Goal: Task Accomplishment & Management: Use online tool/utility

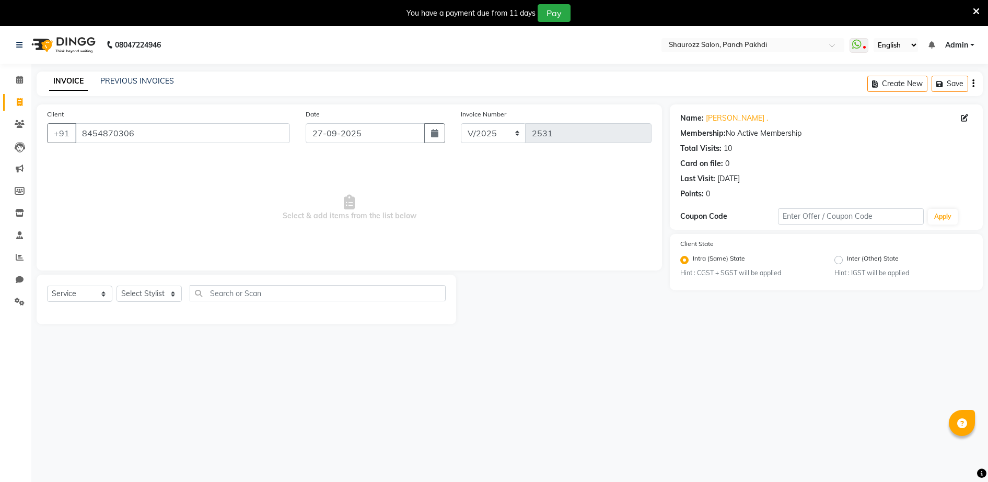
select select "service"
drag, startPoint x: 123, startPoint y: 299, endPoint x: 130, endPoint y: 297, distance: 7.1
click at [125, 298] on select "Select Stylist ADITYA [PERSON_NAME] [PERSON_NAME] [PERSON_NAME] Salon Samseer s…" at bounding box center [149, 294] width 65 height 16
select select "7277"
click at [117, 286] on select "Select Stylist ADITYA [PERSON_NAME] [PERSON_NAME] [PERSON_NAME] Salon Samseer s…" at bounding box center [149, 294] width 65 height 16
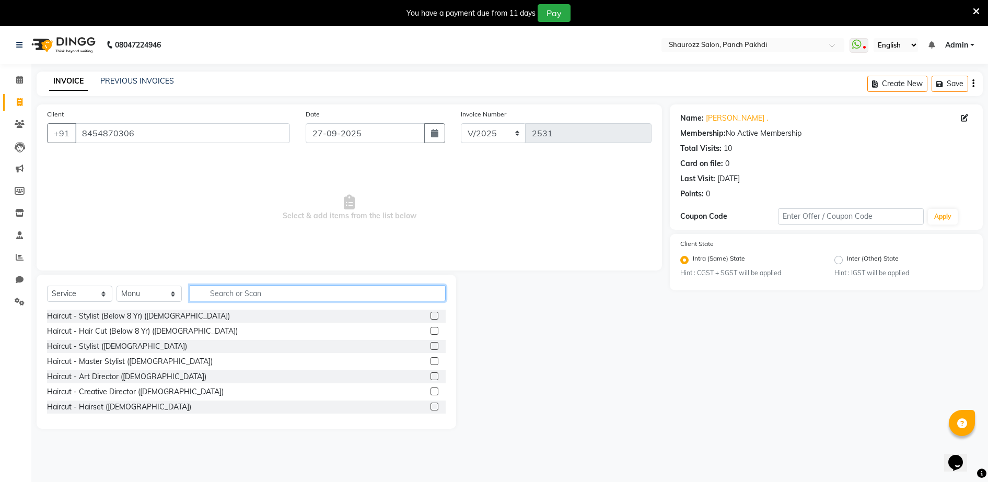
click at [224, 292] on input "text" at bounding box center [318, 293] width 256 height 16
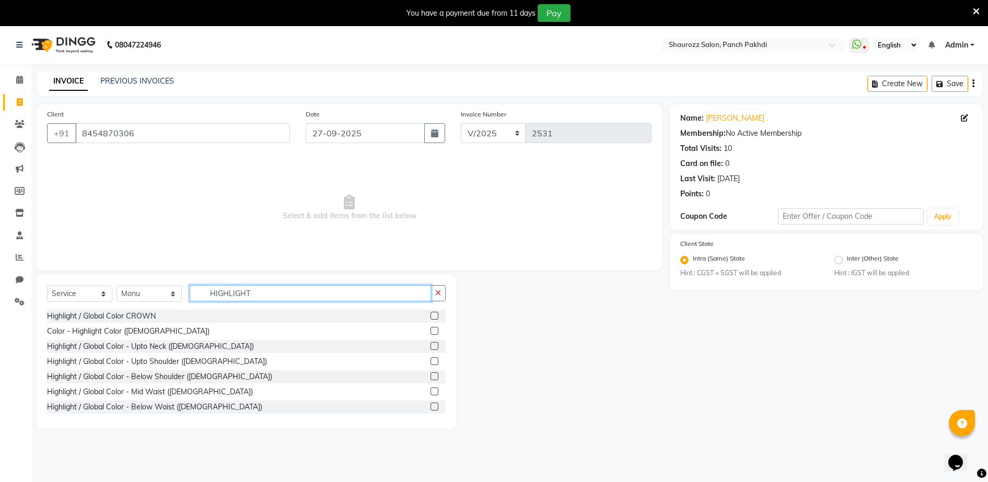
type input "HIGHLIGHT"
click at [431, 374] on label at bounding box center [435, 377] width 8 height 8
click at [431, 374] on input "checkbox" at bounding box center [434, 377] width 7 height 7
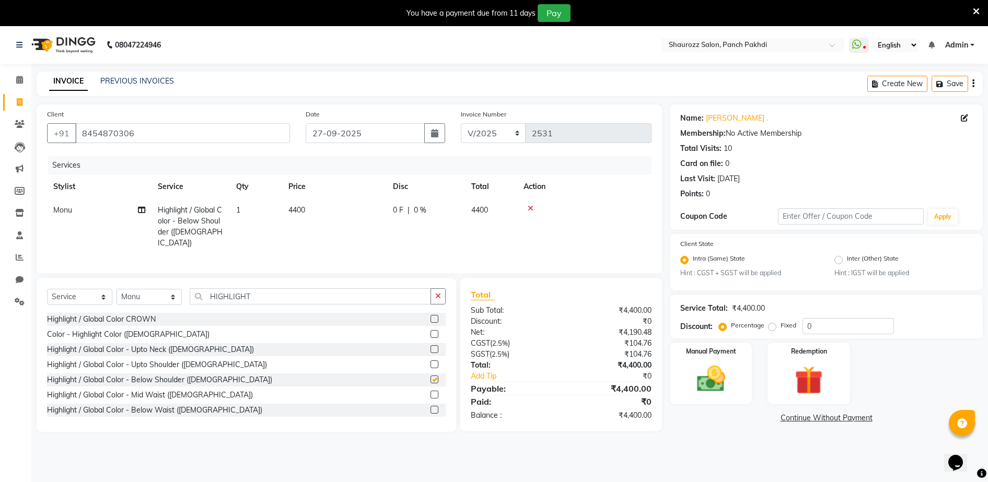
checkbox input "false"
click at [300, 298] on input "HIGHLIGHT" at bounding box center [310, 297] width 241 height 16
type input "H"
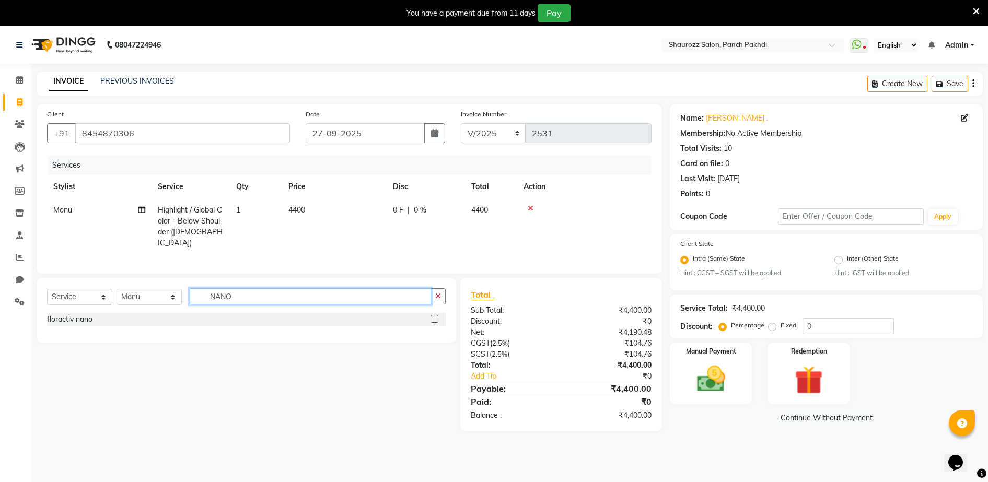
type input "NANO"
click at [437, 319] on label at bounding box center [435, 319] width 8 height 8
click at [437, 319] on input "checkbox" at bounding box center [434, 319] width 7 height 7
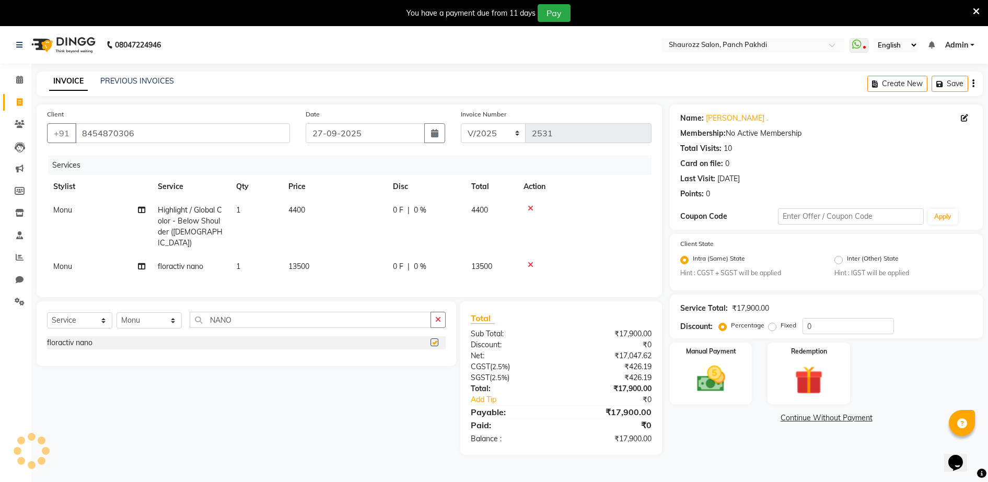
checkbox input "false"
click at [300, 207] on span "4400" at bounding box center [297, 209] width 17 height 9
select select "7277"
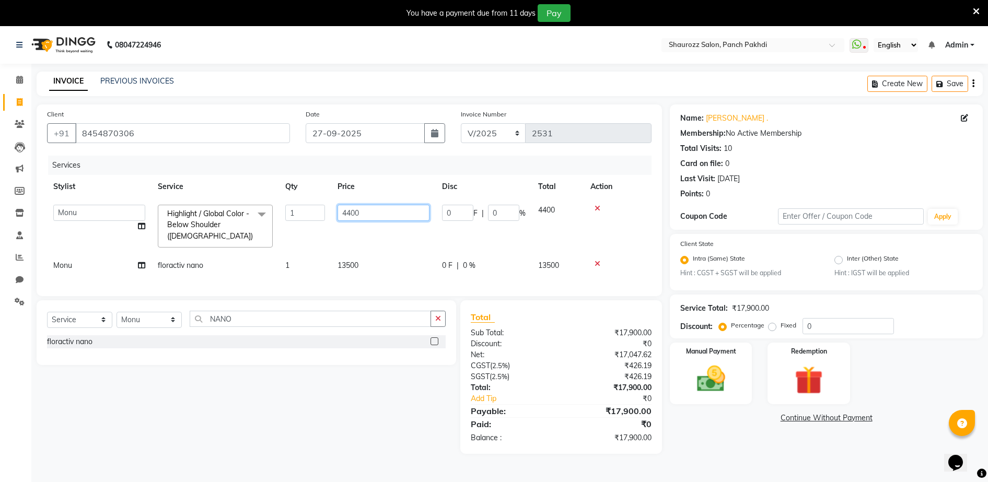
click at [388, 216] on input "4400" at bounding box center [384, 213] width 92 height 16
type input "4500"
click at [371, 284] on div "Services Stylist Service Qty Price Disc Total Action ADITYA [PERSON_NAME] [PERS…" at bounding box center [349, 221] width 605 height 130
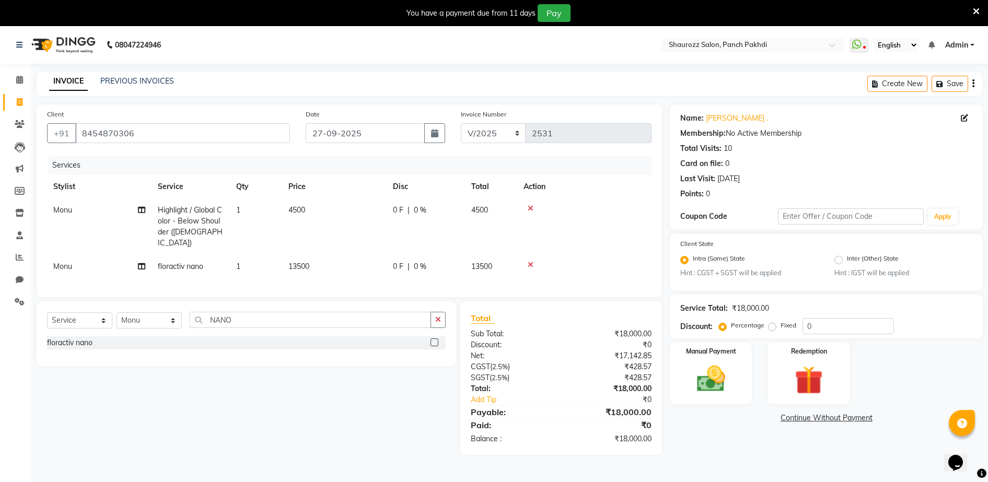
click at [344, 255] on td "13500" at bounding box center [334, 267] width 105 height 24
select select "7277"
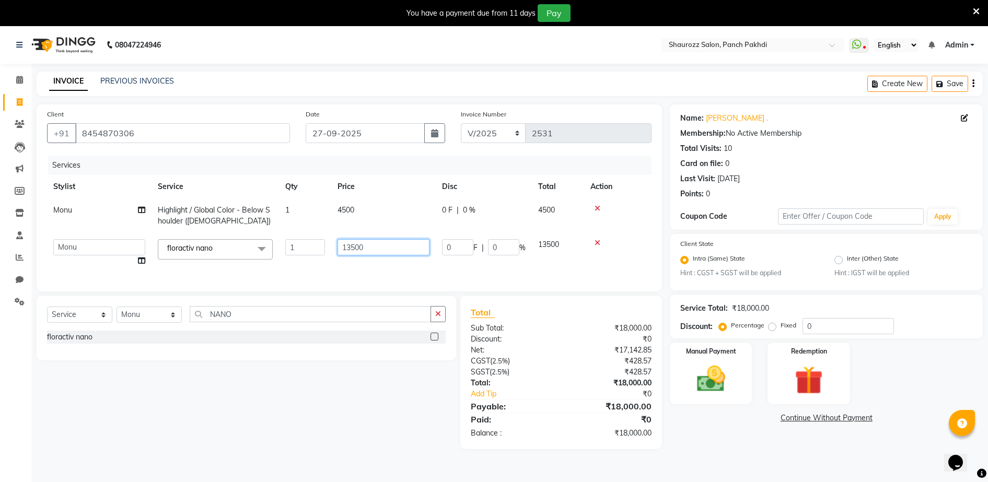
click at [393, 250] on input "13500" at bounding box center [384, 247] width 92 height 16
type input "1"
type input "6"
type input "7500"
click at [397, 212] on tr "[PERSON_NAME] Highlight / Global Color - Below Shoulder ([DEMOGRAPHIC_DATA]) 1 …" at bounding box center [349, 216] width 605 height 34
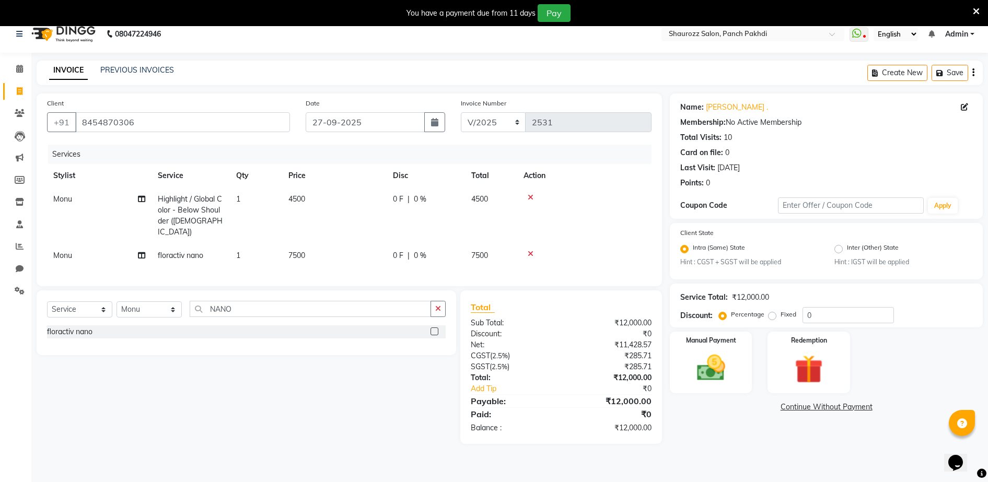
scroll to position [26, 0]
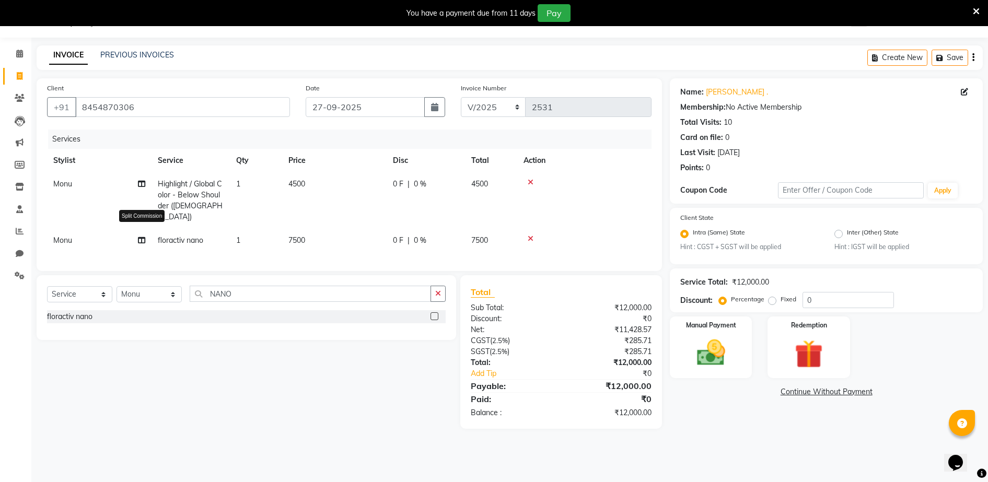
click at [142, 237] on icon at bounding box center [141, 240] width 7 height 7
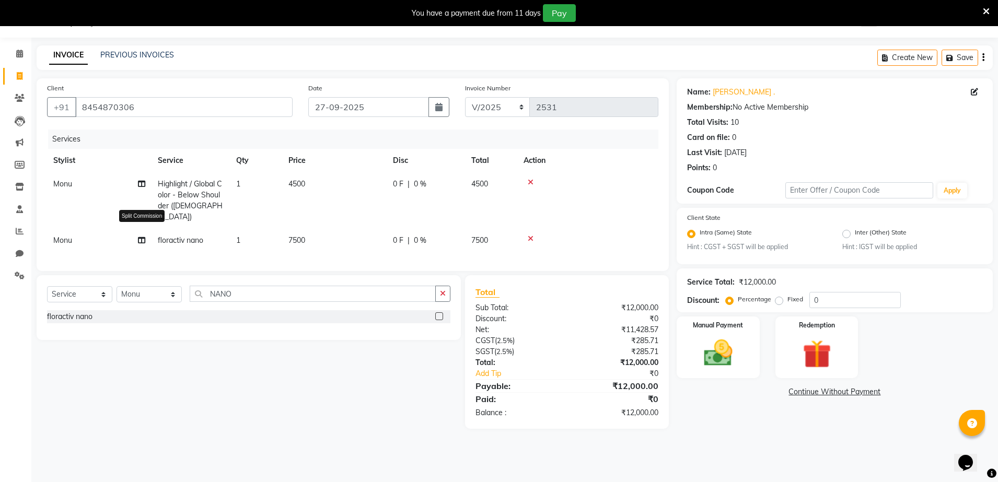
select select "7277"
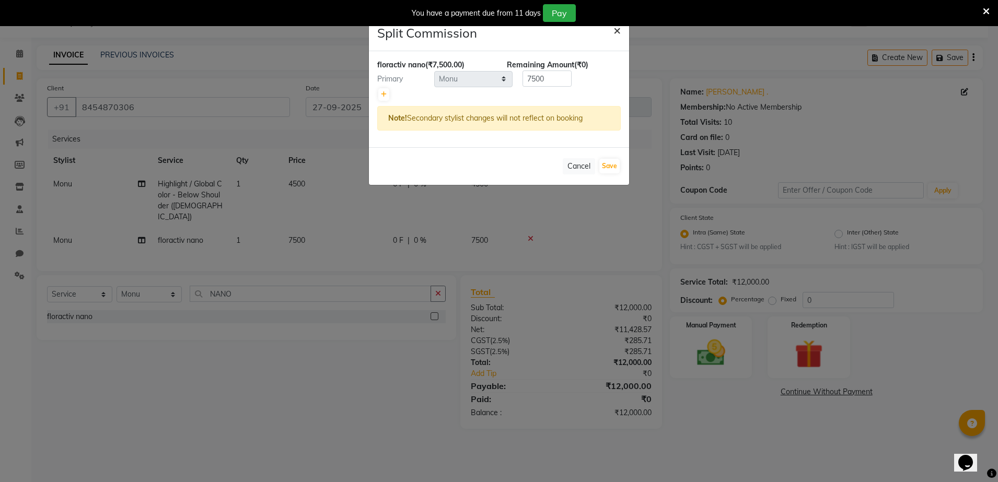
click at [614, 30] on span "×" at bounding box center [617, 30] width 7 height 16
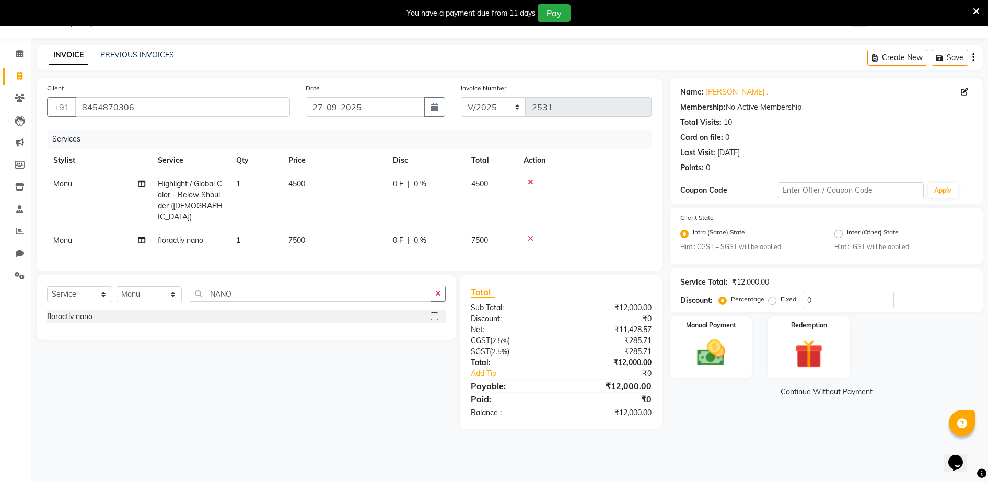
click at [146, 185] on td "Monu" at bounding box center [99, 200] width 105 height 56
select select "7277"
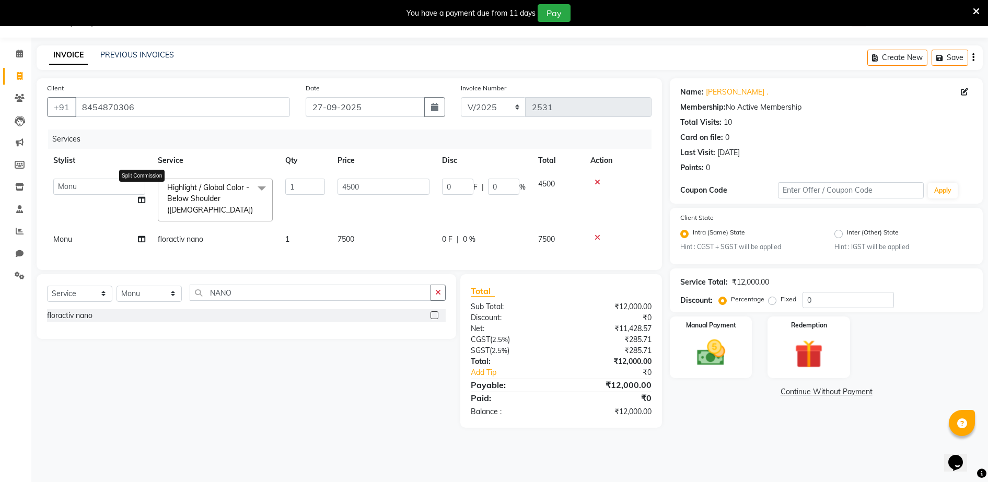
click at [141, 200] on icon at bounding box center [141, 200] width 7 height 7
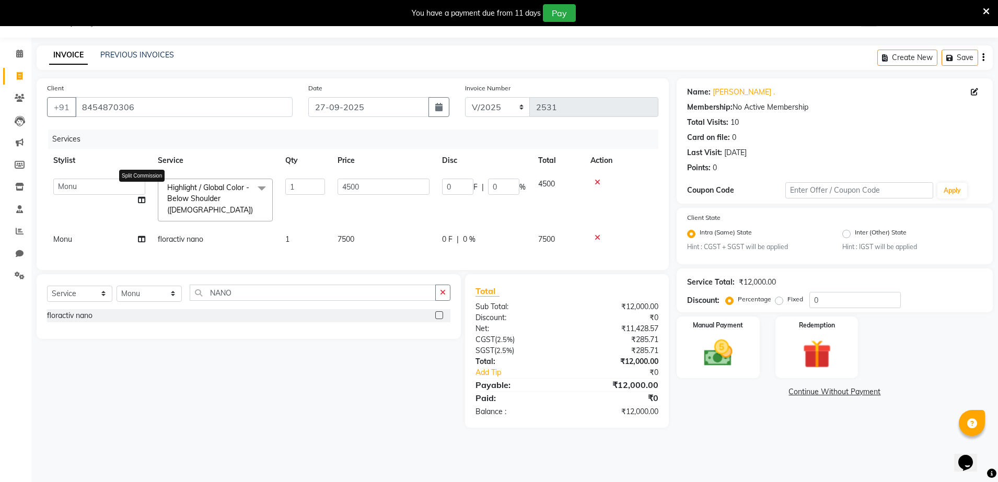
select select "7277"
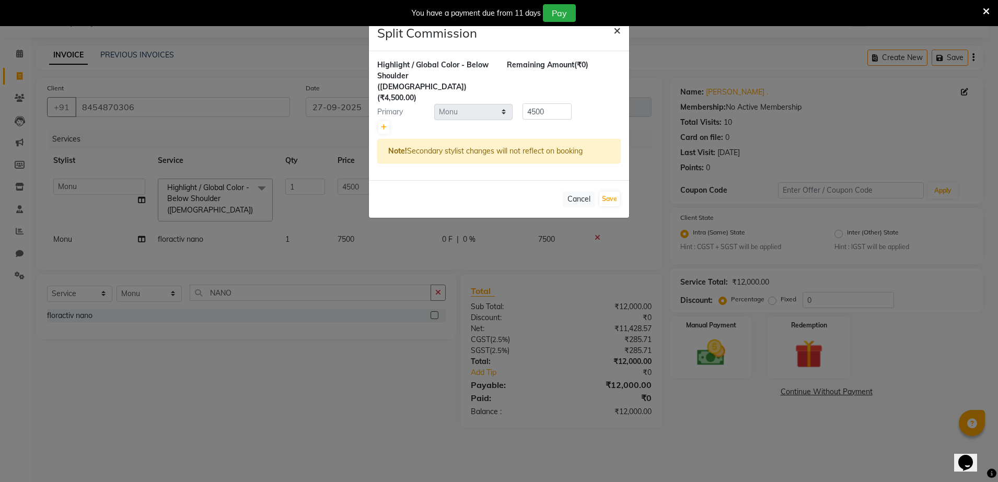
click at [616, 30] on span "×" at bounding box center [617, 30] width 7 height 16
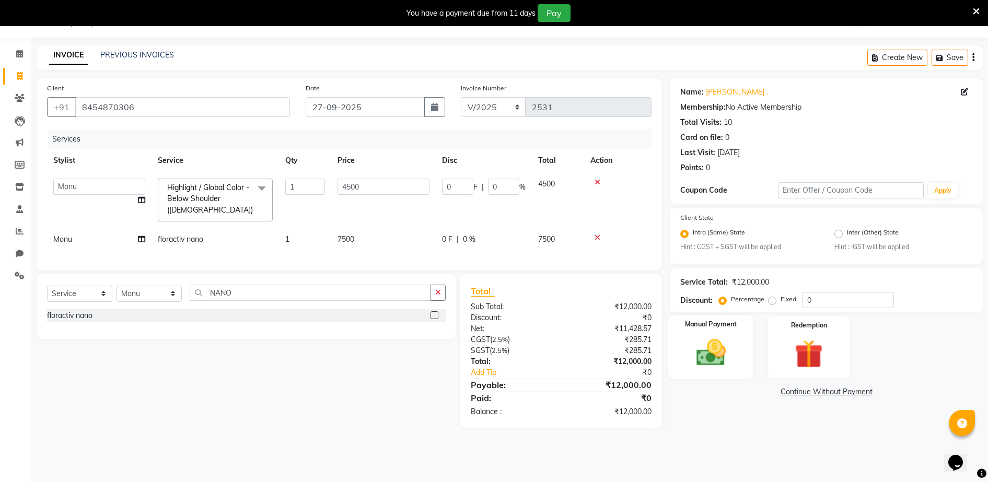
click at [710, 356] on img at bounding box center [711, 354] width 48 height 34
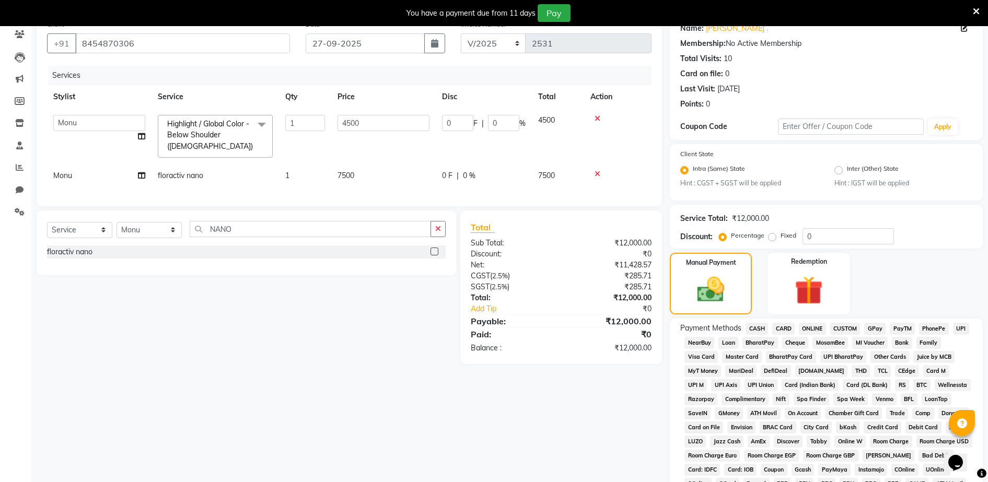
scroll to position [237, 0]
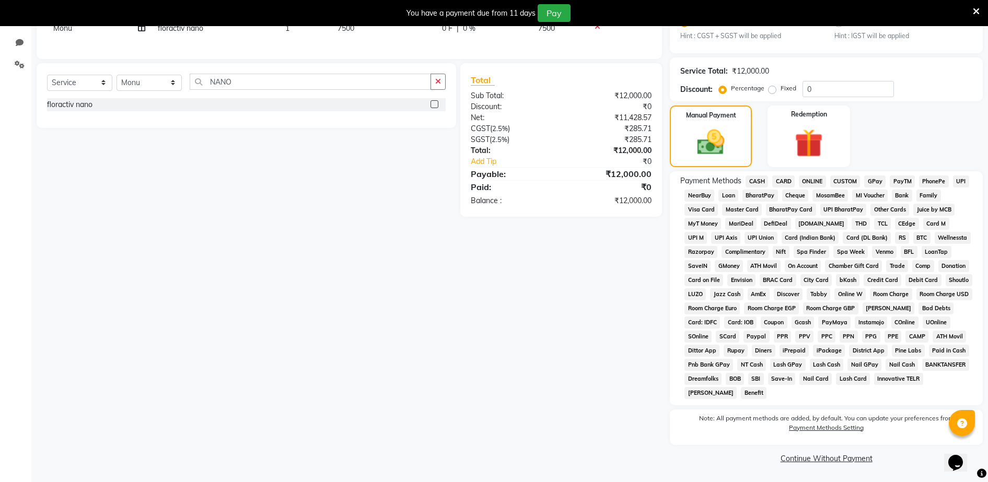
click at [879, 183] on span "GPay" at bounding box center [875, 182] width 21 height 12
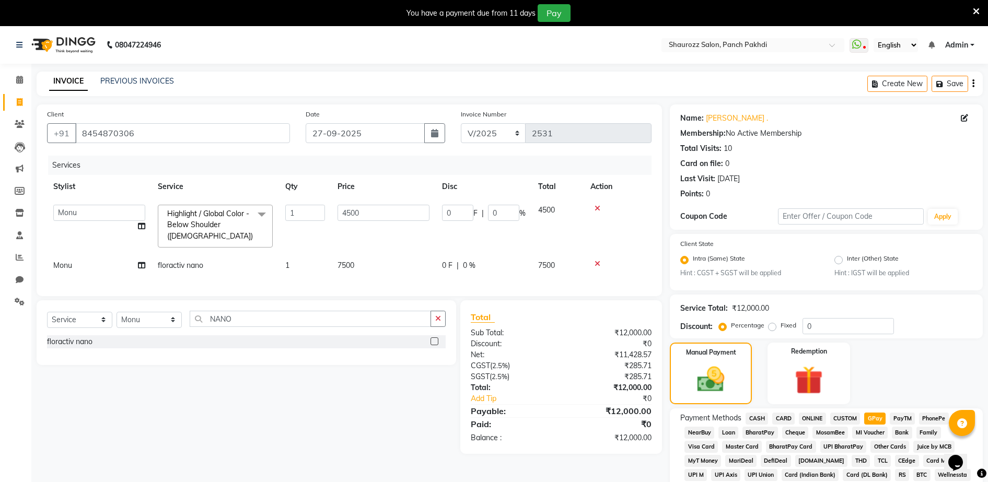
scroll to position [293, 0]
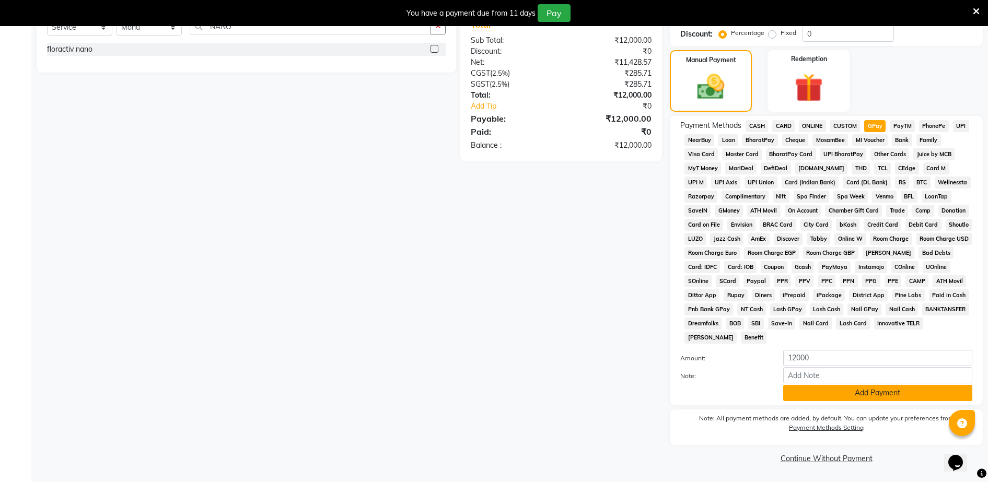
click at [870, 398] on button "Add Payment" at bounding box center [878, 393] width 189 height 16
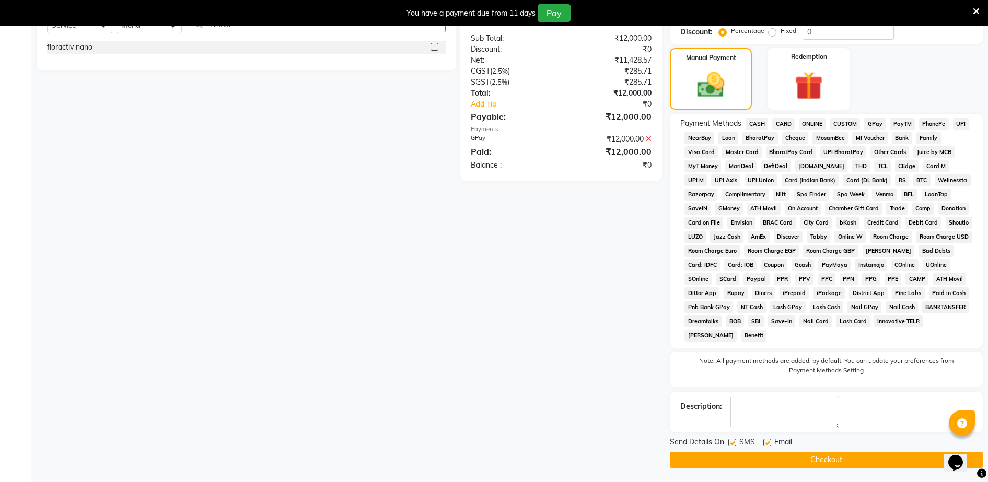
scroll to position [296, 0]
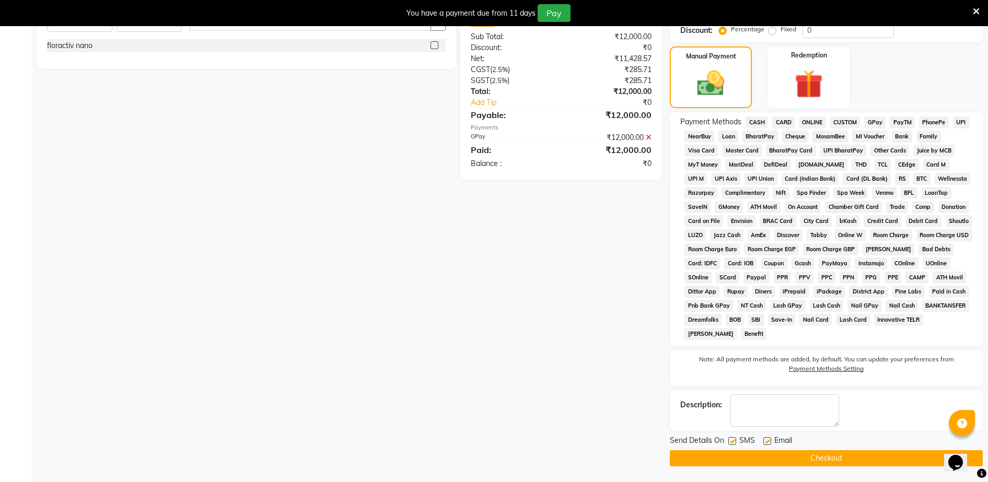
click at [844, 460] on button "Checkout" at bounding box center [826, 459] width 313 height 16
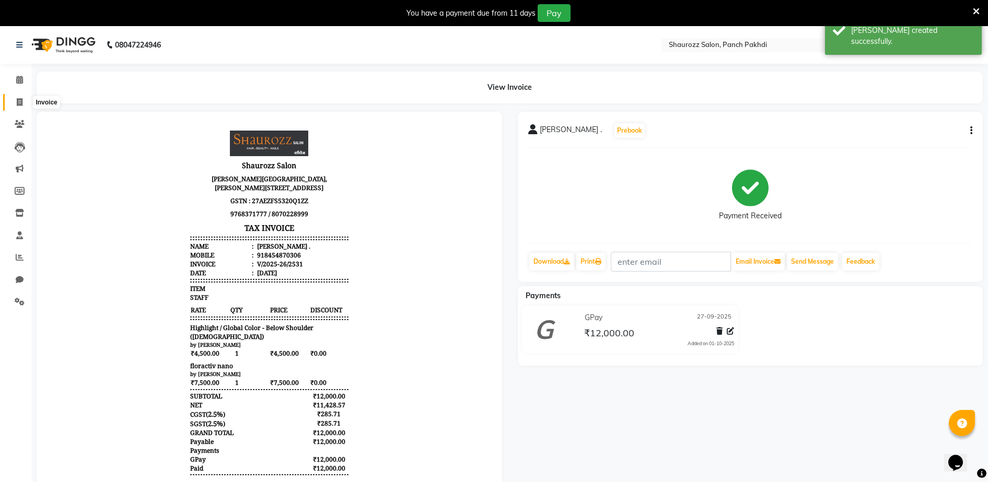
click at [22, 99] on icon at bounding box center [20, 102] width 6 height 8
select select "485"
select select "service"
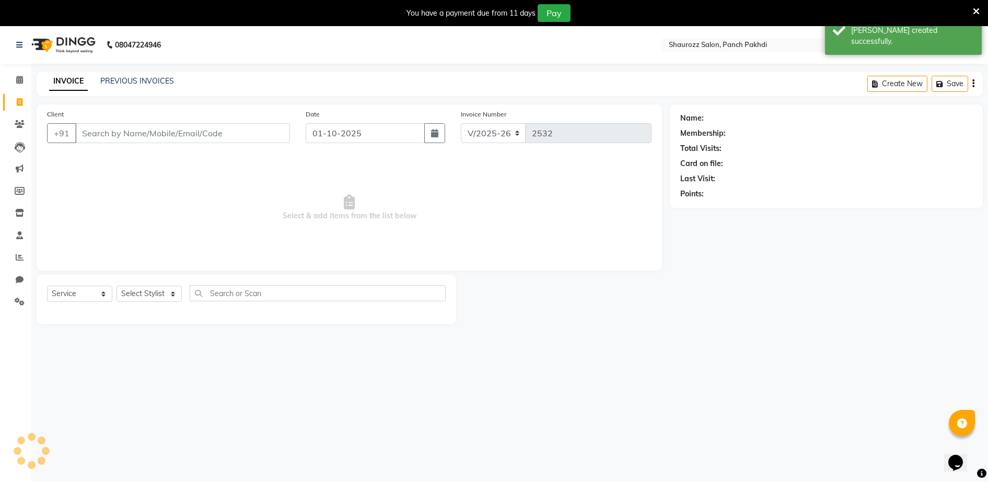
scroll to position [26, 0]
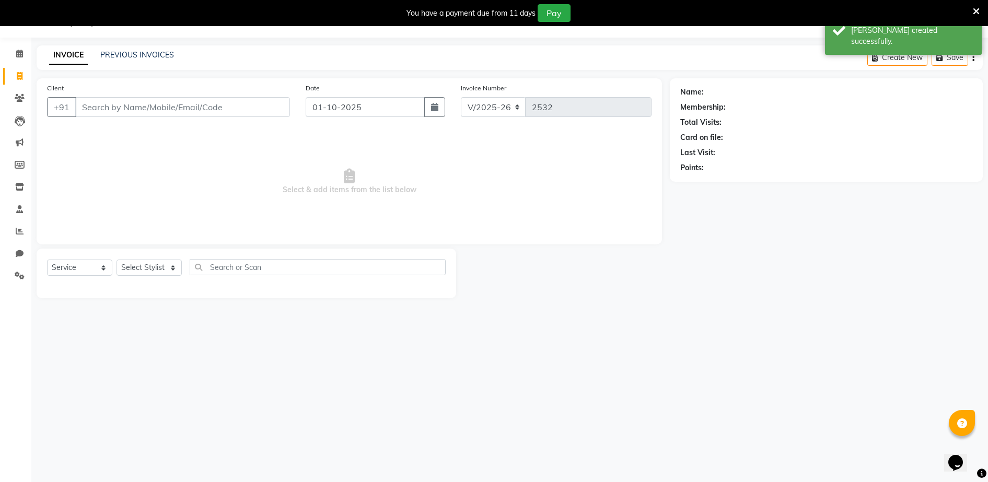
click at [134, 105] on input "Client" at bounding box center [182, 107] width 215 height 20
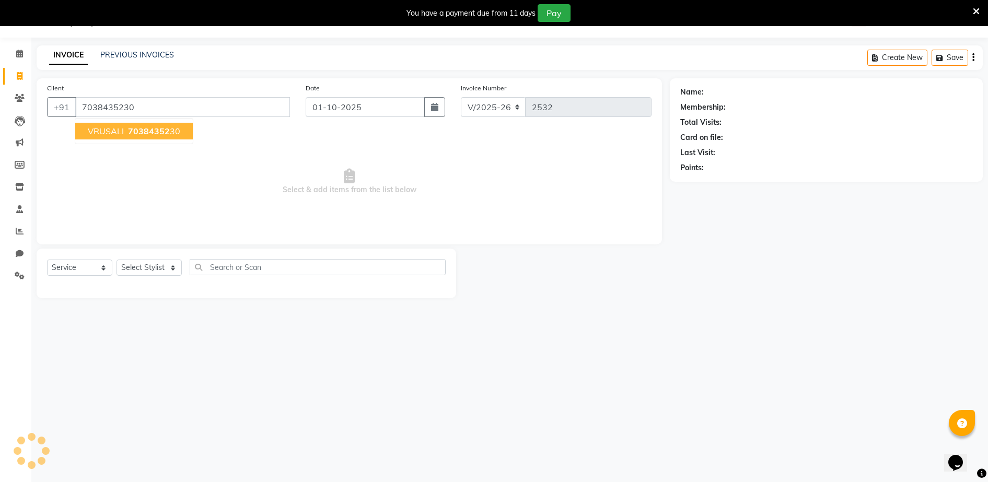
type input "7038435230"
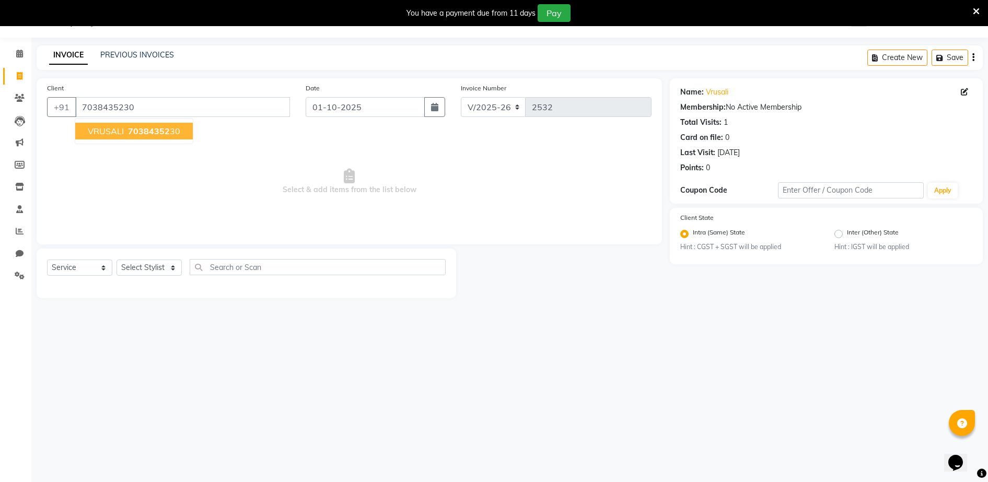
click at [158, 127] on span "70384352" at bounding box center [149, 131] width 42 height 10
click at [343, 109] on input "01-10-2025" at bounding box center [365, 107] width 119 height 20
select select "10"
select select "2025"
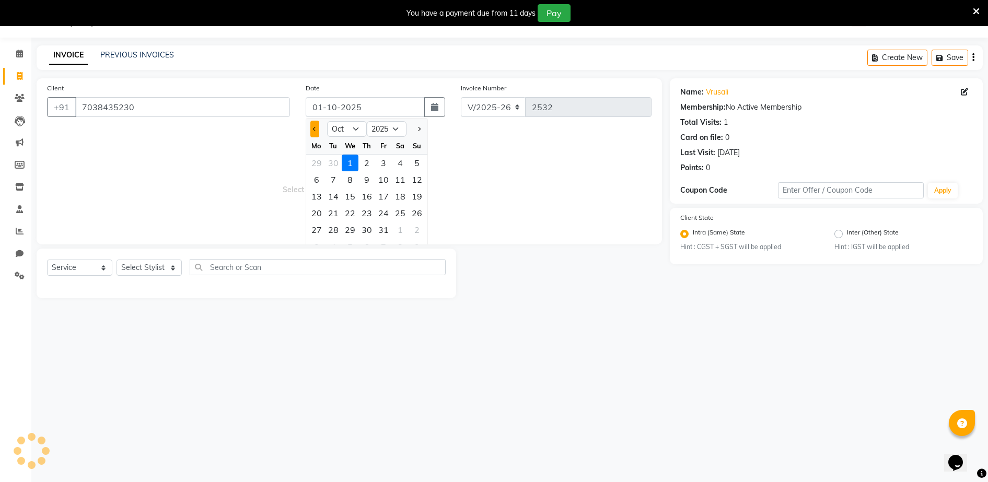
click at [311, 126] on button "Previous month" at bounding box center [314, 129] width 9 height 17
select select "9"
click at [408, 212] on div "27" at bounding box center [400, 213] width 17 height 17
type input "27-09-2025"
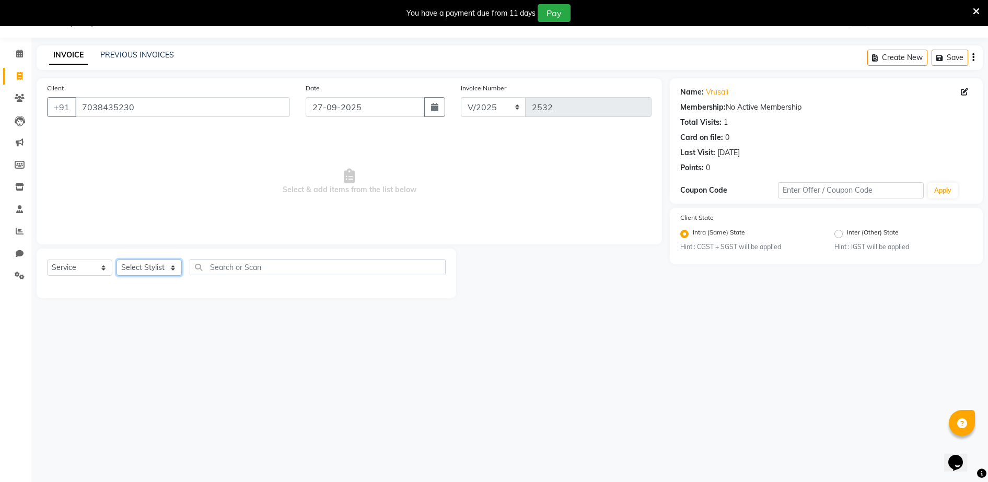
click at [147, 275] on select "Select Stylist ADITYA [PERSON_NAME] [PERSON_NAME] [PERSON_NAME] Salon Samseer s…" at bounding box center [149, 268] width 65 height 16
select select "51992"
click at [117, 260] on select "Select Stylist ADITYA [PERSON_NAME] [PERSON_NAME] [PERSON_NAME] Salon Samseer s…" at bounding box center [149, 268] width 65 height 16
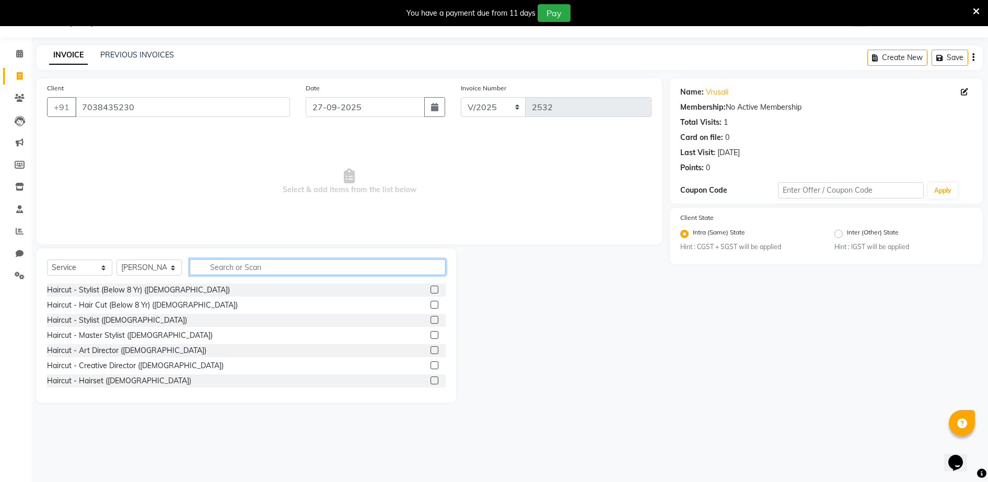
click at [265, 266] on input "text" at bounding box center [318, 267] width 256 height 16
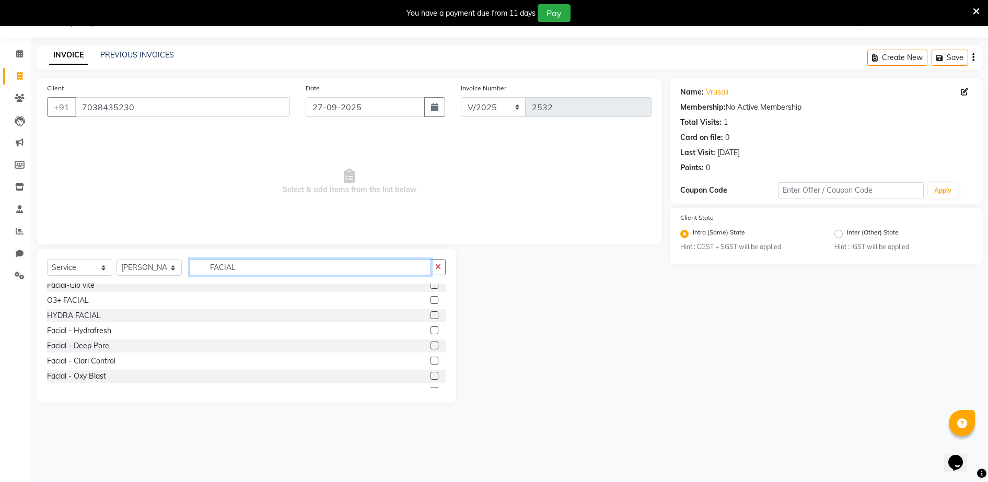
scroll to position [0, 0]
type input "FACIAL"
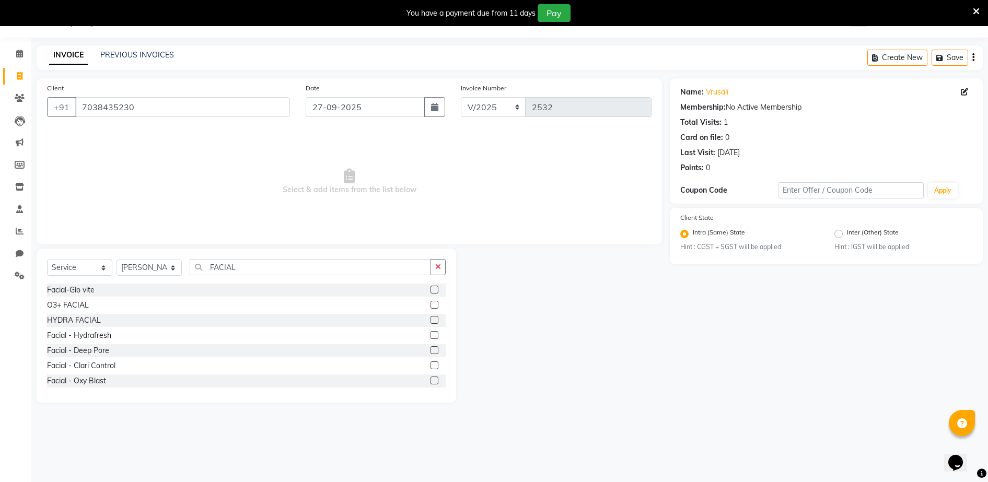
click at [431, 316] on label at bounding box center [435, 320] width 8 height 8
click at [431, 317] on input "checkbox" at bounding box center [434, 320] width 7 height 7
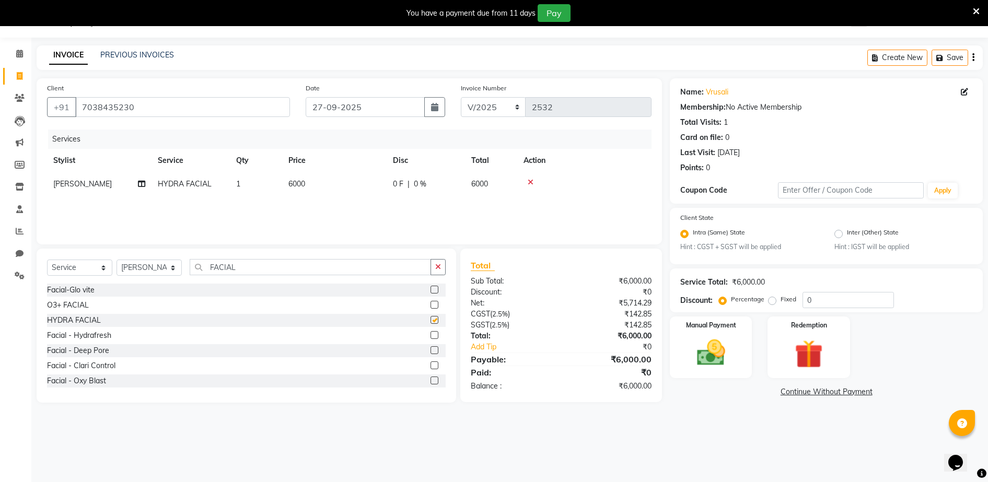
checkbox input "false"
drag, startPoint x: 302, startPoint y: 175, endPoint x: 310, endPoint y: 175, distance: 8.4
click at [305, 175] on td "6000" at bounding box center [334, 184] width 105 height 24
select select "51992"
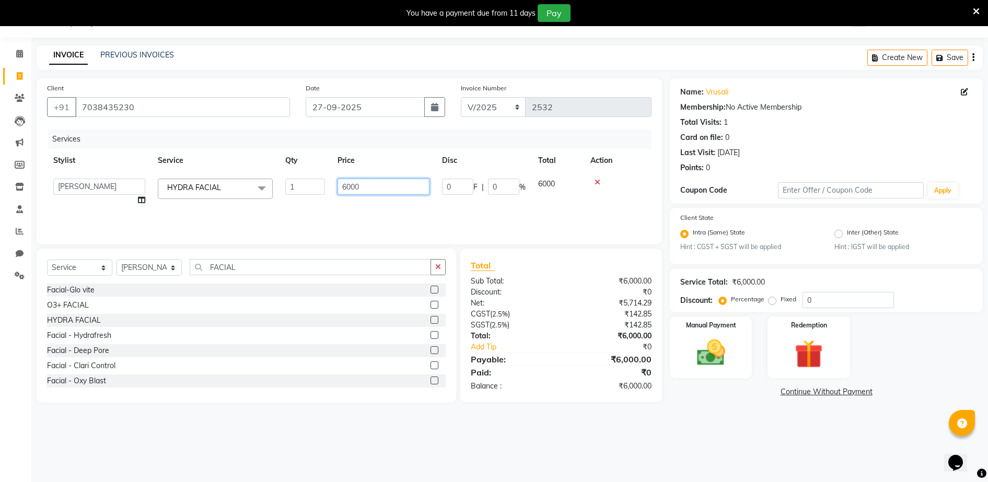
click at [391, 182] on input "6000" at bounding box center [384, 187] width 92 height 16
type input "6"
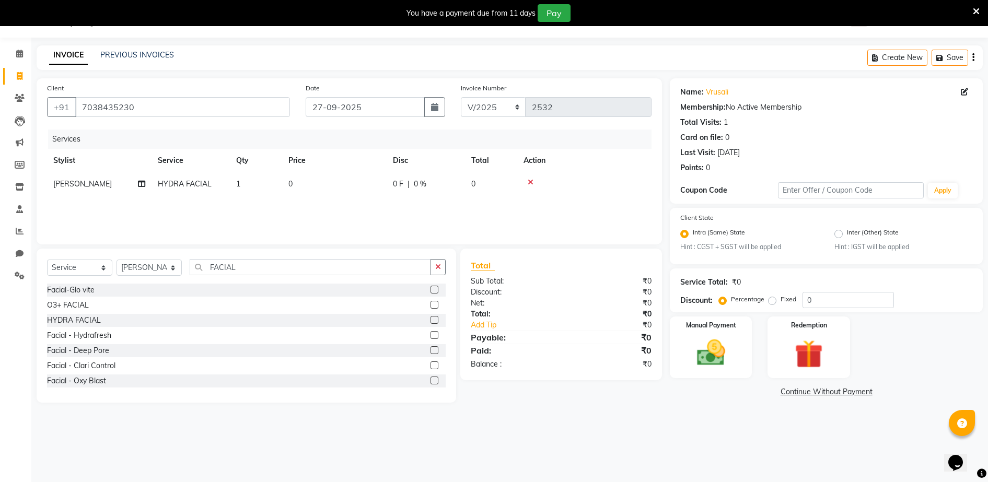
click at [431, 364] on label at bounding box center [435, 366] width 8 height 8
click at [431, 364] on input "checkbox" at bounding box center [434, 366] width 7 height 7
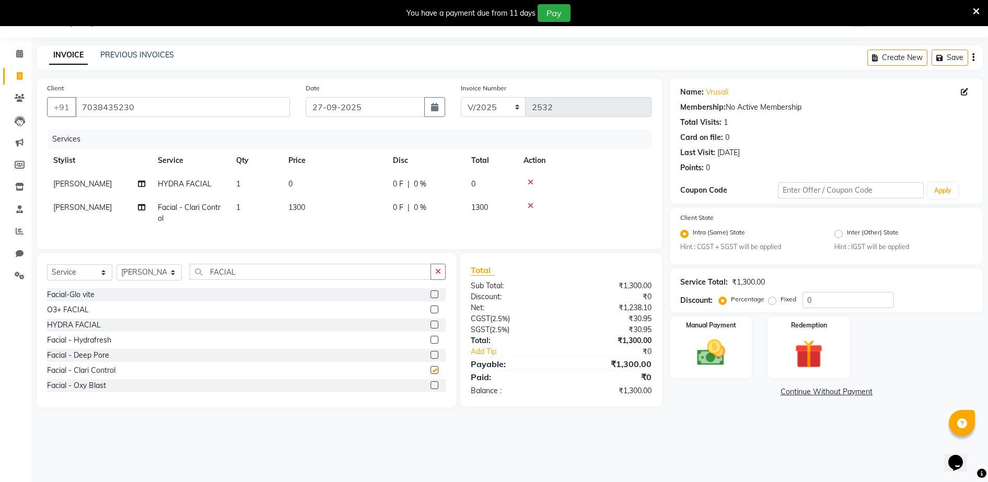
checkbox input "false"
click at [531, 183] on icon at bounding box center [531, 182] width 6 height 7
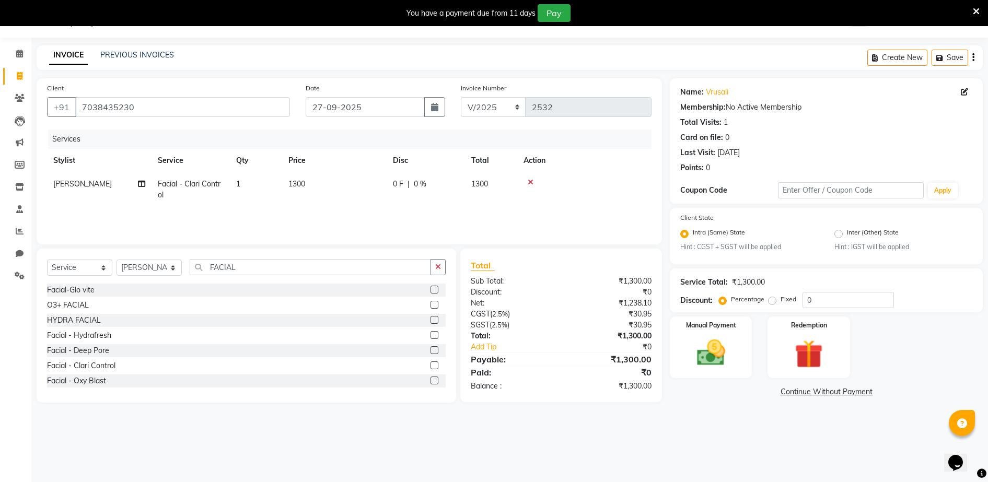
click at [330, 179] on td "1300" at bounding box center [334, 189] width 105 height 34
select select "51992"
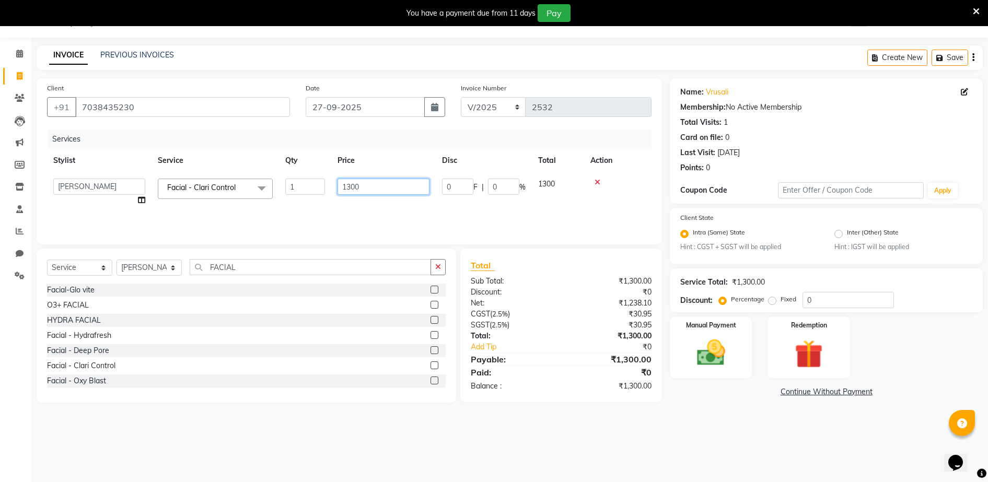
click at [372, 185] on input "1300" at bounding box center [384, 187] width 92 height 16
type input "1"
type input "4000"
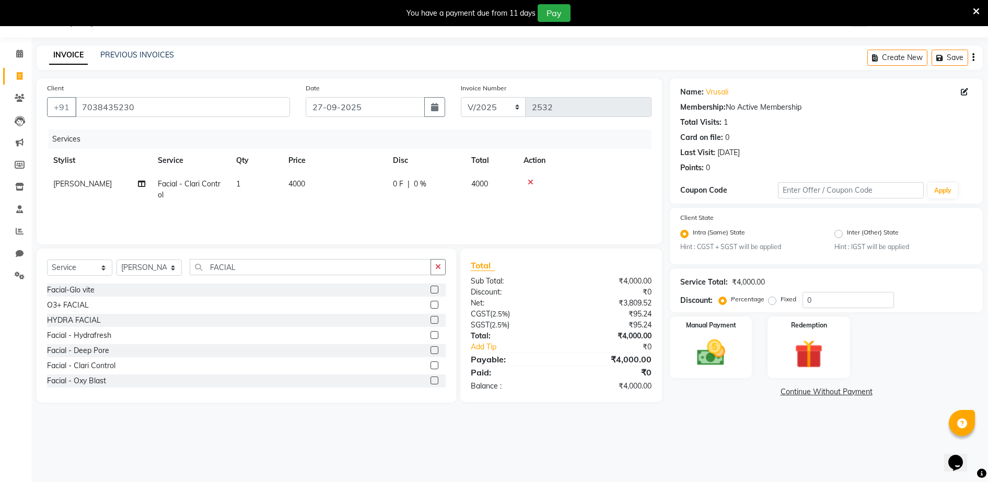
drag, startPoint x: 367, startPoint y: 148, endPoint x: 475, endPoint y: 227, distance: 133.2
click at [367, 148] on div "Services" at bounding box center [354, 139] width 612 height 19
click at [716, 364] on img at bounding box center [711, 354] width 48 height 34
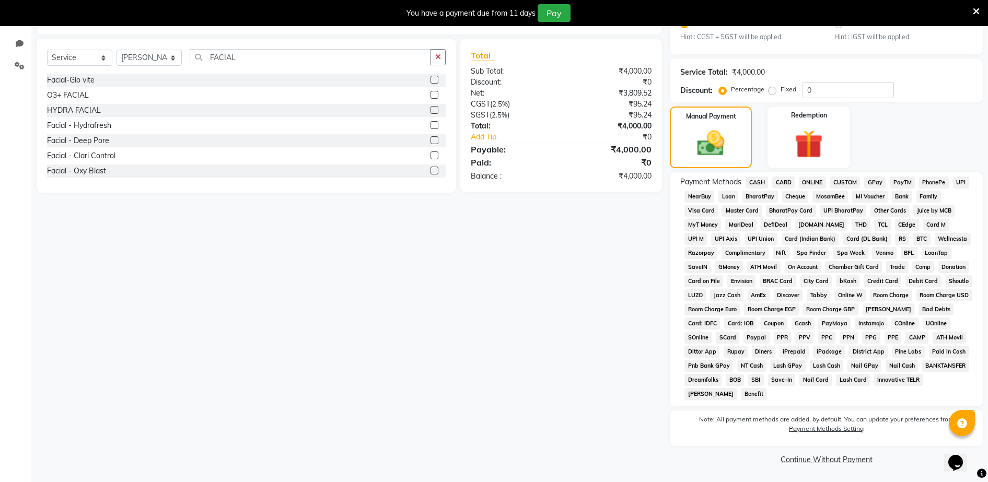
scroll to position [237, 0]
click at [880, 182] on span "GPay" at bounding box center [875, 182] width 21 height 12
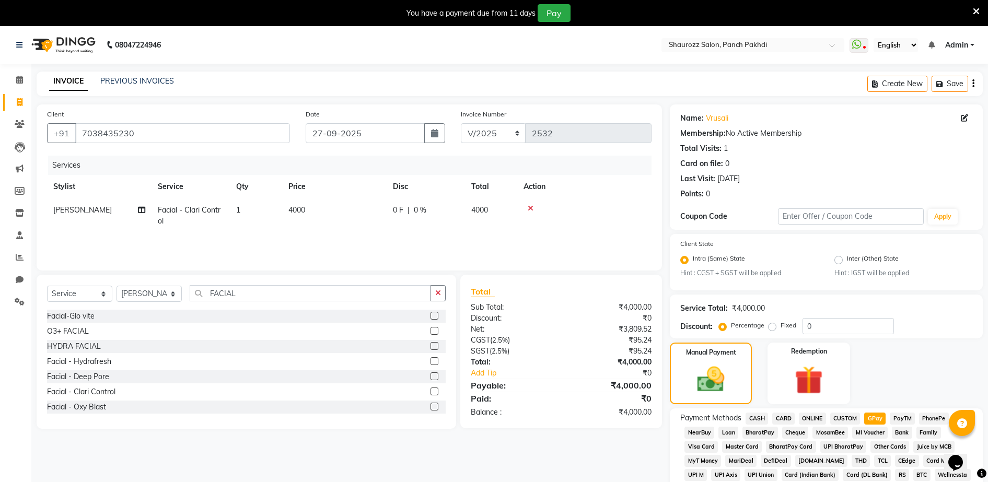
scroll to position [293, 0]
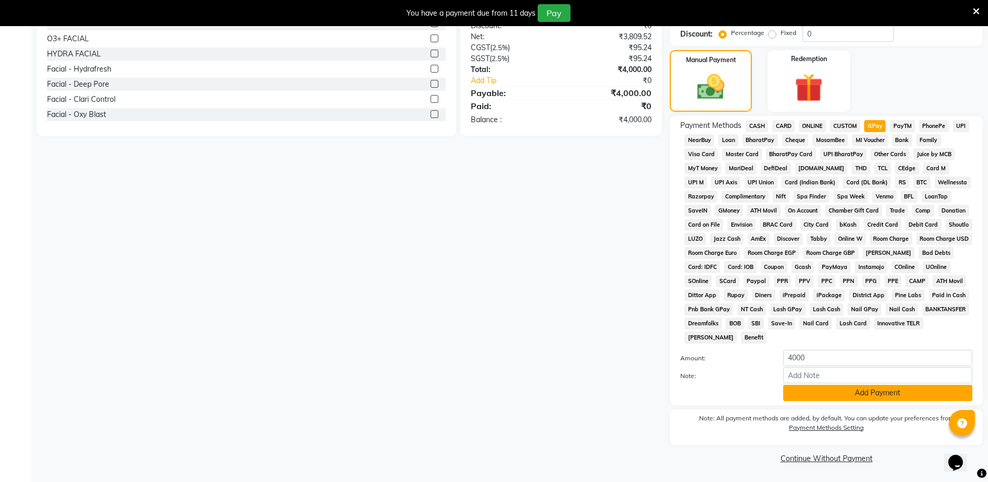
click at [813, 388] on button "Add Payment" at bounding box center [878, 393] width 189 height 16
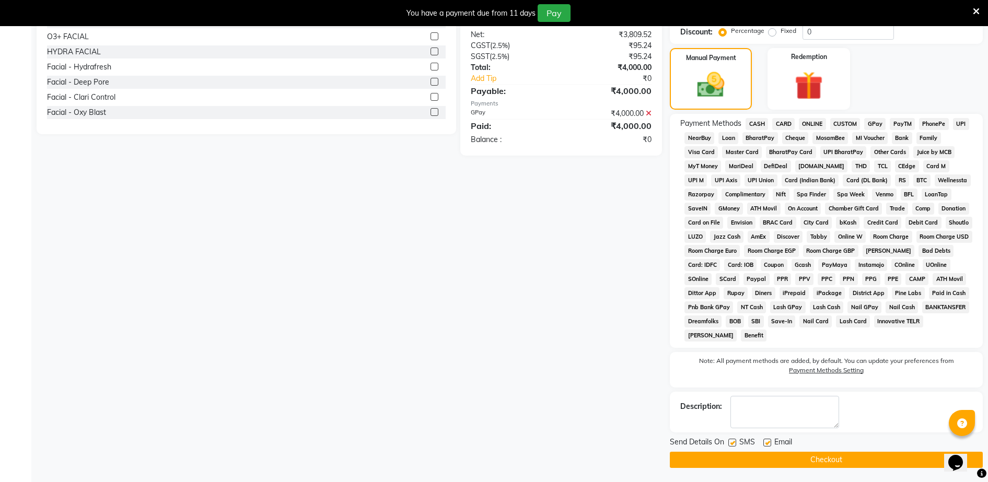
scroll to position [296, 0]
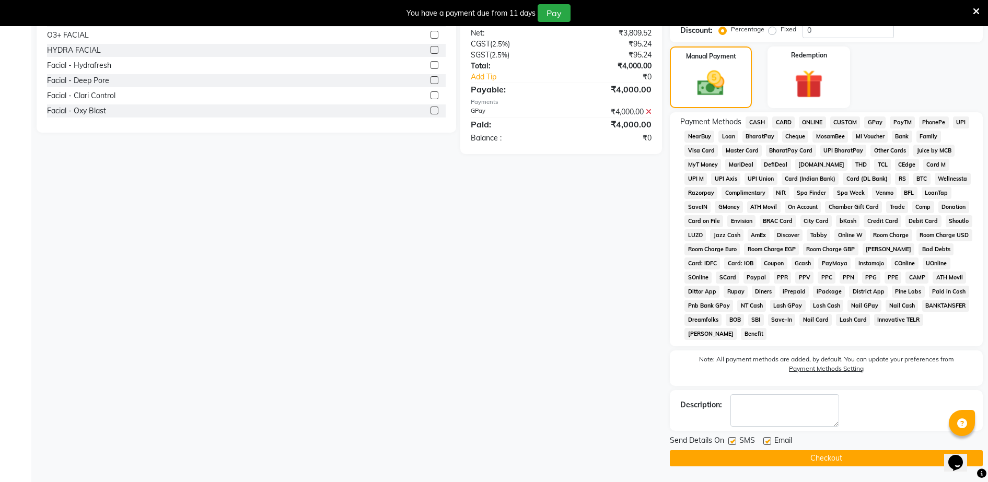
click at [820, 452] on button "Checkout" at bounding box center [826, 459] width 313 height 16
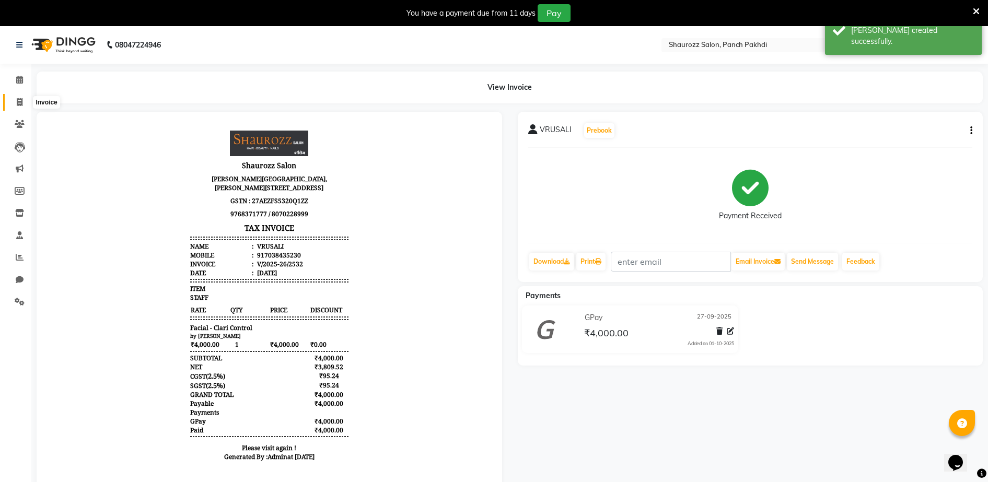
click at [18, 105] on icon at bounding box center [20, 102] width 6 height 8
select select "service"
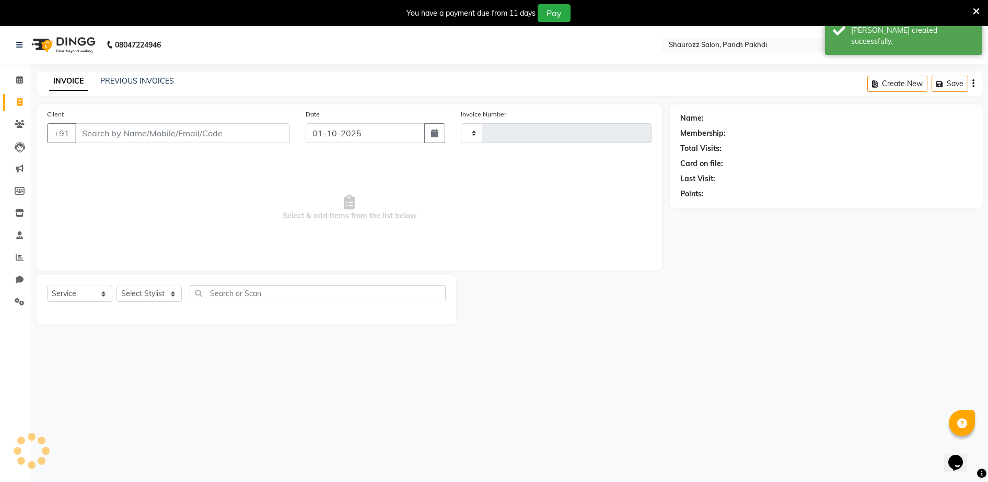
scroll to position [26, 0]
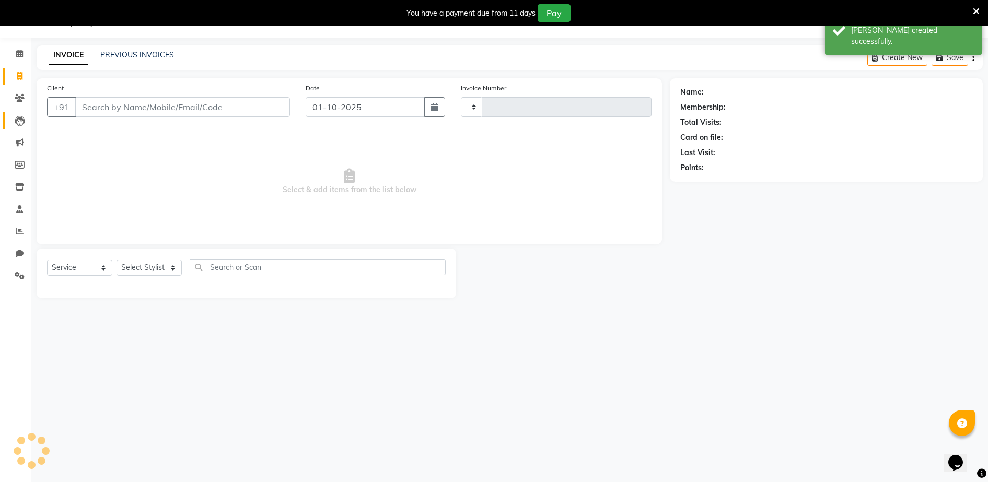
type input "2533"
select select "485"
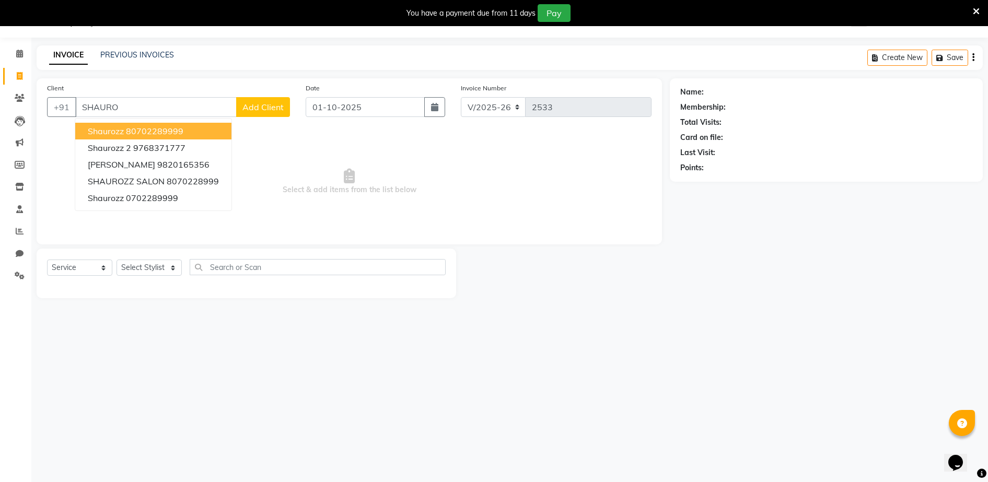
click at [183, 124] on button "shaurozz 80702289999" at bounding box center [153, 131] width 156 height 17
type input "80702289999"
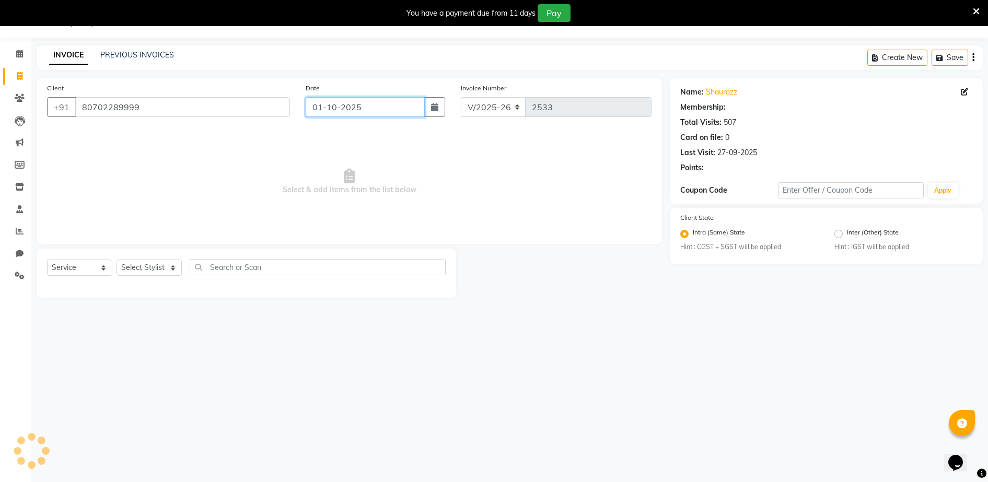
click at [352, 97] on input "01-10-2025" at bounding box center [365, 107] width 119 height 20
select select "10"
select select "2025"
select select "1: Object"
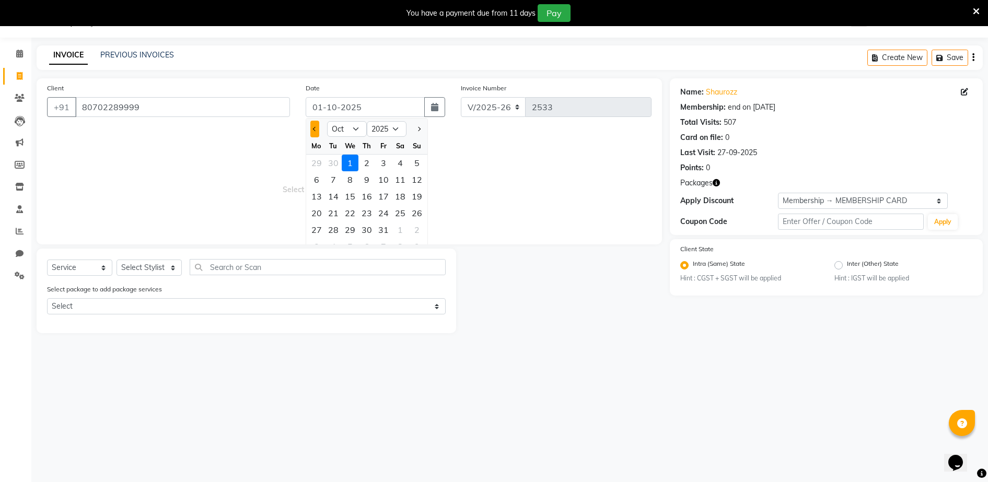
click at [312, 131] on button "Previous month" at bounding box center [314, 129] width 9 height 17
select select "9"
click at [405, 218] on div "27" at bounding box center [400, 213] width 17 height 17
type input "27-09-2025"
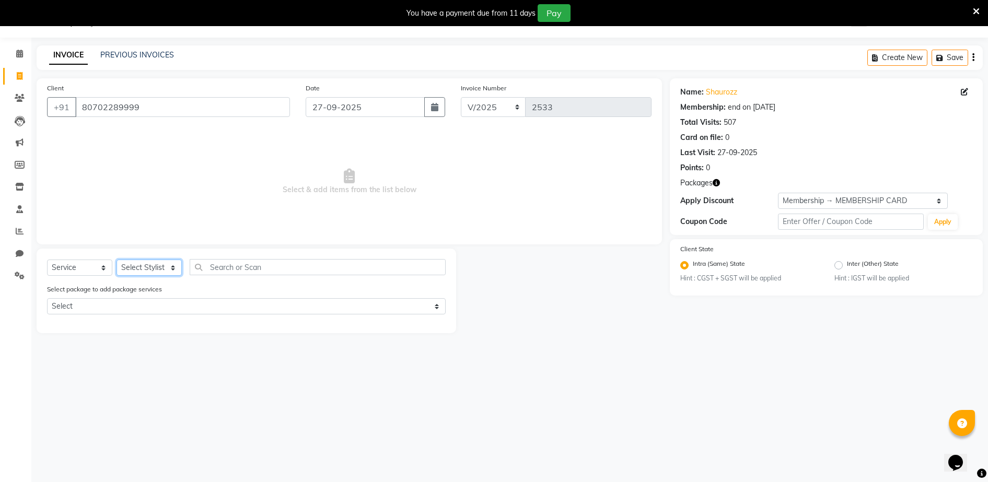
click at [145, 269] on select "Select Stylist ADITYA [PERSON_NAME] [PERSON_NAME] [PERSON_NAME] Salon Samseer s…" at bounding box center [149, 268] width 65 height 16
select select "51992"
click at [117, 260] on select "Select Stylist ADITYA [PERSON_NAME] [PERSON_NAME] [PERSON_NAME] Salon Samseer s…" at bounding box center [149, 268] width 65 height 16
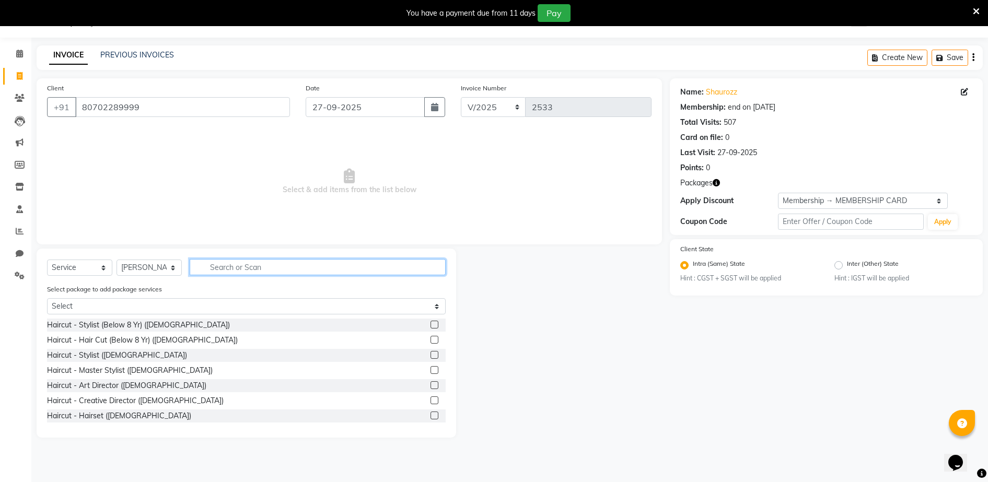
click at [243, 266] on input "text" at bounding box center [318, 267] width 256 height 16
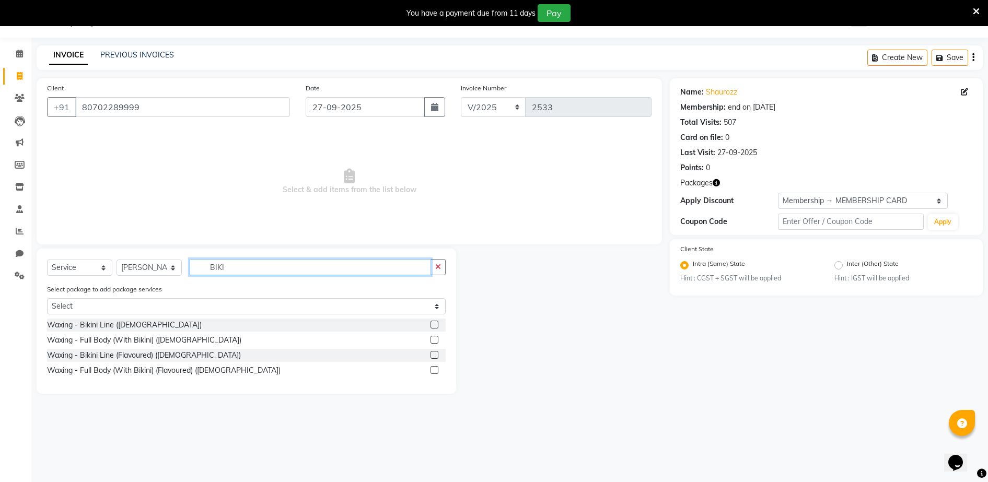
type input "BIKI"
click at [433, 324] on label at bounding box center [435, 325] width 8 height 8
click at [433, 324] on input "checkbox" at bounding box center [434, 325] width 7 height 7
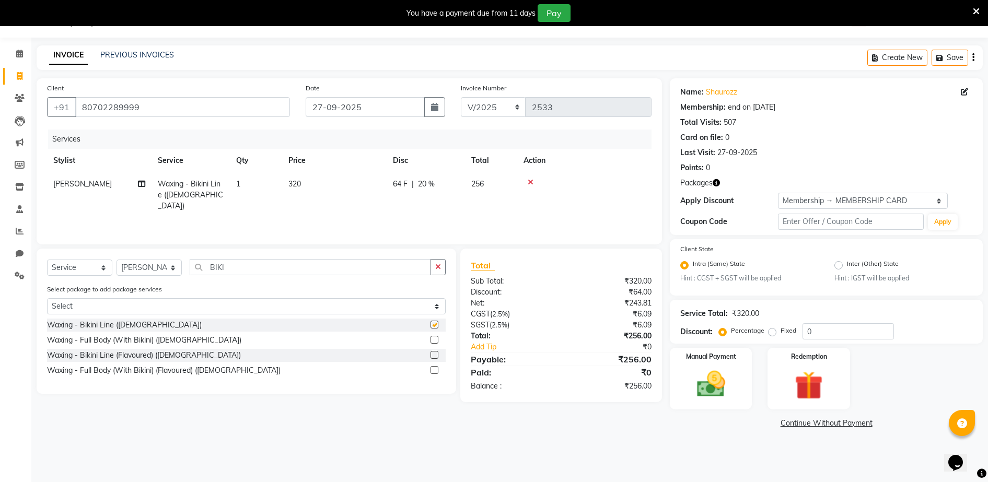
checkbox input "false"
drag, startPoint x: 291, startPoint y: 181, endPoint x: 331, endPoint y: 186, distance: 40.0
click at [292, 181] on span "320" at bounding box center [295, 183] width 13 height 9
select select "51992"
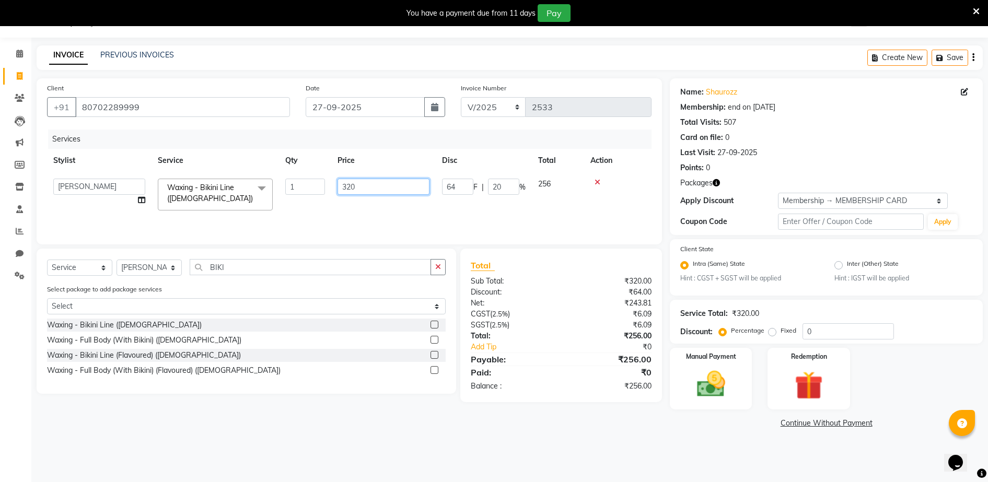
click at [388, 190] on input "320" at bounding box center [384, 187] width 92 height 16
type input "3"
type input "2028"
click at [135, 262] on select "Select Stylist ADITYA [PERSON_NAME] [PERSON_NAME] [PERSON_NAME] Salon Samseer s…" at bounding box center [149, 268] width 65 height 16
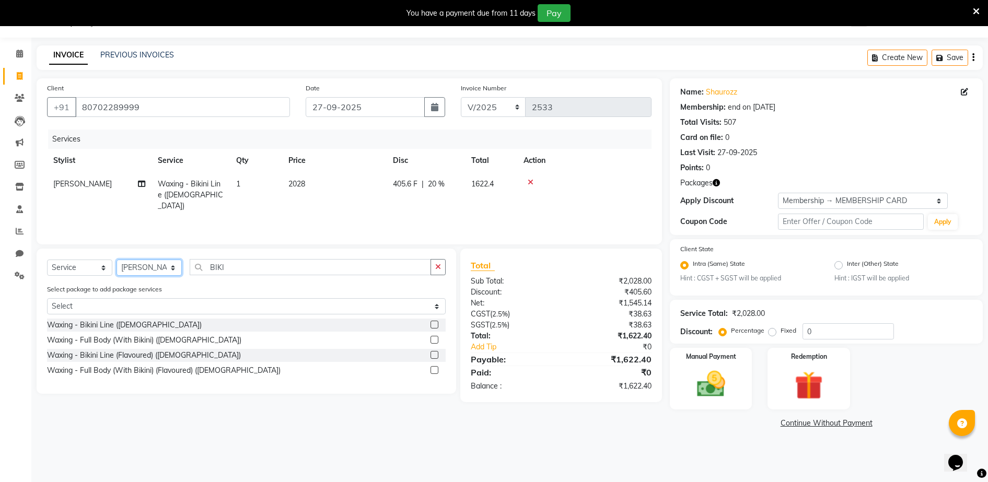
select select "77722"
click at [117, 260] on select "Select Stylist ADITYA [PERSON_NAME] [PERSON_NAME] [PERSON_NAME] Salon Samseer s…" at bounding box center [149, 268] width 65 height 16
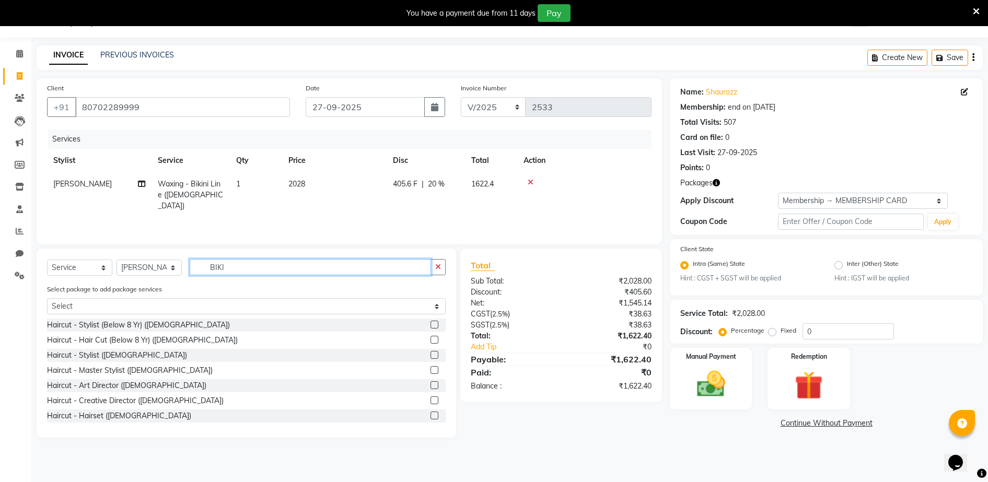
click at [244, 274] on input "BIKI" at bounding box center [310, 267] width 241 height 16
type input "B"
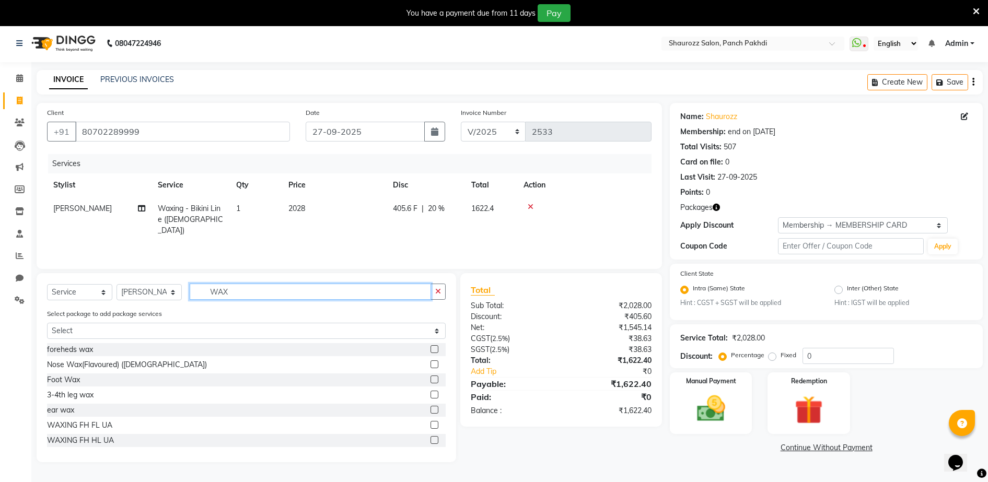
scroll to position [0, 0]
type input "WAX"
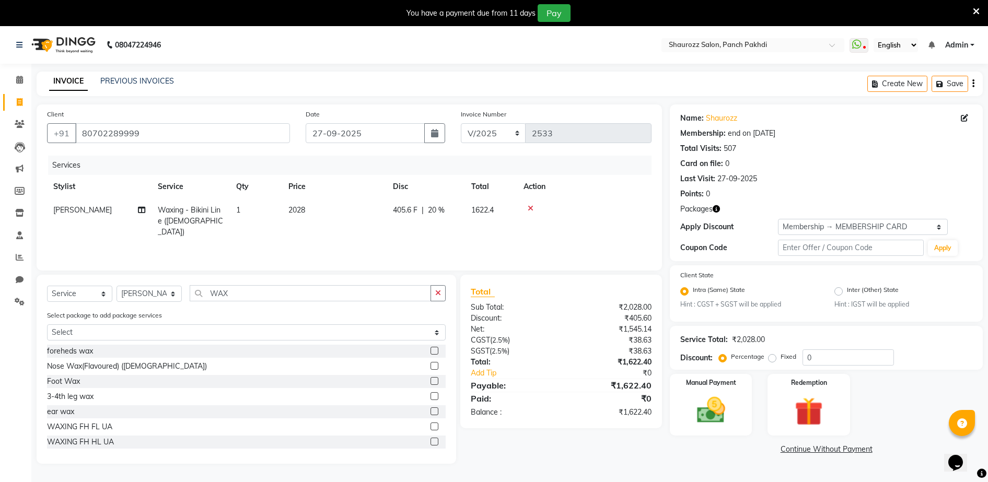
click at [431, 441] on label at bounding box center [435, 442] width 8 height 8
click at [431, 441] on input "checkbox" at bounding box center [434, 442] width 7 height 7
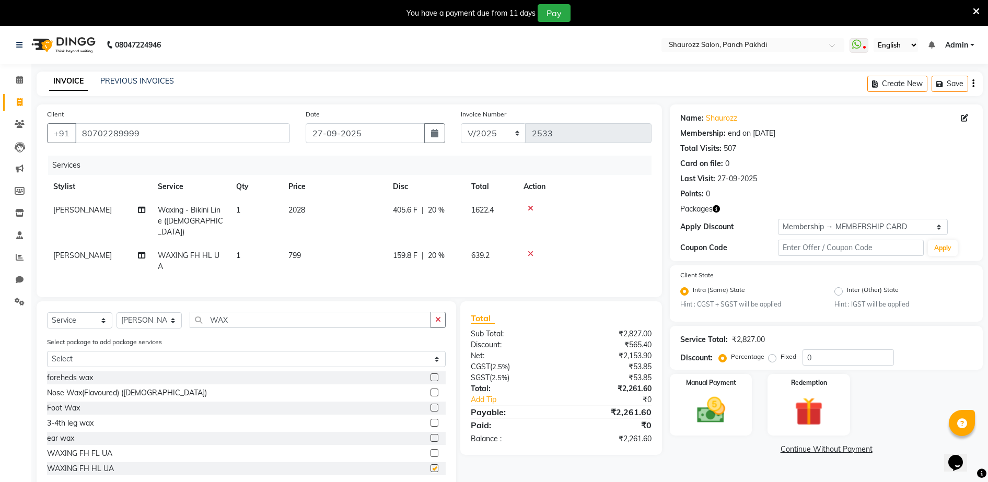
checkbox input "false"
click at [326, 249] on td "799" at bounding box center [334, 261] width 105 height 34
select select "77722"
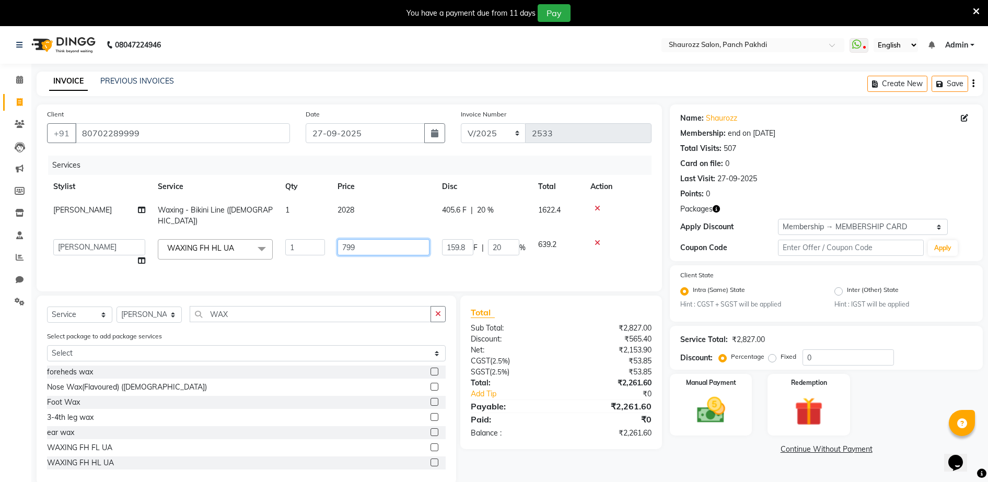
click at [387, 239] on input "799" at bounding box center [384, 247] width 92 height 16
type input "7"
type input "1322"
drag, startPoint x: 874, startPoint y: 223, endPoint x: 874, endPoint y: 228, distance: 5.7
click at [874, 223] on select "Select Membership → MEMBERSHIP CARD" at bounding box center [863, 227] width 170 height 16
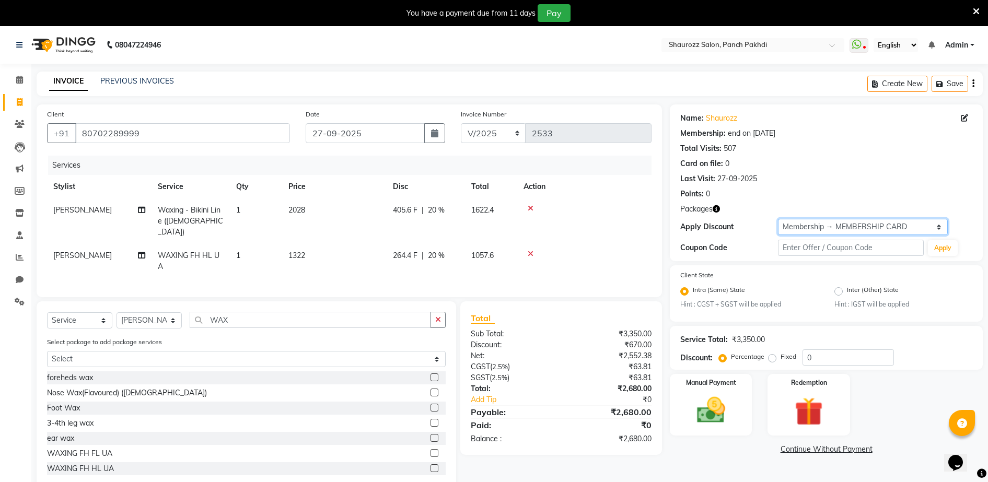
select select "0:"
click at [778, 219] on select "Select Membership → MEMBERSHIP CARD" at bounding box center [863, 227] width 170 height 16
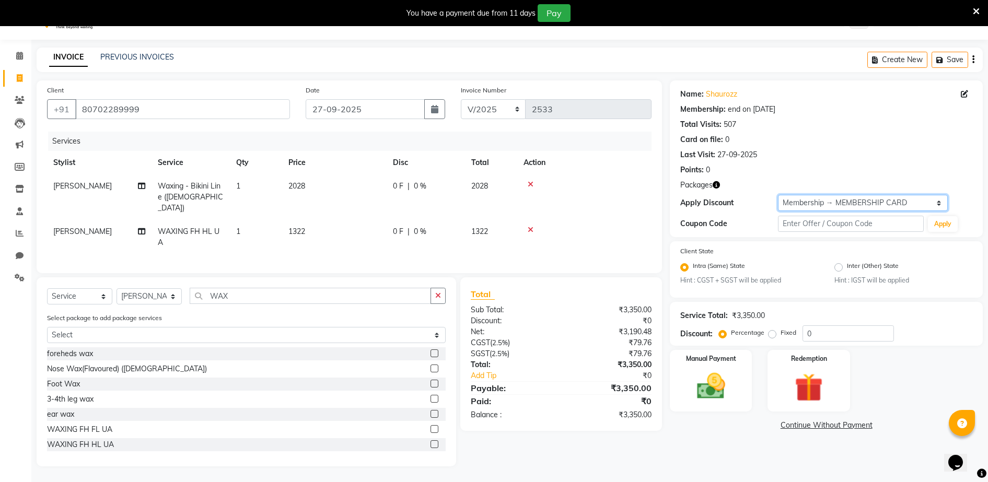
scroll to position [26, 0]
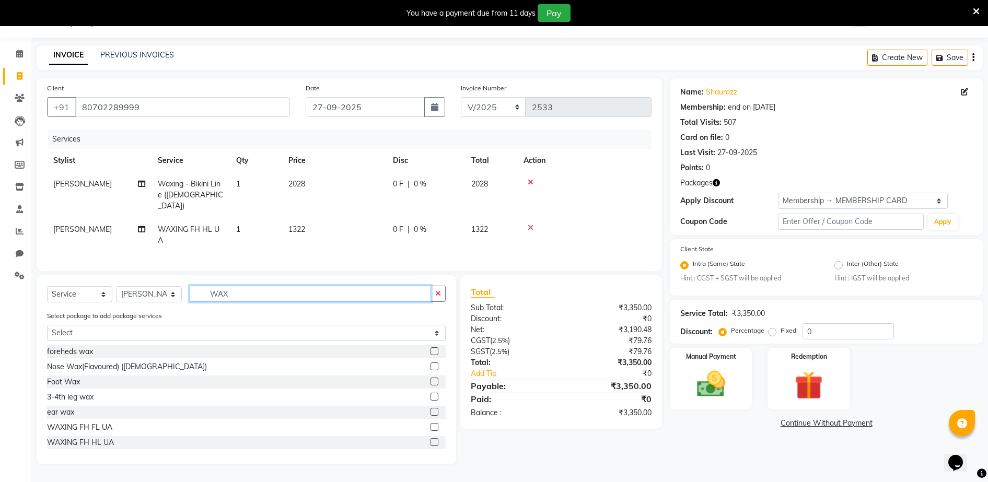
click at [257, 291] on input "WAX" at bounding box center [310, 294] width 241 height 16
type input "W"
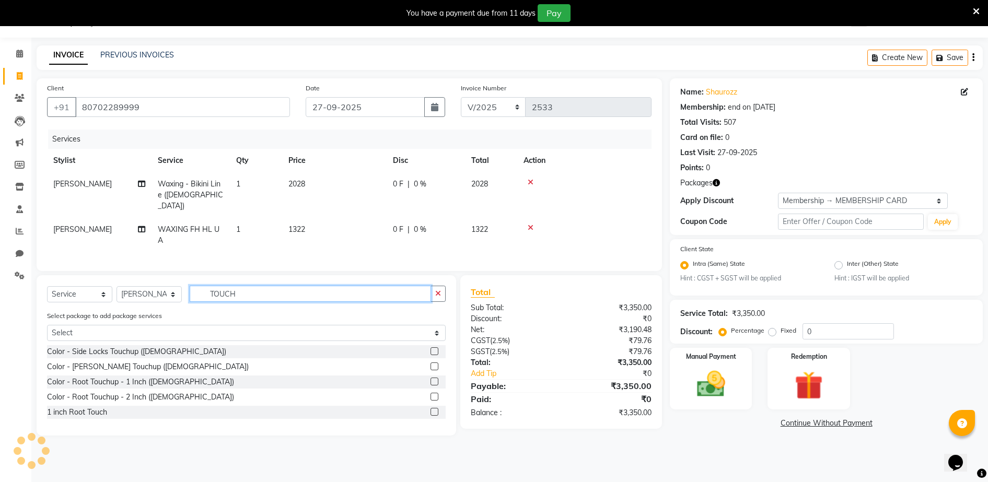
type input "TOUCH"
click at [435, 381] on label at bounding box center [435, 382] width 8 height 8
click at [435, 381] on input "checkbox" at bounding box center [434, 382] width 7 height 7
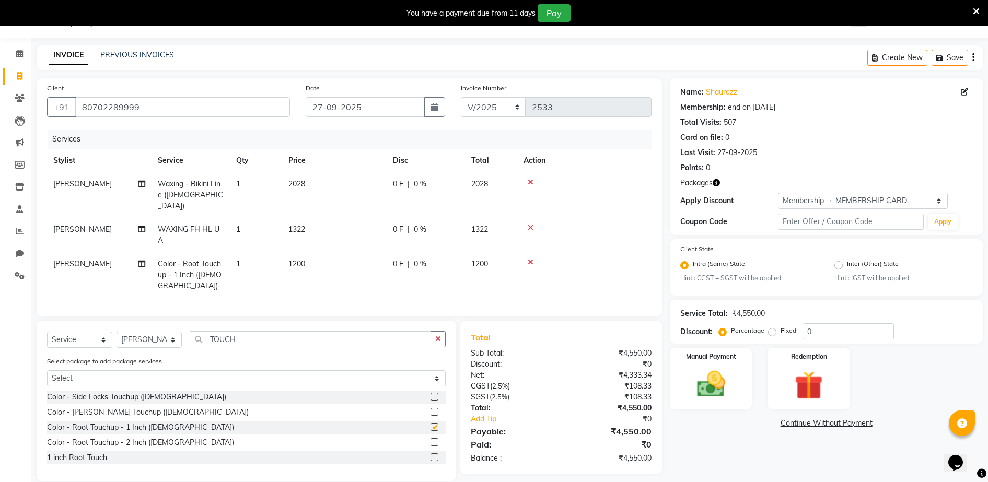
checkbox input "false"
click at [72, 259] on span "[PERSON_NAME]" at bounding box center [82, 263] width 59 height 9
select select "77722"
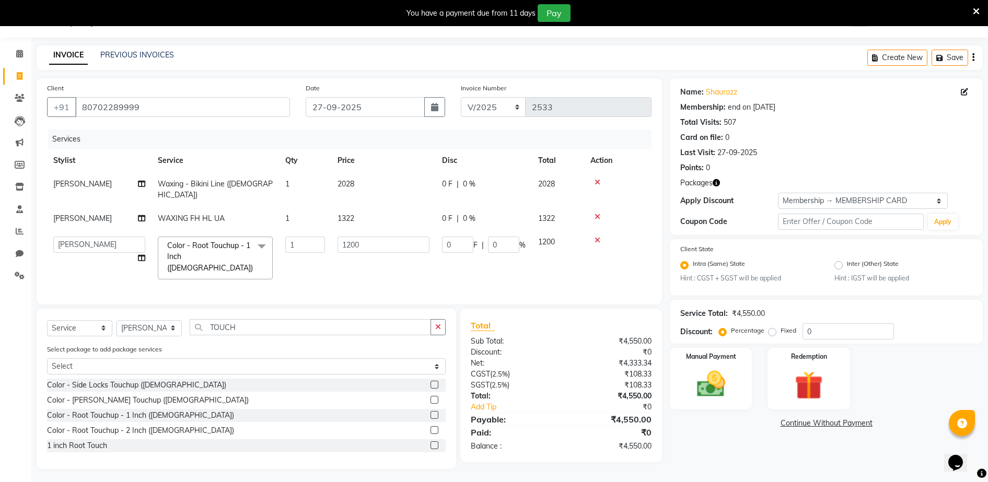
click at [82, 254] on td "[PERSON_NAME] [PERSON_NAME] [PERSON_NAME] Samseer siddhi [PERSON_NAME] [PERSON_…" at bounding box center [99, 258] width 105 height 55
click at [99, 238] on select "[PERSON_NAME] [PERSON_NAME] [PERSON_NAME] Samseer siddhi [PERSON_NAME] [PERSON_…" at bounding box center [99, 245] width 92 height 16
select select "7277"
click at [728, 373] on img at bounding box center [711, 385] width 48 height 34
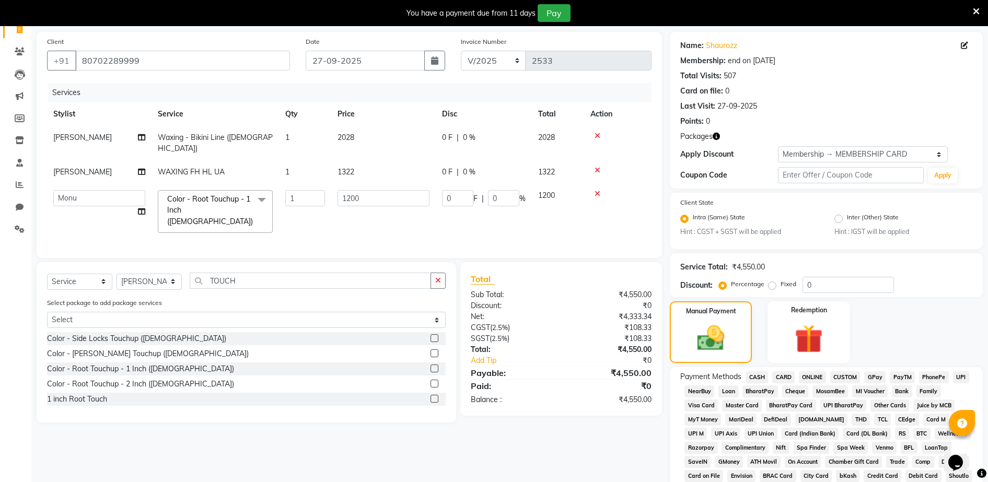
scroll to position [269, 0]
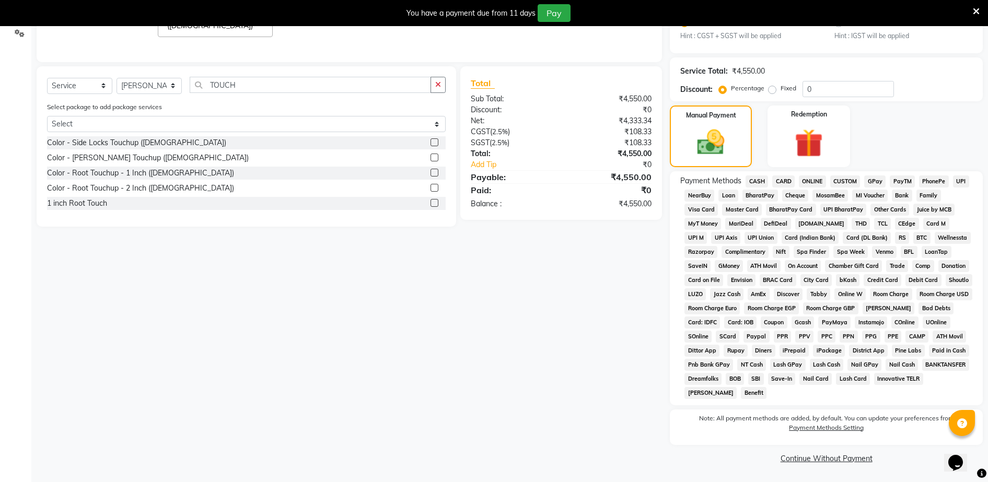
click at [871, 181] on span "GPay" at bounding box center [875, 182] width 21 height 12
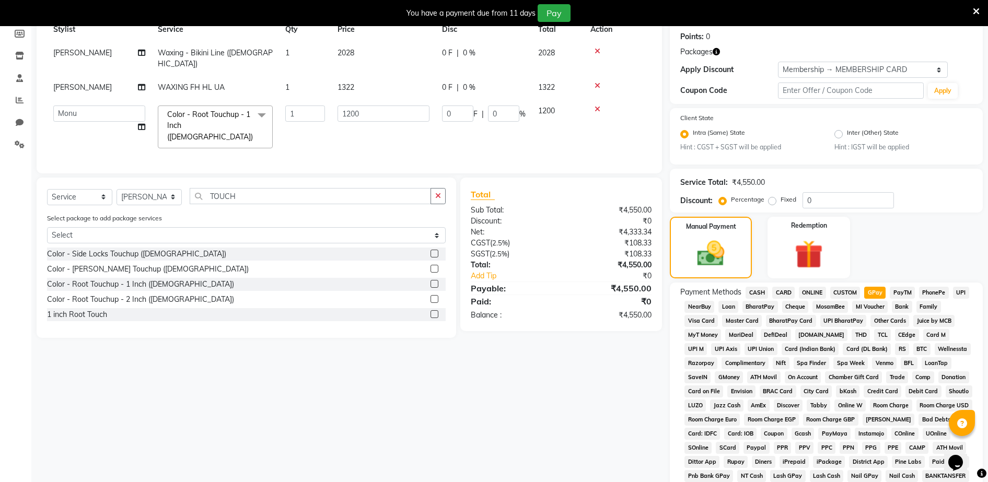
scroll to position [0, 0]
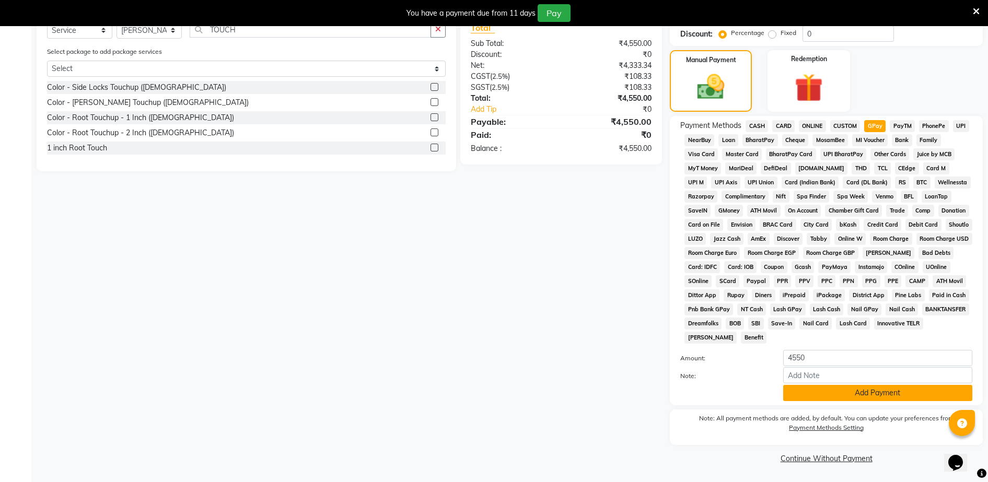
click at [866, 389] on button "Add Payment" at bounding box center [878, 393] width 189 height 16
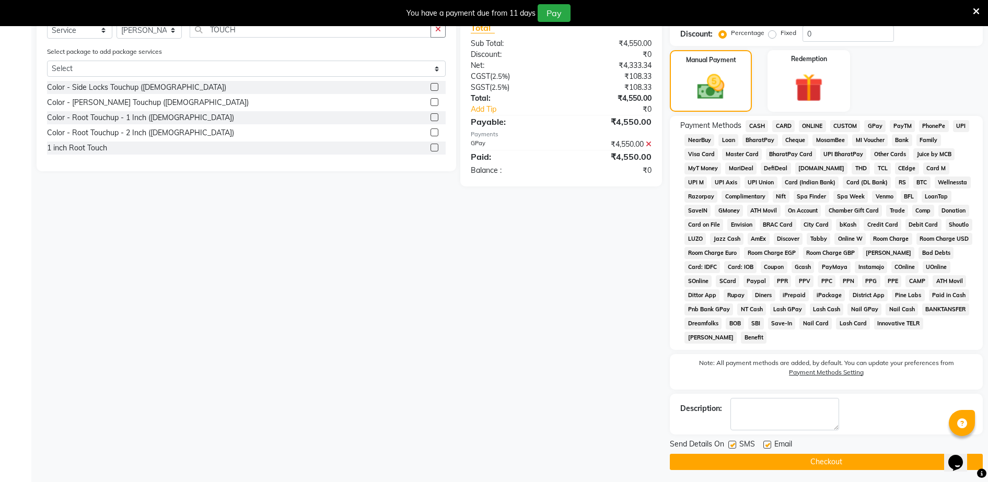
scroll to position [328, 0]
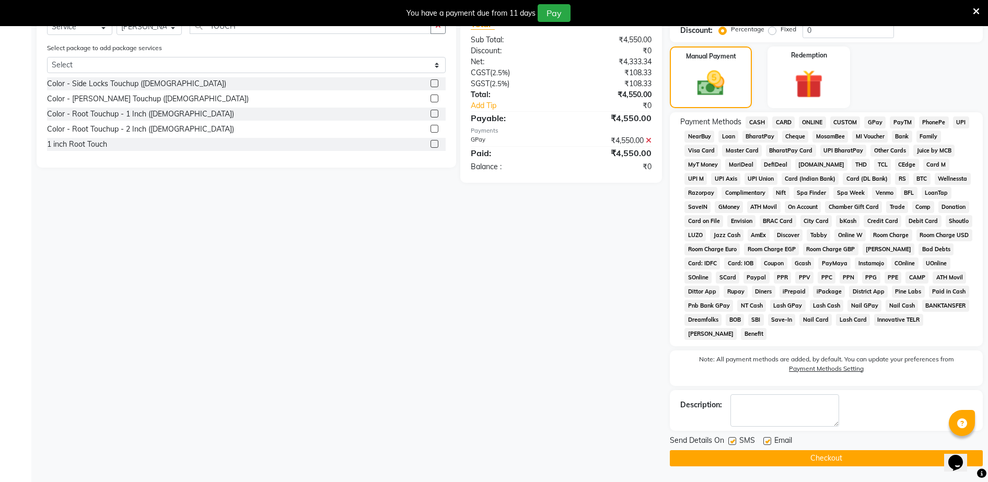
click at [844, 452] on button "Checkout" at bounding box center [826, 459] width 313 height 16
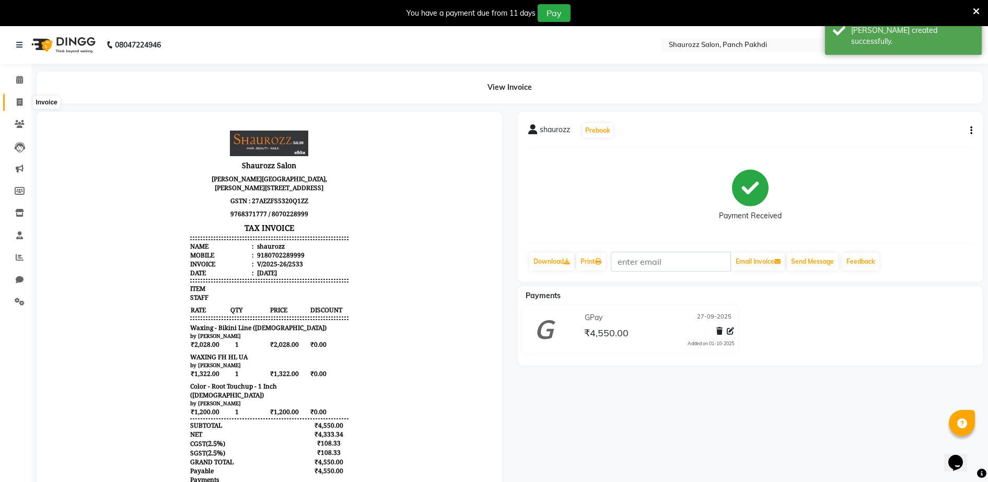
click at [20, 102] on icon at bounding box center [20, 102] width 6 height 8
select select "485"
select select "service"
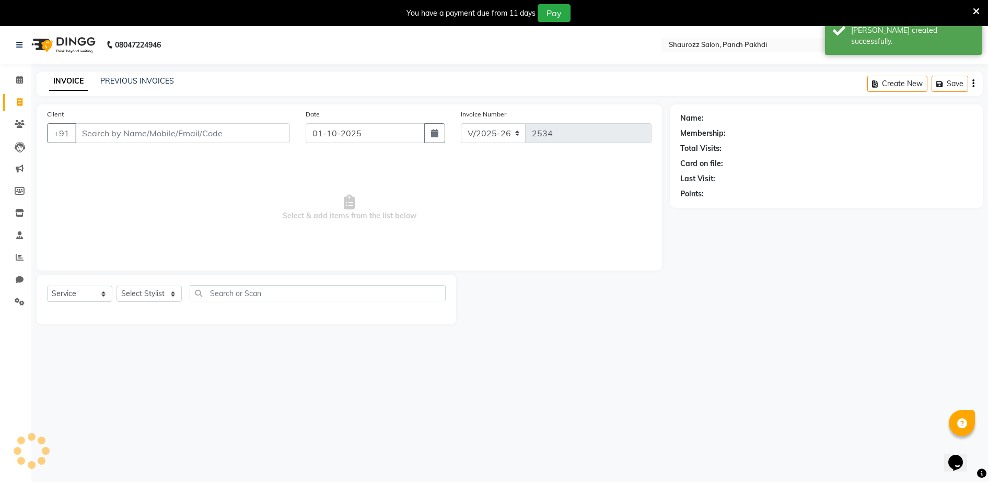
scroll to position [26, 0]
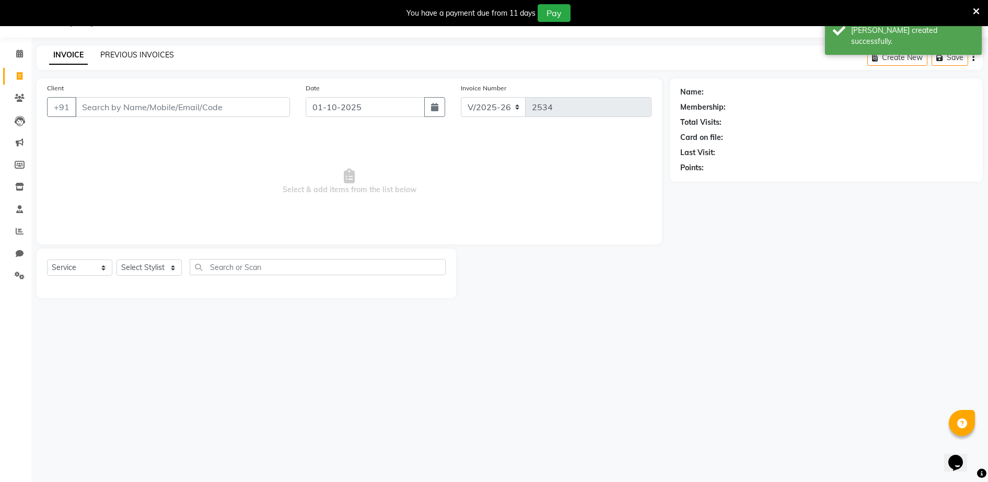
click at [158, 54] on link "PREVIOUS INVOICES" at bounding box center [137, 54] width 74 height 9
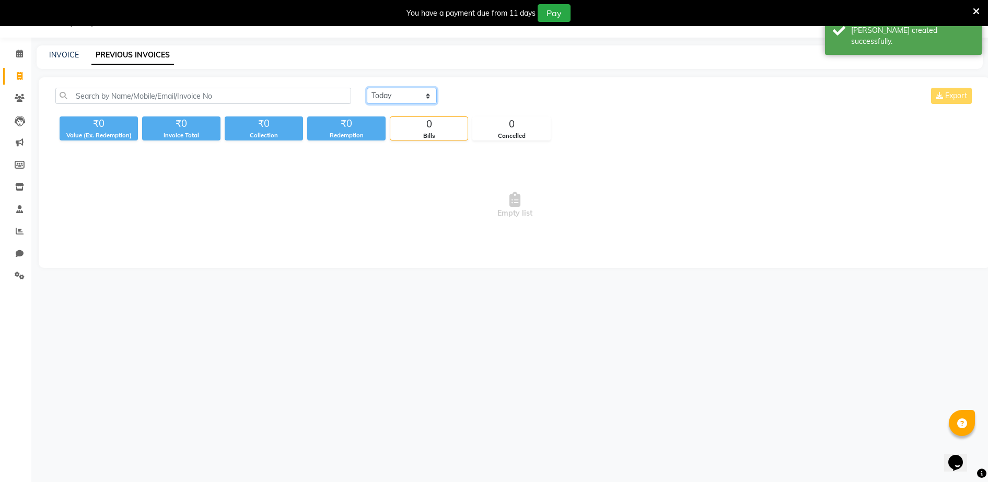
click at [408, 96] on select "[DATE] [DATE] Custom Range" at bounding box center [402, 96] width 70 height 16
select select "range"
click at [367, 88] on select "[DATE] [DATE] Custom Range" at bounding box center [402, 96] width 70 height 16
click at [502, 97] on input "01-10-2025" at bounding box center [487, 96] width 73 height 15
select select "10"
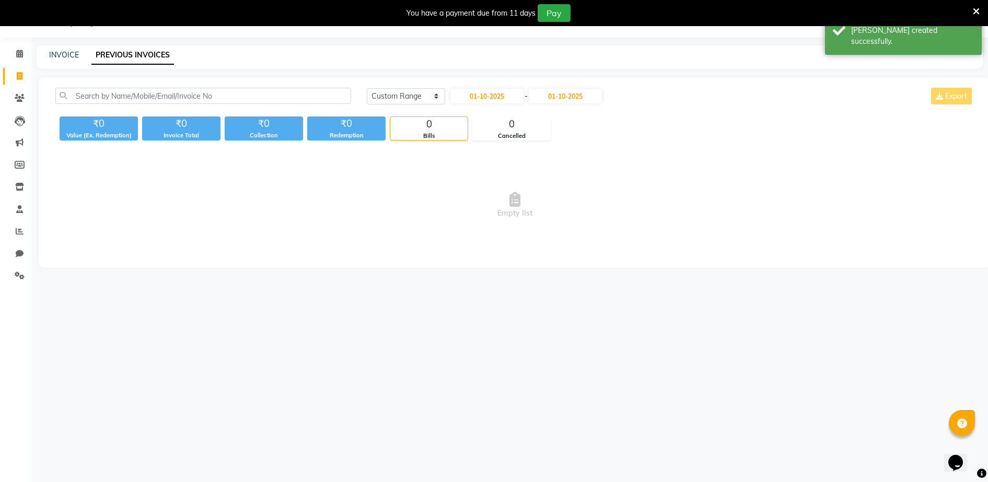
select select "2025"
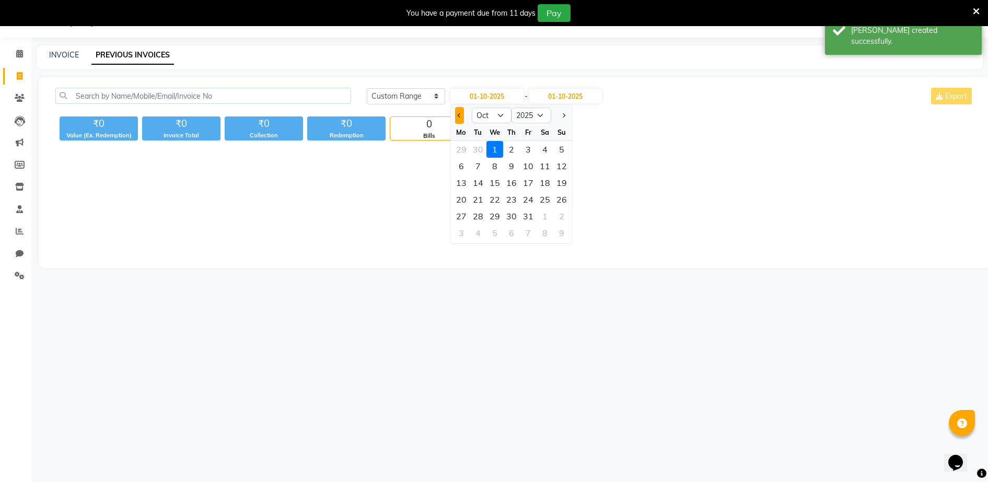
click at [460, 117] on span "Previous month" at bounding box center [460, 115] width 4 height 4
select select "9"
click at [547, 203] on div "27" at bounding box center [545, 199] width 17 height 17
type input "27-09-2025"
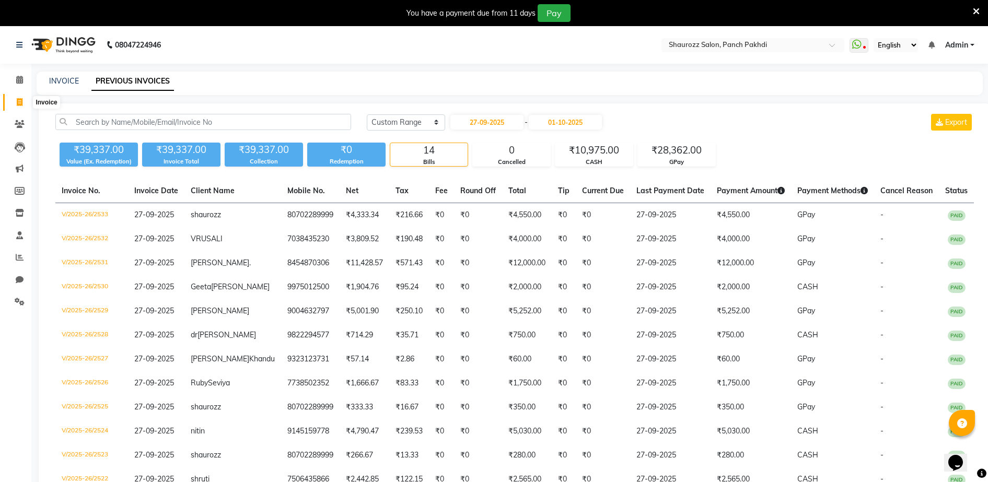
click at [17, 100] on icon at bounding box center [20, 102] width 6 height 8
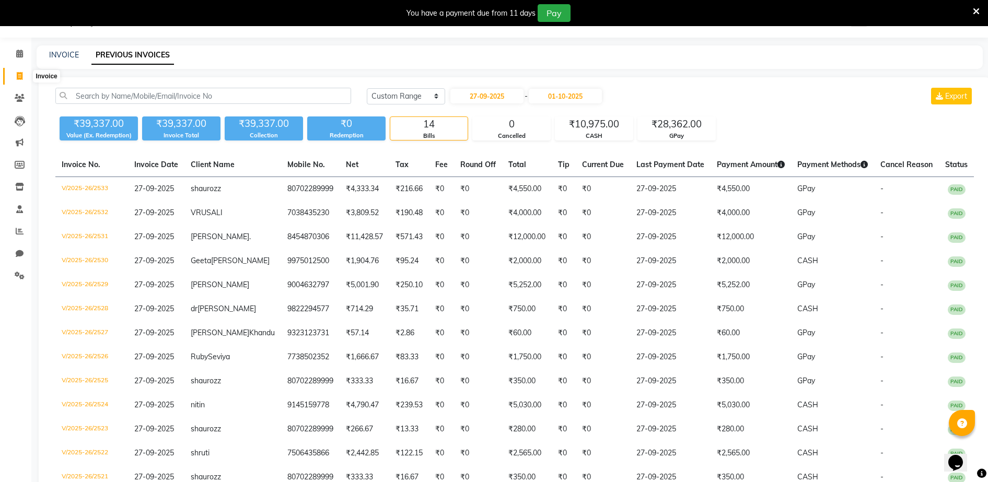
select select "service"
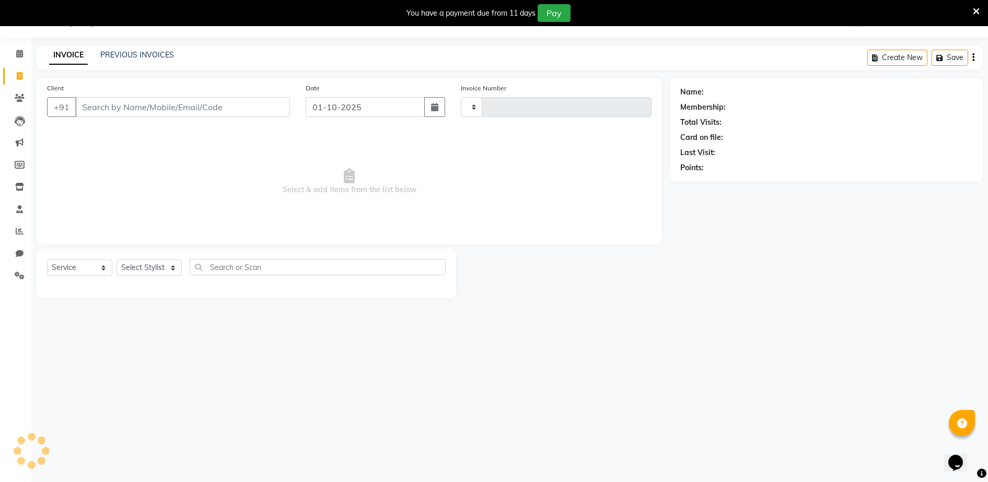
type input "2534"
select select "485"
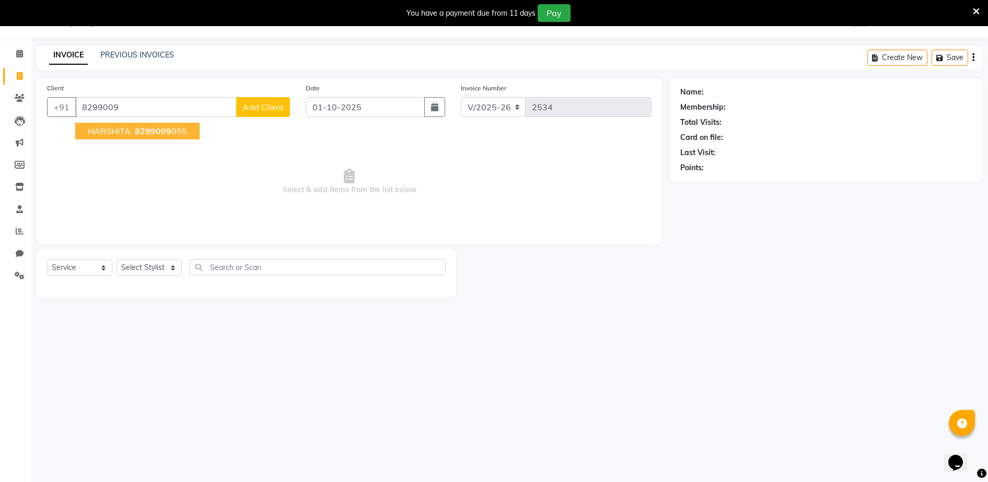
click at [178, 129] on ngb-highlight "8299009 055" at bounding box center [160, 131] width 54 height 10
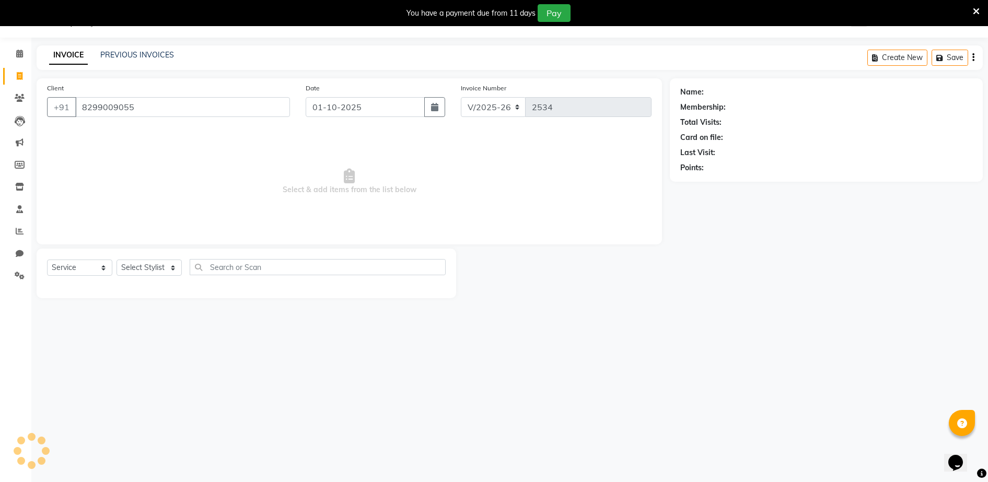
type input "8299009055"
select select "1: Object"
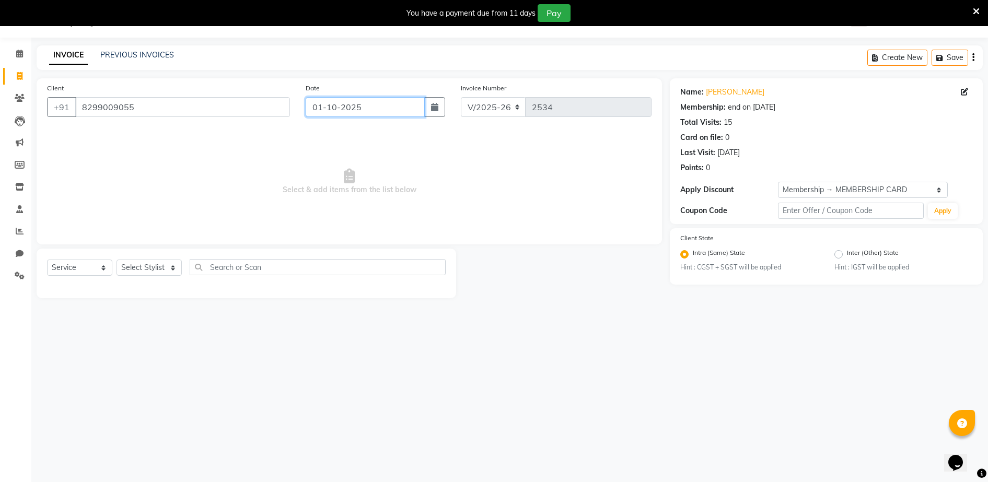
drag, startPoint x: 372, startPoint y: 100, endPoint x: 372, endPoint y: 110, distance: 10.5
click at [373, 101] on input "01-10-2025" at bounding box center [365, 107] width 119 height 20
select select "10"
select select "2025"
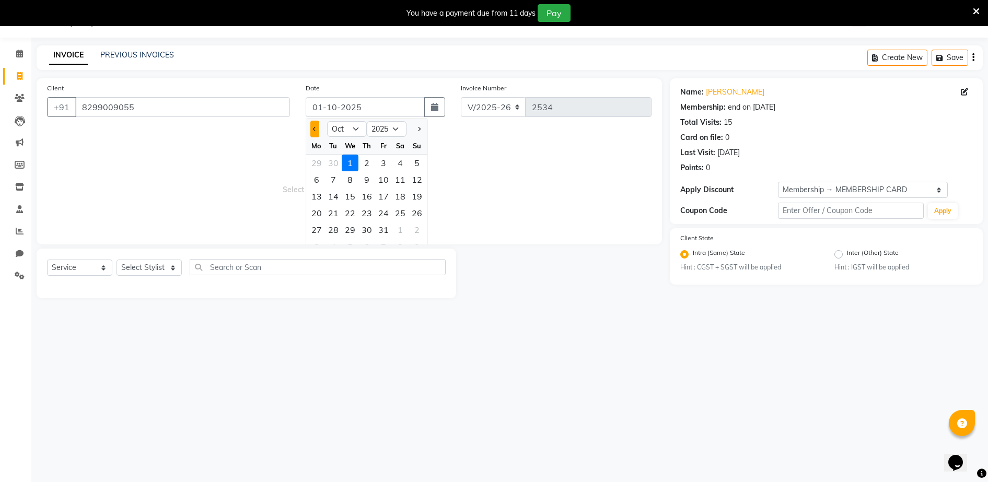
click at [311, 130] on button "Previous month" at bounding box center [314, 129] width 9 height 17
select select "9"
click at [413, 214] on div "28" at bounding box center [417, 213] width 17 height 17
type input "28-09-2025"
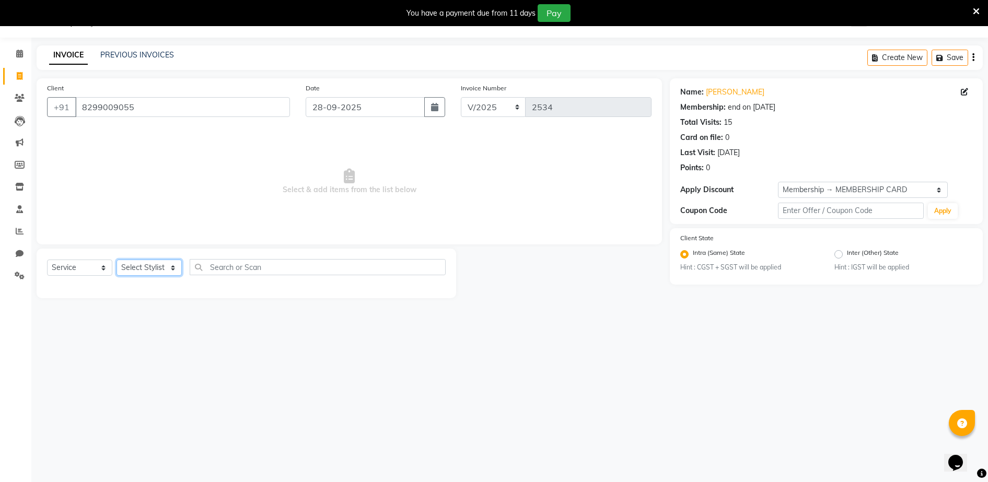
click at [147, 273] on select "Select Stylist ADITYA [PERSON_NAME] [PERSON_NAME] [PERSON_NAME] Salon Samseer s…" at bounding box center [149, 268] width 65 height 16
select select "7277"
click at [117, 260] on select "Select Stylist ADITYA [PERSON_NAME] [PERSON_NAME] [PERSON_NAME] Salon Samseer s…" at bounding box center [149, 268] width 65 height 16
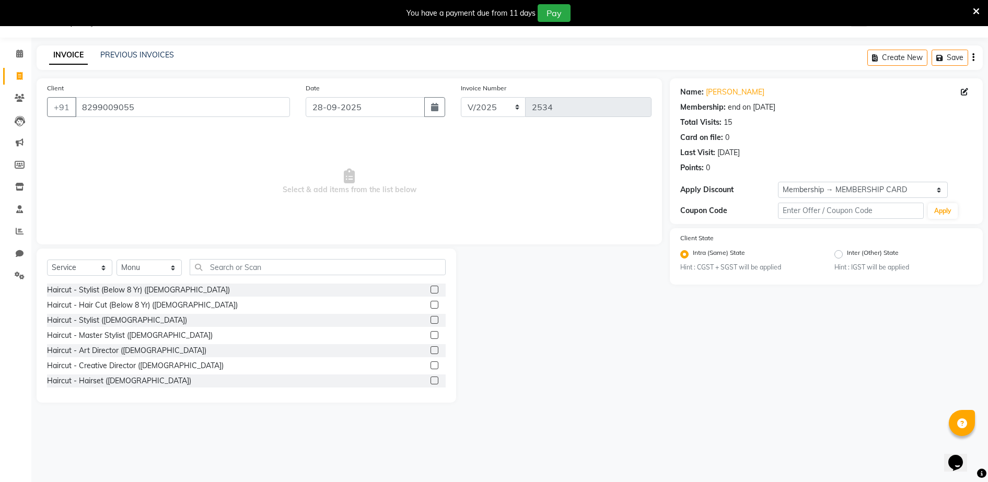
click at [260, 280] on div "Select Service Product Membership Package Voucher Prepaid Gift Card Select Styl…" at bounding box center [246, 271] width 399 height 25
click at [261, 269] on input "text" at bounding box center [318, 267] width 256 height 16
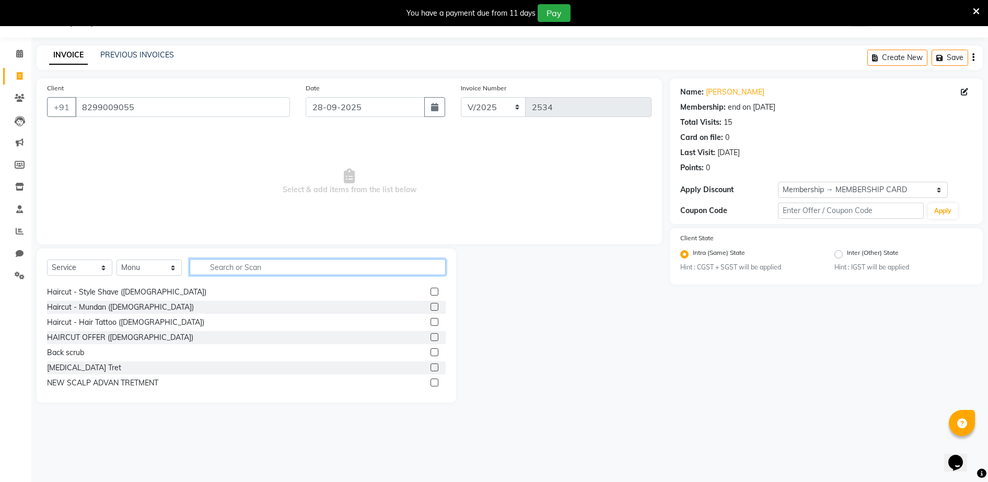
scroll to position [131, 0]
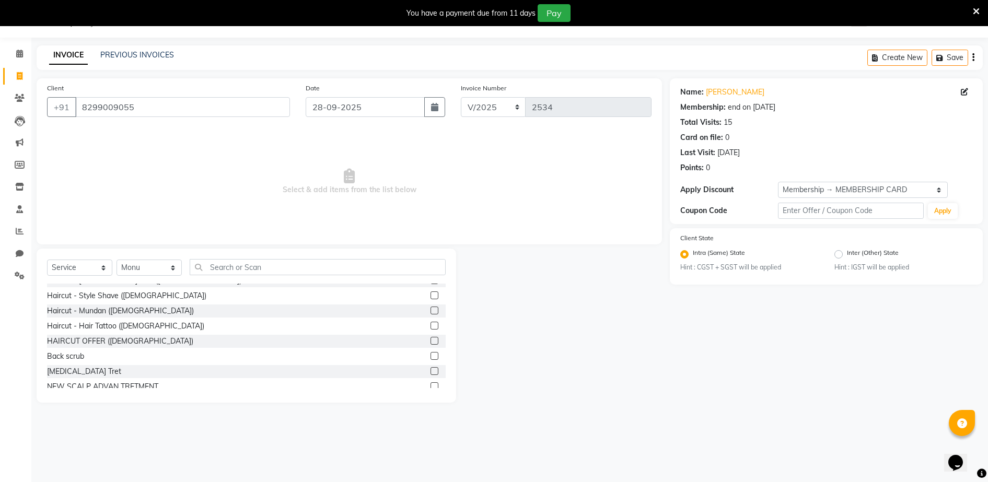
click at [431, 337] on label at bounding box center [435, 341] width 8 height 8
click at [431, 338] on input "checkbox" at bounding box center [434, 341] width 7 height 7
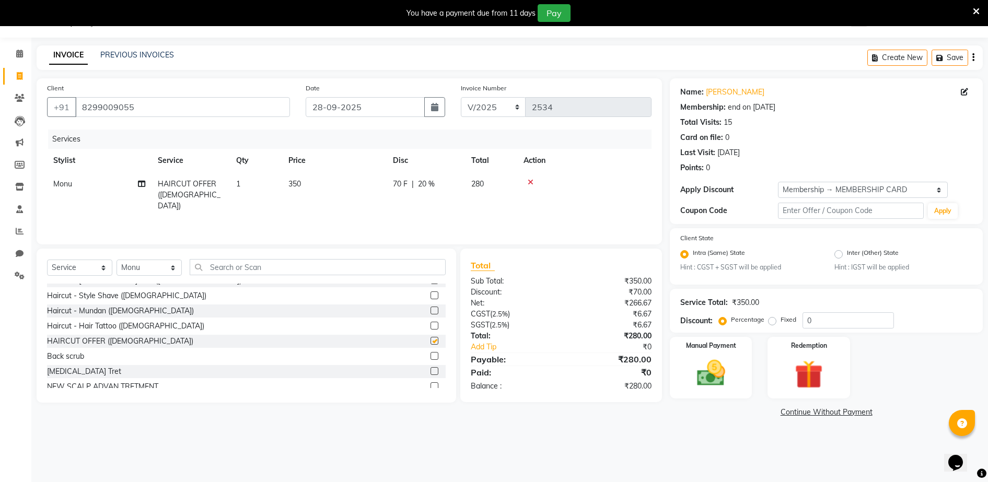
checkbox input "false"
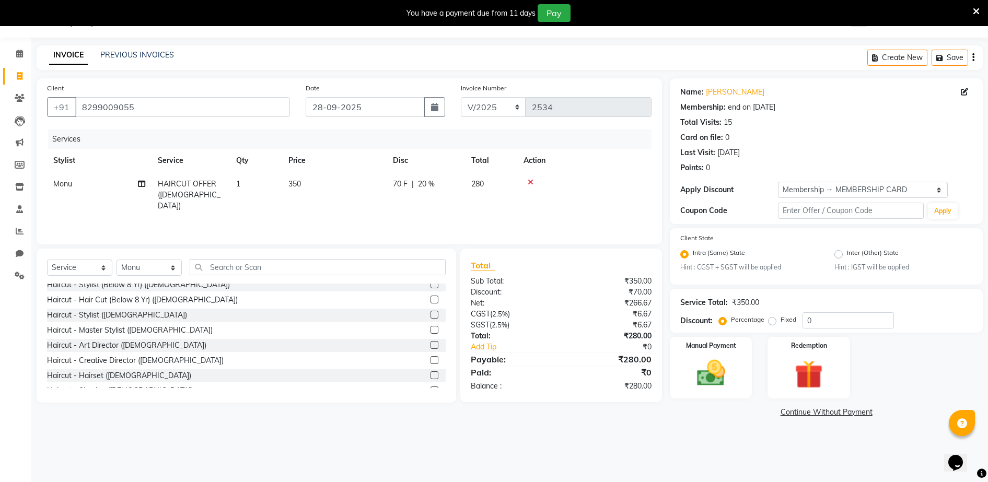
scroll to position [0, 0]
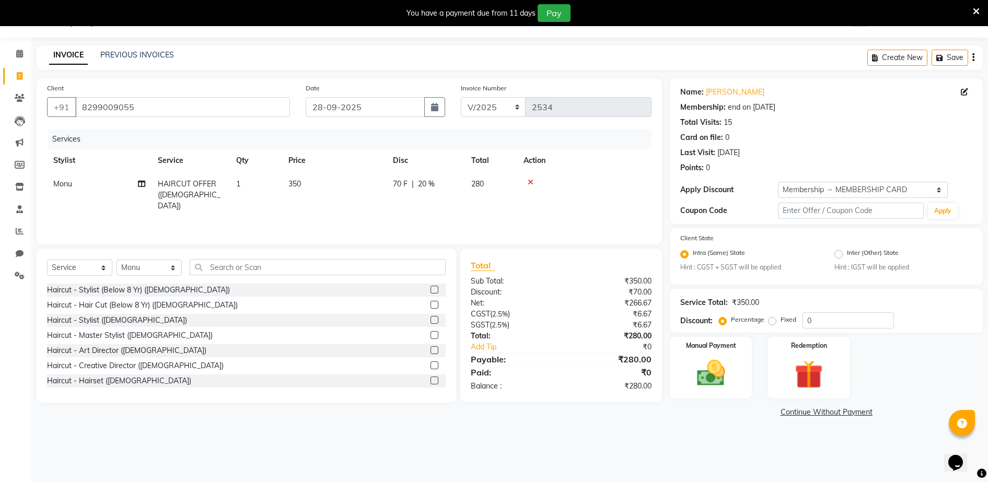
click at [431, 320] on label at bounding box center [435, 320] width 8 height 8
click at [431, 320] on input "checkbox" at bounding box center [434, 320] width 7 height 7
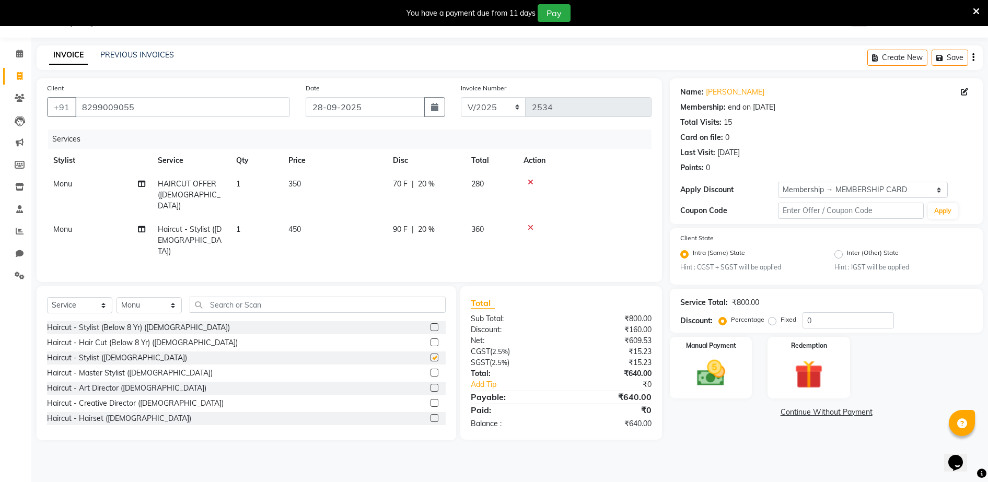
checkbox input "false"
click at [529, 179] on icon at bounding box center [531, 182] width 6 height 7
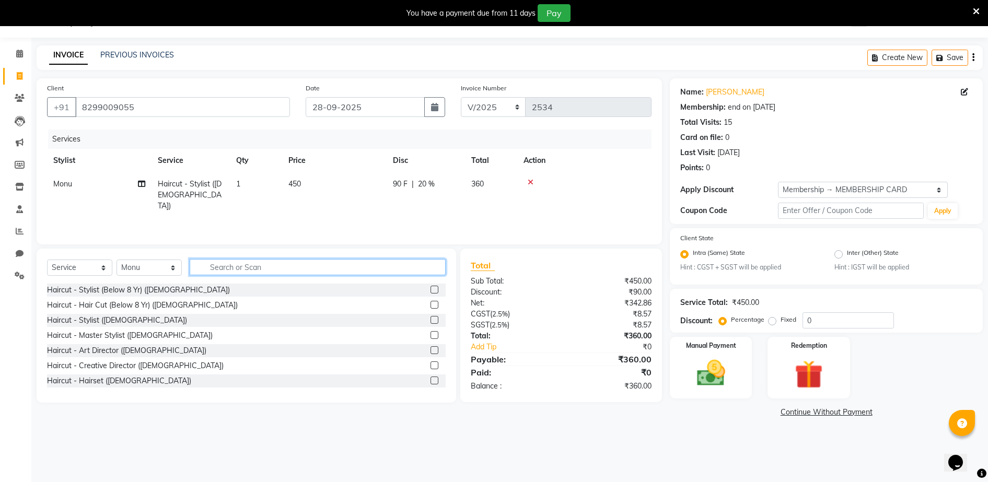
click at [258, 269] on input "text" at bounding box center [318, 267] width 256 height 16
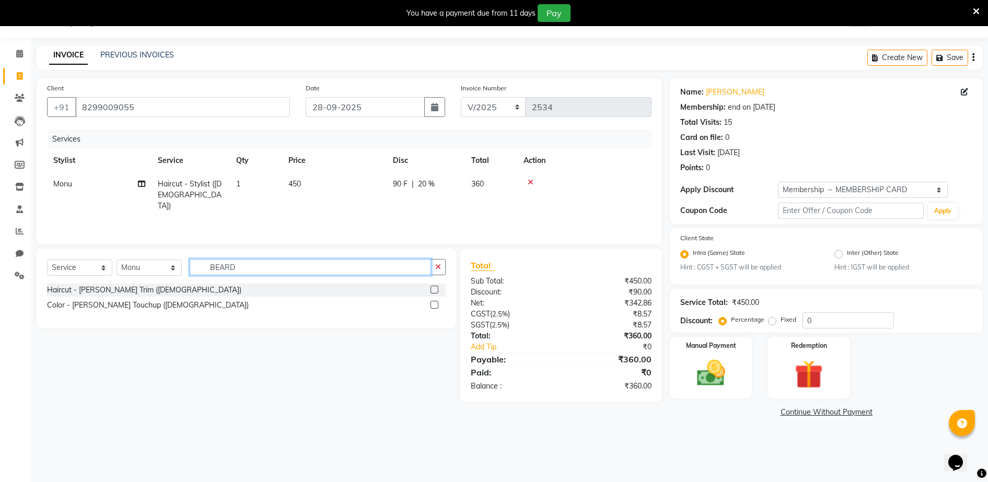
type input "BEARD"
click at [440, 290] on div at bounding box center [438, 290] width 15 height 13
click at [429, 287] on div "Haircut - [PERSON_NAME] Trim ([DEMOGRAPHIC_DATA])" at bounding box center [246, 290] width 399 height 13
click at [436, 288] on label at bounding box center [435, 290] width 8 height 8
click at [436, 288] on input "checkbox" at bounding box center [434, 290] width 7 height 7
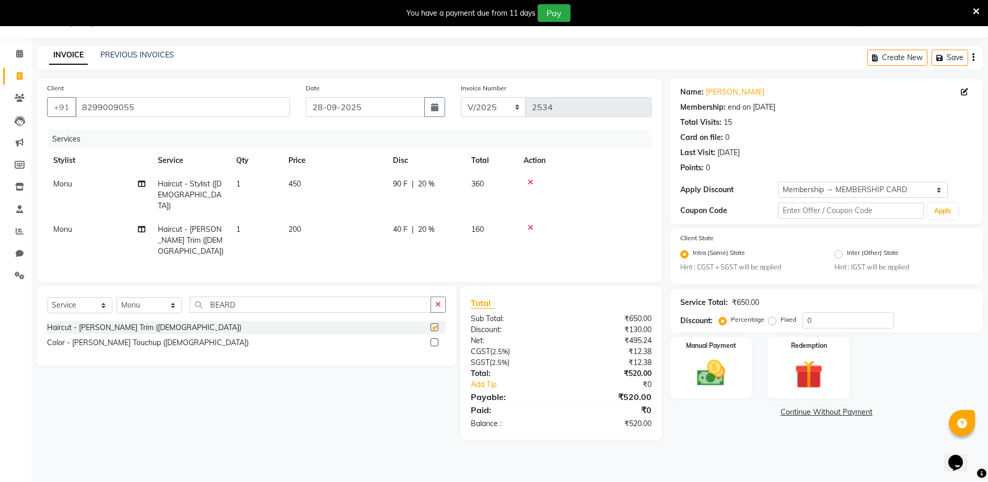
checkbox input "false"
click at [303, 218] on td "200" at bounding box center [334, 240] width 105 height 45
select select "7277"
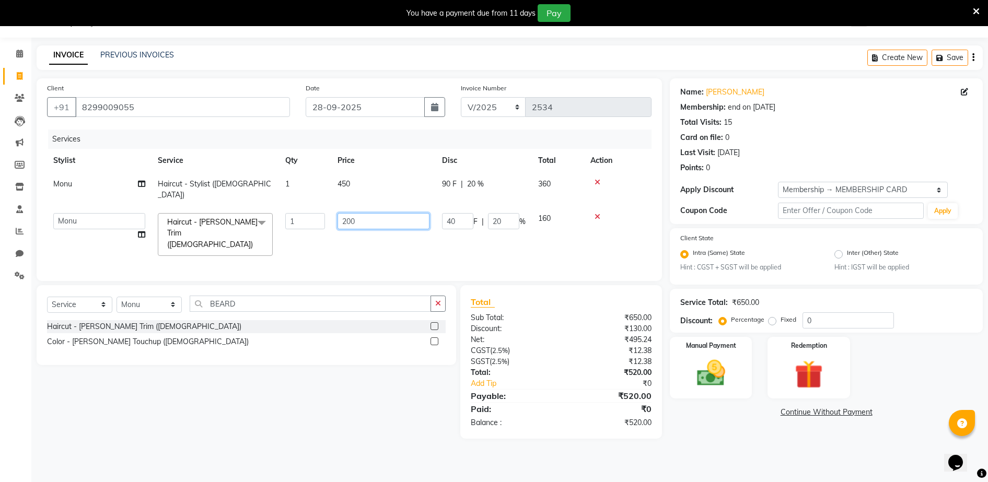
click at [370, 213] on input "200" at bounding box center [384, 221] width 92 height 16
type input "250"
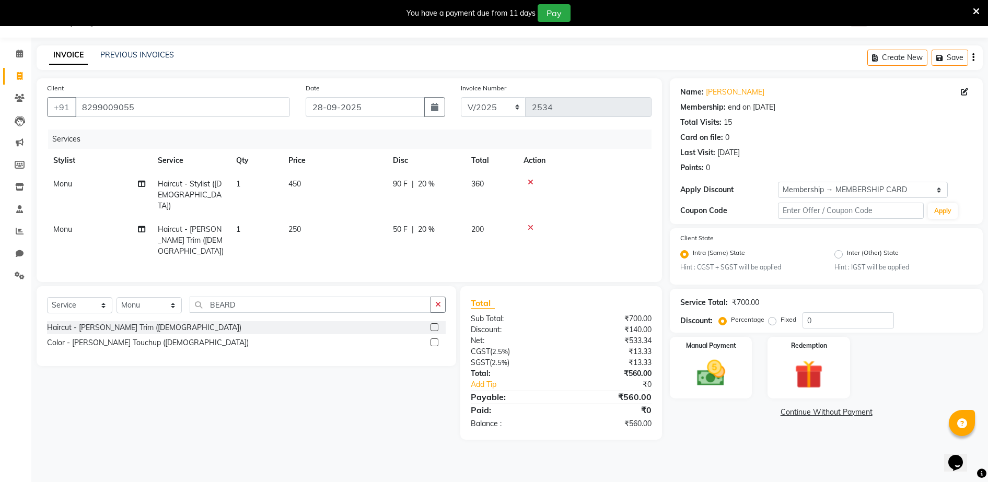
click at [392, 175] on tr "[PERSON_NAME] Haircut - Stylist ([DEMOGRAPHIC_DATA]) 1 450 90 F | 20 % 360" at bounding box center [349, 194] width 605 height 45
click at [397, 224] on span "50 F" at bounding box center [400, 229] width 15 height 11
select select "7277"
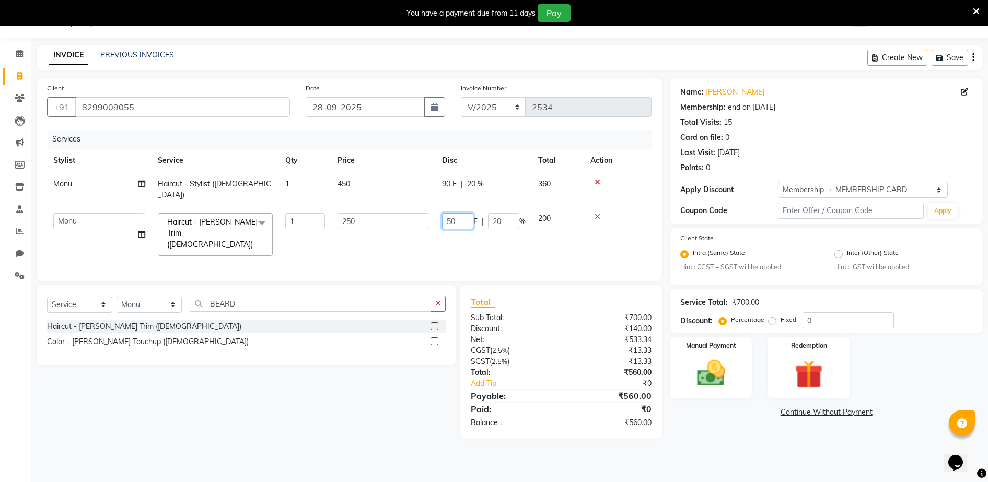
click at [466, 214] on input "50" at bounding box center [457, 221] width 31 height 16
type input "5"
type input "60"
click at [508, 152] on tr "Stylist Service Qty Price Disc Total Action" at bounding box center [349, 161] width 605 height 24
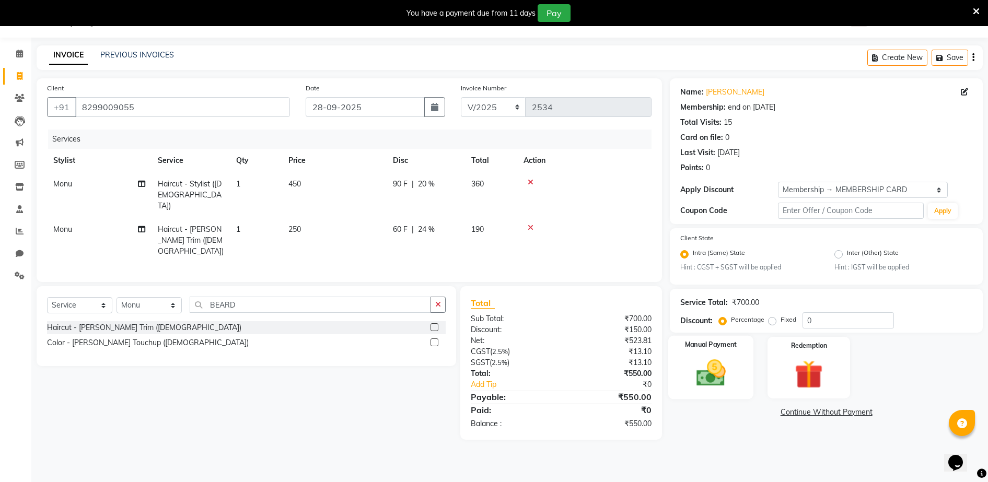
click at [725, 369] on img at bounding box center [711, 374] width 48 height 34
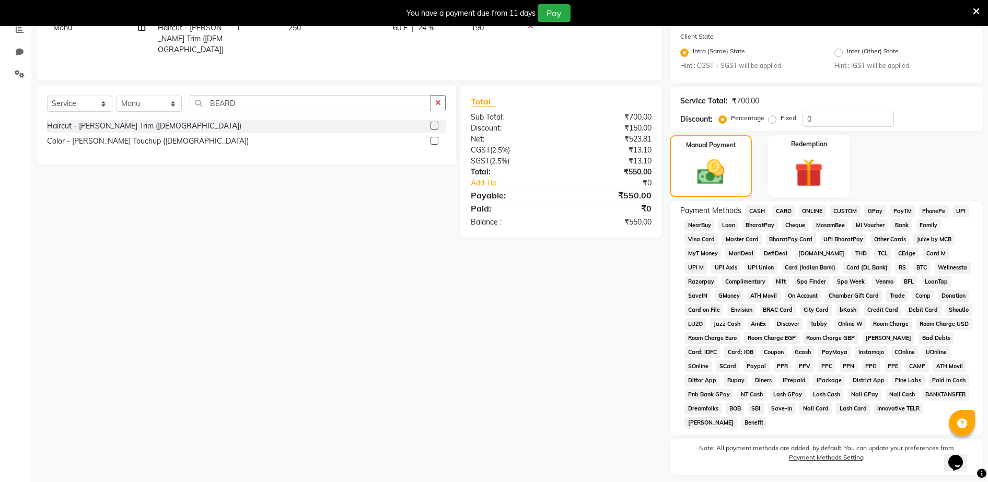
scroll to position [258, 0]
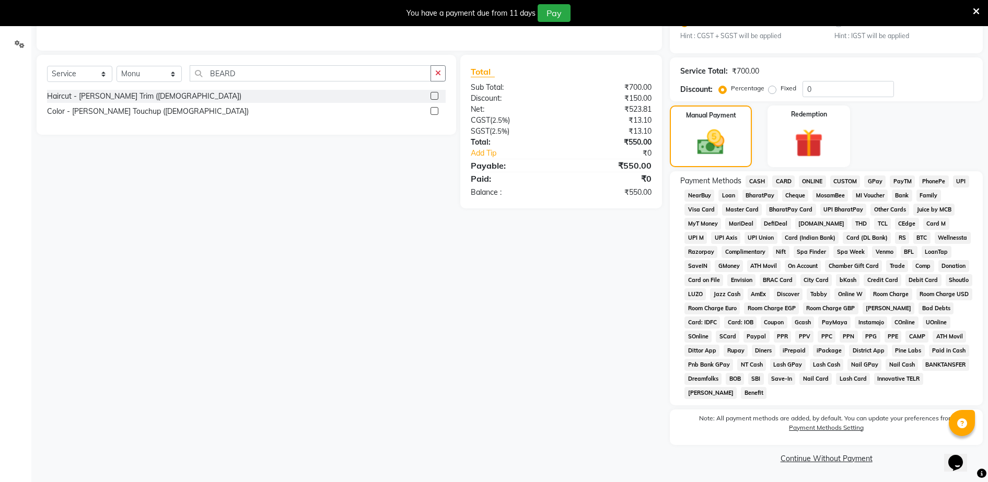
click at [878, 180] on span "GPay" at bounding box center [875, 182] width 21 height 12
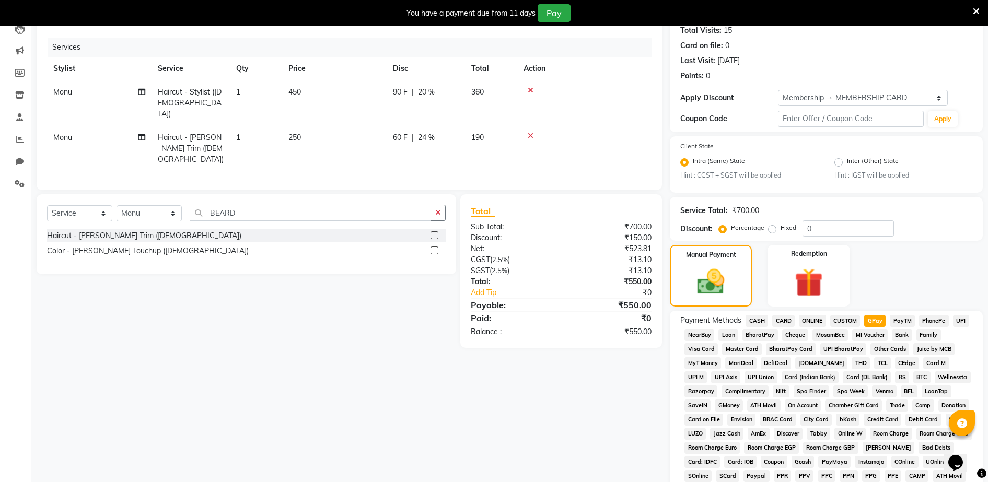
scroll to position [313, 0]
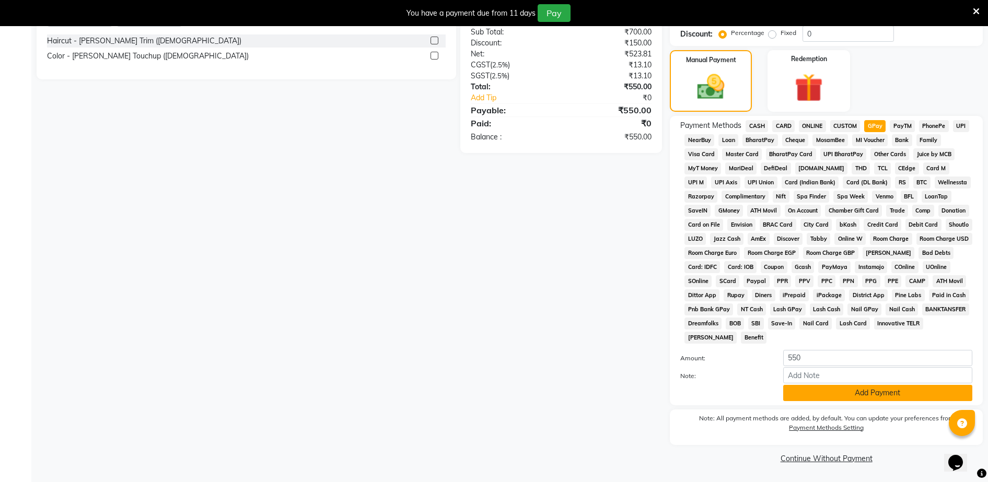
click at [866, 396] on button "Add Payment" at bounding box center [878, 393] width 189 height 16
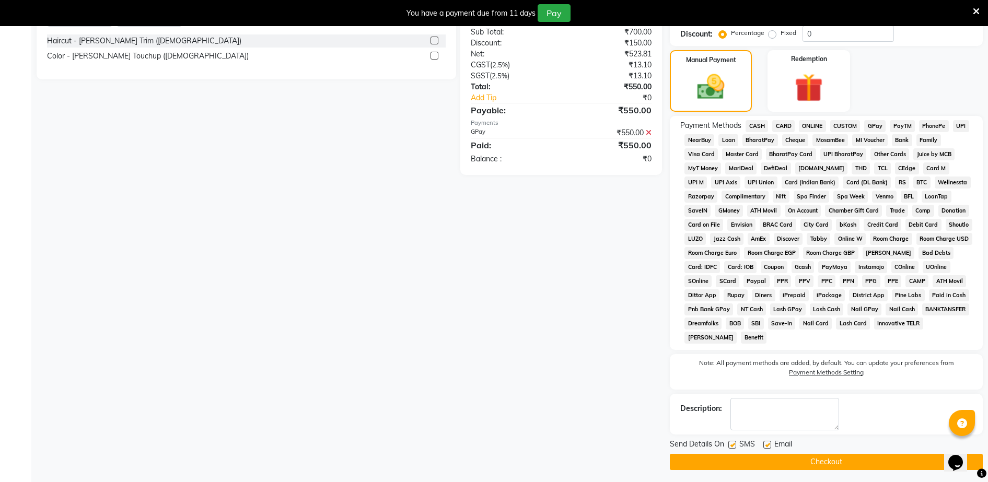
drag, startPoint x: 873, startPoint y: 453, endPoint x: 873, endPoint y: 458, distance: 5.3
click at [873, 458] on button "Checkout" at bounding box center [826, 462] width 313 height 16
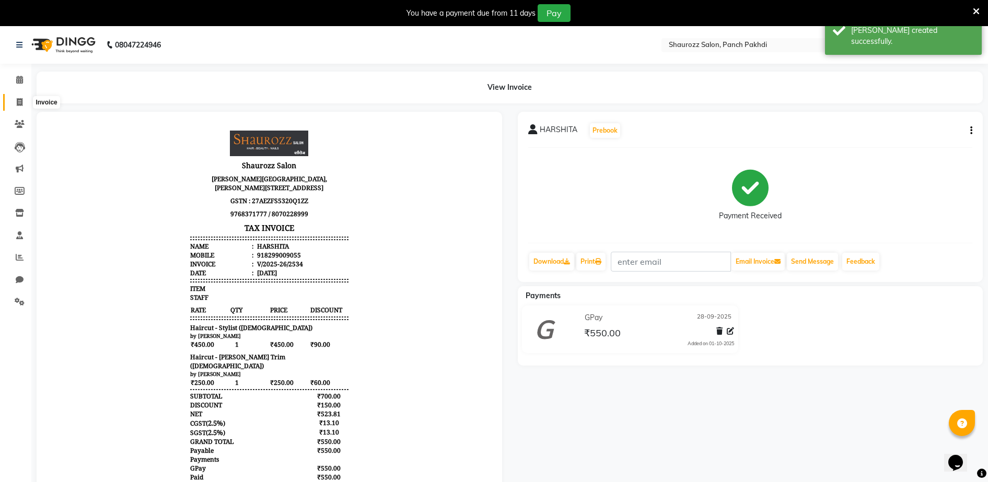
click at [14, 106] on span at bounding box center [19, 103] width 18 height 12
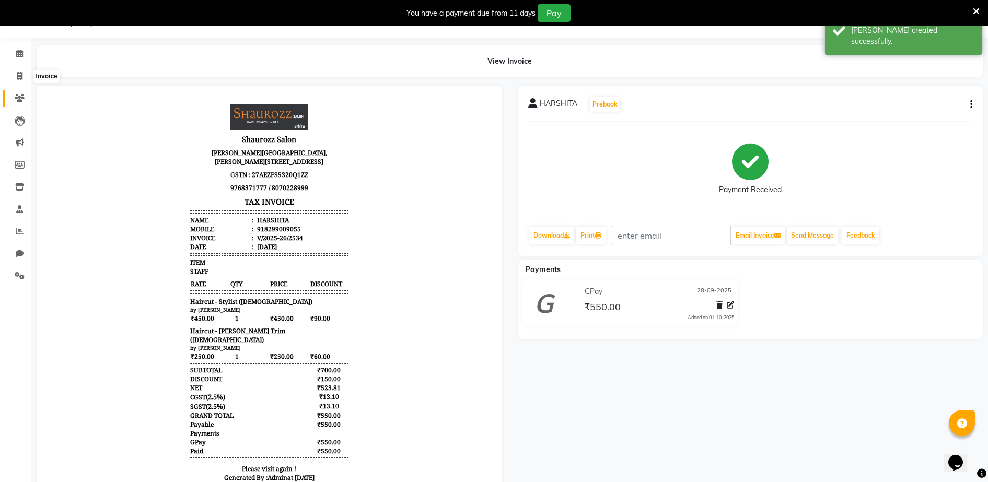
select select "service"
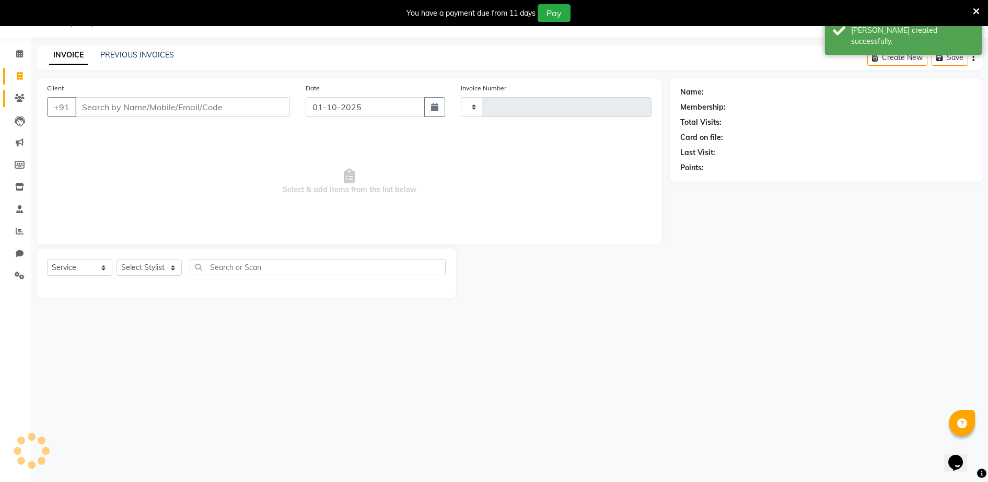
type input "2535"
select select "485"
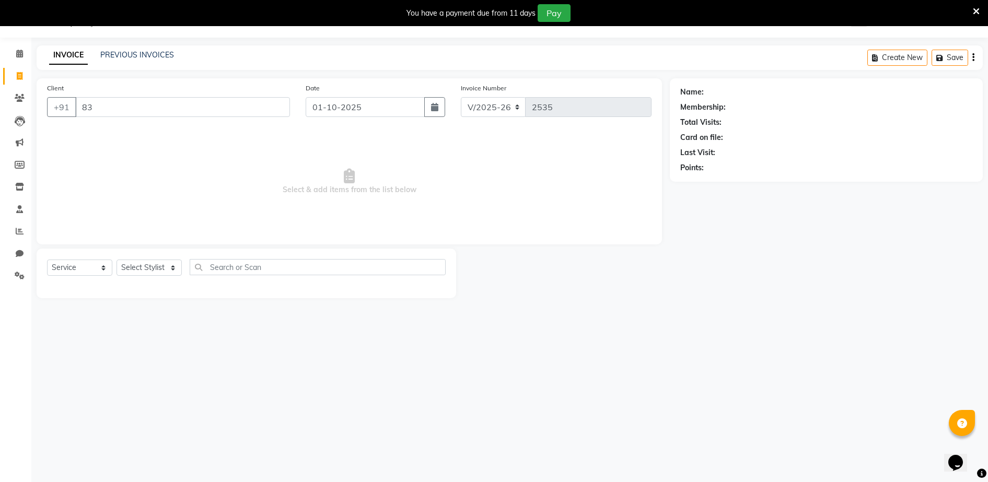
type input "8"
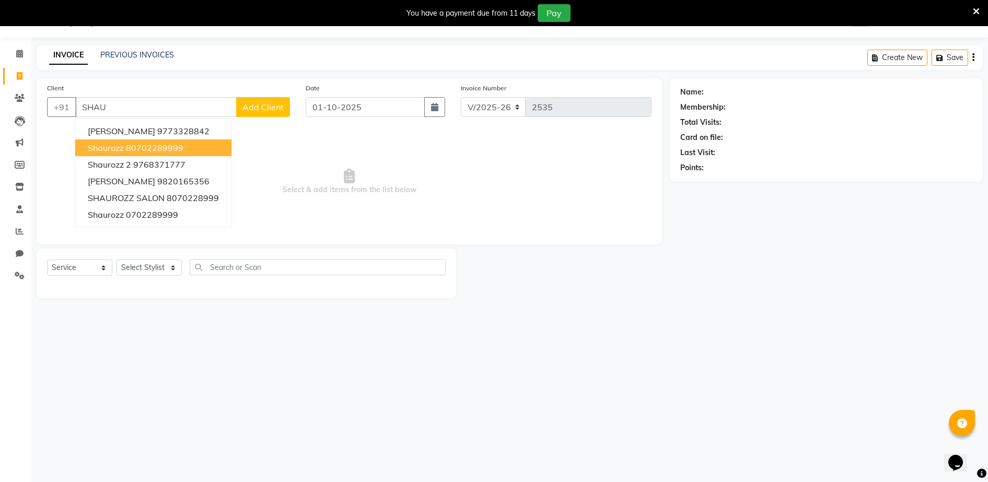
click at [133, 146] on ngb-highlight "80702289999" at bounding box center [154, 148] width 57 height 10
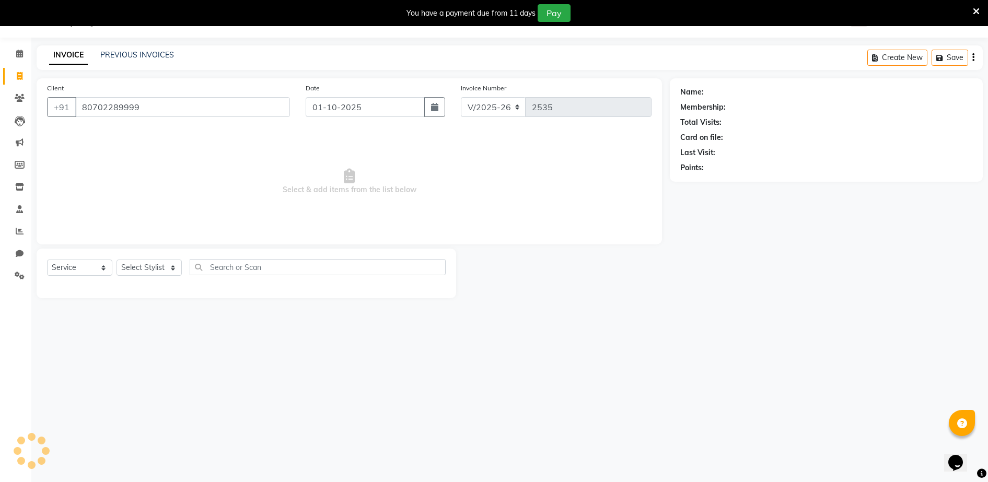
type input "80702289999"
select select "1: Object"
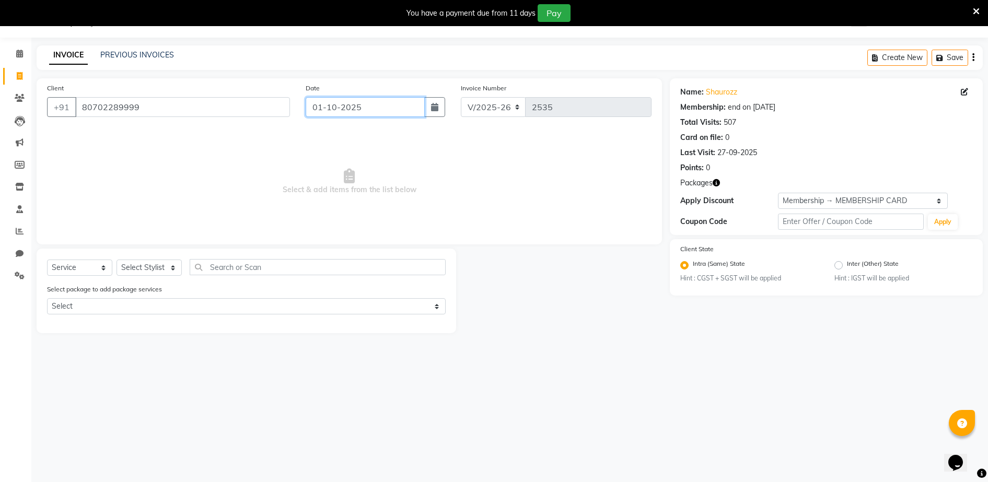
click at [348, 107] on input "01-10-2025" at bounding box center [365, 107] width 119 height 20
select select "10"
select select "2025"
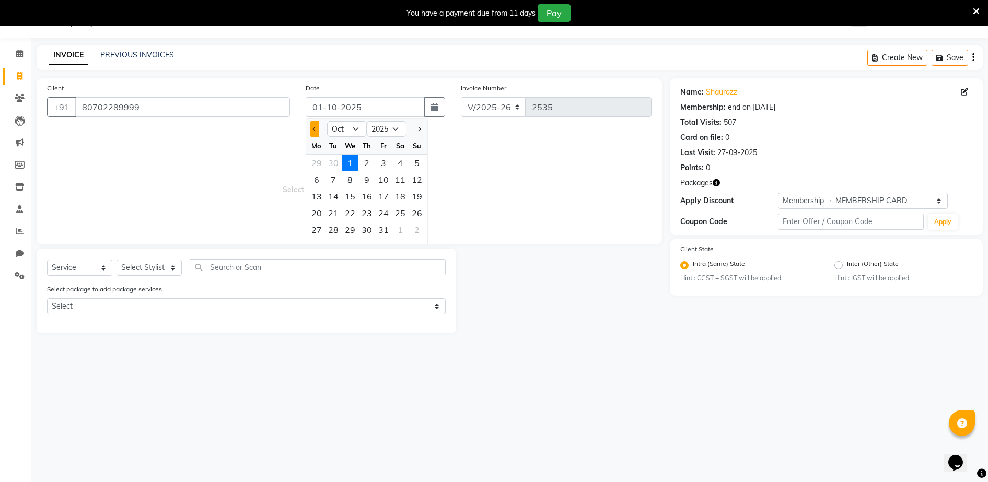
click at [316, 132] on button "Previous month" at bounding box center [314, 129] width 9 height 17
select select "9"
click at [417, 217] on div "28" at bounding box center [417, 213] width 17 height 17
type input "28-09-2025"
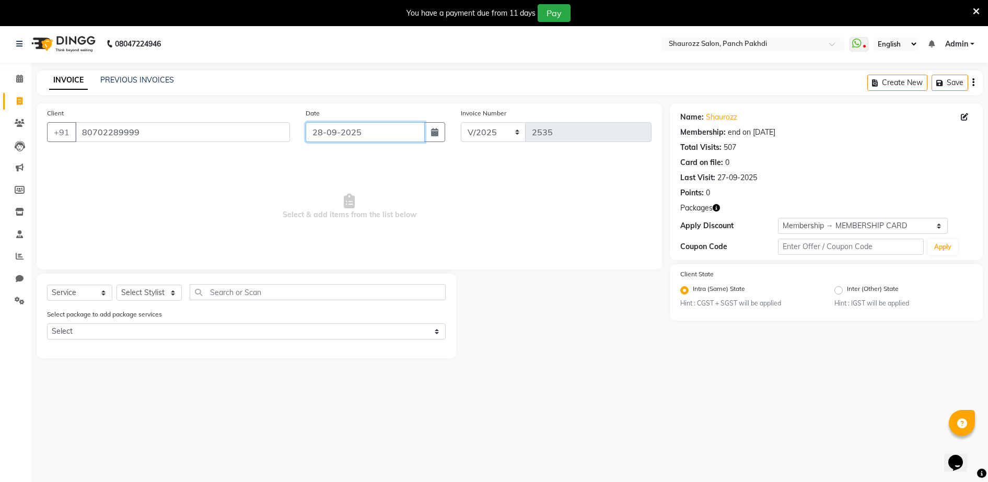
scroll to position [0, 0]
click at [356, 138] on input "28-09-2025" at bounding box center [365, 133] width 119 height 20
select select "9"
select select "2025"
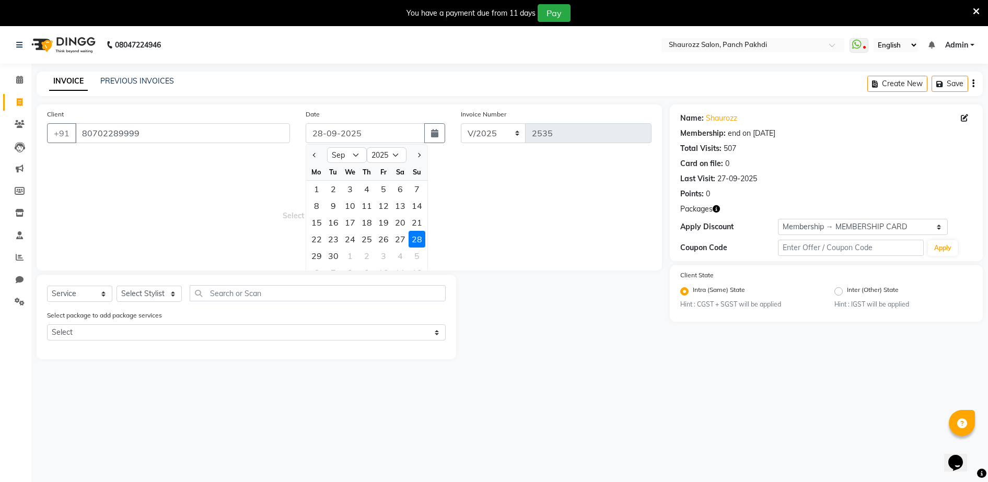
click at [423, 239] on div "28" at bounding box center [417, 239] width 17 height 17
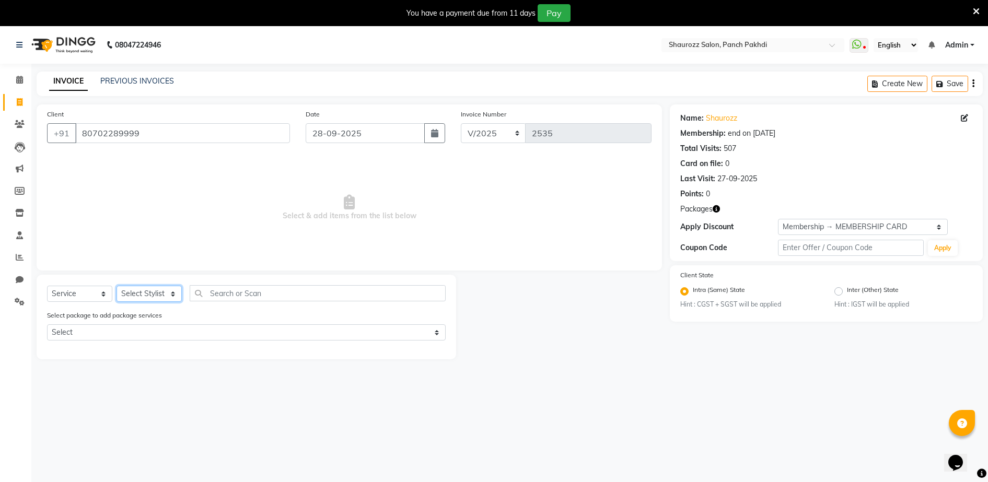
click at [157, 295] on select "Select Stylist ADITYA [PERSON_NAME] [PERSON_NAME] [PERSON_NAME] Salon Samseer s…" at bounding box center [149, 294] width 65 height 16
select select "14040"
click at [117, 286] on select "Select Stylist ADITYA [PERSON_NAME] [PERSON_NAME] [PERSON_NAME] Salon Samseer s…" at bounding box center [149, 294] width 65 height 16
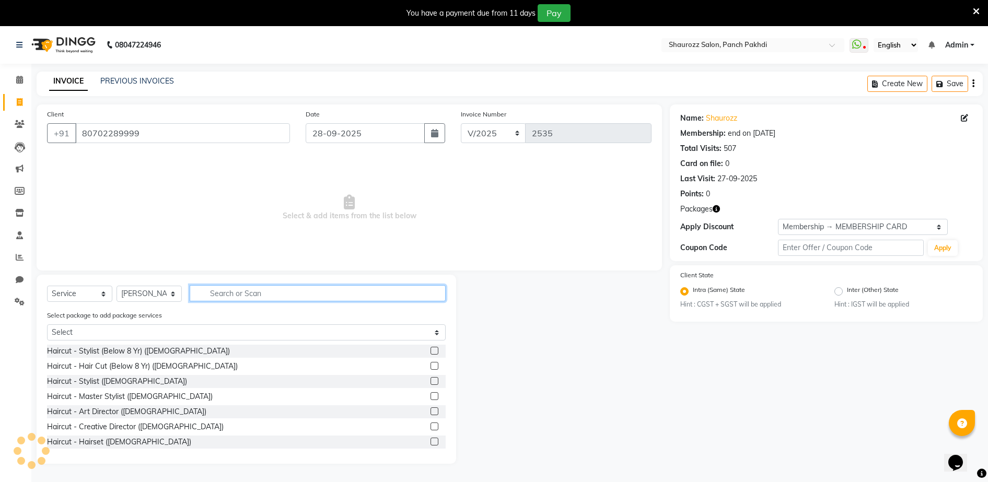
click at [268, 300] on input "text" at bounding box center [318, 293] width 256 height 16
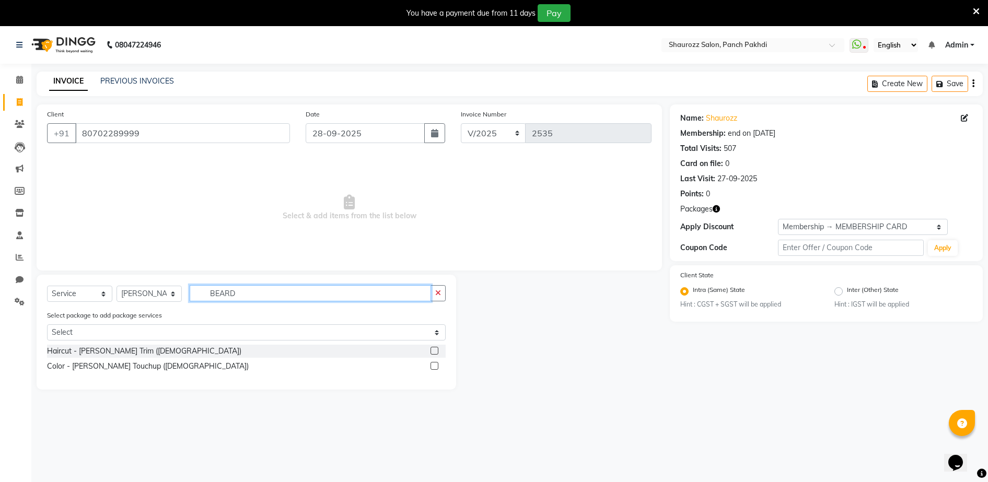
type input "BEARD"
click at [432, 353] on label at bounding box center [435, 351] width 8 height 8
click at [432, 353] on input "checkbox" at bounding box center [434, 351] width 7 height 7
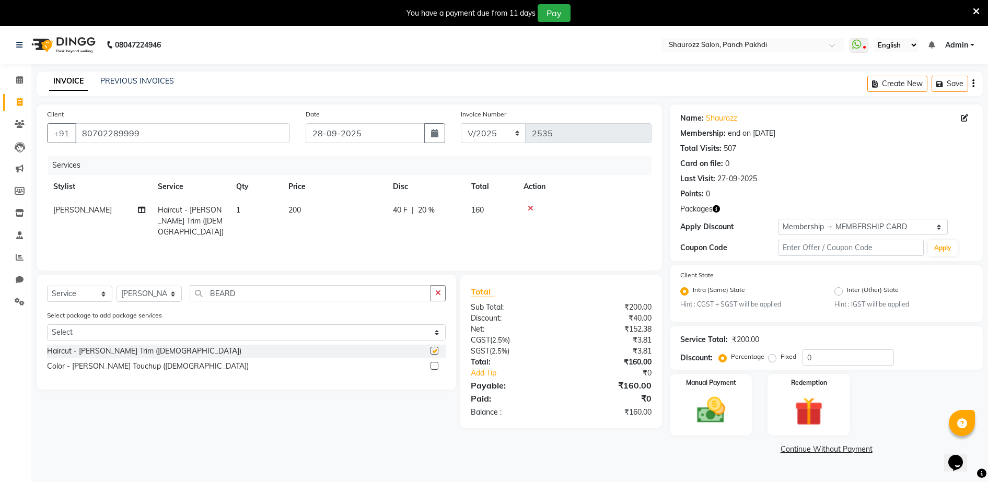
checkbox input "false"
click at [825, 225] on select "Select Membership → MEMBERSHIP CARD" at bounding box center [863, 227] width 170 height 16
select select "0:"
click at [778, 219] on select "Select Membership → MEMBERSHIP CARD" at bounding box center [863, 227] width 170 height 16
click at [719, 396] on img at bounding box center [711, 411] width 48 height 34
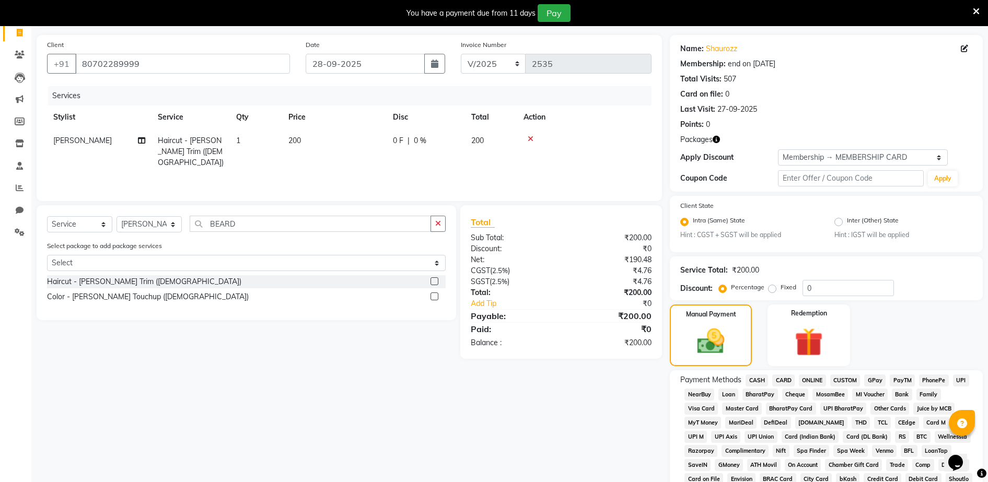
scroll to position [269, 0]
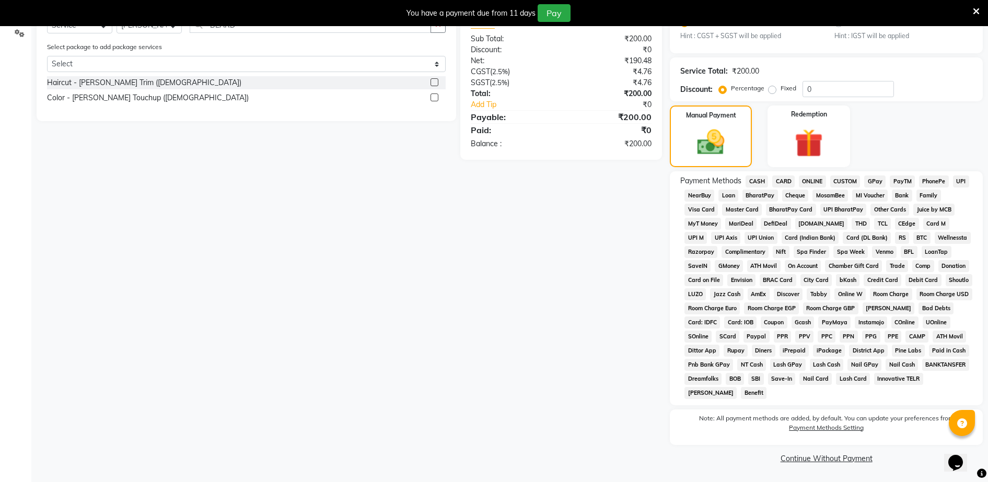
click at [755, 188] on div "CASH" at bounding box center [755, 183] width 27 height 14
click at [757, 180] on span "CASH" at bounding box center [757, 182] width 22 height 12
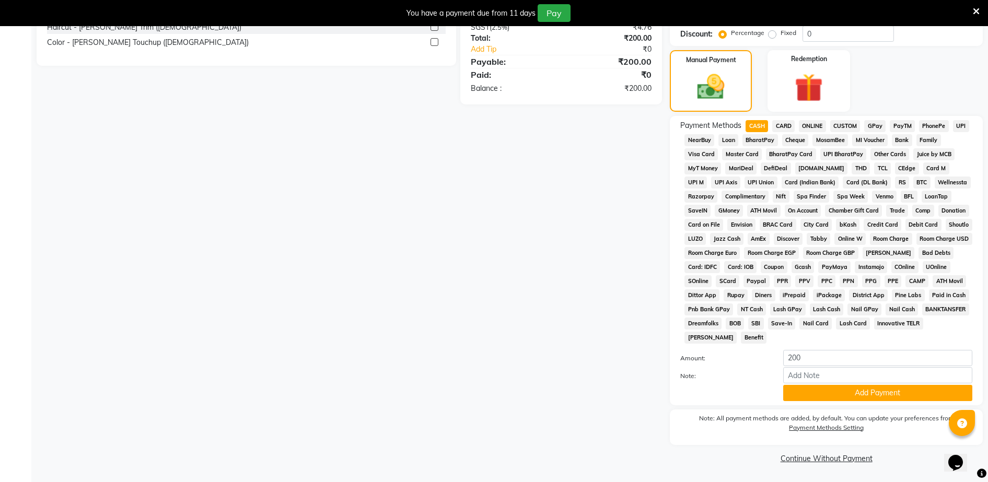
click at [823, 388] on button "Add Payment" at bounding box center [878, 393] width 189 height 16
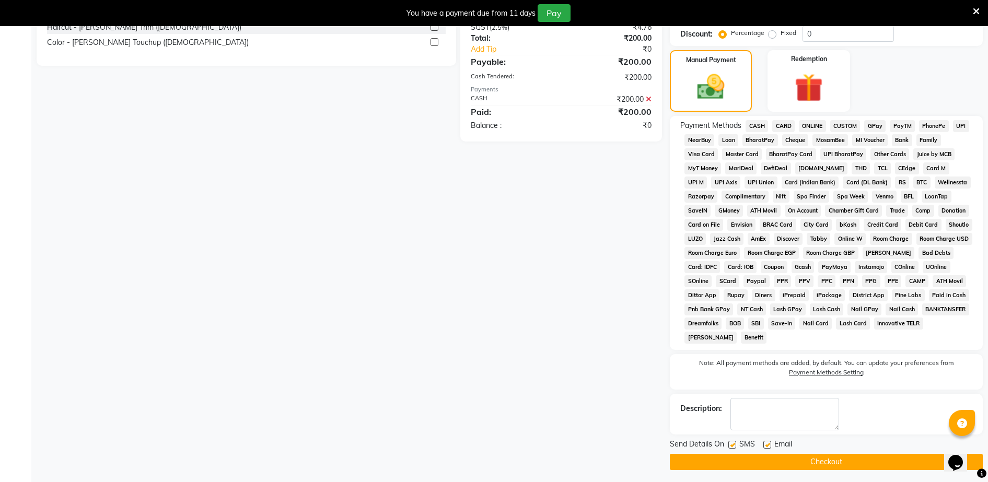
scroll to position [328, 0]
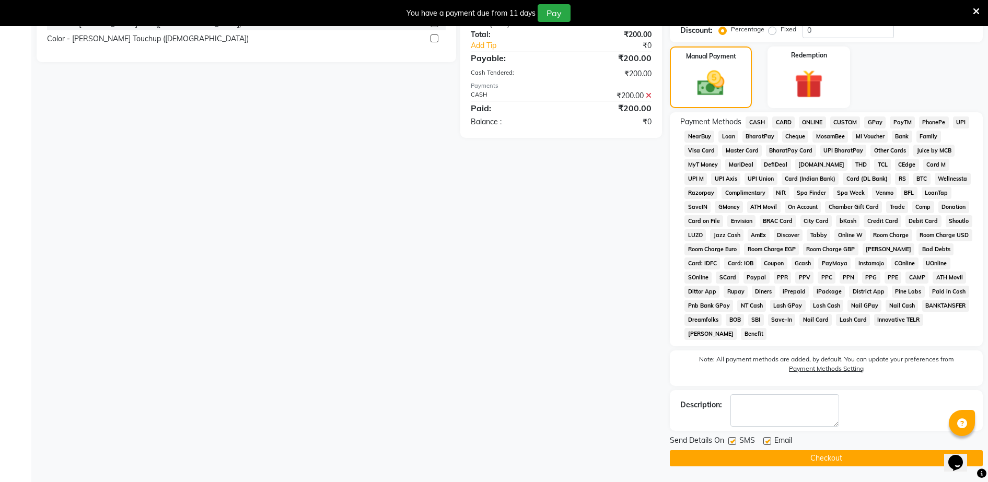
click at [830, 460] on button "Checkout" at bounding box center [826, 459] width 313 height 16
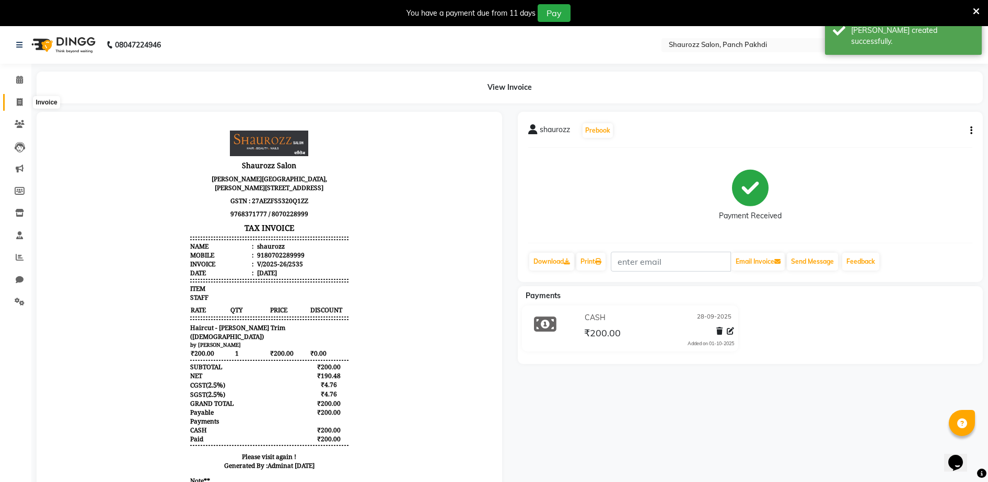
click at [18, 101] on icon at bounding box center [20, 102] width 6 height 8
select select "service"
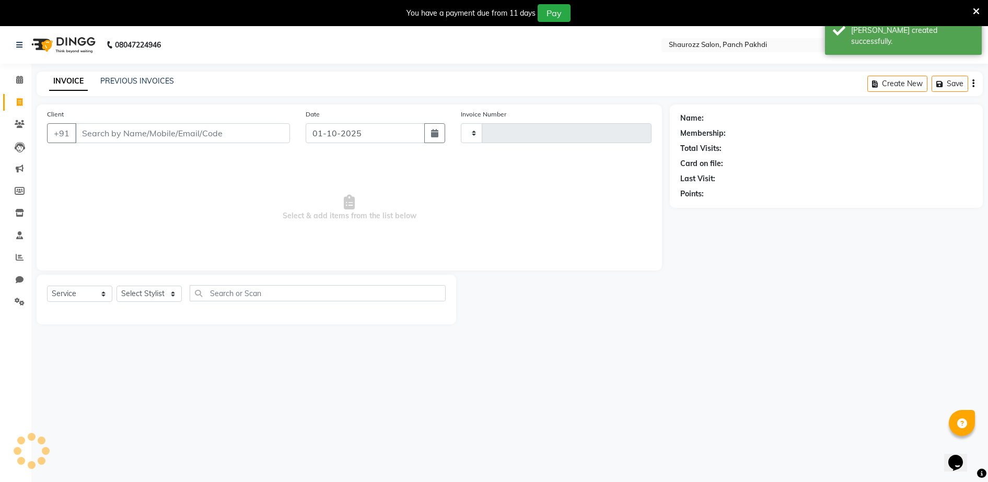
scroll to position [26, 0]
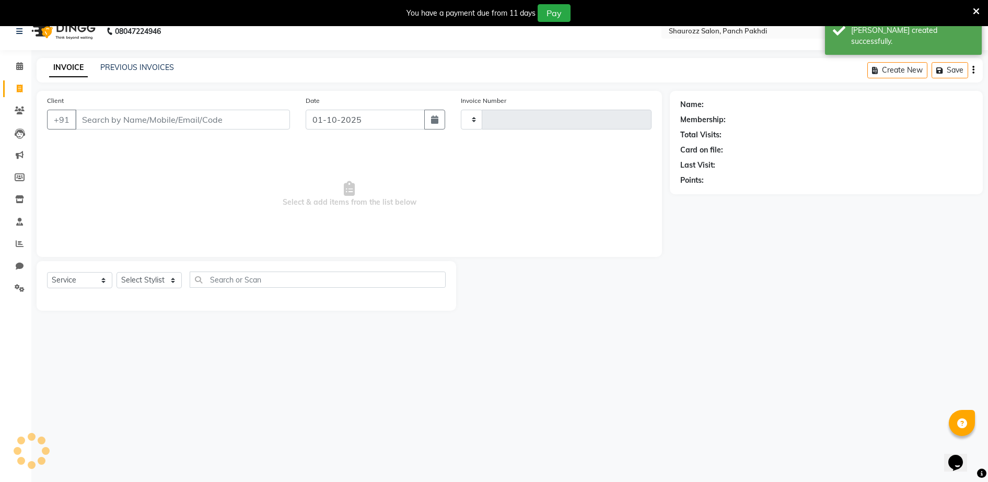
type input "2536"
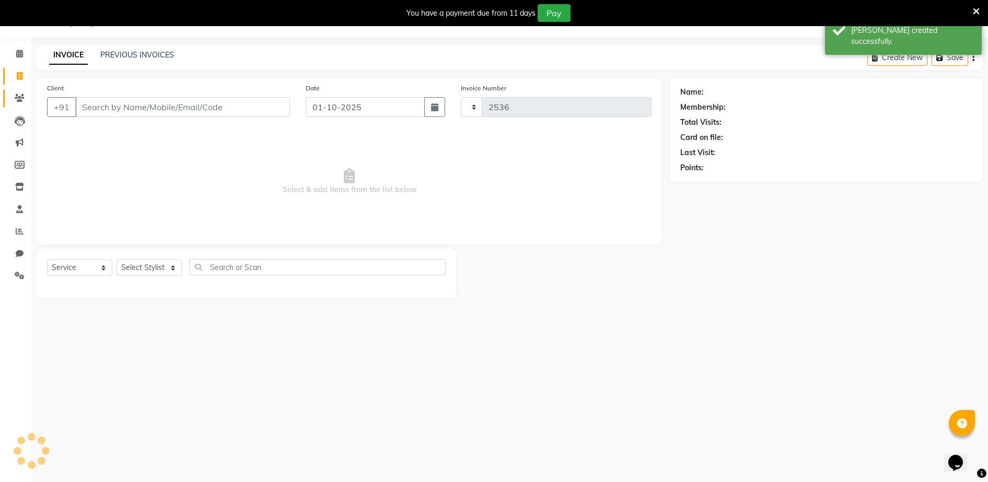
select select "485"
click at [164, 103] on input "Client" at bounding box center [182, 107] width 215 height 20
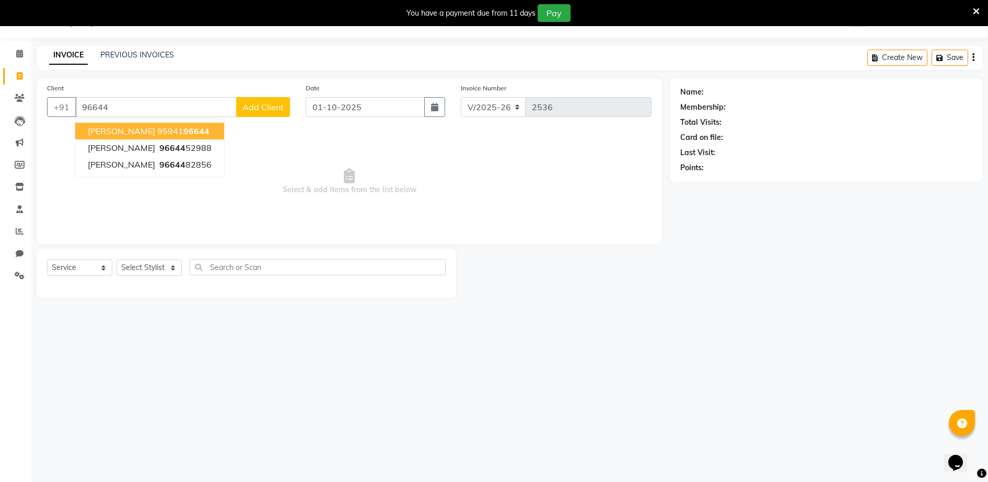
type input "96644"
click at [361, 114] on input "01-10-2025" at bounding box center [365, 107] width 119 height 20
select select "10"
select select "2025"
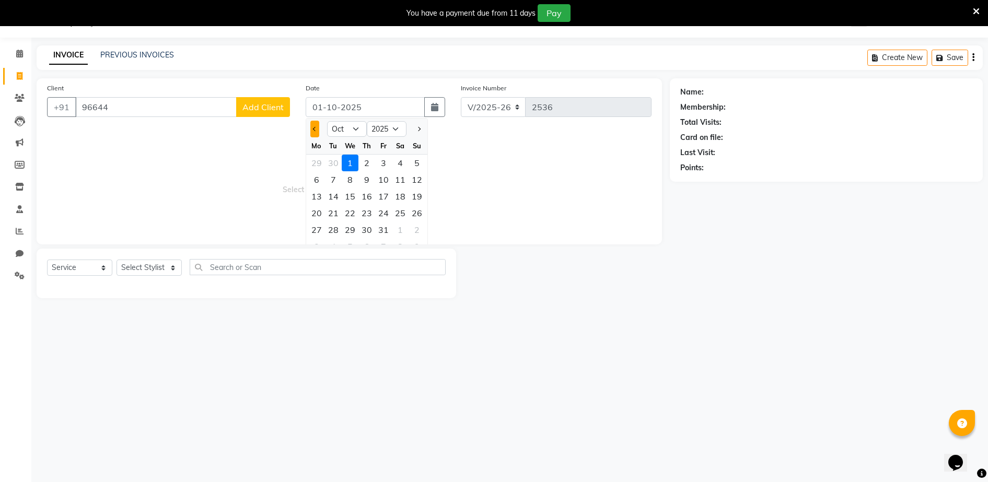
click at [313, 132] on button "Previous month" at bounding box center [314, 129] width 9 height 17
select select "9"
click at [417, 213] on div "28" at bounding box center [417, 213] width 17 height 17
type input "28-09-2025"
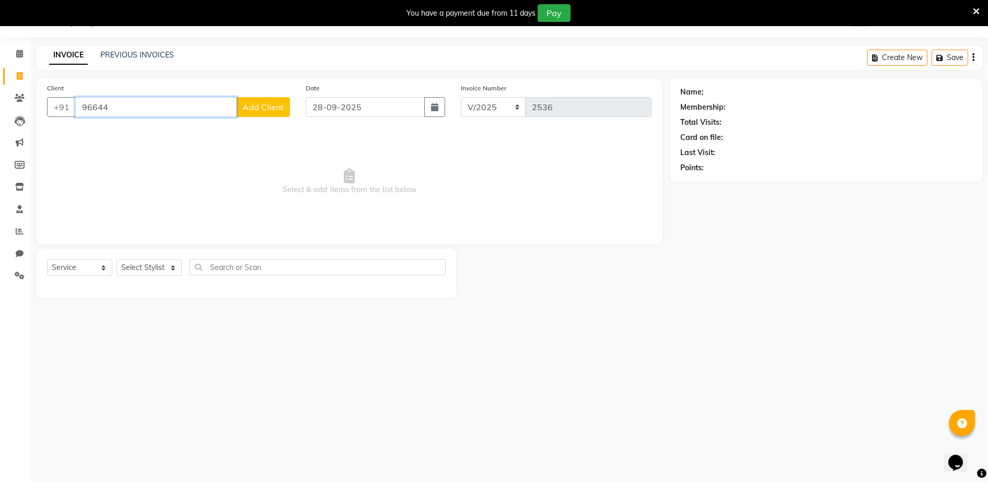
click at [148, 106] on input "96644" at bounding box center [156, 107] width 162 height 20
click at [164, 134] on span "9664452" at bounding box center [177, 131] width 37 height 10
type input "9664452988"
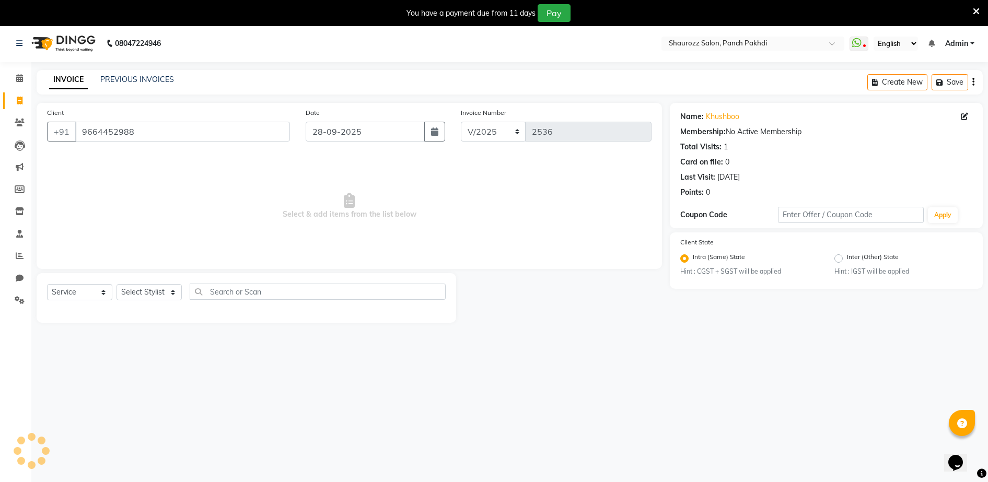
scroll to position [0, 0]
click at [164, 294] on select "Select Stylist ADITYA [PERSON_NAME] [PERSON_NAME] [PERSON_NAME] Salon Samseer s…" at bounding box center [149, 294] width 65 height 16
click at [301, 194] on span "Select & add items from the list below" at bounding box center [349, 208] width 605 height 105
click at [149, 297] on select "Select Stylist ADITYA [PERSON_NAME] [PERSON_NAME] [PERSON_NAME] Salon Samseer s…" at bounding box center [149, 294] width 65 height 16
select select "7813"
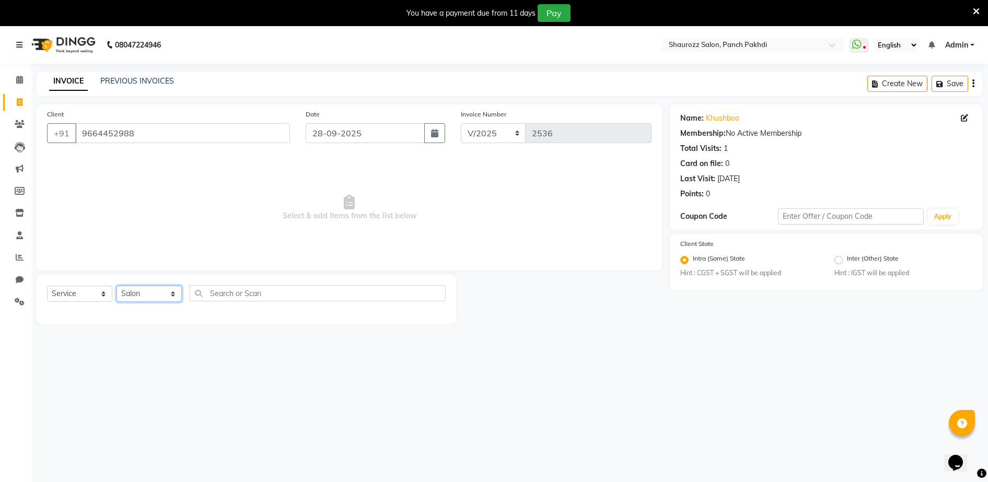
click at [117, 286] on select "Select Stylist ADITYA [PERSON_NAME] [PERSON_NAME] [PERSON_NAME] Salon Samseer s…" at bounding box center [149, 294] width 65 height 16
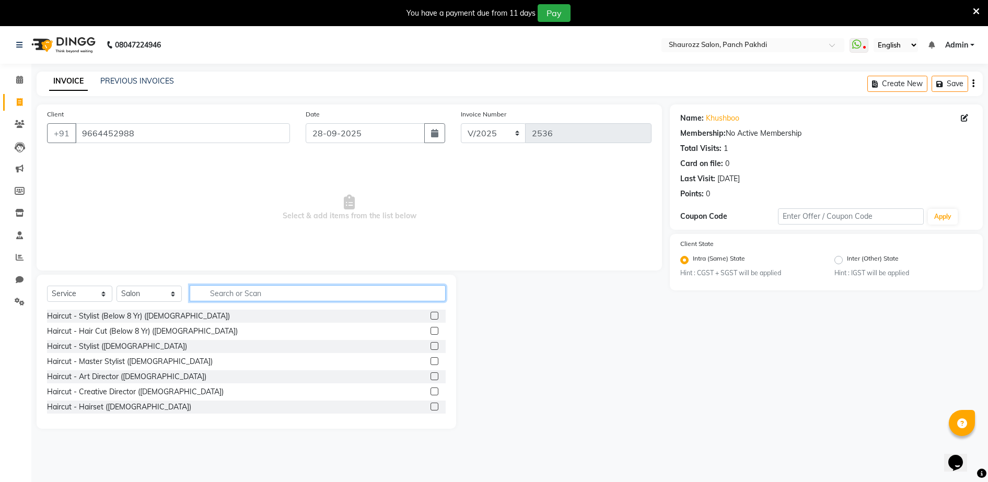
click at [260, 294] on input "text" at bounding box center [318, 293] width 256 height 16
type input "WASH"
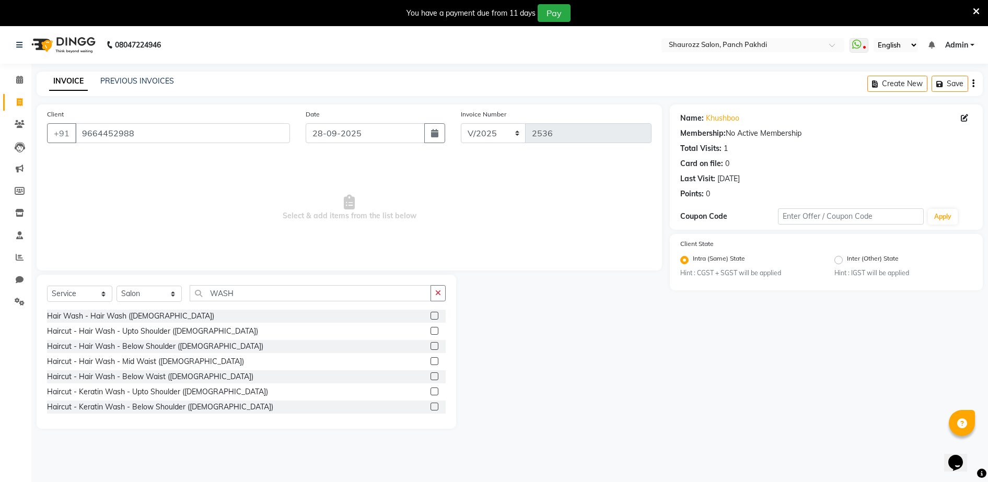
click at [431, 332] on label at bounding box center [435, 331] width 8 height 8
click at [431, 332] on input "checkbox" at bounding box center [434, 331] width 7 height 7
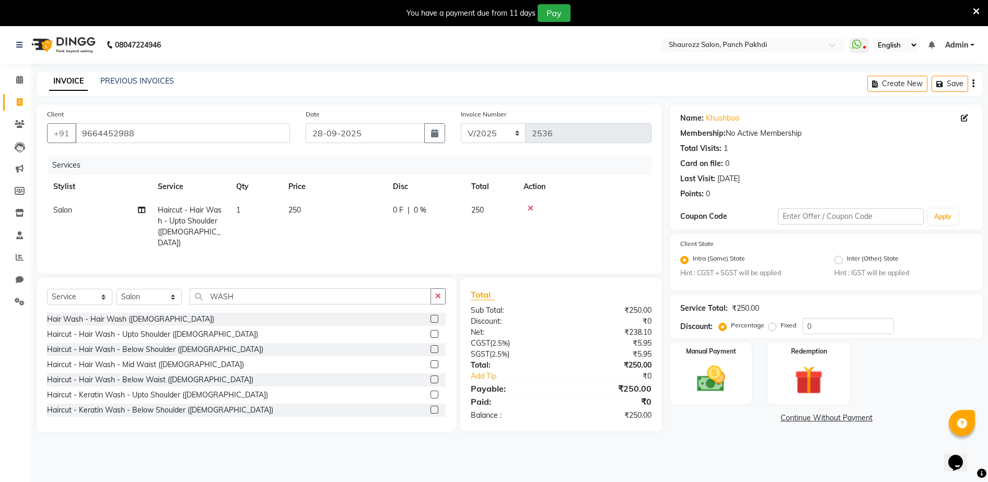
checkbox input "false"
click at [317, 201] on td "250" at bounding box center [334, 227] width 105 height 56
select select "7813"
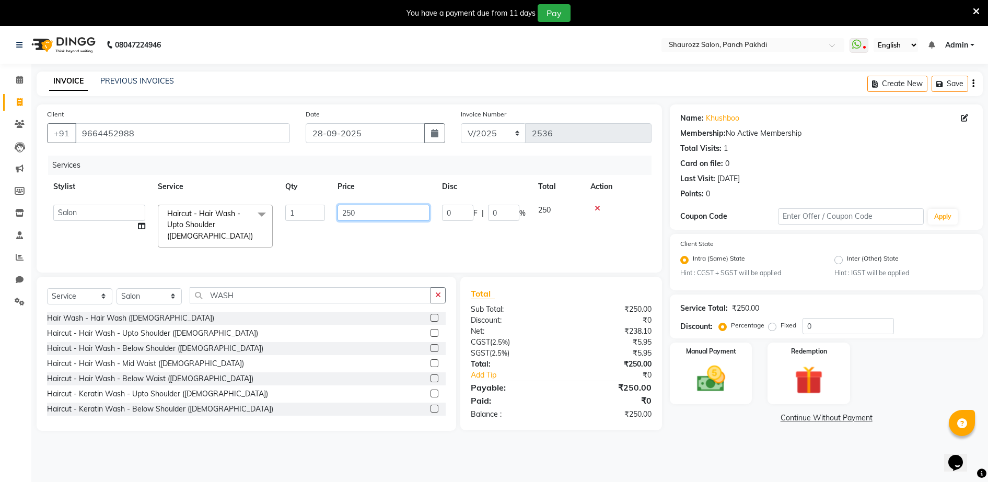
drag, startPoint x: 378, startPoint y: 209, endPoint x: 368, endPoint y: 209, distance: 10.5
click at [378, 209] on input "250" at bounding box center [384, 213] width 92 height 16
type input "2"
type input "450"
click at [387, 182] on tr "Stylist Service Qty Price Disc Total Action" at bounding box center [349, 187] width 605 height 24
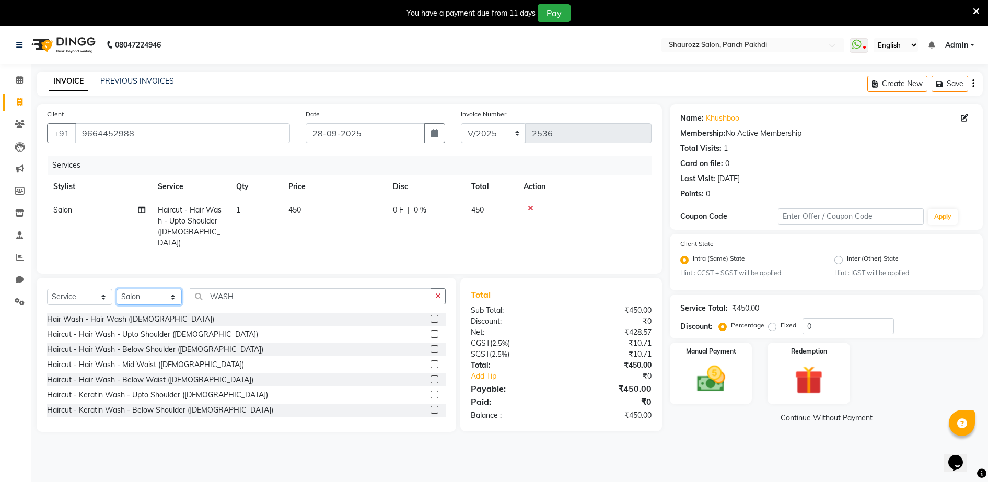
click at [140, 300] on select "Select Stylist ADITYA [PERSON_NAME] [PERSON_NAME] [PERSON_NAME] Salon Samseer s…" at bounding box center [149, 297] width 65 height 16
select select "77722"
click at [117, 289] on select "Select Stylist ADITYA [PERSON_NAME] [PERSON_NAME] [PERSON_NAME] Salon Samseer s…" at bounding box center [149, 297] width 65 height 16
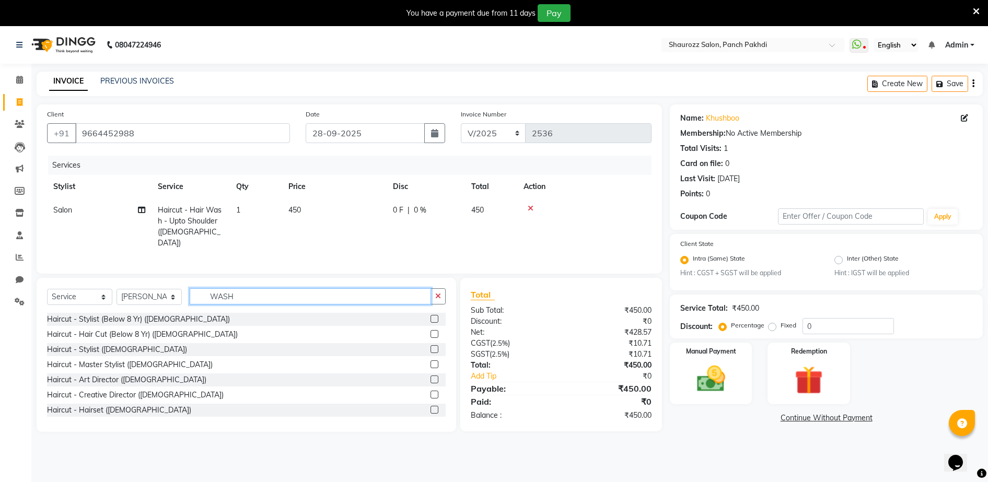
click at [285, 301] on input "WASH" at bounding box center [310, 297] width 241 height 16
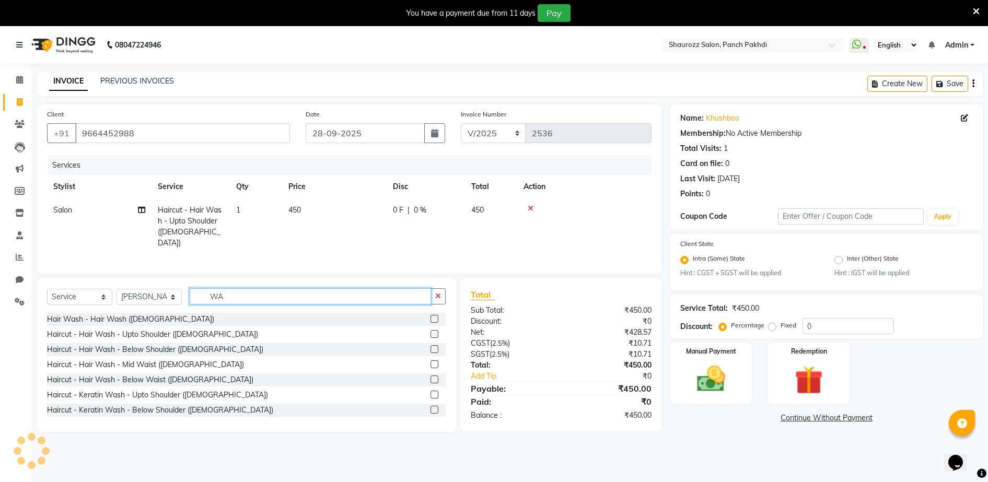
type input "W"
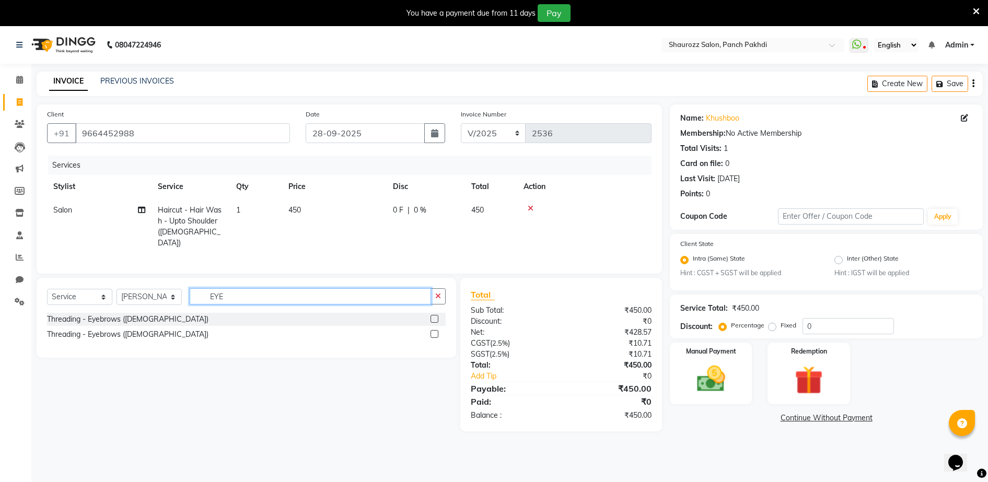
type input "EYE"
click at [433, 330] on label at bounding box center [435, 334] width 8 height 8
click at [433, 331] on input "checkbox" at bounding box center [434, 334] width 7 height 7
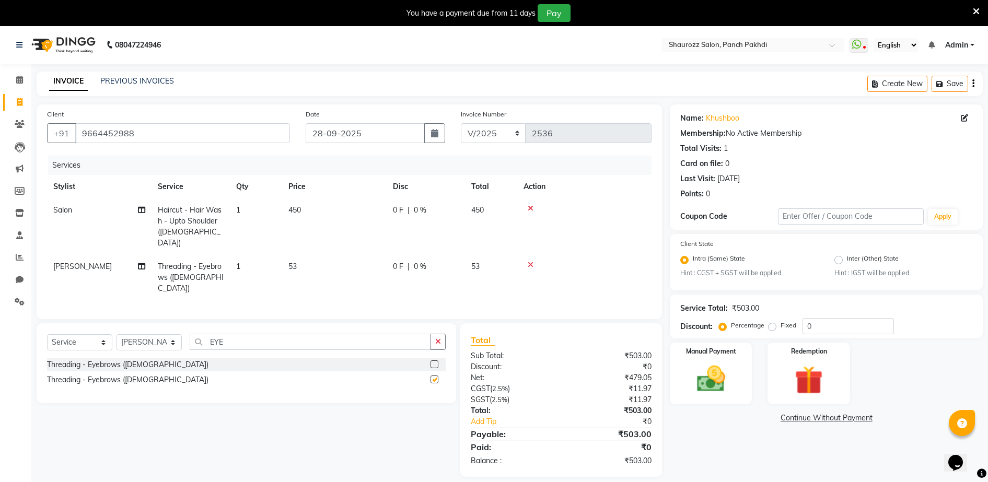
drag, startPoint x: 315, startPoint y: 275, endPoint x: 316, endPoint y: 260, distance: 15.2
click at [315, 275] on td "53" at bounding box center [334, 277] width 105 height 45
checkbox input "false"
select select "77722"
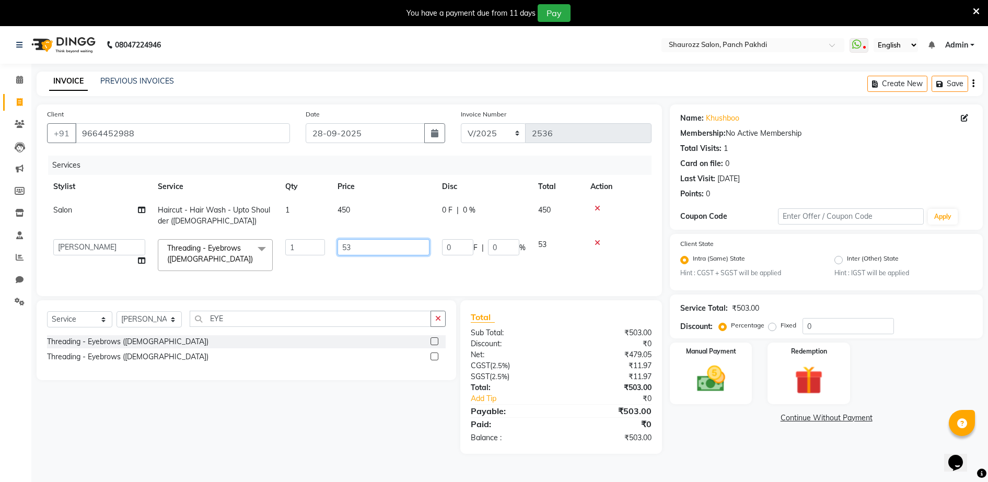
click at [367, 250] on input "53" at bounding box center [384, 247] width 92 height 16
type input "5"
type input "130"
click at [418, 220] on tr "Salon Haircut - Hair Wash - Upto Shoulder ([DEMOGRAPHIC_DATA]) 1 450 0 F | 0 % …" at bounding box center [349, 216] width 605 height 34
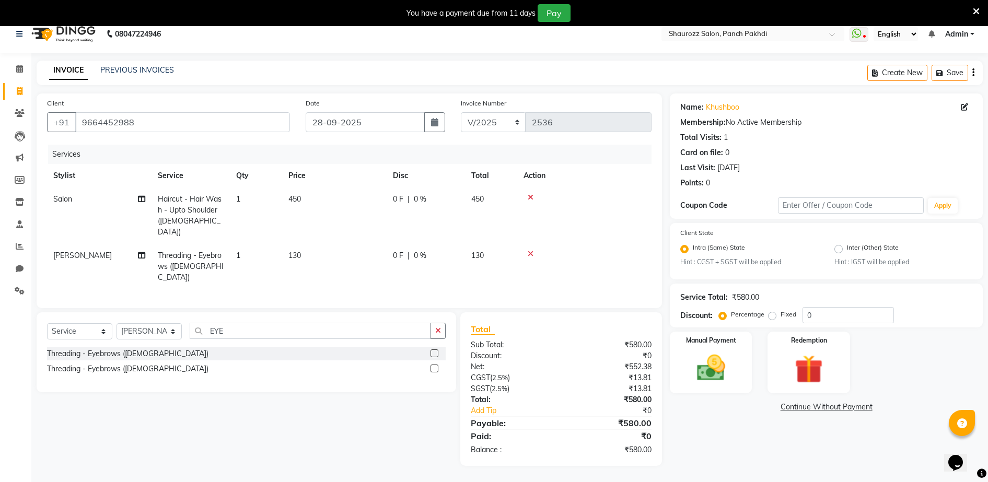
scroll to position [26, 0]
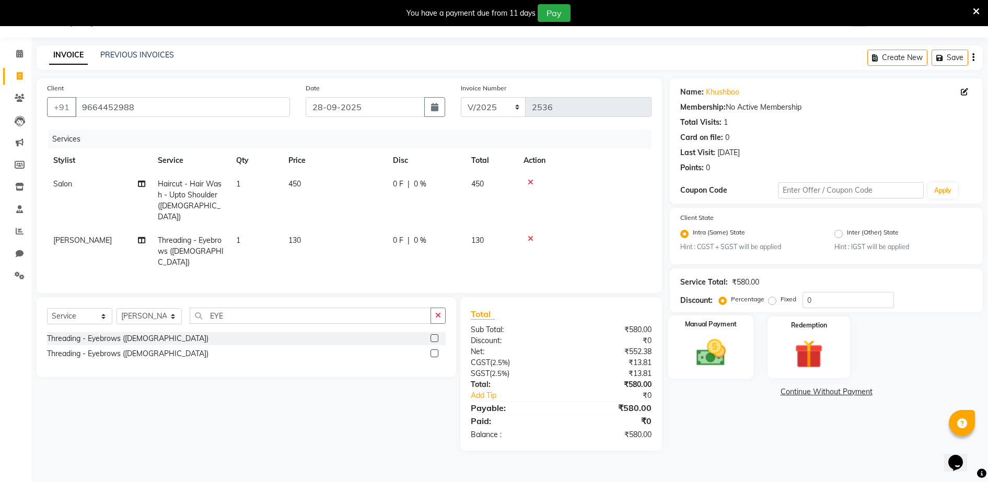
click at [699, 354] on img at bounding box center [711, 354] width 48 height 34
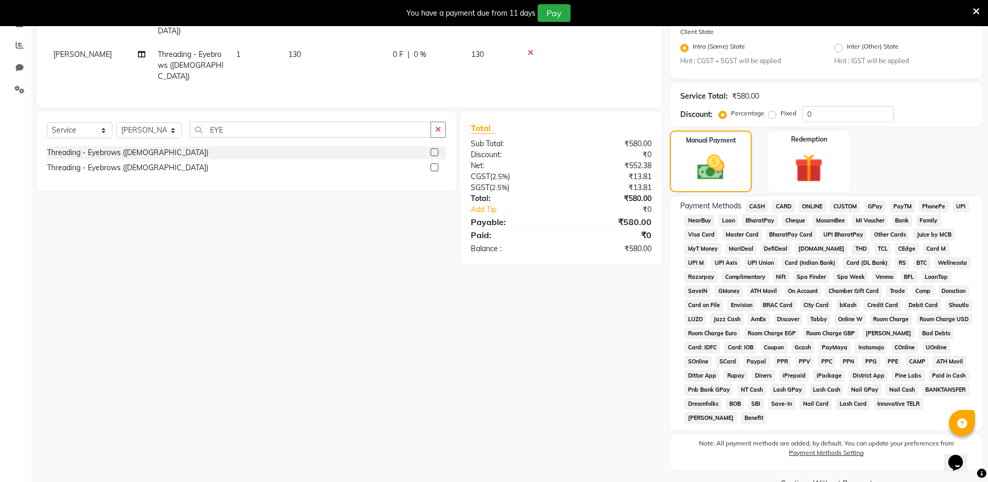
scroll to position [237, 0]
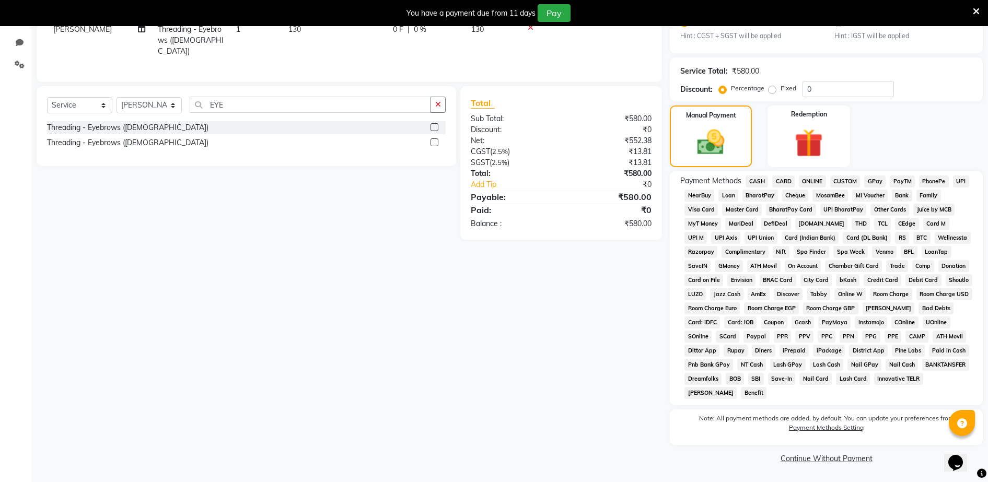
click at [759, 177] on span "CASH" at bounding box center [757, 182] width 22 height 12
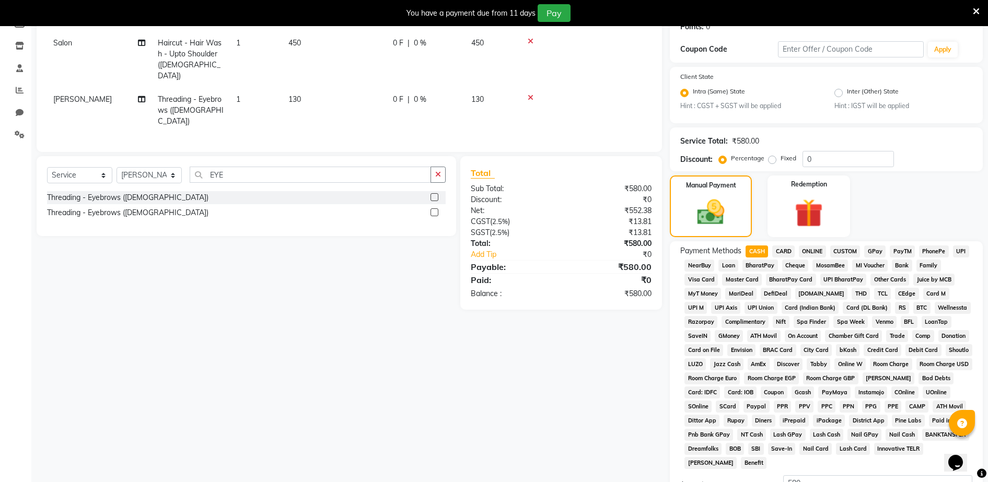
scroll to position [0, 0]
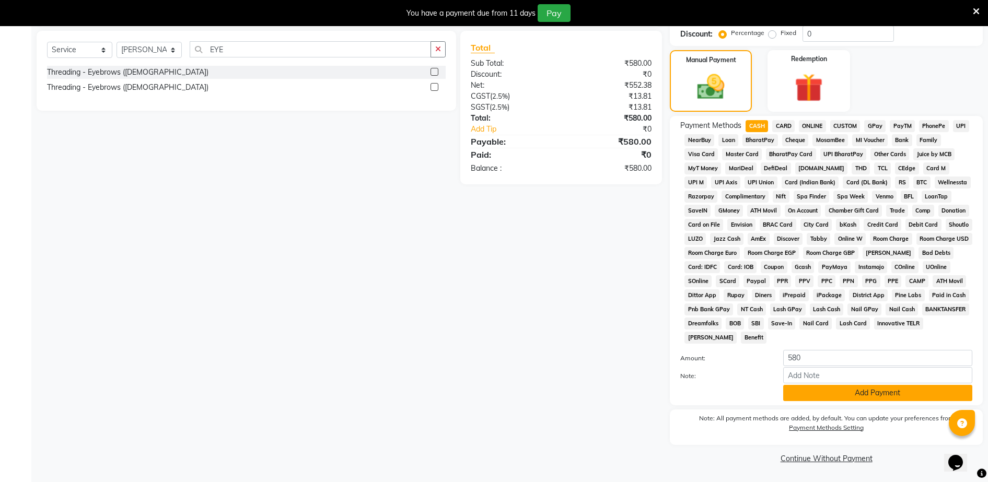
click at [829, 400] on button "Add Payment" at bounding box center [878, 393] width 189 height 16
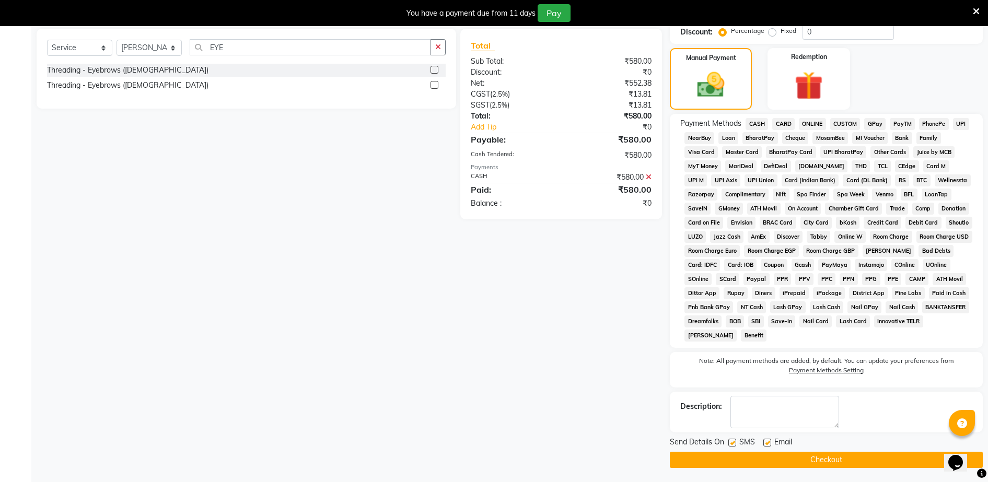
scroll to position [296, 0]
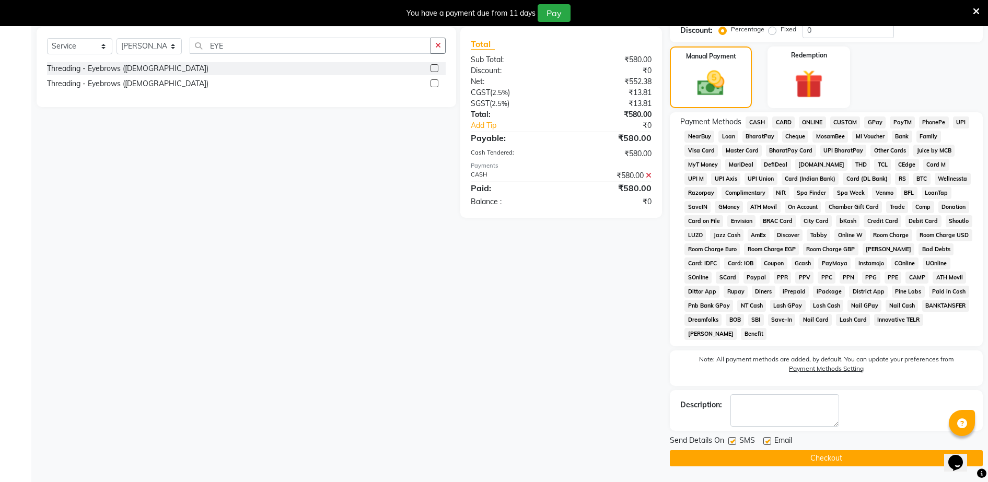
click at [849, 463] on button "Checkout" at bounding box center [826, 459] width 313 height 16
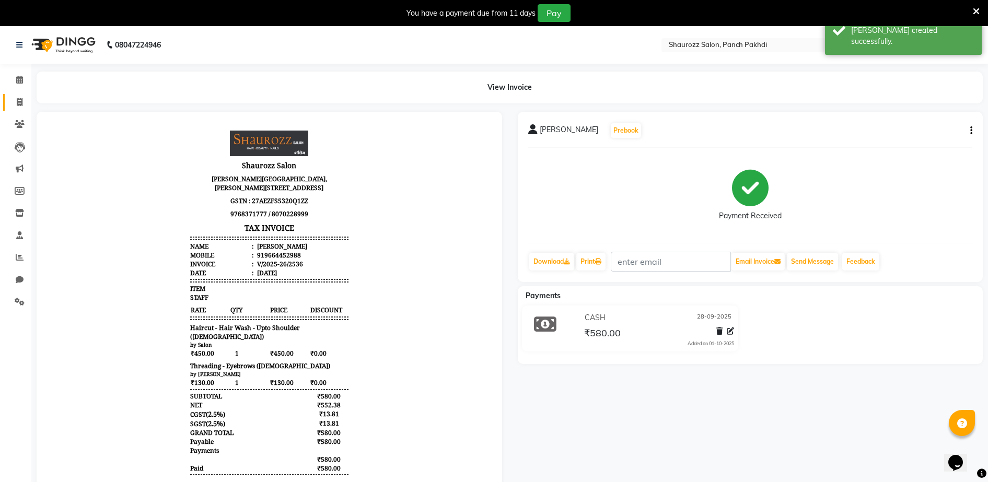
drag, startPoint x: 16, startPoint y: 90, endPoint x: 17, endPoint y: 98, distance: 7.5
click at [16, 90] on li "Calendar" at bounding box center [15, 80] width 31 height 22
click at [18, 100] on icon at bounding box center [20, 102] width 6 height 8
select select "service"
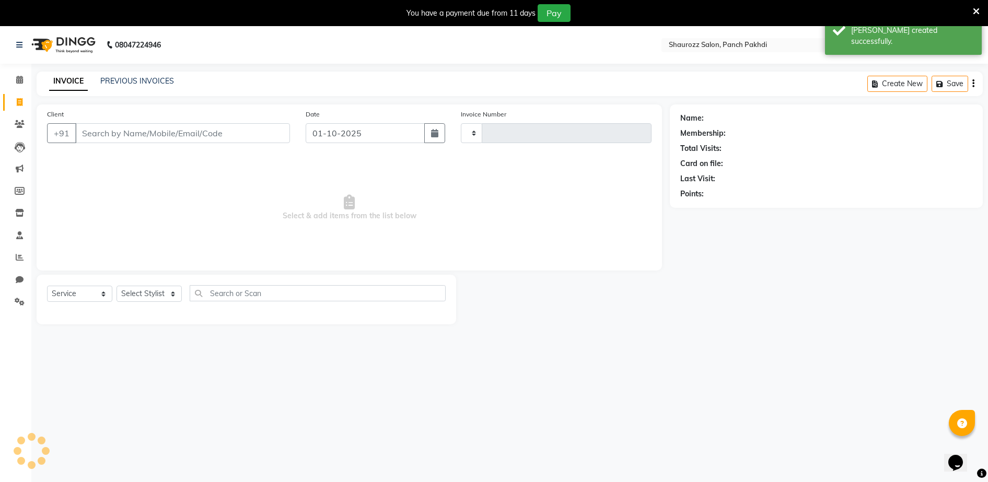
type input "2537"
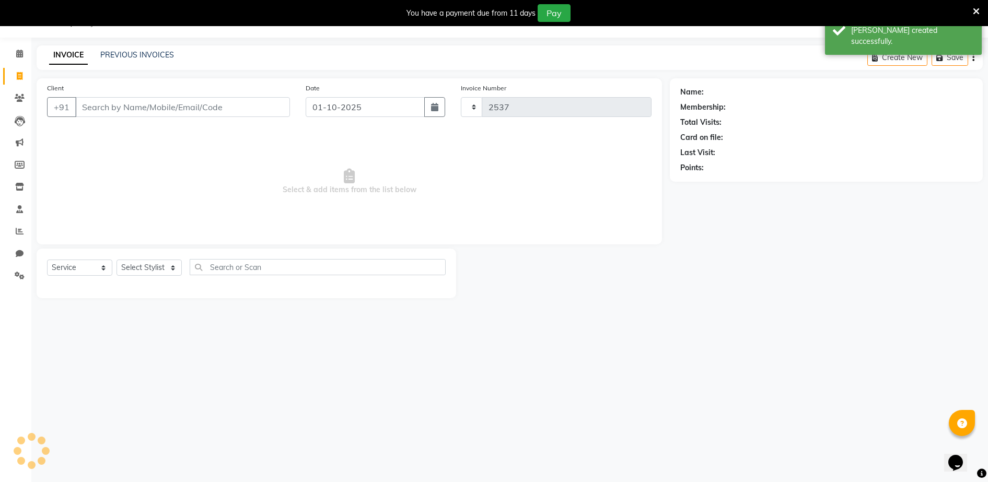
select select "485"
click at [134, 115] on input "Client" at bounding box center [182, 107] width 215 height 20
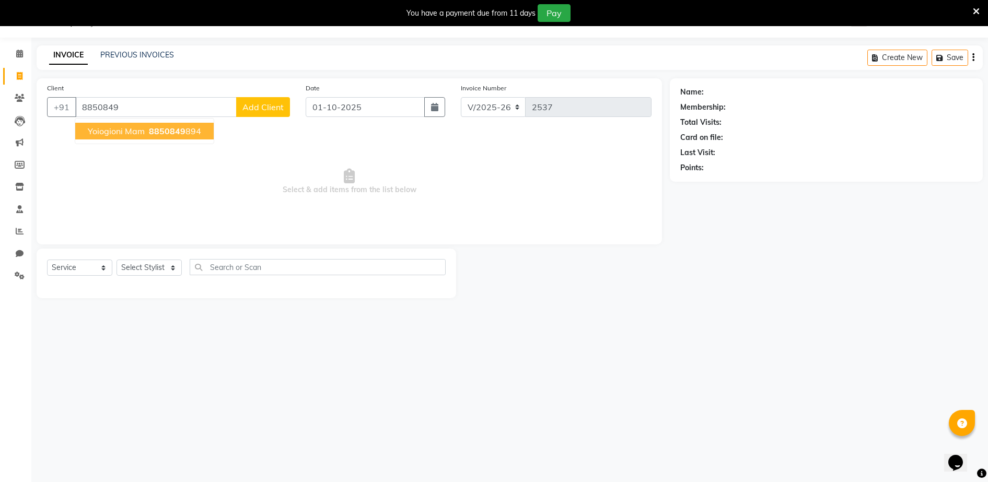
click at [183, 123] on button "Yoiogioni Mam 8850849 894" at bounding box center [144, 131] width 139 height 17
type input "8850849894"
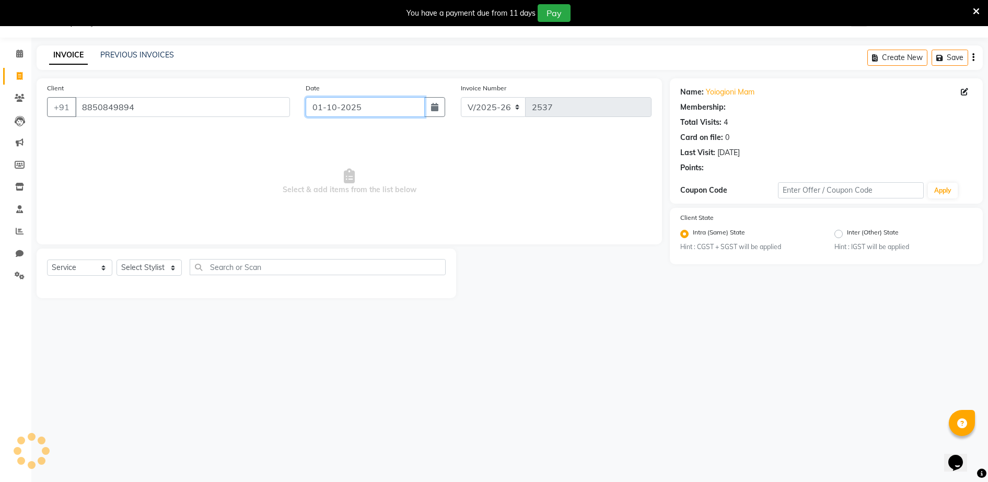
click at [333, 100] on input "01-10-2025" at bounding box center [365, 107] width 119 height 20
select select "10"
select select "2025"
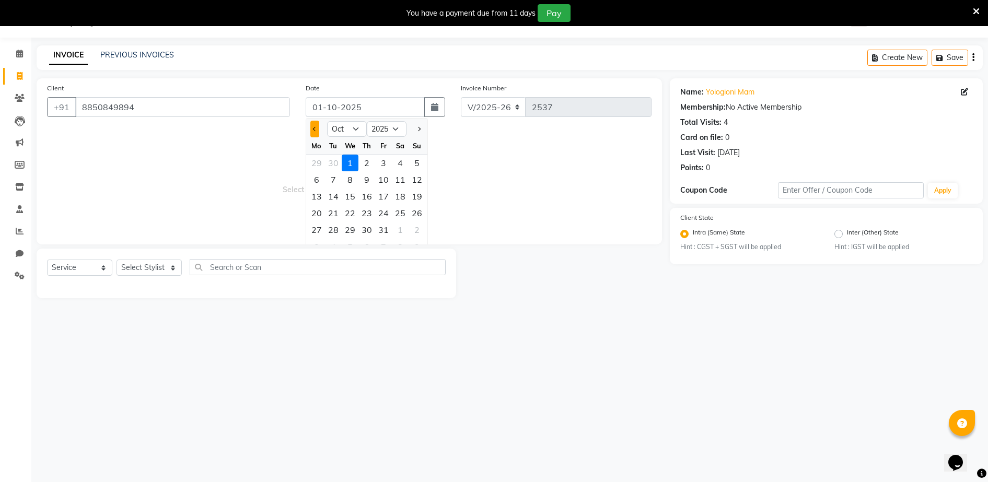
click at [315, 133] on button "Previous month" at bounding box center [314, 129] width 9 height 17
select select "9"
click at [421, 214] on div "28" at bounding box center [417, 213] width 17 height 17
type input "28-09-2025"
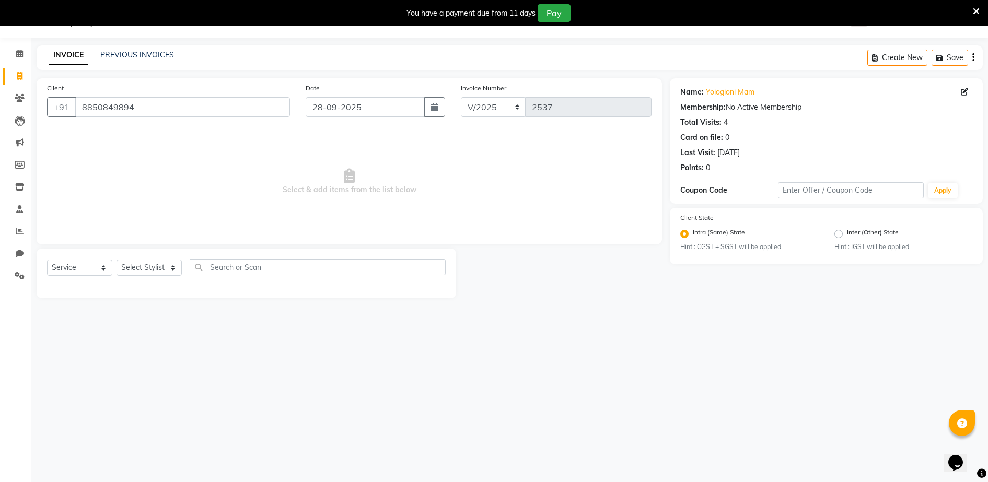
drag, startPoint x: 261, startPoint y: 229, endPoint x: 135, endPoint y: 302, distance: 145.7
click at [261, 229] on span "Select & add items from the list below" at bounding box center [349, 182] width 605 height 105
click at [160, 263] on select "Select Stylist ADITYA [PERSON_NAME] [PERSON_NAME] [PERSON_NAME] Salon Samseer s…" at bounding box center [149, 268] width 65 height 16
select select "51992"
click at [117, 260] on select "Select Stylist ADITYA [PERSON_NAME] [PERSON_NAME] [PERSON_NAME] Salon Samseer s…" at bounding box center [149, 268] width 65 height 16
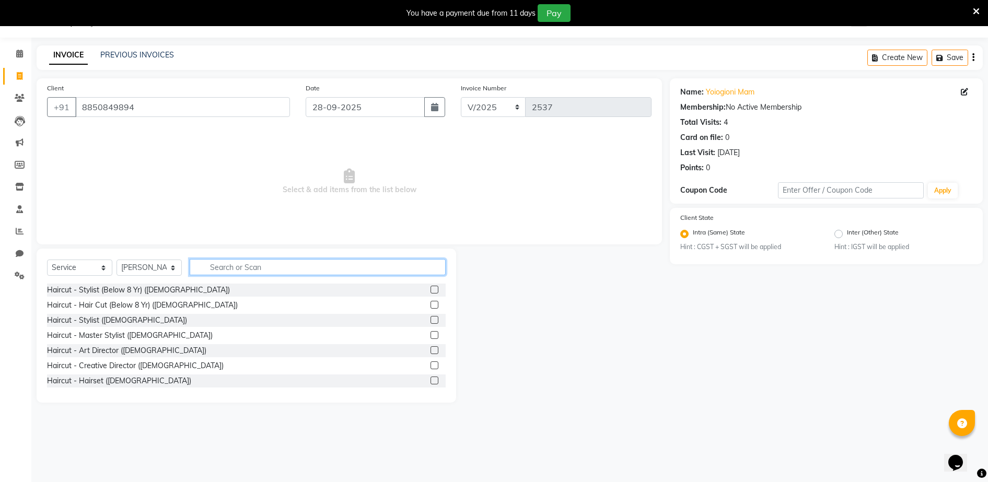
click at [267, 265] on input "text" at bounding box center [318, 267] width 256 height 16
type input "WAXING"
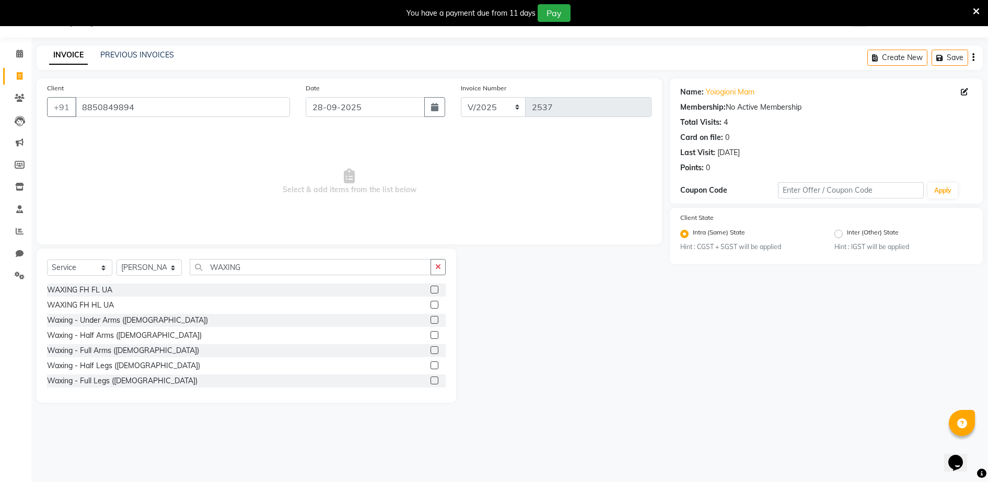
click at [431, 289] on label at bounding box center [435, 290] width 8 height 8
click at [431, 289] on input "checkbox" at bounding box center [434, 290] width 7 height 7
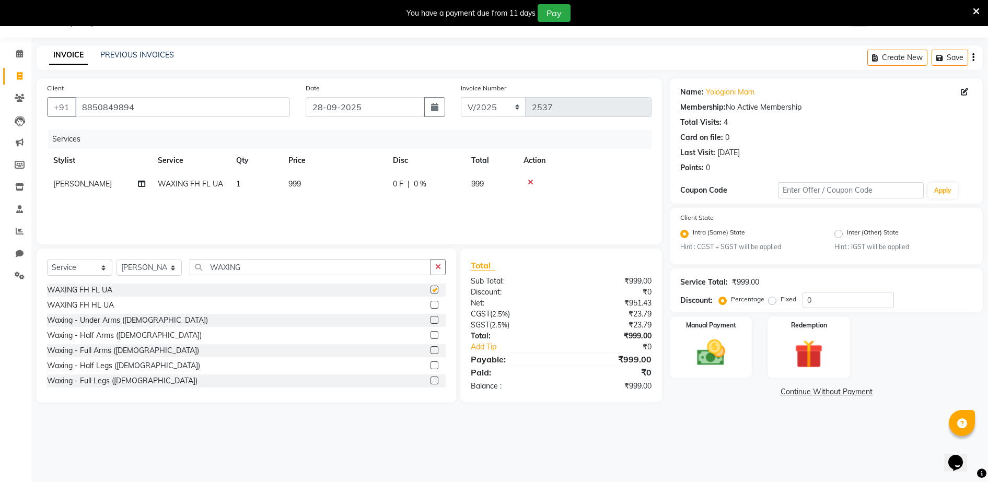
checkbox input "false"
click at [243, 275] on div "Select Service Product Membership Package Voucher Prepaid Gift Card Select Styl…" at bounding box center [246, 271] width 399 height 25
click at [246, 264] on input "WAXING" at bounding box center [310, 267] width 241 height 16
type input "W"
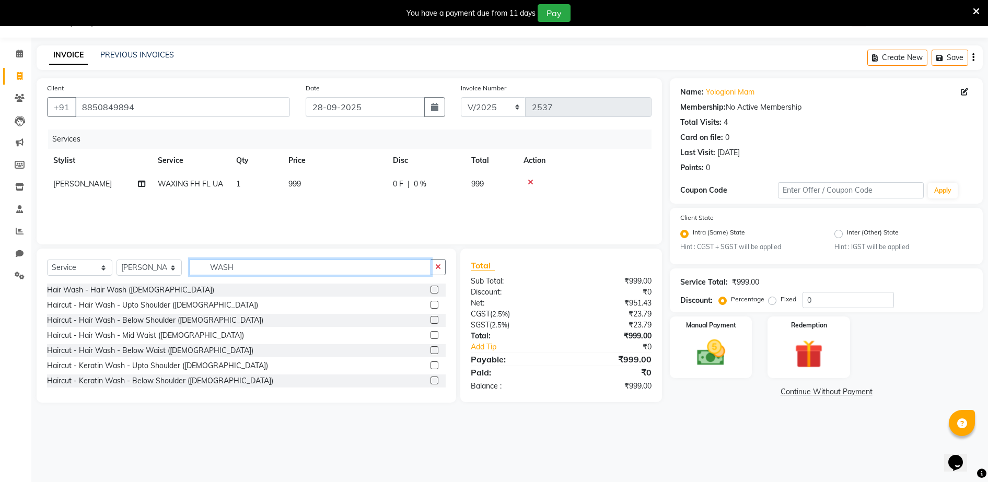
type input "WASH"
click at [431, 318] on label at bounding box center [435, 320] width 8 height 8
click at [431, 318] on input "checkbox" at bounding box center [434, 320] width 7 height 7
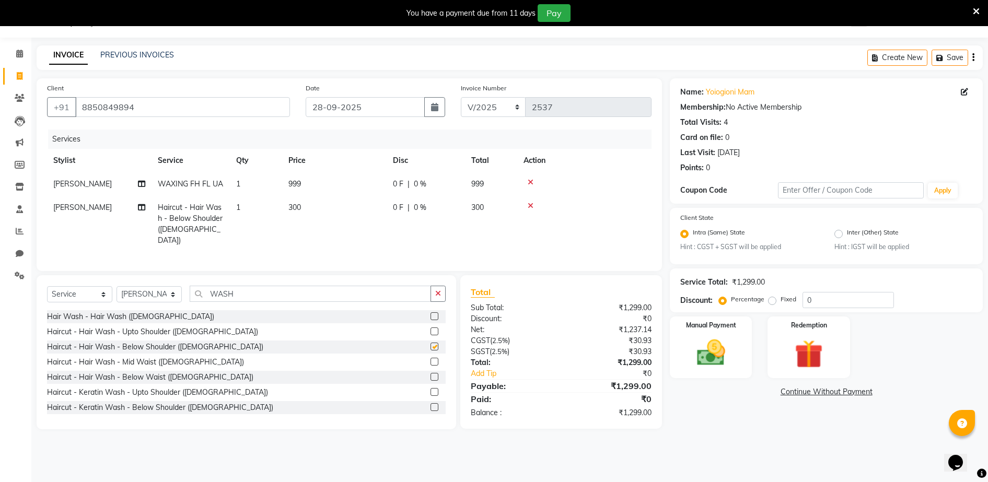
checkbox input "false"
click at [255, 290] on input "WASH" at bounding box center [310, 294] width 241 height 16
type input "W"
drag, startPoint x: 305, startPoint y: 178, endPoint x: 332, endPoint y: 183, distance: 27.8
click at [307, 180] on td "999" at bounding box center [334, 184] width 105 height 24
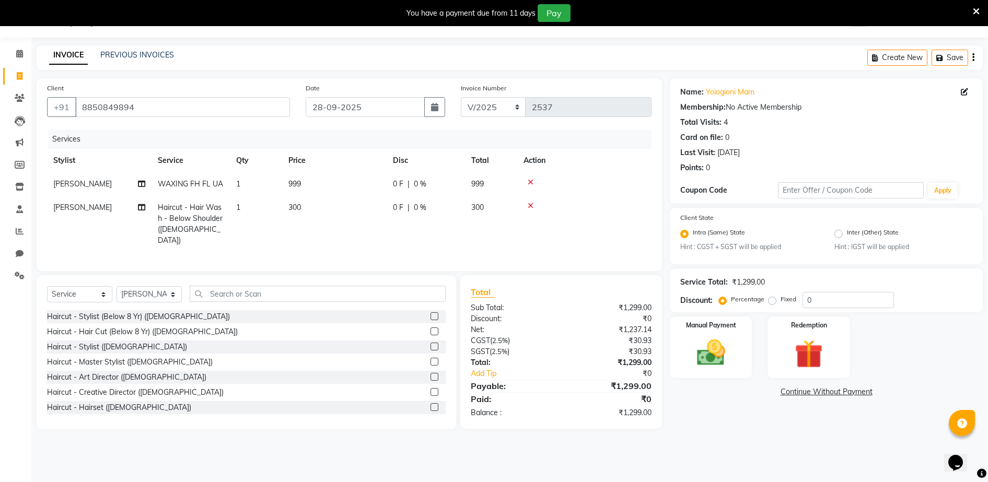
select select "51992"
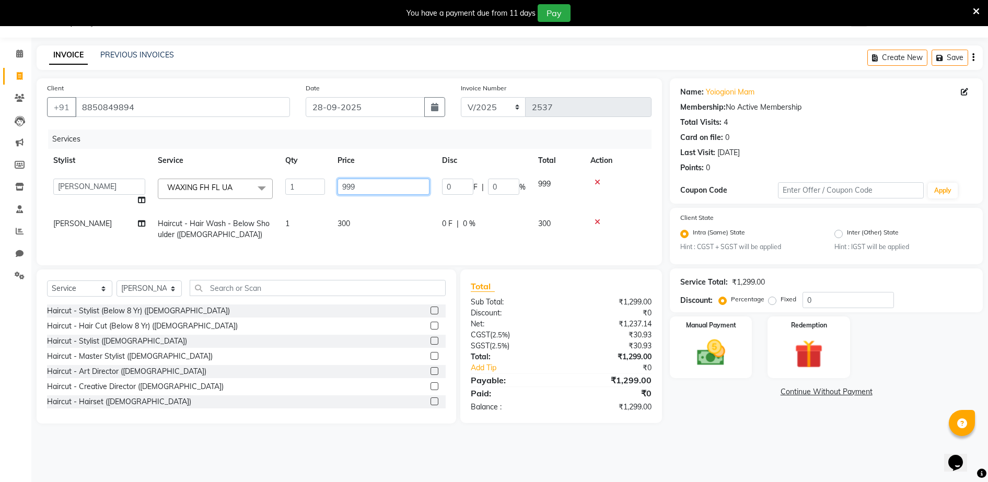
click at [398, 185] on input "999" at bounding box center [384, 187] width 92 height 16
type input "9"
type input "1200"
click at [373, 223] on td "300" at bounding box center [383, 229] width 105 height 34
select select "51992"
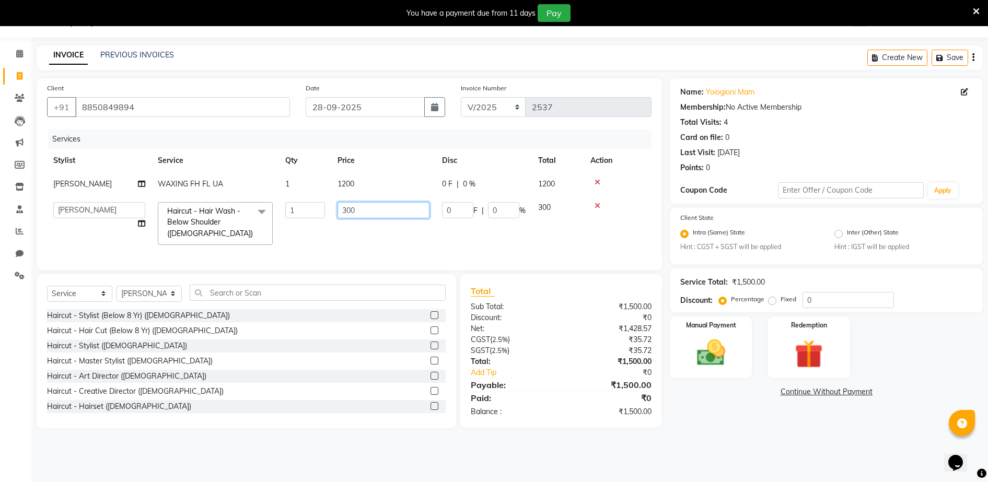
drag, startPoint x: 409, startPoint y: 211, endPoint x: 399, endPoint y: 214, distance: 10.8
click at [399, 214] on input "300" at bounding box center [384, 210] width 92 height 16
type input "3"
type input "698"
click at [423, 189] on tr "[PERSON_NAME] WAXING FH FL UA 1 1200 0 F | 0 % 1200" at bounding box center [349, 184] width 605 height 24
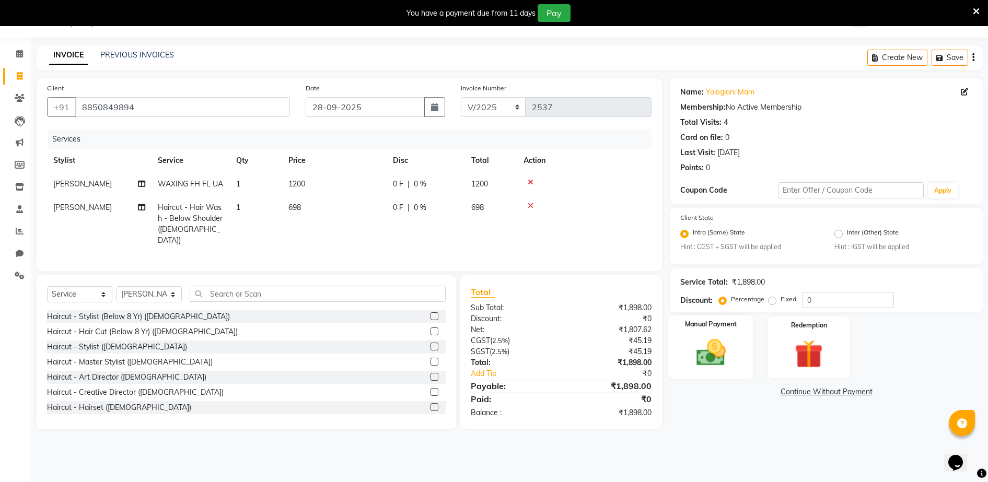
click at [733, 347] on img at bounding box center [711, 354] width 48 height 34
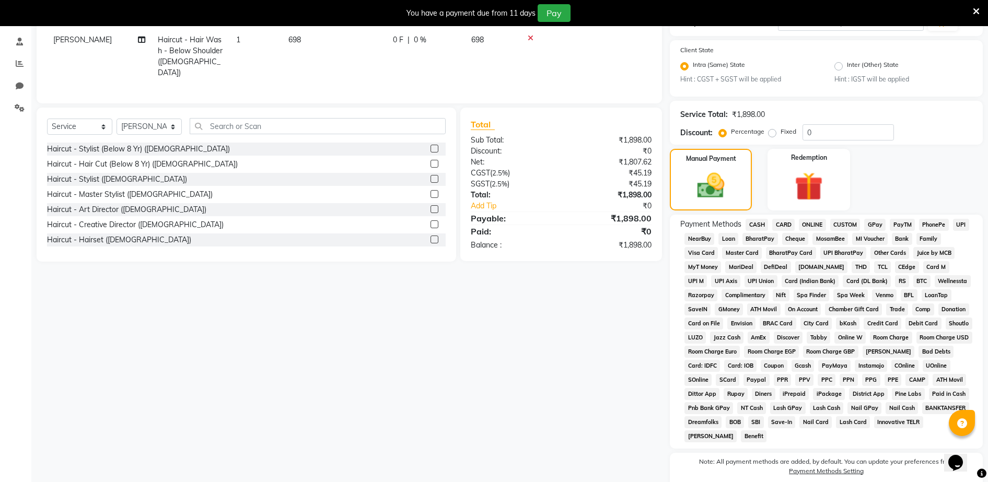
scroll to position [237, 0]
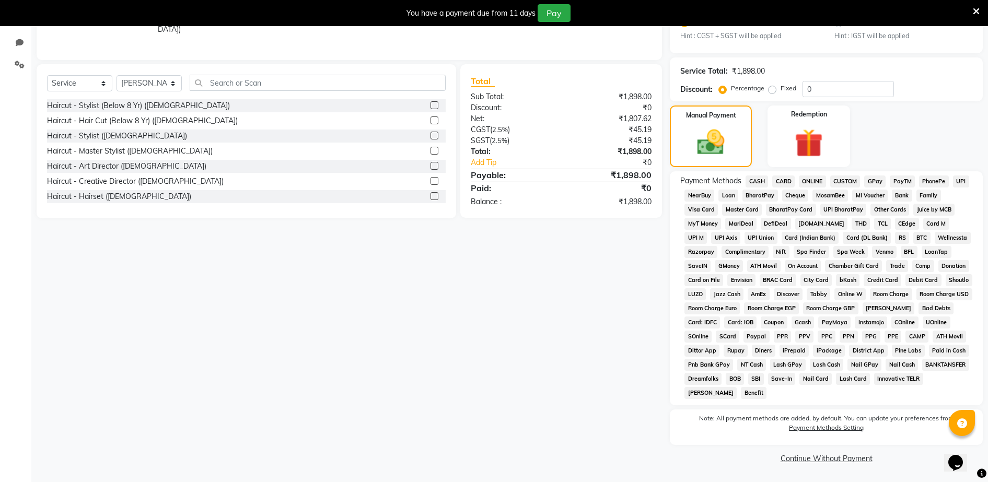
click at [882, 178] on span "GPay" at bounding box center [875, 182] width 21 height 12
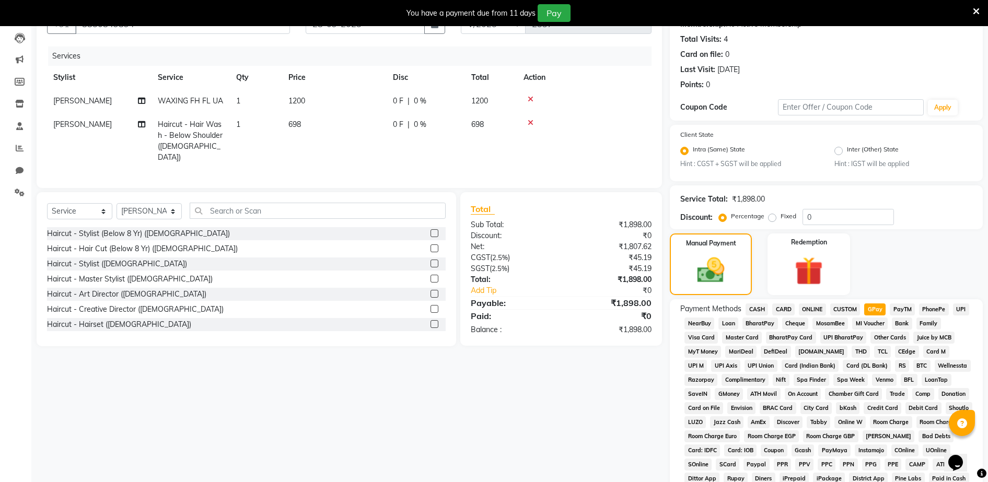
scroll to position [293, 0]
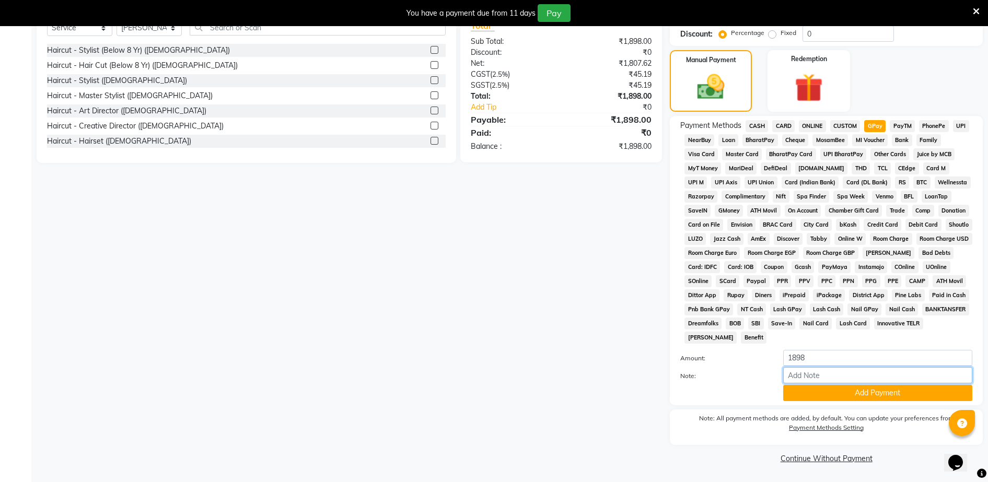
click at [829, 382] on input "Note:" at bounding box center [878, 375] width 189 height 16
click at [829, 385] on button "Add Payment" at bounding box center [878, 393] width 189 height 16
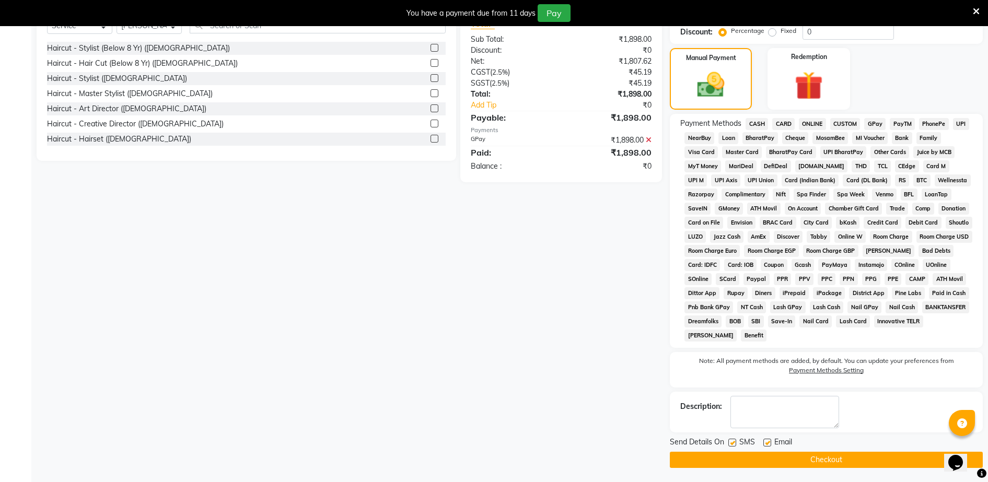
scroll to position [296, 0]
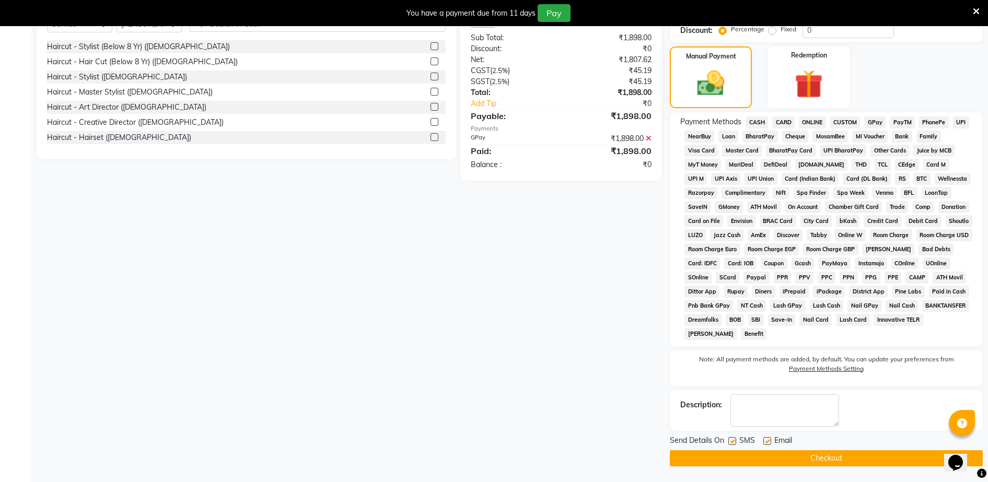
click at [854, 457] on button "Checkout" at bounding box center [826, 459] width 313 height 16
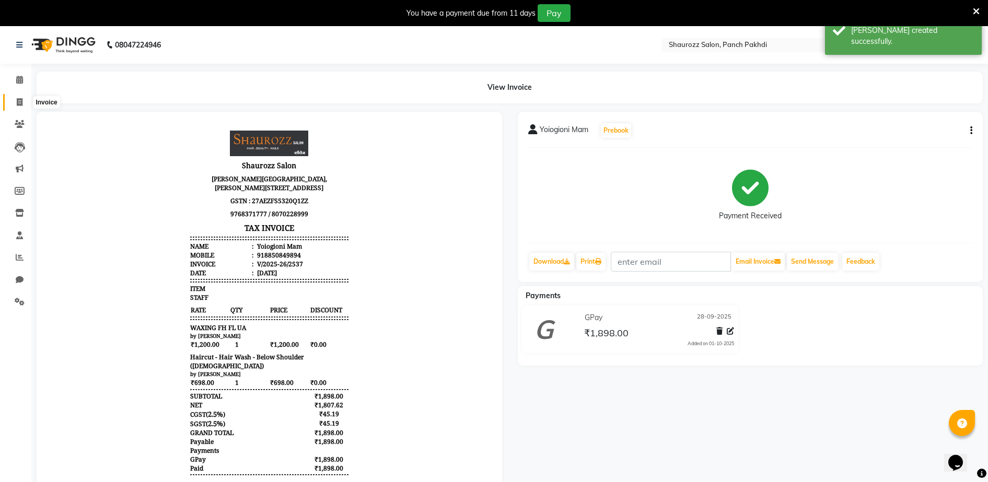
click at [18, 106] on span at bounding box center [19, 103] width 18 height 12
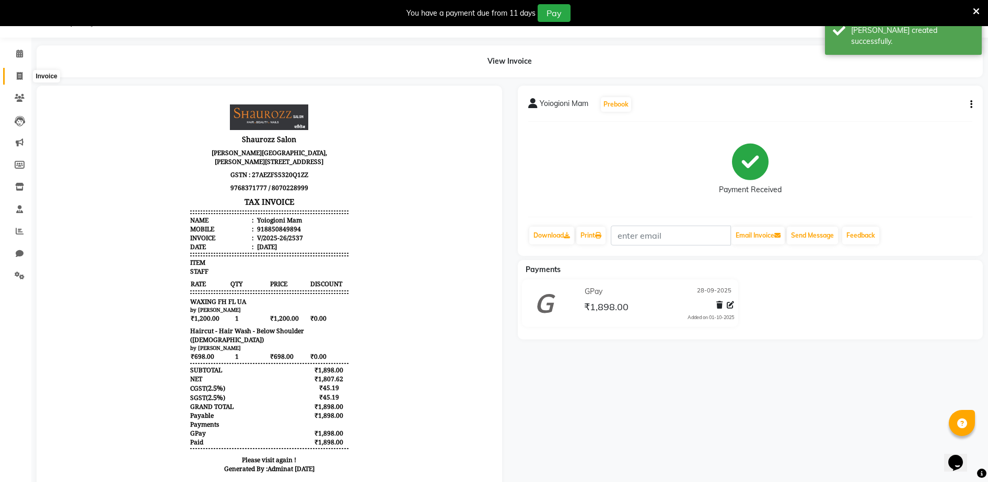
select select "service"
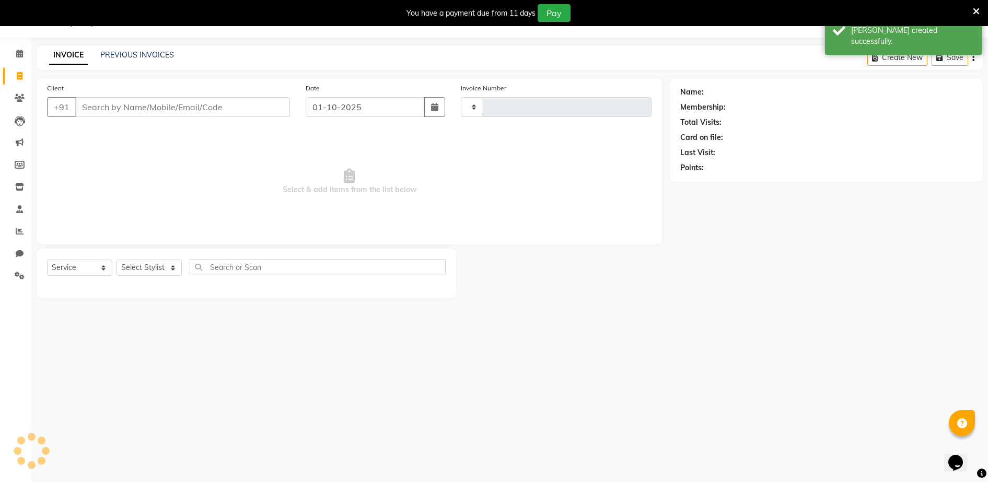
type input "2538"
select select "485"
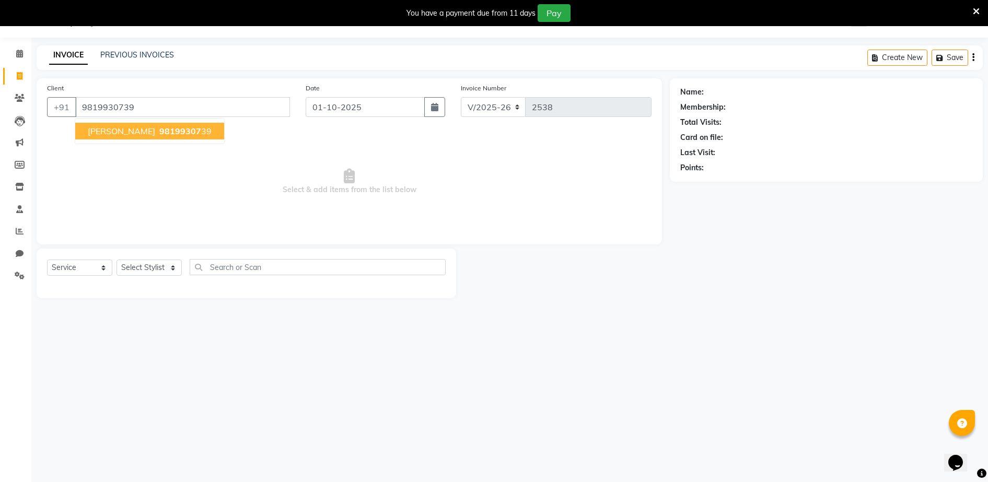
type input "9819930739"
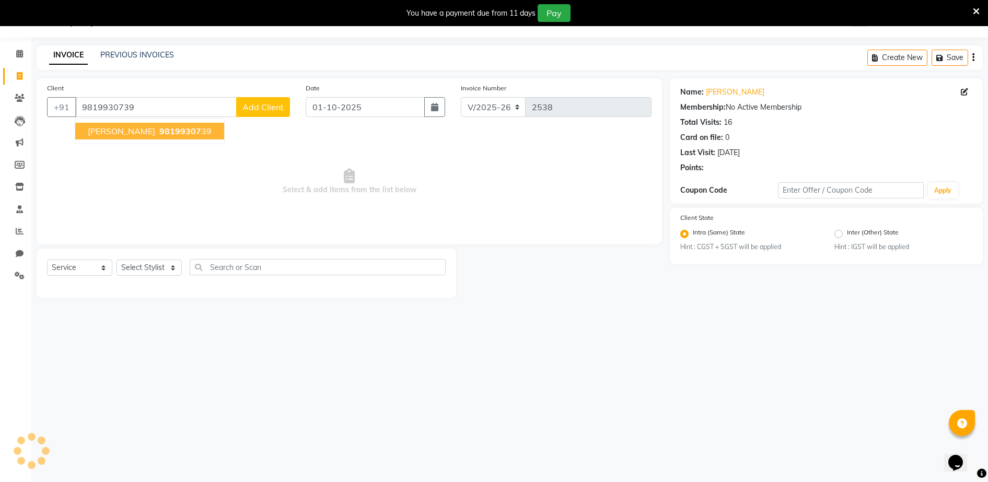
click at [178, 129] on span "98199307" at bounding box center [180, 131] width 42 height 10
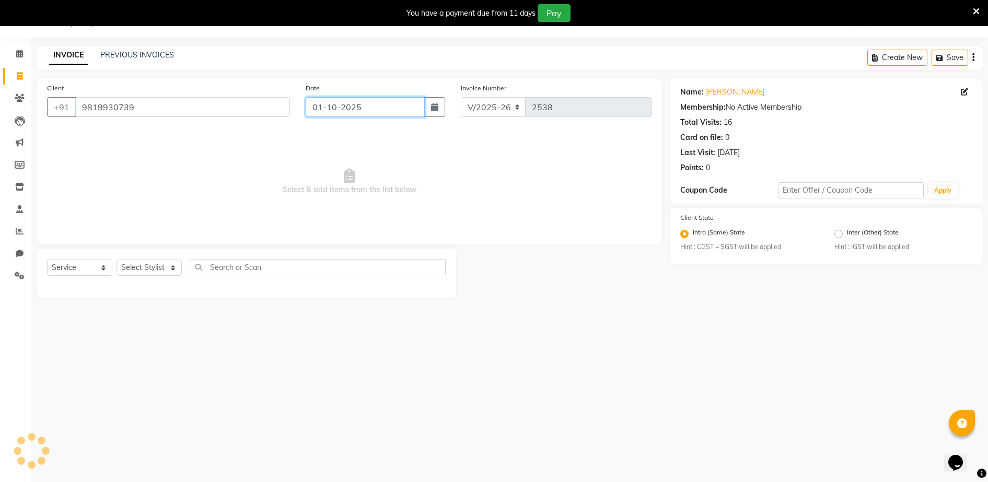
click at [357, 103] on input "01-10-2025" at bounding box center [365, 107] width 119 height 20
select select "10"
select select "2025"
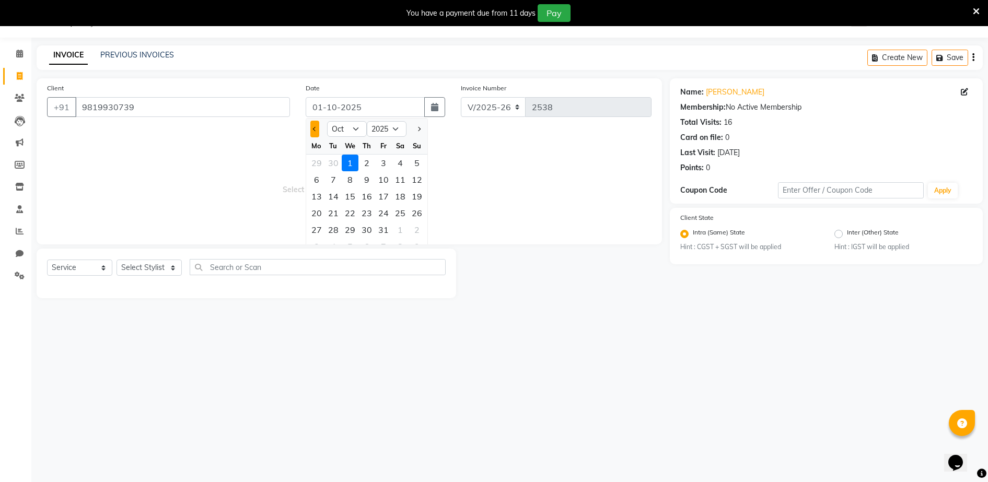
click at [314, 125] on button "Previous month" at bounding box center [314, 129] width 9 height 17
select select "9"
click at [416, 209] on div "28" at bounding box center [417, 213] width 17 height 17
type input "28-09-2025"
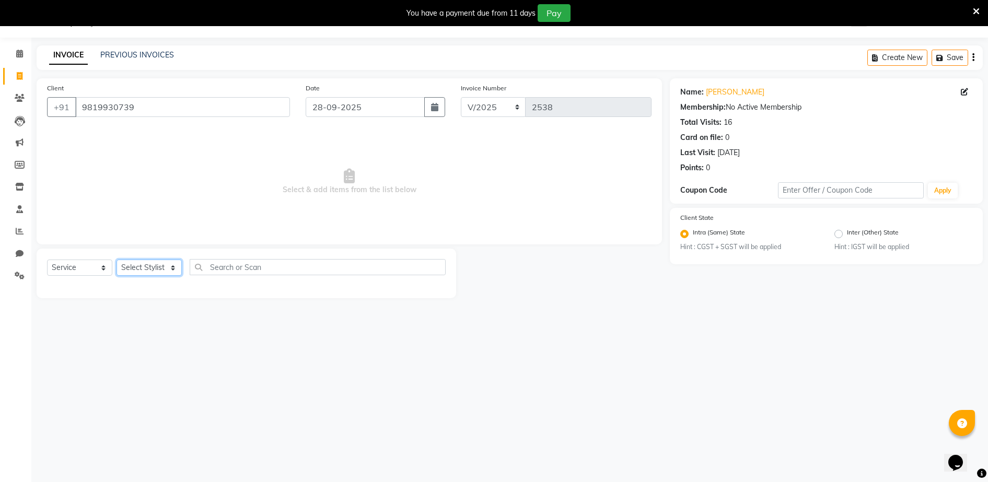
click at [167, 268] on select "Select Stylist ADITYA [PERSON_NAME] [PERSON_NAME] [PERSON_NAME] Salon Samseer s…" at bounding box center [149, 268] width 65 height 16
select select "7278"
click at [117, 260] on select "Select Stylist ADITYA [PERSON_NAME] [PERSON_NAME] [PERSON_NAME] Salon Samseer s…" at bounding box center [149, 268] width 65 height 16
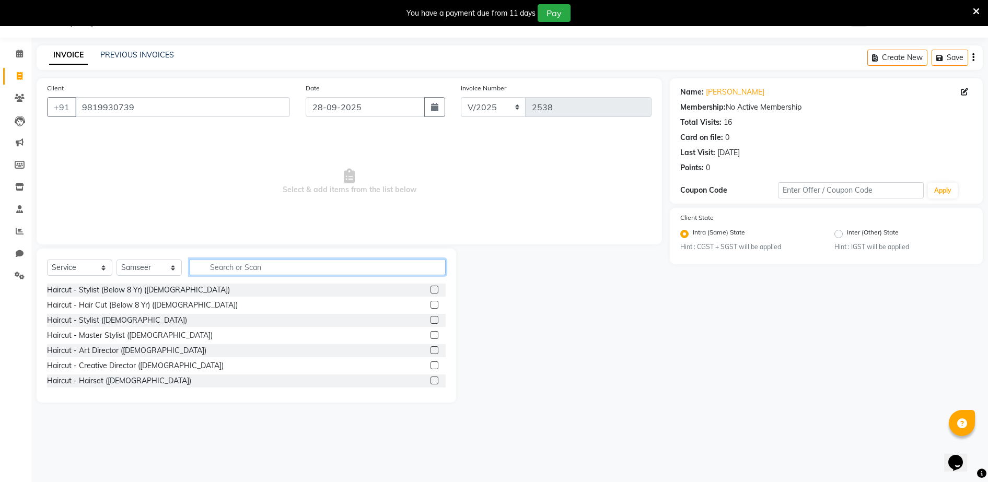
click at [265, 269] on input "text" at bounding box center [318, 267] width 256 height 16
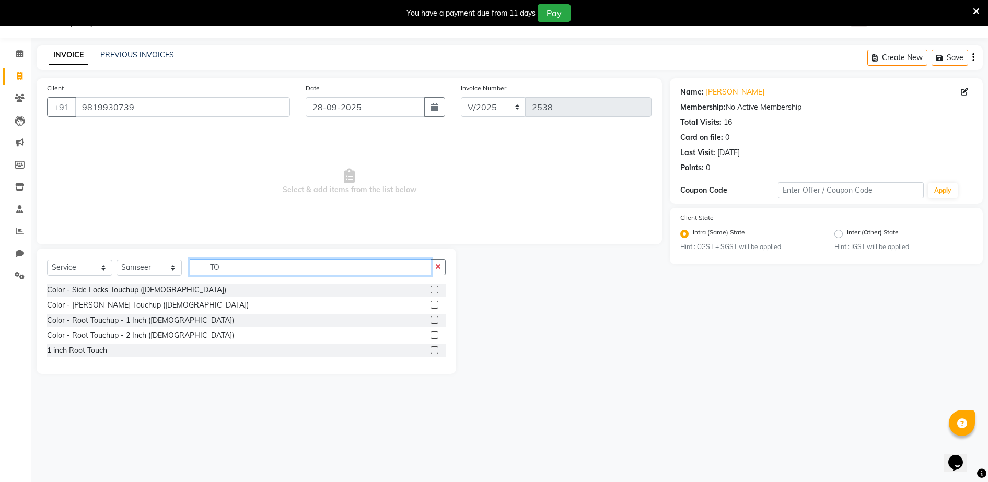
type input "T"
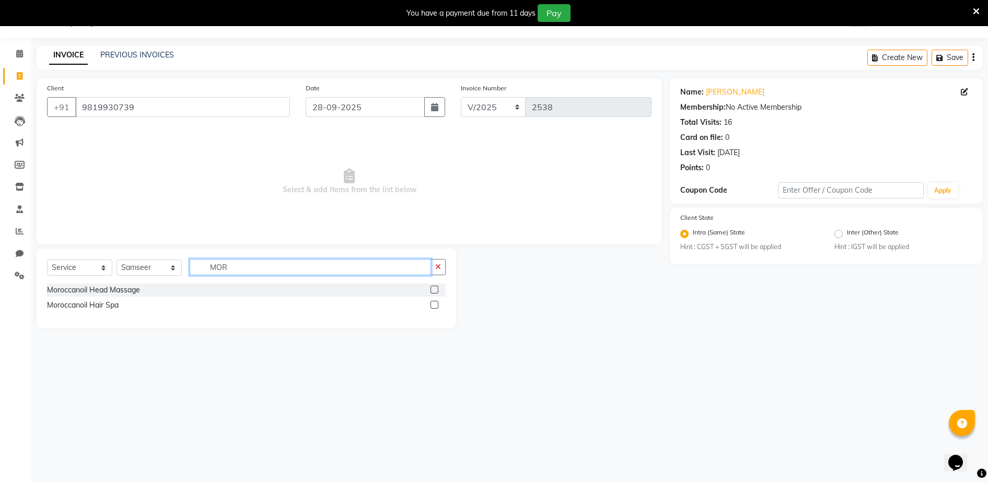
type input "MOR"
click at [437, 302] on label at bounding box center [435, 305] width 8 height 8
click at [437, 302] on input "checkbox" at bounding box center [434, 305] width 7 height 7
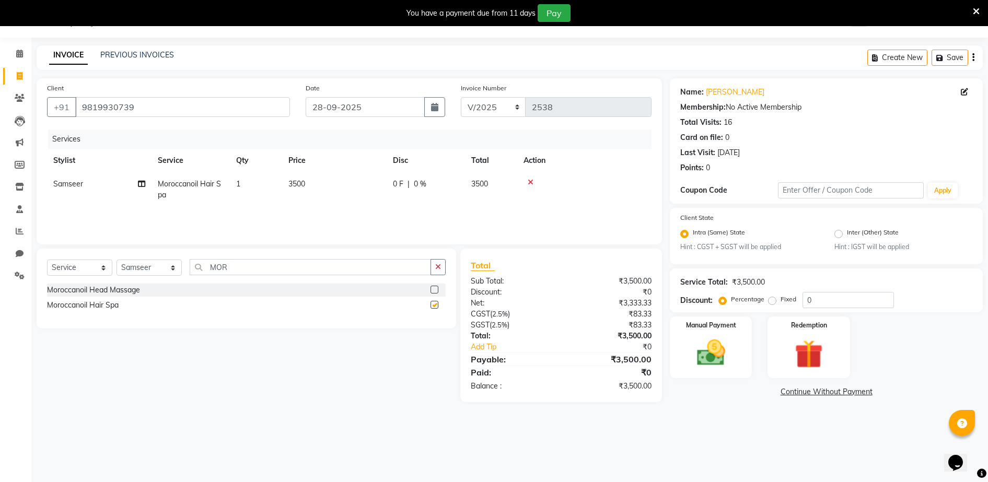
checkbox input "false"
click at [139, 273] on select "Select Stylist ADITYA [PERSON_NAME] [PERSON_NAME] [PERSON_NAME] Salon Samseer s…" at bounding box center [149, 268] width 65 height 16
select select "7276"
click at [117, 260] on select "Select Stylist ADITYA [PERSON_NAME] [PERSON_NAME] [PERSON_NAME] Salon Samseer s…" at bounding box center [149, 268] width 65 height 16
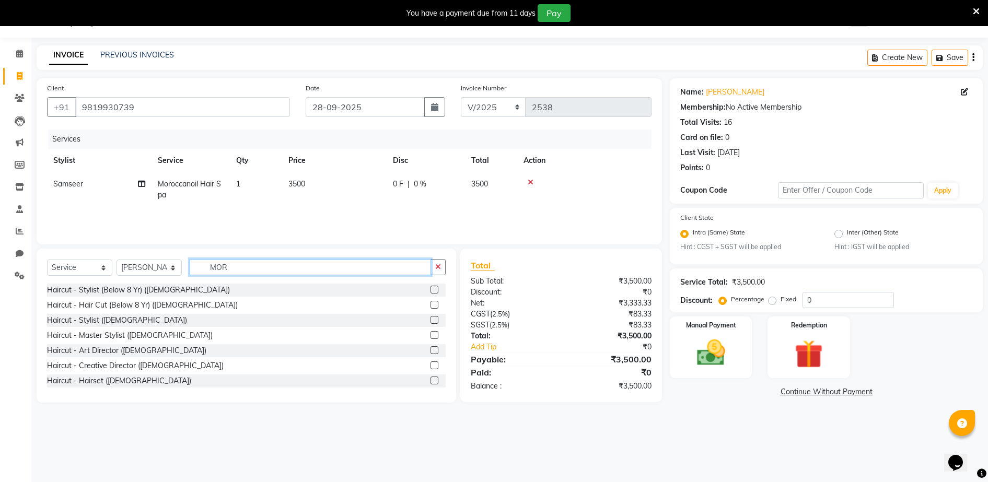
click at [260, 265] on input "MOR" at bounding box center [310, 267] width 241 height 16
type input "M"
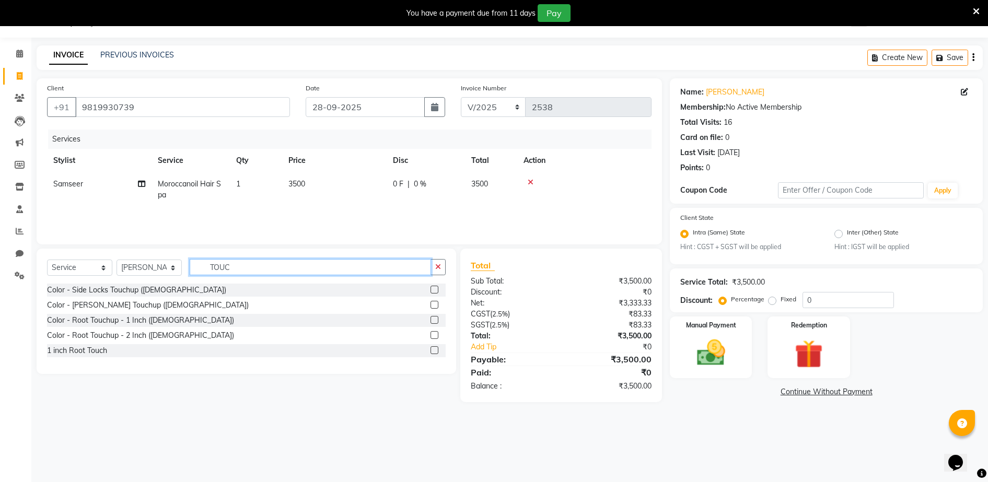
type input "TOUC"
click at [434, 317] on label at bounding box center [435, 320] width 8 height 8
click at [434, 317] on input "checkbox" at bounding box center [434, 320] width 7 height 7
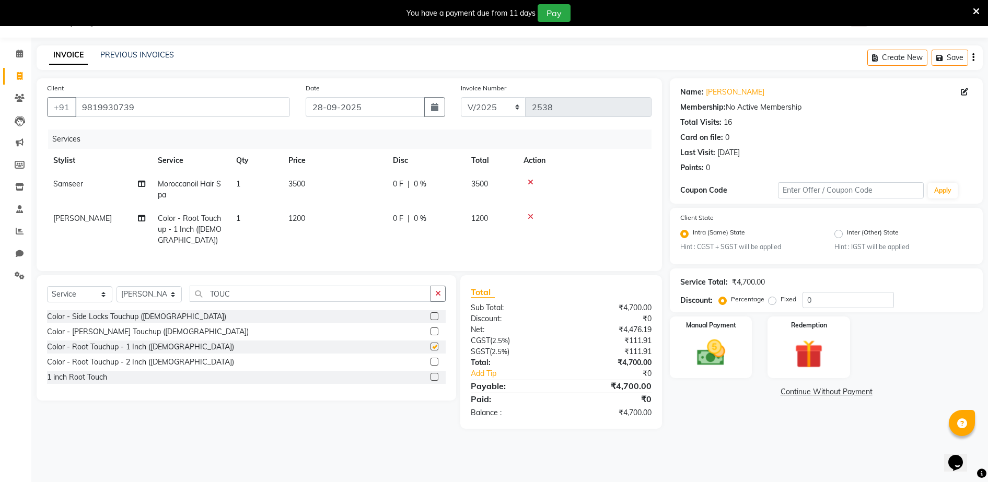
checkbox input "false"
click at [304, 192] on td "3500" at bounding box center [334, 189] width 105 height 34
select select "7278"
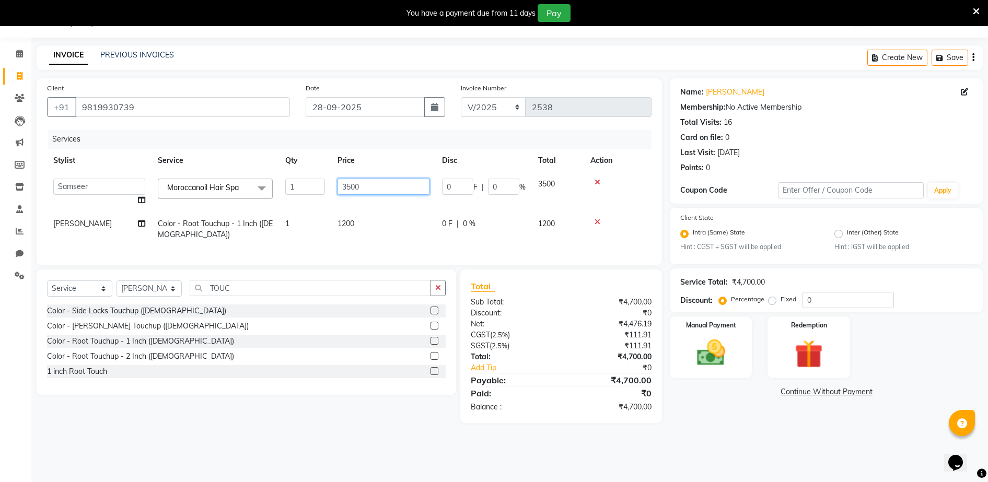
click at [383, 184] on input "3500" at bounding box center [384, 187] width 92 height 16
type input "3"
type input "2000"
drag, startPoint x: 380, startPoint y: 158, endPoint x: 389, endPoint y: 157, distance: 9.4
click at [387, 157] on tr "Stylist Service Qty Price Disc Total Action" at bounding box center [349, 161] width 605 height 24
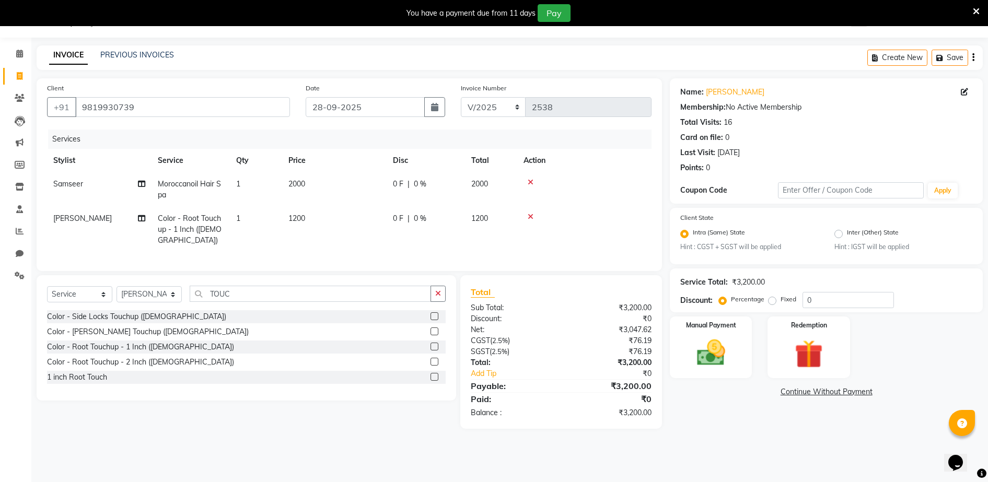
drag, startPoint x: 313, startPoint y: 227, endPoint x: 322, endPoint y: 223, distance: 10.1
click at [313, 226] on td "1200" at bounding box center [334, 229] width 105 height 45
select select "7276"
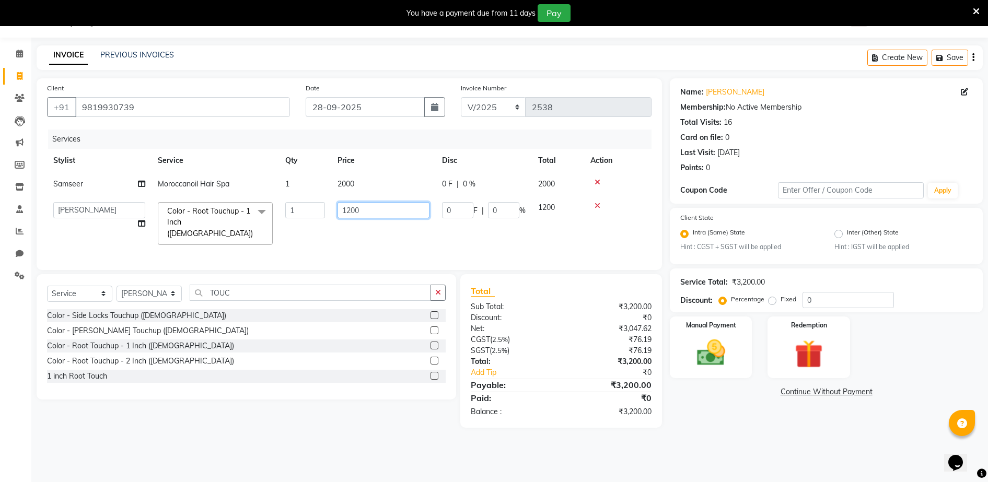
click at [366, 212] on input "1200" at bounding box center [384, 210] width 92 height 16
type input "1400"
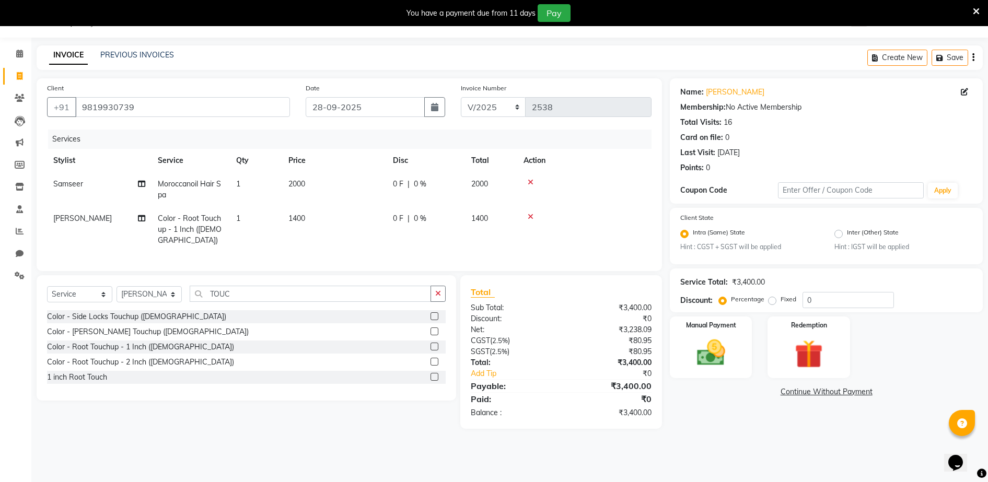
drag, startPoint x: 434, startPoint y: 182, endPoint x: 424, endPoint y: 189, distance: 12.0
click at [433, 183] on tr "Samseer Moroccanoil Hair Spa 1 2000 0 F | 0 % 2000" at bounding box center [349, 189] width 605 height 34
click at [715, 351] on img at bounding box center [711, 354] width 48 height 34
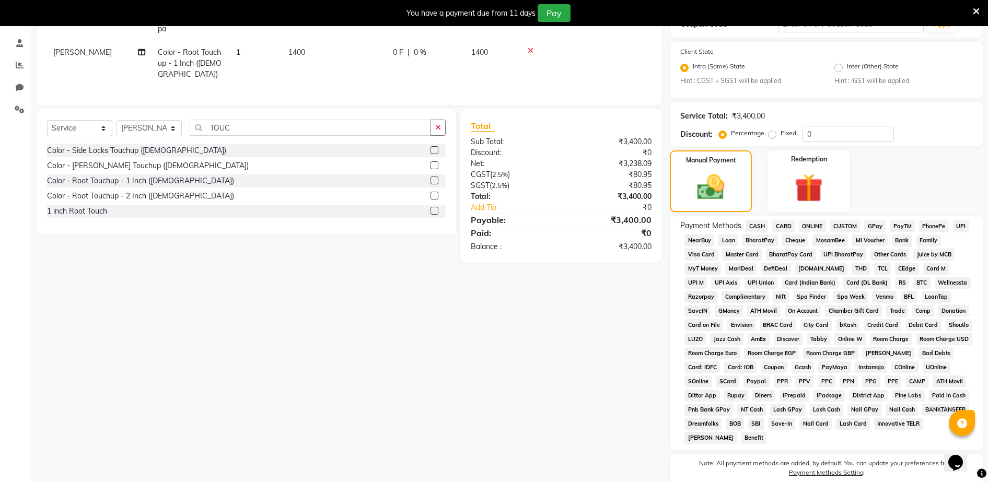
scroll to position [237, 0]
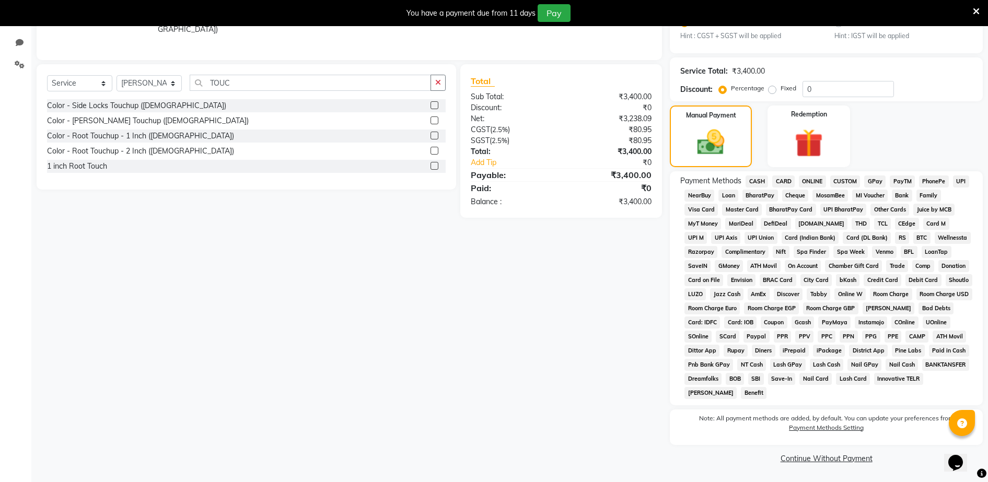
click at [880, 175] on div "Payment Methods CASH CARD ONLINE CUSTOM GPay PayTM PhonePe UPI NearBuy Loan Bha…" at bounding box center [826, 288] width 313 height 234
click at [871, 178] on span "GPay" at bounding box center [875, 182] width 21 height 12
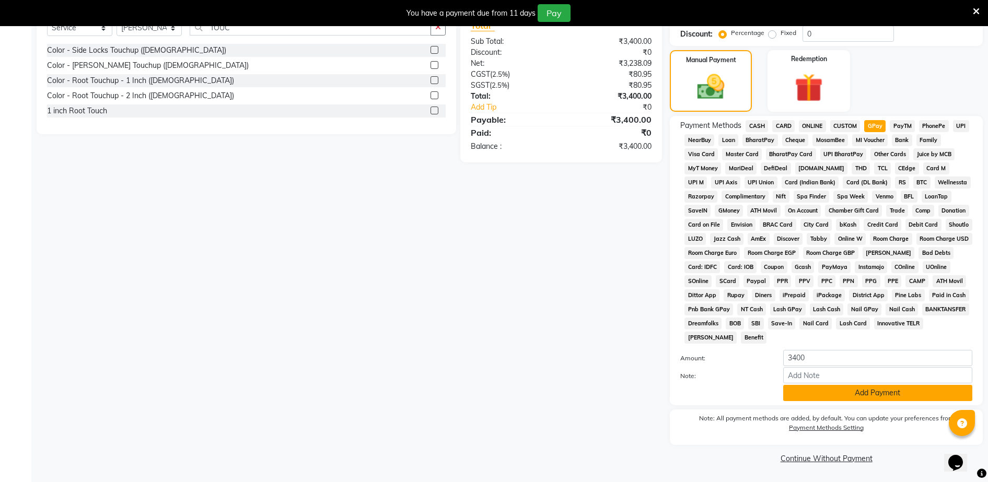
click at [847, 392] on button "Add Payment" at bounding box center [878, 393] width 189 height 16
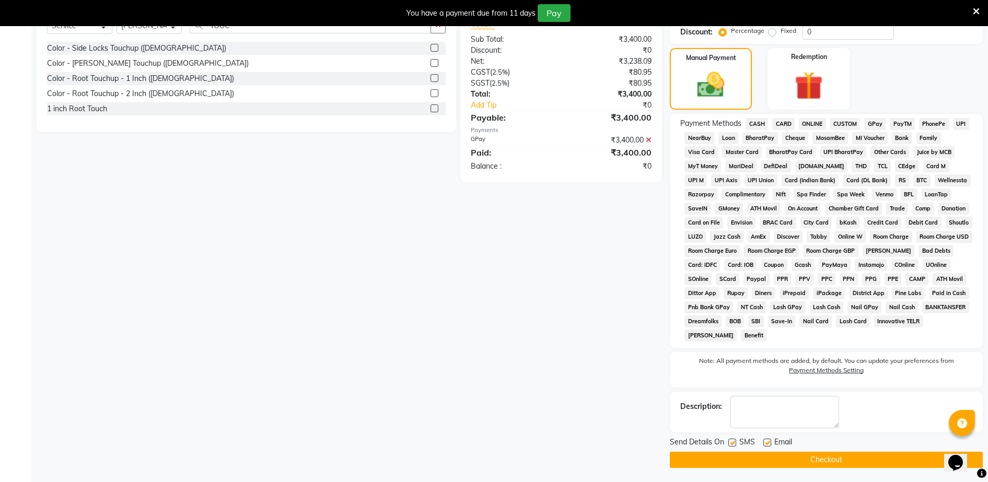
scroll to position [296, 0]
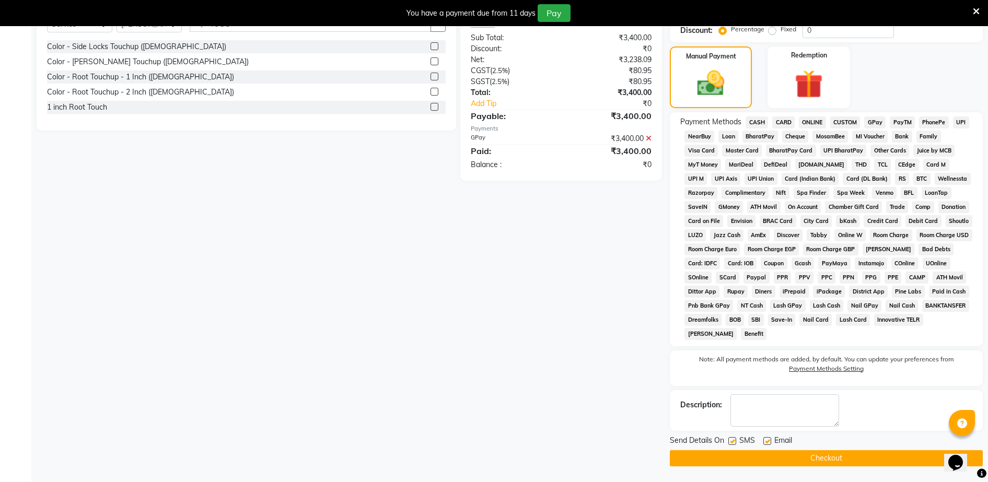
click at [844, 457] on button "Checkout" at bounding box center [826, 459] width 313 height 16
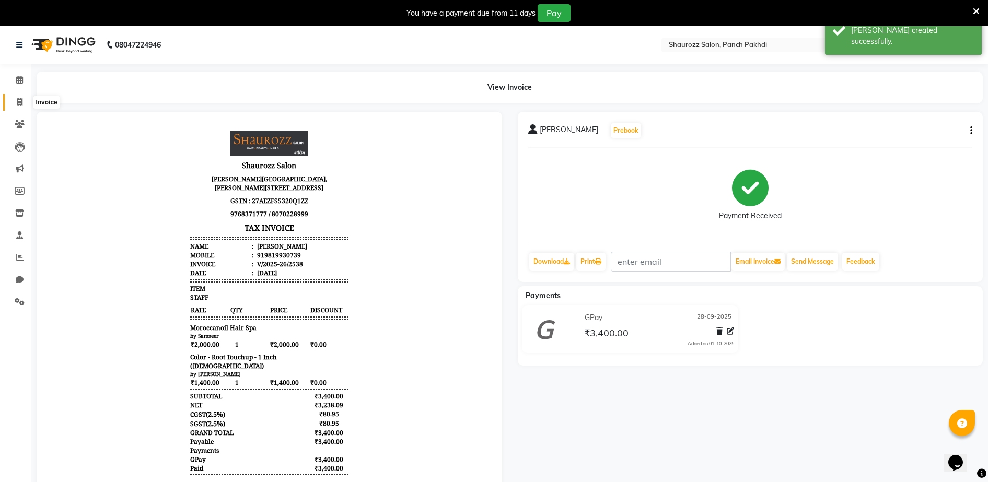
click at [17, 101] on icon at bounding box center [20, 102] width 6 height 8
select select "485"
select select "service"
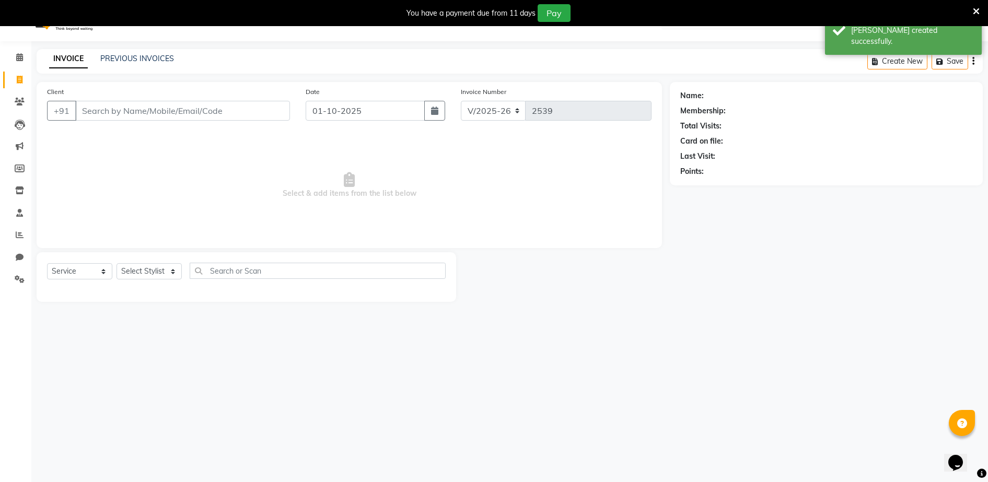
scroll to position [26, 0]
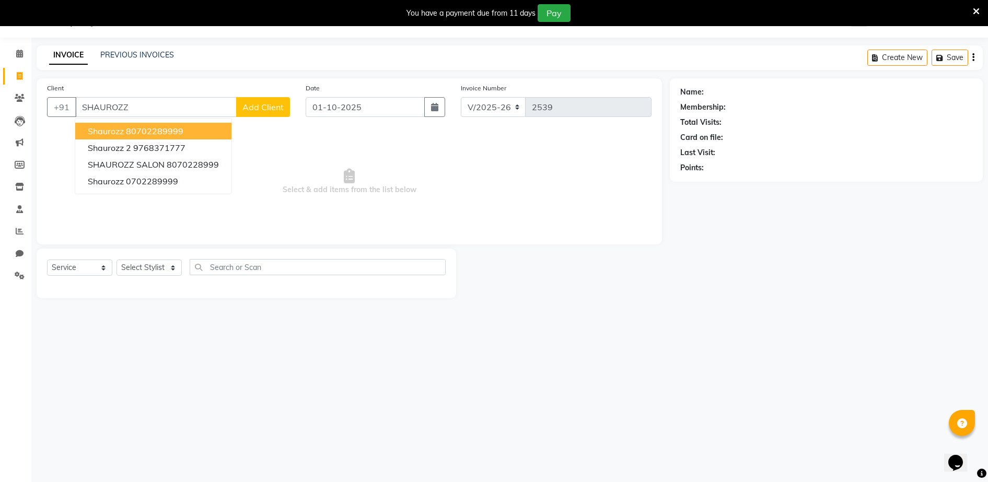
click at [132, 130] on ngb-highlight "80702289999" at bounding box center [154, 131] width 57 height 10
type input "80702289999"
select select "1: Object"
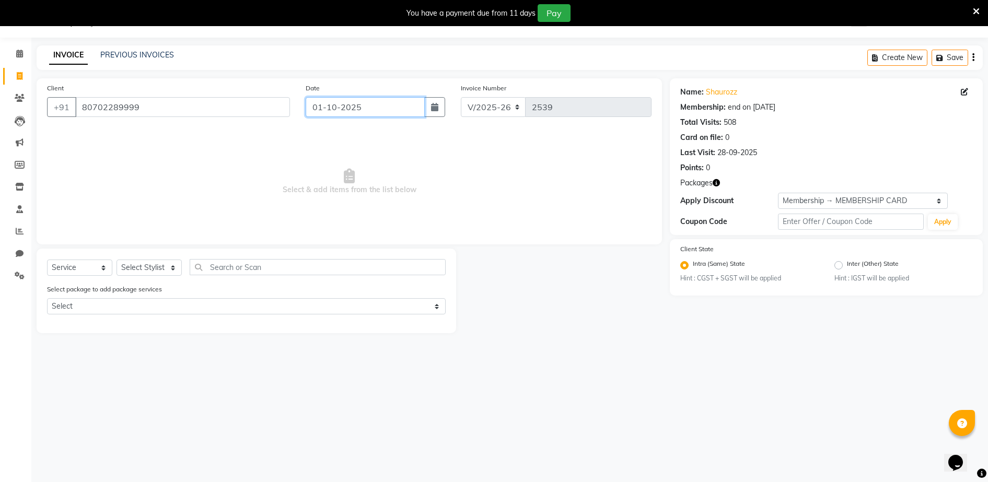
click at [355, 113] on input "01-10-2025" at bounding box center [365, 107] width 119 height 20
select select "10"
select select "2025"
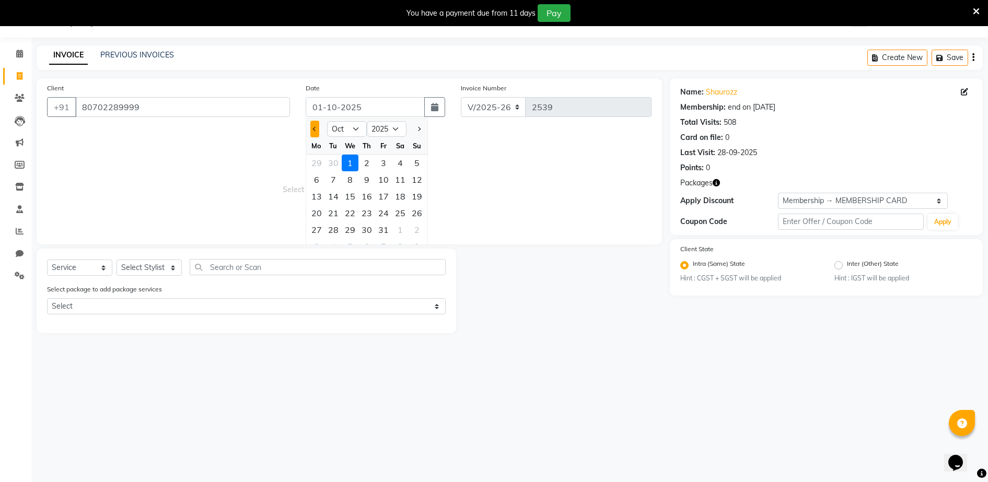
click at [310, 129] on button "Previous month" at bounding box center [314, 129] width 9 height 17
select select "9"
click at [420, 214] on div "28" at bounding box center [417, 213] width 17 height 17
type input "28-09-2025"
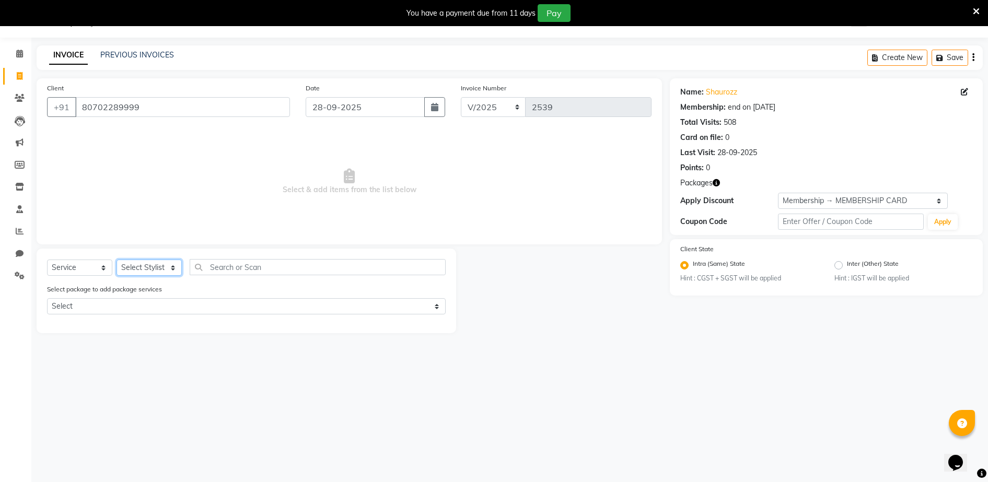
click at [161, 266] on select "Select Stylist ADITYA [PERSON_NAME] [PERSON_NAME] [PERSON_NAME] Salon Samseer s…" at bounding box center [149, 268] width 65 height 16
select select "77722"
click at [117, 260] on select "Select Stylist ADITYA [PERSON_NAME] [PERSON_NAME] [PERSON_NAME] Salon Samseer s…" at bounding box center [149, 268] width 65 height 16
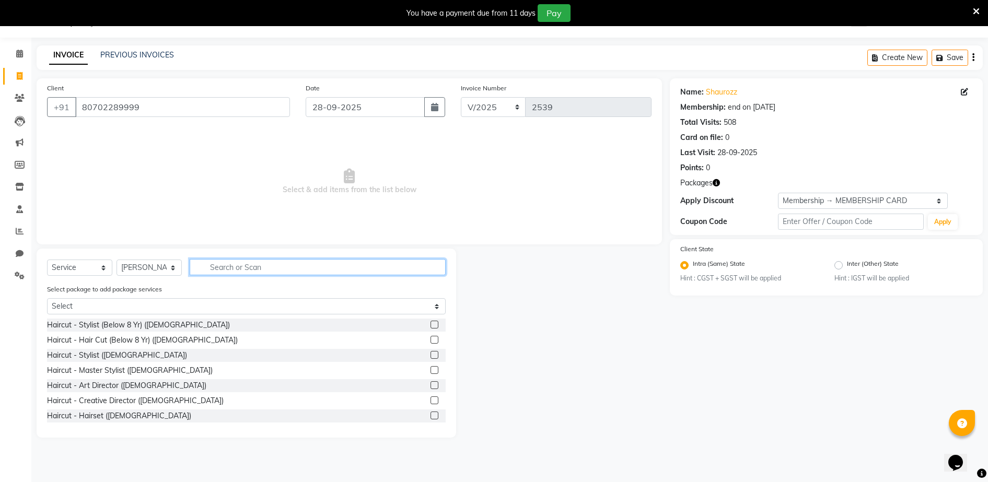
click at [257, 262] on input "text" at bounding box center [318, 267] width 256 height 16
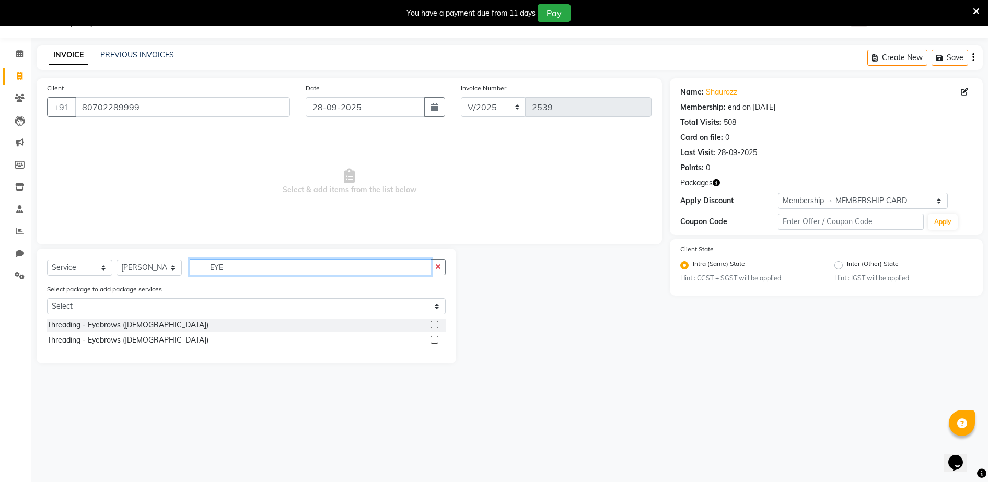
type input "EYE"
click at [434, 342] on label at bounding box center [435, 340] width 8 height 8
click at [434, 342] on input "checkbox" at bounding box center [434, 340] width 7 height 7
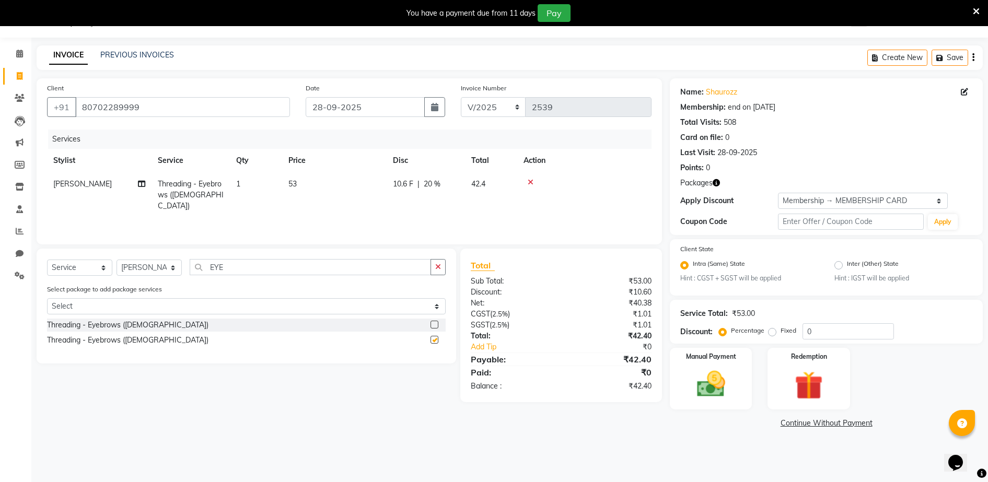
checkbox input "false"
drag, startPoint x: 287, startPoint y: 185, endPoint x: 292, endPoint y: 183, distance: 5.3
click at [292, 183] on td "53" at bounding box center [334, 194] width 105 height 45
select select "77722"
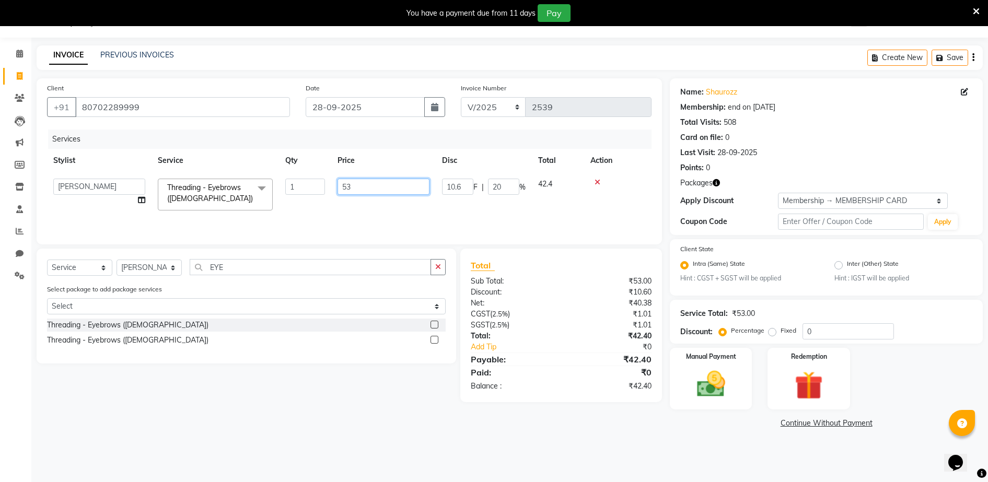
click at [373, 185] on input "53" at bounding box center [384, 187] width 92 height 16
type input "5"
type input "195"
click at [835, 199] on select "Select Membership → MEMBERSHIP CARD" at bounding box center [863, 201] width 170 height 16
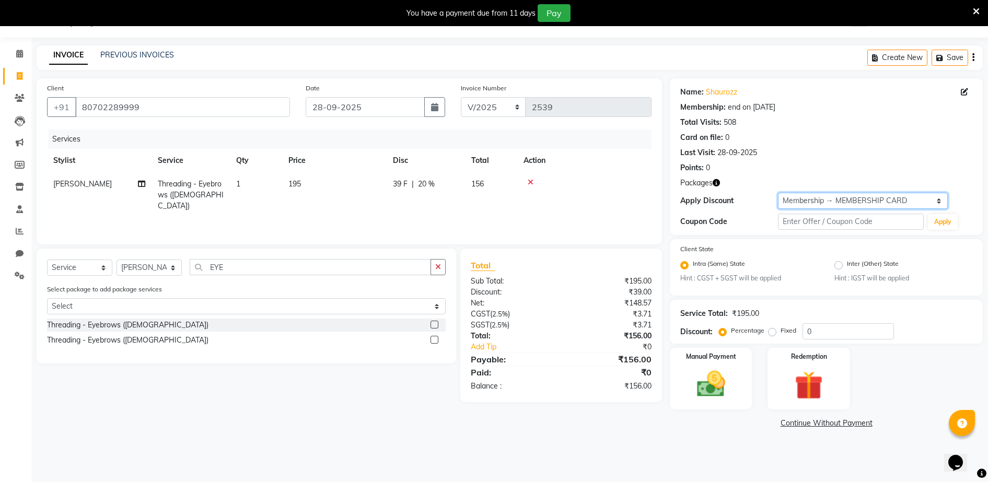
select select "0:"
click at [778, 193] on select "Select Membership → MEMBERSHIP CARD" at bounding box center [863, 201] width 170 height 16
click at [698, 382] on img at bounding box center [711, 385] width 48 height 34
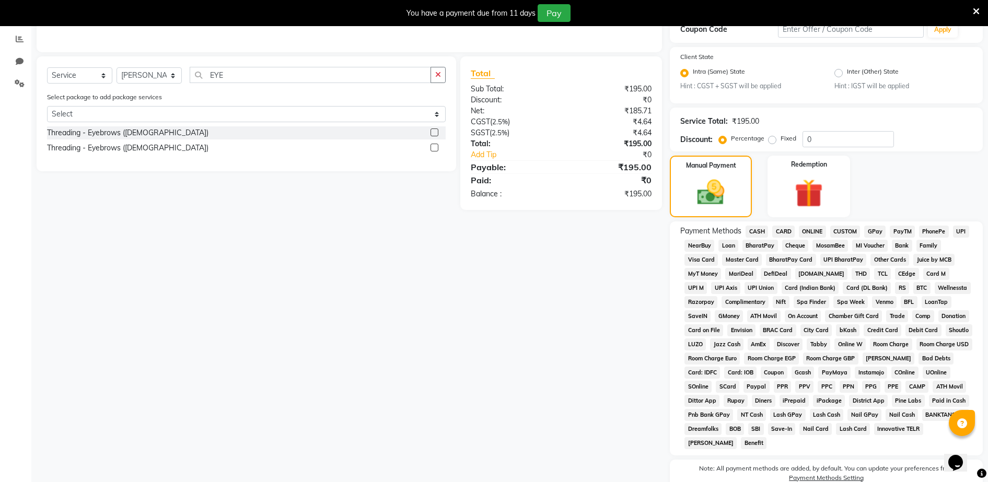
scroll to position [222, 0]
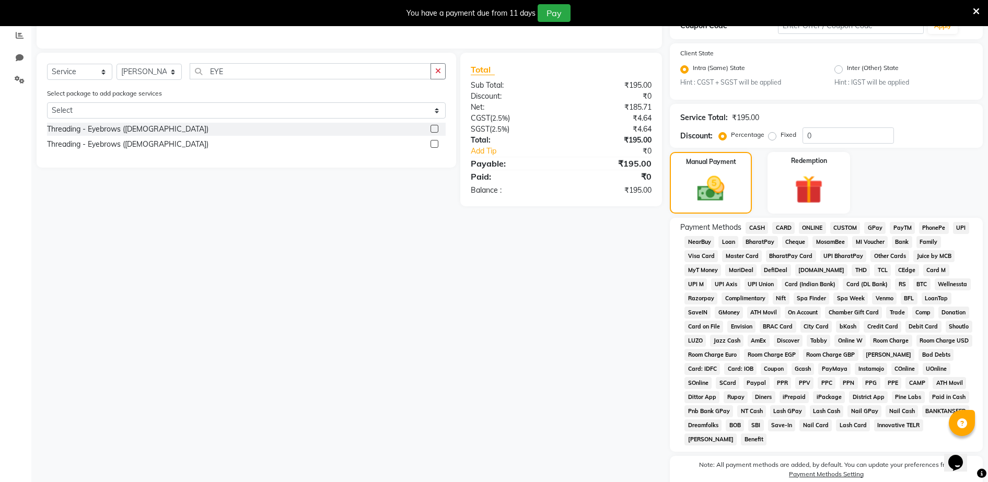
click at [871, 228] on span "GPay" at bounding box center [875, 228] width 21 height 12
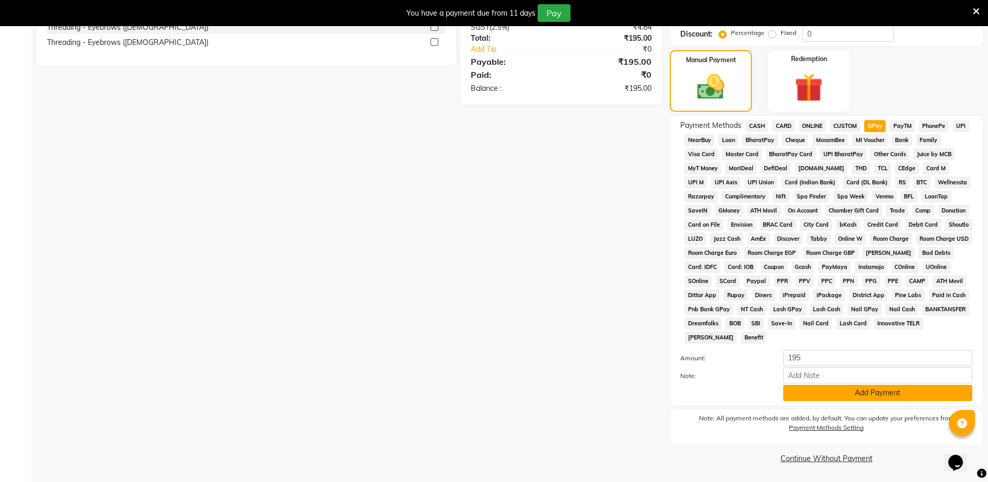
click at [828, 390] on button "Add Payment" at bounding box center [878, 393] width 189 height 16
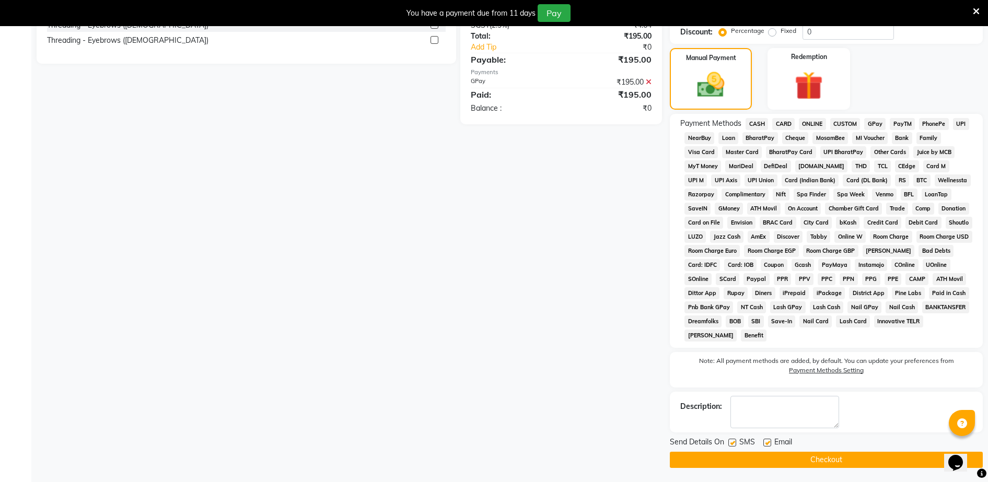
scroll to position [328, 0]
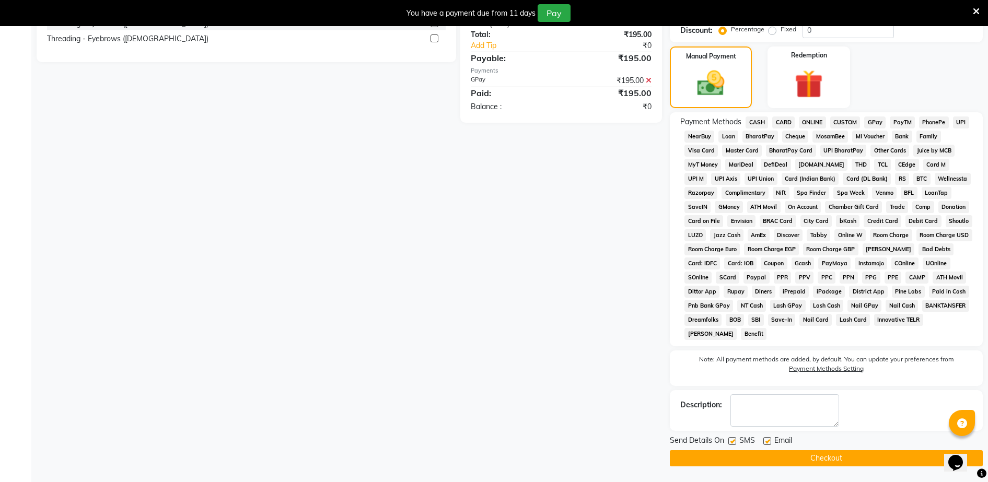
drag, startPoint x: 831, startPoint y: 452, endPoint x: 824, endPoint y: 457, distance: 9.0
click at [831, 454] on button "Checkout" at bounding box center [826, 459] width 313 height 16
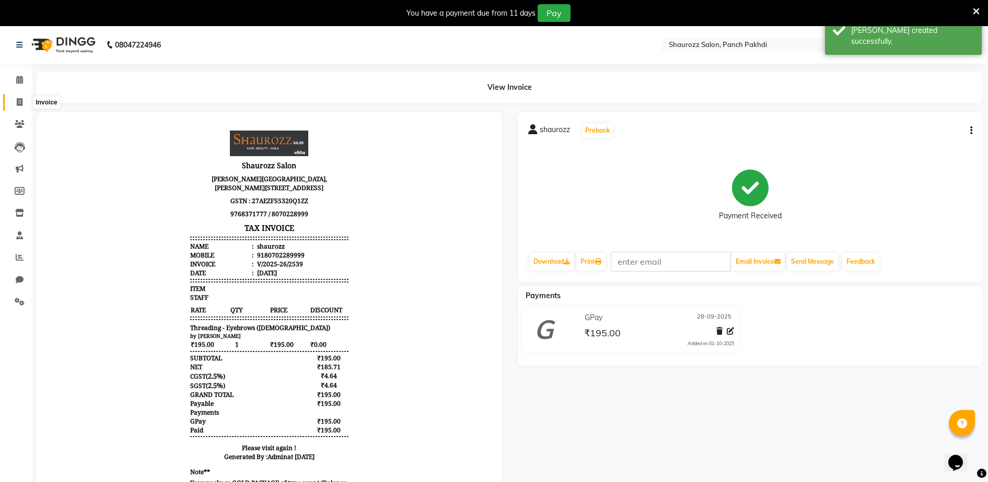
click at [15, 103] on span at bounding box center [19, 103] width 18 height 12
select select "service"
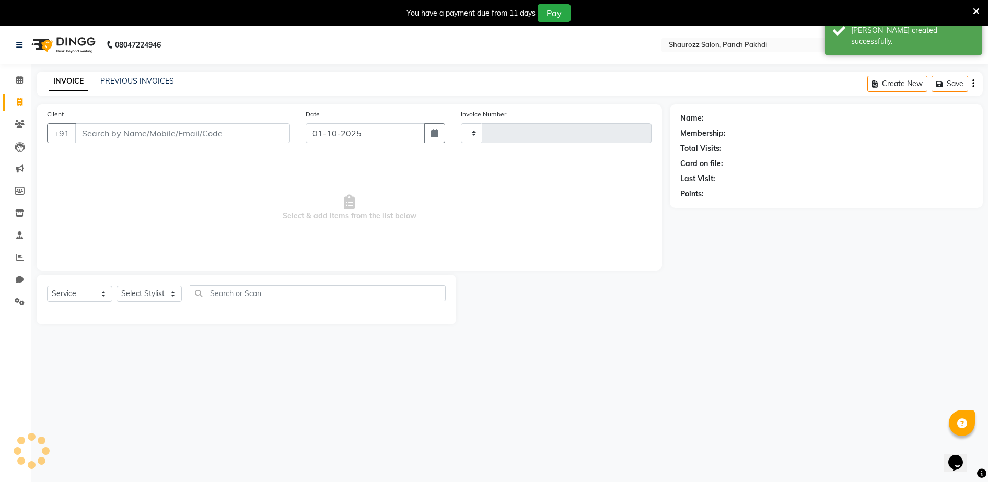
scroll to position [26, 0]
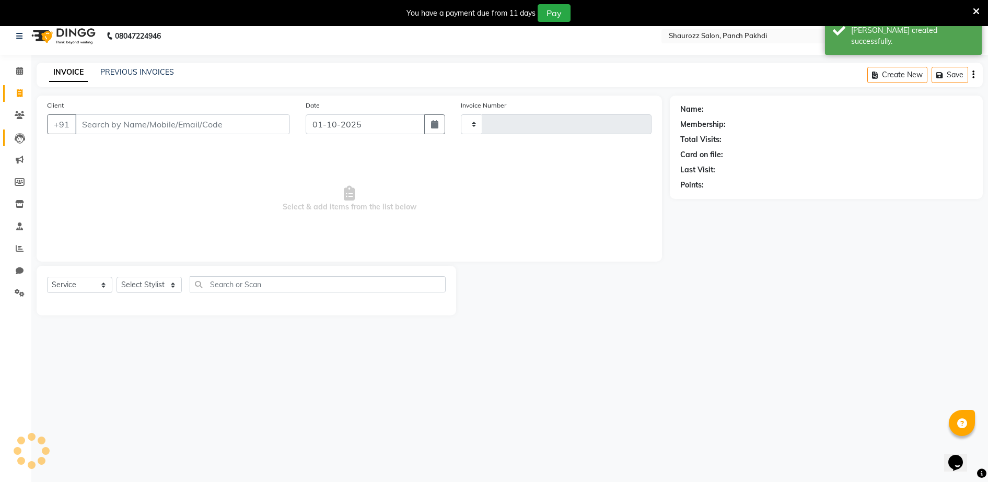
type input "2540"
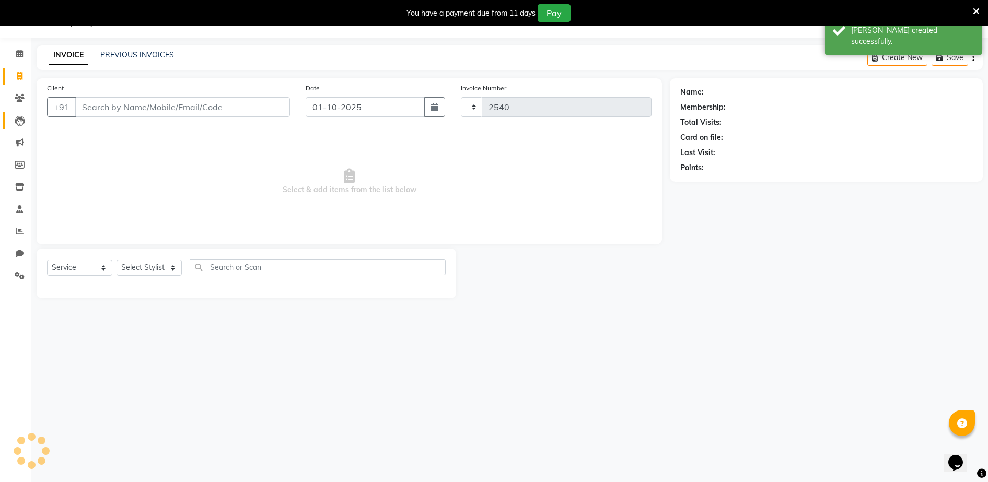
select select "485"
click at [152, 107] on input "Client" at bounding box center [182, 107] width 215 height 20
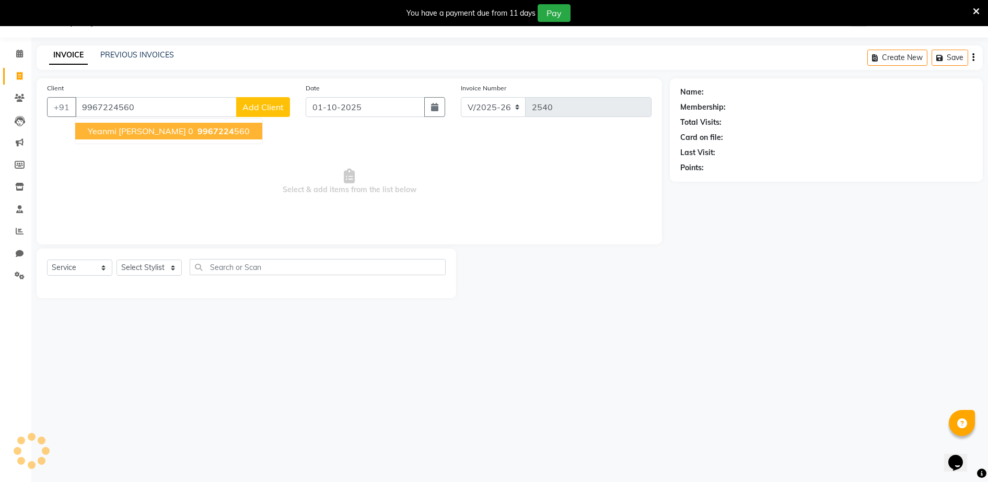
type input "9967224560"
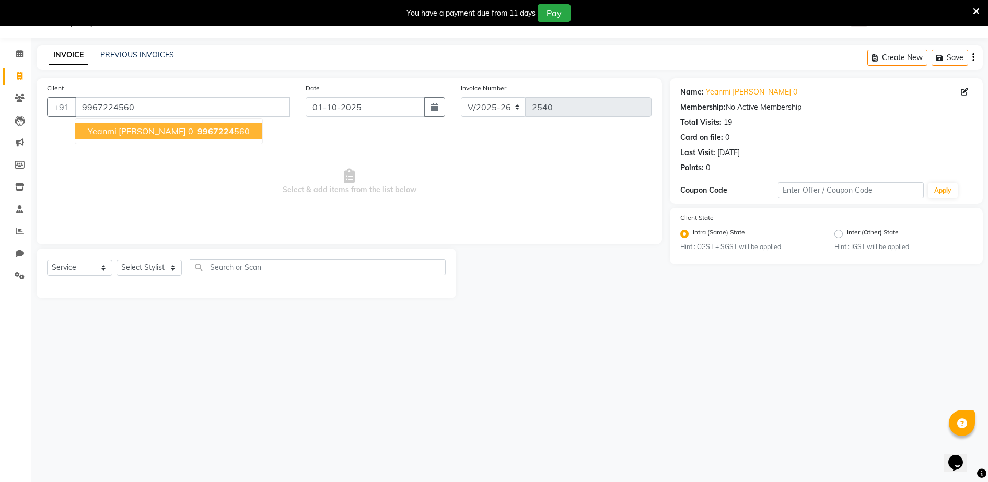
click at [125, 131] on span "yeanmi [PERSON_NAME] 0" at bounding box center [141, 131] width 106 height 10
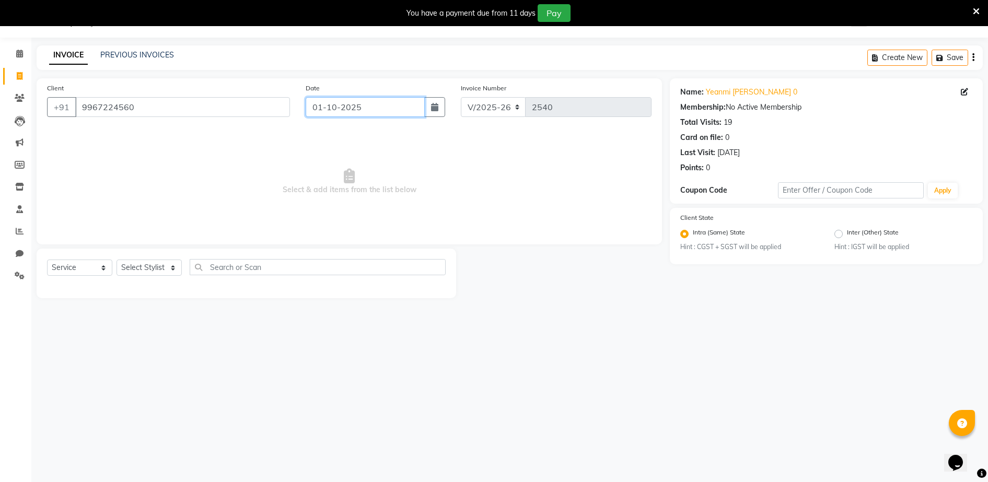
click at [363, 111] on input "01-10-2025" at bounding box center [365, 107] width 119 height 20
select select "10"
select select "2025"
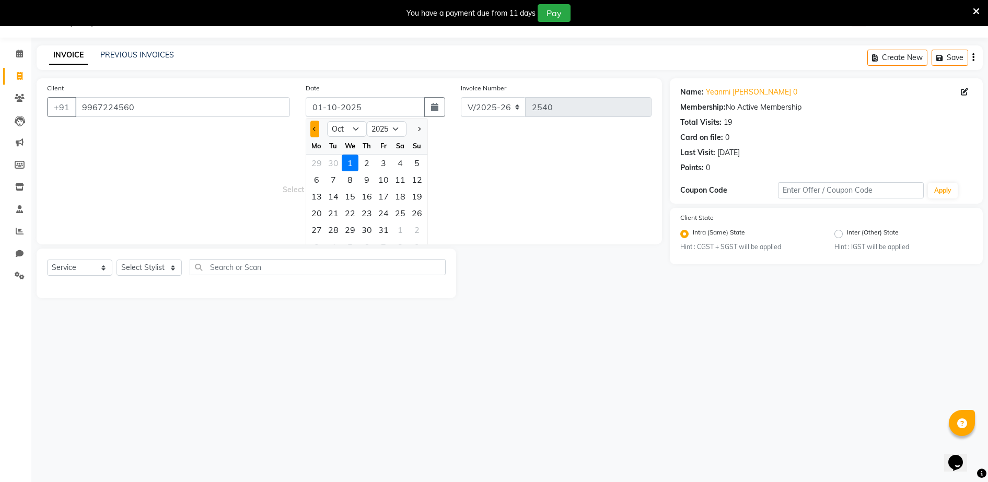
click at [310, 128] on button "Previous month" at bounding box center [314, 129] width 9 height 17
select select "9"
click at [417, 211] on div "28" at bounding box center [417, 213] width 17 height 17
type input "28-09-2025"
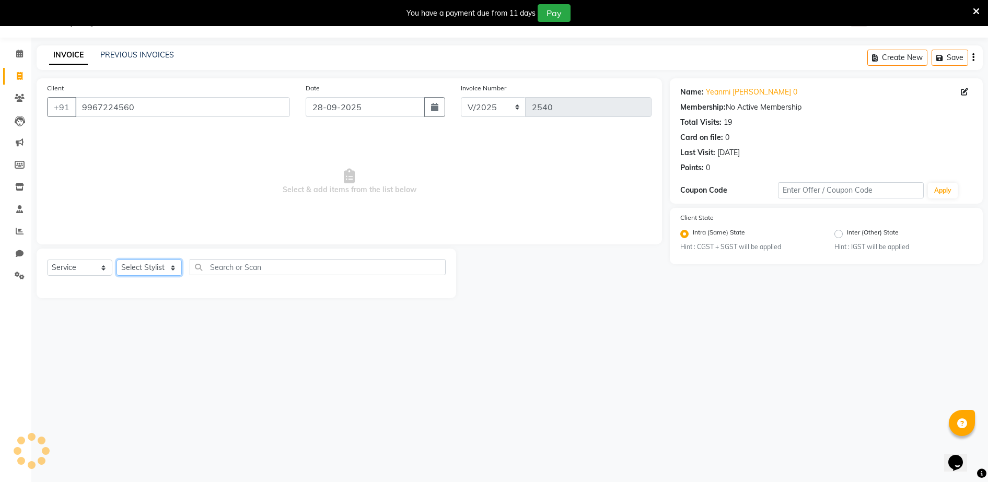
drag, startPoint x: 142, startPoint y: 263, endPoint x: 142, endPoint y: 272, distance: 9.4
click at [142, 263] on select "Select Stylist ADITYA [PERSON_NAME] [PERSON_NAME] [PERSON_NAME] Salon Samseer s…" at bounding box center [149, 268] width 65 height 16
click at [117, 260] on select "Select Stylist ADITYA [PERSON_NAME] [PERSON_NAME] [PERSON_NAME] Salon Samseer s…" at bounding box center [149, 268] width 65 height 16
click at [147, 272] on select "Select Stylist ADITYA [PERSON_NAME] [PERSON_NAME] [PERSON_NAME] Salon Samseer s…" at bounding box center [149, 268] width 65 height 16
select select "7276"
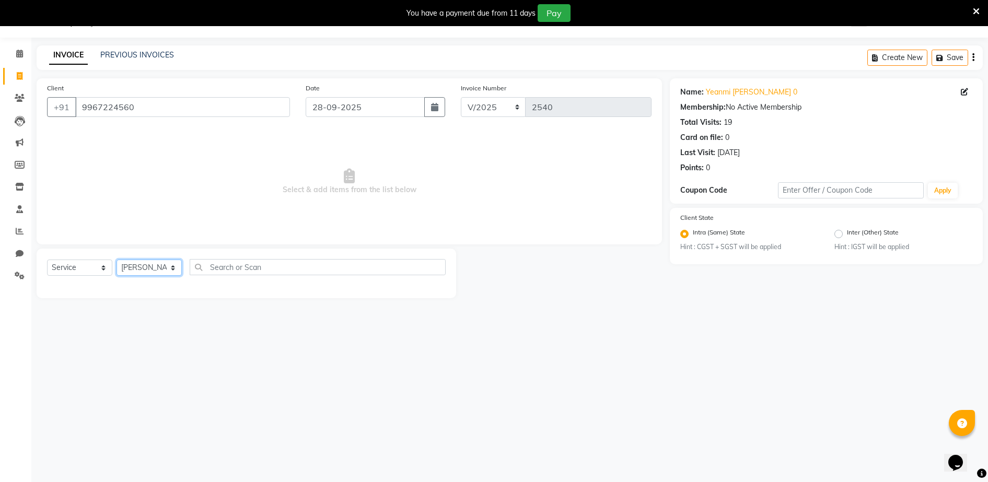
click at [117, 260] on select "Select Stylist ADITYA [PERSON_NAME] [PERSON_NAME] [PERSON_NAME] Salon Samseer s…" at bounding box center [149, 268] width 65 height 16
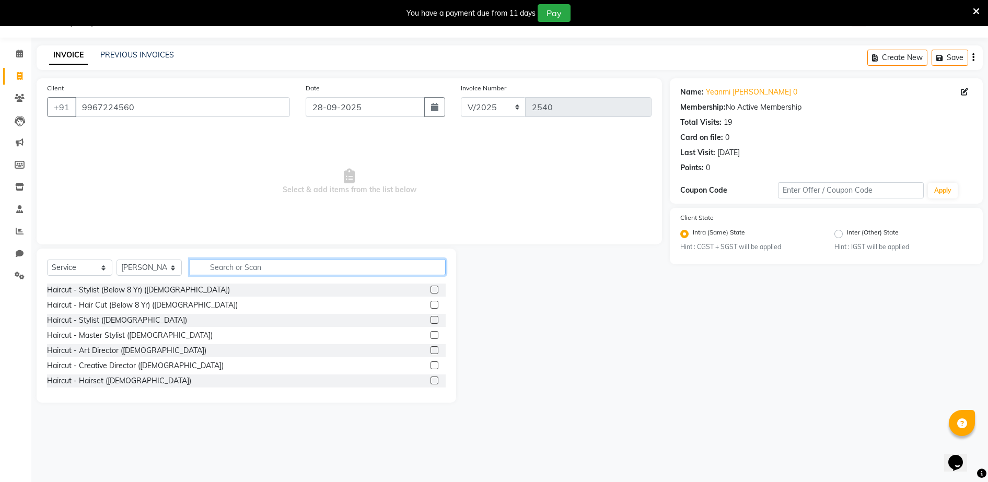
drag, startPoint x: 258, startPoint y: 274, endPoint x: 264, endPoint y: 324, distance: 50.5
click at [258, 277] on div "Select Service Product Membership Package Voucher Prepaid Gift Card Select Styl…" at bounding box center [246, 271] width 399 height 25
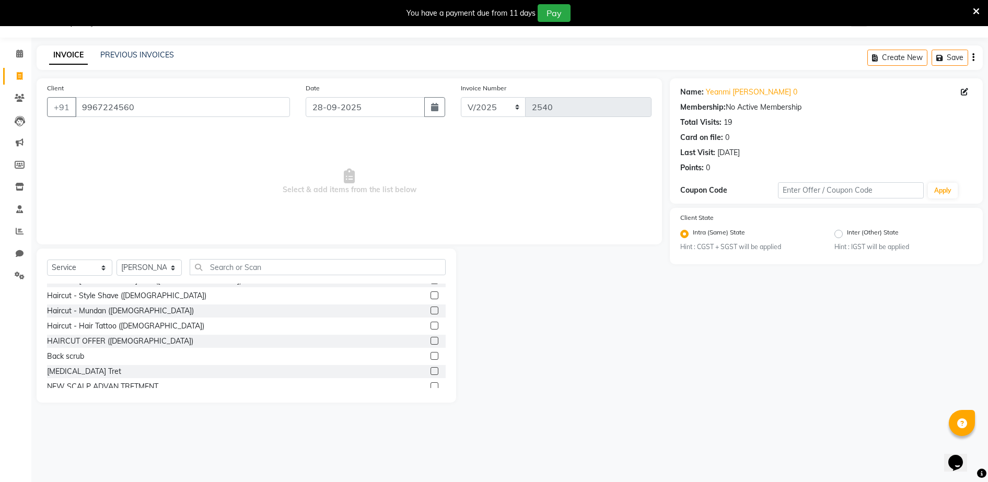
click at [419, 341] on div "HAIRCUT OFFER ([DEMOGRAPHIC_DATA])" at bounding box center [246, 341] width 399 height 13
click at [431, 341] on label at bounding box center [435, 341] width 8 height 8
click at [431, 341] on input "checkbox" at bounding box center [434, 341] width 7 height 7
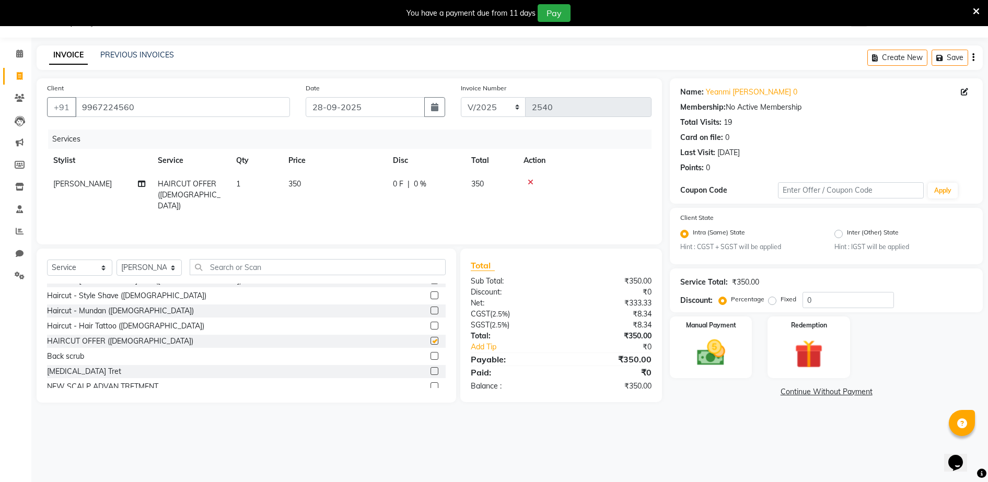
checkbox input "false"
click at [319, 191] on td "350" at bounding box center [334, 194] width 105 height 45
select select "7276"
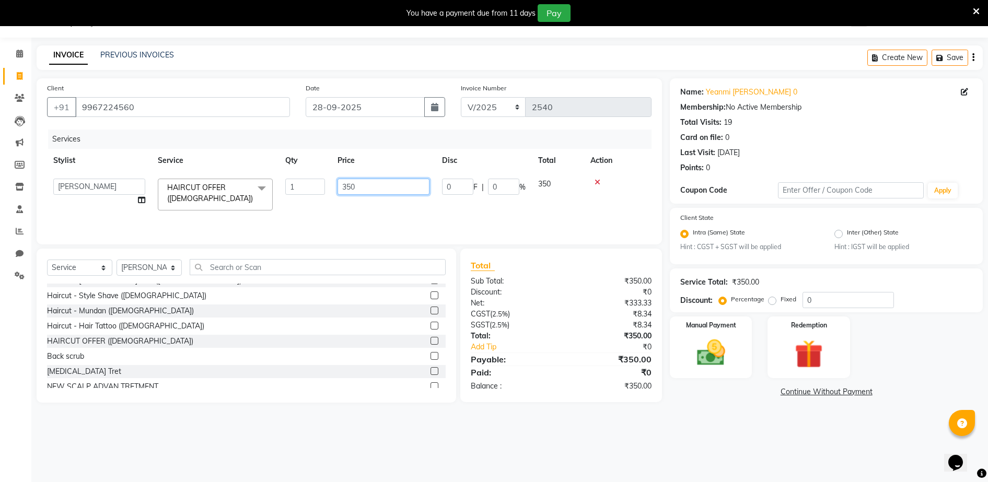
click at [367, 185] on input "350" at bounding box center [384, 187] width 92 height 16
type input "3"
type input "600"
click at [384, 165] on th "Price" at bounding box center [383, 161] width 105 height 24
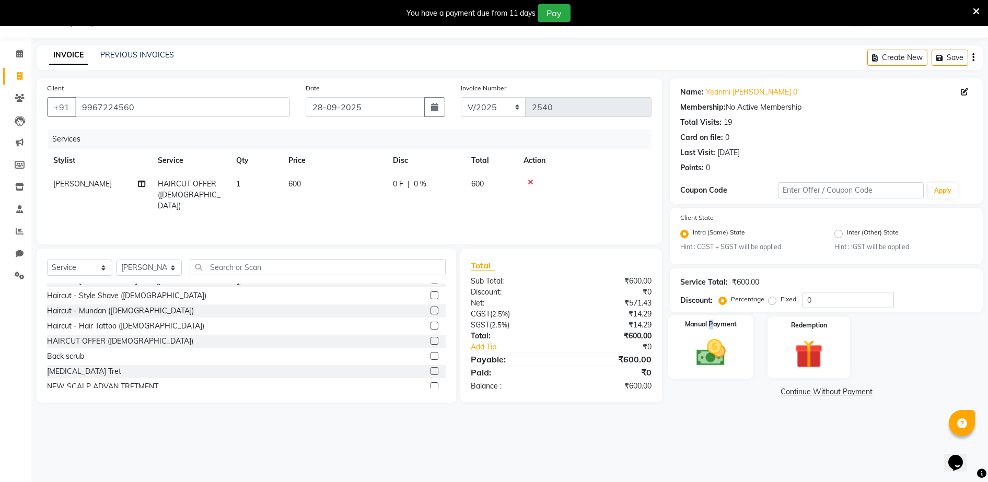
drag, startPoint x: 712, startPoint y: 327, endPoint x: 724, endPoint y: 321, distance: 13.6
click at [713, 330] on div "Manual Payment" at bounding box center [711, 348] width 85 height 64
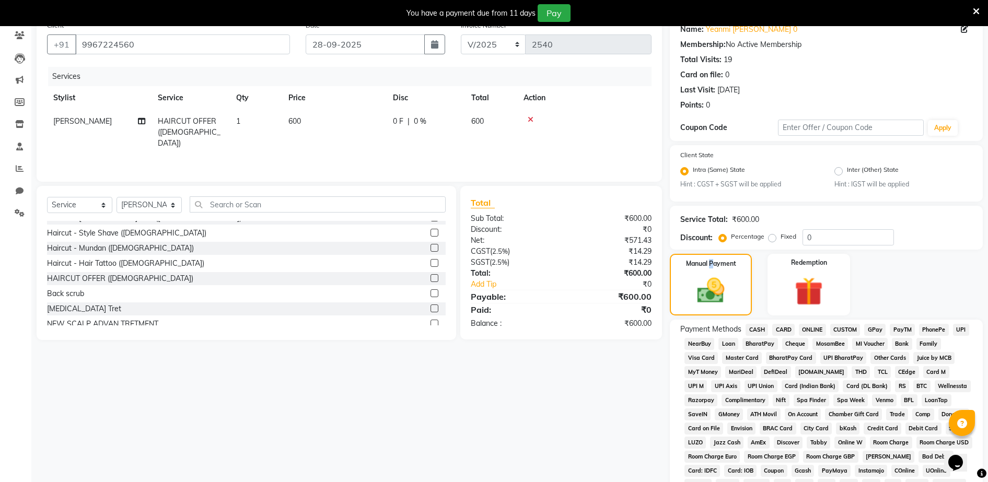
scroll to position [237, 0]
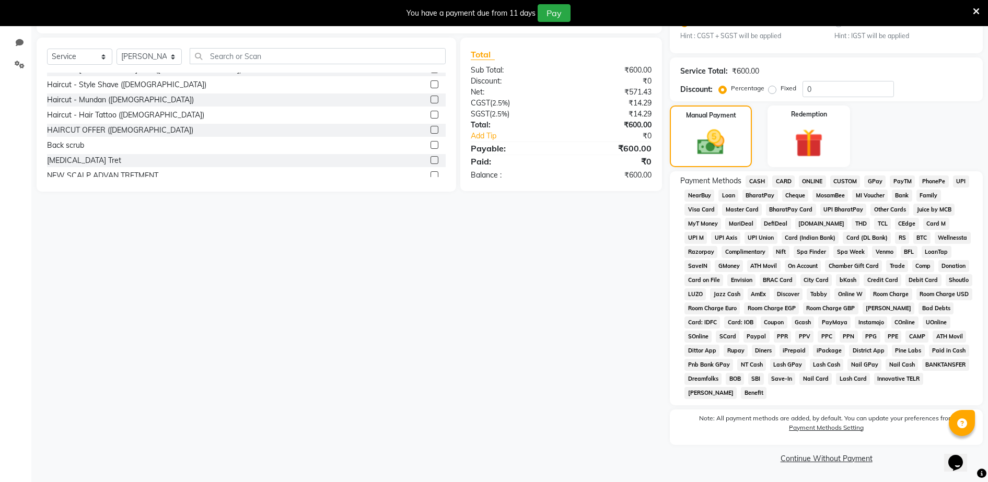
click at [759, 188] on div "CASH" at bounding box center [755, 183] width 27 height 14
click at [763, 180] on span "CASH" at bounding box center [757, 182] width 22 height 12
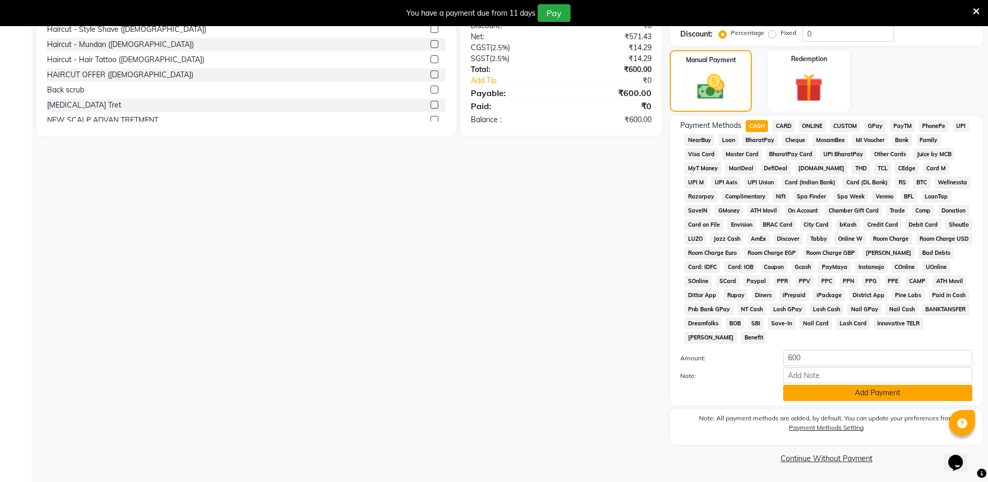
click at [868, 399] on button "Add Payment" at bounding box center [878, 393] width 189 height 16
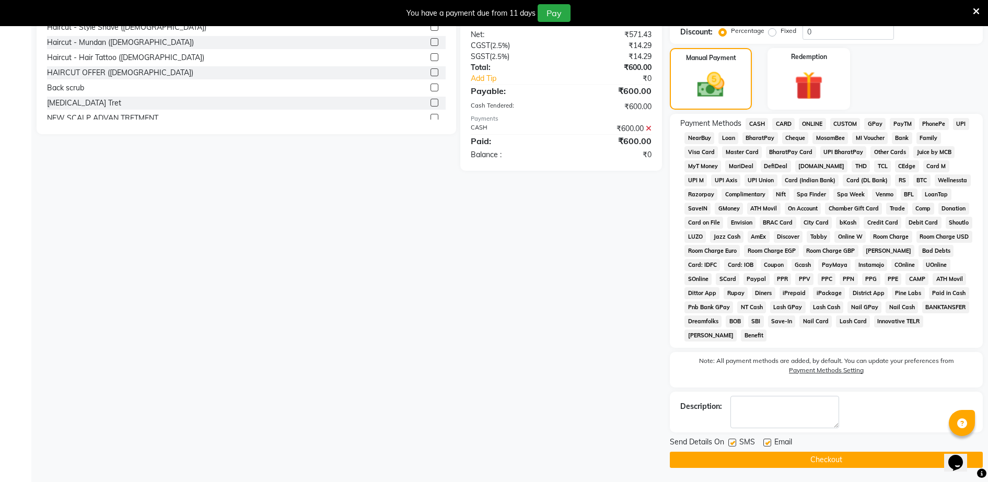
scroll to position [296, 0]
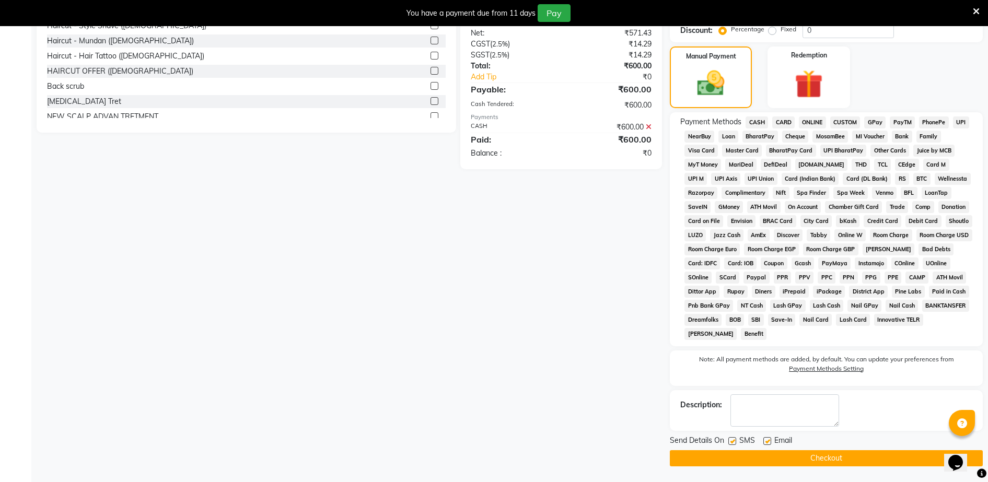
click at [868, 460] on button "Checkout" at bounding box center [826, 459] width 313 height 16
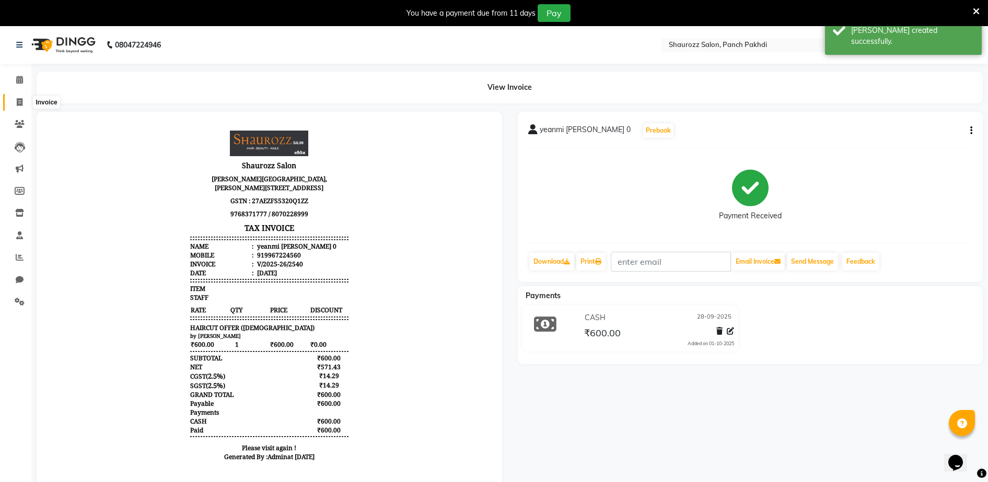
click at [22, 103] on icon at bounding box center [20, 102] width 6 height 8
select select "485"
select select "service"
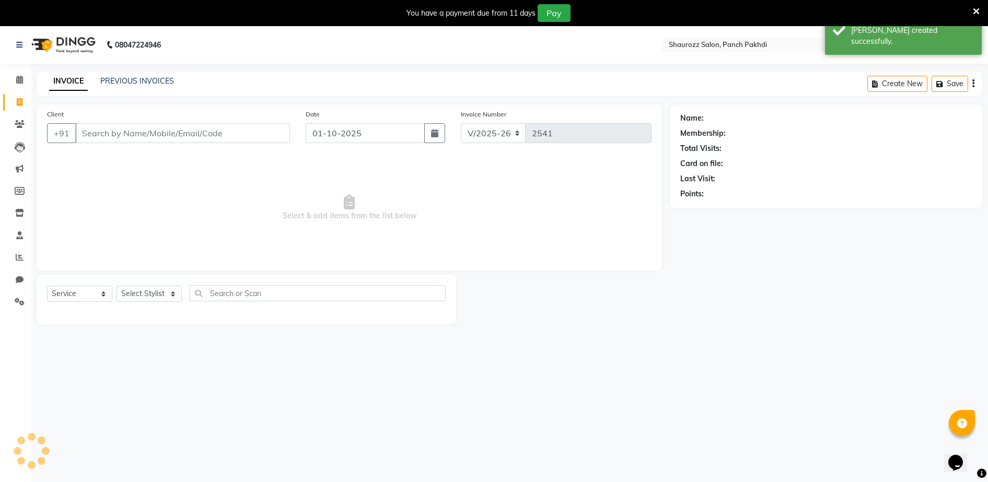
scroll to position [26, 0]
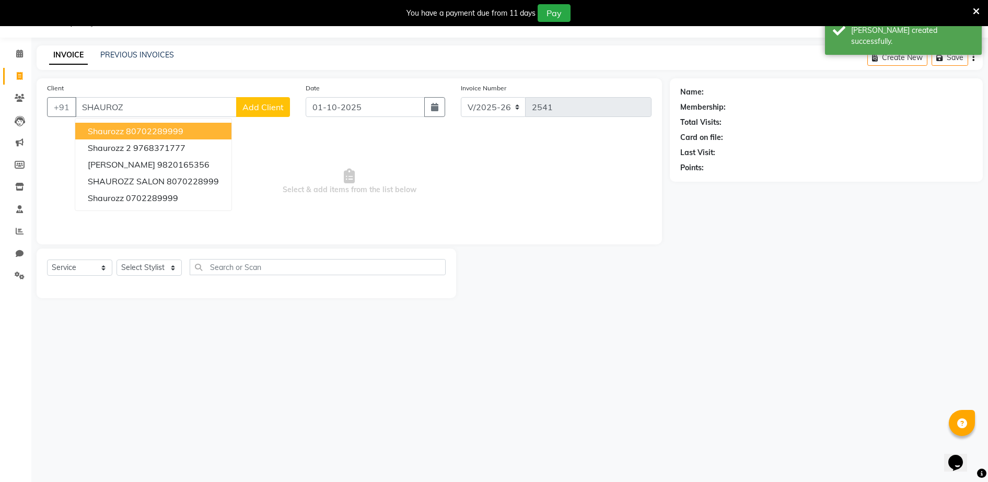
drag, startPoint x: 166, startPoint y: 141, endPoint x: 171, endPoint y: 134, distance: 8.3
click at [169, 136] on ngb-typeahead-window "shaurozz 80702289999 shaurozz 2 9768371777 [PERSON_NAME] 9820165356 SHAUROZZ SA…" at bounding box center [153, 164] width 157 height 93
click at [171, 134] on ngb-highlight "80702289999" at bounding box center [154, 131] width 57 height 10
type input "80702289999"
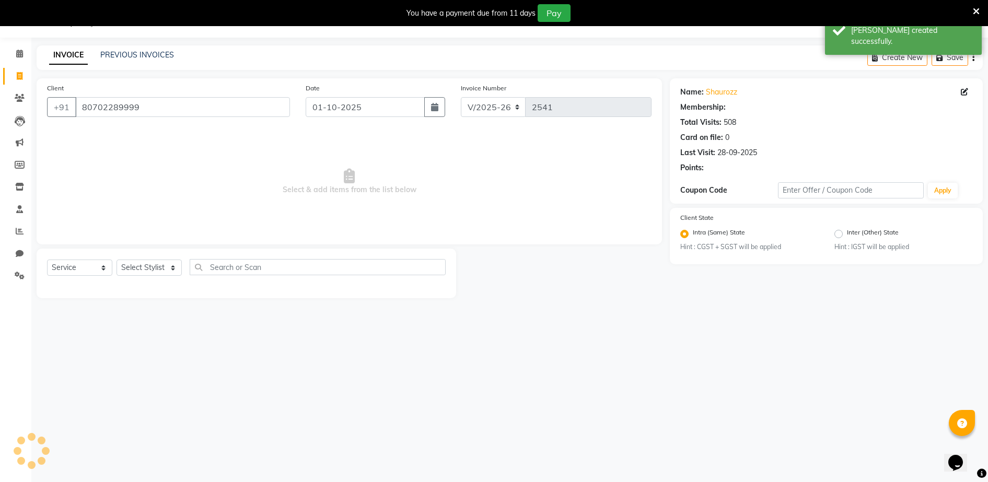
select select "1: Object"
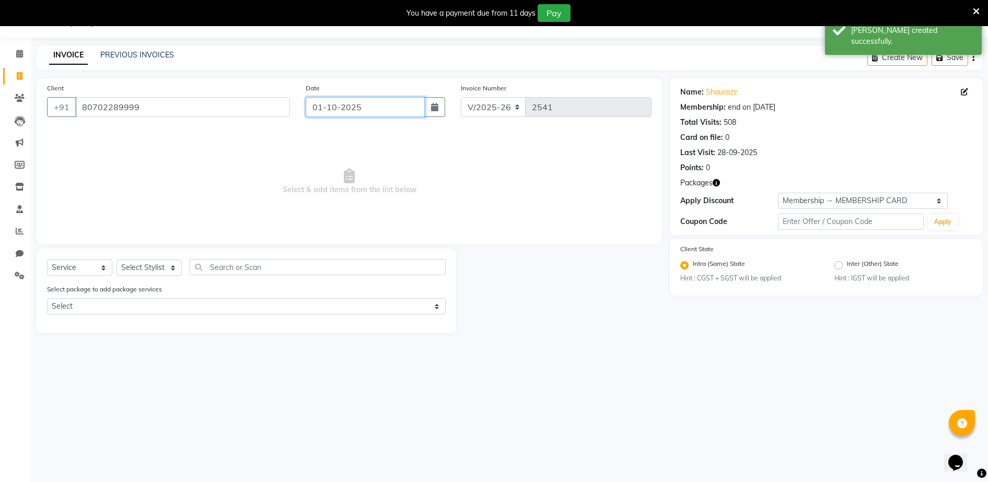
click at [371, 106] on input "01-10-2025" at bounding box center [365, 107] width 119 height 20
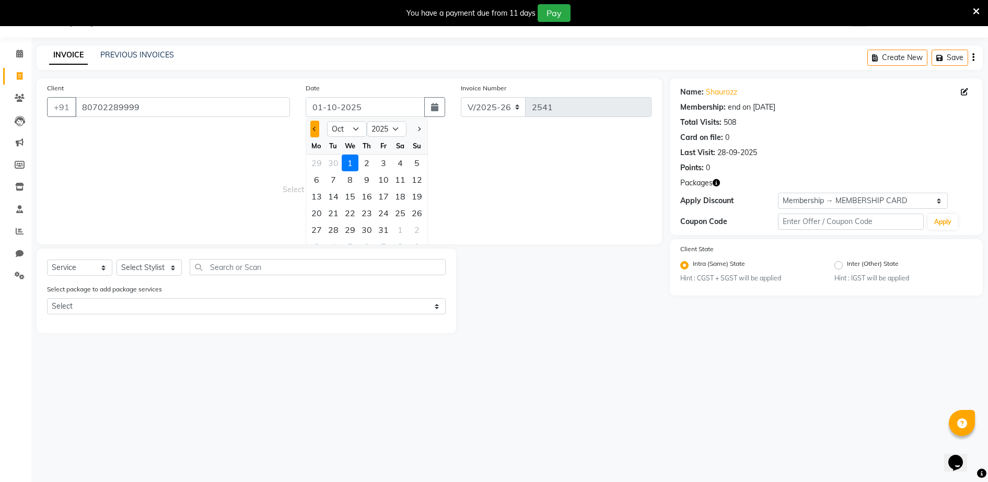
click at [311, 130] on button "Previous month" at bounding box center [314, 129] width 9 height 17
click at [419, 213] on div "28" at bounding box center [417, 213] width 17 height 17
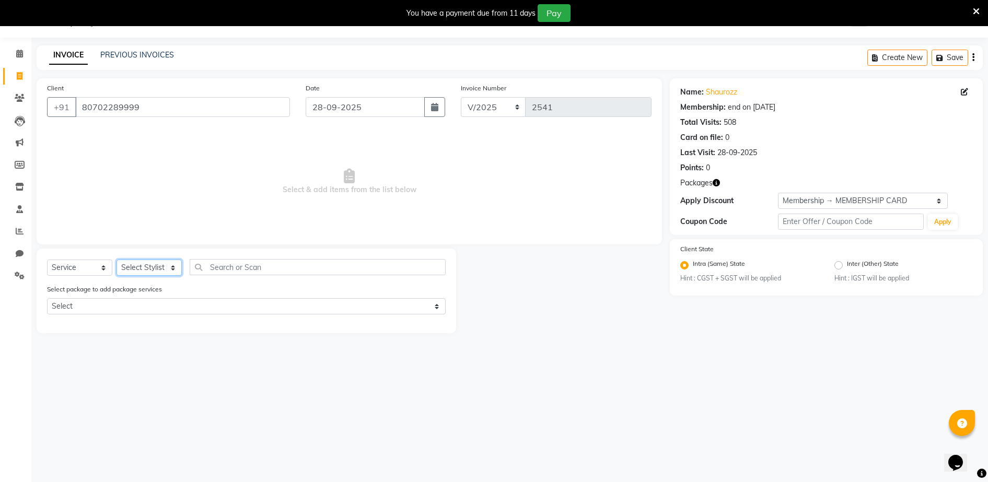
click at [153, 265] on select "Select Stylist ADITYA [PERSON_NAME] [PERSON_NAME] [PERSON_NAME] Salon Samseer s…" at bounding box center [149, 268] width 65 height 16
click at [117, 260] on select "Select Stylist ADITYA [PERSON_NAME] [PERSON_NAME] [PERSON_NAME] Salon Samseer s…" at bounding box center [149, 268] width 65 height 16
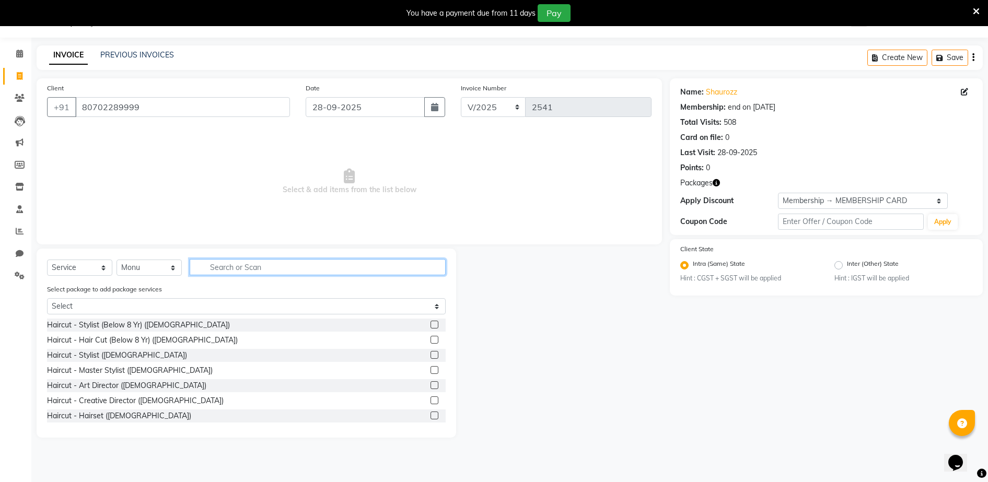
click at [269, 264] on input "text" at bounding box center [318, 267] width 256 height 16
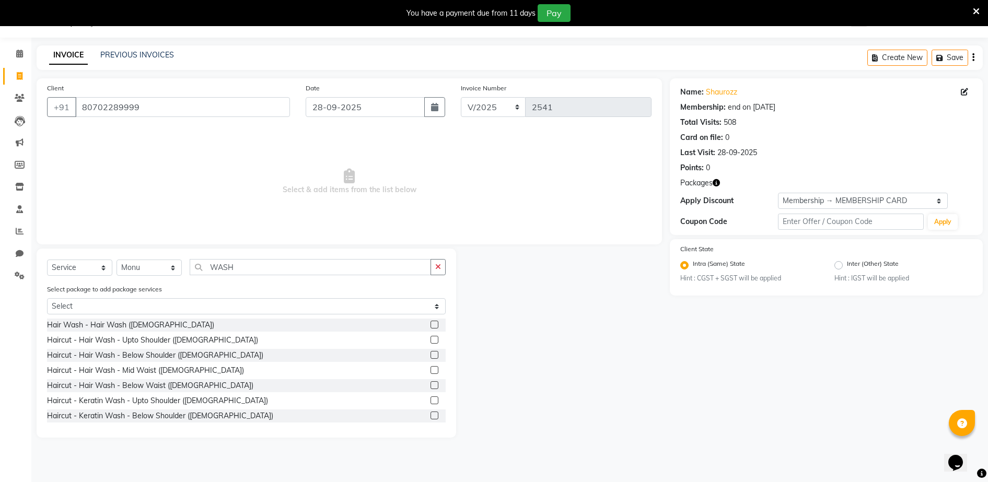
click at [431, 355] on label at bounding box center [435, 355] width 8 height 8
click at [431, 355] on input "checkbox" at bounding box center [434, 355] width 7 height 7
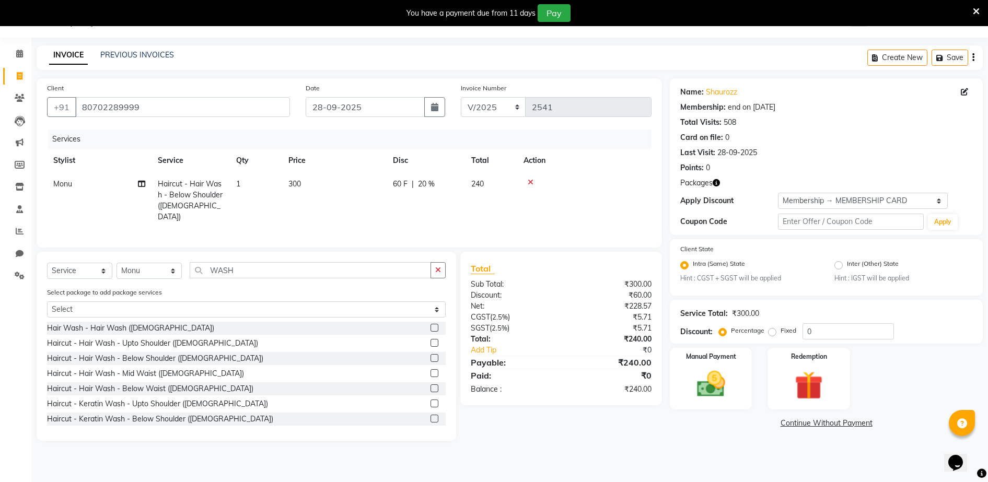
drag, startPoint x: 286, startPoint y: 199, endPoint x: 322, endPoint y: 199, distance: 35.5
click at [287, 199] on td "300" at bounding box center [334, 200] width 105 height 56
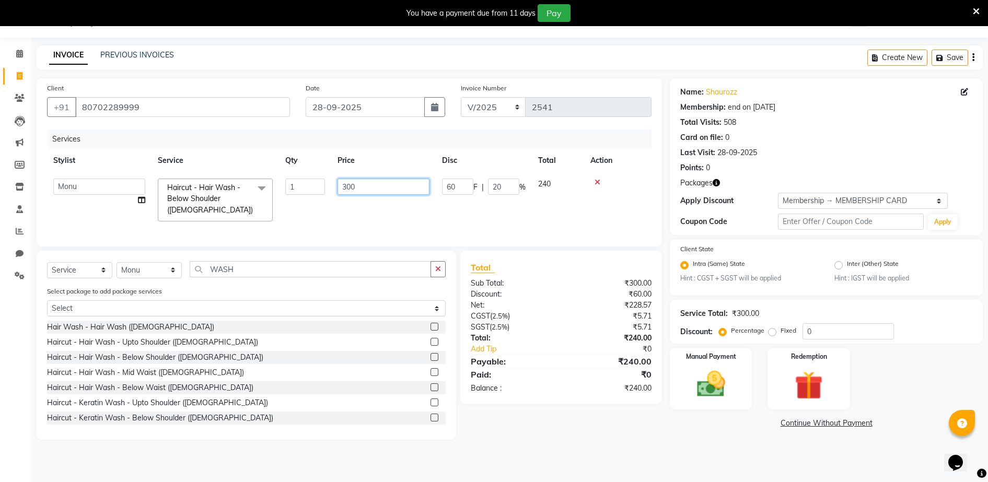
click at [362, 188] on input "300" at bounding box center [384, 187] width 92 height 16
click at [833, 200] on select "Select Membership → MEMBERSHIP CARD" at bounding box center [863, 201] width 170 height 16
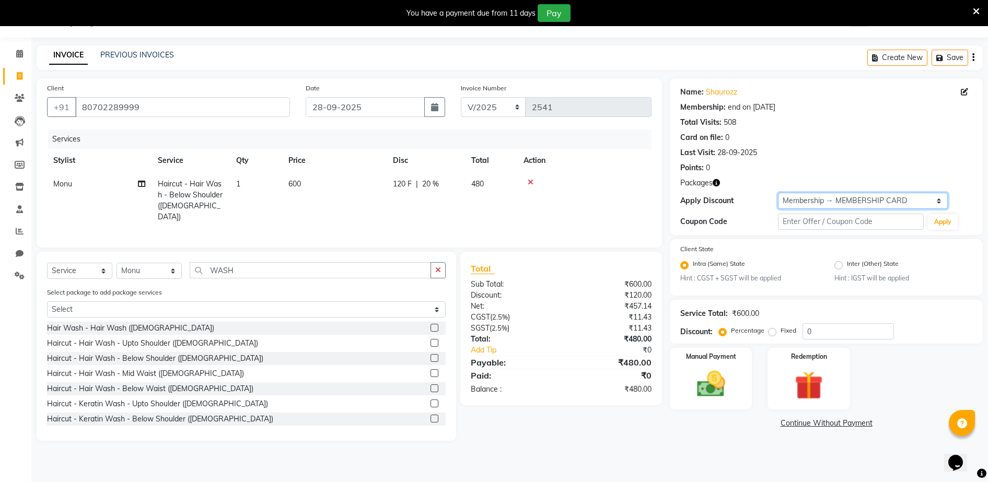
click at [778, 193] on select "Select Membership → MEMBERSHIP CARD" at bounding box center [863, 201] width 170 height 16
click at [332, 185] on td "600" at bounding box center [334, 200] width 105 height 56
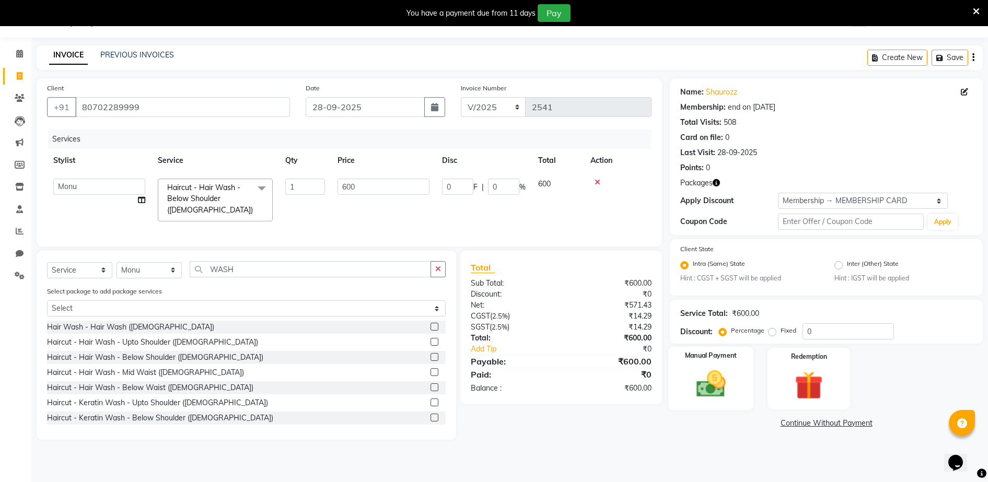
click at [710, 372] on img at bounding box center [711, 385] width 48 height 34
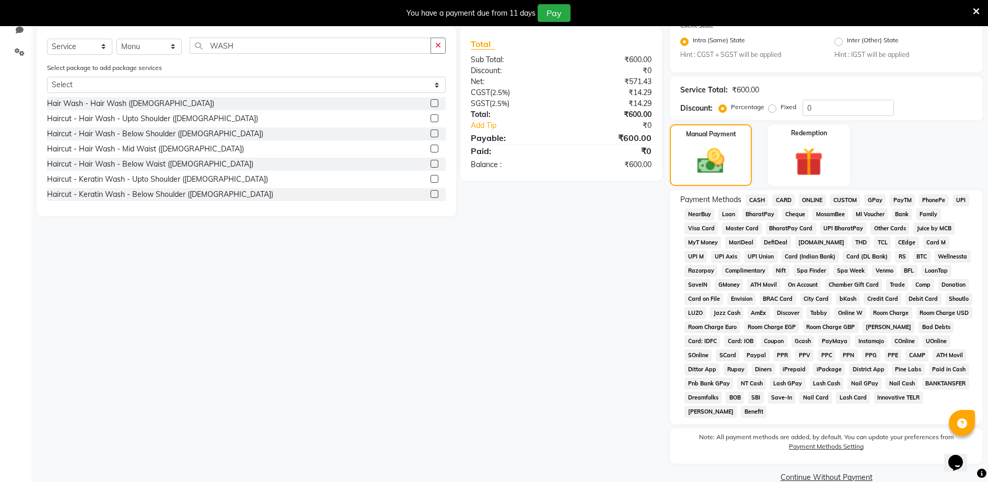
scroll to position [269, 0]
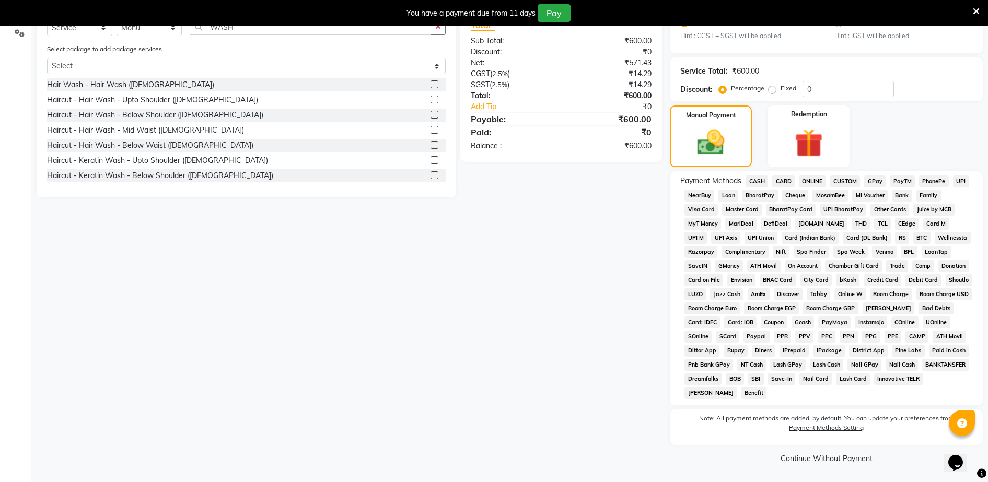
click at [762, 182] on span "CASH" at bounding box center [757, 182] width 22 height 12
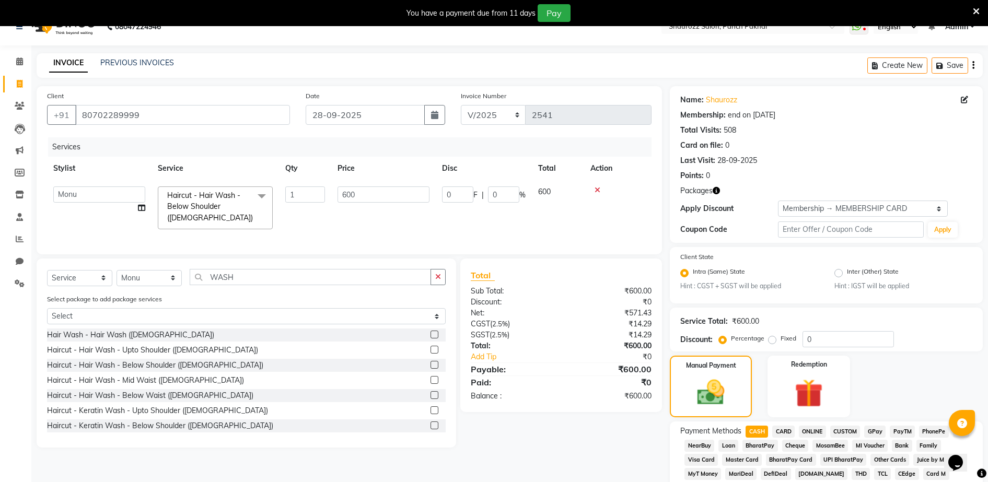
scroll to position [324, 0]
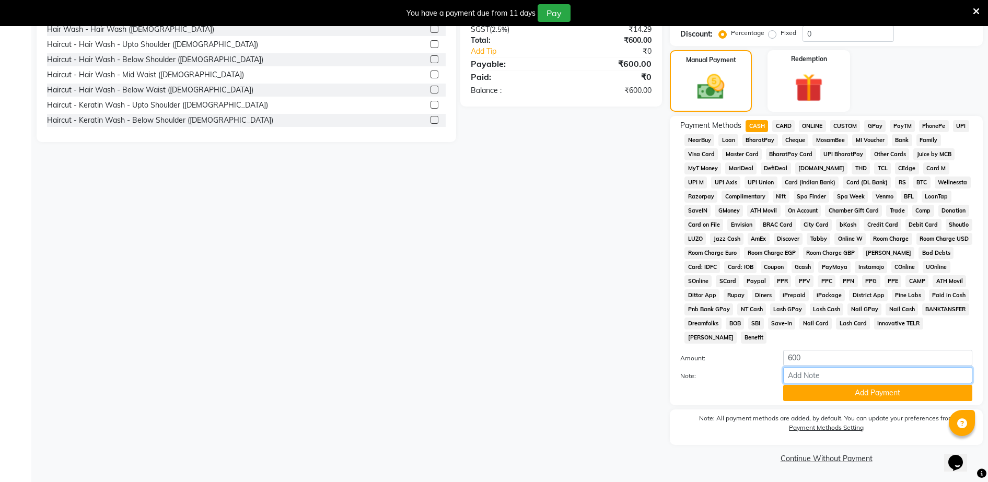
drag, startPoint x: 818, startPoint y: 381, endPoint x: 822, endPoint y: 390, distance: 10.1
click at [819, 383] on input "Note:" at bounding box center [878, 375] width 189 height 16
click at [823, 394] on button "Add Payment" at bounding box center [878, 393] width 189 height 16
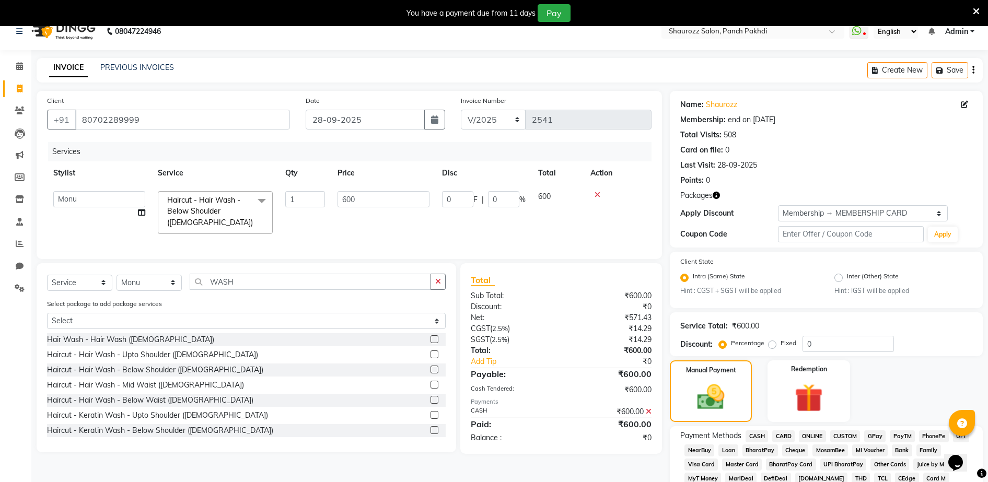
scroll to position [328, 0]
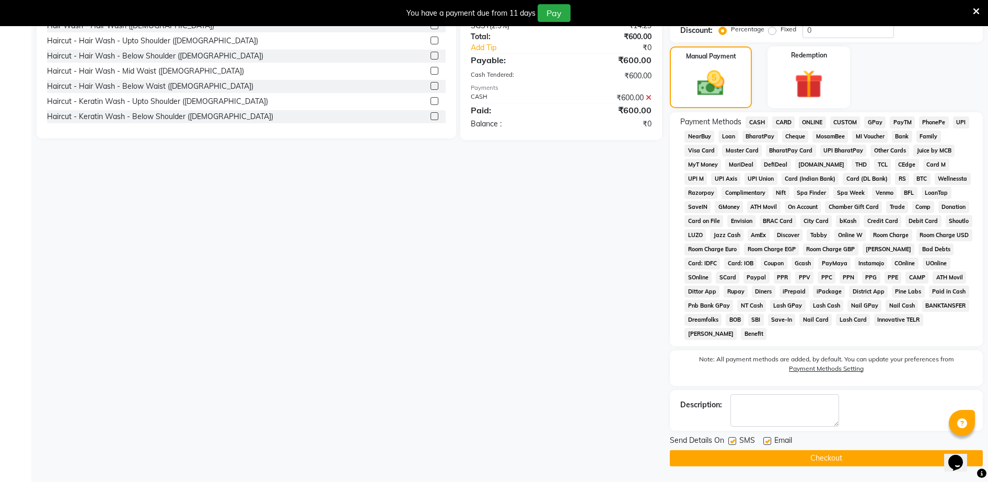
click at [857, 456] on button "Checkout" at bounding box center [826, 459] width 313 height 16
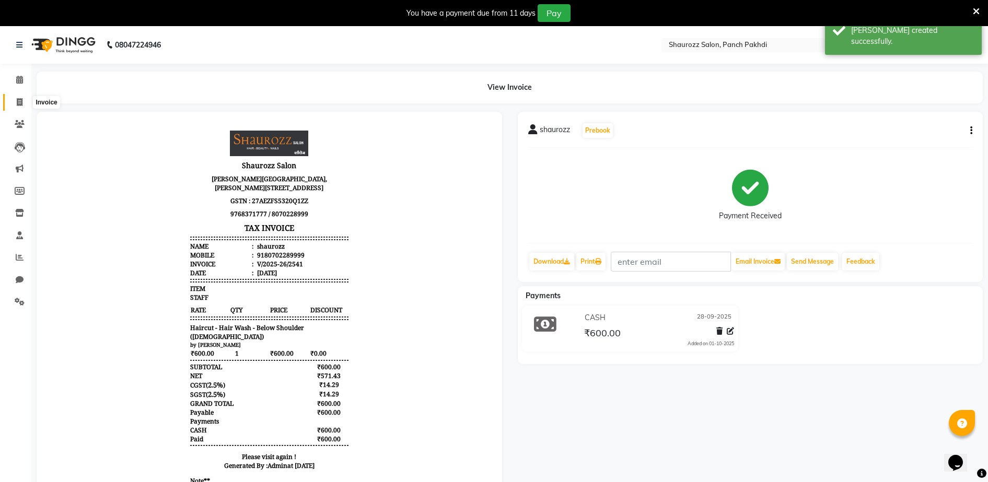
click at [17, 103] on icon at bounding box center [20, 102] width 6 height 8
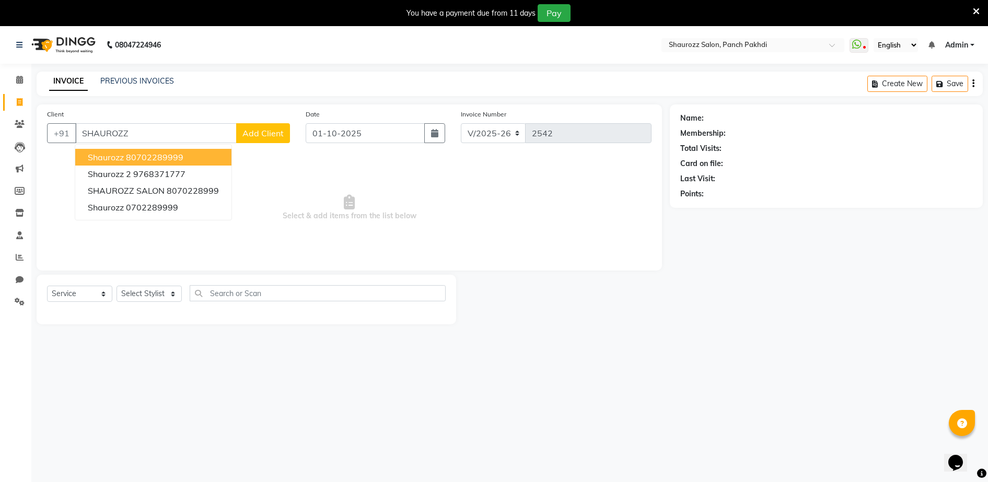
click at [193, 157] on button "shaurozz 80702289999" at bounding box center [153, 157] width 156 height 17
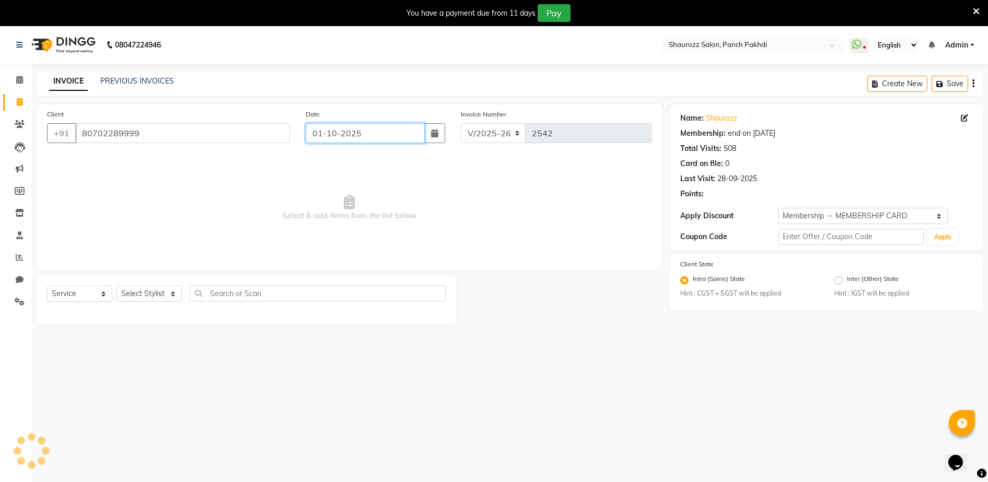
click at [340, 136] on input "01-10-2025" at bounding box center [365, 133] width 119 height 20
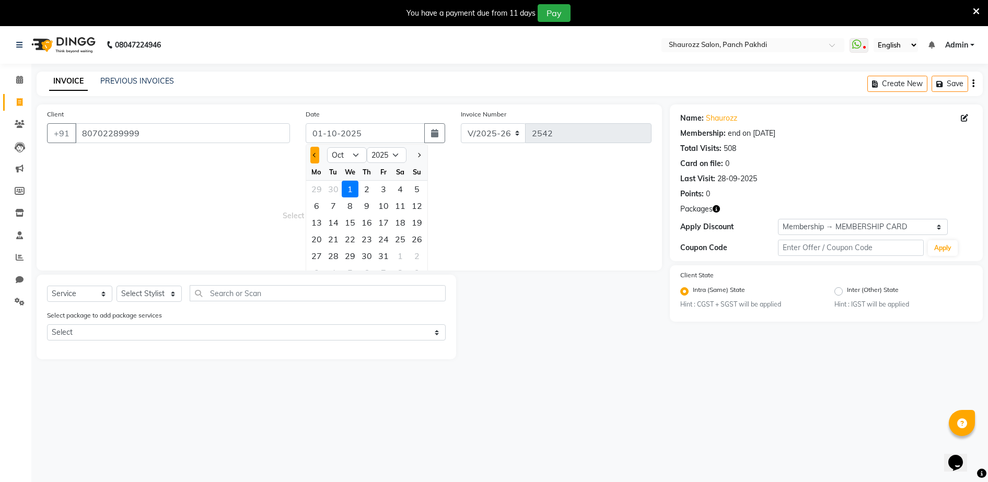
drag, startPoint x: 313, startPoint y: 153, endPoint x: 320, endPoint y: 162, distance: 11.1
click at [314, 153] on button "Previous month" at bounding box center [314, 155] width 9 height 17
click at [417, 236] on div "28" at bounding box center [417, 239] width 17 height 17
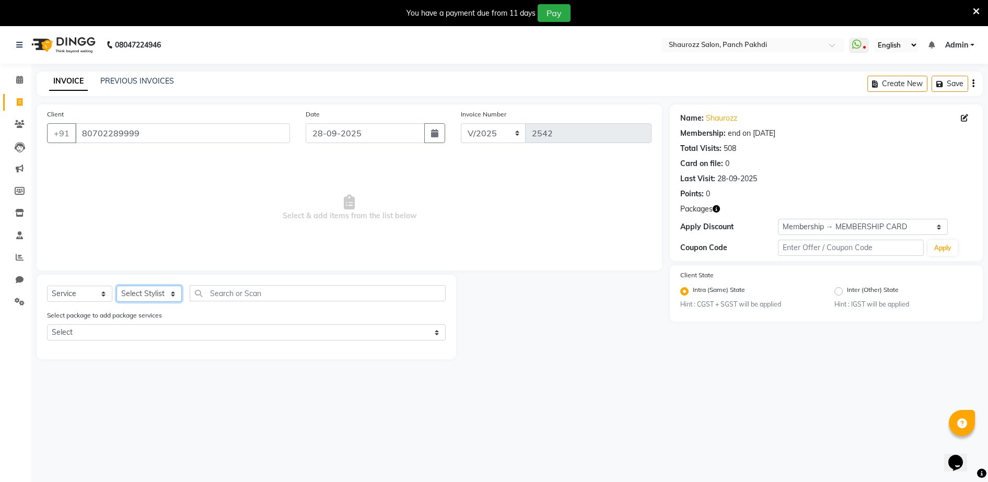
click at [154, 297] on select "Select Stylist ADITYA [PERSON_NAME] [PERSON_NAME] [PERSON_NAME] Salon Samseer s…" at bounding box center [149, 294] width 65 height 16
click at [117, 286] on select "Select Stylist ADITYA [PERSON_NAME] [PERSON_NAME] [PERSON_NAME] Salon Samseer s…" at bounding box center [149, 294] width 65 height 16
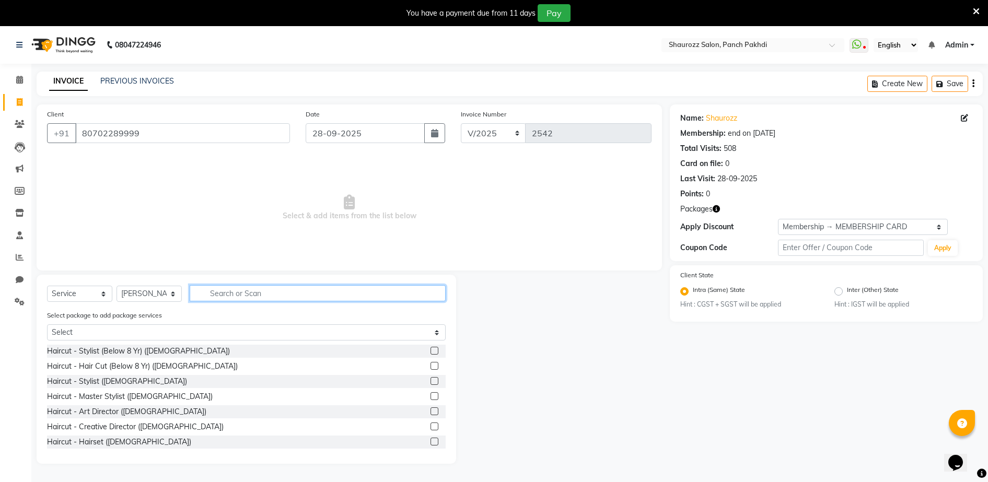
click at [251, 296] on input "text" at bounding box center [318, 293] width 256 height 16
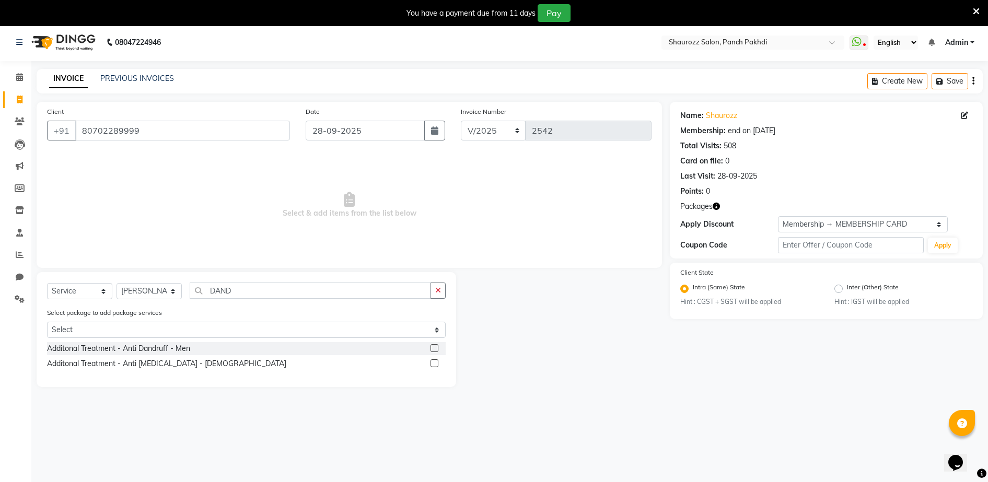
click at [432, 349] on label at bounding box center [435, 348] width 8 height 8
click at [432, 349] on input "checkbox" at bounding box center [434, 349] width 7 height 7
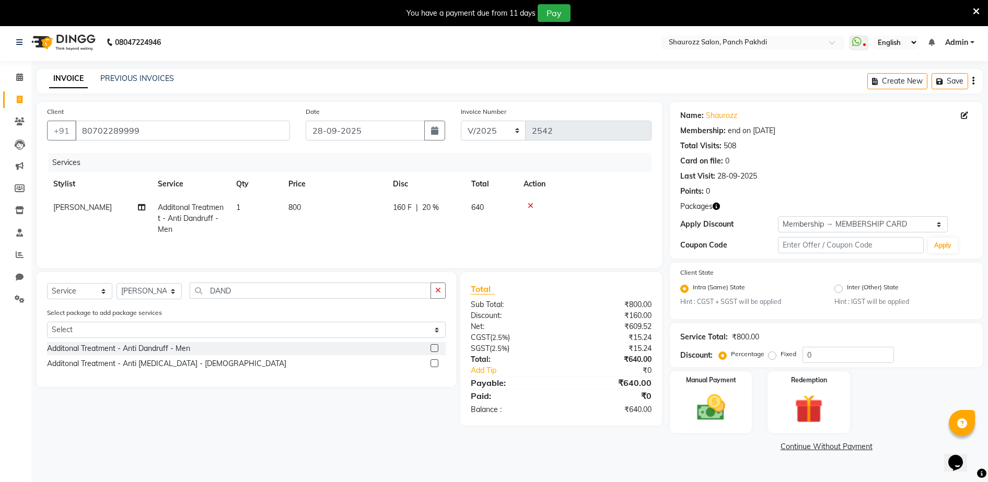
drag, startPoint x: 304, startPoint y: 223, endPoint x: 316, endPoint y: 224, distance: 11.5
click at [308, 223] on td "800" at bounding box center [334, 218] width 105 height 45
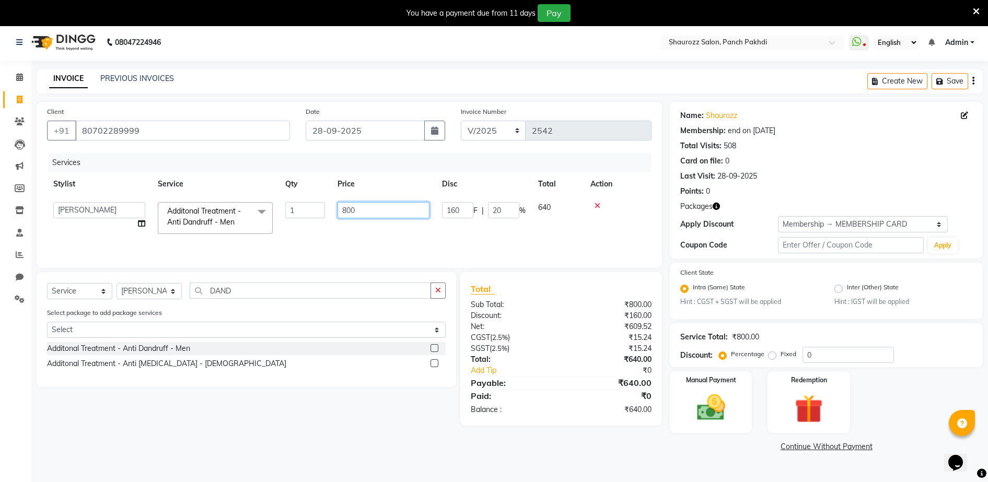
click at [377, 213] on input "800" at bounding box center [384, 210] width 92 height 16
click at [876, 229] on select "Select Membership → MEMBERSHIP CARD" at bounding box center [863, 224] width 170 height 16
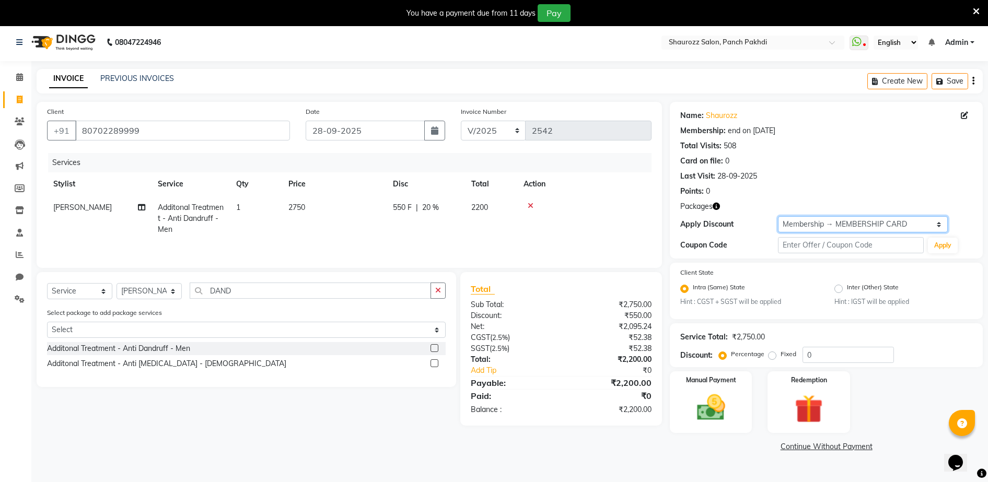
click at [778, 216] on select "Select Membership → MEMBERSHIP CARD" at bounding box center [863, 224] width 170 height 16
click at [858, 233] on div "Name: Shaurozz Membership: end on [DATE] Total Visits: 508 Card on file: 0 Last…" at bounding box center [826, 180] width 313 height 157
click at [847, 226] on select "Select Membership → MEMBERSHIP CARD" at bounding box center [863, 224] width 170 height 16
click at [778, 216] on select "Select Membership → MEMBERSHIP CARD" at bounding box center [863, 224] width 170 height 16
click at [733, 405] on img at bounding box center [711, 408] width 48 height 34
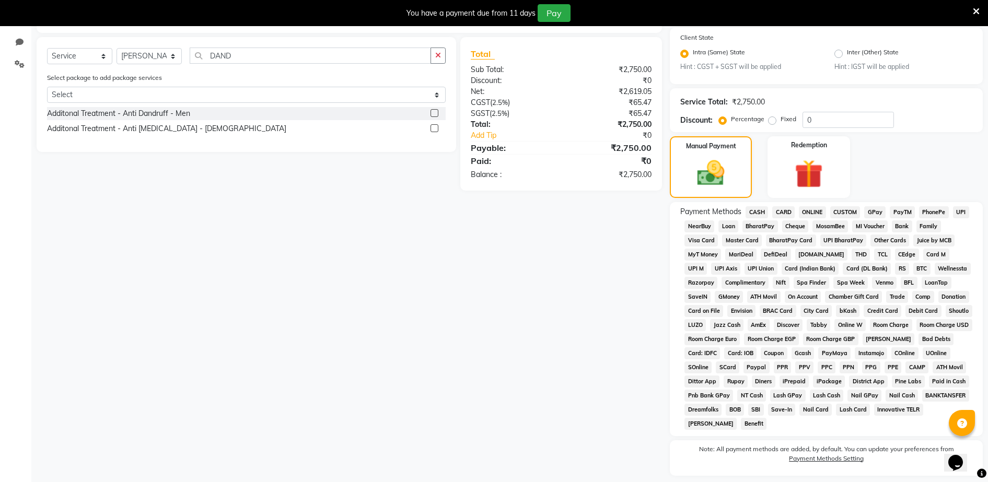
scroll to position [269, 0]
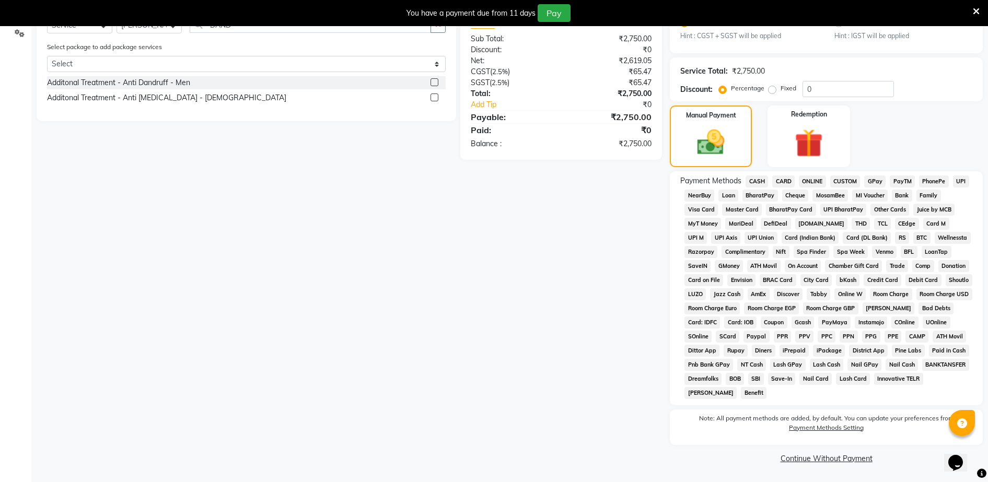
click at [883, 187] on span "GPay" at bounding box center [875, 182] width 21 height 12
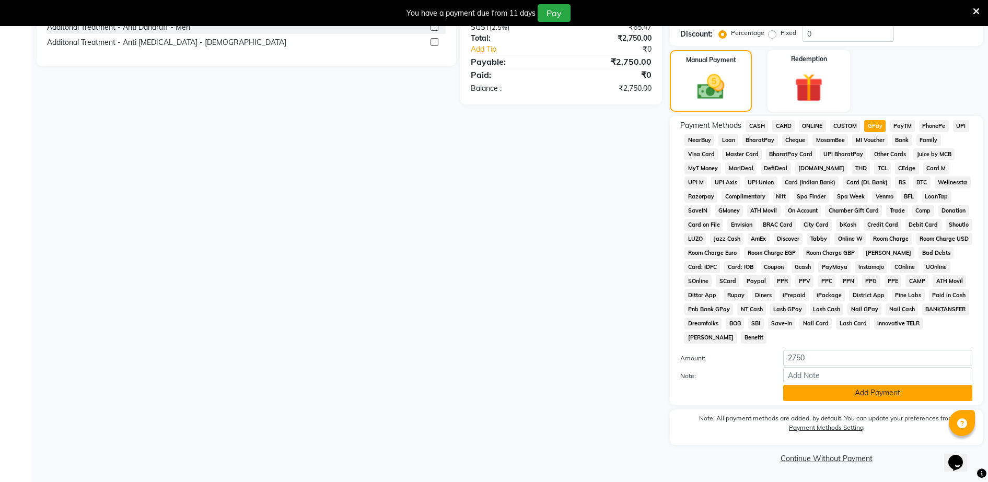
click at [842, 400] on button "Add Payment" at bounding box center [878, 393] width 189 height 16
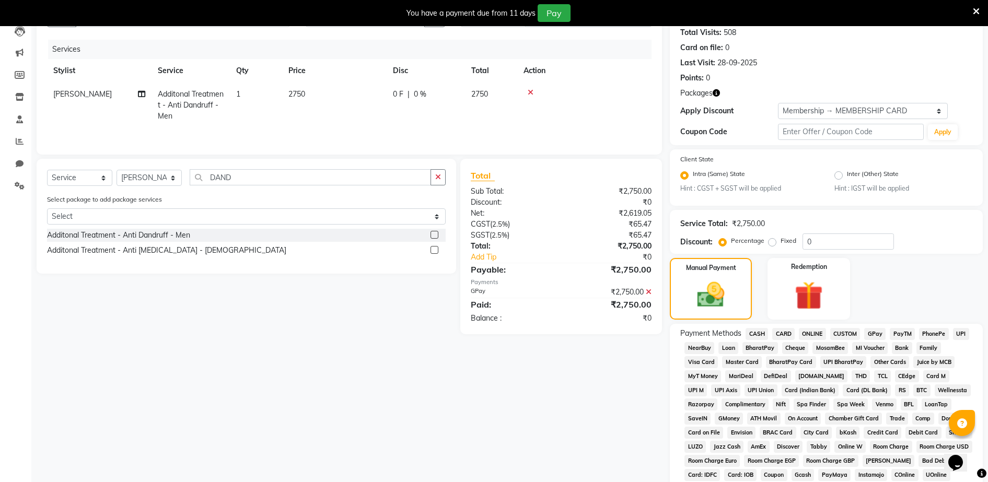
scroll to position [328, 0]
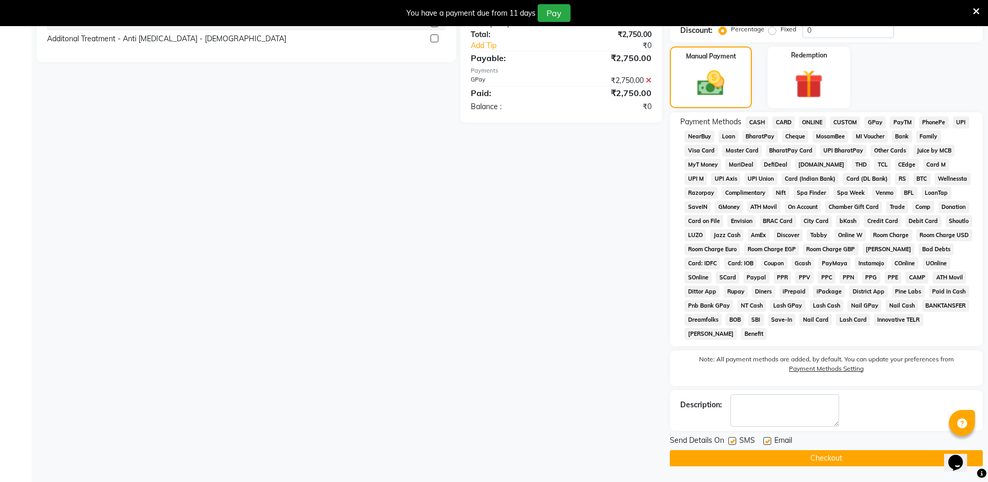
click at [906, 458] on button "Checkout" at bounding box center [826, 459] width 313 height 16
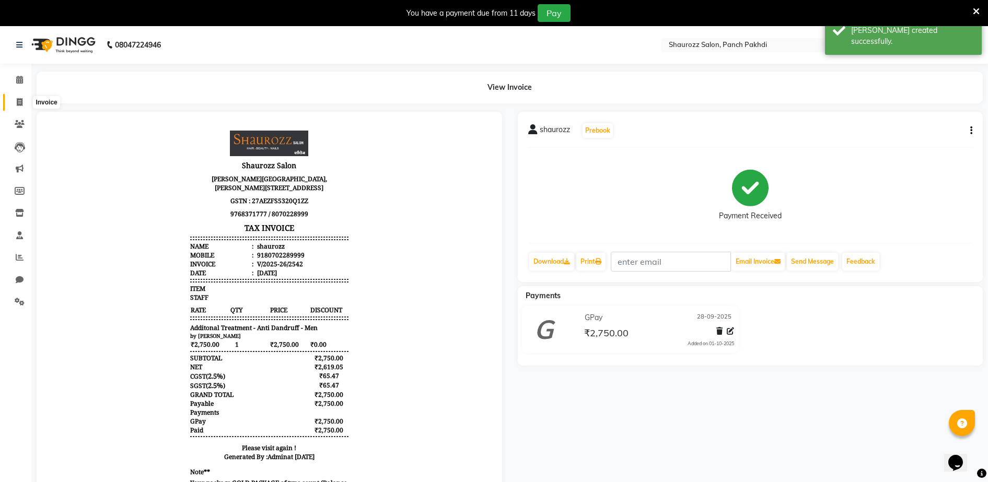
click at [19, 106] on span at bounding box center [19, 103] width 18 height 12
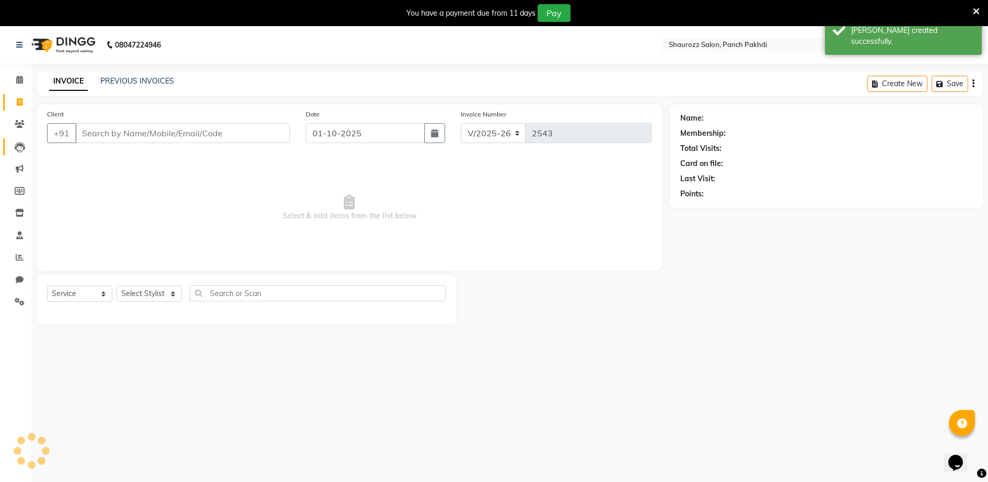
scroll to position [26, 0]
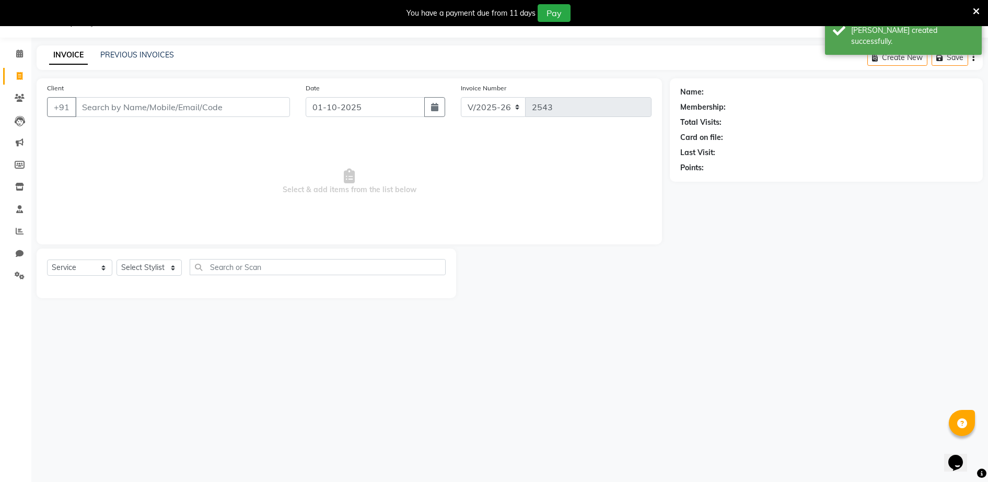
click at [124, 110] on input "Client" at bounding box center [182, 107] width 215 height 20
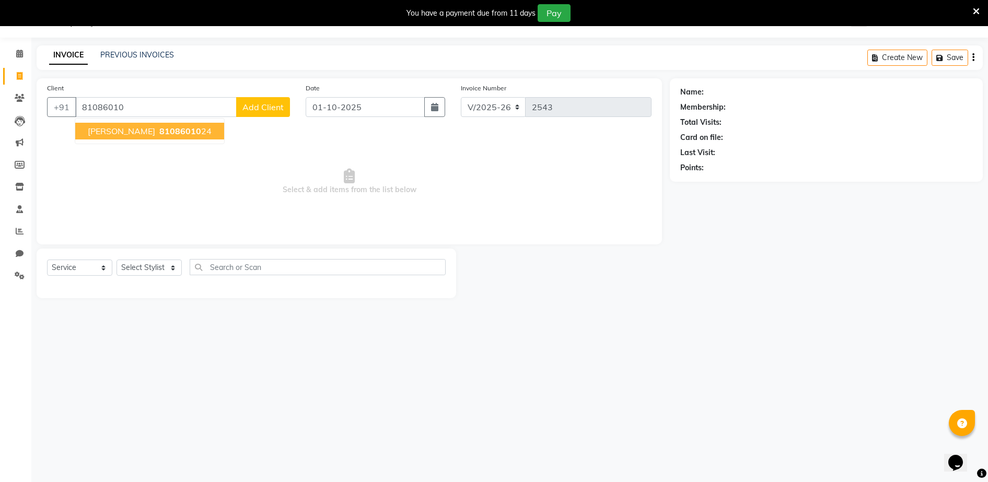
click at [159, 131] on span "81086010" at bounding box center [180, 131] width 42 height 10
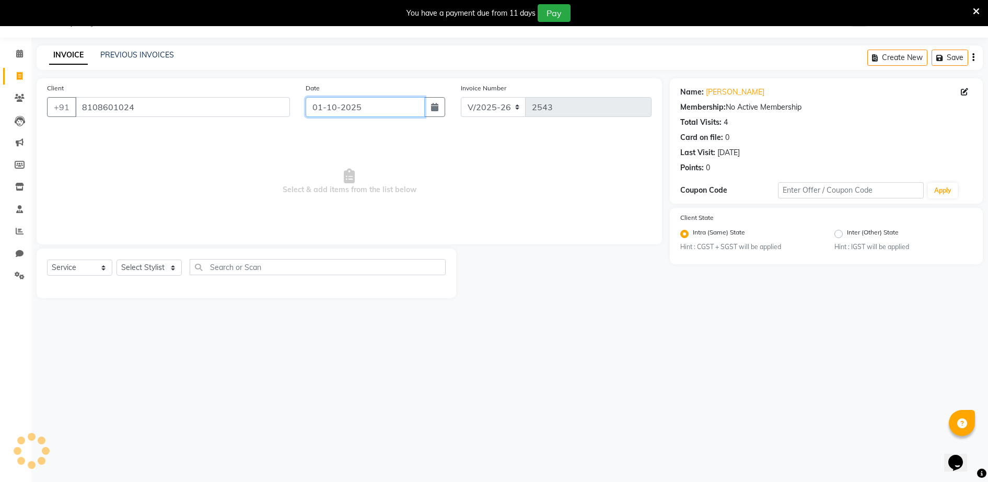
click at [350, 111] on input "01-10-2025" at bounding box center [365, 107] width 119 height 20
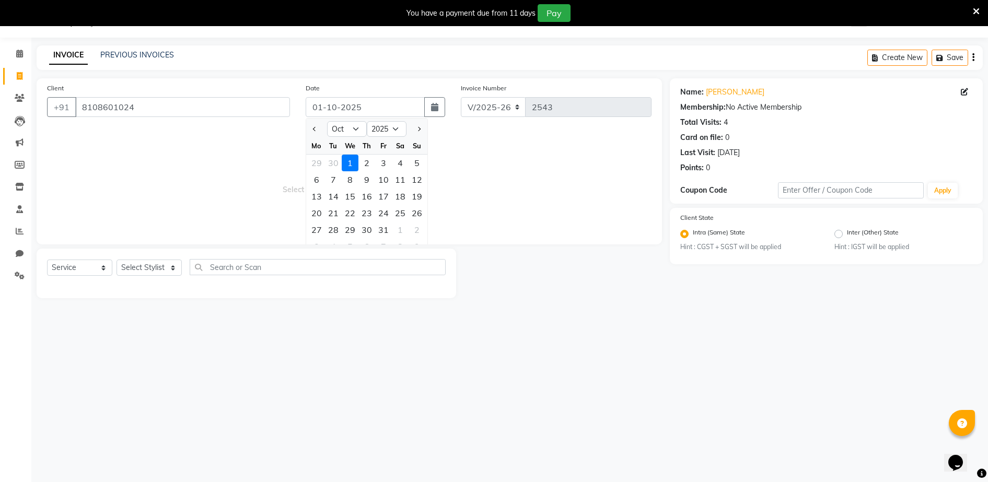
click at [309, 131] on div at bounding box center [316, 129] width 21 height 17
click at [316, 128] on span "Previous month" at bounding box center [315, 129] width 4 height 4
click at [412, 214] on div "28" at bounding box center [417, 213] width 17 height 17
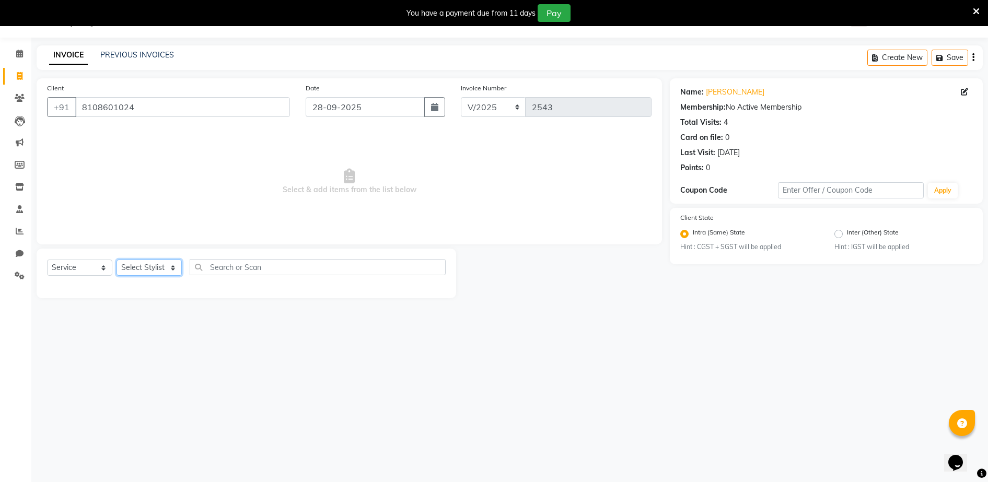
click at [167, 264] on select "Select Stylist ADITYA [PERSON_NAME] [PERSON_NAME] [PERSON_NAME] Salon Samseer s…" at bounding box center [149, 268] width 65 height 16
click at [117, 260] on select "Select Stylist ADITYA [PERSON_NAME] [PERSON_NAME] [PERSON_NAME] Salon Samseer s…" at bounding box center [149, 268] width 65 height 16
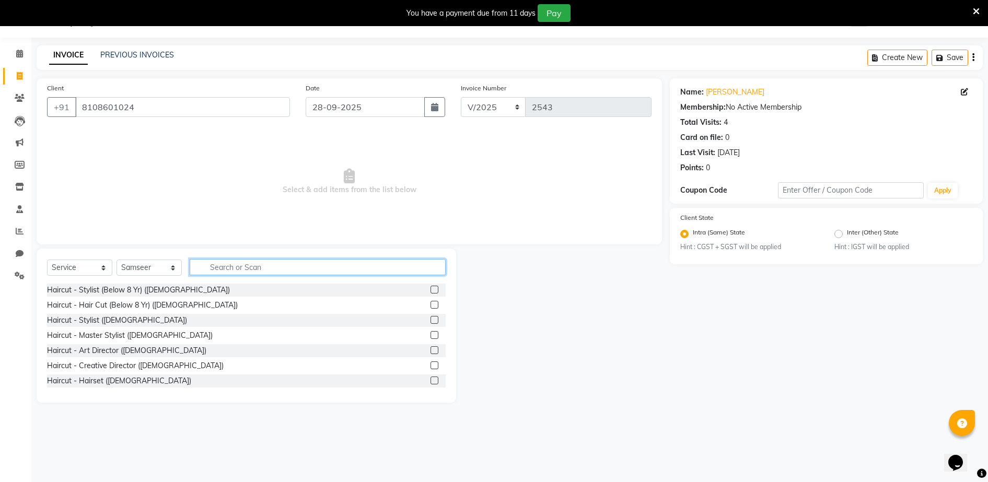
click at [259, 267] on input "text" at bounding box center [318, 267] width 256 height 16
click at [431, 337] on label at bounding box center [435, 335] width 8 height 8
click at [431, 337] on input "checkbox" at bounding box center [434, 335] width 7 height 7
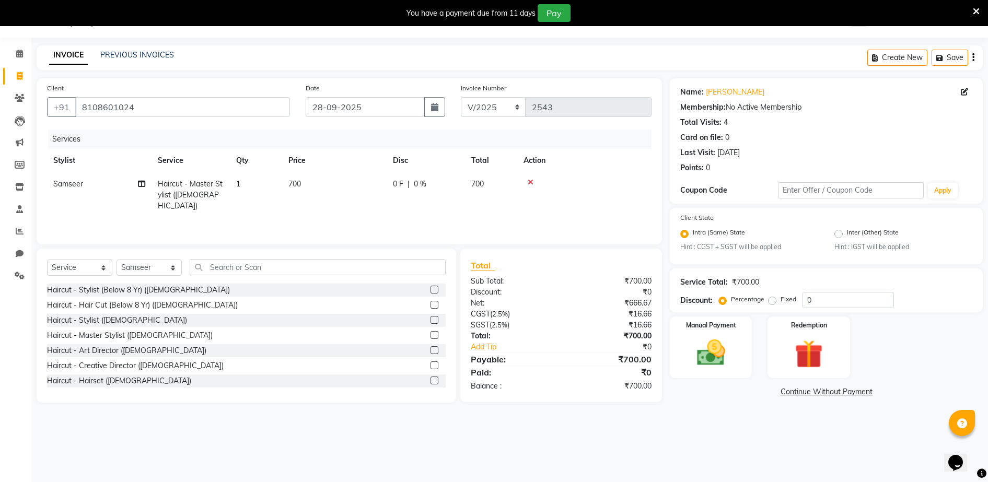
click at [321, 179] on td "700" at bounding box center [334, 194] width 105 height 45
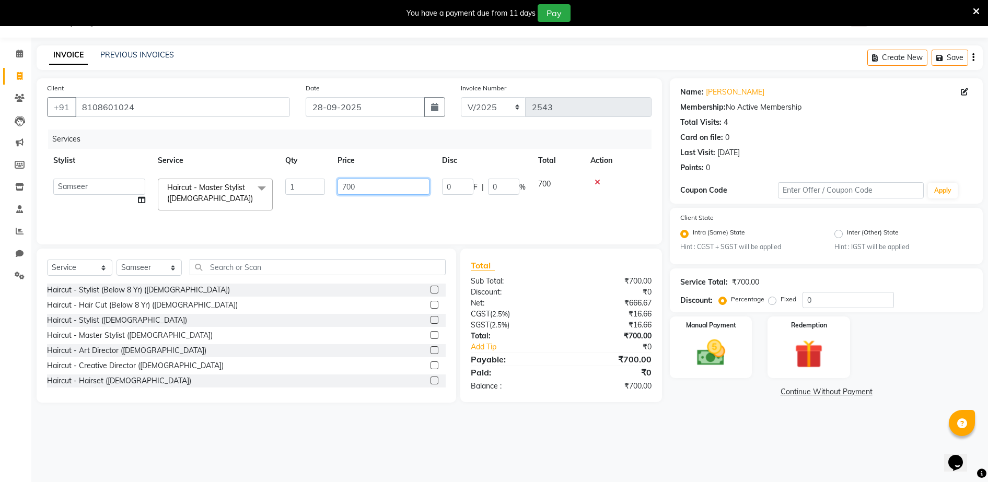
click at [374, 180] on input "700" at bounding box center [384, 187] width 92 height 16
click at [248, 159] on tr "Stylist Service Qty Price Disc Total Action" at bounding box center [349, 161] width 605 height 24
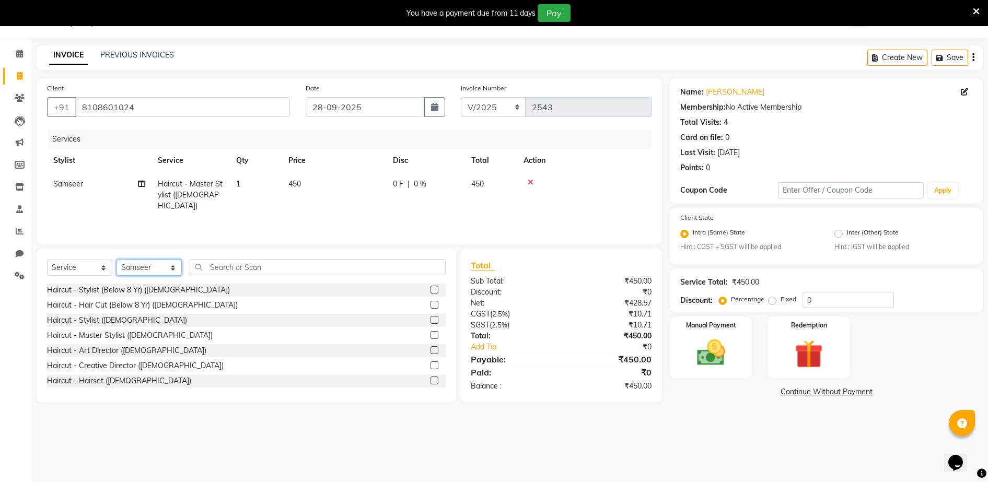
click at [154, 263] on select "Select Stylist ADITYA [PERSON_NAME] [PERSON_NAME] [PERSON_NAME] Salon Samseer s…" at bounding box center [149, 268] width 65 height 16
click at [117, 260] on select "Select Stylist ADITYA [PERSON_NAME] [PERSON_NAME] [PERSON_NAME] Salon Samseer s…" at bounding box center [149, 268] width 65 height 16
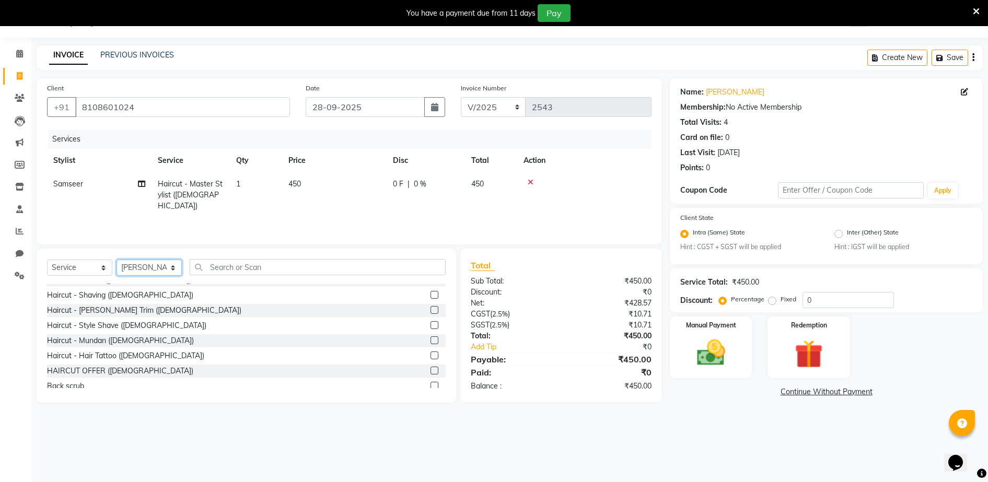
scroll to position [131, 0]
click at [431, 340] on label at bounding box center [435, 341] width 8 height 8
click at [431, 340] on input "checkbox" at bounding box center [434, 341] width 7 height 7
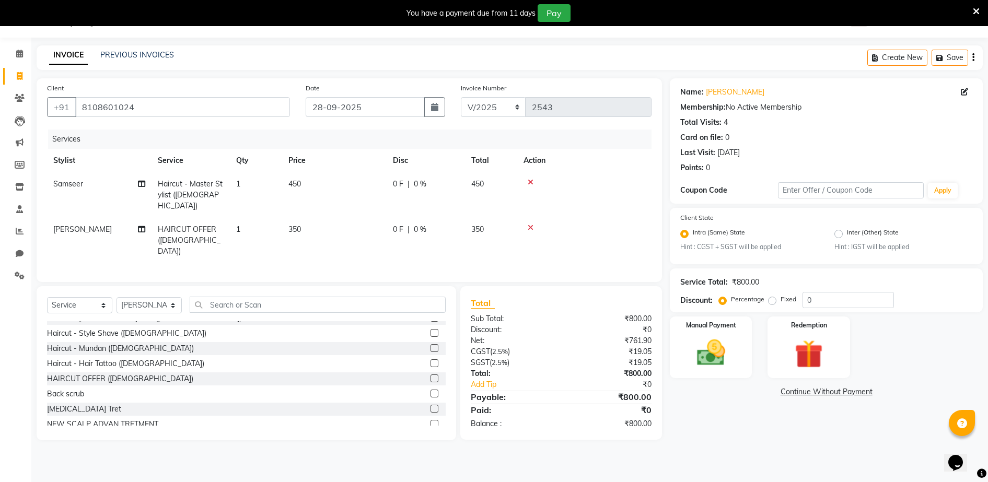
click at [329, 221] on td "350" at bounding box center [334, 240] width 105 height 45
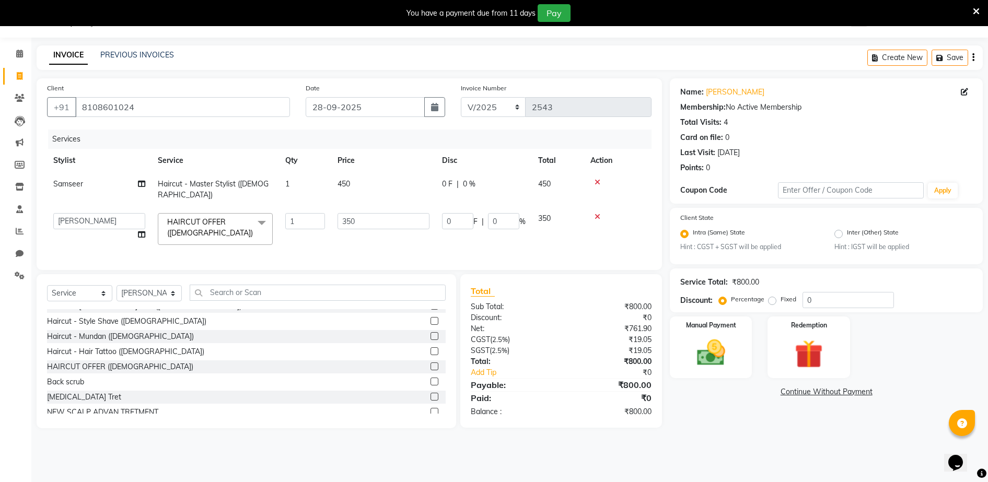
click at [377, 219] on td "350" at bounding box center [383, 229] width 105 height 44
click at [420, 216] on input "350" at bounding box center [384, 221] width 92 height 16
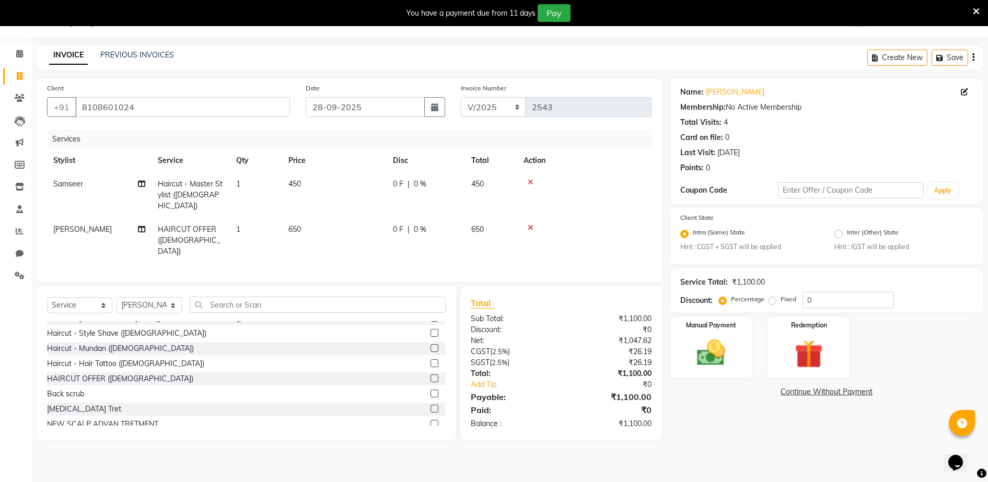
click at [398, 181] on tr "Samseer Haircut - Master Stylist ([DEMOGRAPHIC_DATA]) 1 450 0 F | 0 % 450" at bounding box center [349, 194] width 605 height 45
click at [749, 373] on div "Manual Payment" at bounding box center [711, 348] width 85 height 64
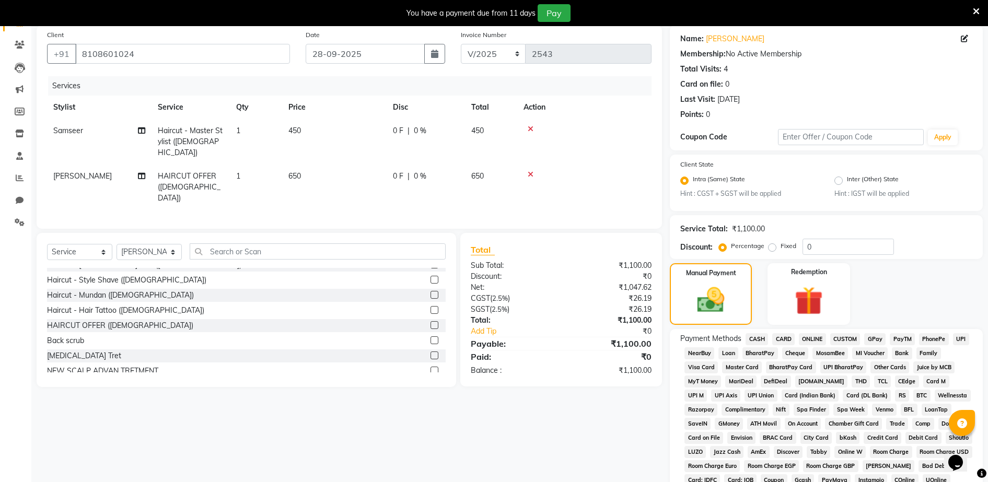
scroll to position [237, 0]
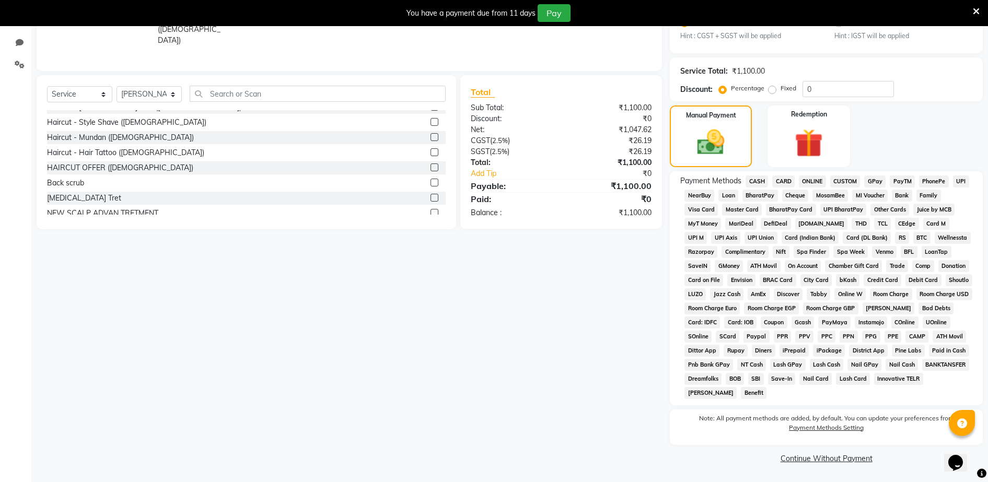
click at [791, 178] on span "CARD" at bounding box center [784, 182] width 22 height 12
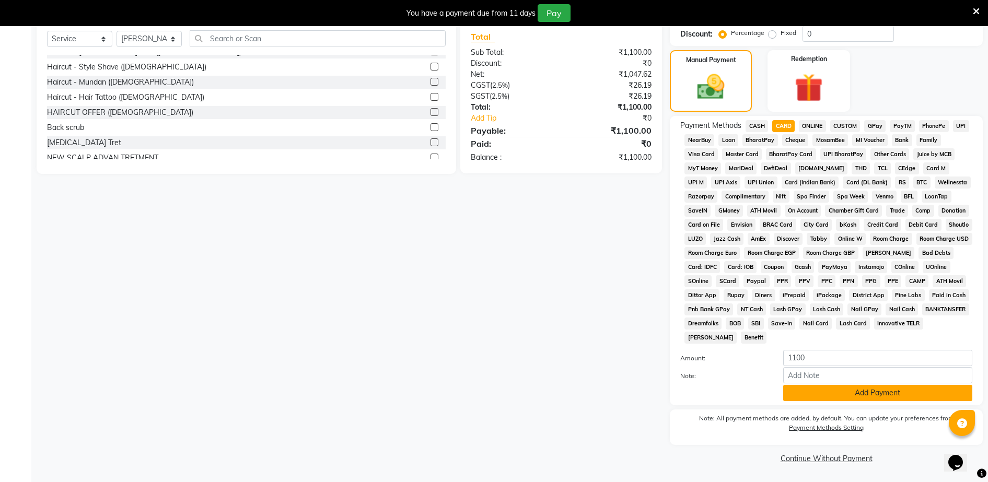
click at [855, 395] on button "Add Payment" at bounding box center [878, 393] width 189 height 16
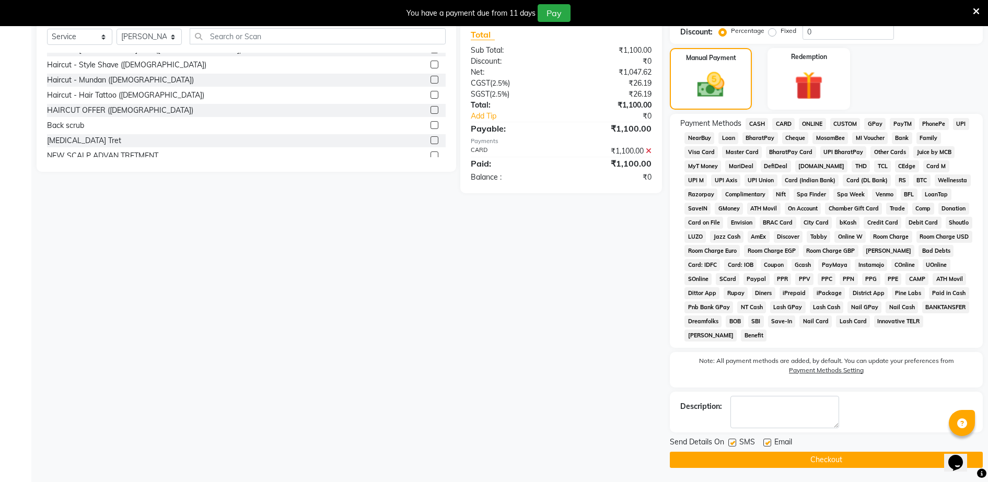
scroll to position [296, 0]
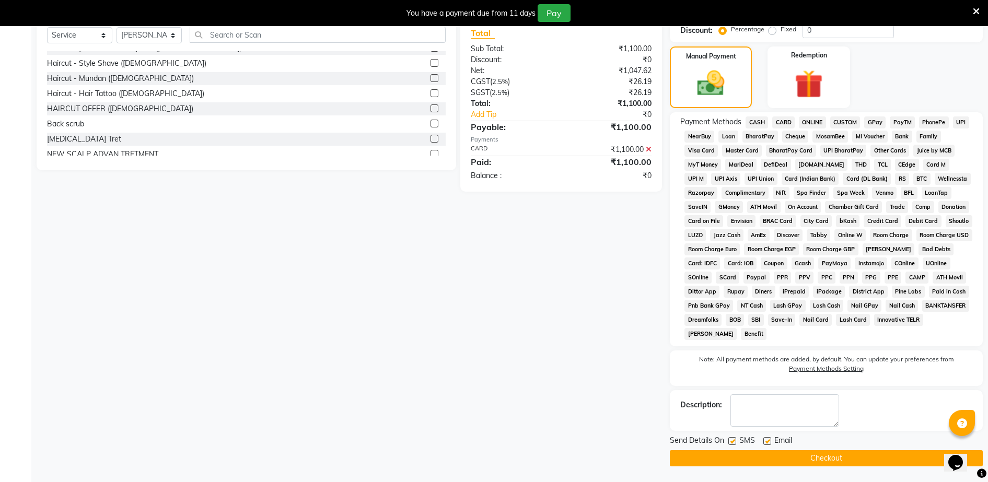
click at [838, 453] on button "Checkout" at bounding box center [826, 459] width 313 height 16
click at [768, 446] on div at bounding box center [767, 442] width 7 height 11
click at [768, 448] on div "Send Details On SMS Email Checkout" at bounding box center [826, 450] width 313 height 31
click at [771, 454] on button "Checkout" at bounding box center [826, 459] width 313 height 16
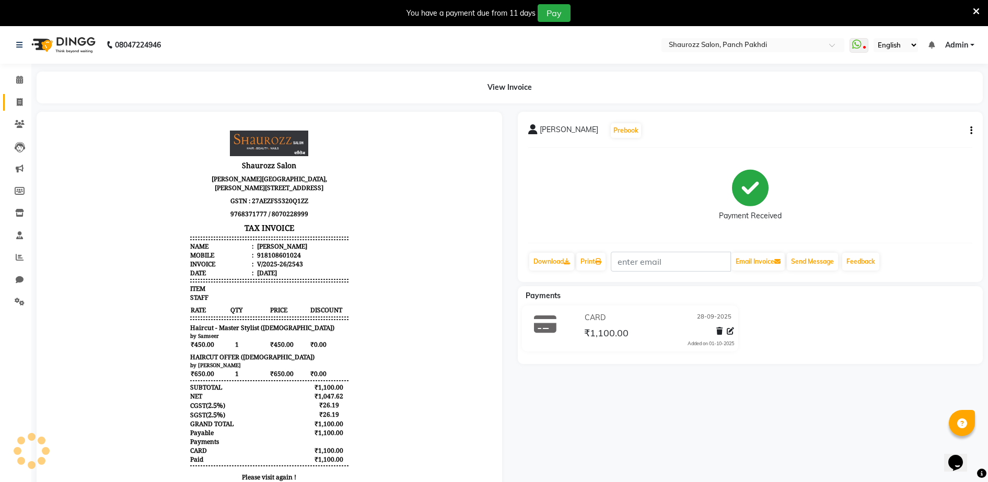
click at [22, 96] on link "Invoice" at bounding box center [15, 102] width 25 height 17
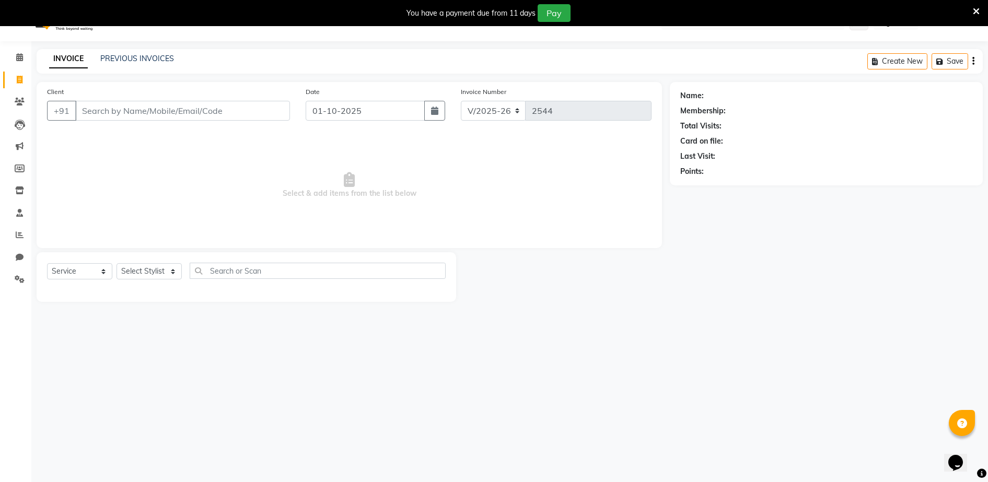
scroll to position [26, 0]
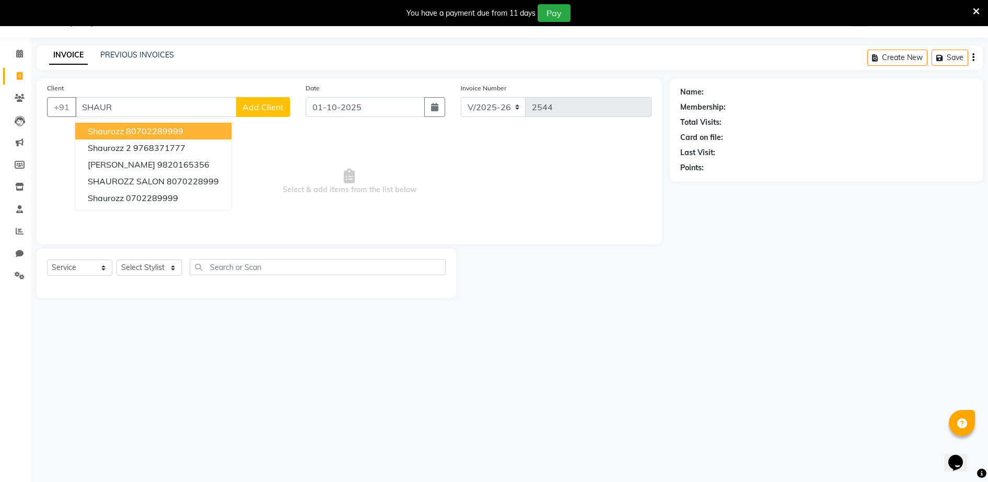
click at [183, 136] on ngb-highlight "80702289999" at bounding box center [154, 131] width 57 height 10
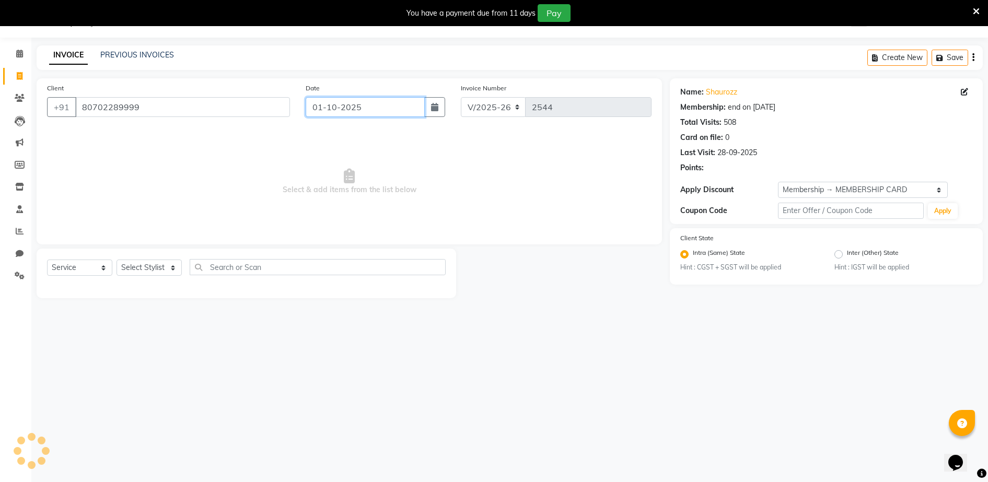
click at [358, 110] on input "01-10-2025" at bounding box center [365, 107] width 119 height 20
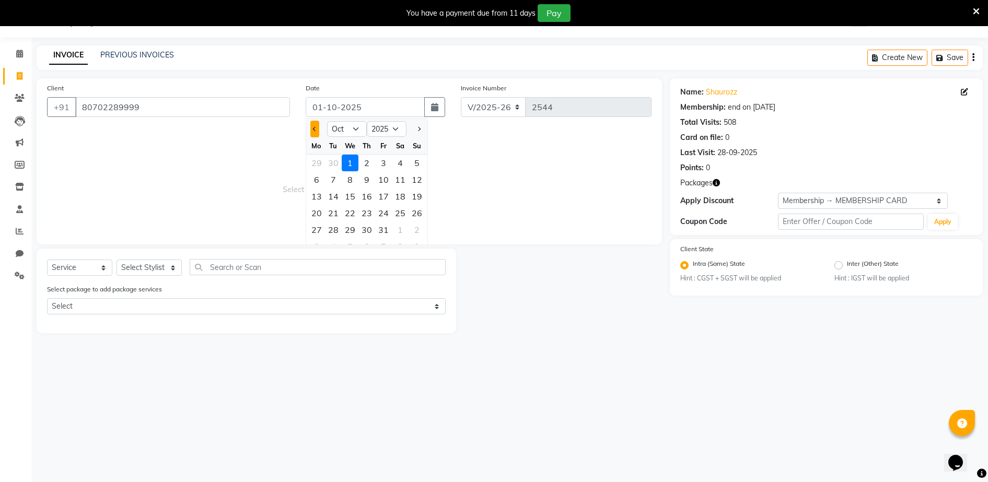
click at [315, 132] on button "Previous month" at bounding box center [314, 129] width 9 height 17
click at [423, 208] on div "28" at bounding box center [417, 213] width 17 height 17
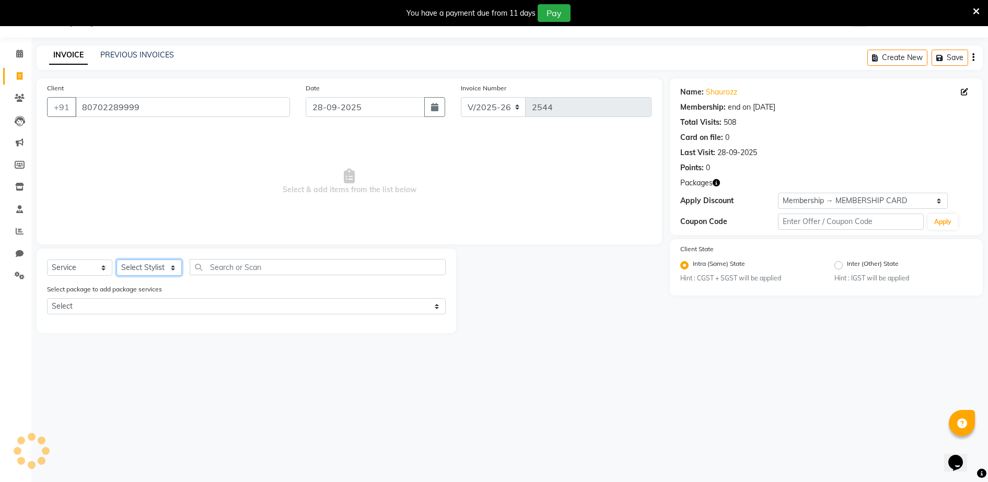
click at [157, 266] on select "Select Stylist ADITYA [PERSON_NAME] [PERSON_NAME] [PERSON_NAME] Salon Samseer s…" at bounding box center [149, 268] width 65 height 16
click at [117, 260] on select "Select Stylist ADITYA [PERSON_NAME] [PERSON_NAME] [PERSON_NAME] Salon Samseer s…" at bounding box center [149, 268] width 65 height 16
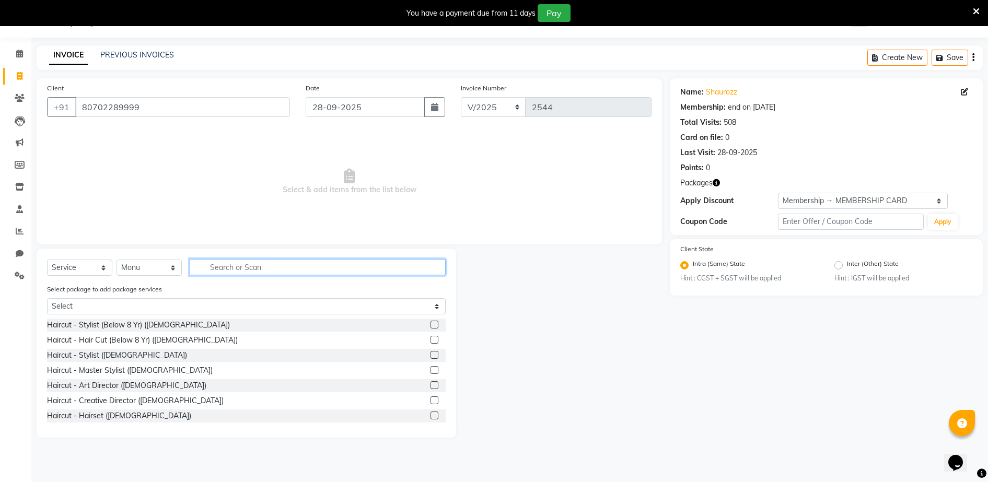
click at [269, 264] on input "text" at bounding box center [318, 267] width 256 height 16
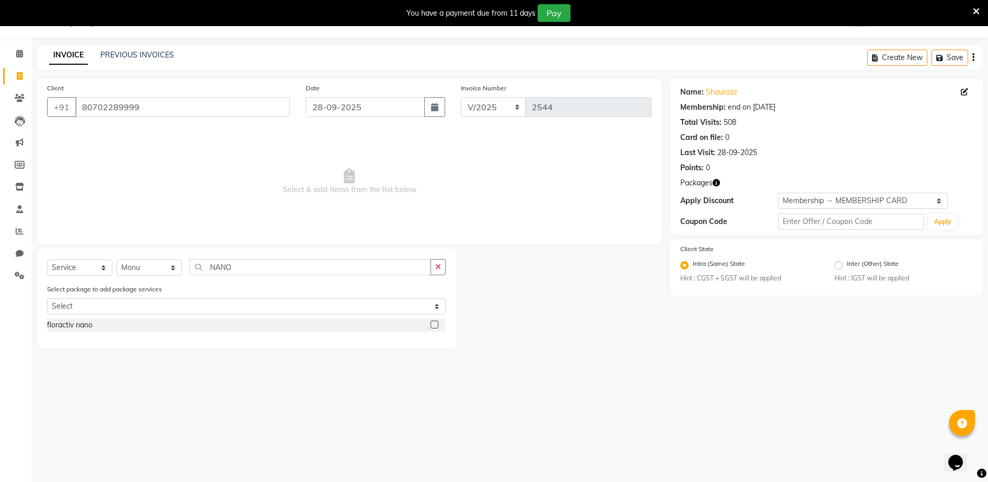
click at [432, 326] on label at bounding box center [435, 325] width 8 height 8
click at [432, 326] on input "checkbox" at bounding box center [434, 325] width 7 height 7
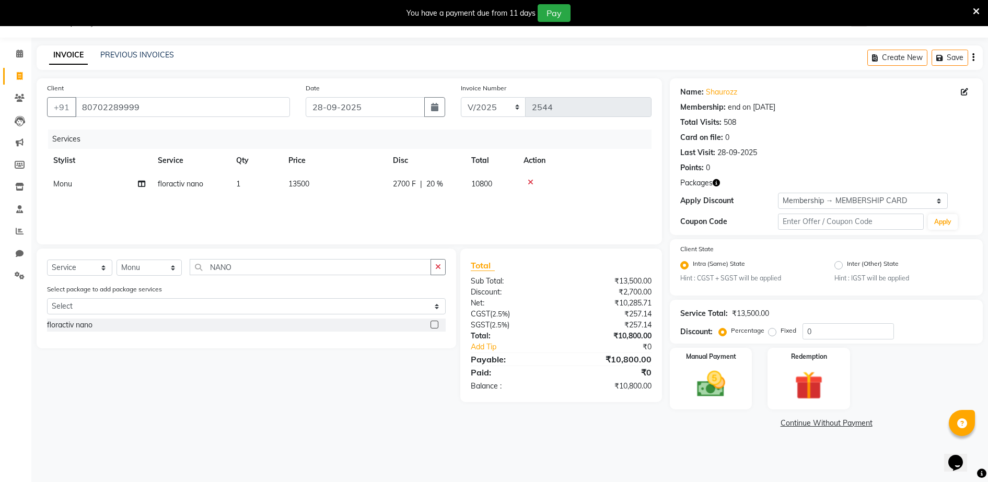
drag, startPoint x: 308, startPoint y: 185, endPoint x: 337, endPoint y: 187, distance: 29.4
click at [308, 185] on span "13500" at bounding box center [299, 183] width 21 height 9
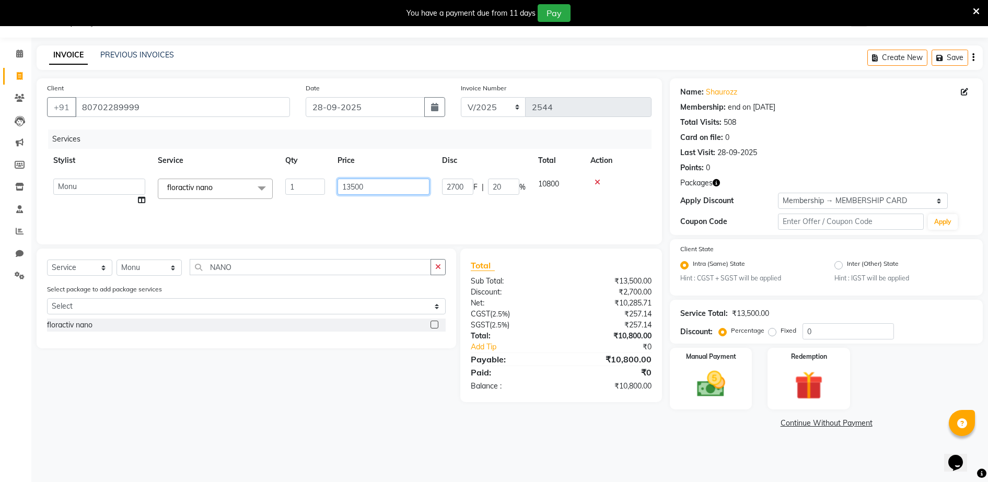
click at [391, 187] on input "13500" at bounding box center [384, 187] width 92 height 16
click at [379, 160] on th "Price" at bounding box center [383, 161] width 105 height 24
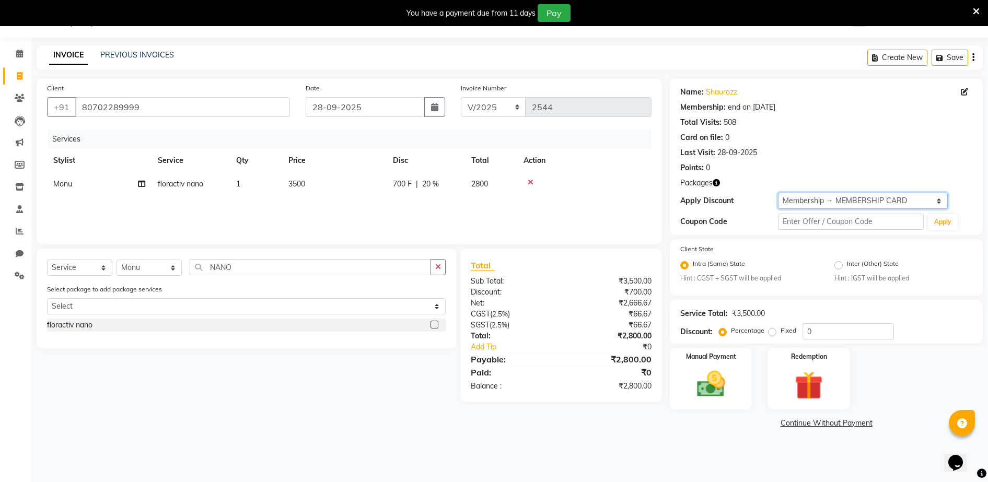
click at [869, 200] on select "Select Membership → MEMBERSHIP CARD" at bounding box center [863, 201] width 170 height 16
click at [855, 199] on select "Select Membership → MEMBERSHIP CARD" at bounding box center [863, 201] width 170 height 16
click at [778, 193] on select "Select Membership → MEMBERSHIP CARD" at bounding box center [863, 201] width 170 height 16
click at [734, 383] on img at bounding box center [711, 385] width 48 height 34
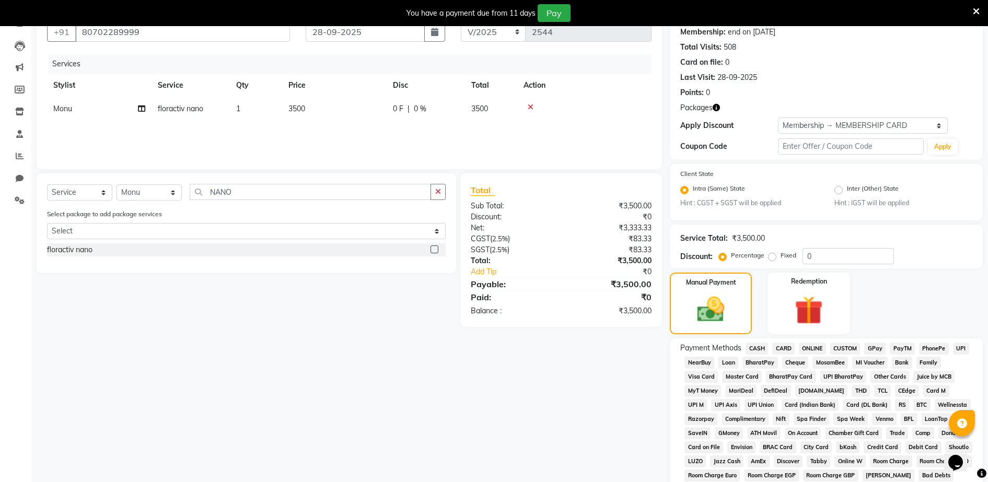
scroll to position [269, 0]
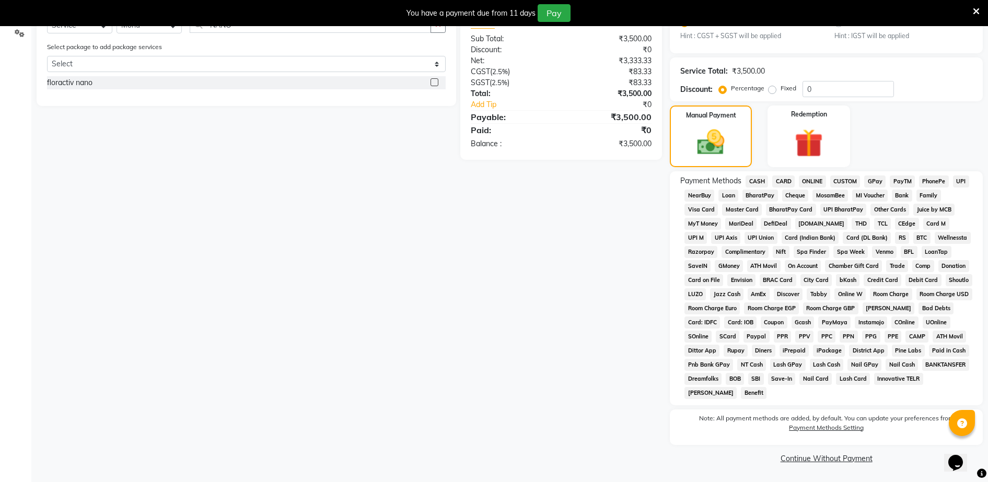
click at [873, 177] on span "GPay" at bounding box center [875, 182] width 21 height 12
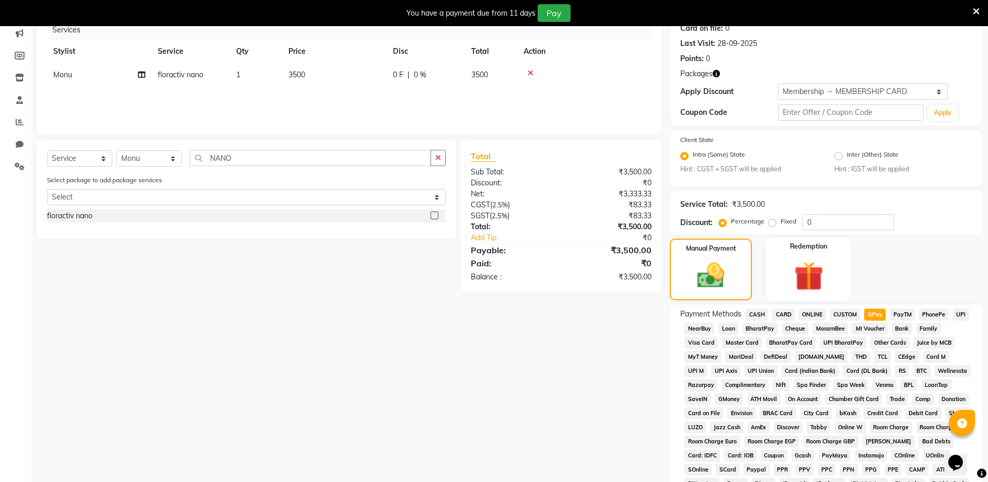
scroll to position [0, 0]
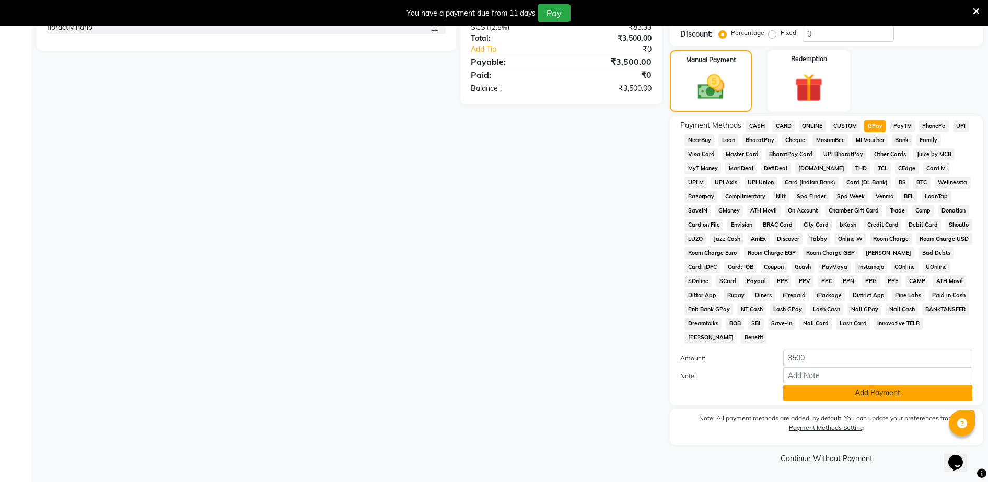
click at [875, 395] on button "Add Payment" at bounding box center [878, 393] width 189 height 16
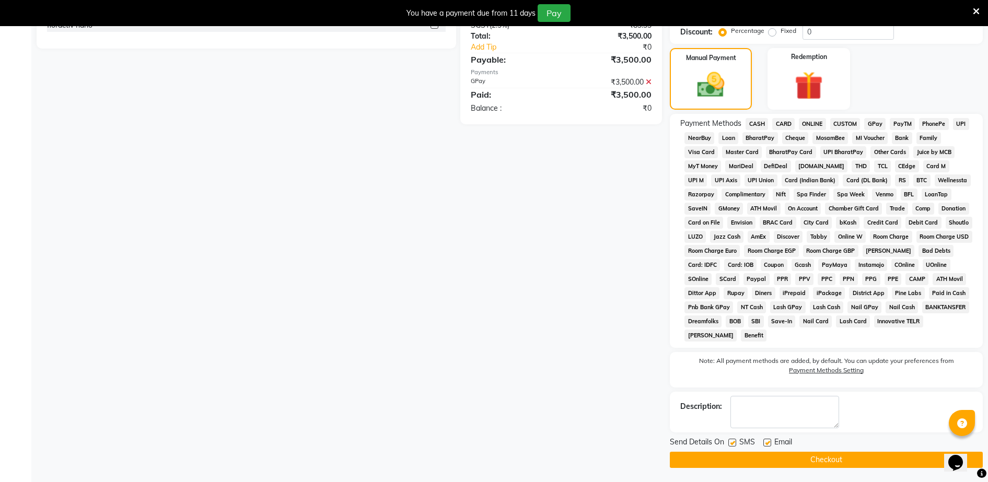
scroll to position [328, 0]
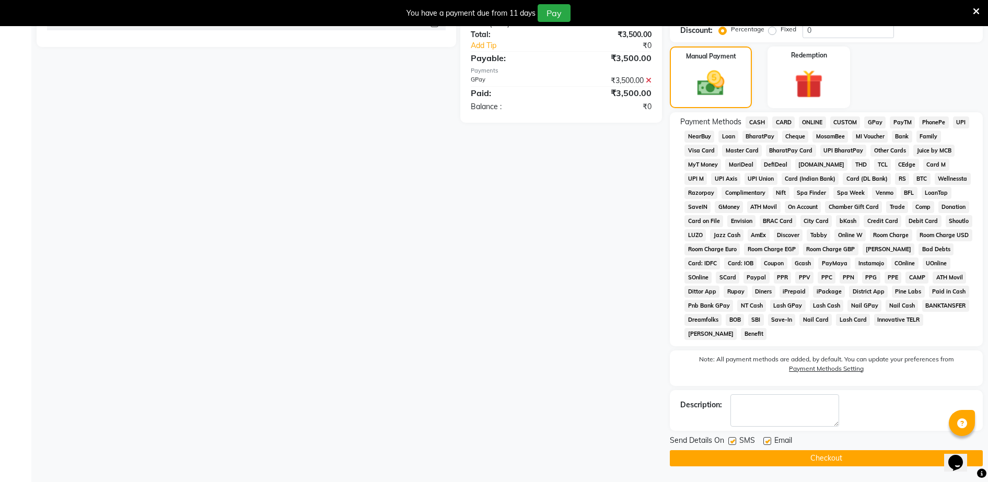
click at [870, 453] on button "Checkout" at bounding box center [826, 459] width 313 height 16
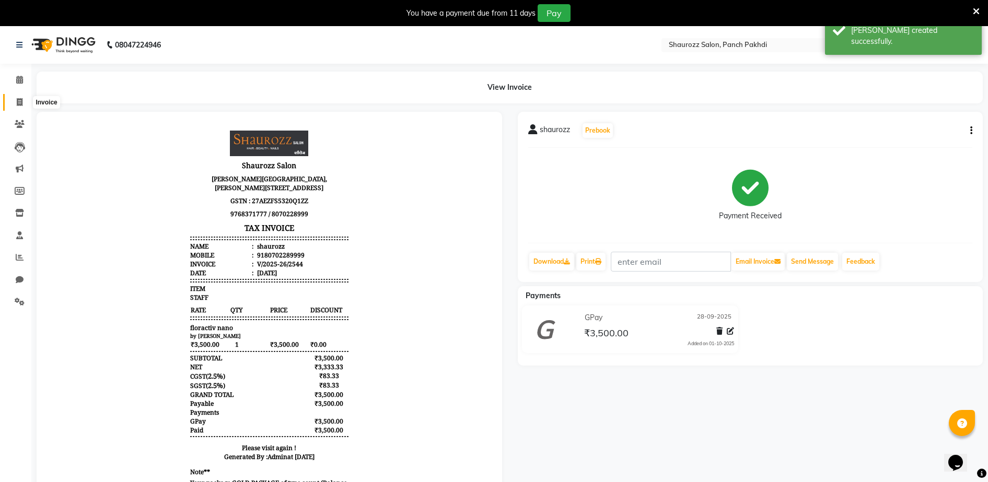
click at [23, 99] on span at bounding box center [19, 103] width 18 height 12
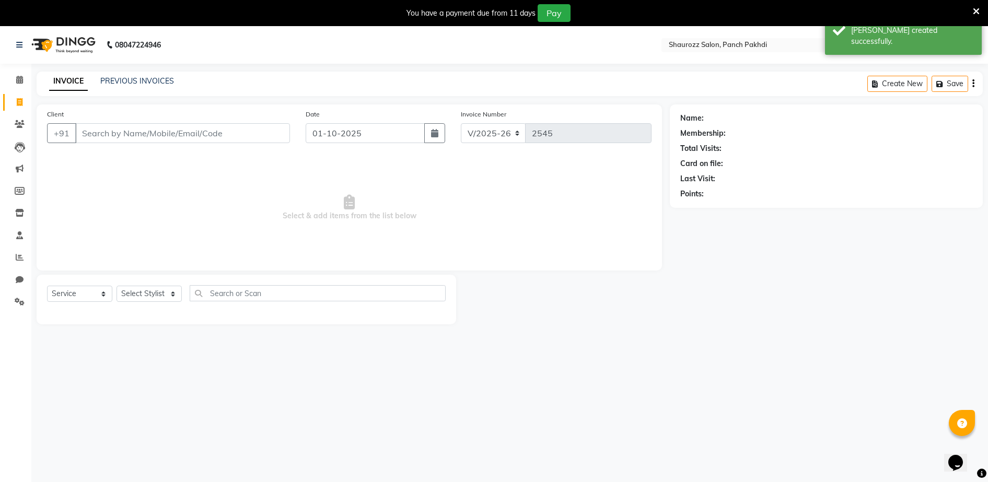
click at [189, 141] on input "Client" at bounding box center [182, 133] width 215 height 20
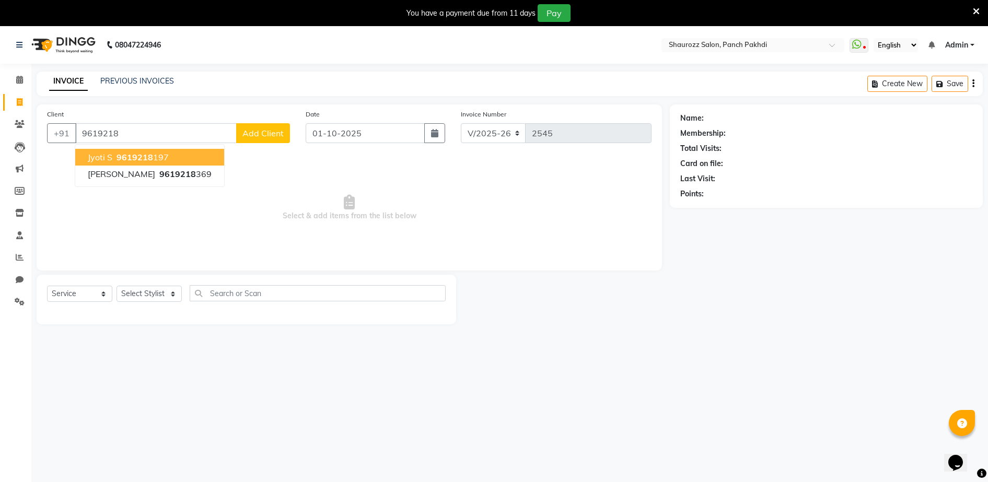
click at [166, 153] on ngb-highlight "9619218 197" at bounding box center [141, 157] width 54 height 10
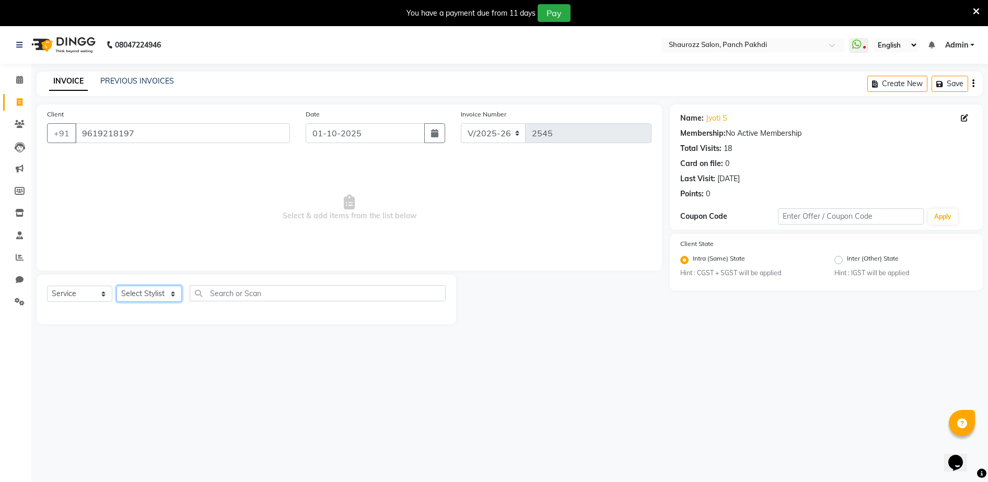
click at [142, 287] on select "Select Stylist ADITYA [PERSON_NAME] [PERSON_NAME] [PERSON_NAME] Salon Samseer s…" at bounding box center [149, 294] width 65 height 16
click at [117, 286] on select "Select Stylist ADITYA [PERSON_NAME] [PERSON_NAME] [PERSON_NAME] Salon Samseer s…" at bounding box center [149, 294] width 65 height 16
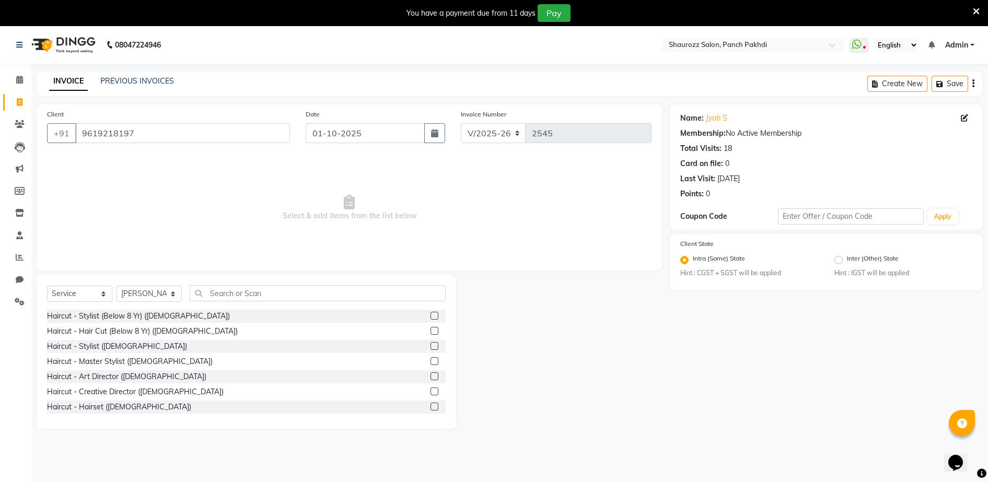
click at [227, 278] on div "Select Service Product Membership Package Voucher Prepaid Gift Card Select Styl…" at bounding box center [247, 352] width 420 height 154
click at [235, 294] on input "text" at bounding box center [318, 293] width 256 height 16
click at [431, 361] on label at bounding box center [435, 362] width 8 height 8
click at [431, 361] on input "checkbox" at bounding box center [434, 362] width 7 height 7
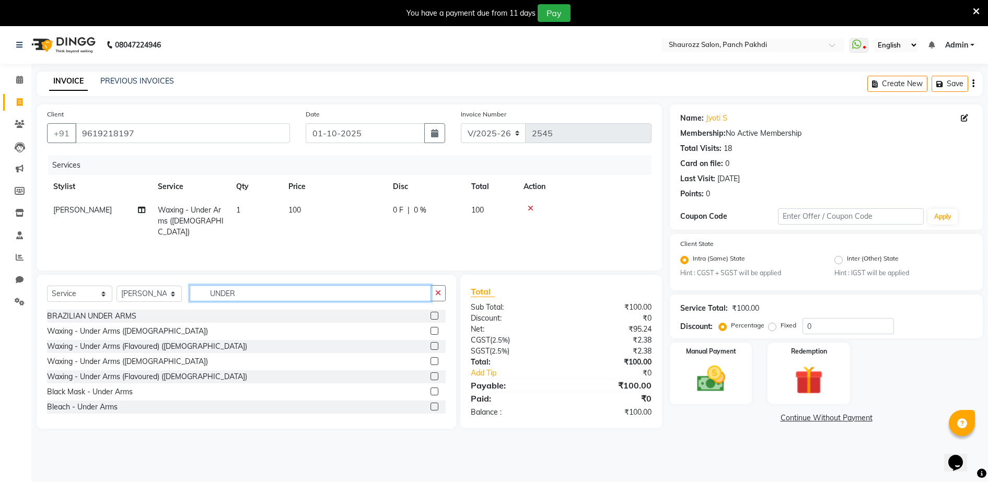
click at [291, 300] on input "UNDER" at bounding box center [310, 293] width 241 height 16
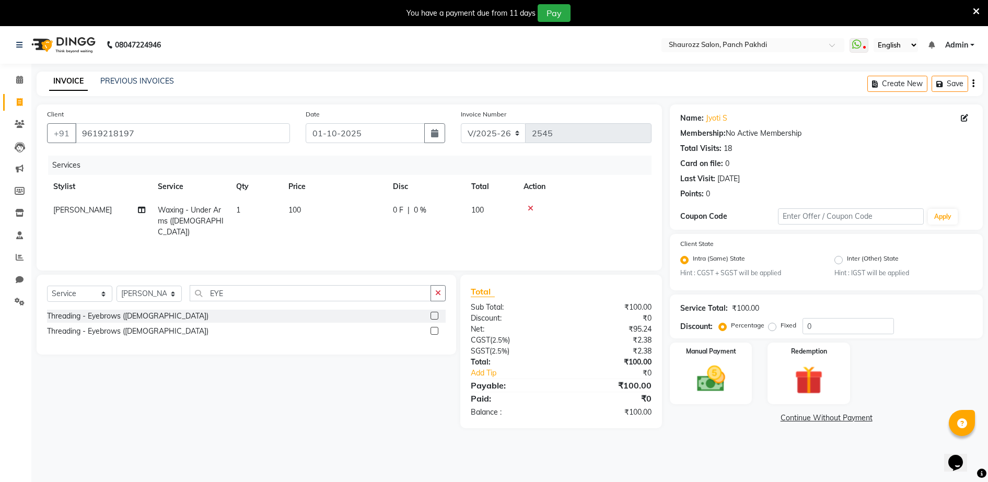
click at [438, 329] on label at bounding box center [435, 331] width 8 height 8
click at [437, 329] on input "checkbox" at bounding box center [434, 331] width 7 height 7
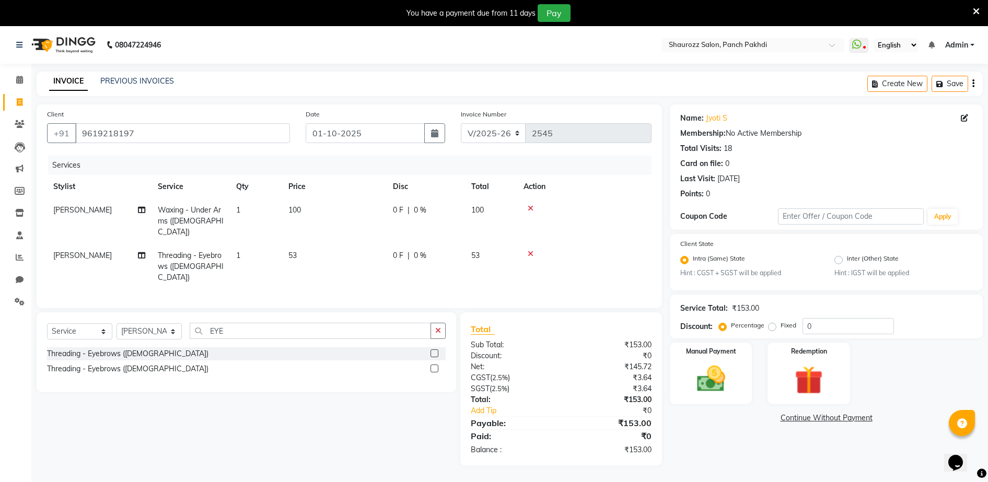
click at [315, 254] on td "53" at bounding box center [334, 266] width 105 height 45
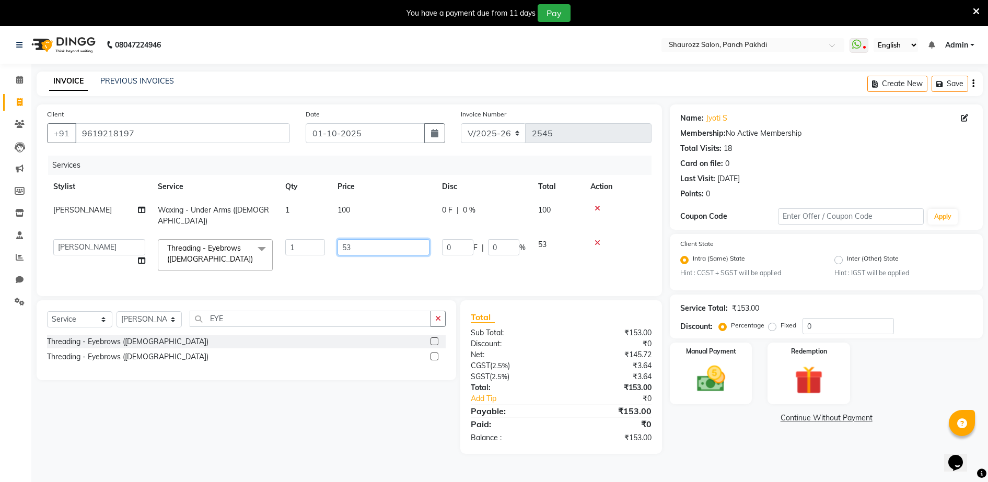
click at [364, 239] on input "53" at bounding box center [384, 247] width 92 height 16
click at [375, 239] on input "number" at bounding box center [384, 247] width 92 height 16
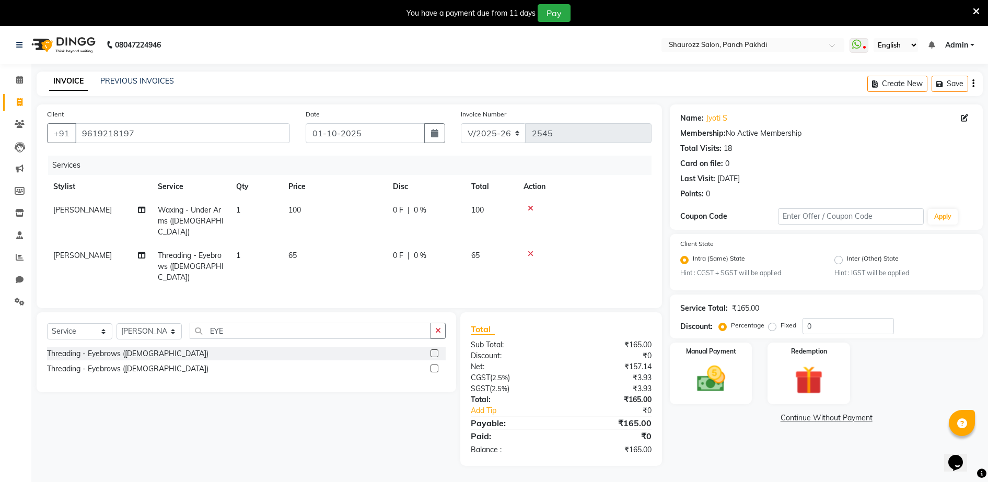
click at [374, 227] on tbody "[PERSON_NAME] Waxing - Under Arms ([DEMOGRAPHIC_DATA]) 1 100 0 F | 0 % 100 [PER…" at bounding box center [349, 244] width 605 height 91
click at [326, 212] on td "100" at bounding box center [334, 221] width 105 height 45
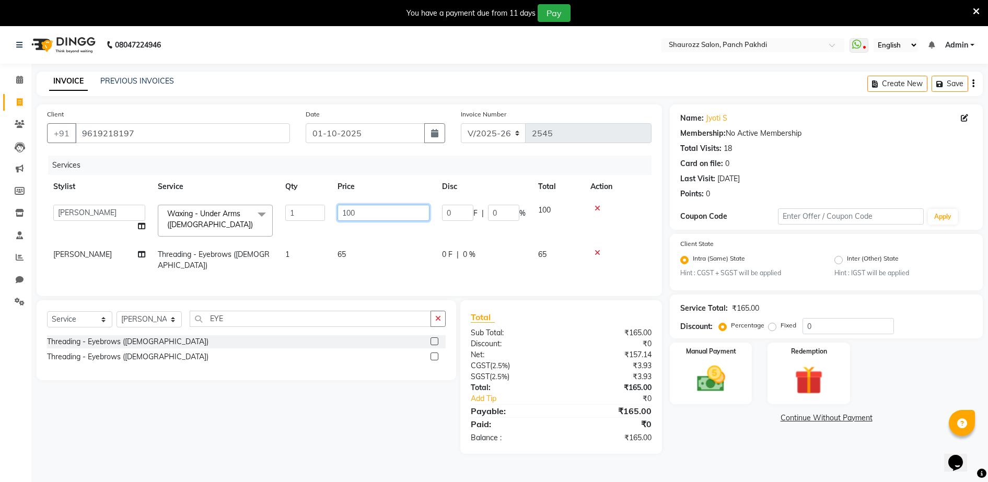
click at [368, 208] on input "100" at bounding box center [384, 213] width 92 height 16
click at [372, 239] on tbody "ADITYA [PERSON_NAME] [PERSON_NAME] [PERSON_NAME] Salon Samseer siddhi [PERSON_N…" at bounding box center [349, 238] width 605 height 79
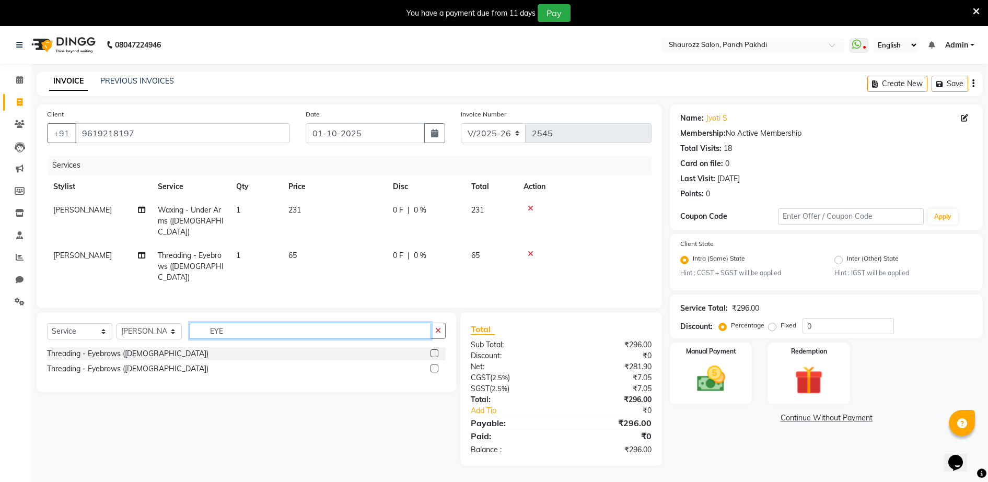
click at [241, 323] on input "EYE" at bounding box center [310, 331] width 241 height 16
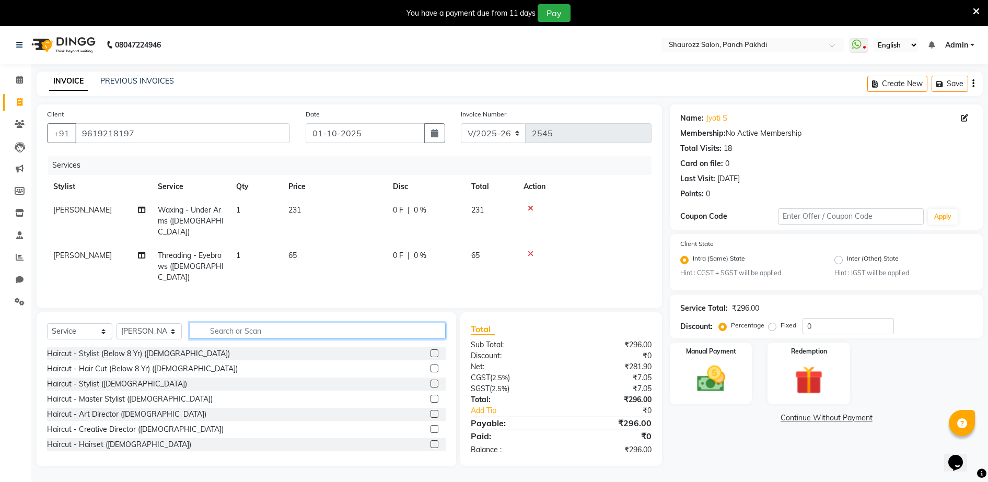
click at [303, 323] on input "text" at bounding box center [318, 331] width 256 height 16
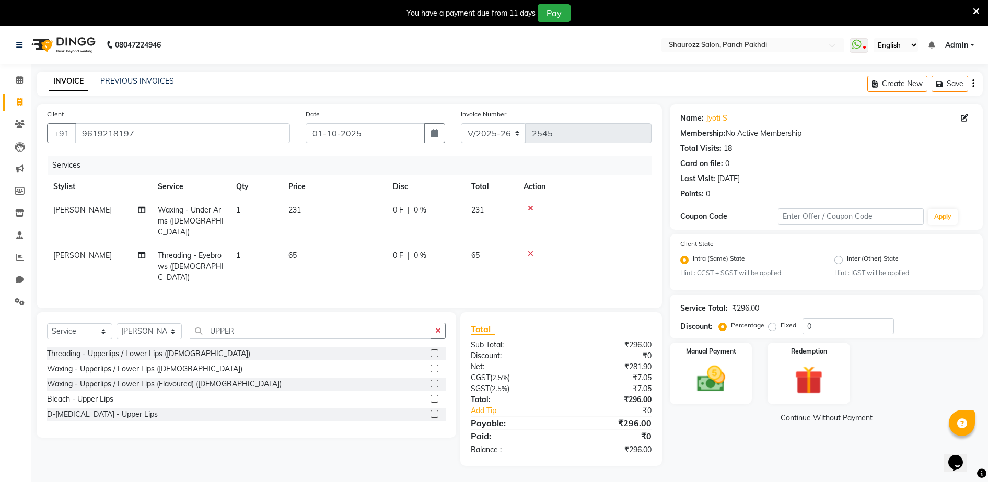
click at [433, 365] on label at bounding box center [435, 369] width 8 height 8
click at [433, 366] on input "checkbox" at bounding box center [434, 369] width 7 height 7
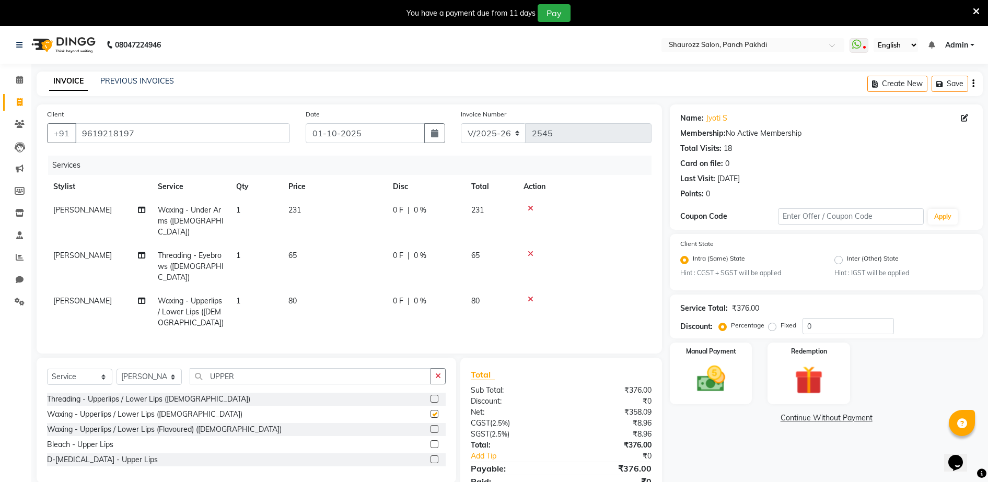
click at [316, 290] on td "80" at bounding box center [334, 312] width 105 height 45
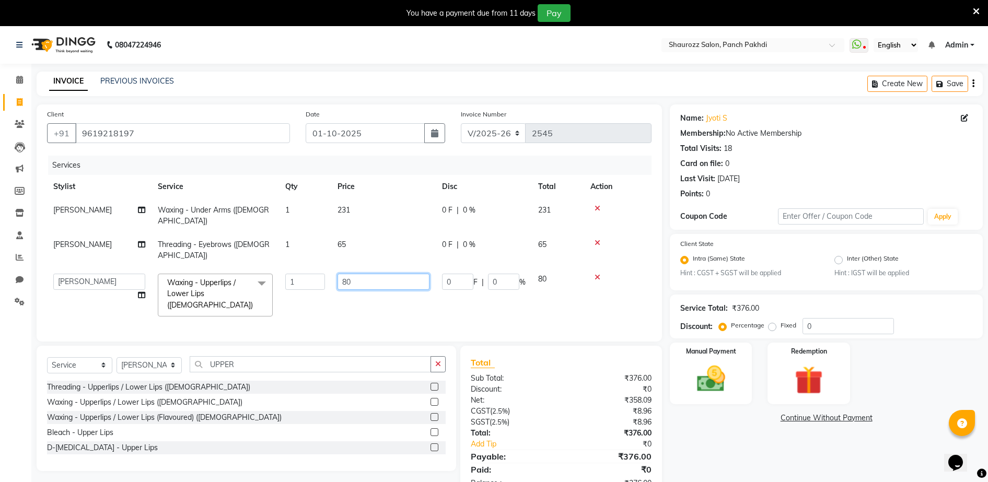
click at [358, 274] on input "80" at bounding box center [384, 282] width 92 height 16
click at [368, 236] on td "65" at bounding box center [383, 250] width 105 height 34
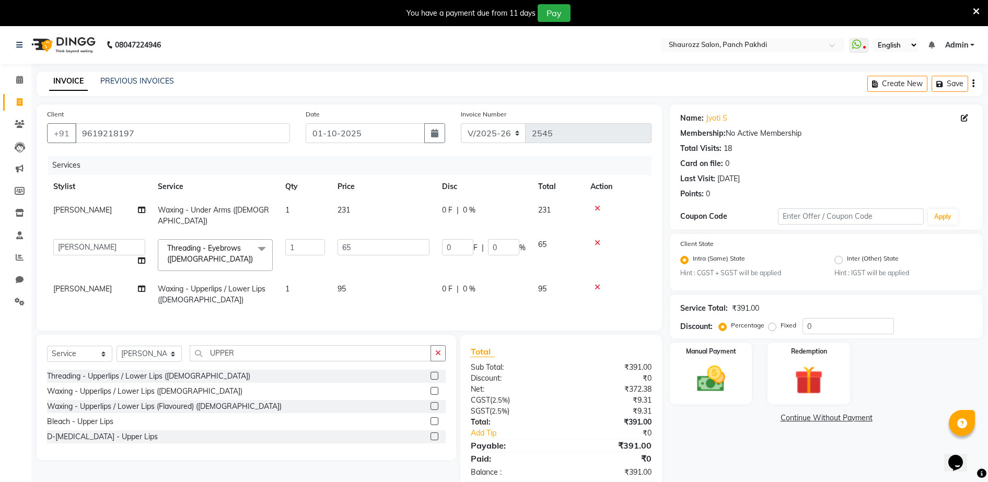
click at [363, 205] on td "231" at bounding box center [383, 216] width 105 height 34
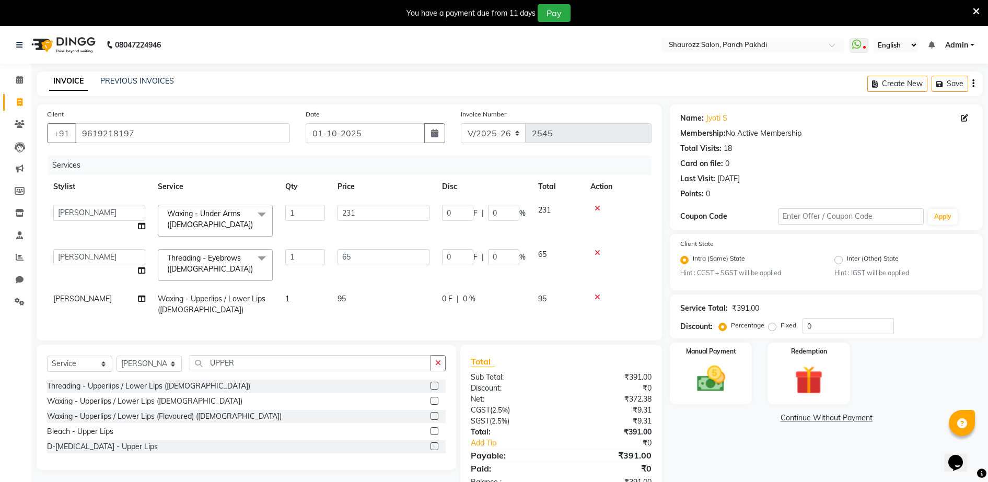
click at [383, 204] on td "231" at bounding box center [383, 221] width 105 height 44
click at [364, 308] on td "95" at bounding box center [383, 304] width 105 height 34
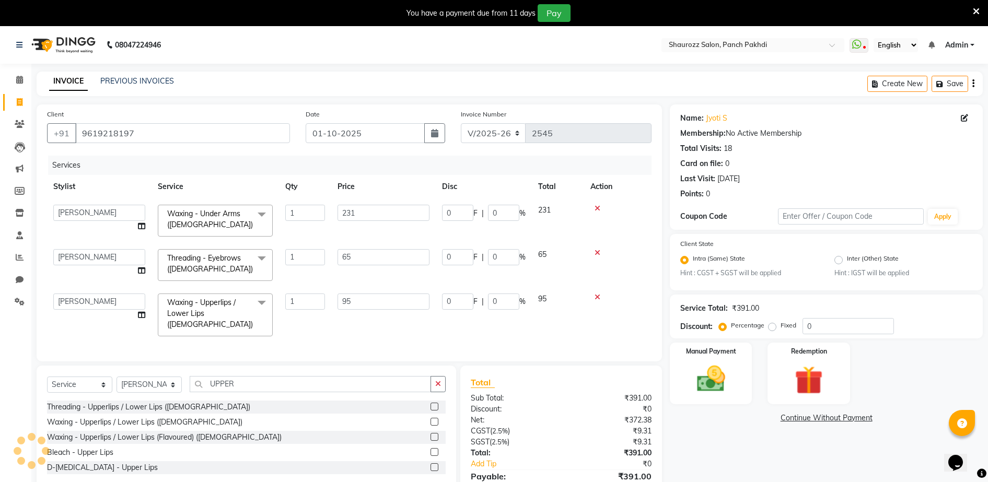
click at [389, 291] on td "95" at bounding box center [383, 314] width 105 height 55
click at [385, 303] on input "95" at bounding box center [384, 302] width 92 height 16
click at [367, 270] on td "65" at bounding box center [383, 265] width 105 height 44
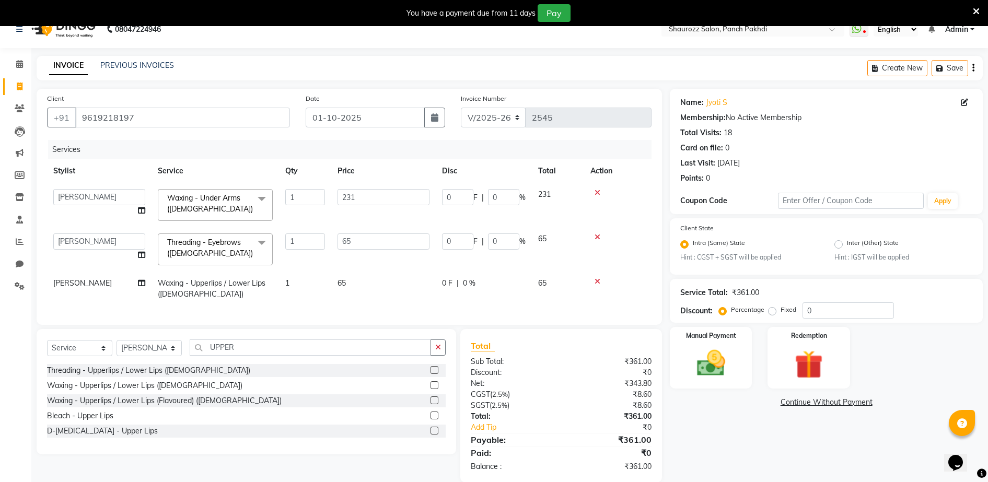
scroll to position [42, 0]
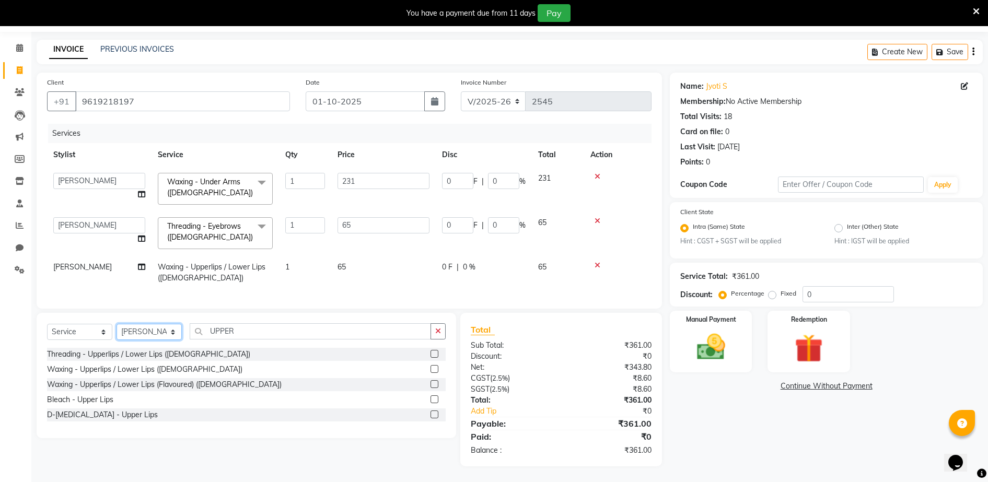
click at [172, 330] on select "Select Stylist ADITYA [PERSON_NAME] [PERSON_NAME] [PERSON_NAME] Salon Samseer s…" at bounding box center [149, 332] width 65 height 16
click at [117, 324] on select "Select Stylist ADITYA [PERSON_NAME] [PERSON_NAME] [PERSON_NAME] Salon Samseer s…" at bounding box center [149, 332] width 65 height 16
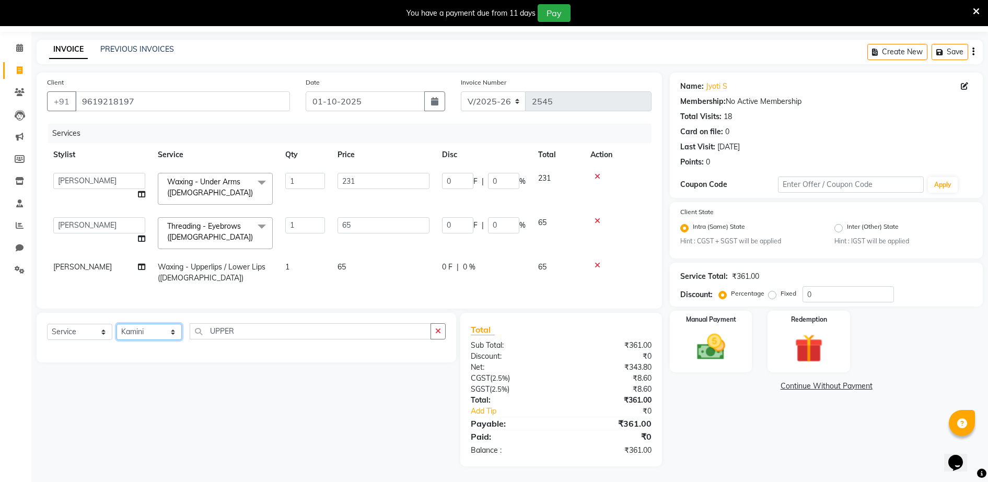
click at [167, 334] on select "Select Stylist ADITYA [PERSON_NAME] [PERSON_NAME] [PERSON_NAME] Salon Samseer s…" at bounding box center [149, 332] width 65 height 16
click at [117, 324] on select "Select Stylist ADITYA [PERSON_NAME] [PERSON_NAME] [PERSON_NAME] Salon Samseer s…" at bounding box center [149, 332] width 65 height 16
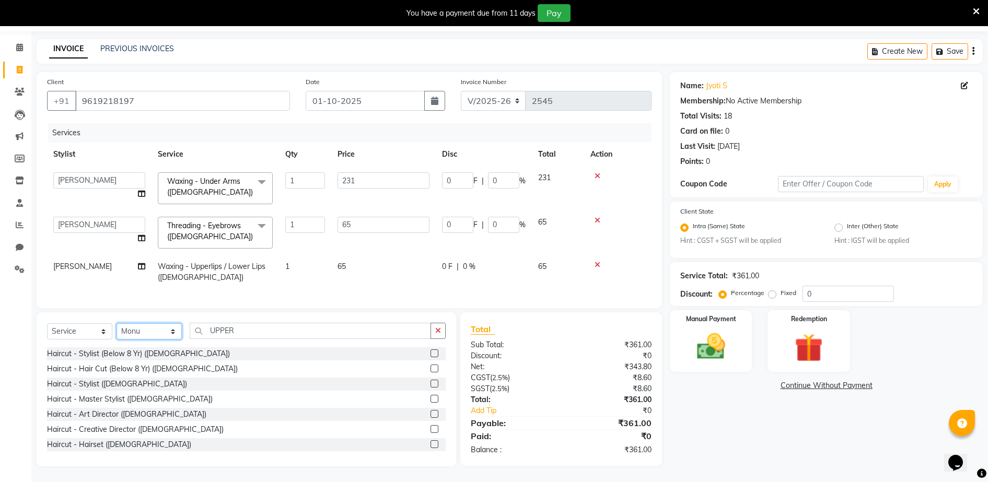
click at [158, 328] on select "Select Stylist ADITYA [PERSON_NAME] [PERSON_NAME] [PERSON_NAME] Salon Samseer s…" at bounding box center [149, 332] width 65 height 16
click at [117, 324] on select "Select Stylist ADITYA [PERSON_NAME] [PERSON_NAME] [PERSON_NAME] Salon Samseer s…" at bounding box center [149, 332] width 65 height 16
click at [260, 332] on input "UPPER" at bounding box center [310, 331] width 241 height 16
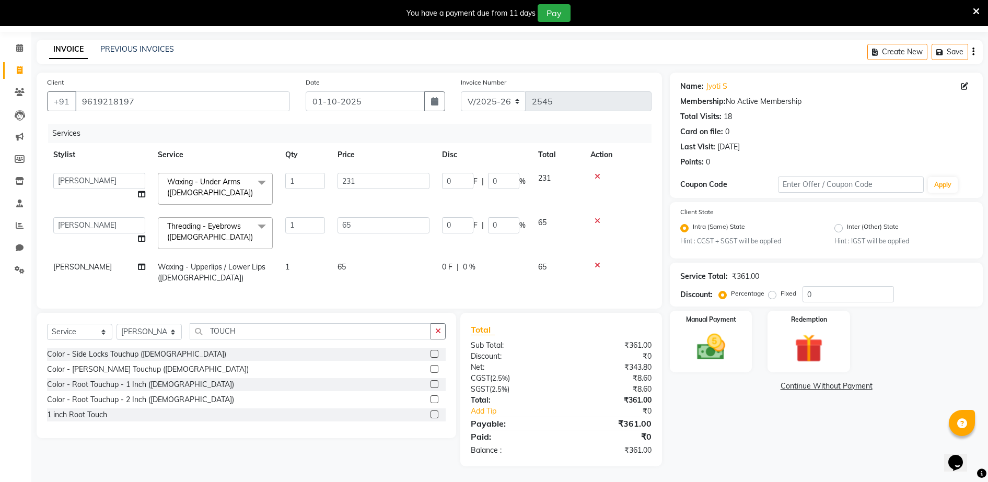
click at [434, 383] on label at bounding box center [435, 385] width 8 height 8
click at [434, 383] on input "checkbox" at bounding box center [434, 385] width 7 height 7
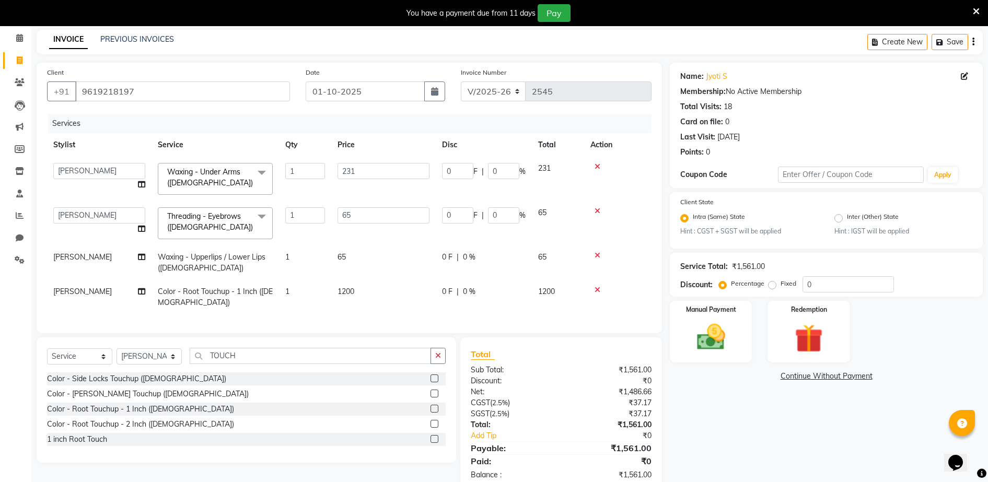
click at [364, 291] on td "1200" at bounding box center [383, 297] width 105 height 34
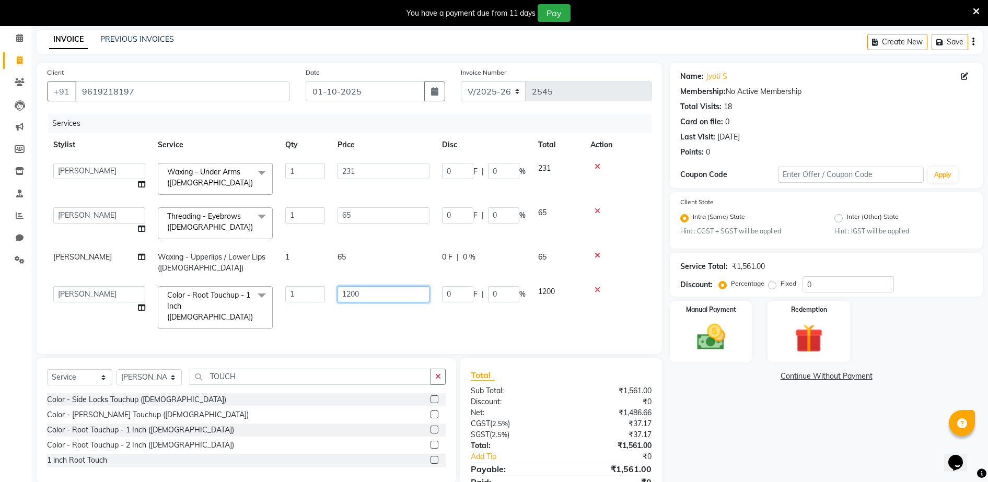
click at [400, 289] on input "1200" at bounding box center [384, 294] width 92 height 16
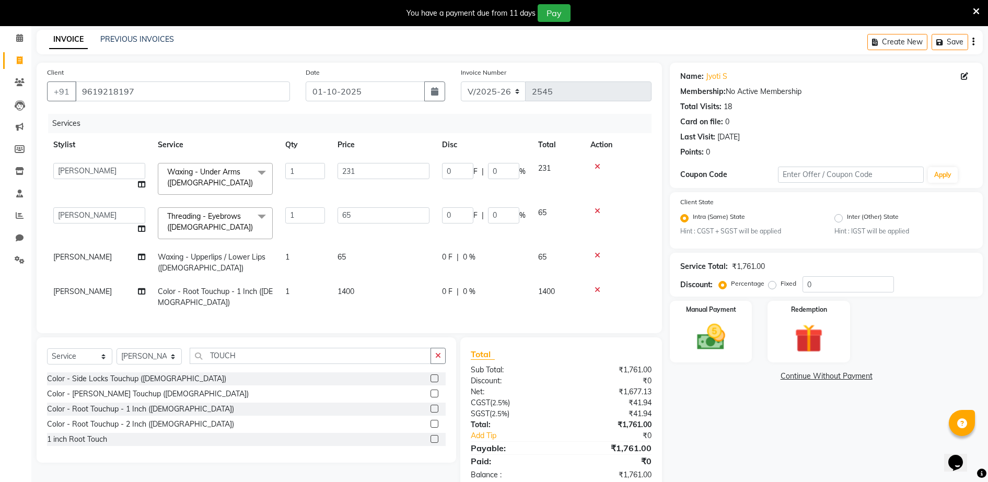
click at [404, 253] on td "65" at bounding box center [383, 263] width 105 height 34
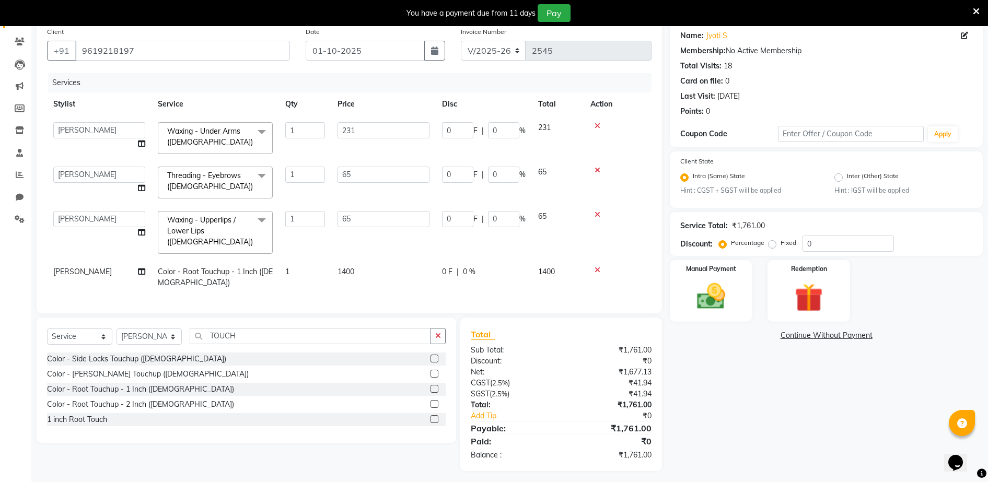
scroll to position [86, 0]
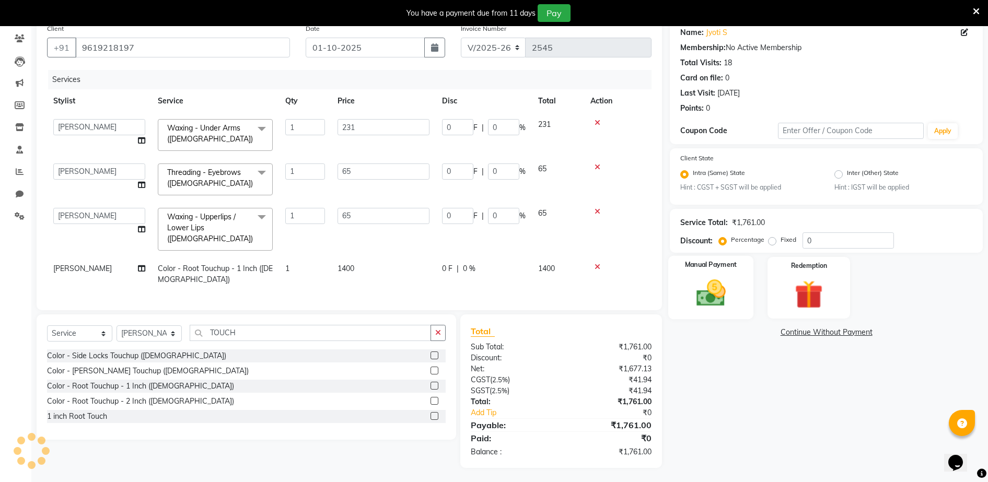
click at [718, 289] on img at bounding box center [711, 294] width 48 height 34
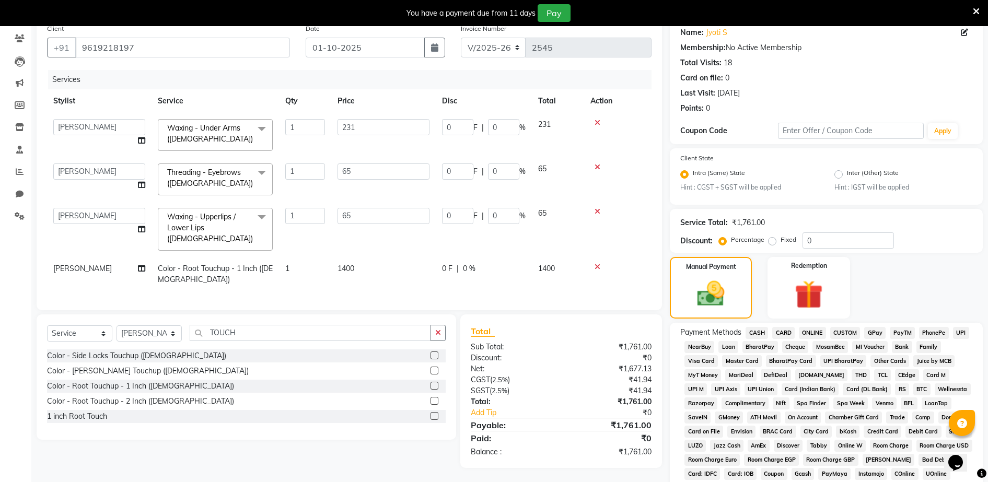
click at [776, 333] on span "CARD" at bounding box center [784, 333] width 22 height 12
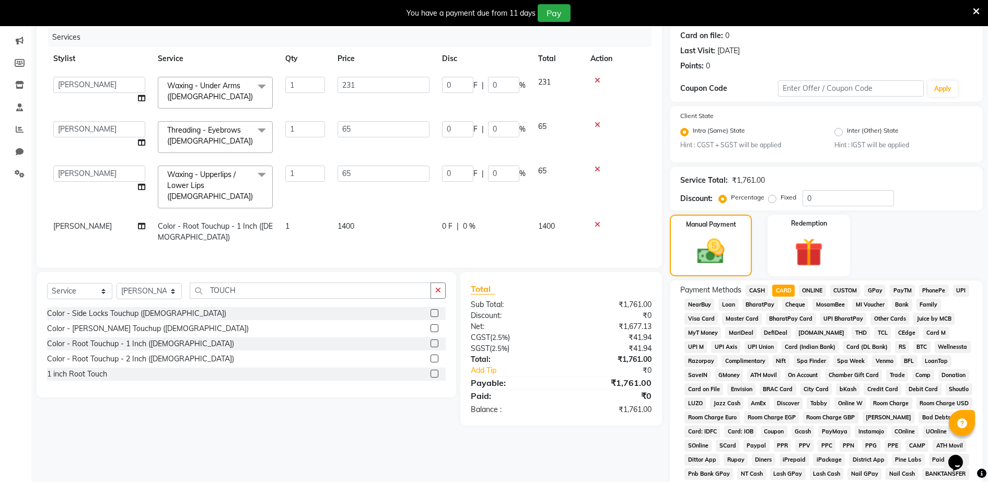
scroll to position [0, 0]
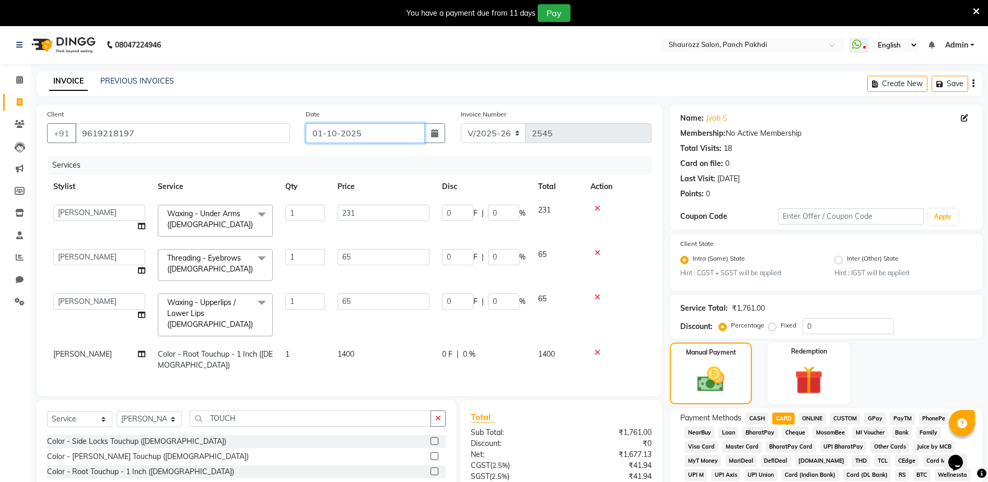
drag, startPoint x: 352, startPoint y: 137, endPoint x: 356, endPoint y: 142, distance: 6.7
click at [352, 137] on input "01-10-2025" at bounding box center [365, 133] width 119 height 20
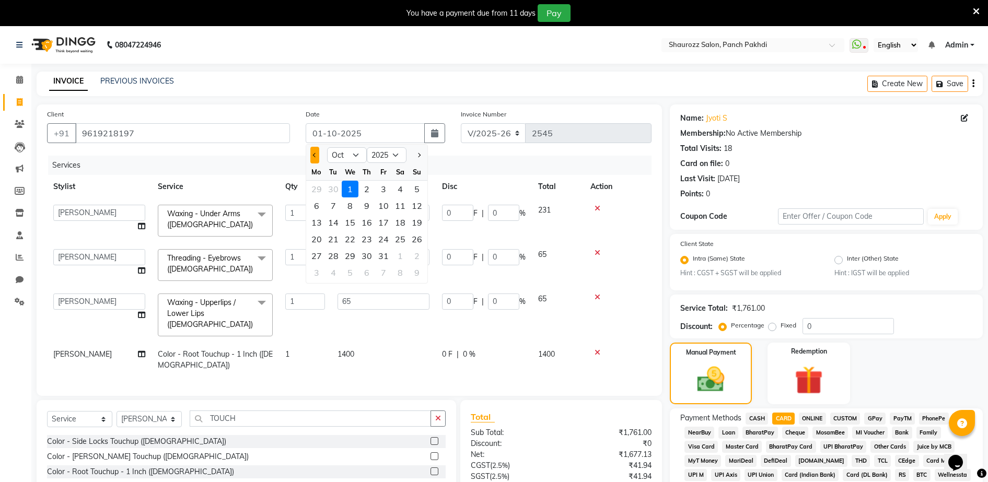
click at [316, 157] on button "Previous month" at bounding box center [314, 155] width 9 height 17
click at [425, 238] on div "22 23 24 25 26 27 28" at bounding box center [366, 239] width 121 height 17
click at [420, 240] on div "28" at bounding box center [417, 239] width 17 height 17
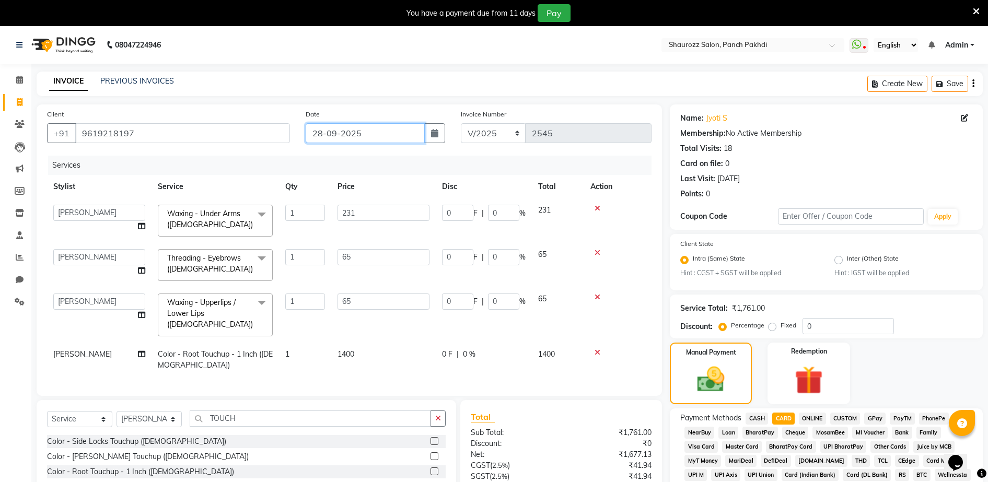
scroll to position [293, 0]
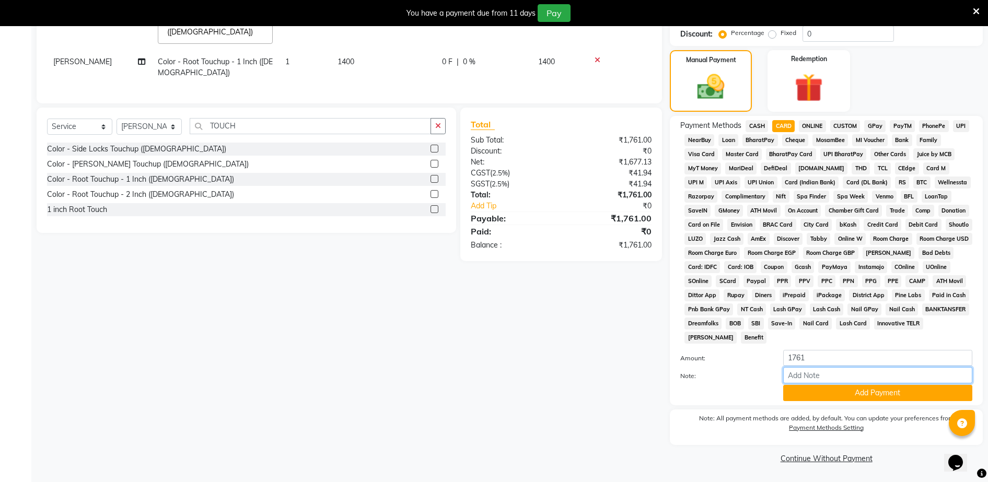
click at [835, 382] on input "Note:" at bounding box center [878, 375] width 189 height 16
click at [838, 388] on button "Add Payment" at bounding box center [878, 393] width 189 height 16
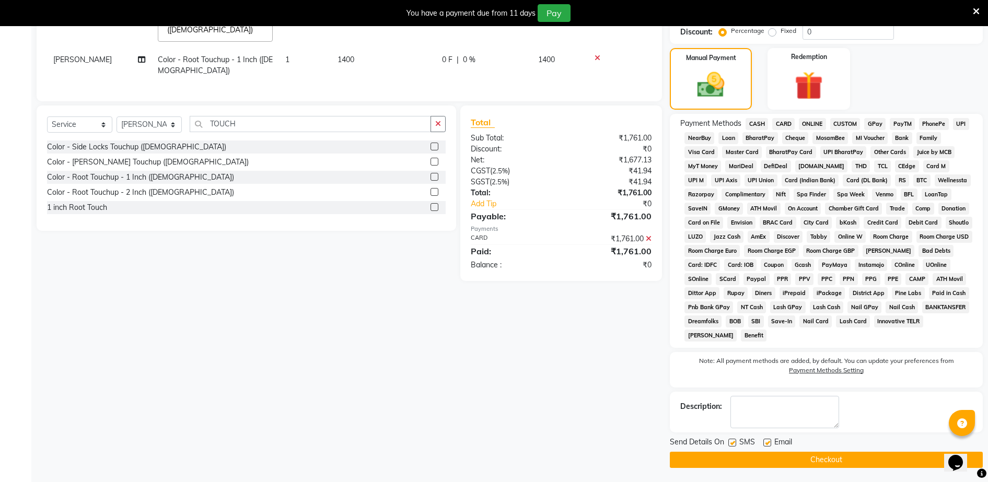
scroll to position [296, 0]
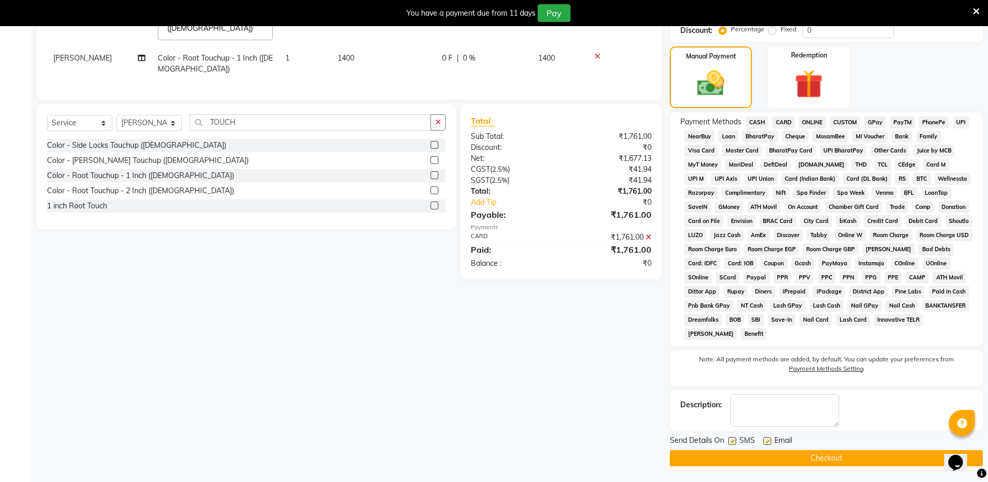
click at [836, 459] on button "Checkout" at bounding box center [826, 459] width 313 height 16
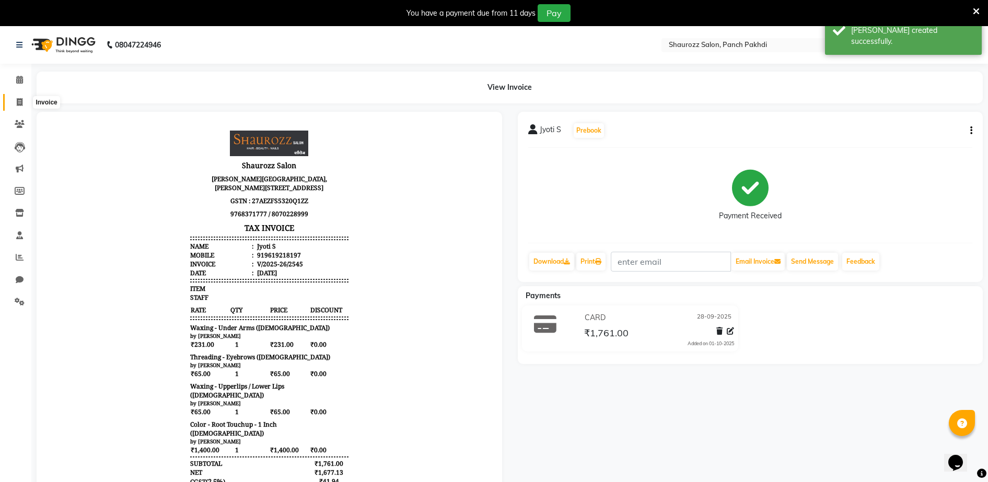
click at [21, 103] on icon at bounding box center [20, 102] width 6 height 8
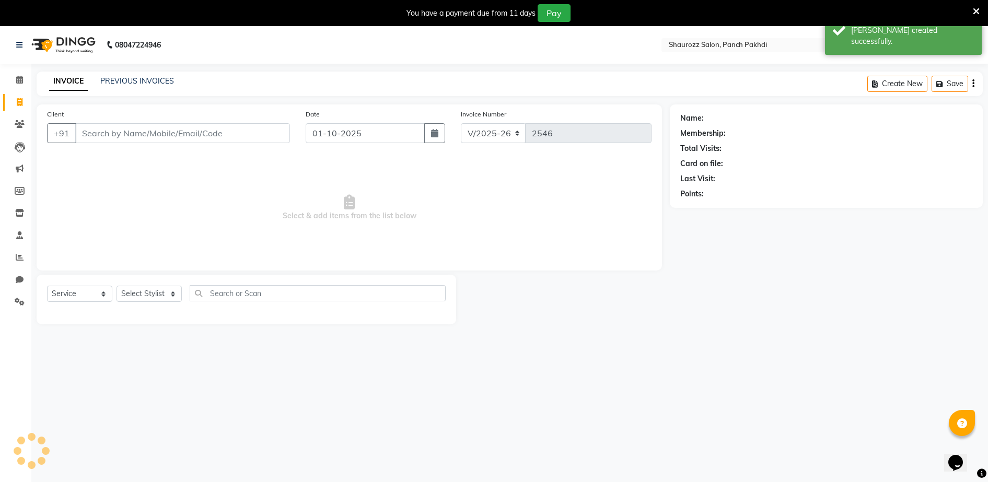
scroll to position [26, 0]
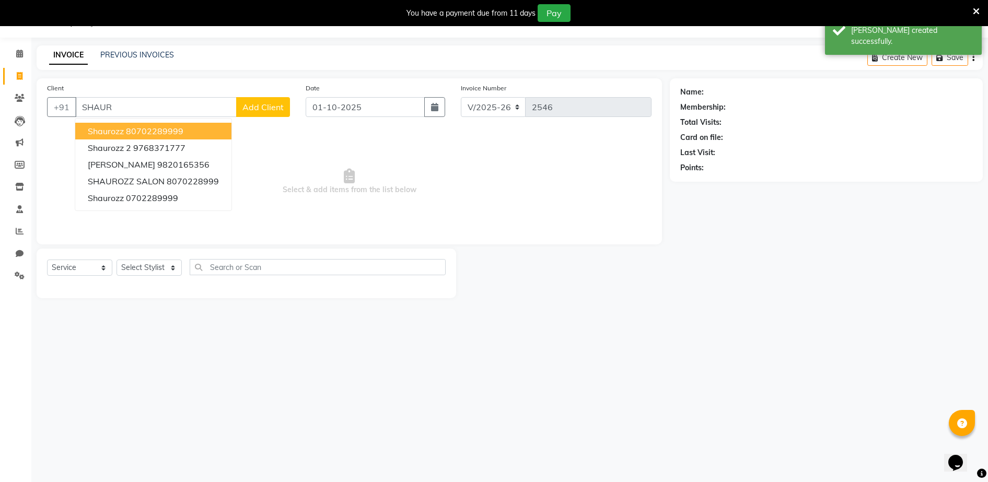
click at [126, 129] on ngb-highlight "80702289999" at bounding box center [154, 131] width 57 height 10
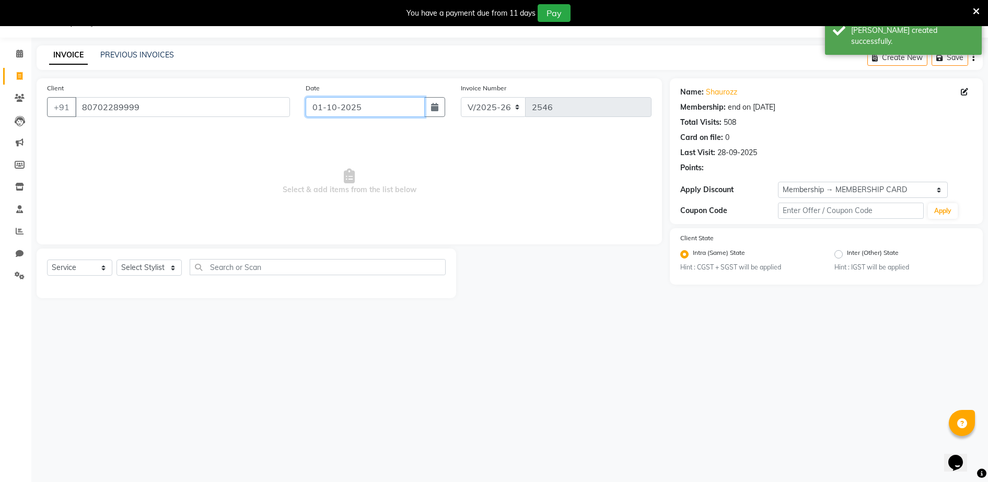
click at [348, 116] on input "01-10-2025" at bounding box center [365, 107] width 119 height 20
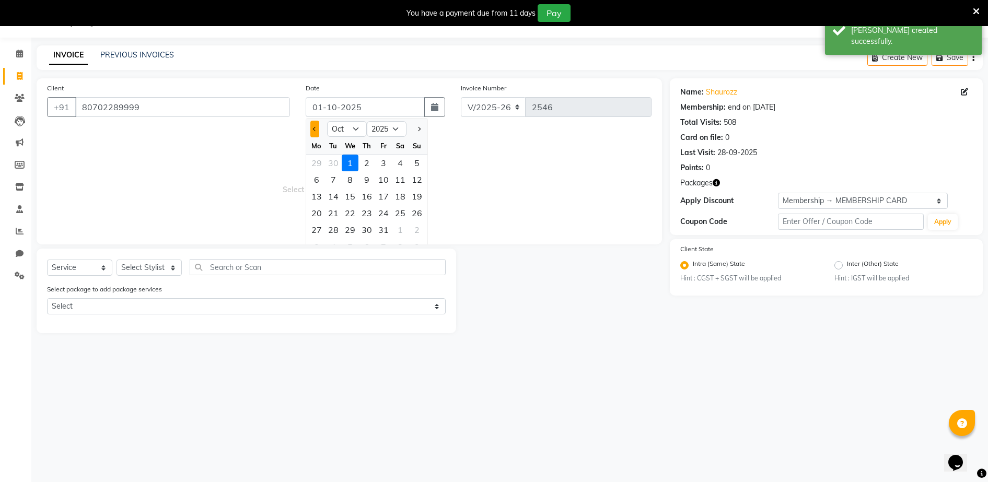
click at [315, 130] on span "Previous month" at bounding box center [315, 129] width 4 height 4
click at [418, 211] on div "28" at bounding box center [417, 213] width 17 height 17
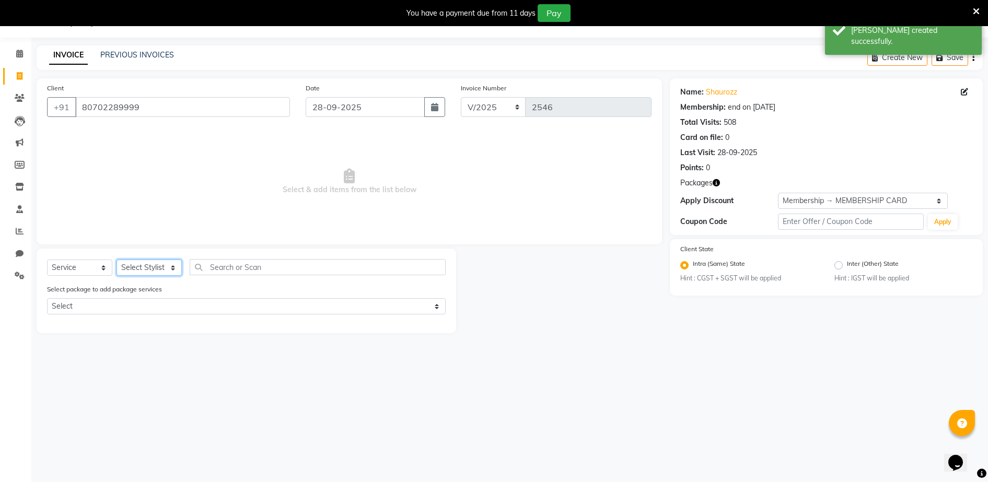
click at [155, 270] on select "Select Stylist ADITYA [PERSON_NAME] [PERSON_NAME] [PERSON_NAME] Salon Samseer s…" at bounding box center [149, 268] width 65 height 16
click at [117, 260] on select "Select Stylist ADITYA [PERSON_NAME] [PERSON_NAME] [PERSON_NAME] Salon Samseer s…" at bounding box center [149, 268] width 65 height 16
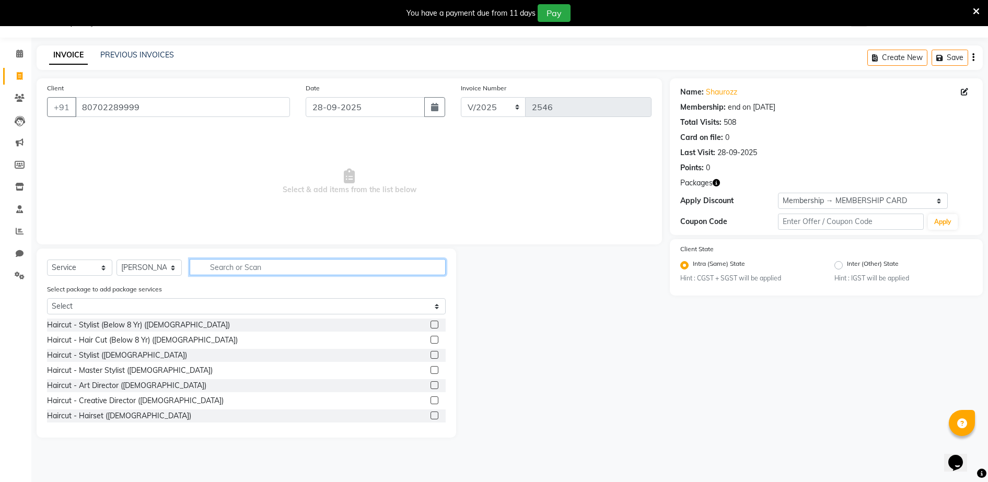
click at [233, 267] on input "text" at bounding box center [318, 267] width 256 height 16
click at [431, 354] on label at bounding box center [435, 355] width 8 height 8
click at [431, 354] on input "checkbox" at bounding box center [434, 355] width 7 height 7
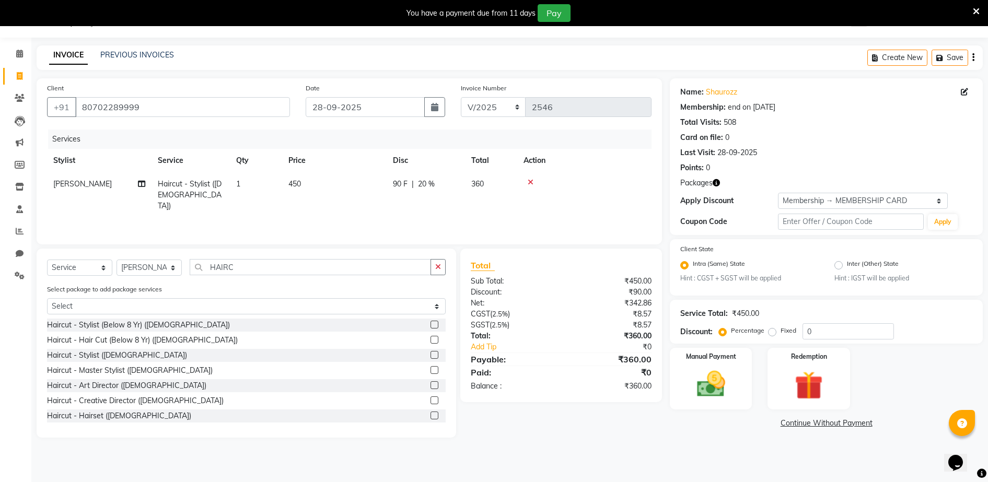
click at [314, 202] on td "450" at bounding box center [334, 194] width 105 height 45
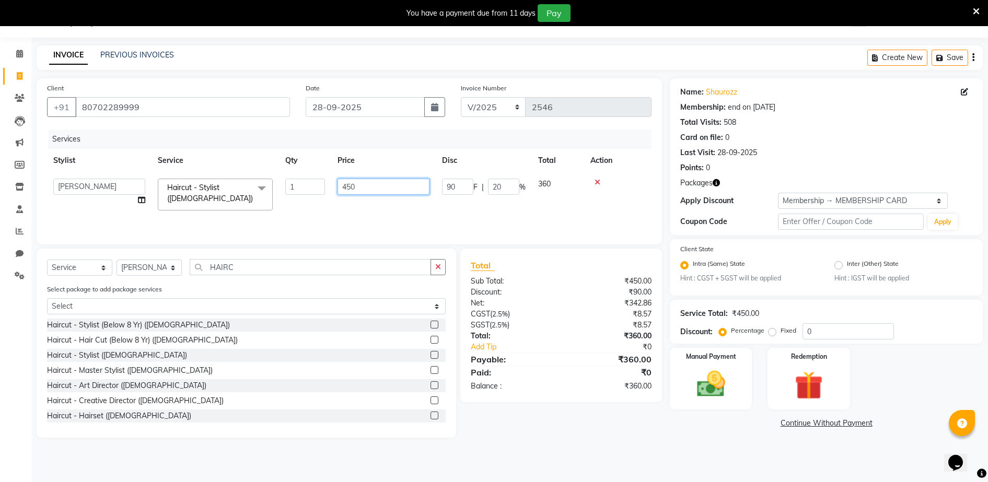
drag, startPoint x: 350, startPoint y: 184, endPoint x: 398, endPoint y: 194, distance: 49.6
click at [355, 186] on input "450" at bounding box center [384, 187] width 92 height 16
click at [398, 194] on input "450" at bounding box center [384, 187] width 92 height 16
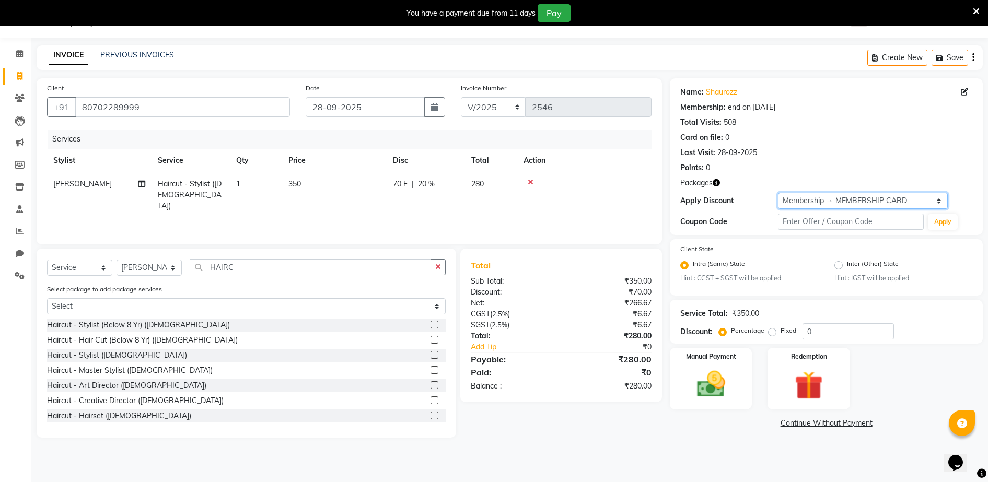
drag, startPoint x: 786, startPoint y: 195, endPoint x: 800, endPoint y: 197, distance: 13.7
click at [800, 197] on select "Select Membership → MEMBERSHIP CARD" at bounding box center [863, 201] width 170 height 16
click at [778, 193] on select "Select Membership → MEMBERSHIP CARD" at bounding box center [863, 201] width 170 height 16
click at [691, 355] on label "Manual Payment" at bounding box center [711, 356] width 52 height 10
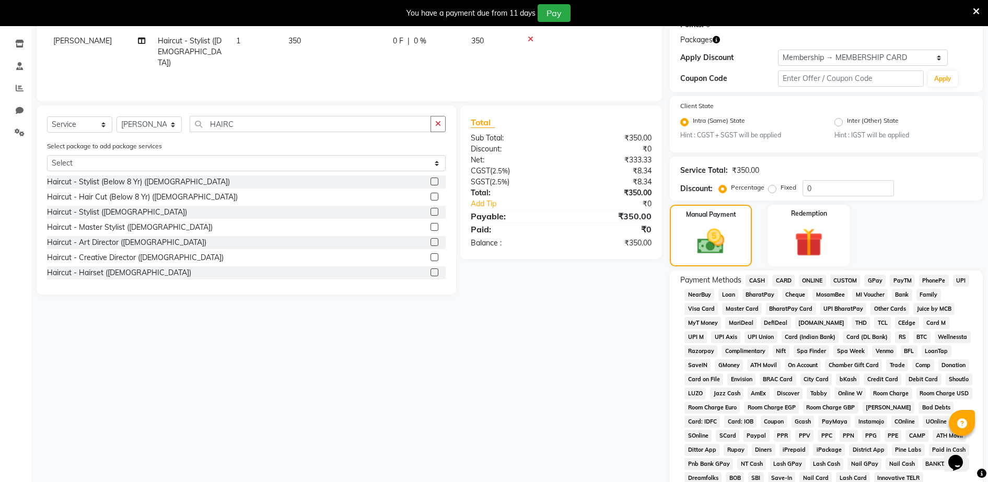
scroll to position [222, 0]
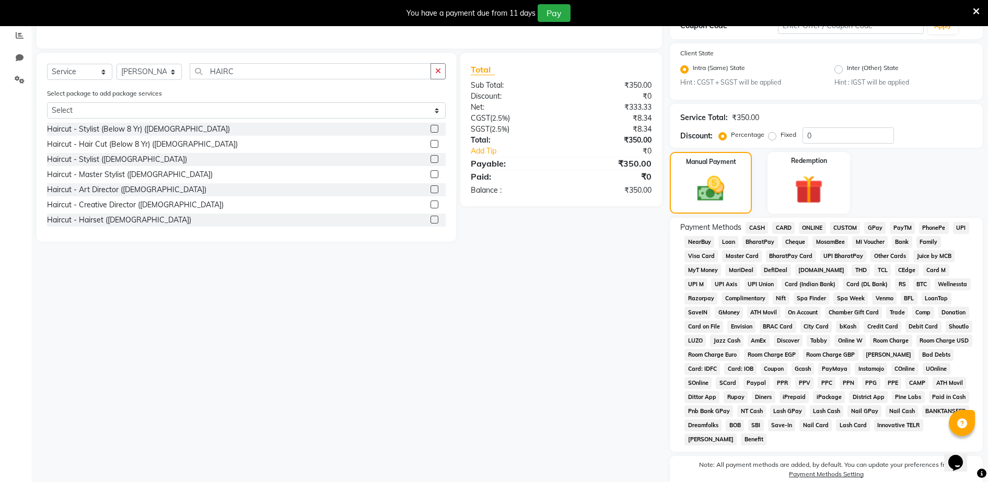
click at [866, 224] on div "Payment Methods CASH CARD ONLINE CUSTOM GPay PayTM PhonePe UPI NearBuy Loan Bha…" at bounding box center [826, 335] width 313 height 234
click at [872, 229] on span "GPay" at bounding box center [875, 228] width 21 height 12
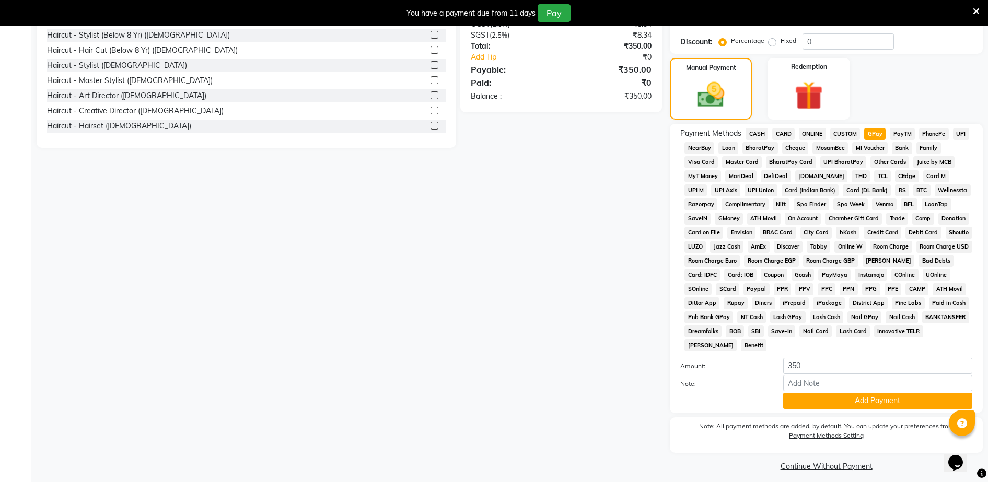
scroll to position [324, 0]
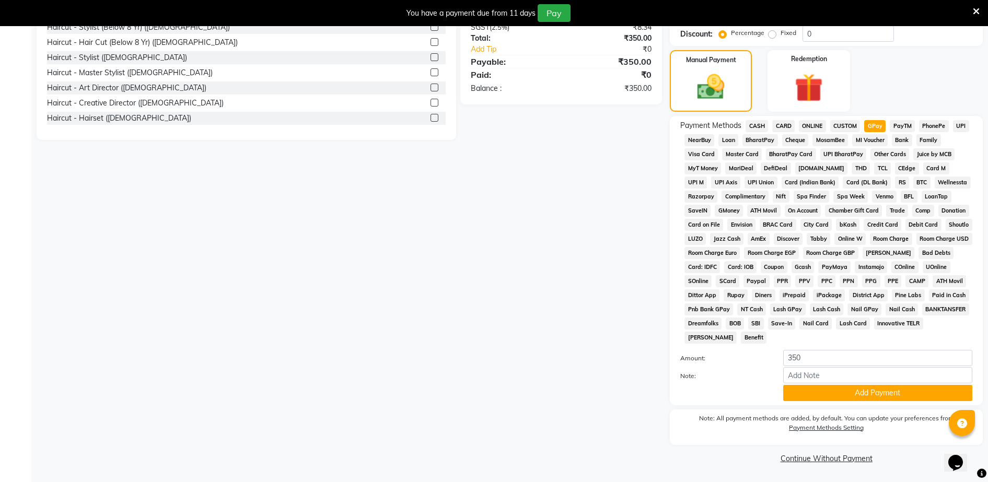
click at [879, 404] on div "Payment Methods CASH CARD ONLINE CUSTOM GPay PayTM PhonePe UPI NearBuy Loan Bha…" at bounding box center [826, 261] width 313 height 290
click at [882, 399] on button "Add Payment" at bounding box center [878, 393] width 189 height 16
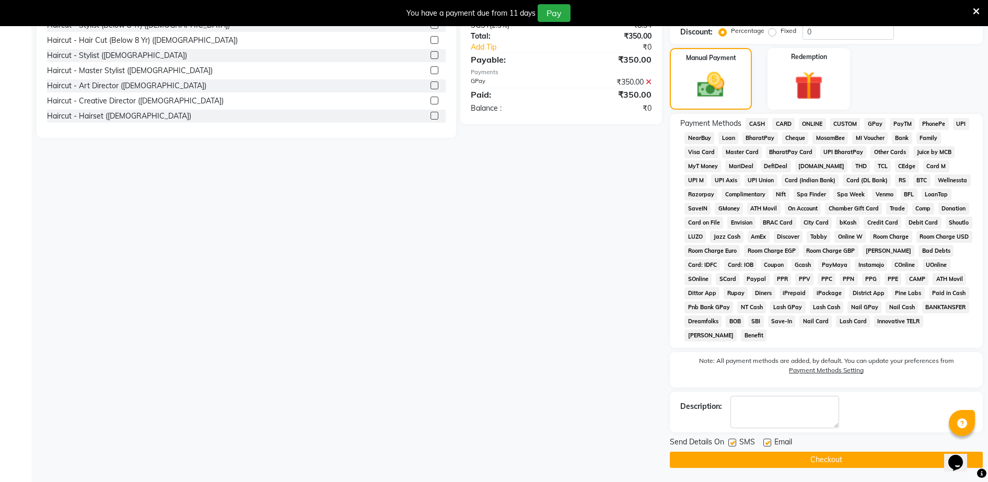
scroll to position [328, 0]
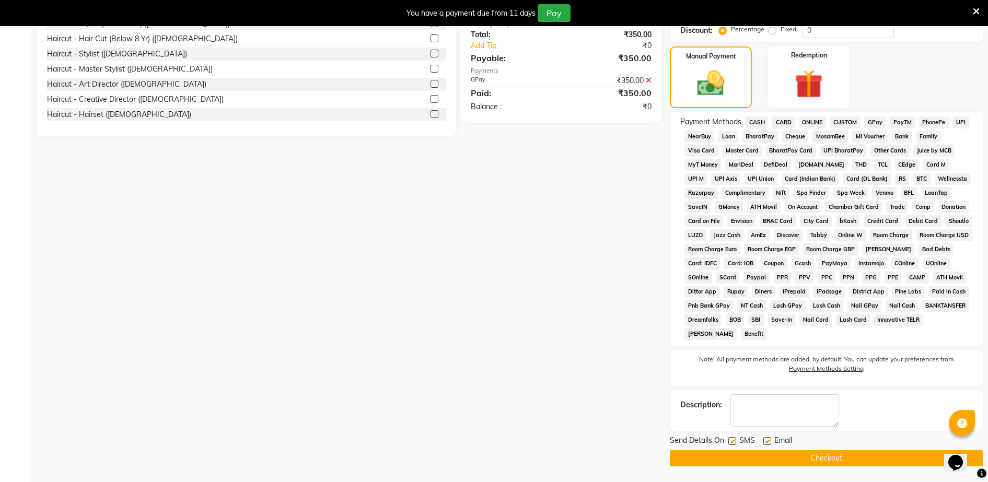
click at [885, 451] on button "Checkout" at bounding box center [826, 459] width 313 height 16
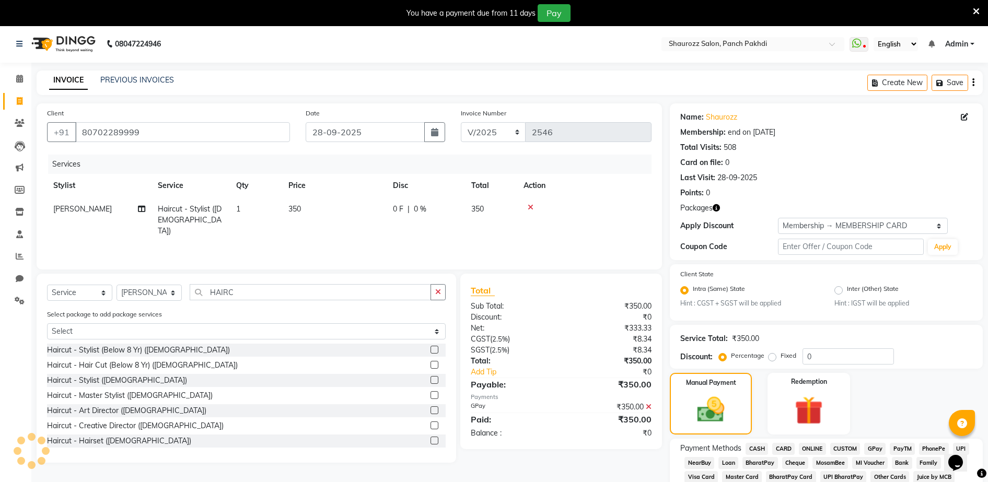
scroll to position [0, 0]
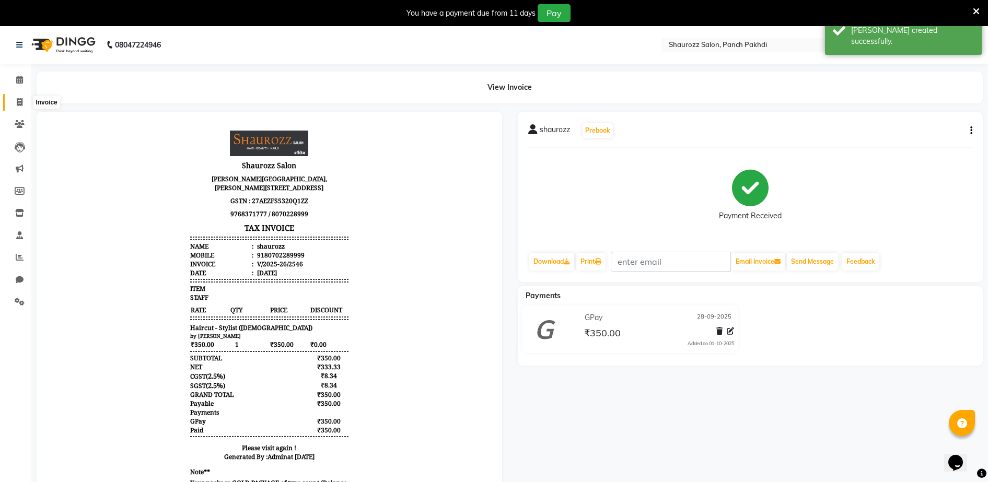
click at [19, 104] on icon at bounding box center [20, 102] width 6 height 8
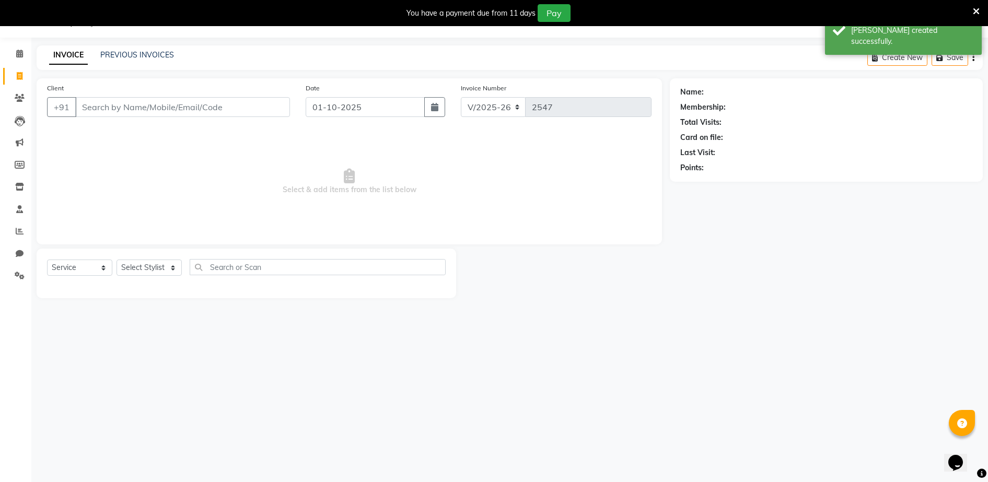
click at [169, 114] on input "Client" at bounding box center [182, 107] width 215 height 20
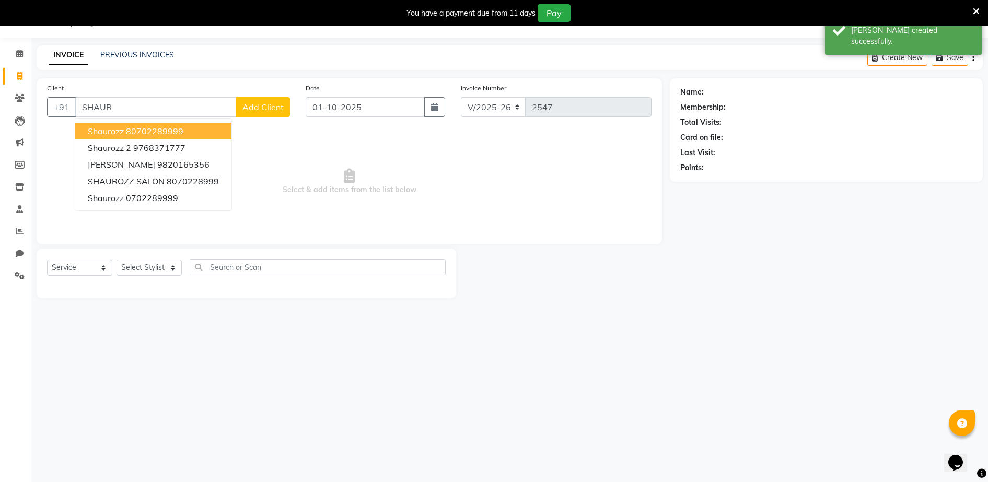
click at [180, 124] on button "shaurozz 80702289999" at bounding box center [153, 131] width 156 height 17
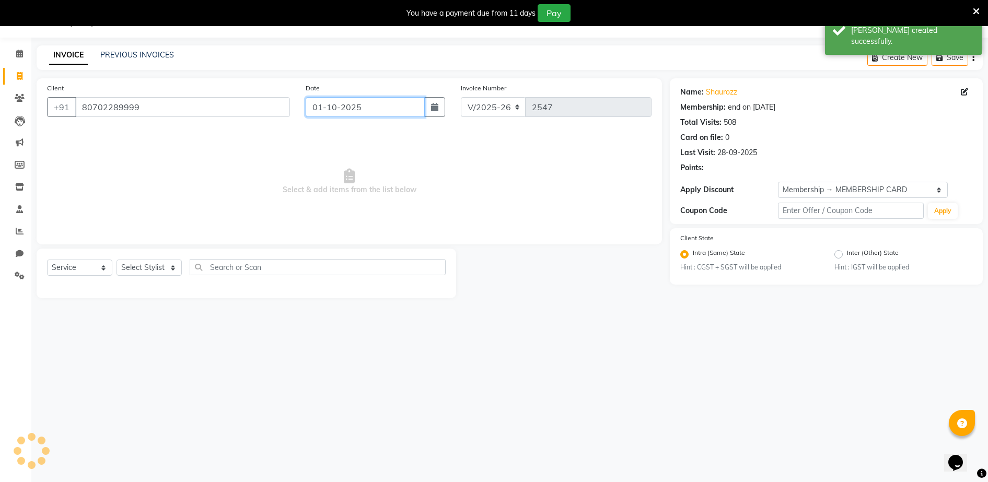
click at [353, 113] on input "01-10-2025" at bounding box center [365, 107] width 119 height 20
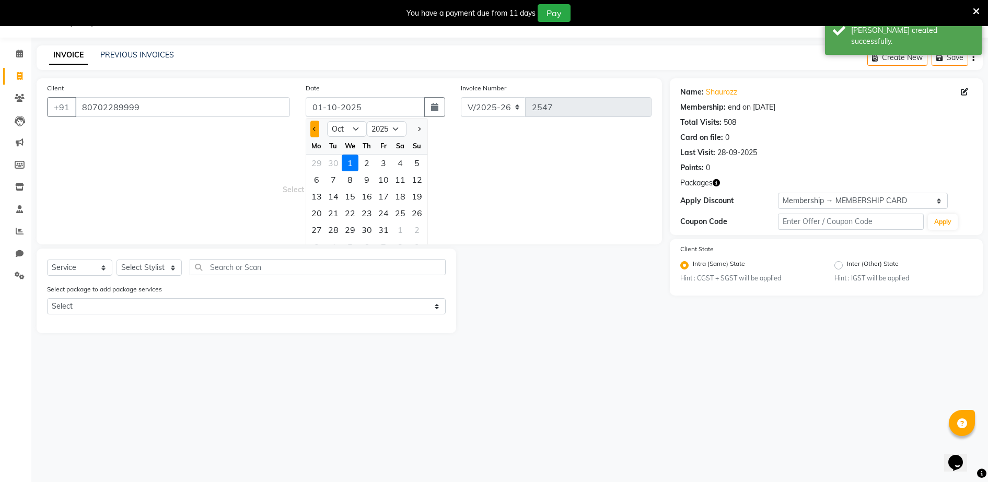
click at [311, 129] on button "Previous month" at bounding box center [314, 129] width 9 height 17
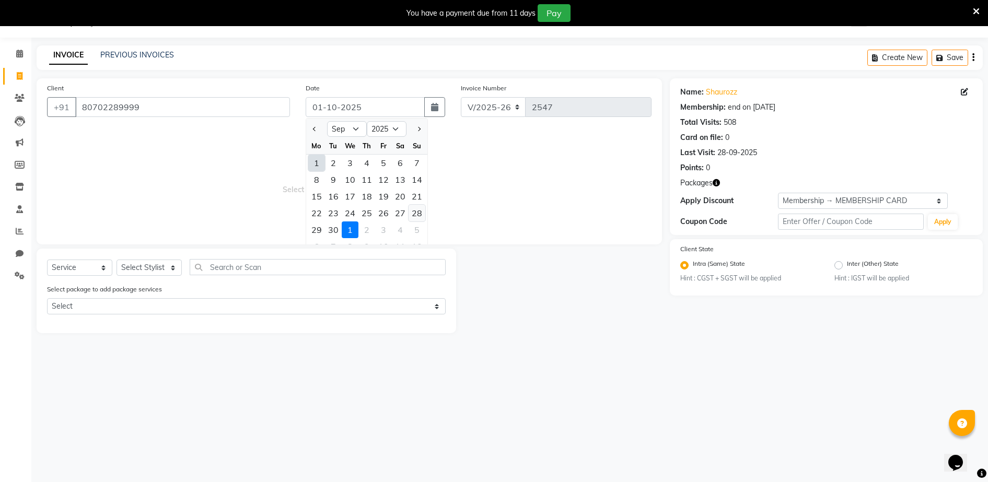
click at [420, 212] on div "28" at bounding box center [417, 213] width 17 height 17
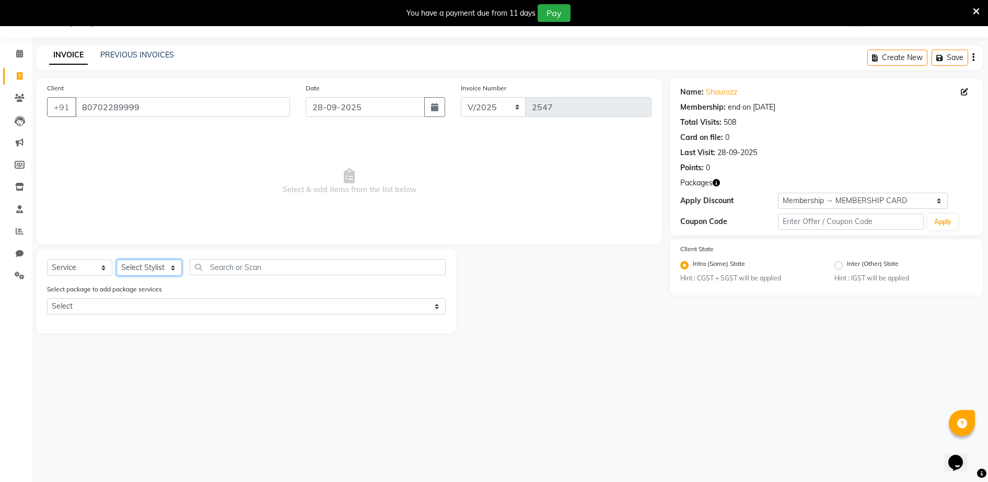
click at [155, 267] on select "Select Stylist ADITYA [PERSON_NAME] [PERSON_NAME] [PERSON_NAME] Salon Samseer s…" at bounding box center [149, 268] width 65 height 16
click at [117, 260] on select "Select Stylist ADITYA [PERSON_NAME] [PERSON_NAME] [PERSON_NAME] Salon Samseer s…" at bounding box center [149, 268] width 65 height 16
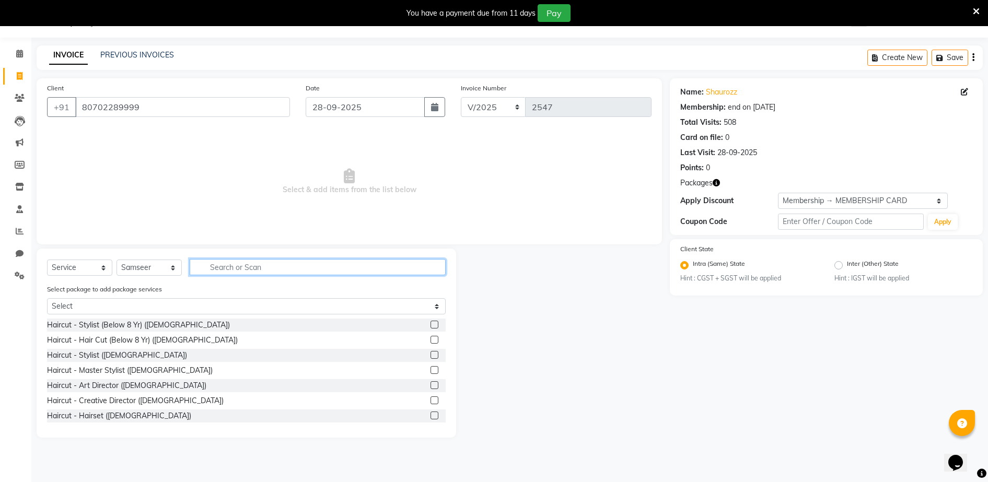
click at [245, 267] on input "text" at bounding box center [318, 267] width 256 height 16
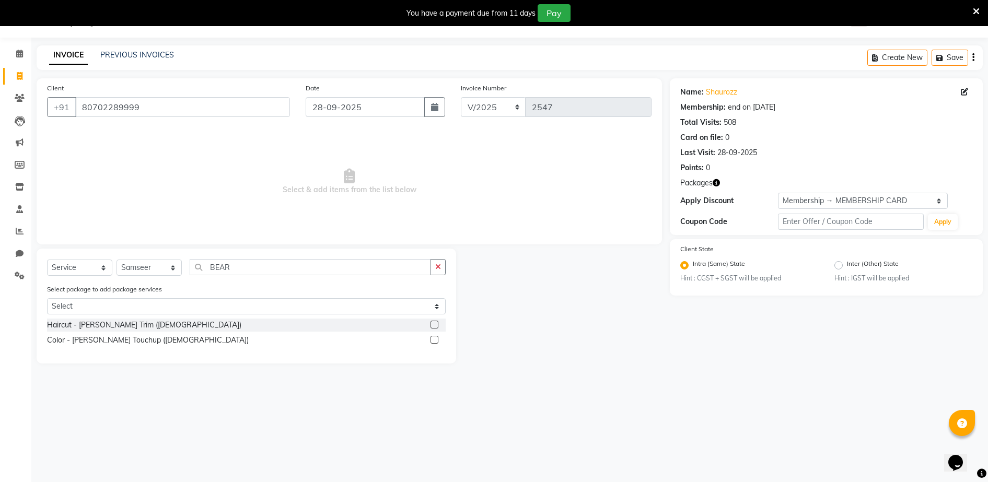
click at [436, 325] on label at bounding box center [435, 325] width 8 height 8
click at [436, 325] on input "checkbox" at bounding box center [434, 325] width 7 height 7
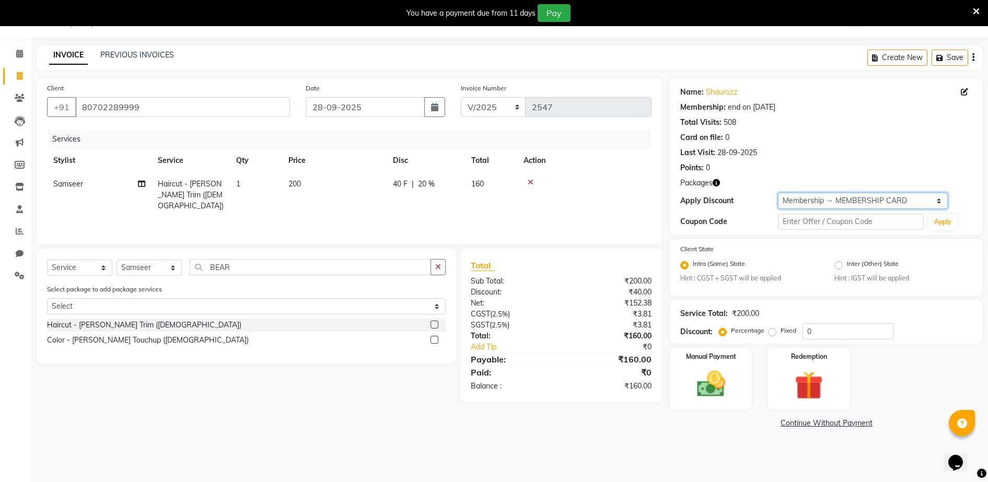
click at [821, 205] on select "Select Membership → MEMBERSHIP CARD" at bounding box center [863, 201] width 170 height 16
click at [778, 193] on select "Select Membership → MEMBERSHIP CARD" at bounding box center [863, 201] width 170 height 16
drag, startPoint x: 157, startPoint y: 263, endPoint x: 159, endPoint y: 269, distance: 6.1
click at [157, 264] on select "Select Stylist ADITYA [PERSON_NAME] [PERSON_NAME] [PERSON_NAME] Salon Samseer s…" at bounding box center [149, 268] width 65 height 16
click at [117, 260] on select "Select Stylist ADITYA [PERSON_NAME] [PERSON_NAME] [PERSON_NAME] Salon Samseer s…" at bounding box center [149, 268] width 65 height 16
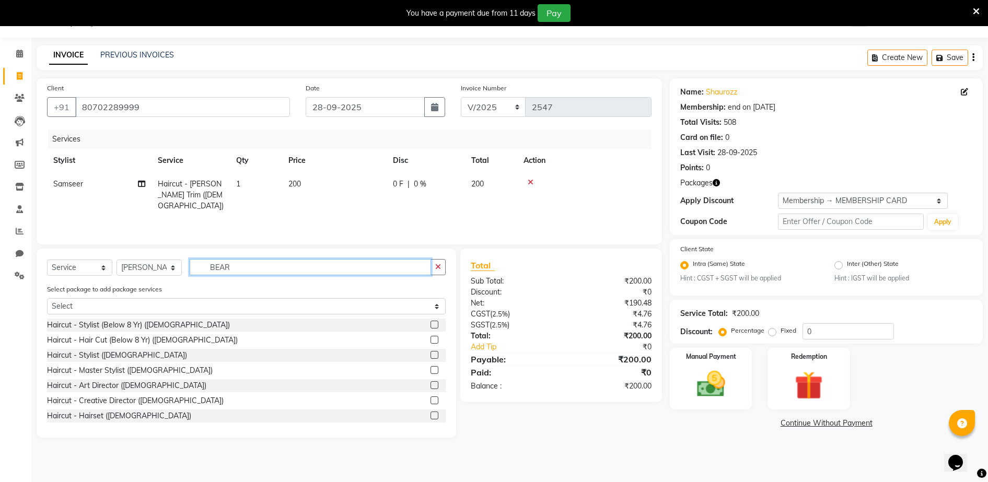
click at [252, 267] on input "BEAR" at bounding box center [310, 267] width 241 height 16
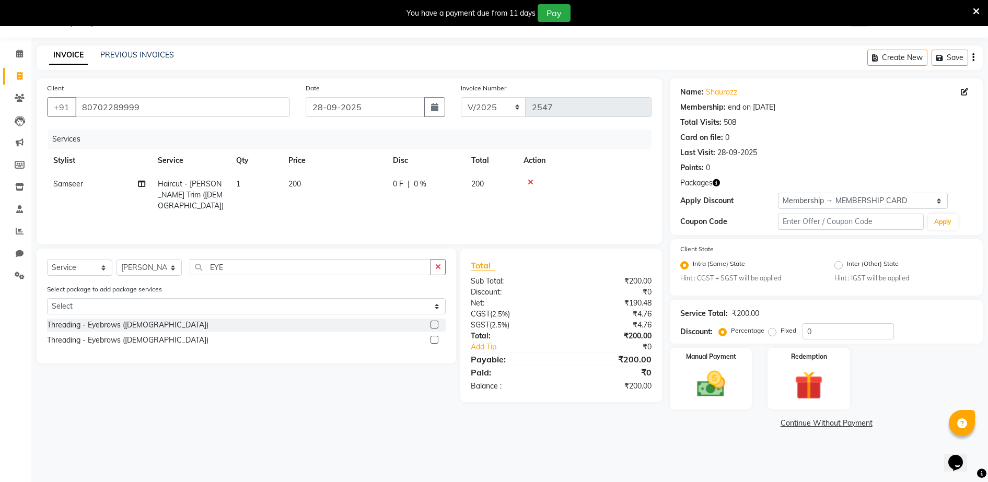
click at [433, 337] on label at bounding box center [435, 340] width 8 height 8
click at [433, 337] on input "checkbox" at bounding box center [434, 340] width 7 height 7
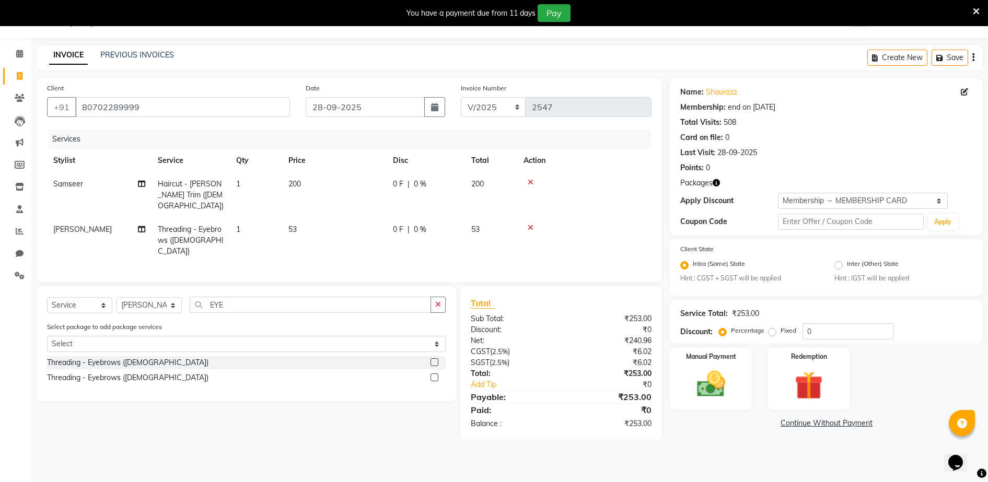
click at [313, 232] on td "53" at bounding box center [334, 240] width 105 height 45
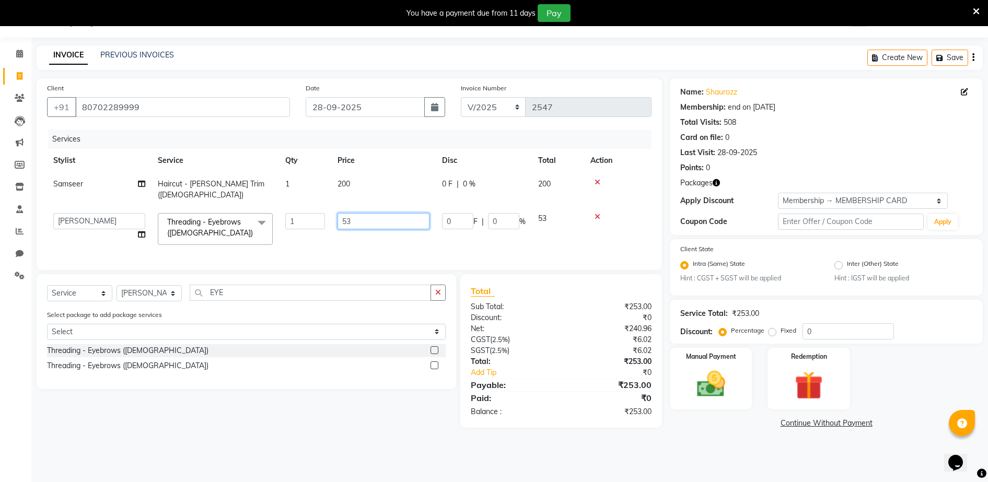
click at [373, 218] on input "53" at bounding box center [384, 221] width 92 height 16
click at [387, 167] on tr "Stylist Service Qty Price Disc Total Action" at bounding box center [349, 161] width 605 height 24
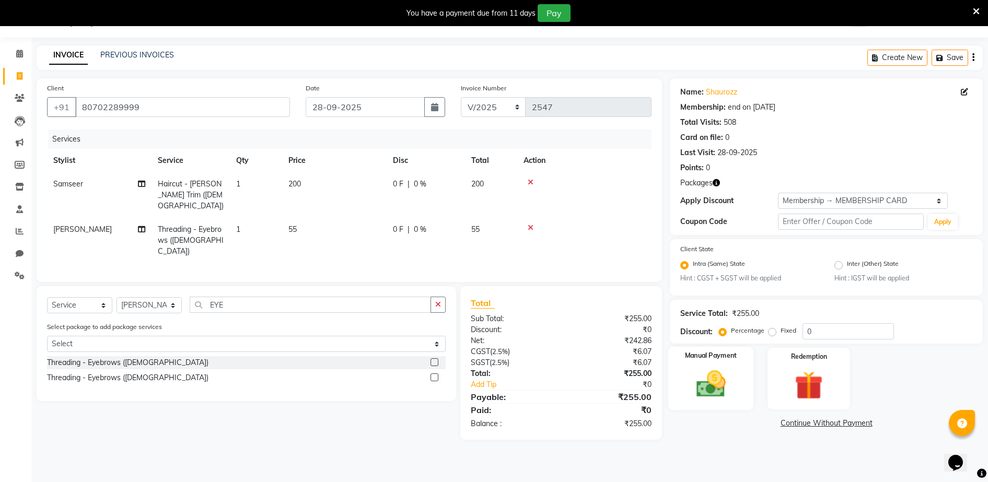
click at [737, 372] on div "Manual Payment" at bounding box center [711, 379] width 85 height 64
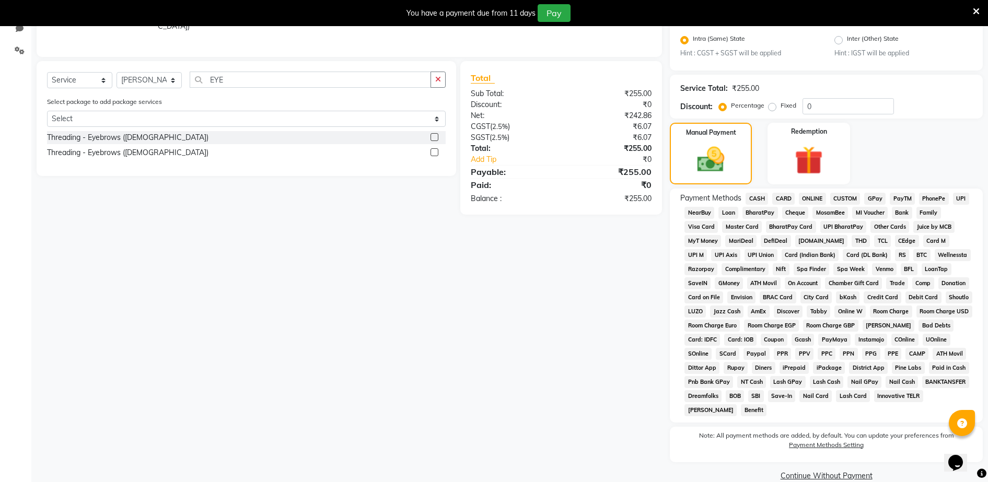
scroll to position [269, 0]
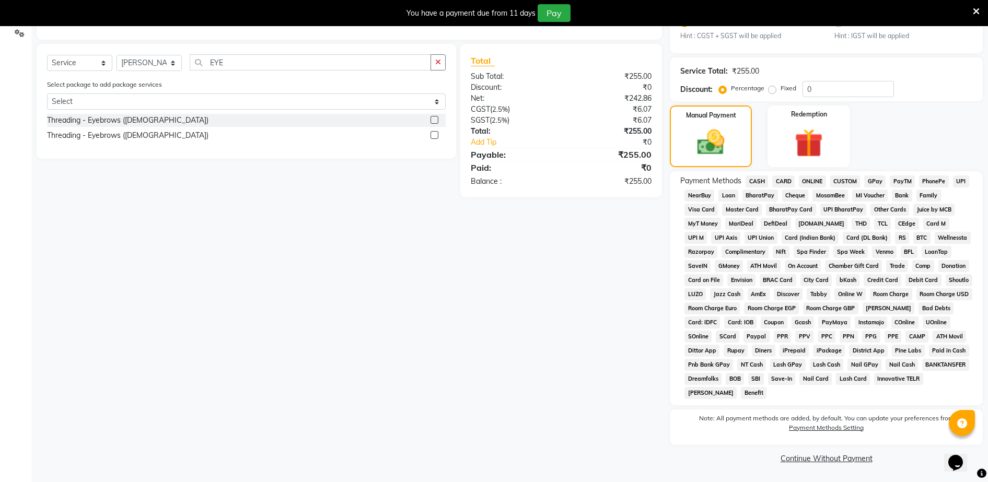
click at [892, 181] on span "PayTM" at bounding box center [902, 182] width 25 height 12
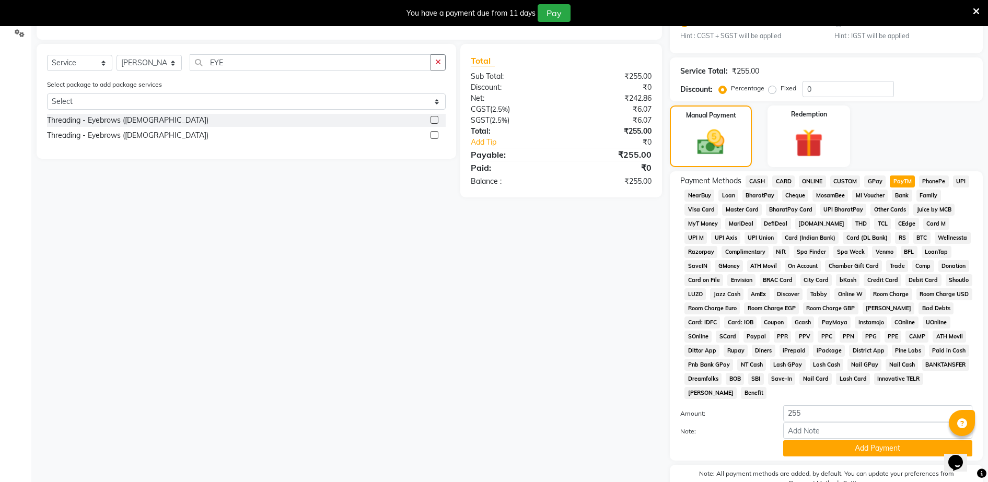
click at [874, 183] on span "GPay" at bounding box center [875, 182] width 21 height 12
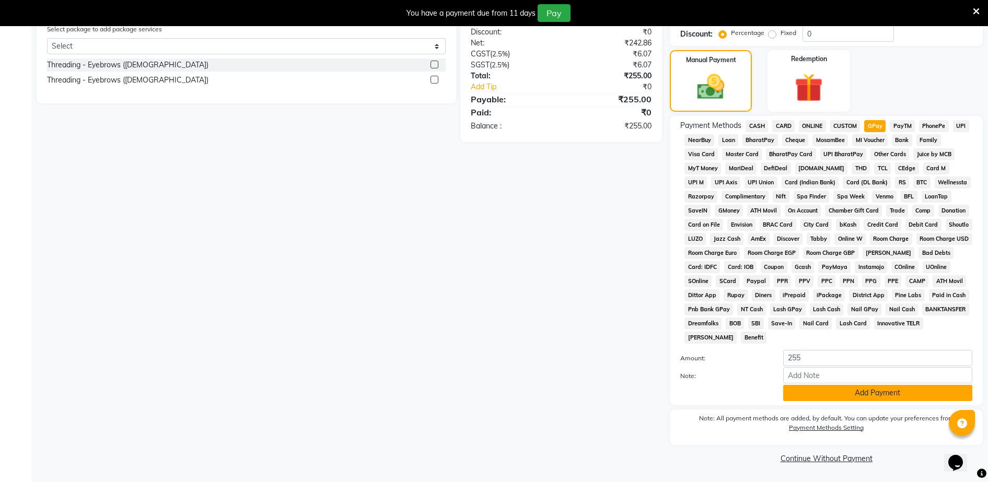
click at [861, 396] on button "Add Payment" at bounding box center [878, 393] width 189 height 16
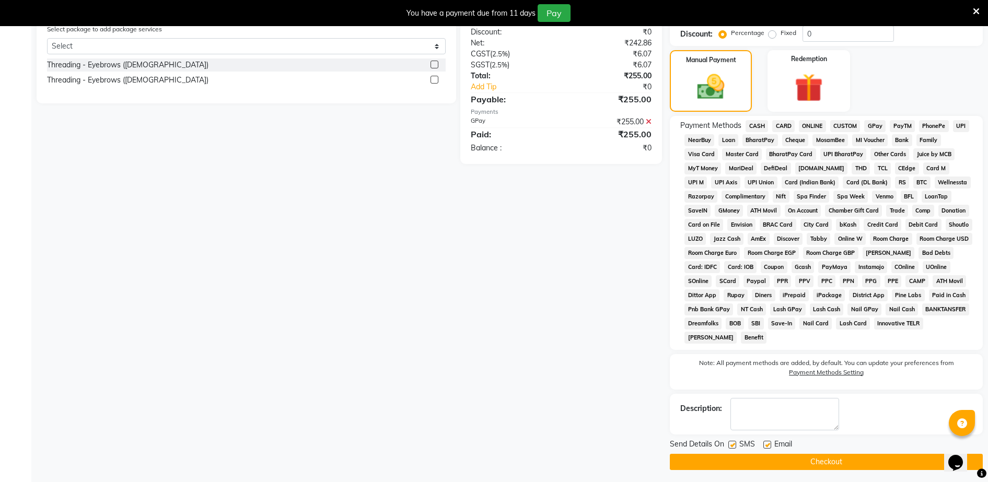
scroll to position [328, 0]
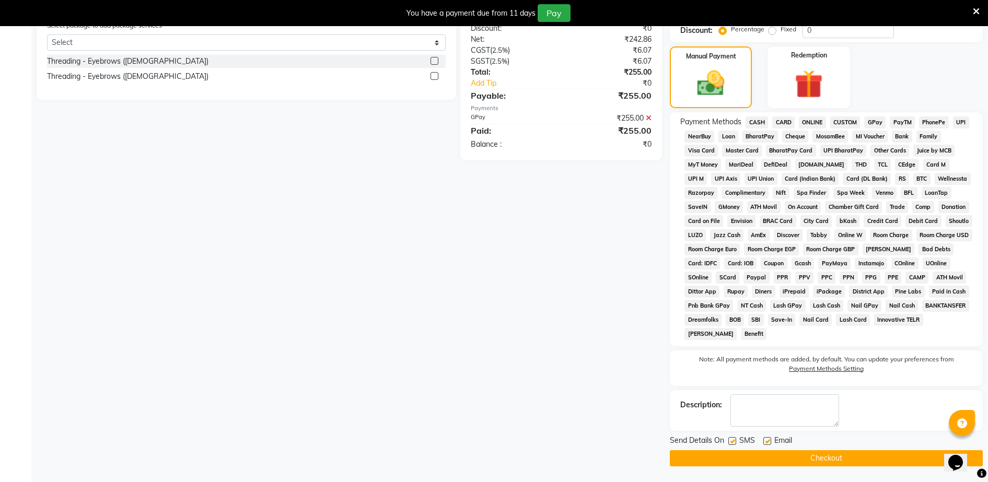
click at [862, 455] on button "Checkout" at bounding box center [826, 459] width 313 height 16
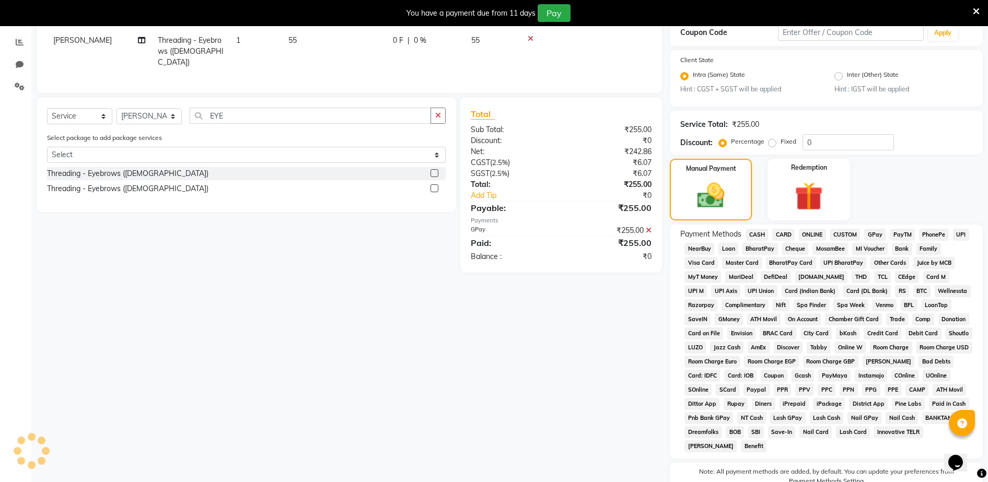
scroll to position [0, 0]
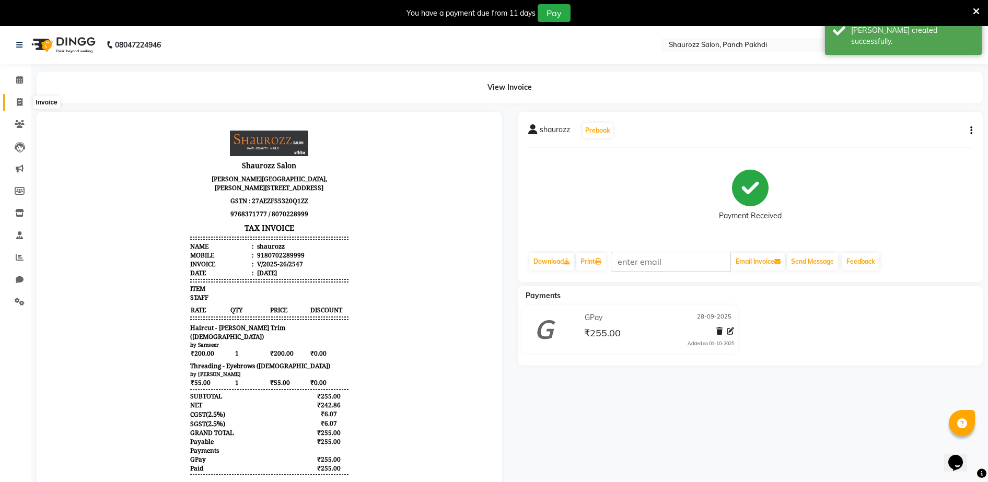
click at [17, 106] on span at bounding box center [19, 103] width 18 height 12
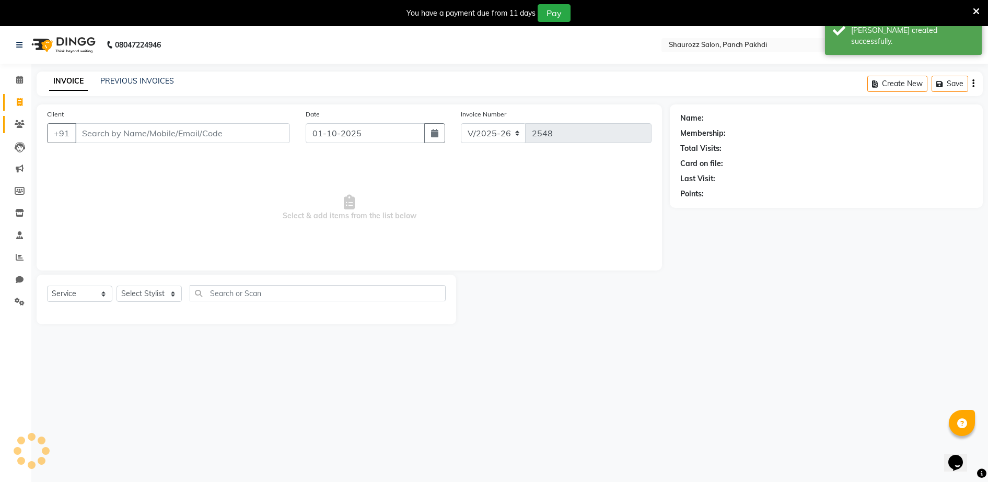
scroll to position [26, 0]
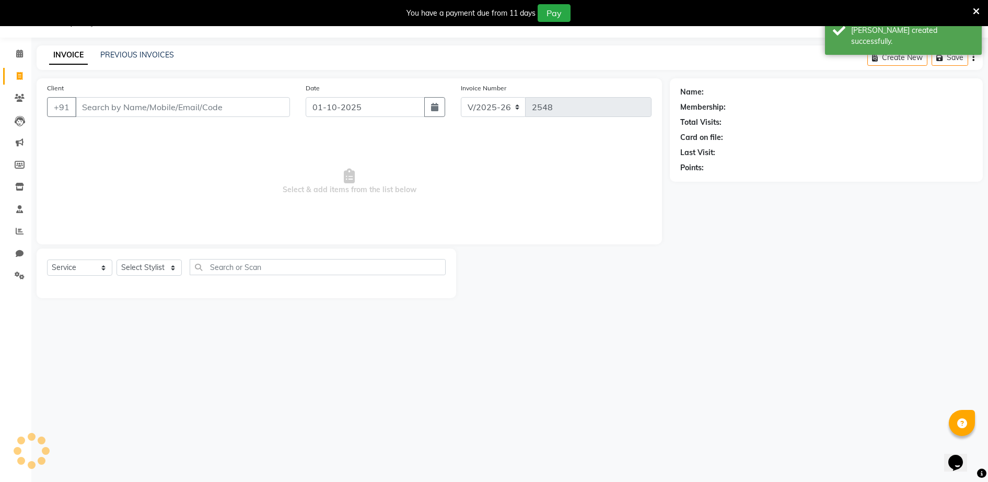
click at [142, 63] on div "INVOICE PREVIOUS INVOICES Create New Save" at bounding box center [510, 57] width 947 height 25
click at [151, 56] on link "PREVIOUS INVOICES" at bounding box center [137, 54] width 74 height 9
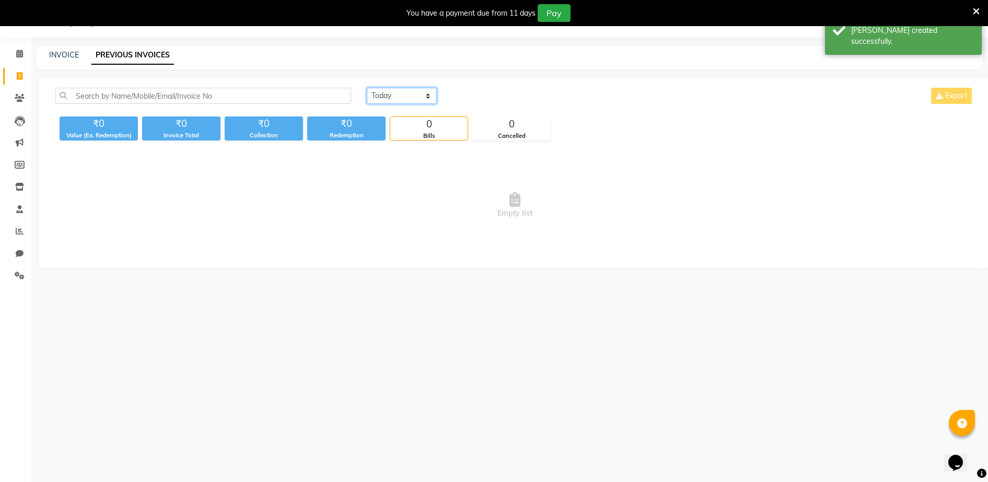
drag, startPoint x: 394, startPoint y: 88, endPoint x: 401, endPoint y: 105, distance: 18.5
click at [394, 90] on select "[DATE] [DATE] Custom Range" at bounding box center [402, 96] width 70 height 16
drag, startPoint x: 413, startPoint y: 155, endPoint x: 418, endPoint y: 145, distance: 10.8
click at [413, 155] on span "Empty list" at bounding box center [514, 205] width 919 height 105
drag, startPoint x: 408, startPoint y: 96, endPoint x: 411, endPoint y: 105, distance: 9.3
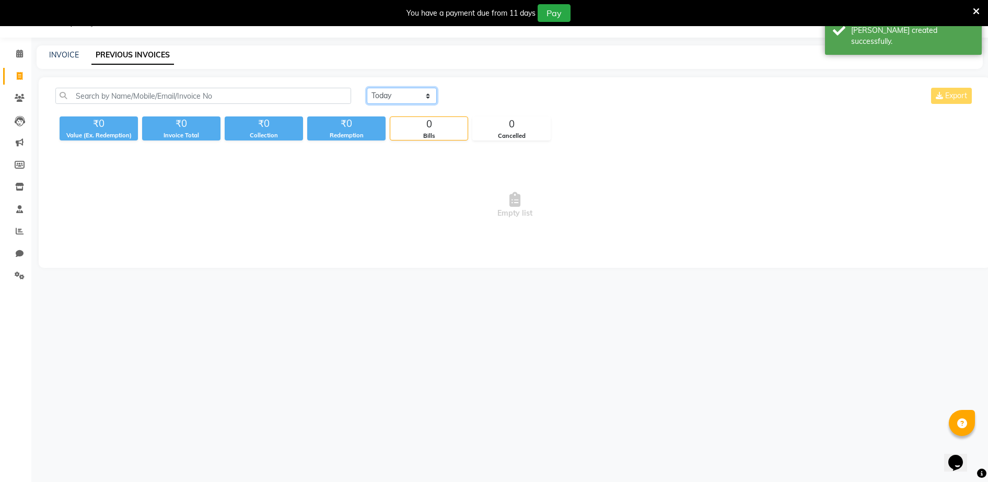
click at [408, 97] on select "[DATE] [DATE] Custom Range" at bounding box center [402, 96] width 70 height 16
click at [367, 88] on select "[DATE] [DATE] Custom Range" at bounding box center [402, 96] width 70 height 16
drag, startPoint x: 509, startPoint y: 100, endPoint x: 504, endPoint y: 103, distance: 5.8
click at [509, 100] on input "01-10-2025" at bounding box center [487, 96] width 73 height 15
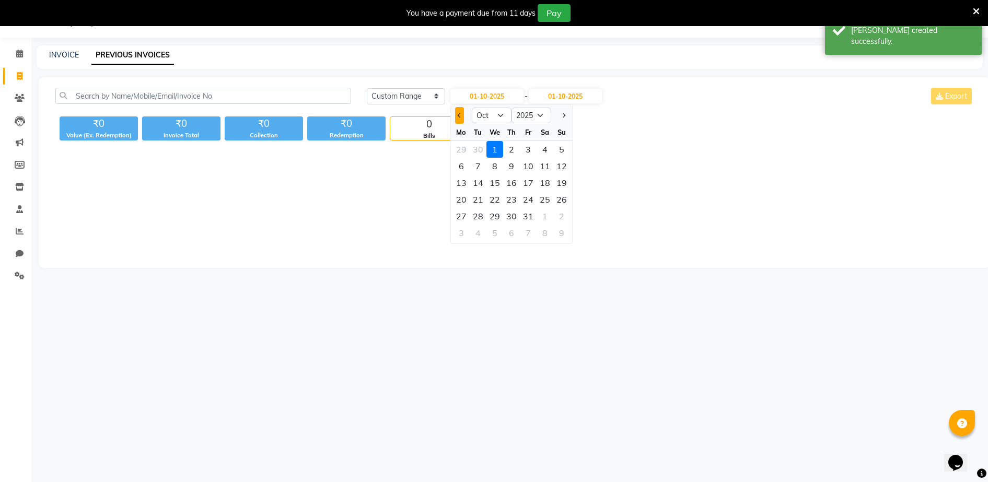
click at [459, 117] on span "Previous month" at bounding box center [460, 115] width 4 height 4
click at [561, 200] on div "28" at bounding box center [562, 199] width 17 height 17
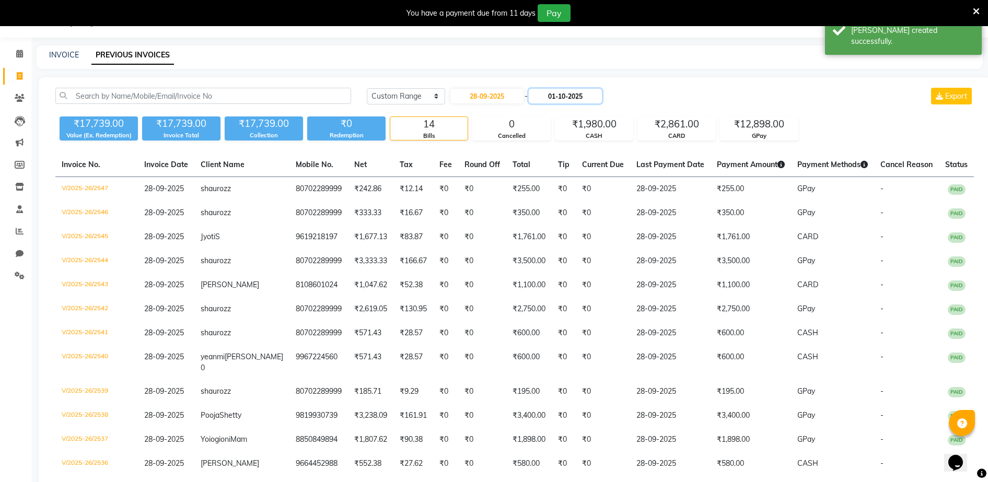
click at [559, 97] on input "01-10-2025" at bounding box center [565, 96] width 73 height 15
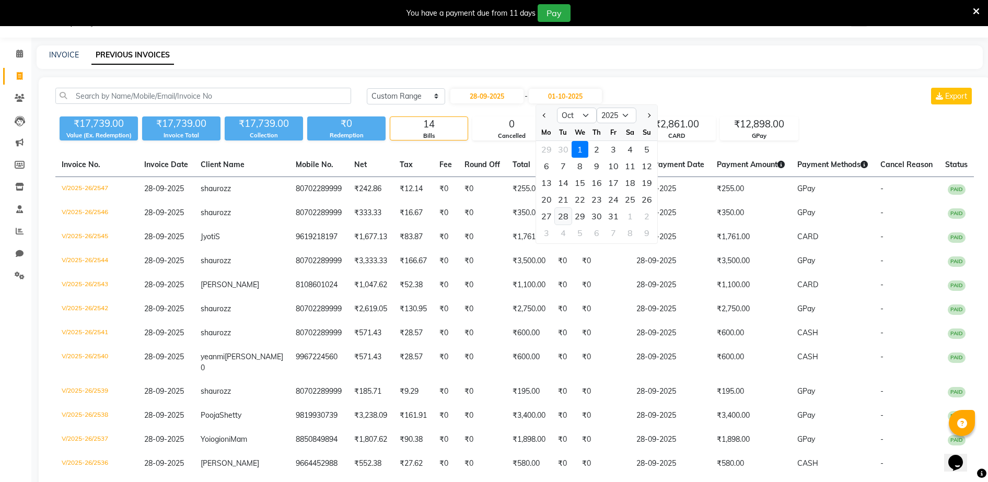
click at [566, 216] on div "28" at bounding box center [563, 216] width 17 height 17
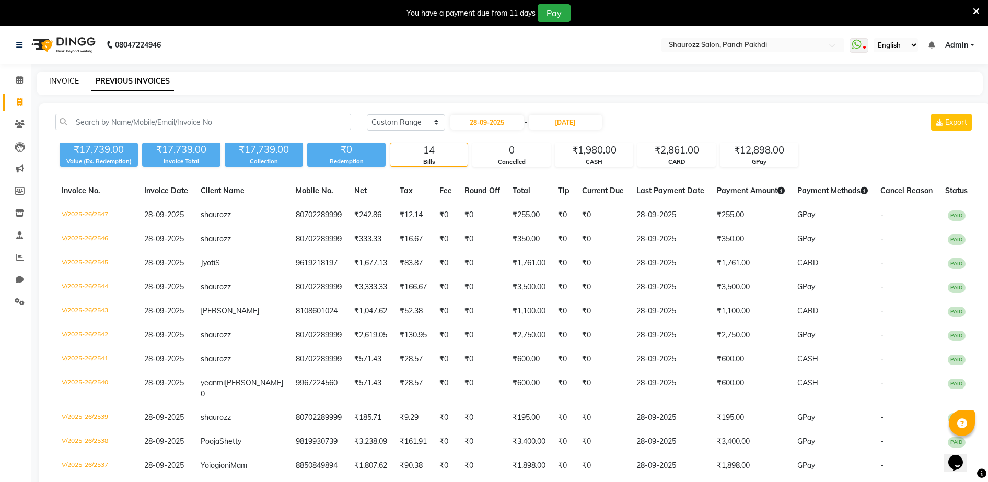
click at [65, 79] on link "INVOICE" at bounding box center [64, 80] width 30 height 9
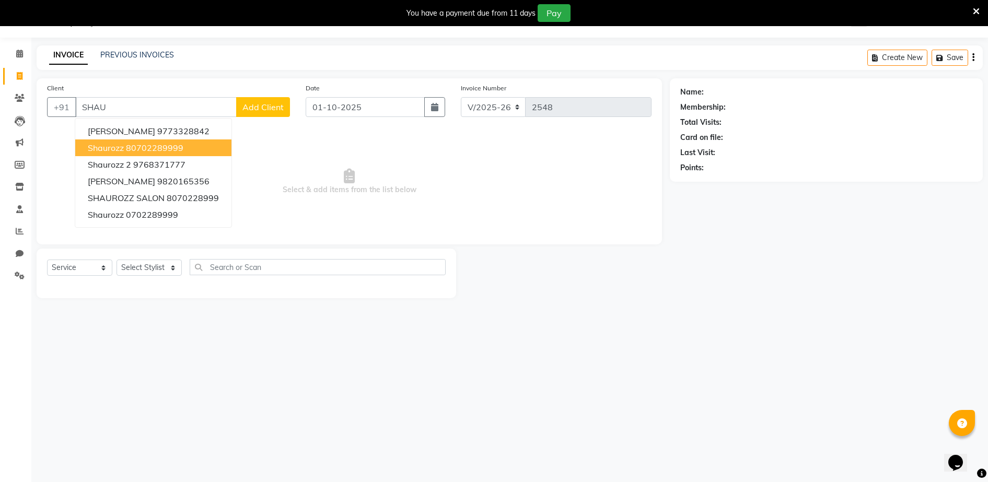
click at [146, 143] on ngb-highlight "80702289999" at bounding box center [154, 148] width 57 height 10
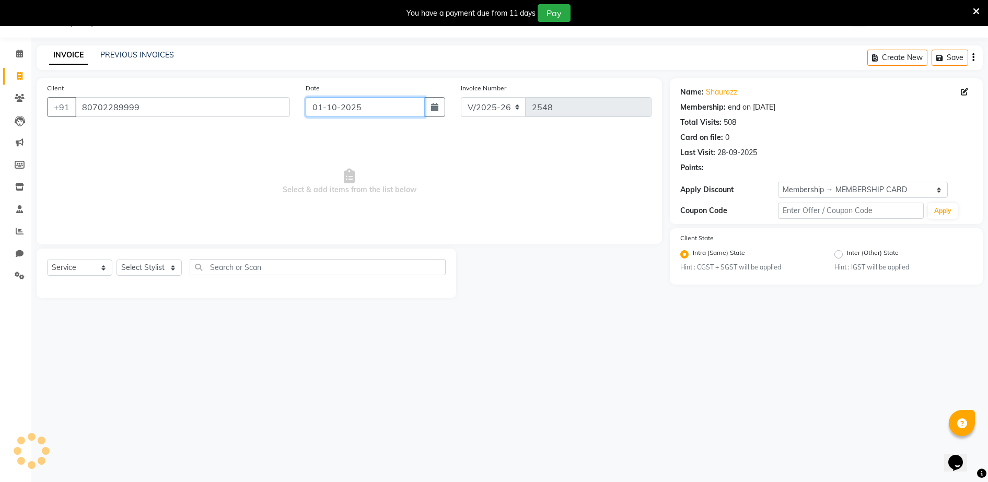
click at [343, 110] on input "01-10-2025" at bounding box center [365, 107] width 119 height 20
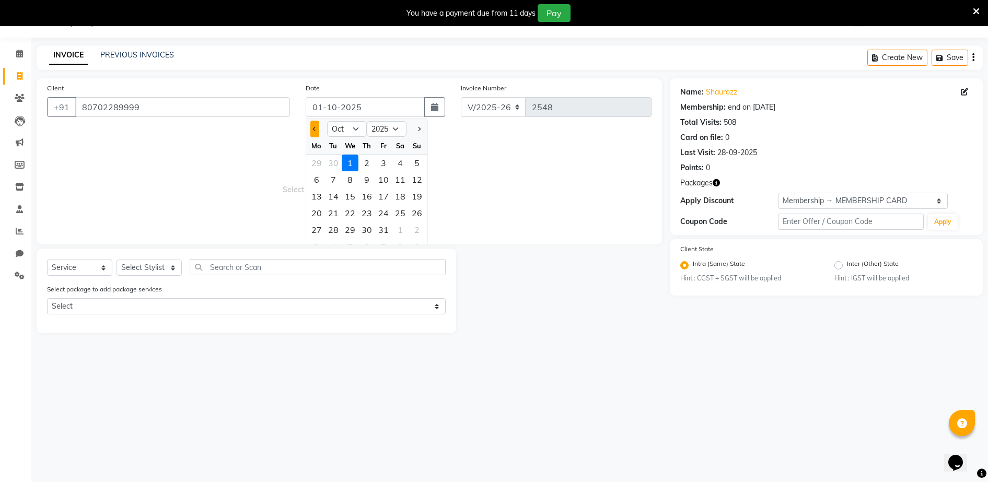
click at [312, 131] on button "Previous month" at bounding box center [314, 129] width 9 height 17
click at [317, 232] on div "29" at bounding box center [316, 230] width 17 height 17
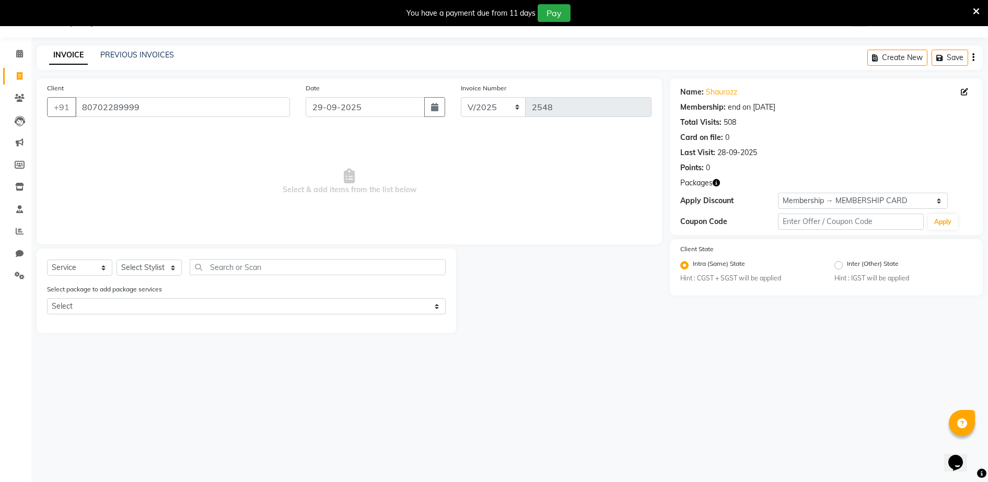
click at [152, 276] on div "Select Service Product Membership Package Voucher Prepaid Gift Card Select Styl…" at bounding box center [246, 271] width 399 height 25
click at [154, 272] on select "Select Stylist ADITYA [PERSON_NAME] [PERSON_NAME] [PERSON_NAME] Salon Samseer s…" at bounding box center [149, 268] width 65 height 16
click at [117, 260] on select "Select Stylist ADITYA [PERSON_NAME] [PERSON_NAME] [PERSON_NAME] Salon Samseer s…" at bounding box center [149, 268] width 65 height 16
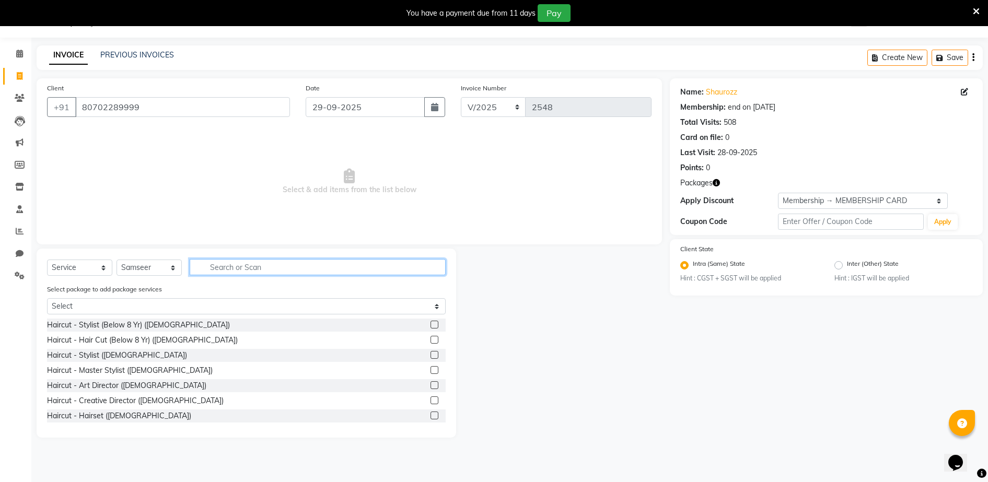
click at [234, 260] on input "text" at bounding box center [318, 267] width 256 height 16
click at [431, 356] on label at bounding box center [435, 355] width 8 height 8
click at [431, 356] on input "checkbox" at bounding box center [434, 355] width 7 height 7
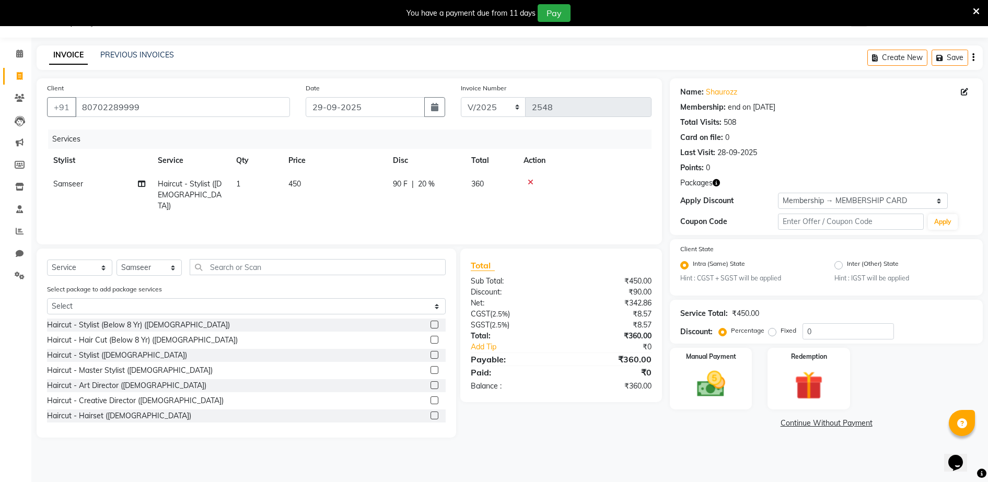
click at [318, 187] on td "450" at bounding box center [334, 194] width 105 height 45
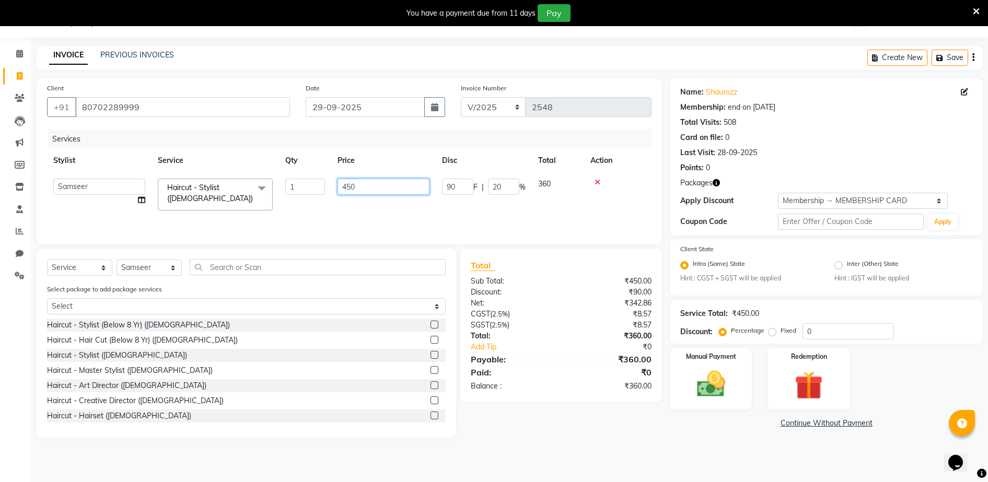
click at [365, 184] on input "450" at bounding box center [384, 187] width 92 height 16
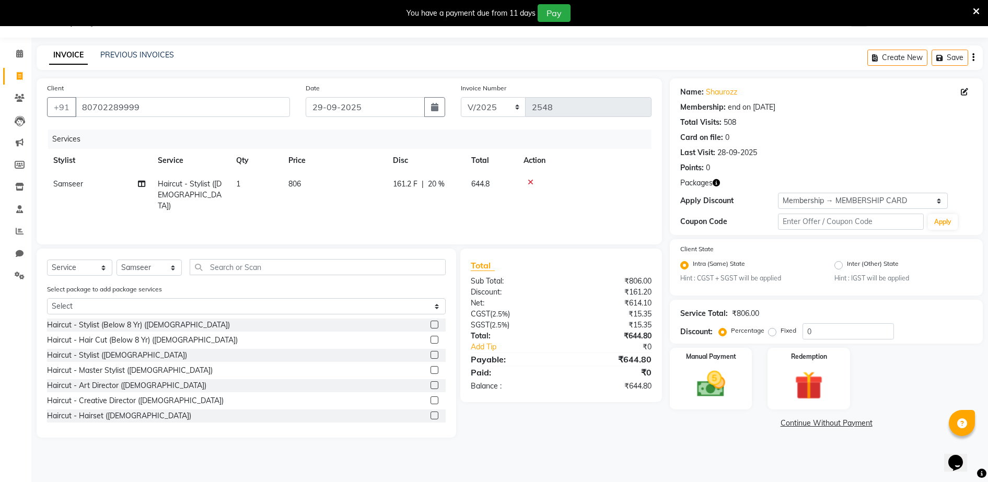
click at [381, 157] on th "Price" at bounding box center [334, 161] width 105 height 24
click at [814, 204] on select "Select Membership → MEMBERSHIP CARD" at bounding box center [863, 201] width 170 height 16
click at [778, 193] on select "Select Membership → MEMBERSHIP CARD" at bounding box center [863, 201] width 170 height 16
click at [729, 381] on img at bounding box center [711, 385] width 48 height 34
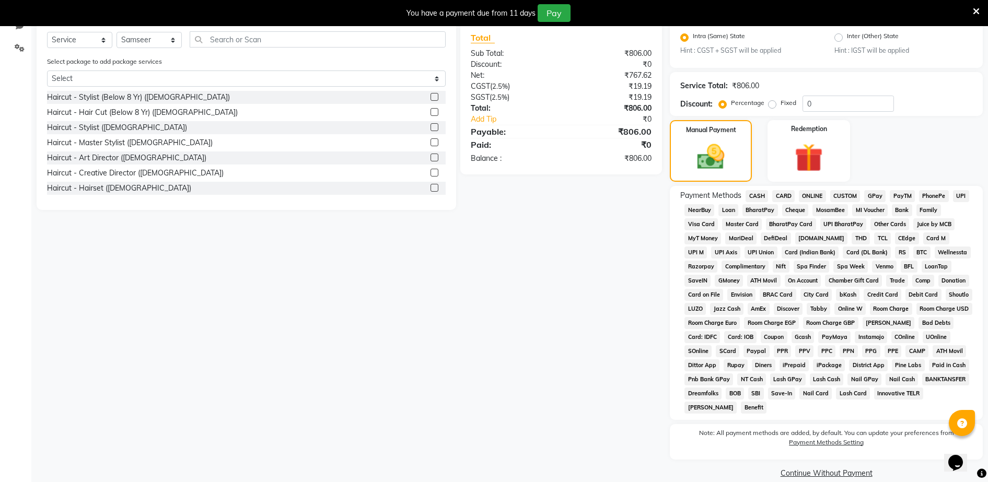
scroll to position [269, 0]
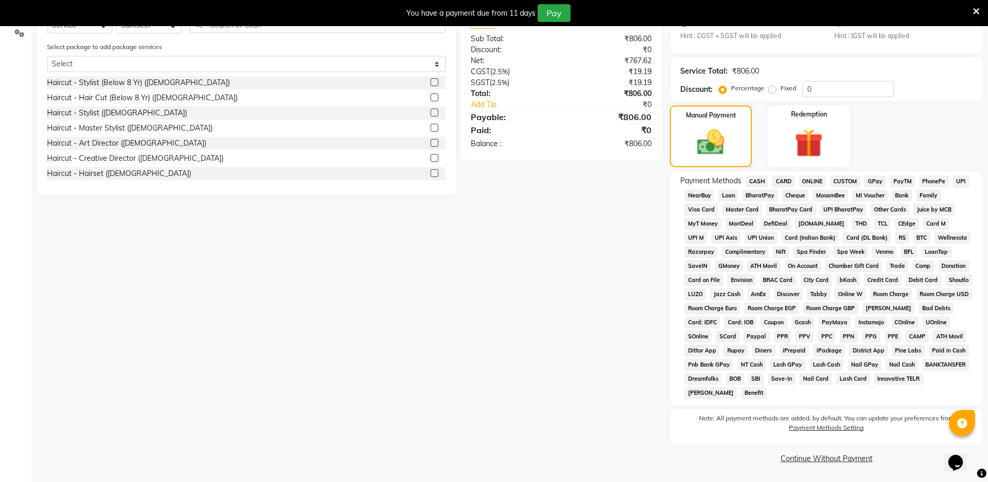
click at [757, 179] on span "CASH" at bounding box center [757, 182] width 22 height 12
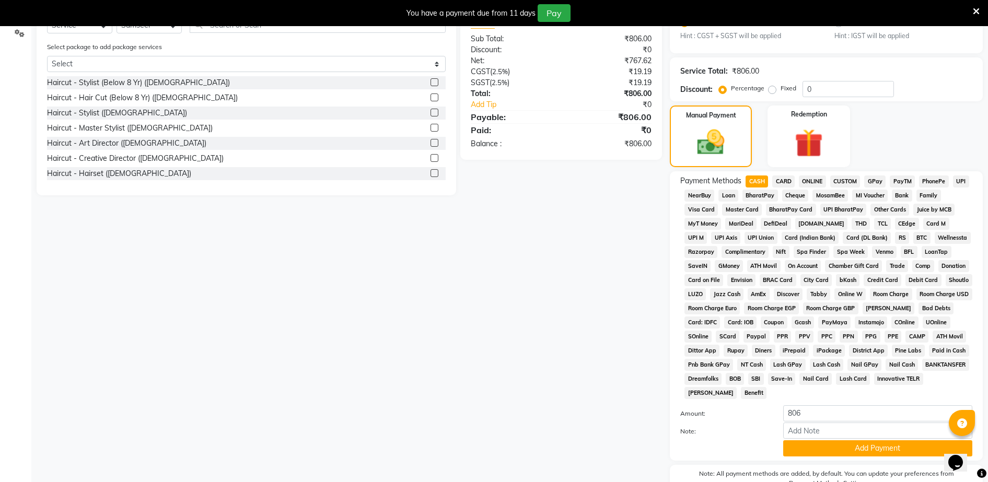
click at [881, 179] on span "GPay" at bounding box center [875, 182] width 21 height 12
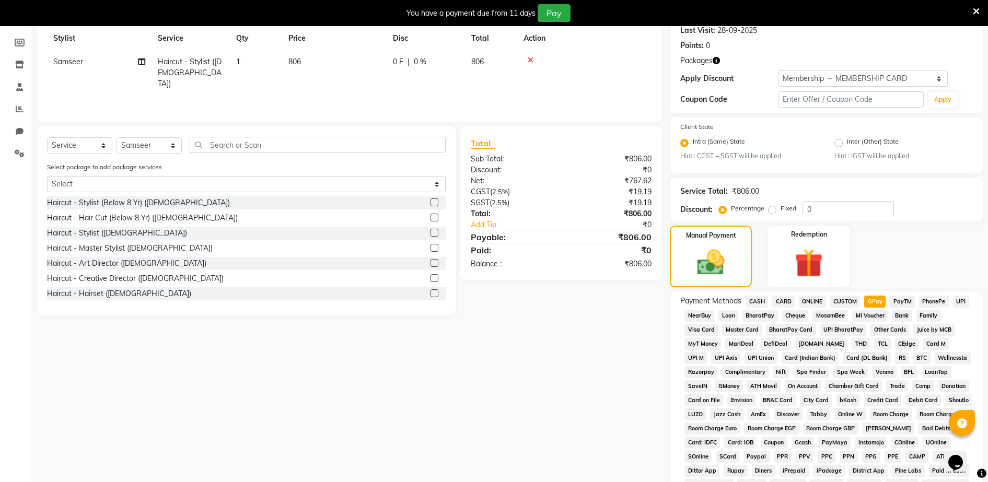
scroll to position [324, 0]
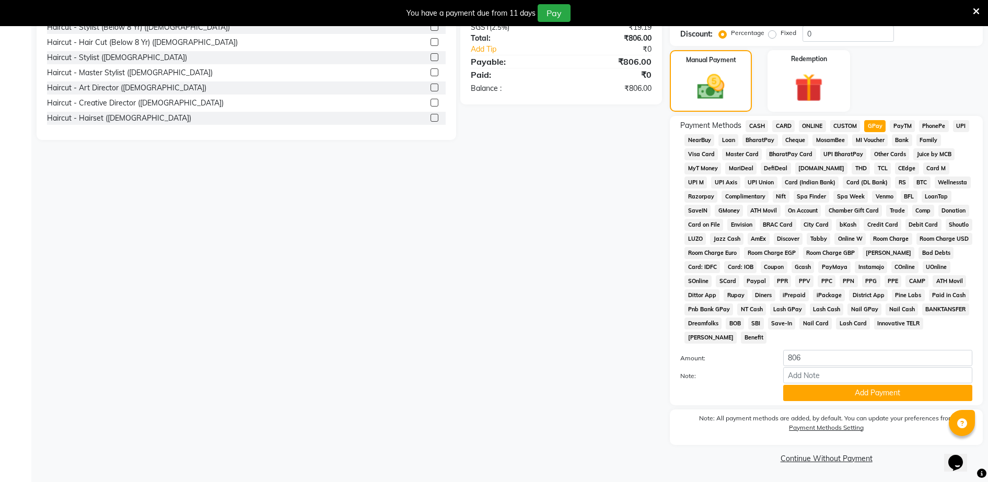
click at [883, 408] on div "Name: Shaurozz Membership: end on [DATE] Total Visits: 508 Card on file: 0 Last…" at bounding box center [830, 123] width 321 height 686
click at [884, 398] on button "Add Payment" at bounding box center [878, 393] width 189 height 16
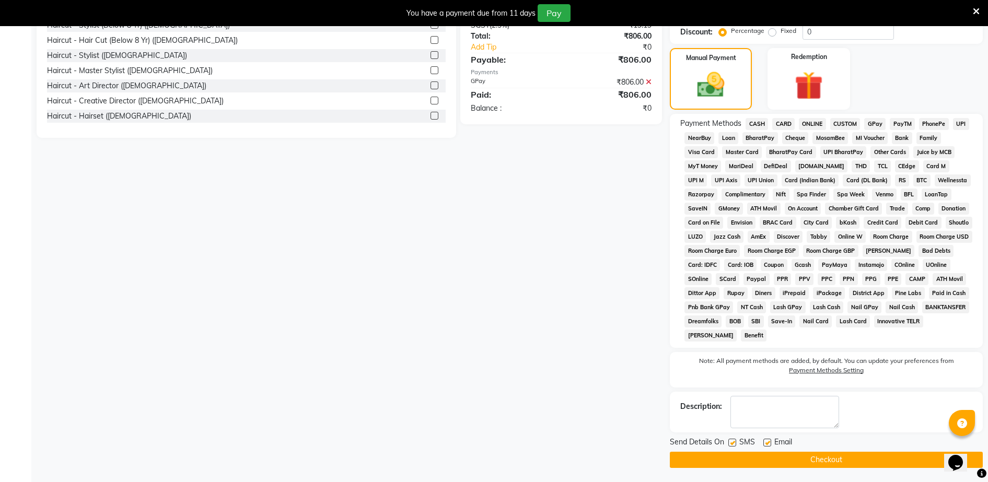
scroll to position [328, 0]
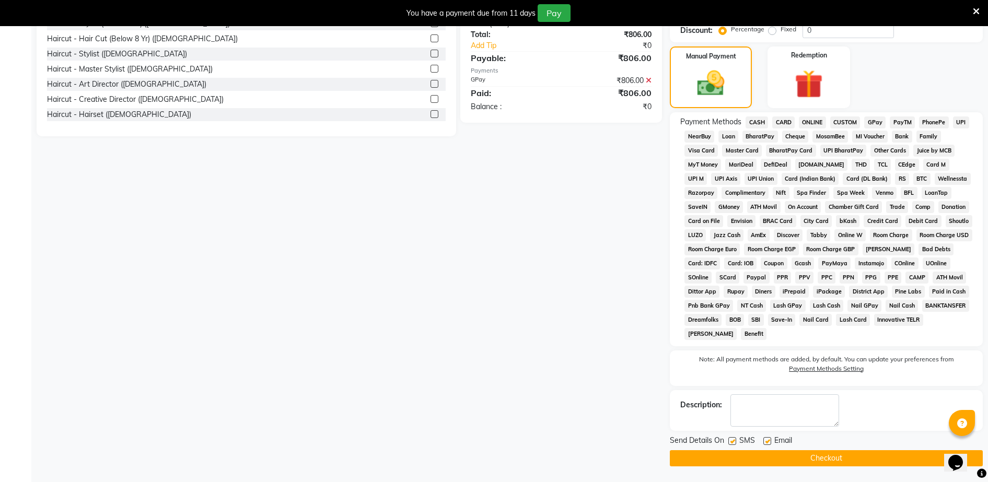
click at [869, 454] on button "Checkout" at bounding box center [826, 459] width 313 height 16
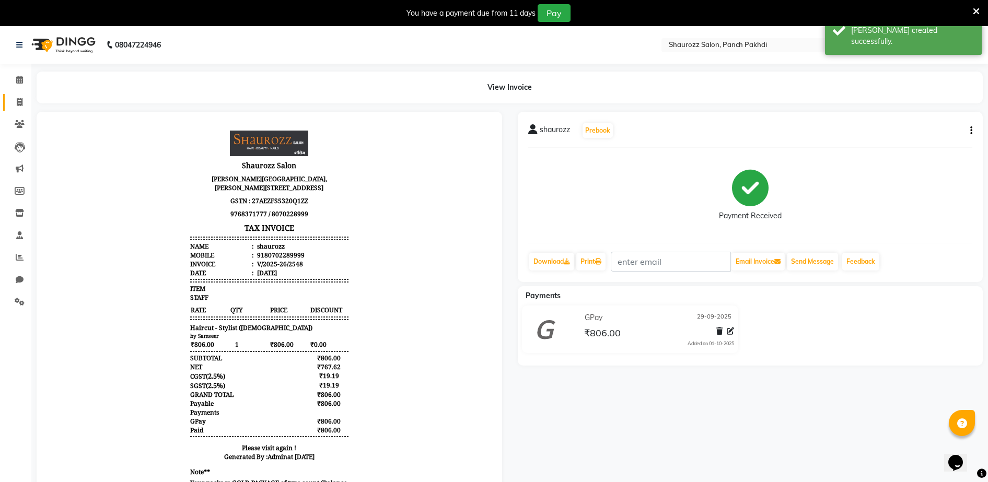
click at [23, 96] on link "Invoice" at bounding box center [15, 102] width 25 height 17
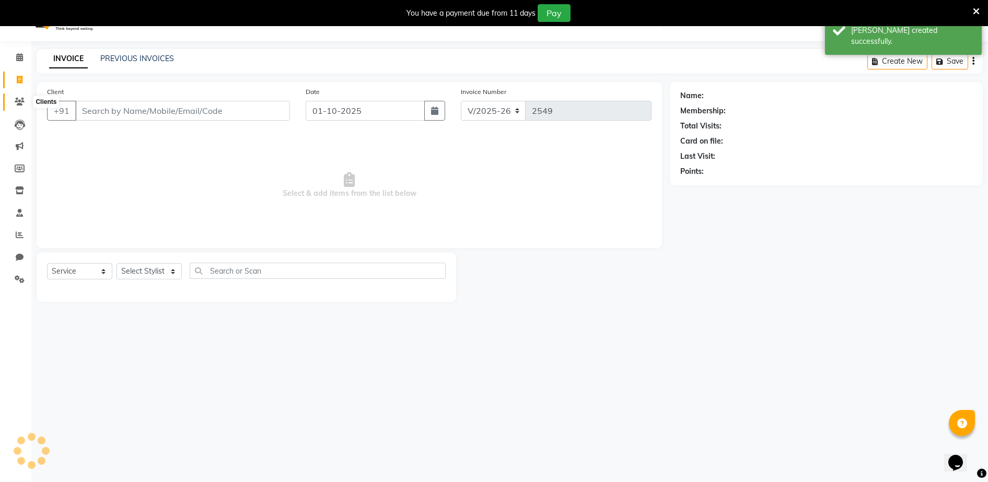
scroll to position [26, 0]
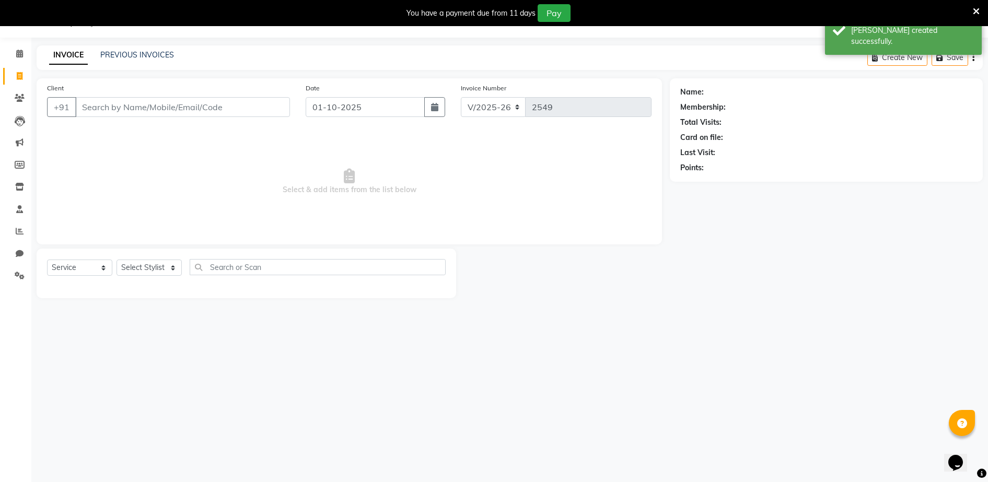
click at [211, 109] on input "Client" at bounding box center [182, 107] width 215 height 20
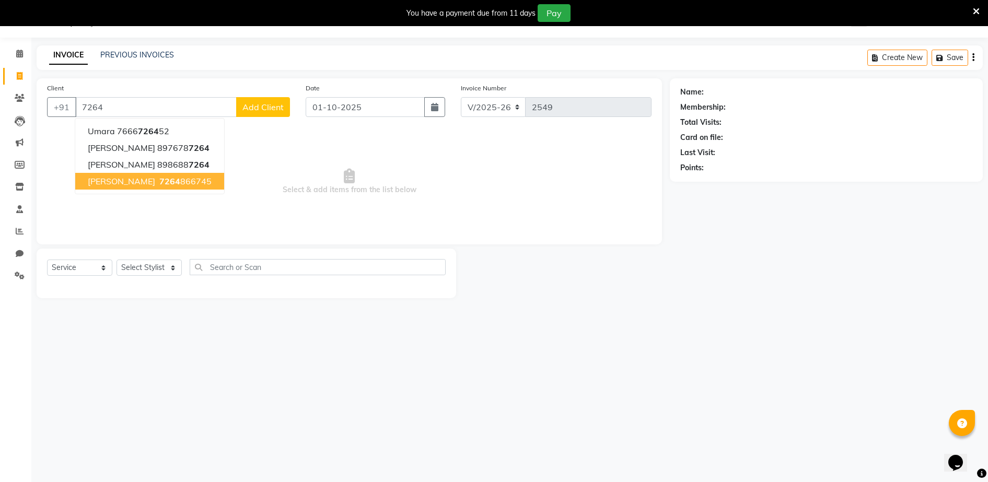
click at [159, 180] on span "7264" at bounding box center [169, 181] width 21 height 10
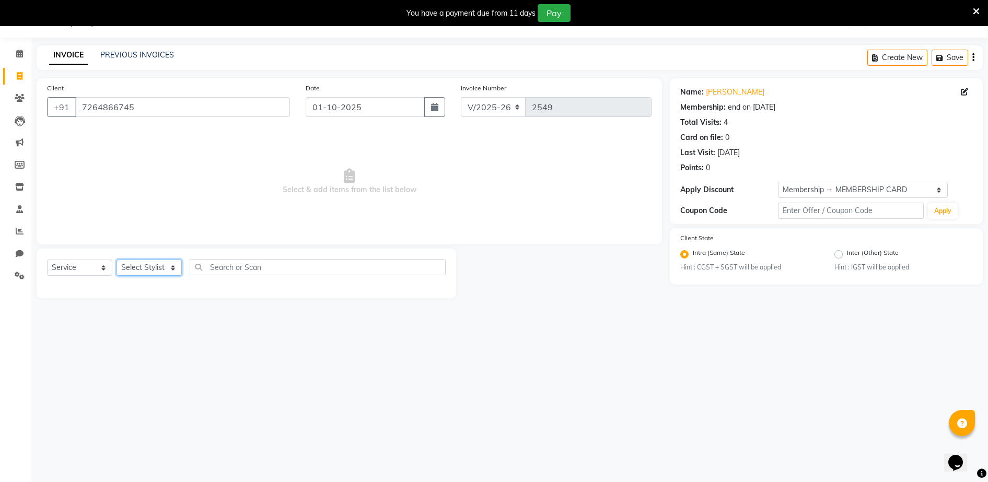
click at [143, 270] on select "Select Stylist ADITYA [PERSON_NAME] [PERSON_NAME] [PERSON_NAME] Salon Samseer s…" at bounding box center [149, 268] width 65 height 16
click at [117, 260] on select "Select Stylist ADITYA [PERSON_NAME] [PERSON_NAME] [PERSON_NAME] Salon Samseer s…" at bounding box center [149, 268] width 65 height 16
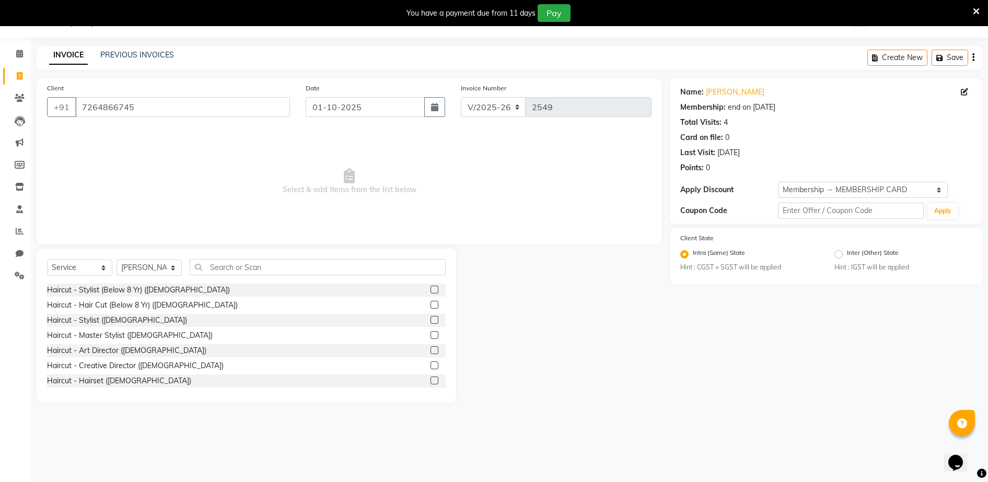
click at [450, 201] on span "Select & add items from the list below" at bounding box center [349, 182] width 605 height 105
click at [243, 268] on input "text" at bounding box center [318, 267] width 256 height 16
click at [264, 202] on span "Select & add items from the list below" at bounding box center [349, 182] width 605 height 105
click at [239, 270] on input "text" at bounding box center [318, 267] width 256 height 16
click at [63, 273] on select "Select Service Product Membership Package Voucher Prepaid Gift Card" at bounding box center [79, 268] width 65 height 16
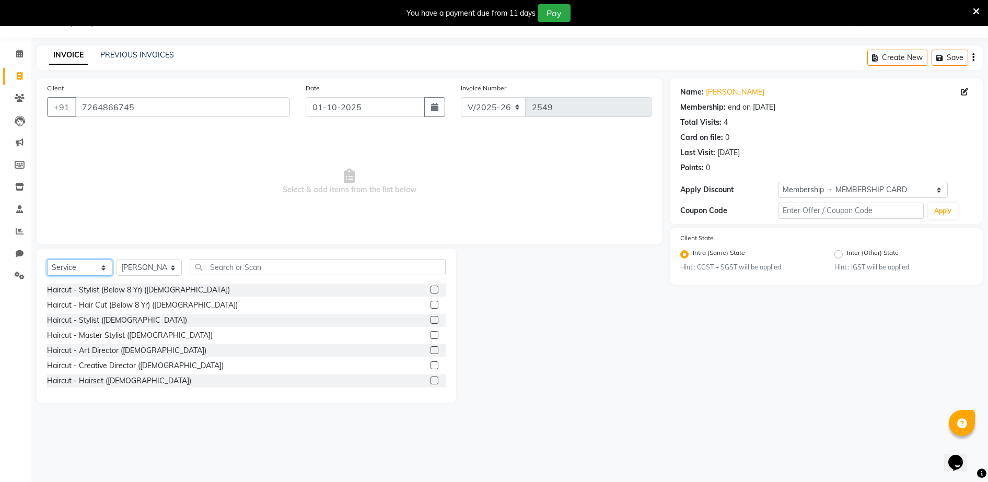
click at [47, 260] on select "Select Service Product Membership Package Voucher Prepaid Gift Card" at bounding box center [79, 268] width 65 height 16
click at [244, 266] on input "text" at bounding box center [318, 267] width 256 height 16
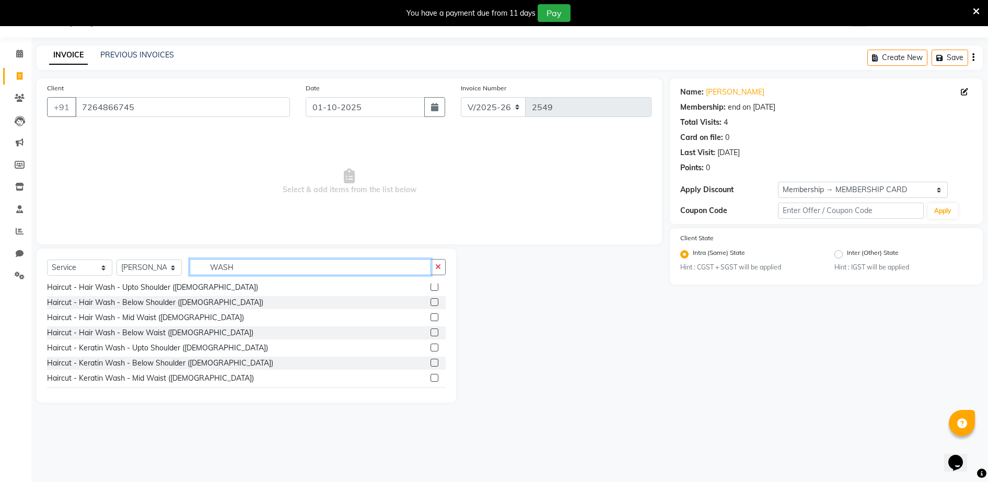
scroll to position [47, 0]
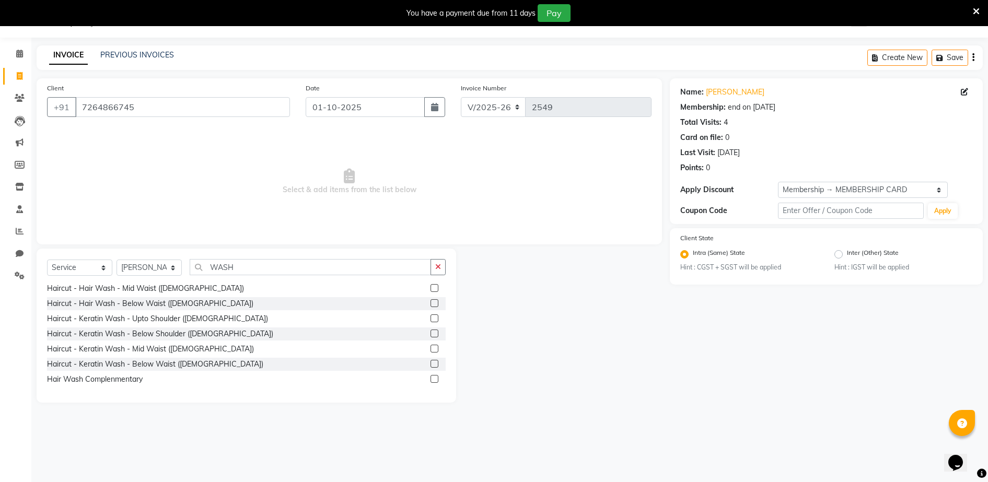
click at [431, 379] on label at bounding box center [435, 379] width 8 height 8
click at [431, 379] on input "checkbox" at bounding box center [434, 379] width 7 height 7
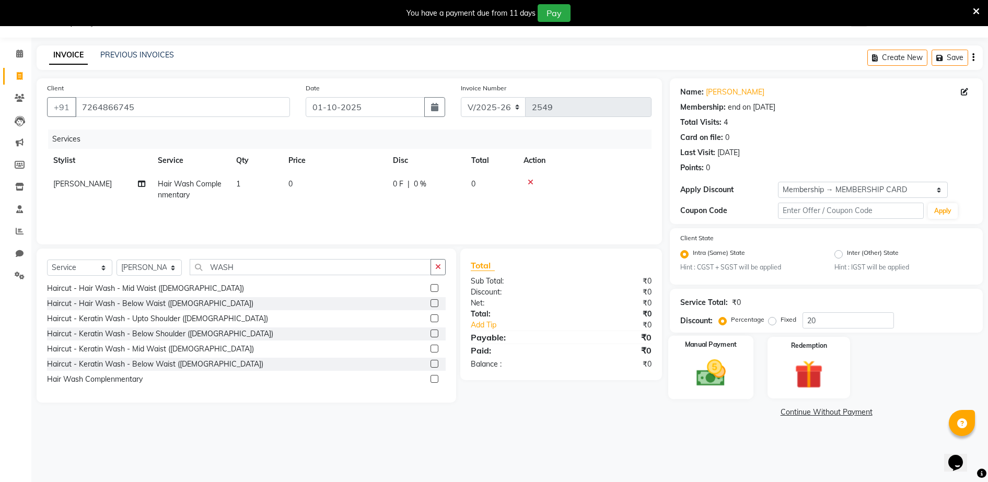
click at [712, 371] on img at bounding box center [711, 374] width 48 height 34
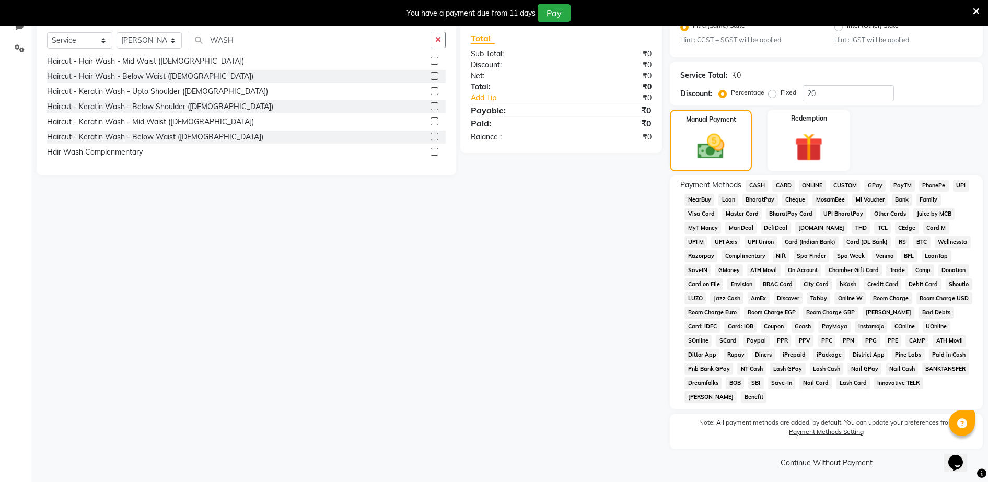
scroll to position [258, 0]
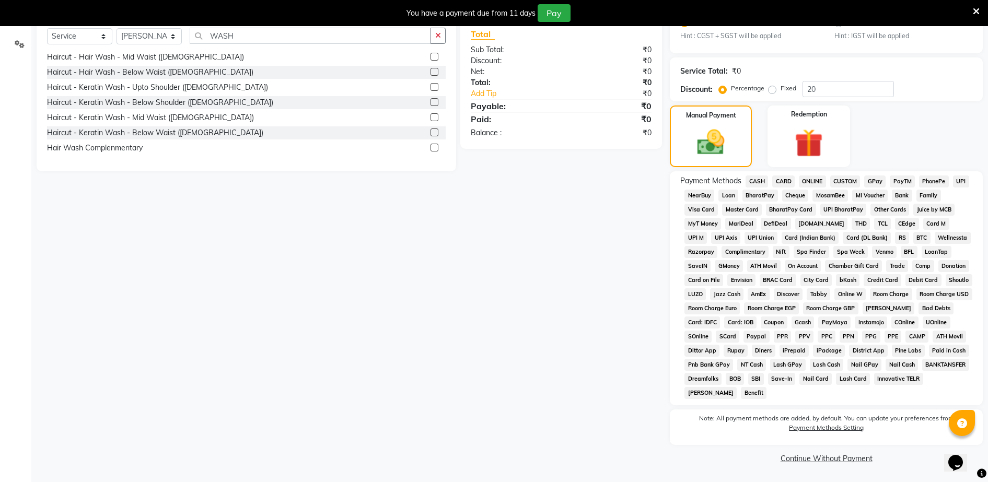
click at [753, 253] on span "Complimentary" at bounding box center [745, 252] width 47 height 12
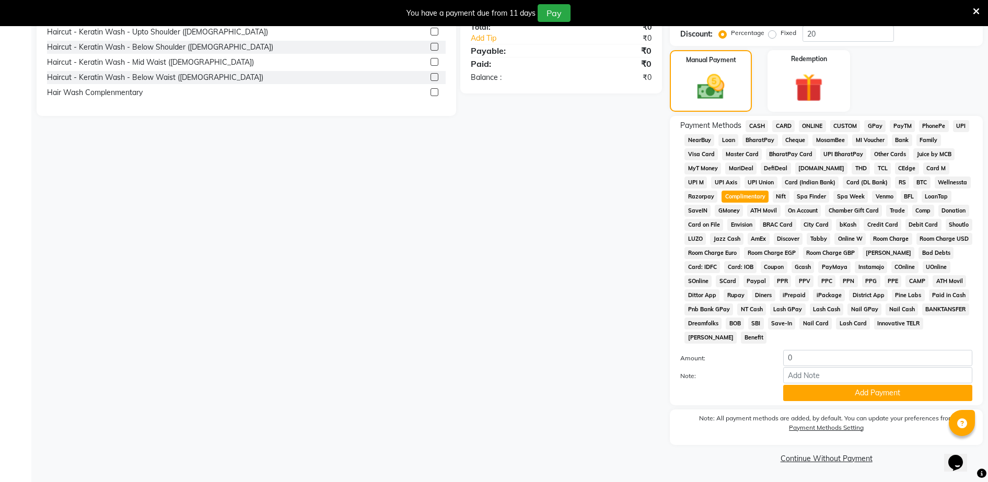
scroll to position [0, 0]
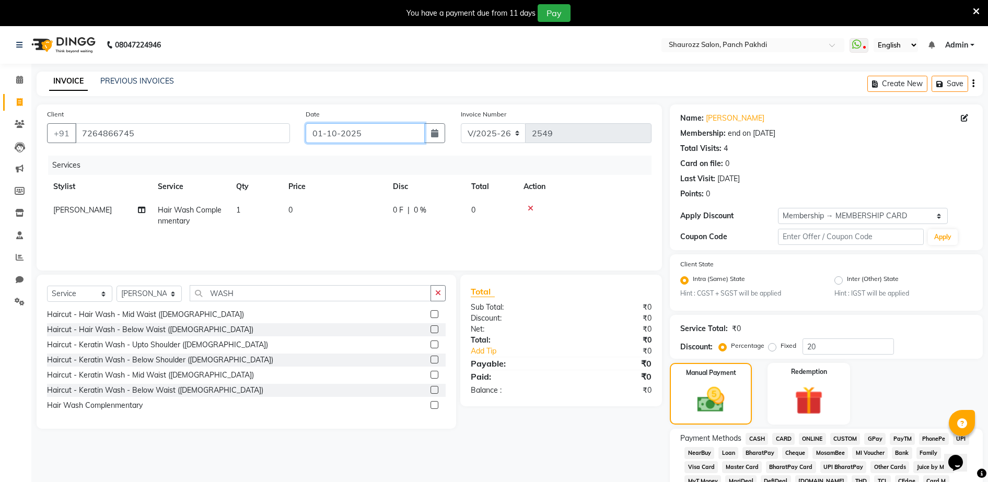
click at [379, 130] on input "01-10-2025" at bounding box center [365, 133] width 119 height 20
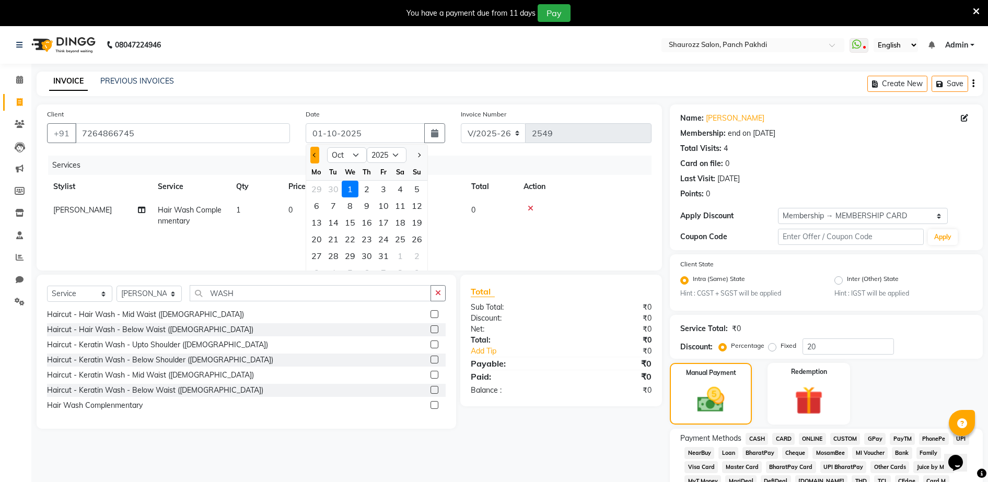
click at [315, 154] on span "Previous month" at bounding box center [315, 155] width 4 height 4
click at [317, 252] on div "29" at bounding box center [316, 256] width 17 height 17
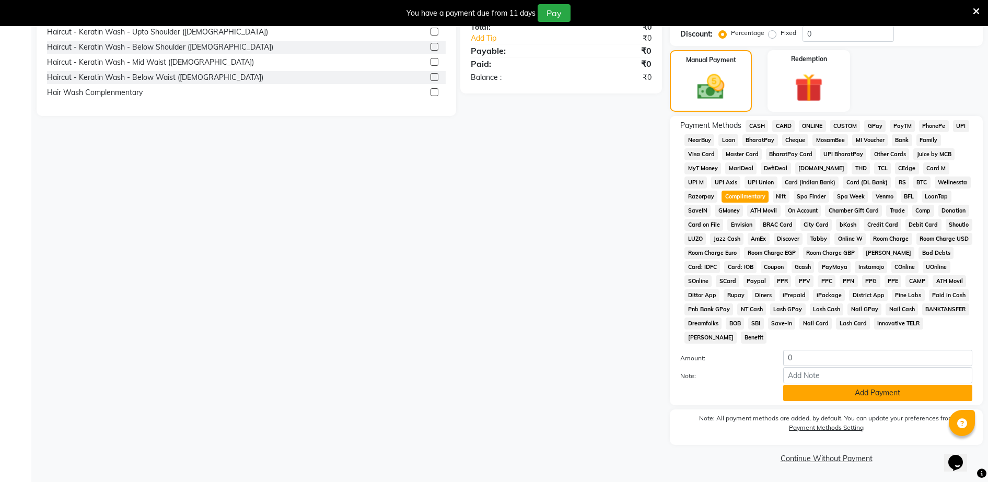
click at [861, 391] on button "Add Payment" at bounding box center [878, 393] width 189 height 16
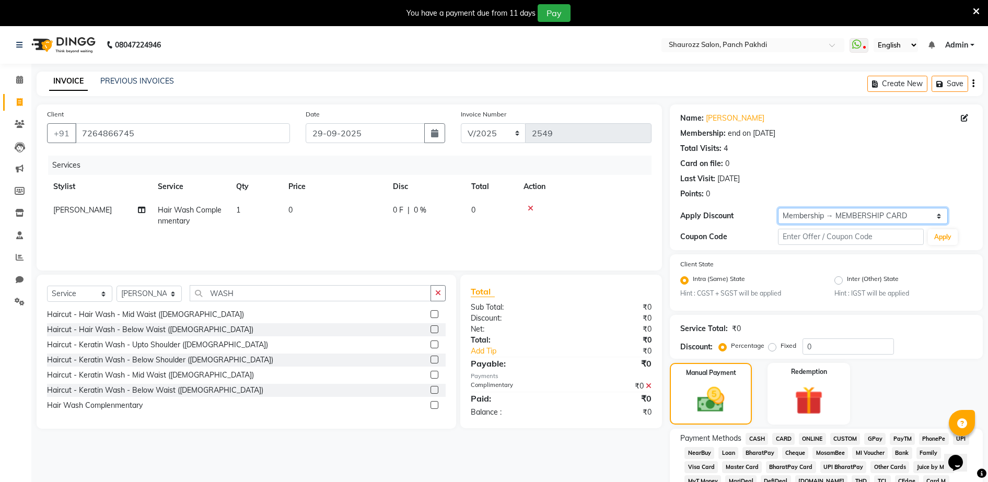
click at [939, 217] on select "Select Membership → MEMBERSHIP CARD" at bounding box center [863, 216] width 170 height 16
click at [939, 212] on select "Select Membership → MEMBERSHIP CARD" at bounding box center [863, 216] width 170 height 16
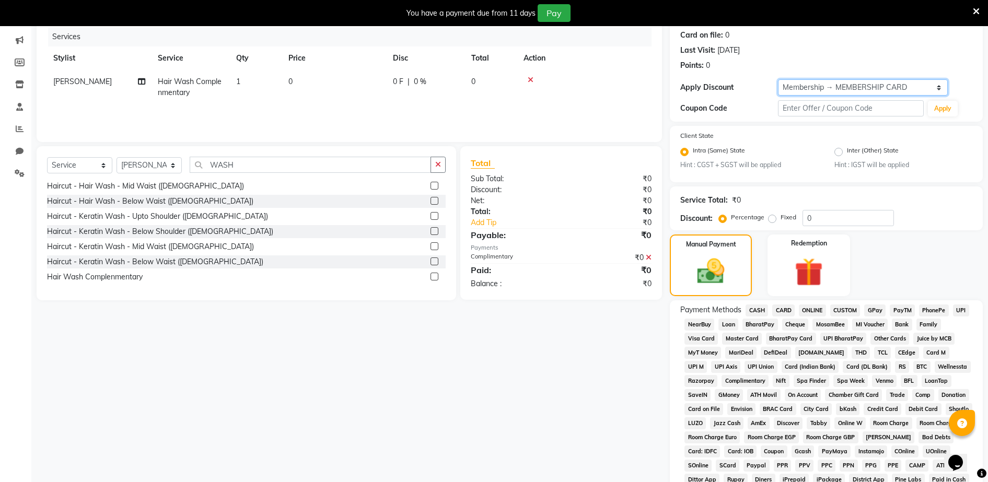
scroll to position [317, 0]
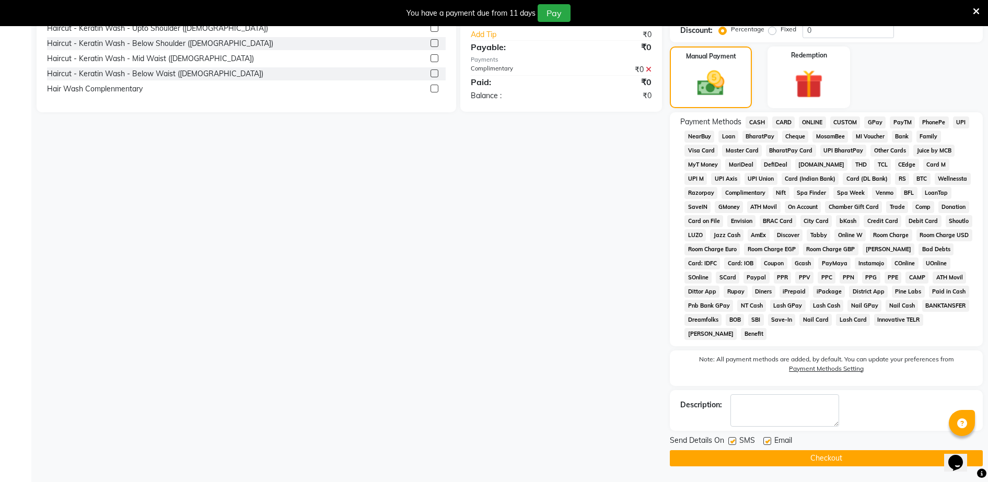
click at [875, 455] on button "Checkout" at bounding box center [826, 459] width 313 height 16
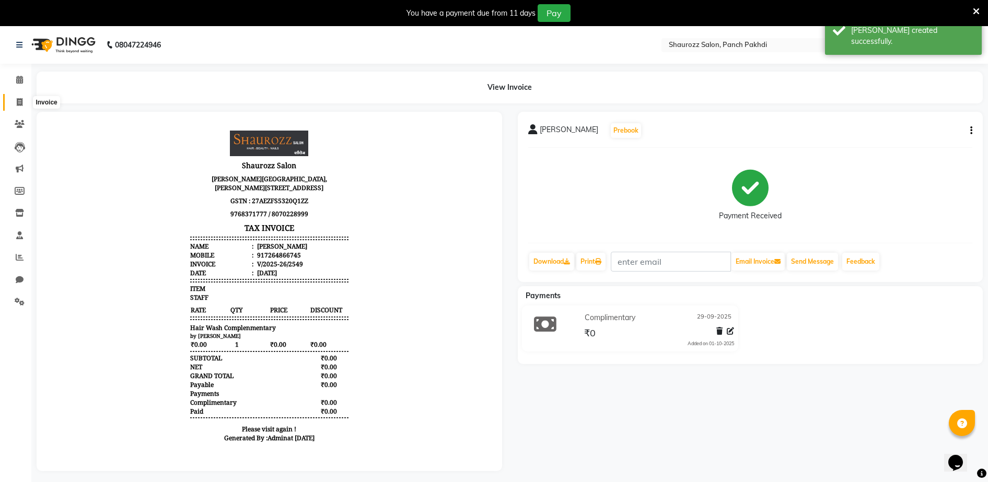
click at [22, 102] on icon at bounding box center [20, 102] width 6 height 8
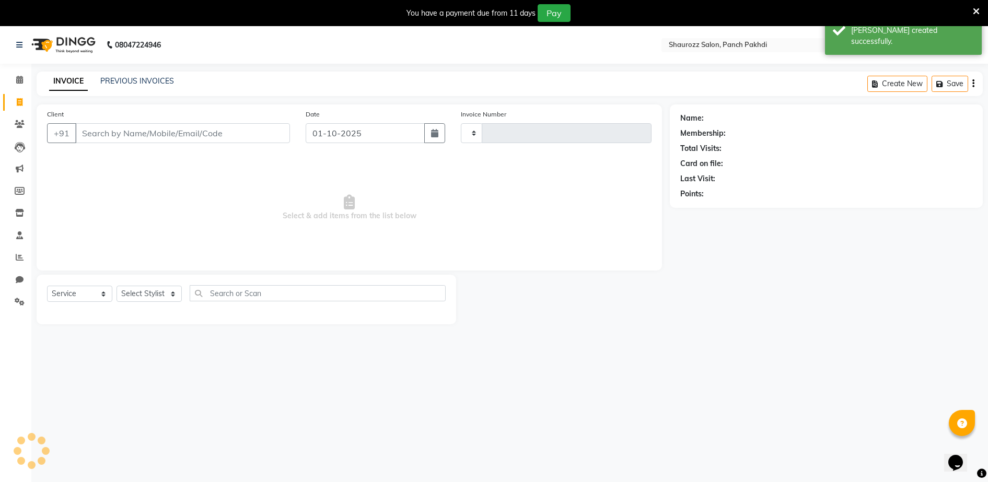
scroll to position [26, 0]
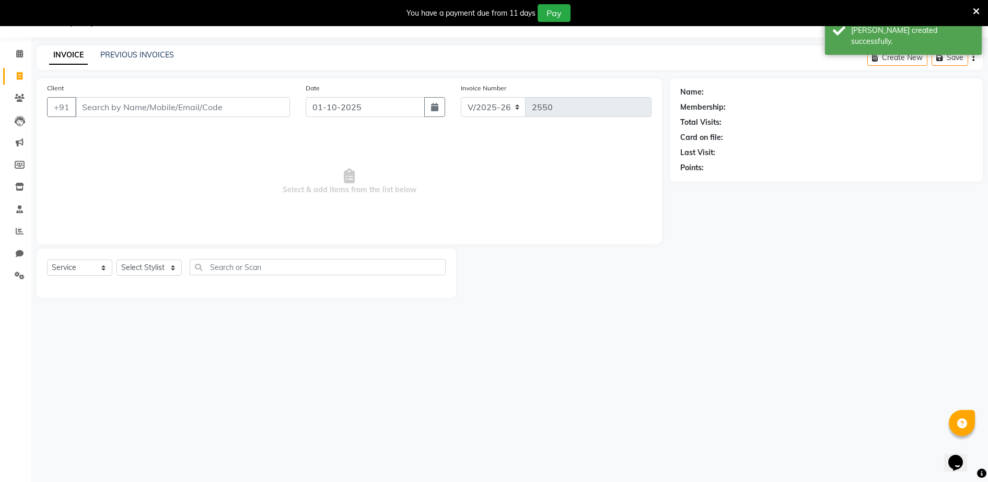
click at [101, 109] on input "Client" at bounding box center [182, 107] width 215 height 20
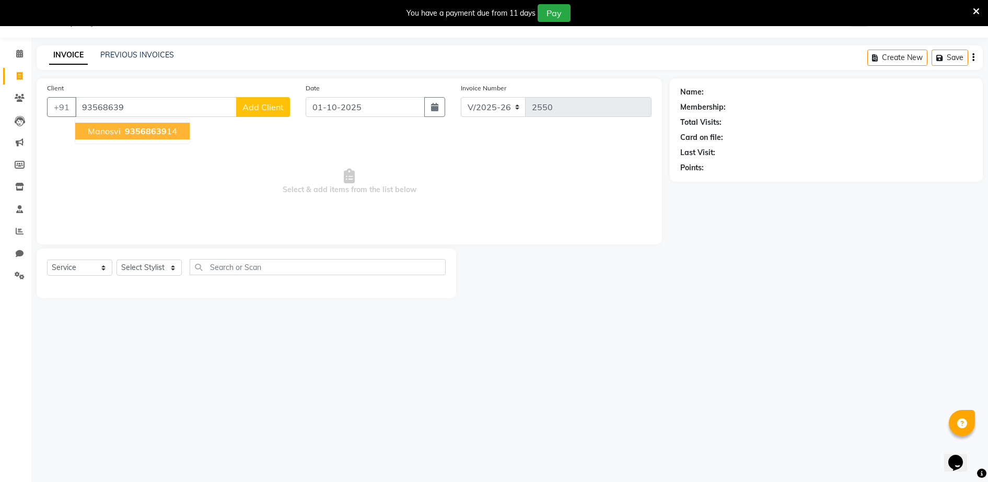
click at [137, 138] on button "Manosvi 93568639 14" at bounding box center [132, 131] width 114 height 17
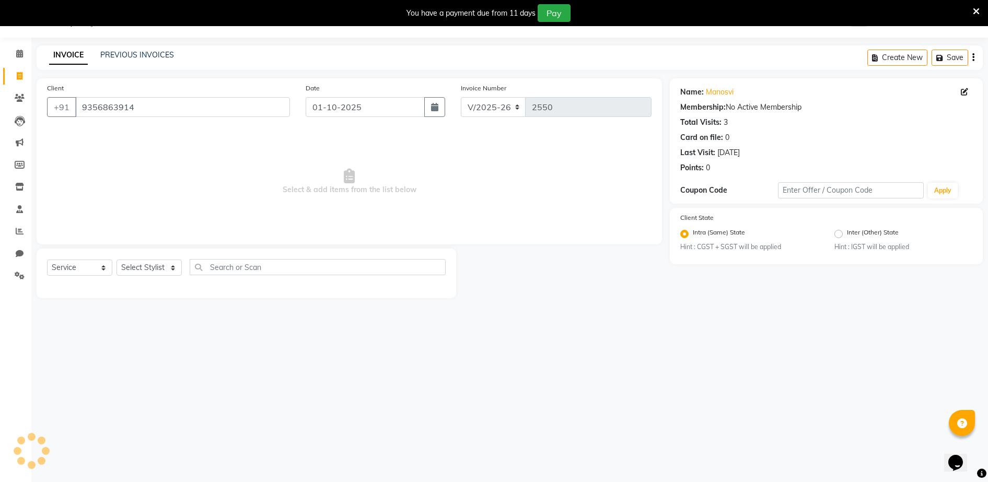
click at [353, 119] on div "Date [DATE]" at bounding box center [375, 104] width 155 height 43
click at [362, 117] on div "Date [DATE]" at bounding box center [375, 104] width 155 height 43
click at [364, 96] on div "Date [DATE]" at bounding box center [375, 104] width 155 height 43
click at [366, 107] on input "01-10-2025" at bounding box center [365, 107] width 119 height 20
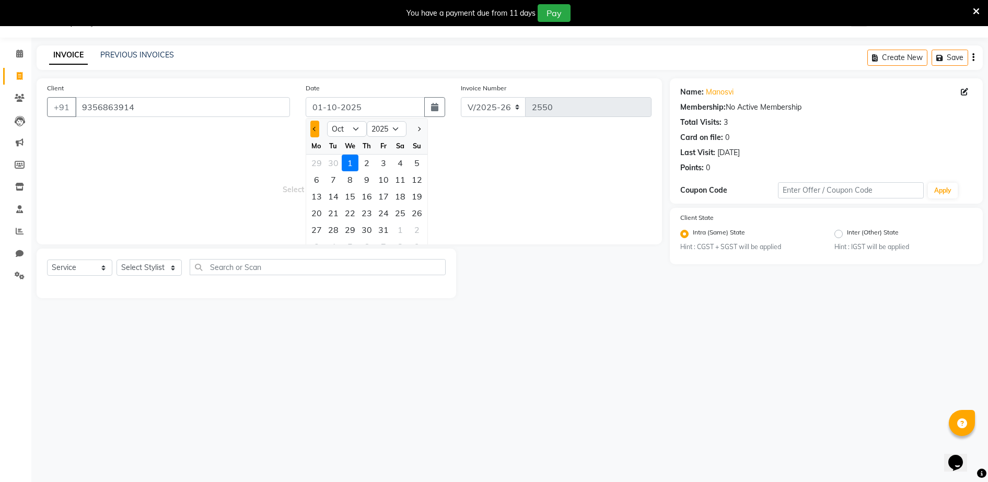
click at [314, 130] on button "Previous month" at bounding box center [314, 129] width 9 height 17
click at [310, 228] on div "29" at bounding box center [316, 230] width 17 height 17
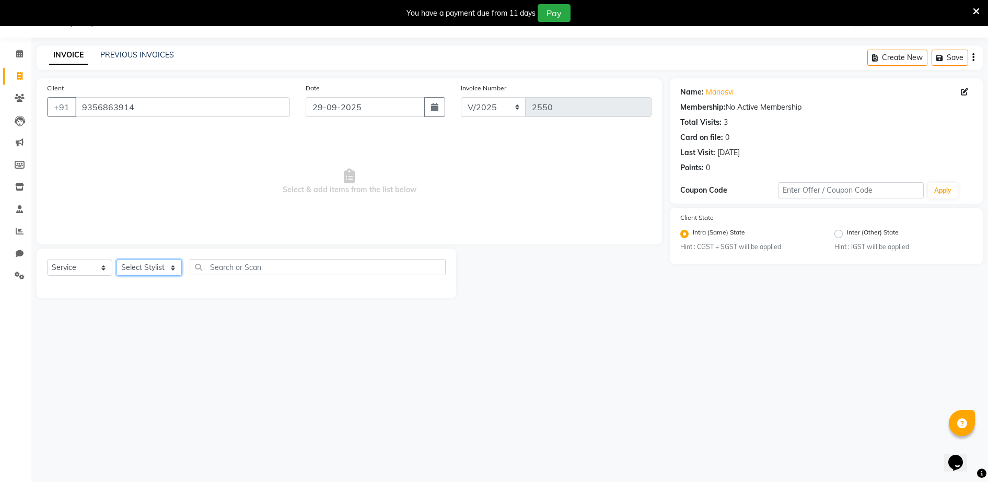
click at [144, 266] on select "Select Stylist ADITYA [PERSON_NAME] [PERSON_NAME] [PERSON_NAME] Salon Samseer s…" at bounding box center [149, 268] width 65 height 16
click at [117, 260] on select "Select Stylist ADITYA [PERSON_NAME] [PERSON_NAME] [PERSON_NAME] Salon Samseer s…" at bounding box center [149, 268] width 65 height 16
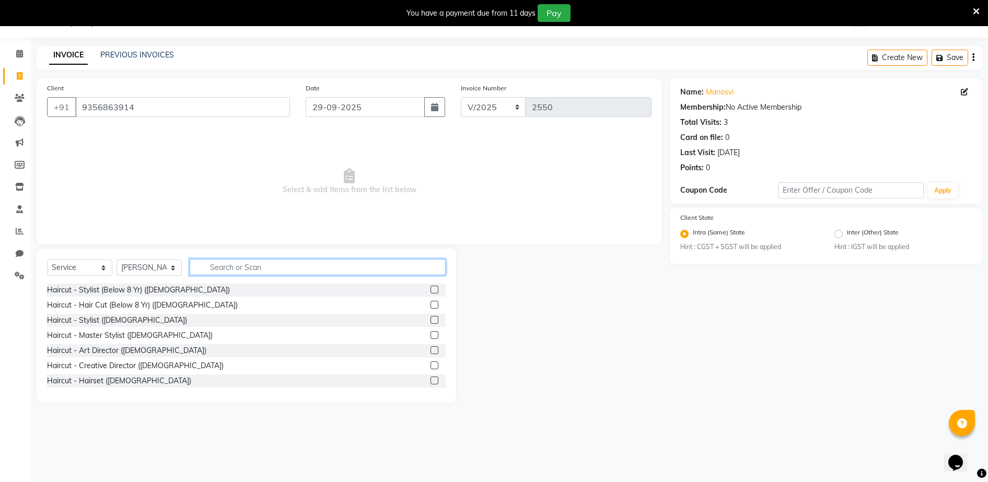
click at [216, 264] on input "text" at bounding box center [318, 267] width 256 height 16
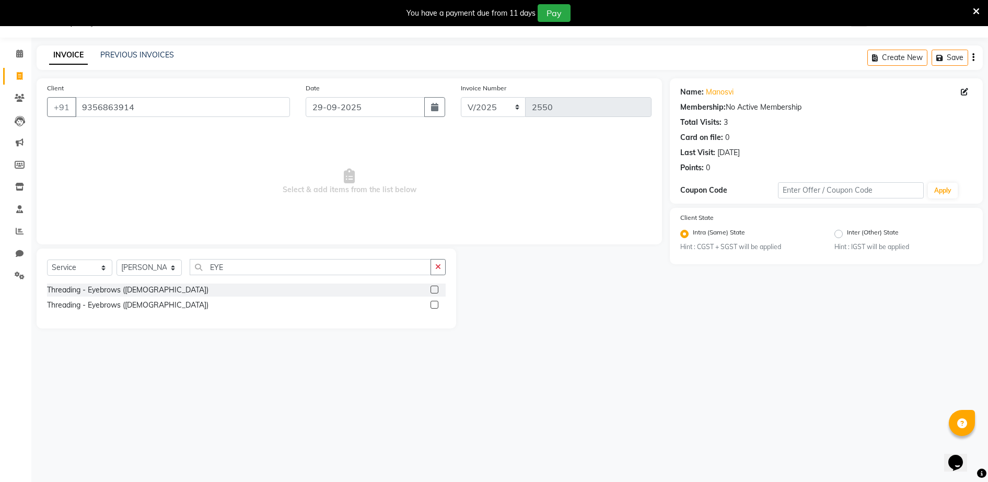
click at [435, 305] on label at bounding box center [435, 305] width 8 height 8
click at [435, 305] on input "checkbox" at bounding box center [434, 305] width 7 height 7
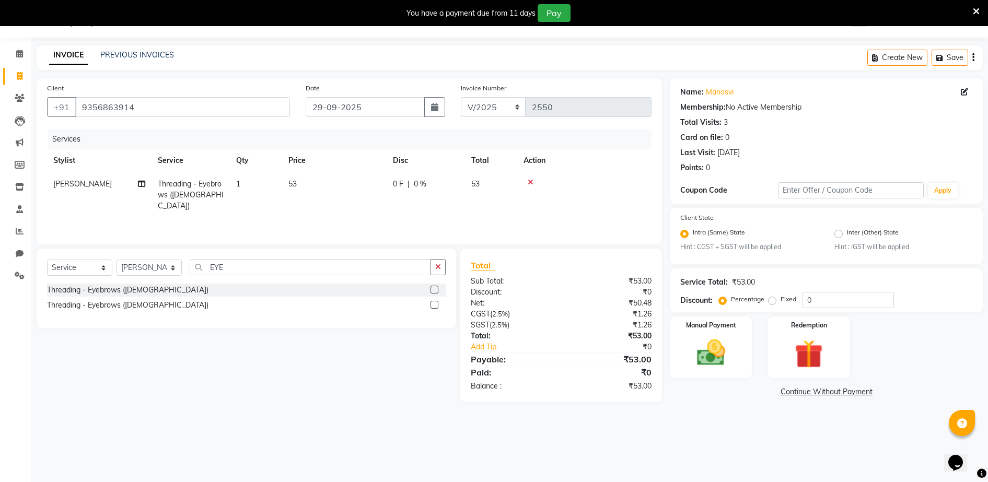
click at [357, 189] on td "53" at bounding box center [334, 194] width 105 height 45
drag, startPoint x: 320, startPoint y: 188, endPoint x: 382, endPoint y: 198, distance: 63.0
click at [323, 189] on input "1" at bounding box center [305, 187] width 40 height 16
click at [382, 198] on td "53" at bounding box center [334, 194] width 105 height 45
click at [376, 188] on input "53" at bounding box center [384, 187] width 92 height 16
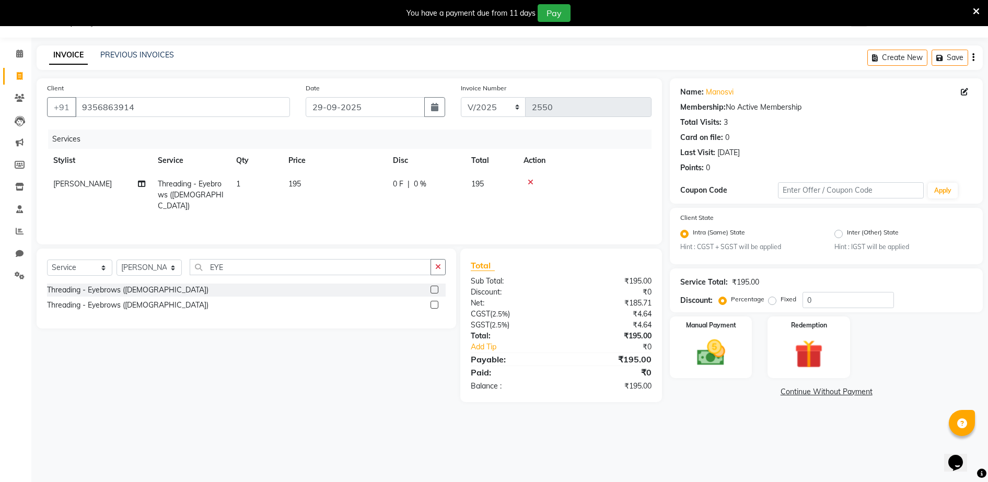
click at [369, 164] on th "Price" at bounding box center [334, 161] width 105 height 24
click at [145, 260] on select "Select Stylist ADITYA [PERSON_NAME] [PERSON_NAME] [PERSON_NAME] Salon Samseer s…" at bounding box center [149, 268] width 65 height 16
click at [117, 260] on select "Select Stylist ADITYA [PERSON_NAME] [PERSON_NAME] [PERSON_NAME] Salon Samseer s…" at bounding box center [149, 268] width 65 height 16
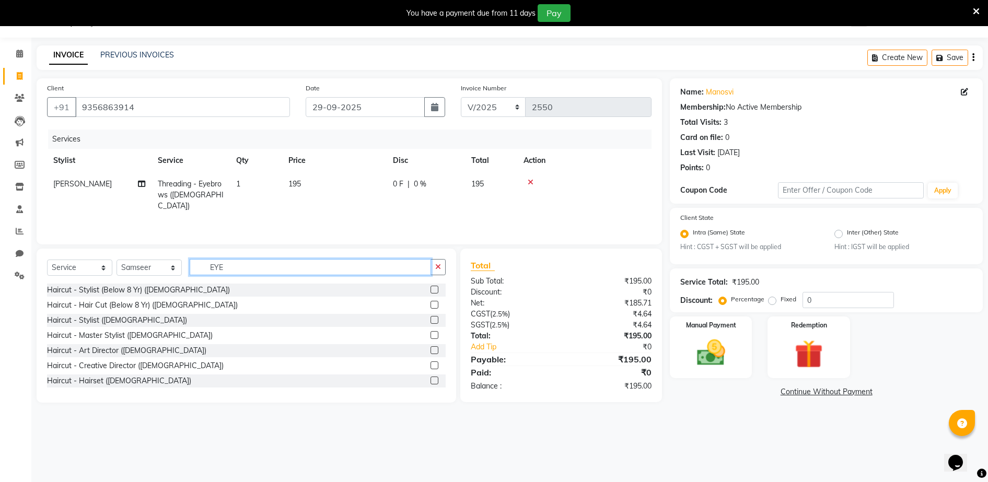
click at [262, 264] on input "EYE" at bounding box center [310, 267] width 241 height 16
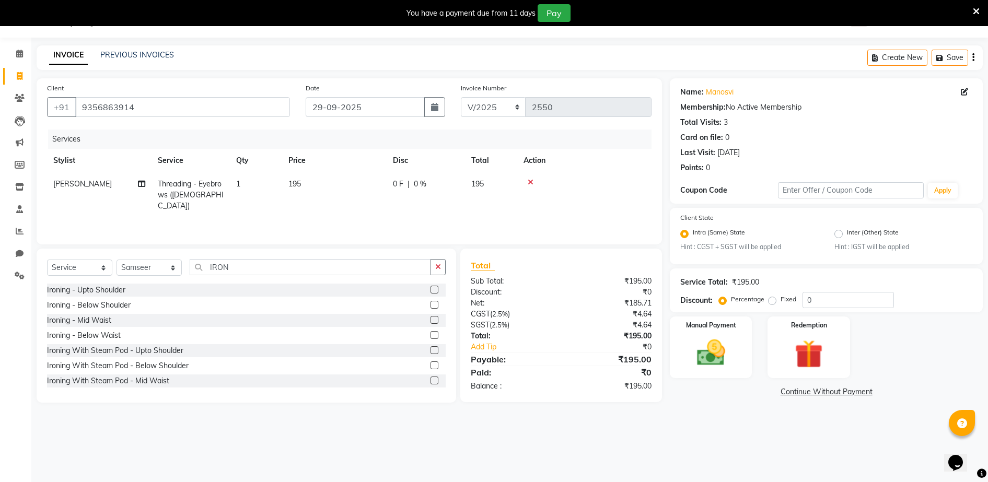
drag, startPoint x: 424, startPoint y: 302, endPoint x: 425, endPoint y: 296, distance: 5.8
click at [431, 302] on label at bounding box center [435, 305] width 8 height 8
click at [431, 302] on input "checkbox" at bounding box center [434, 305] width 7 height 7
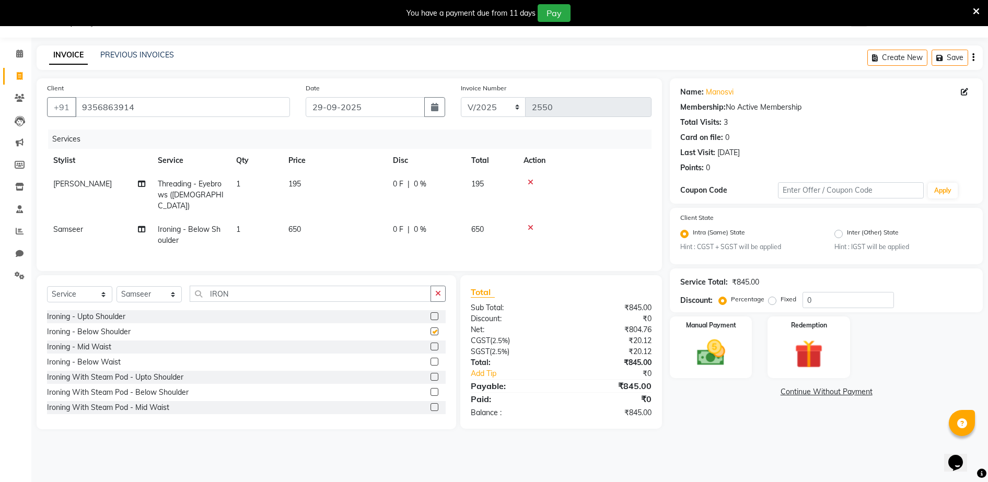
click at [307, 218] on td "650" at bounding box center [334, 235] width 105 height 34
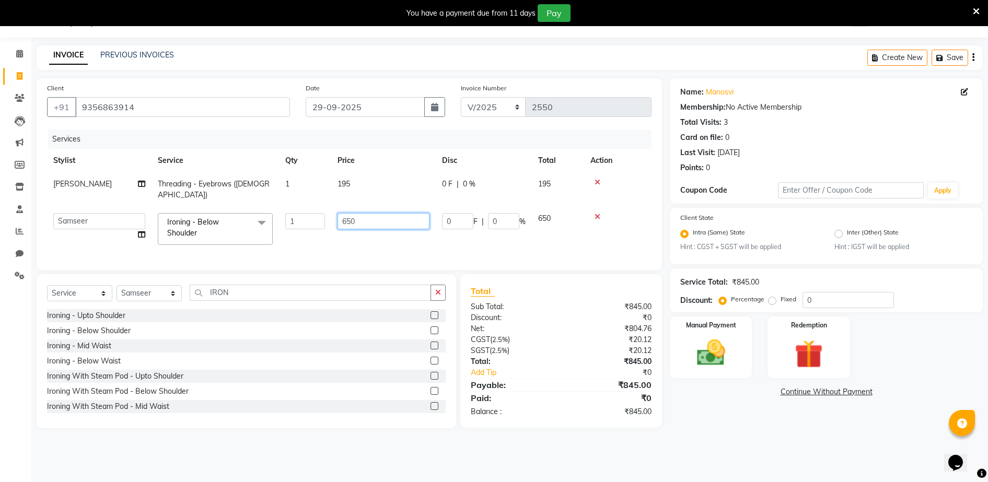
click at [384, 213] on input "650" at bounding box center [384, 221] width 92 height 16
click at [401, 185] on tr "[PERSON_NAME] Threading - Eyebrows ([DEMOGRAPHIC_DATA]) 1 195 0 F | 0 % 195" at bounding box center [349, 189] width 605 height 34
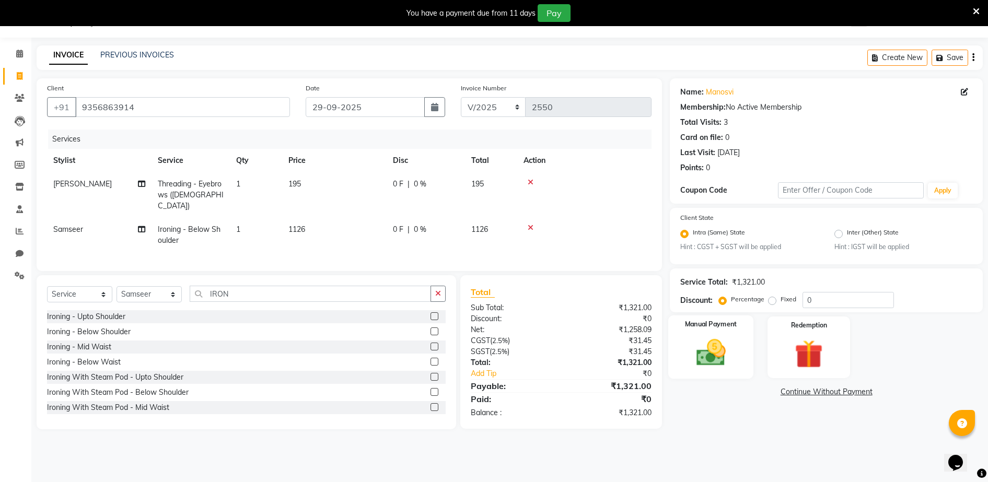
click at [725, 338] on img at bounding box center [711, 354] width 48 height 34
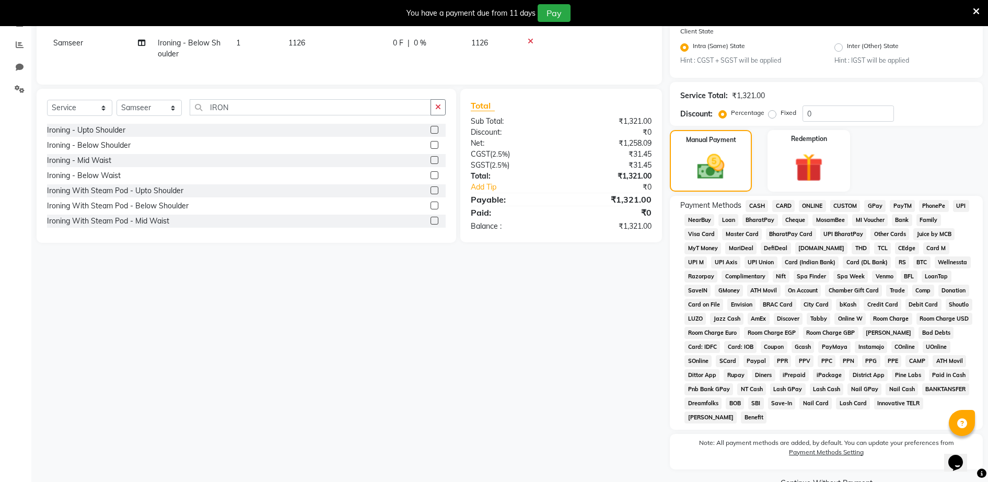
scroll to position [222, 0]
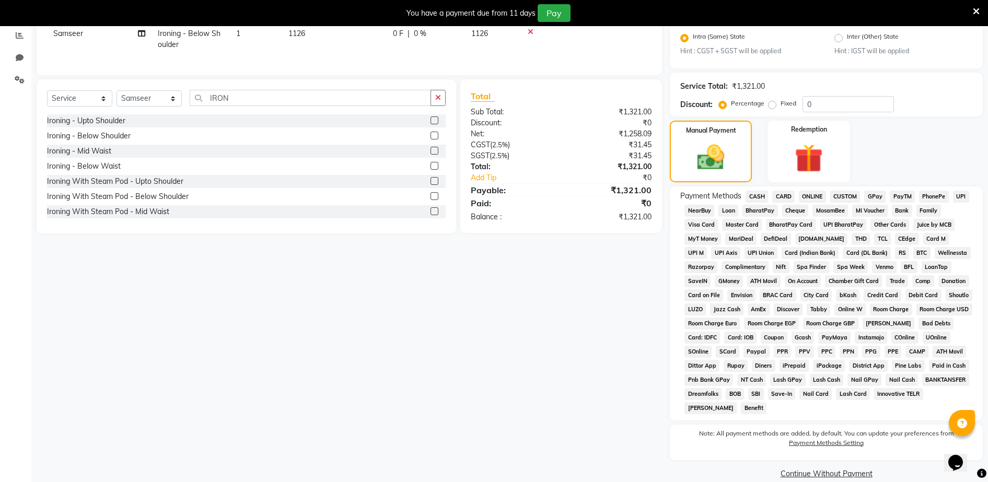
click at [879, 195] on span "GPay" at bounding box center [875, 197] width 21 height 12
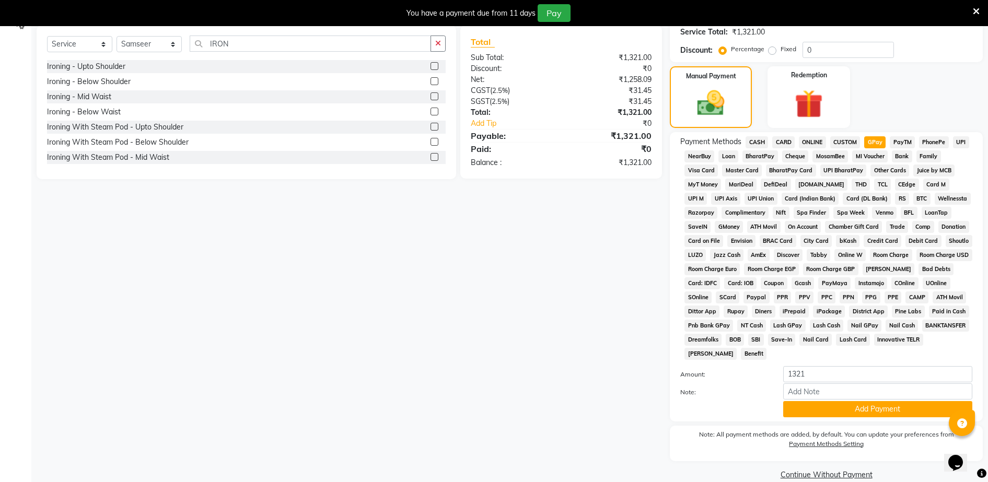
scroll to position [293, 0]
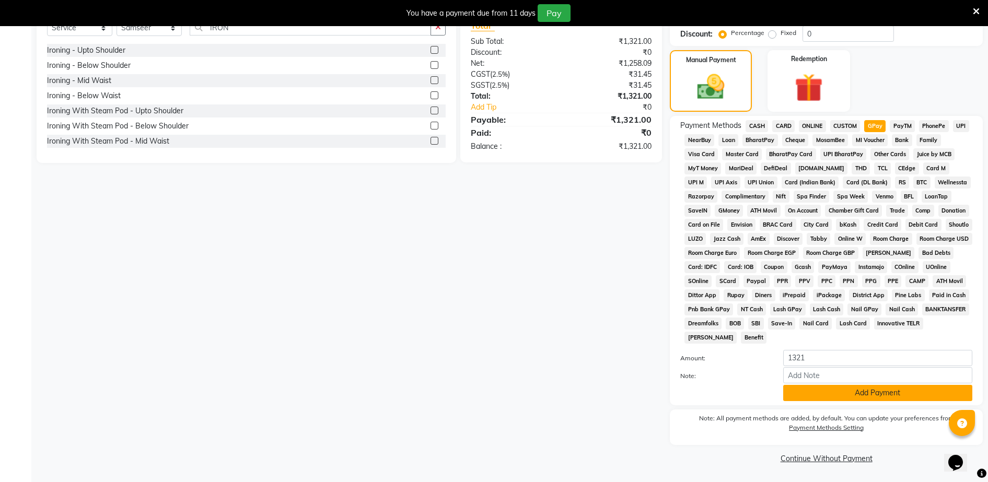
click at [860, 385] on button "Add Payment" at bounding box center [878, 393] width 189 height 16
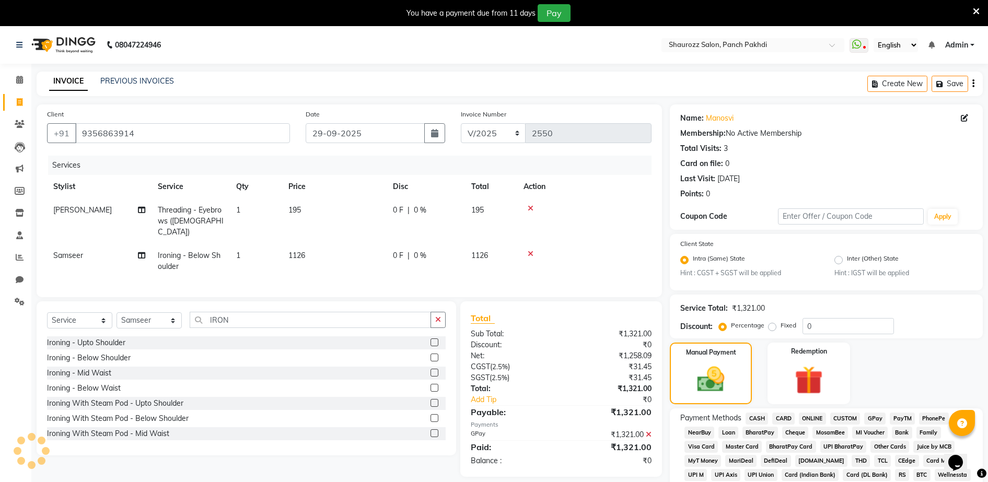
scroll to position [296, 0]
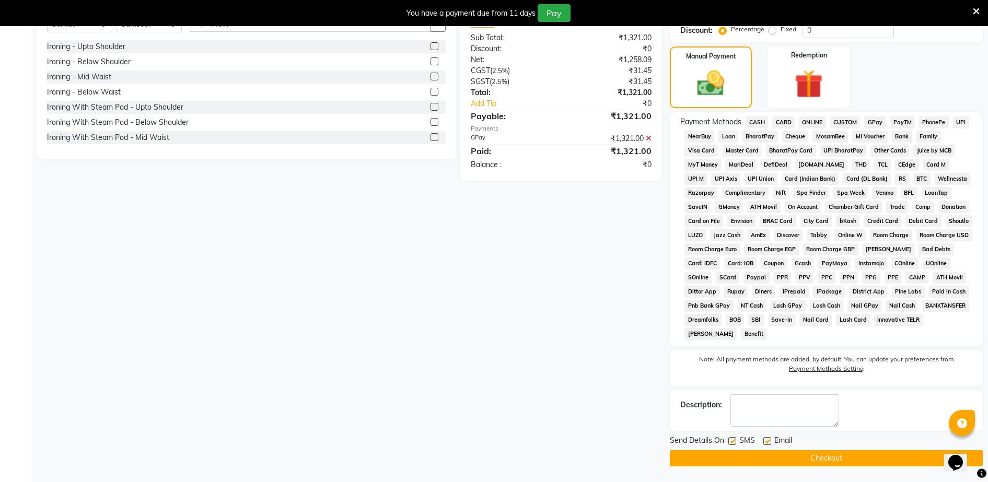
click at [815, 462] on button "Checkout" at bounding box center [826, 459] width 313 height 16
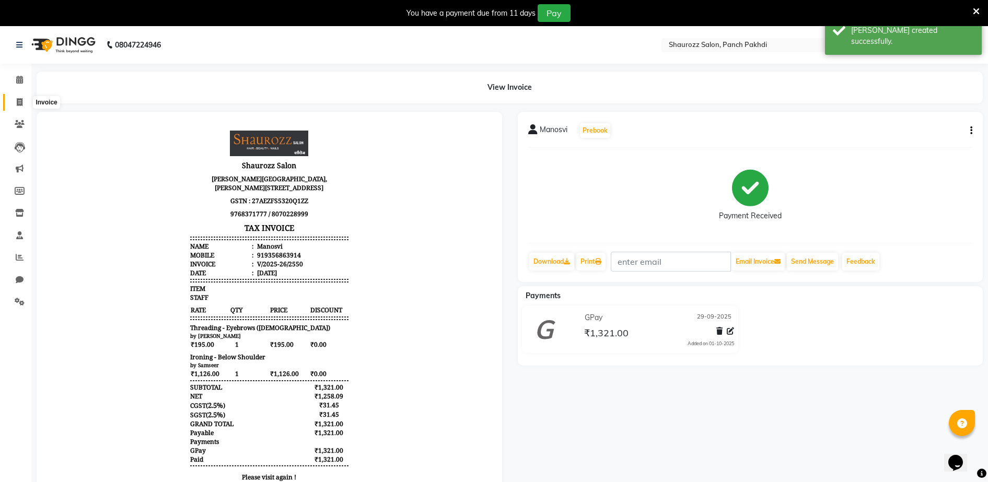
click at [21, 101] on icon at bounding box center [20, 102] width 6 height 8
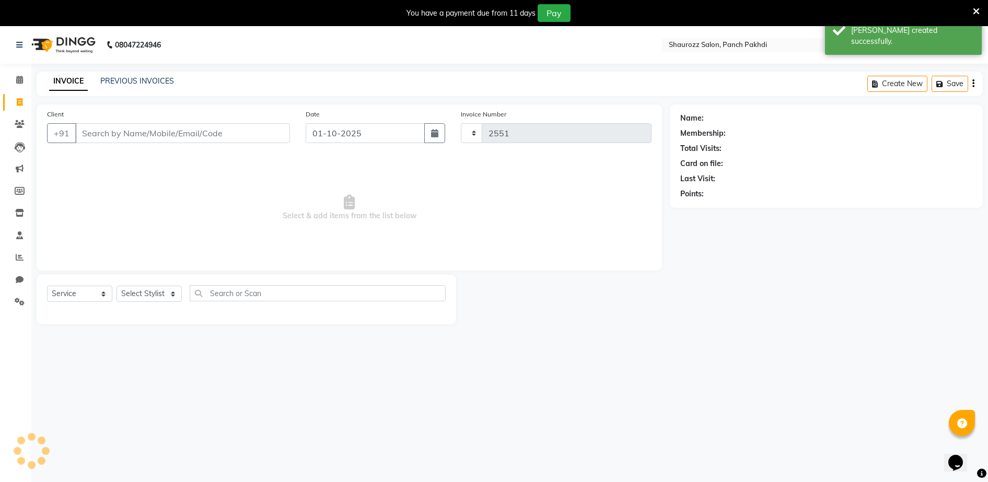
scroll to position [26, 0]
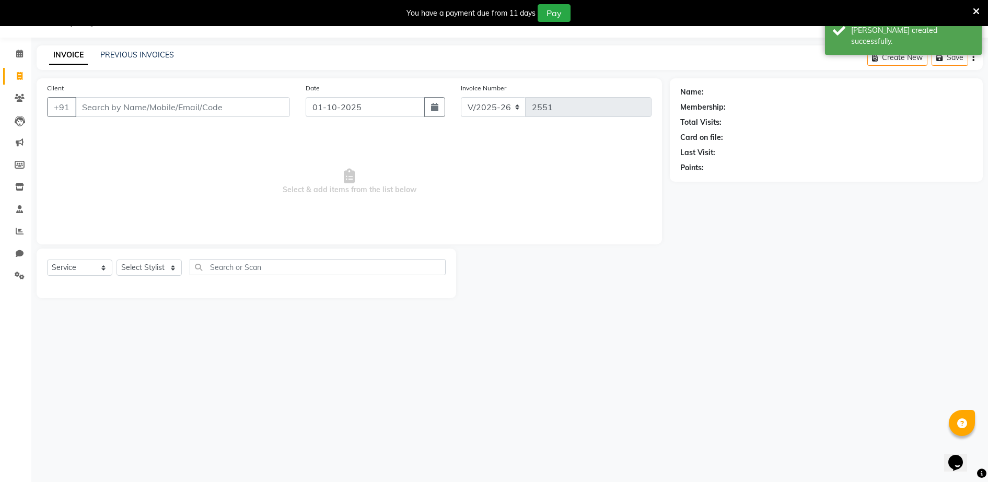
click at [148, 102] on input "Client" at bounding box center [182, 107] width 215 height 20
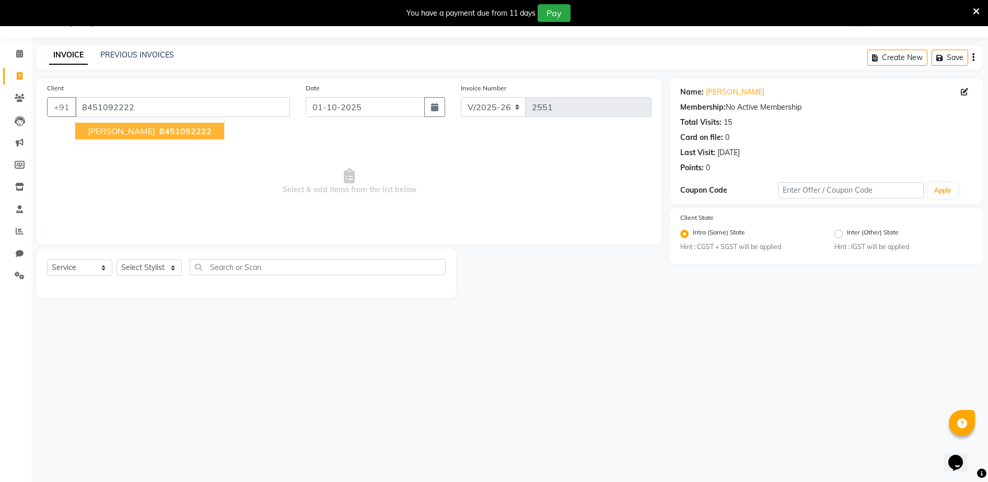
drag, startPoint x: 180, startPoint y: 133, endPoint x: 187, endPoint y: 128, distance: 9.0
click at [181, 131] on span "8451092222" at bounding box center [185, 131] width 52 height 10
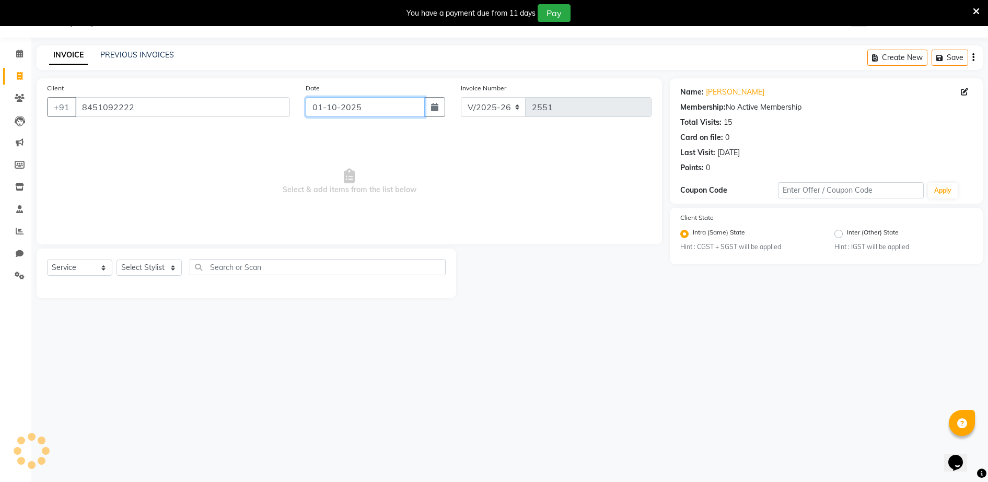
click at [329, 112] on input "01-10-2025" at bounding box center [365, 107] width 119 height 20
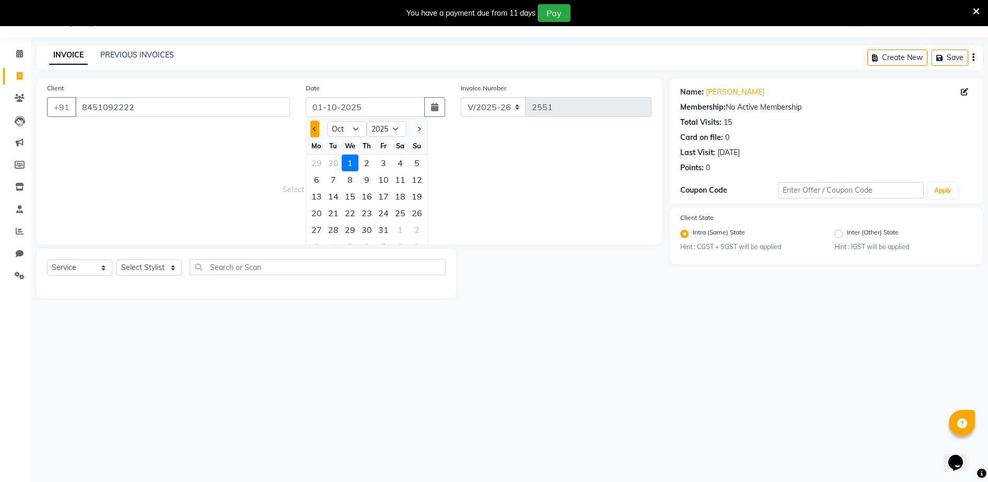
drag, startPoint x: 311, startPoint y: 130, endPoint x: 362, endPoint y: 183, distance: 73.9
click at [312, 130] on button "Previous month" at bounding box center [314, 129] width 9 height 17
click at [316, 230] on div "29" at bounding box center [316, 230] width 17 height 17
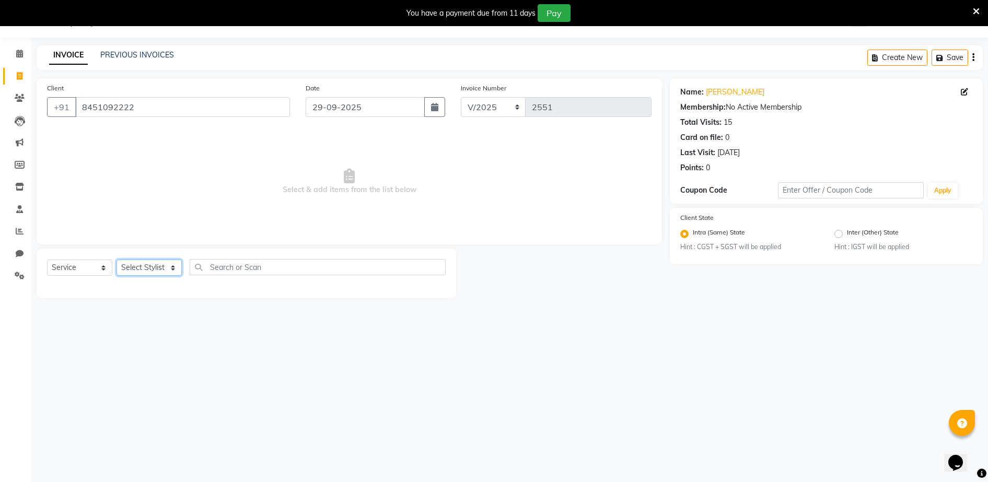
click at [158, 266] on select "Select Stylist ADITYA [PERSON_NAME] [PERSON_NAME] [PERSON_NAME] Salon Samseer s…" at bounding box center [149, 268] width 65 height 16
click at [117, 260] on select "Select Stylist ADITYA [PERSON_NAME] [PERSON_NAME] [PERSON_NAME] Salon Samseer s…" at bounding box center [149, 268] width 65 height 16
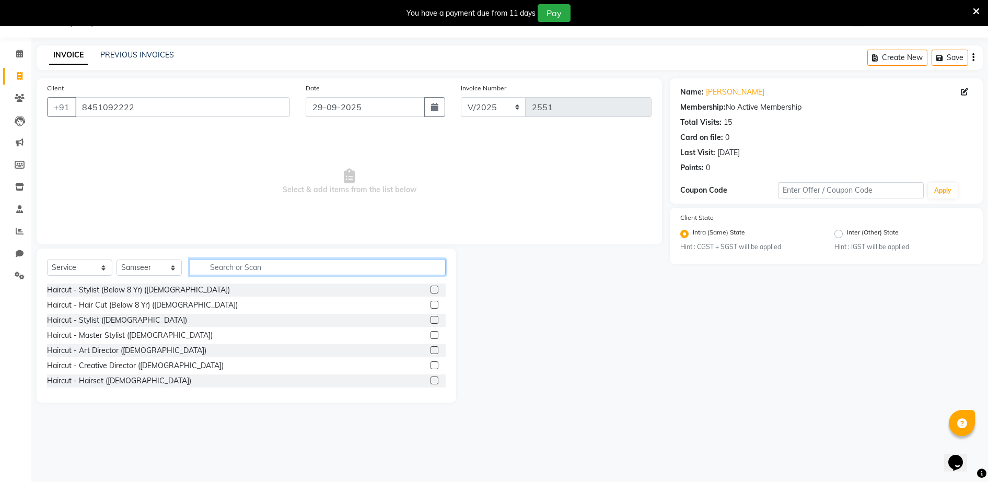
click at [246, 270] on input "text" at bounding box center [318, 267] width 256 height 16
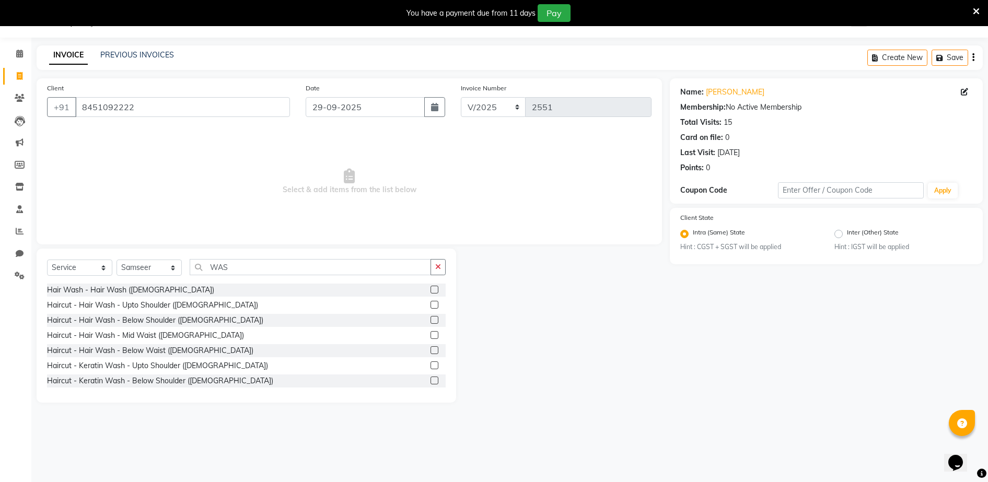
click at [431, 319] on label at bounding box center [435, 320] width 8 height 8
click at [431, 319] on input "checkbox" at bounding box center [434, 320] width 7 height 7
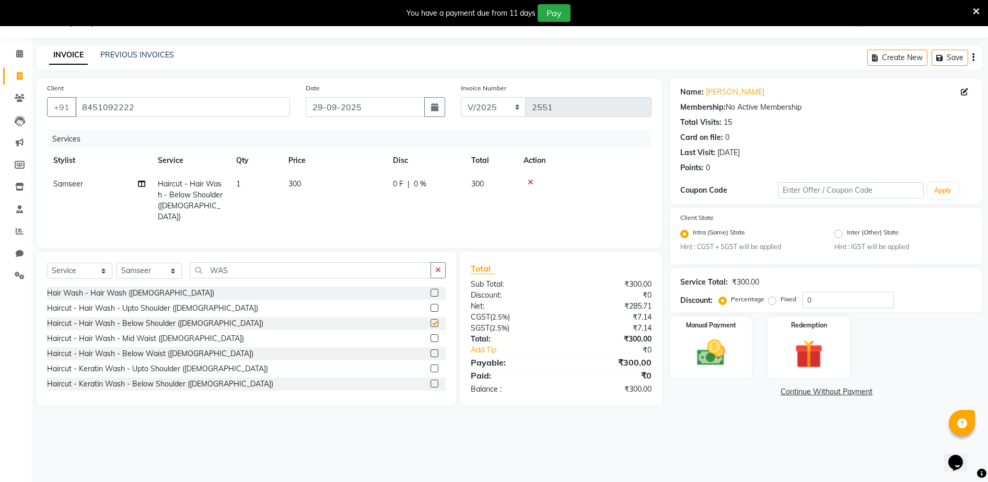
click at [296, 192] on td "300" at bounding box center [334, 200] width 105 height 56
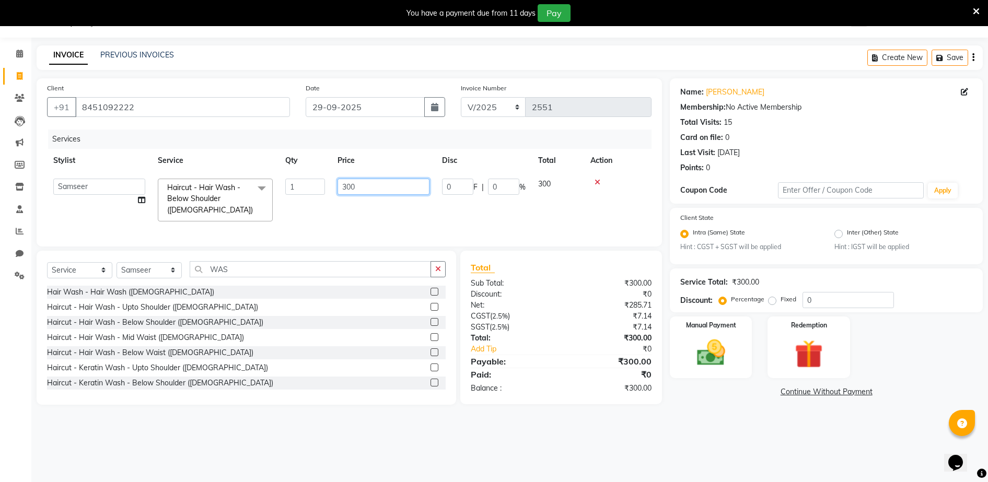
click at [384, 184] on input "300" at bounding box center [384, 187] width 92 height 16
click at [392, 148] on div "Services" at bounding box center [354, 139] width 612 height 19
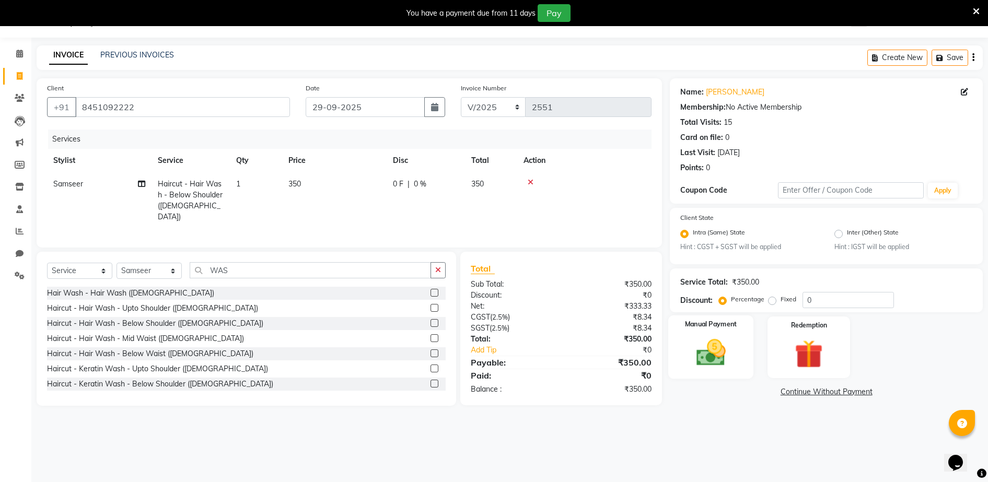
click at [699, 343] on img at bounding box center [711, 354] width 48 height 34
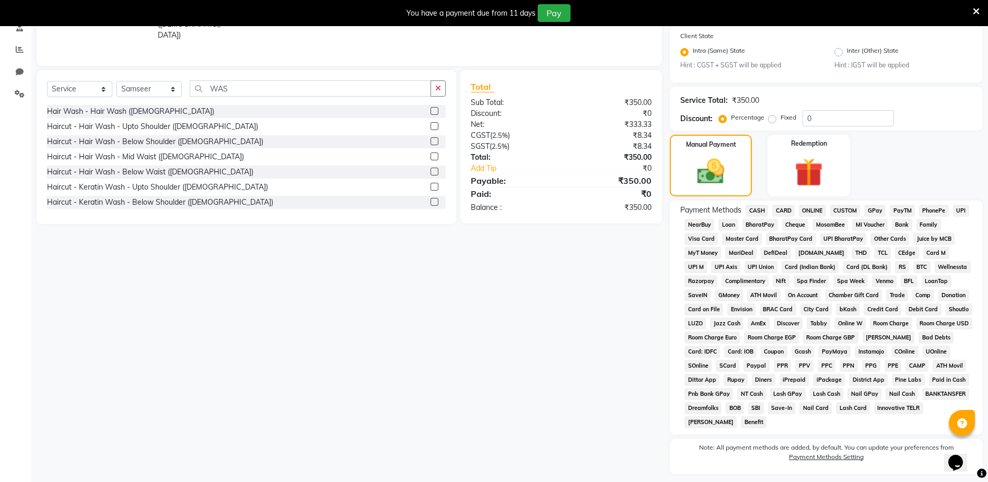
scroll to position [237, 0]
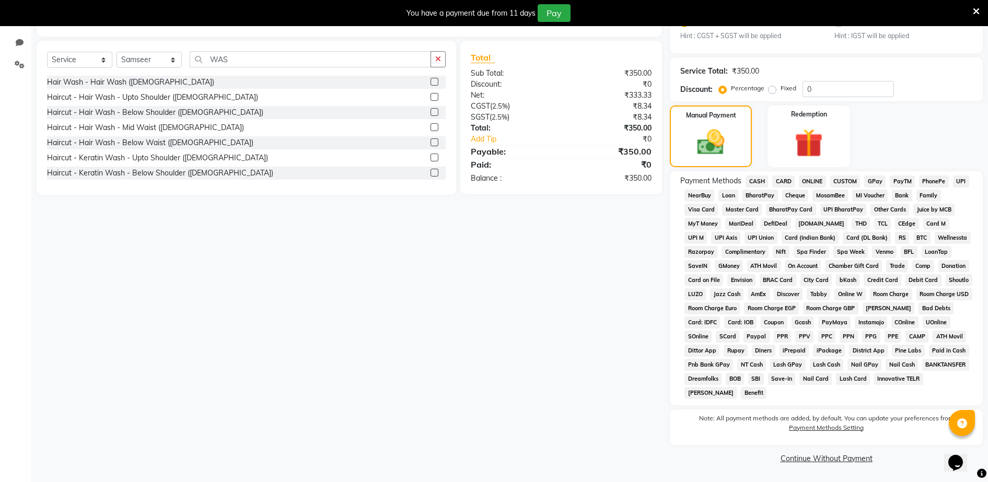
click at [753, 177] on span "CASH" at bounding box center [757, 182] width 22 height 12
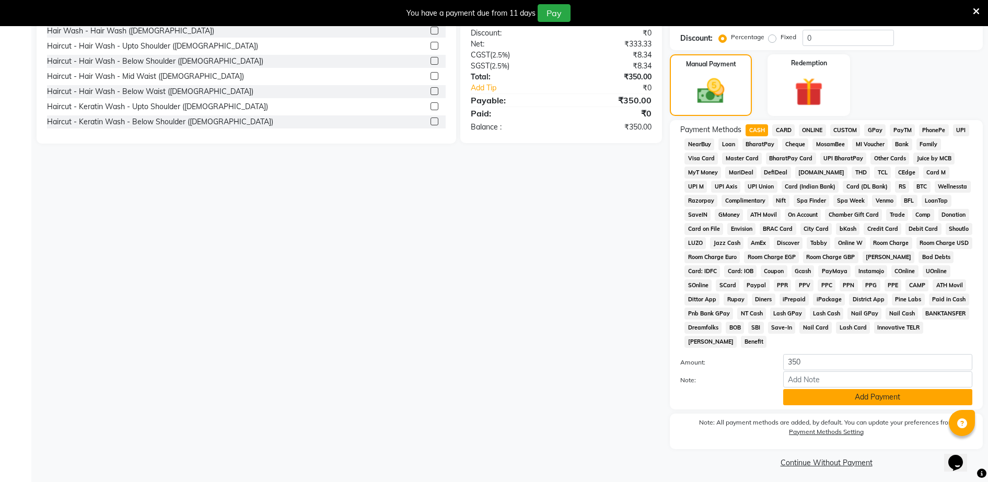
scroll to position [293, 0]
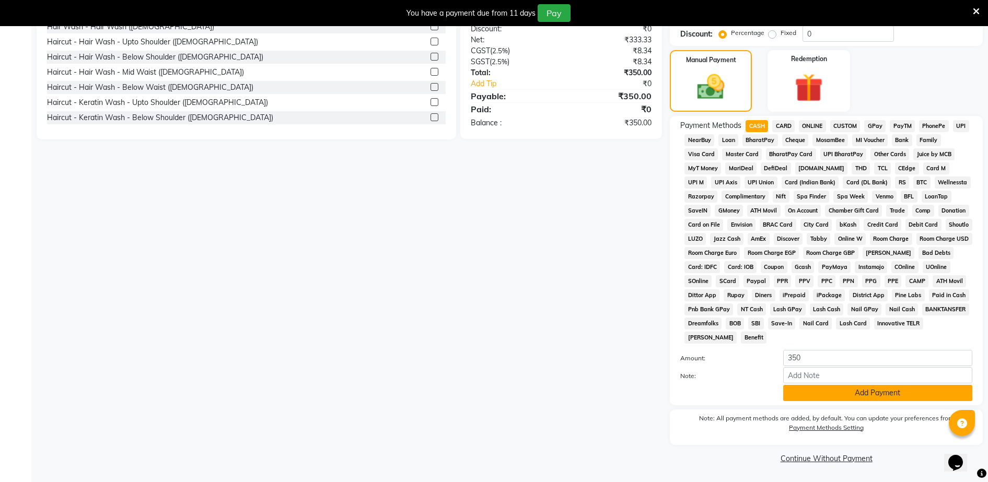
click at [866, 394] on button "Add Payment" at bounding box center [878, 393] width 189 height 16
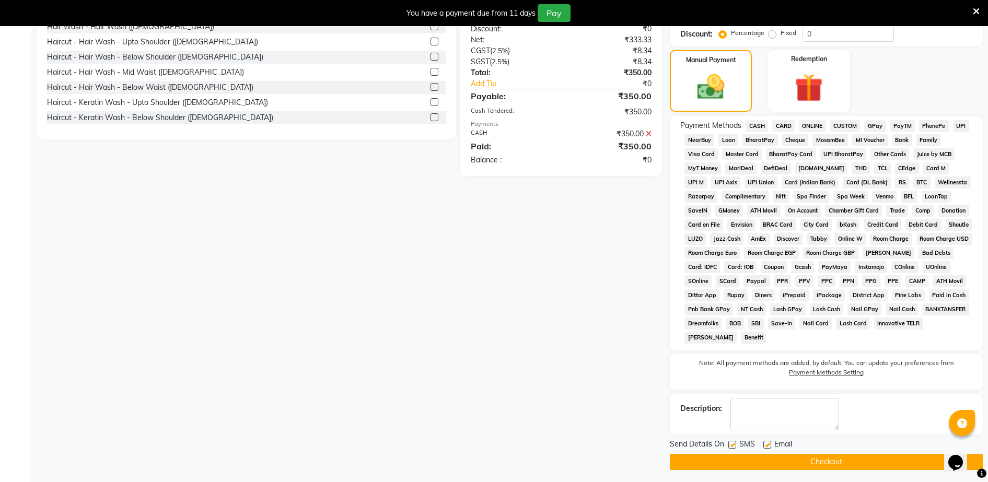
click at [819, 460] on button "Checkout" at bounding box center [826, 462] width 313 height 16
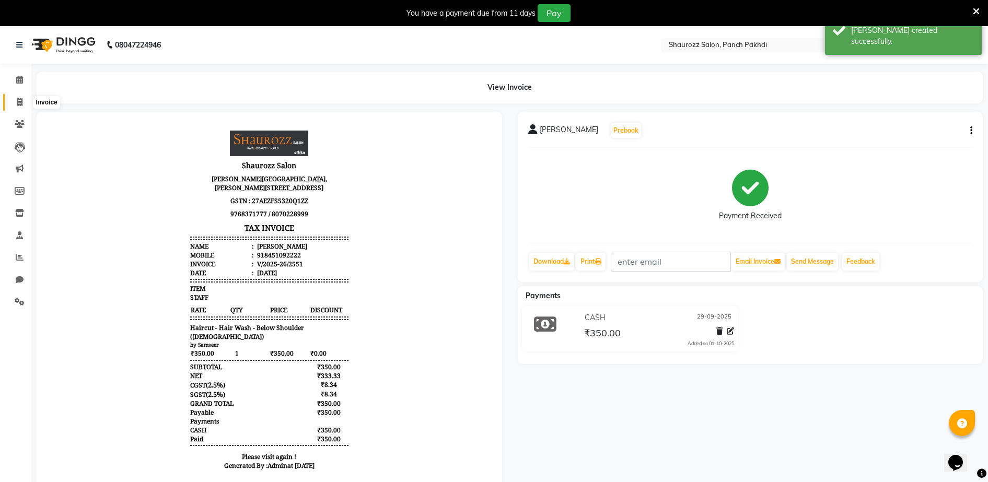
click at [20, 101] on icon at bounding box center [20, 102] width 6 height 8
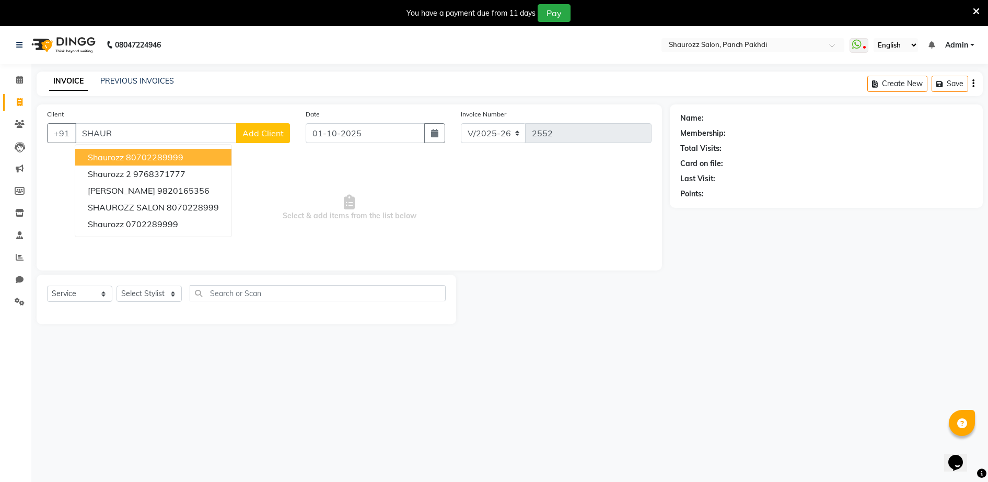
click at [167, 157] on ngb-highlight "80702289999" at bounding box center [154, 157] width 57 height 10
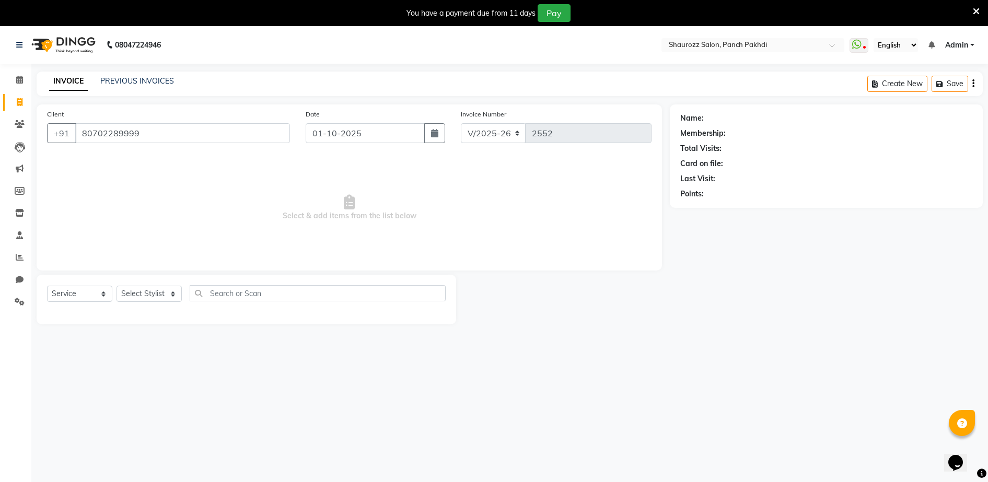
click at [338, 121] on div "Date [DATE]" at bounding box center [375, 130] width 155 height 43
click at [343, 133] on input "01-10-2025" at bounding box center [365, 133] width 119 height 20
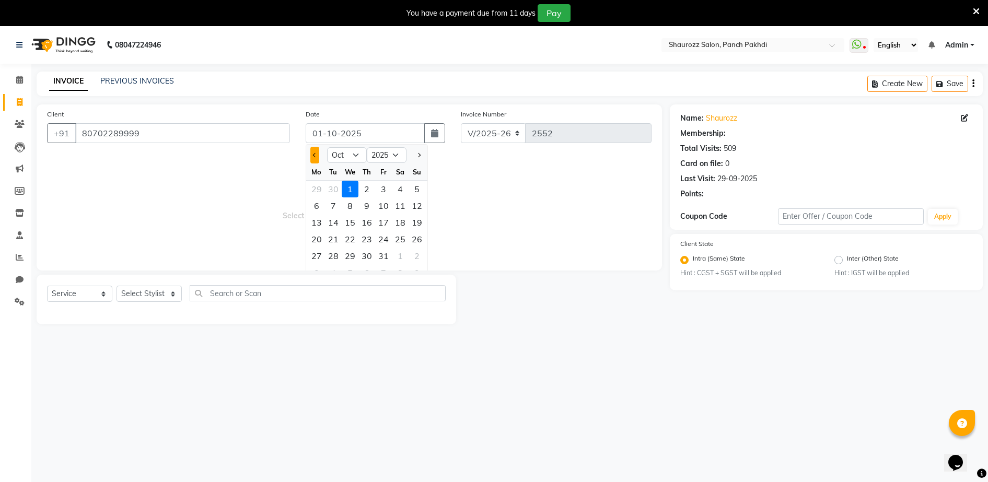
click at [310, 156] on button "Previous month" at bounding box center [314, 155] width 9 height 17
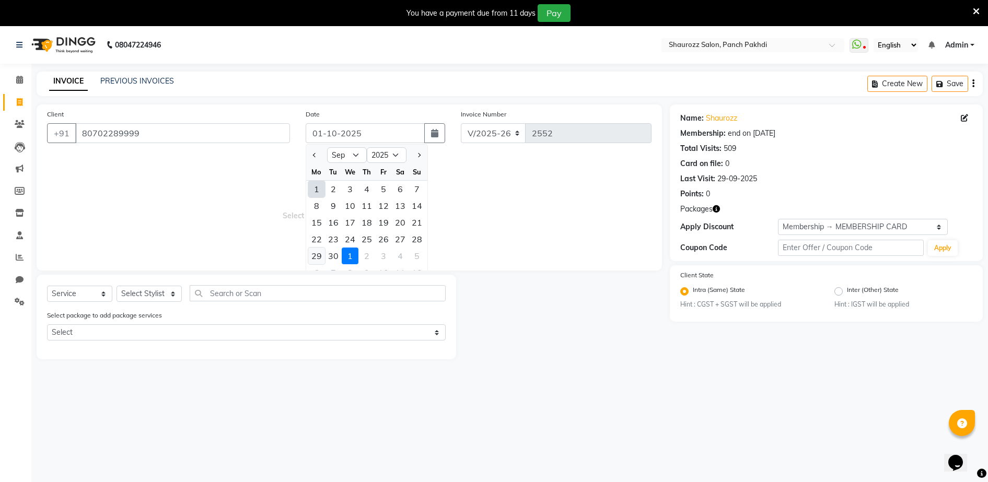
click at [316, 256] on div "29" at bounding box center [316, 256] width 17 height 17
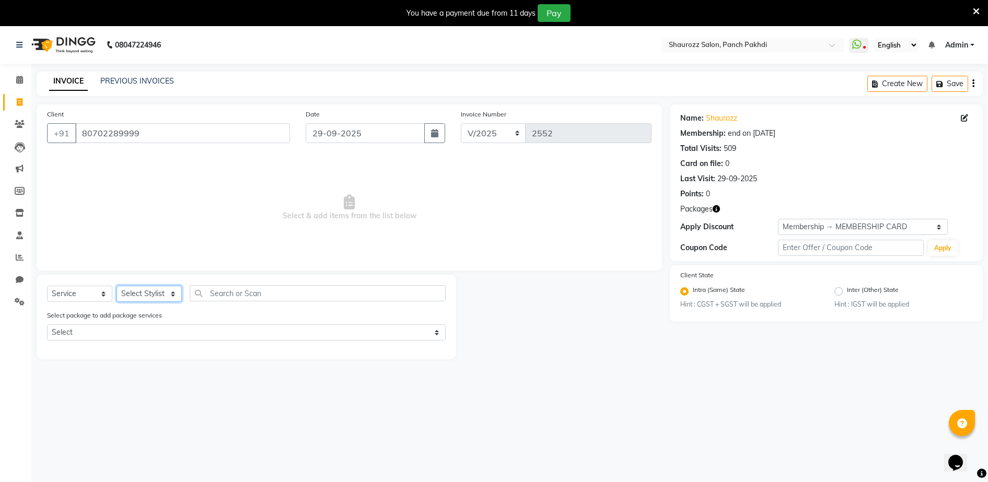
click at [146, 292] on select "Select Stylist ADITYA [PERSON_NAME] [PERSON_NAME] [PERSON_NAME] Salon Samseer s…" at bounding box center [149, 294] width 65 height 16
click at [117, 286] on select "Select Stylist ADITYA [PERSON_NAME] [PERSON_NAME] [PERSON_NAME] Salon Samseer s…" at bounding box center [149, 294] width 65 height 16
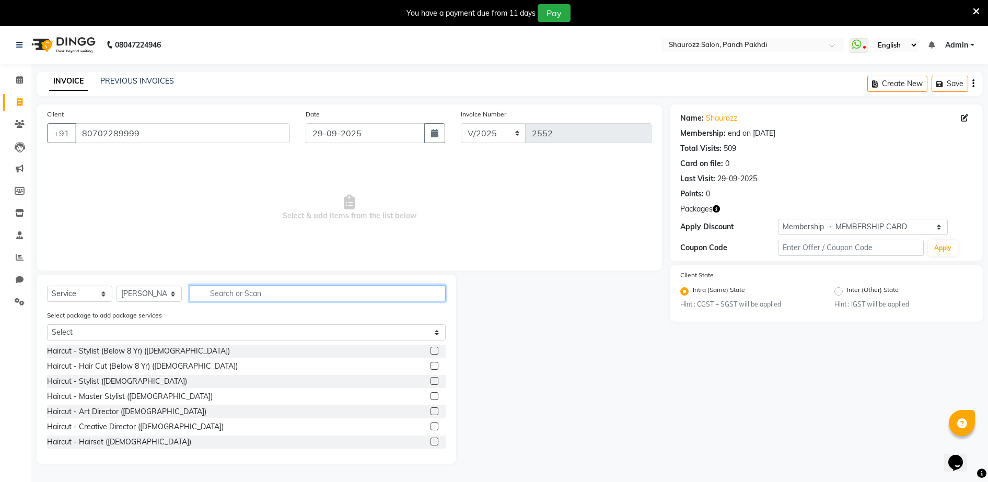
click at [249, 301] on input "text" at bounding box center [318, 293] width 256 height 16
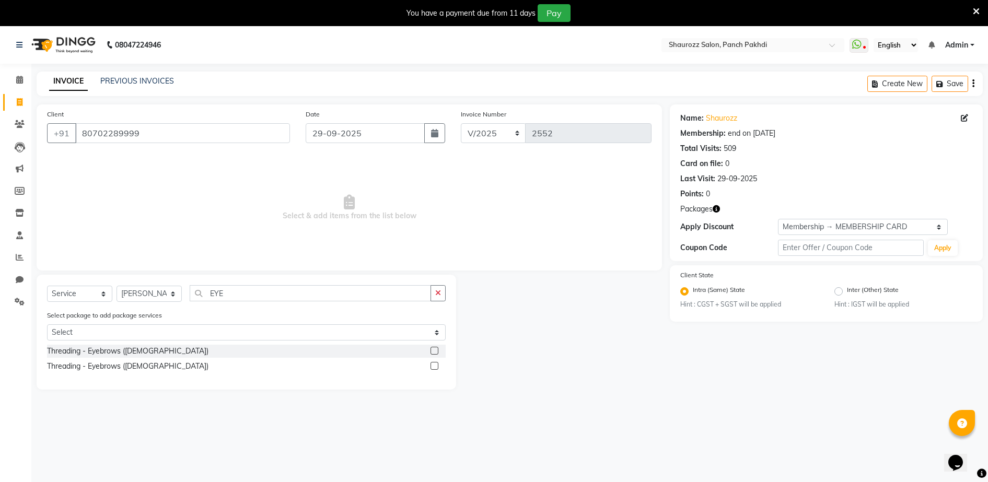
click at [439, 366] on div at bounding box center [438, 366] width 15 height 13
click at [434, 366] on label at bounding box center [435, 366] width 8 height 8
click at [434, 366] on input "checkbox" at bounding box center [434, 366] width 7 height 7
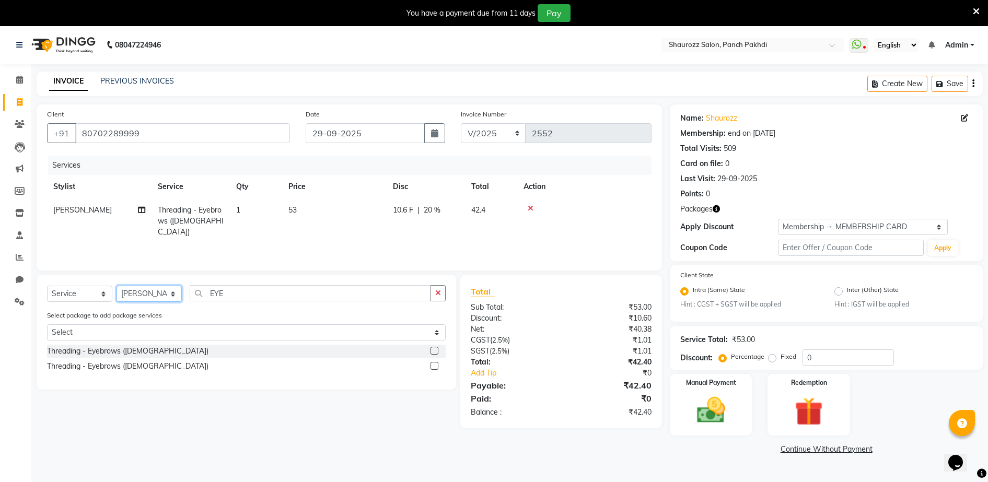
click at [140, 297] on select "Select Stylist ADITYA [PERSON_NAME] [PERSON_NAME] [PERSON_NAME] Salon Samseer s…" at bounding box center [149, 294] width 65 height 16
click at [117, 286] on select "Select Stylist ADITYA [PERSON_NAME] [PERSON_NAME] [PERSON_NAME] Salon Samseer s…" at bounding box center [149, 294] width 65 height 16
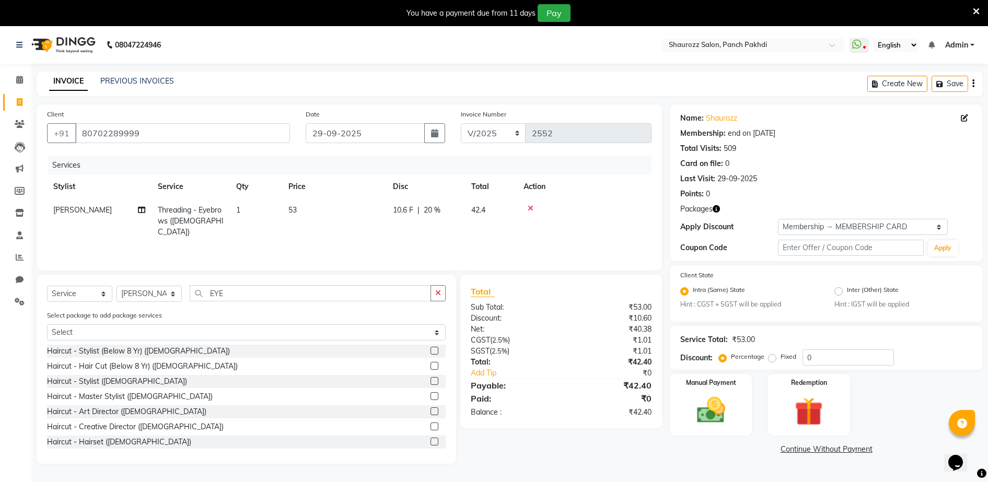
drag, startPoint x: 268, startPoint y: 307, endPoint x: 269, endPoint y: 295, distance: 12.1
click at [268, 304] on div "Select Service Product Membership Package Voucher Prepaid Gift Card Select Styl…" at bounding box center [246, 297] width 399 height 25
click at [269, 295] on input "EYE" at bounding box center [310, 293] width 241 height 16
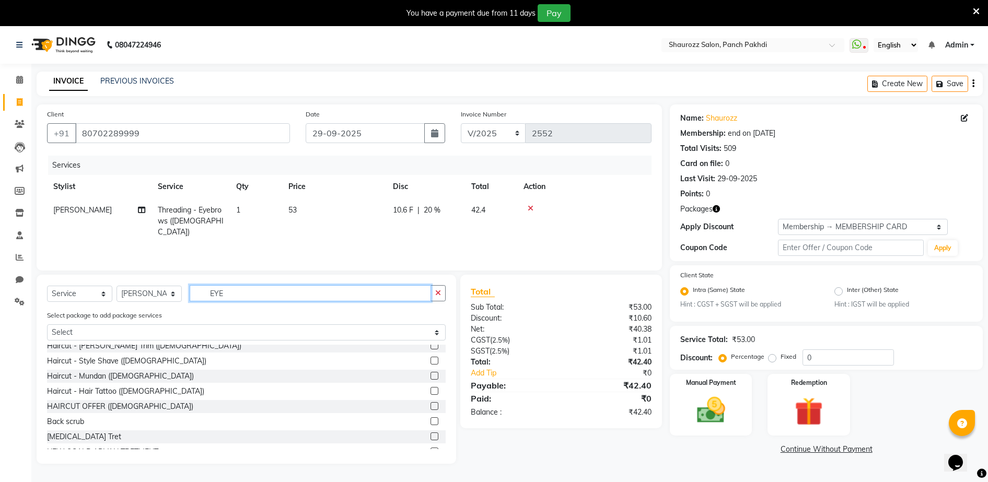
scroll to position [131, 0]
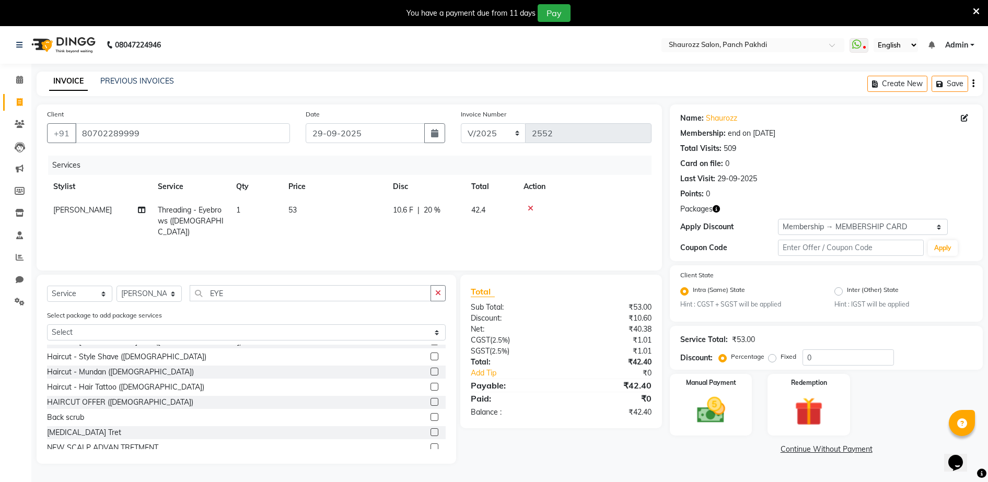
click at [431, 402] on label at bounding box center [435, 402] width 8 height 8
click at [431, 402] on input "checkbox" at bounding box center [434, 402] width 7 height 7
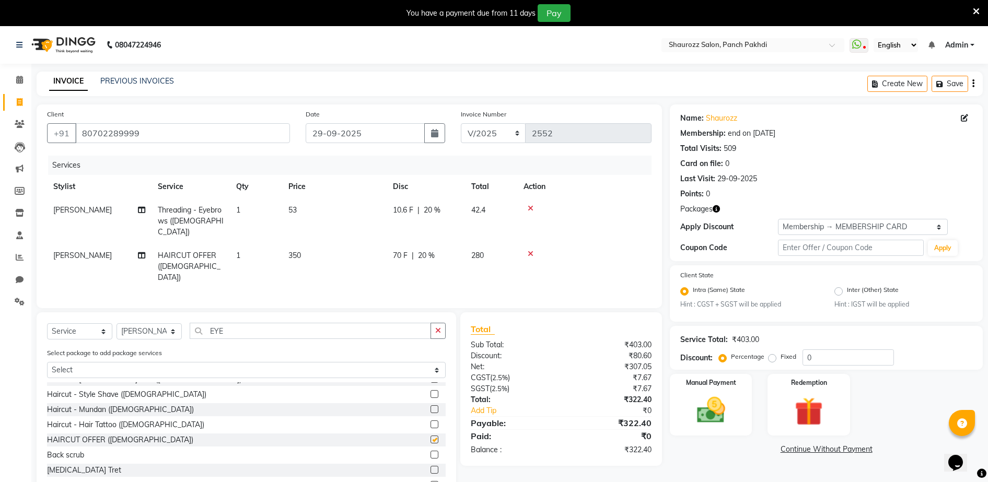
click at [318, 256] on td "350" at bounding box center [334, 266] width 105 height 45
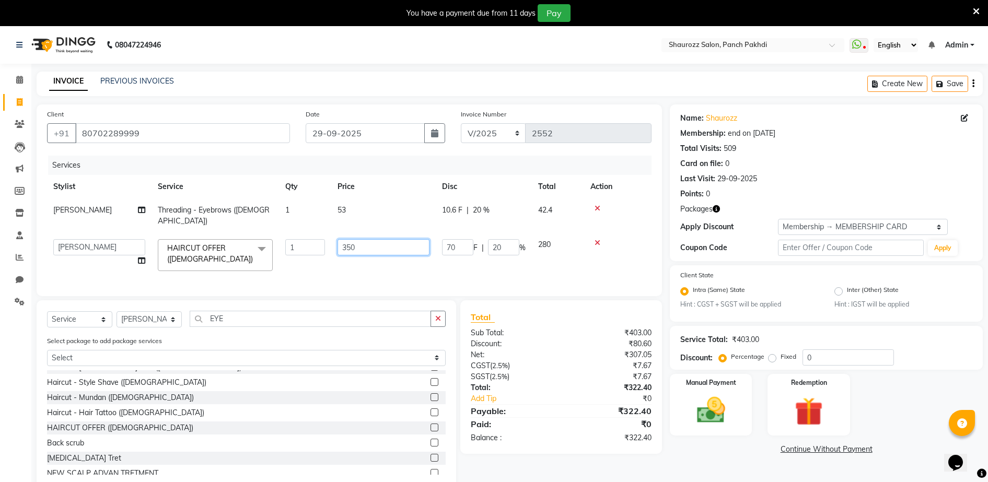
click at [359, 240] on input "350" at bounding box center [384, 247] width 92 height 16
drag, startPoint x: 392, startPoint y: 225, endPoint x: 385, endPoint y: 225, distance: 7.3
click at [391, 225] on tbody "[PERSON_NAME] Threading - Eyebrows ([DEMOGRAPHIC_DATA]) 1 53 10.6 F | 20 % 42.4…" at bounding box center [349, 238] width 605 height 79
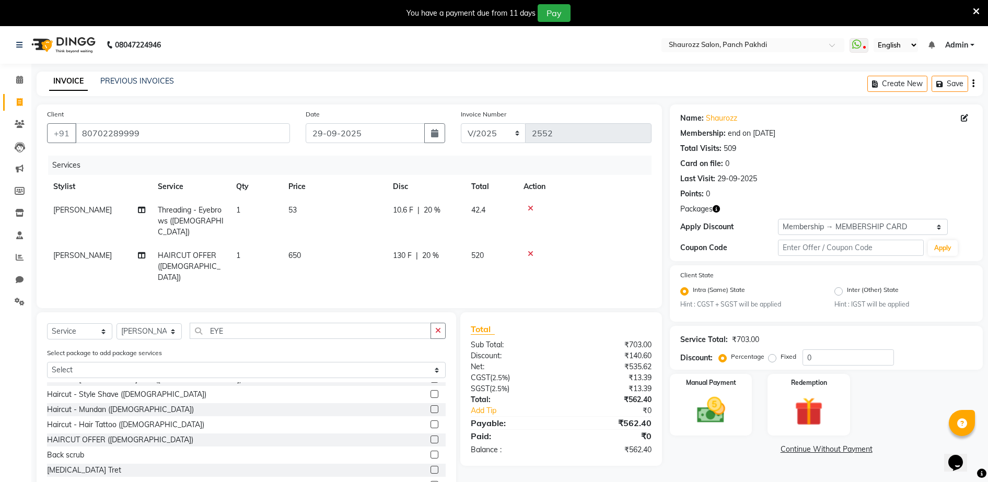
click at [345, 215] on td "53" at bounding box center [334, 221] width 105 height 45
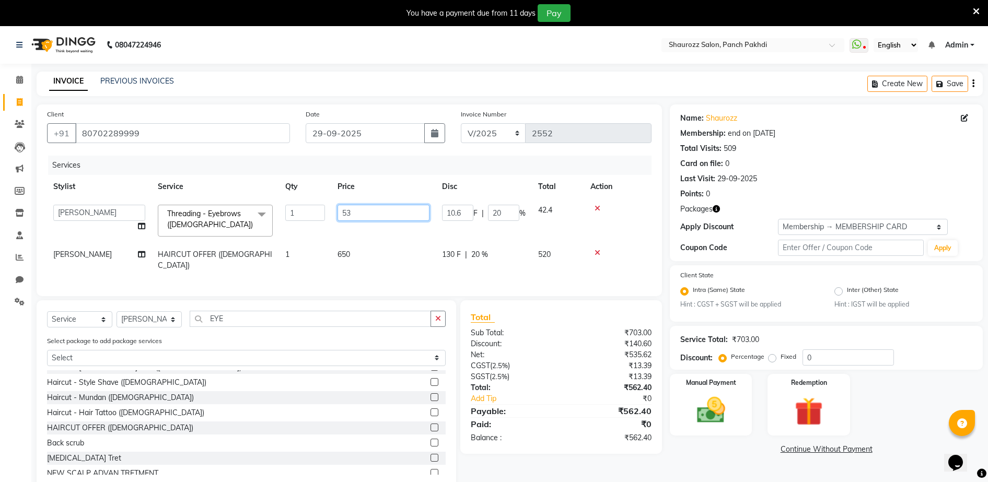
click at [366, 214] on input "53" at bounding box center [384, 213] width 92 height 16
drag, startPoint x: 400, startPoint y: 178, endPoint x: 414, endPoint y: 178, distance: 13.6
click at [400, 177] on tr "Stylist Service Qty Price Disc Total Action" at bounding box center [349, 187] width 605 height 24
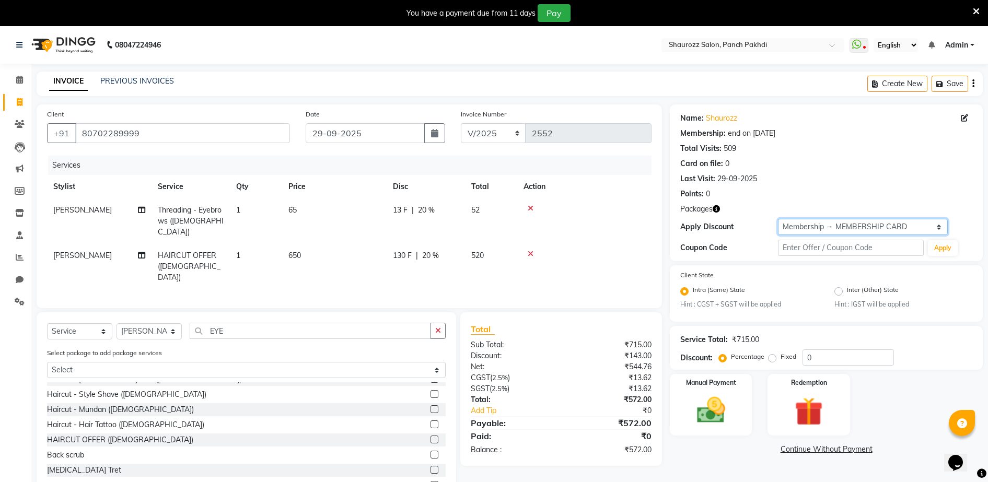
click at [845, 234] on select "Select Membership → MEMBERSHIP CARD" at bounding box center [863, 227] width 170 height 16
click at [778, 219] on select "Select Membership → MEMBERSHIP CARD" at bounding box center [863, 227] width 170 height 16
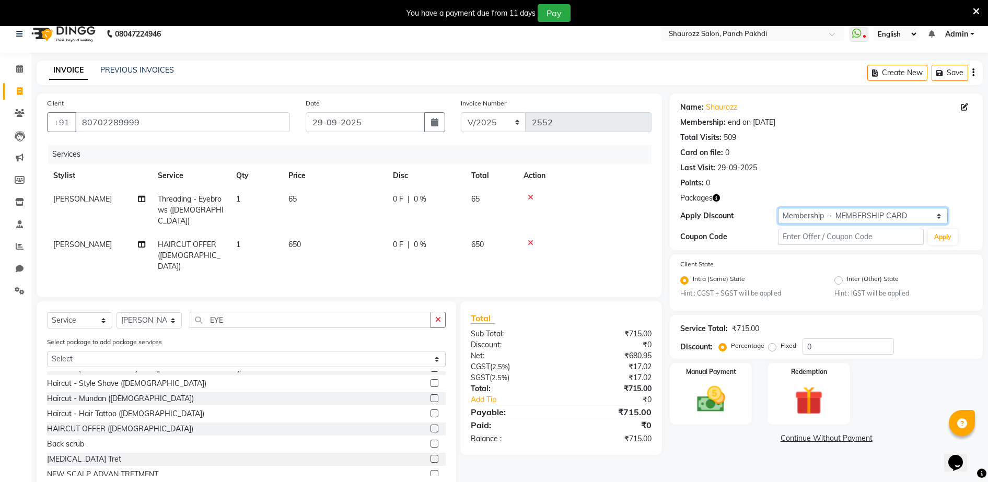
scroll to position [26, 0]
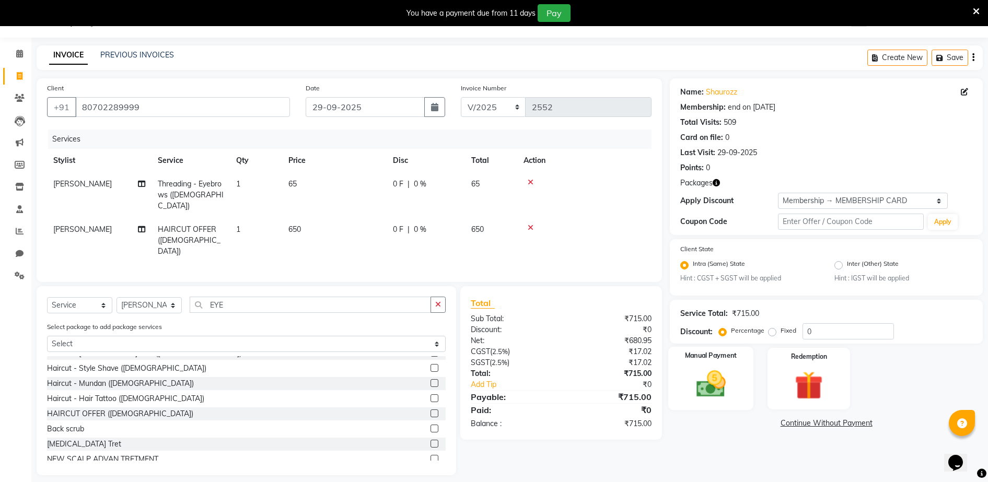
click at [719, 373] on img at bounding box center [711, 385] width 48 height 34
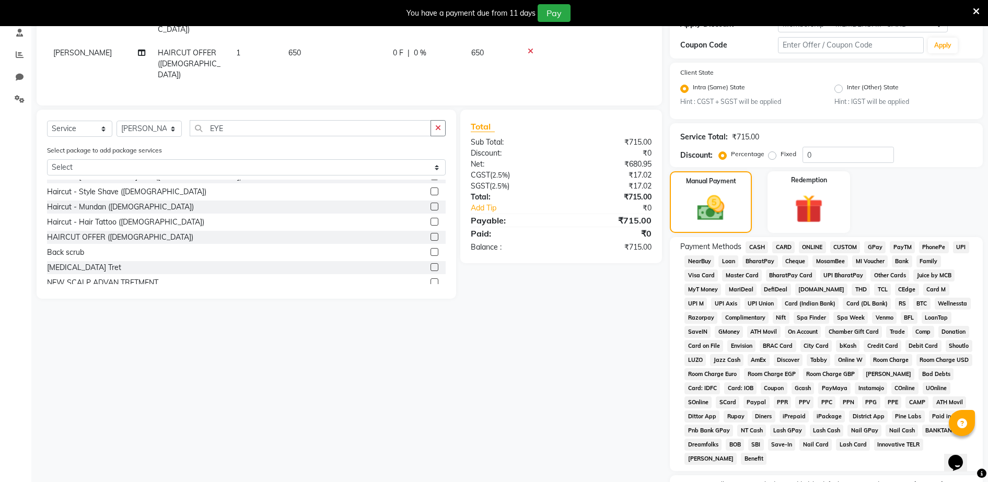
scroll to position [269, 0]
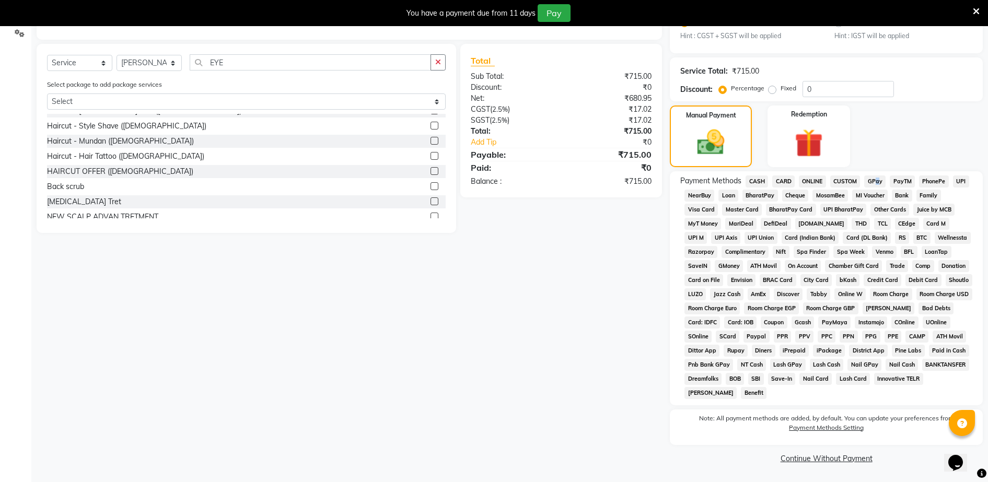
drag, startPoint x: 870, startPoint y: 186, endPoint x: 875, endPoint y: 182, distance: 6.3
click at [875, 182] on span "GPay" at bounding box center [875, 182] width 21 height 12
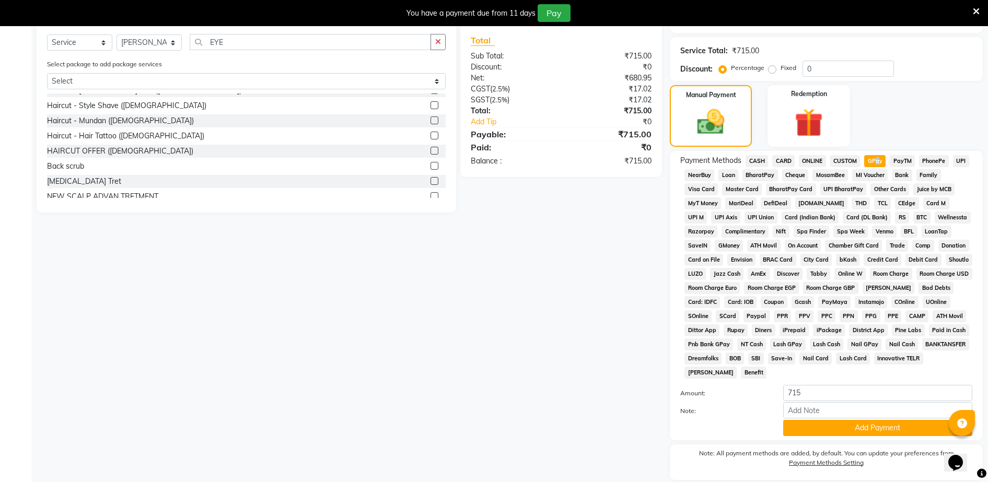
scroll to position [324, 0]
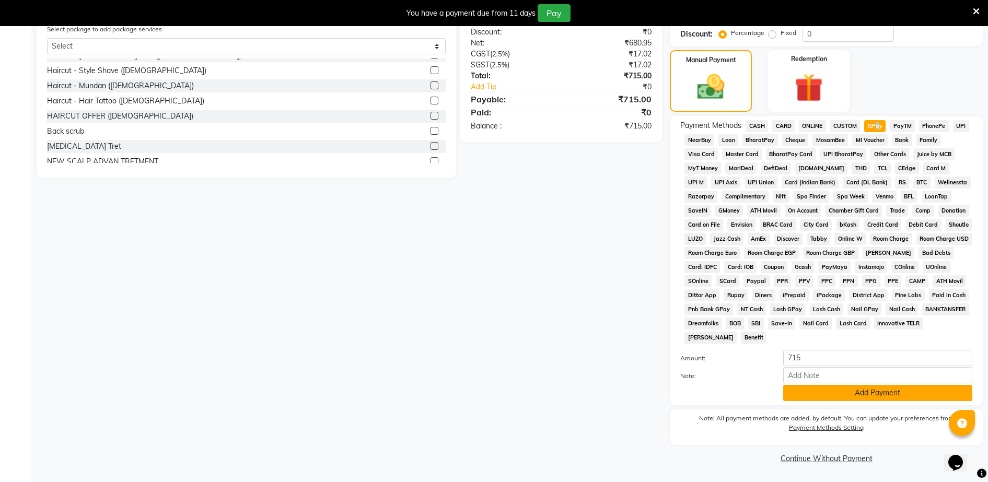
click at [824, 398] on button "Add Payment" at bounding box center [878, 393] width 189 height 16
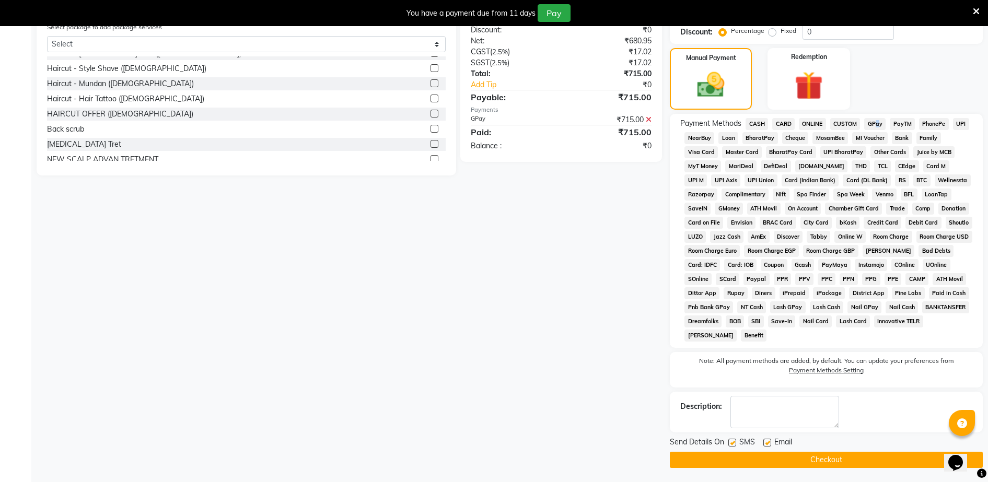
scroll to position [328, 0]
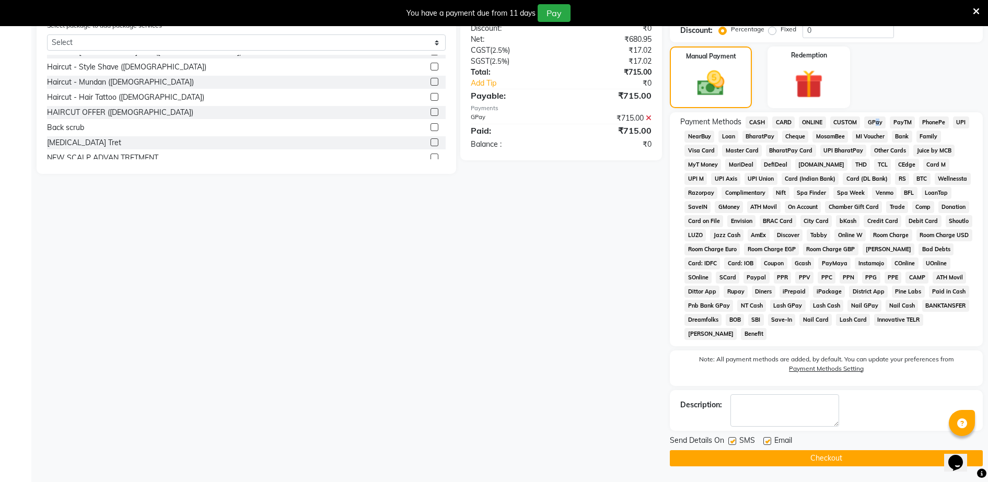
click at [822, 455] on button "Checkout" at bounding box center [826, 459] width 313 height 16
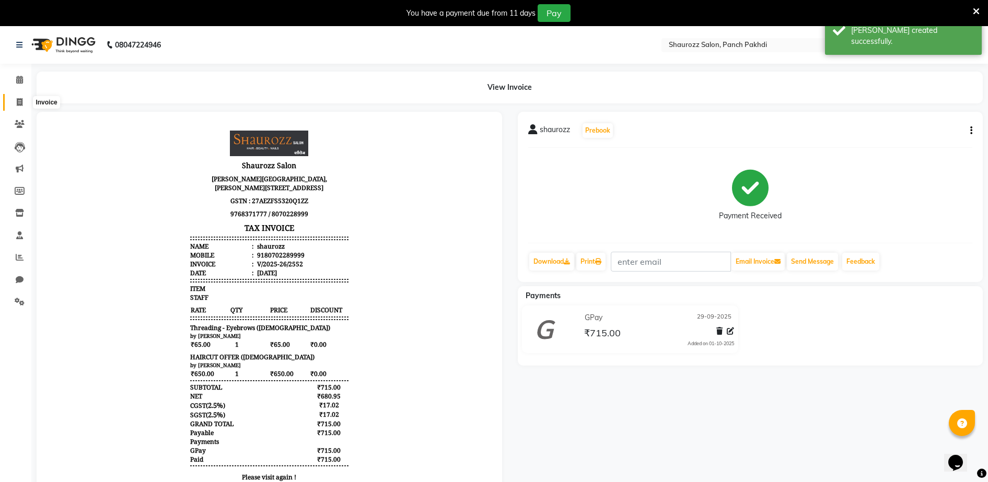
click at [20, 101] on icon at bounding box center [20, 102] width 6 height 8
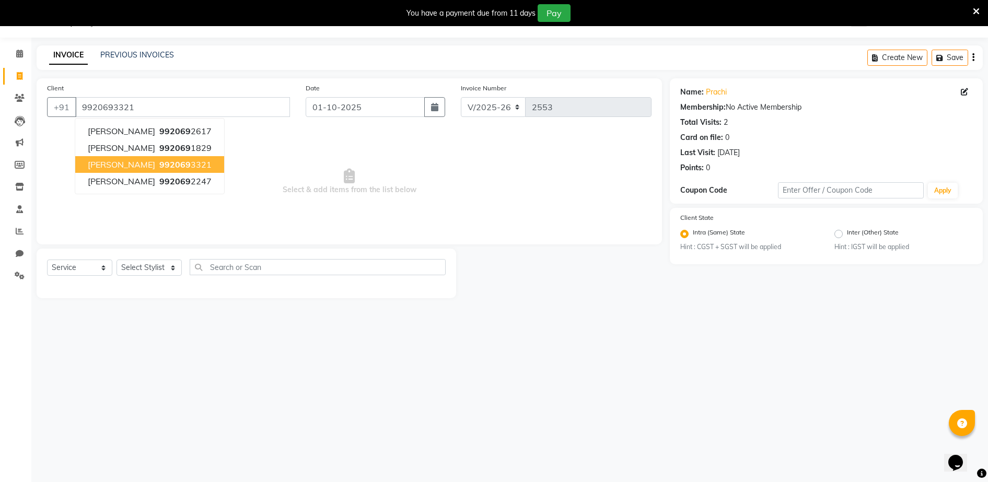
click at [157, 169] on ngb-highlight "992069 3321" at bounding box center [184, 164] width 54 height 10
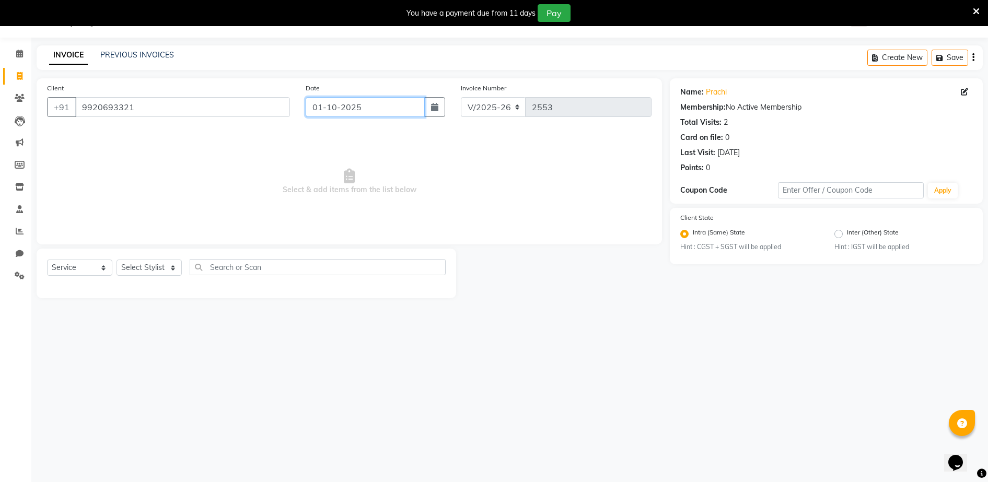
click at [356, 107] on input "01-10-2025" at bounding box center [365, 107] width 119 height 20
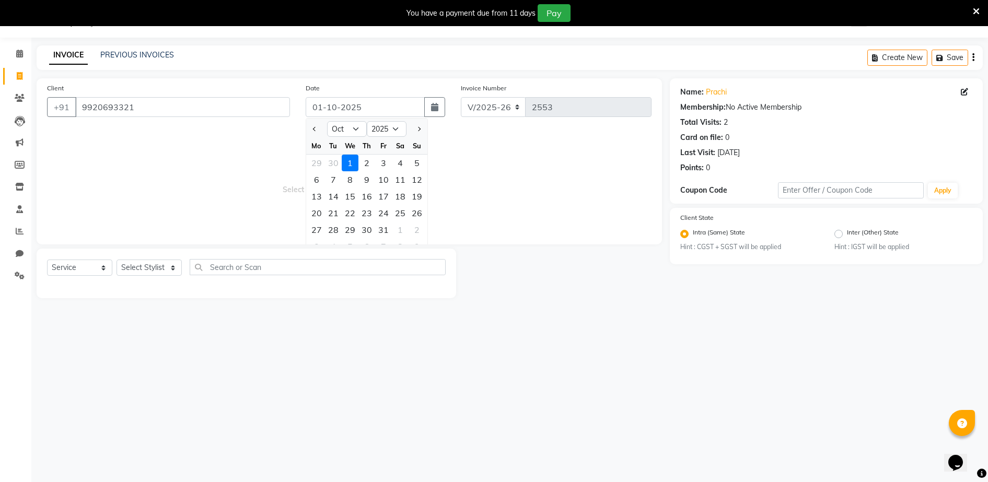
click at [309, 128] on div at bounding box center [316, 129] width 21 height 17
click at [314, 131] on button "Previous month" at bounding box center [314, 129] width 9 height 17
click at [317, 231] on div "29" at bounding box center [316, 230] width 17 height 17
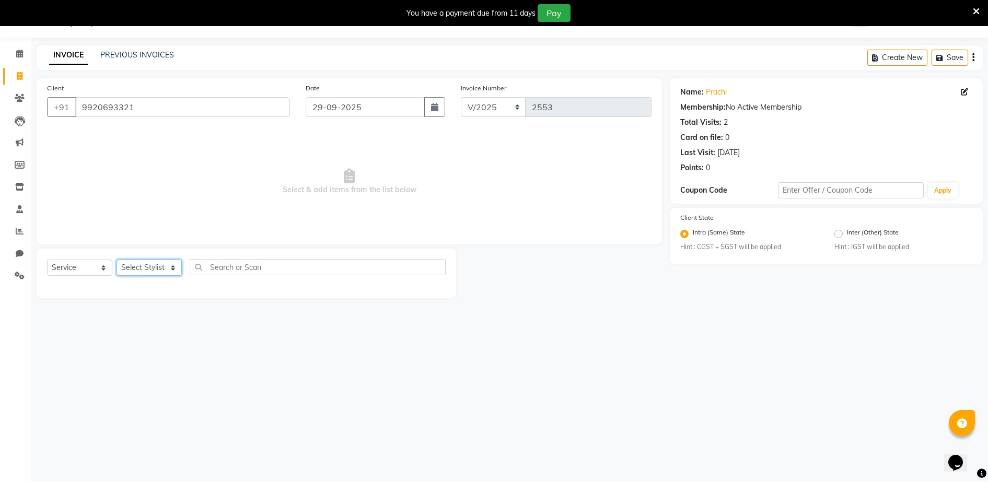
click at [142, 262] on select "Select Stylist ADITYA [PERSON_NAME] [PERSON_NAME] [PERSON_NAME] Salon Samseer s…" at bounding box center [149, 268] width 65 height 16
click at [117, 260] on select "Select Stylist ADITYA [PERSON_NAME] [PERSON_NAME] [PERSON_NAME] Salon Samseer s…" at bounding box center [149, 268] width 65 height 16
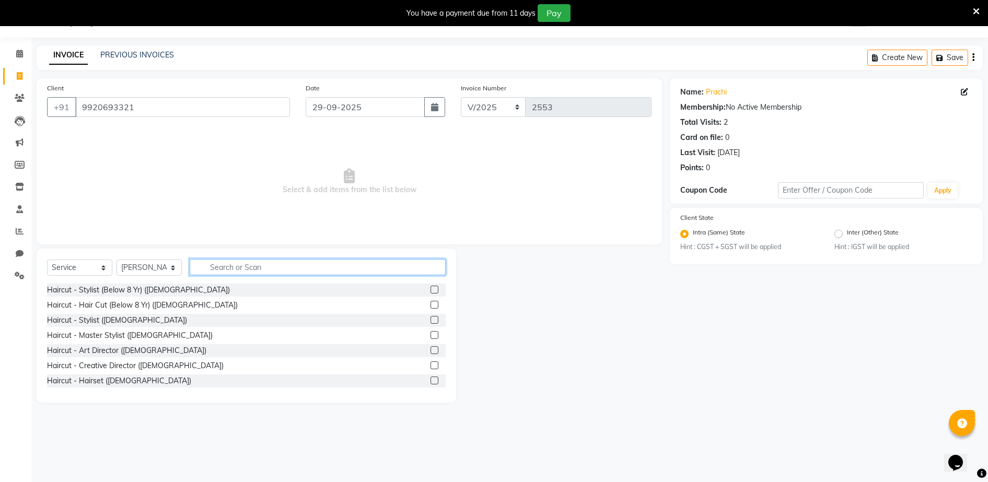
click at [263, 264] on input "text" at bounding box center [318, 267] width 256 height 16
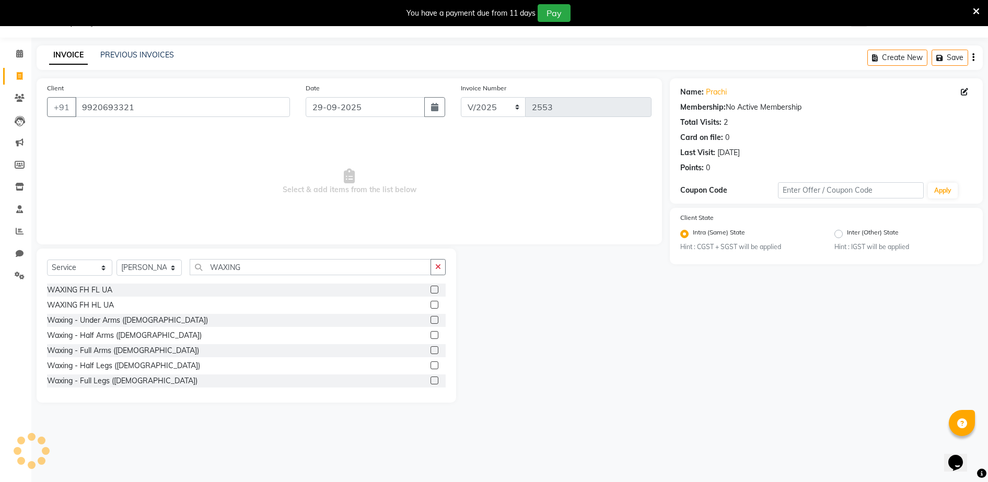
click at [431, 305] on label at bounding box center [435, 305] width 8 height 8
click at [431, 305] on input "checkbox" at bounding box center [434, 305] width 7 height 7
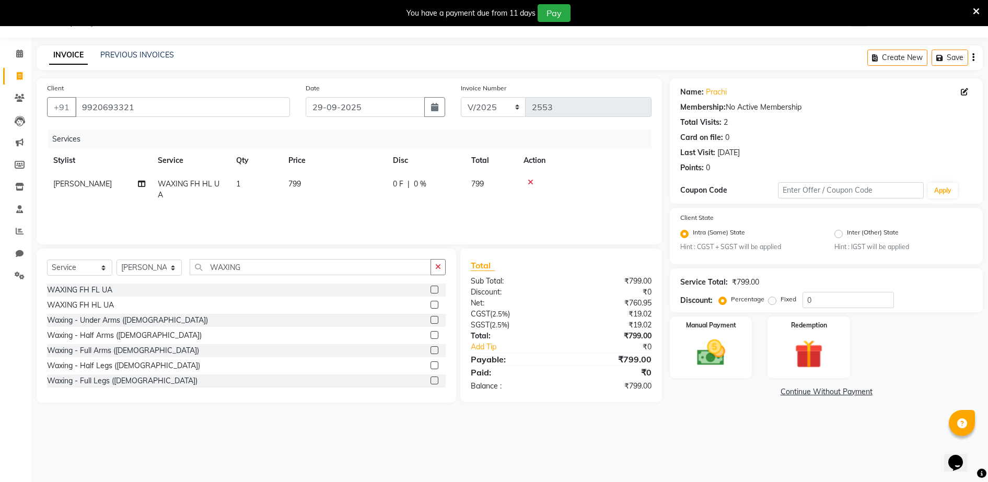
click at [314, 171] on th "Price" at bounding box center [334, 161] width 105 height 24
click at [352, 187] on td "799" at bounding box center [334, 189] width 105 height 34
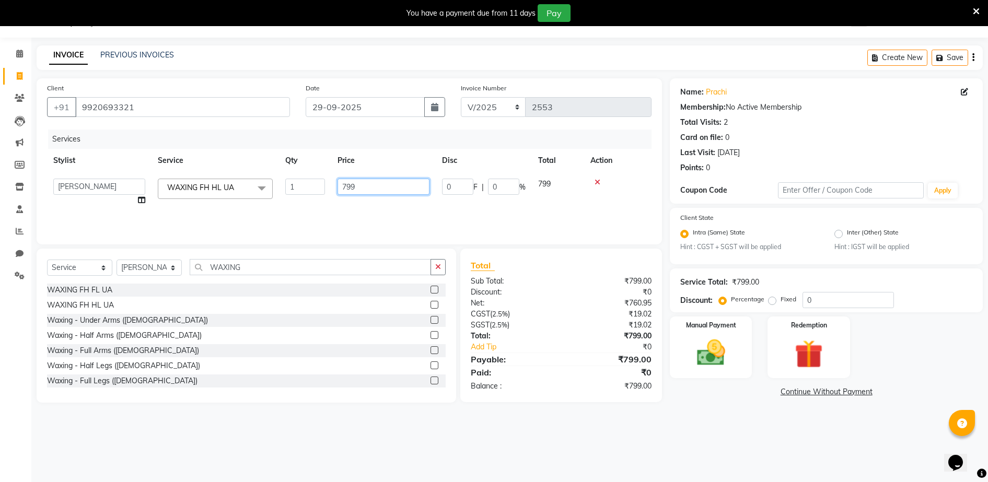
click at [380, 187] on input "799" at bounding box center [384, 187] width 92 height 16
click at [398, 165] on tr "Stylist Service Qty Price Disc Total Action" at bounding box center [349, 161] width 605 height 24
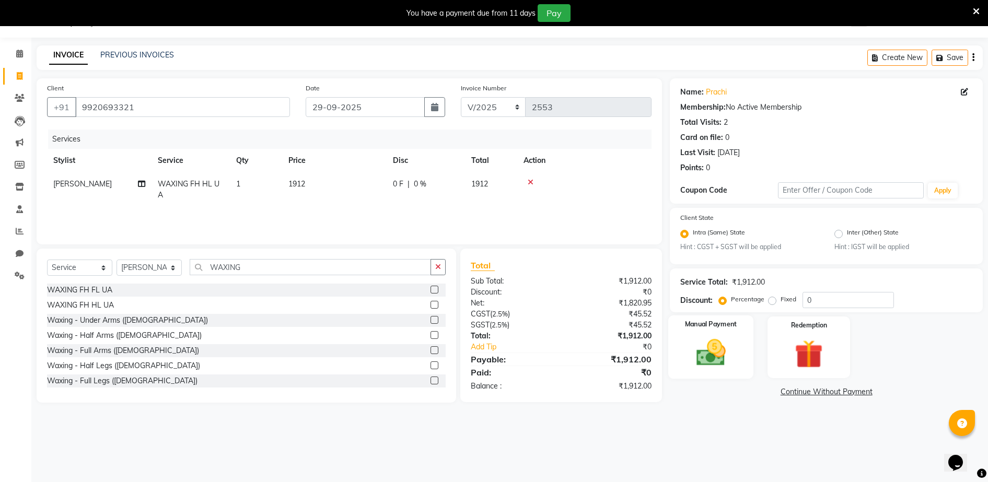
click at [712, 348] on img at bounding box center [711, 354] width 48 height 34
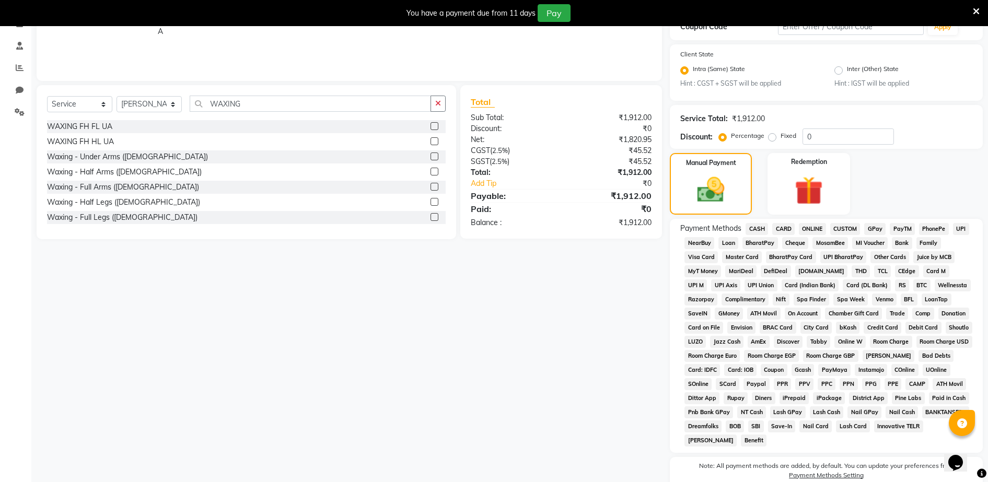
scroll to position [237, 0]
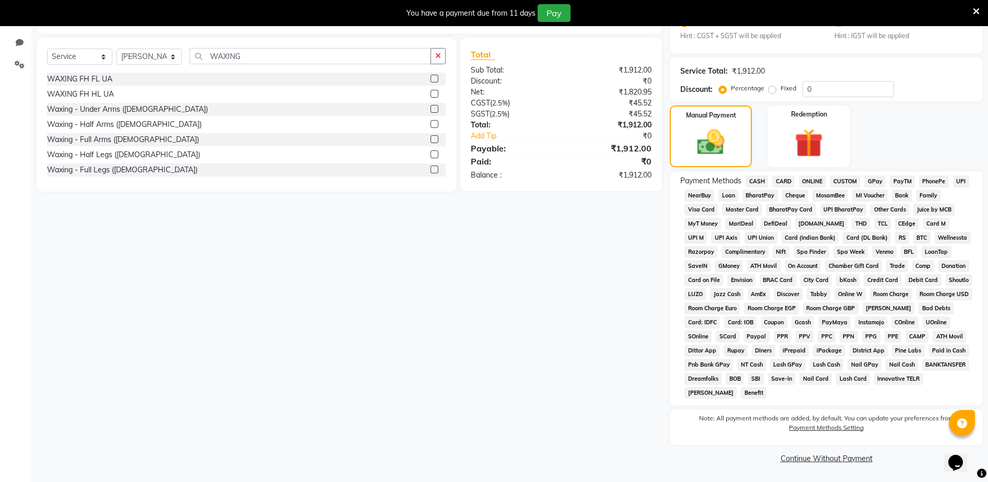
click at [874, 182] on span "GPay" at bounding box center [875, 182] width 21 height 12
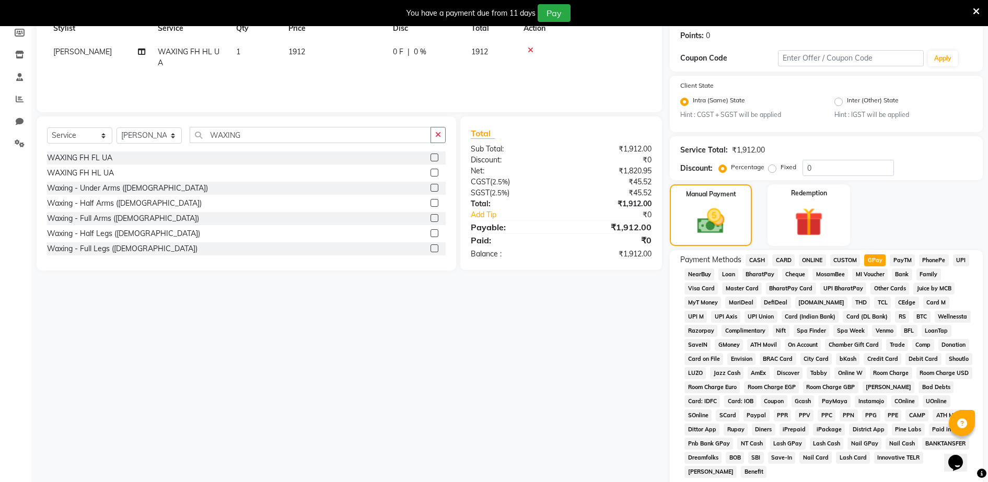
scroll to position [293, 0]
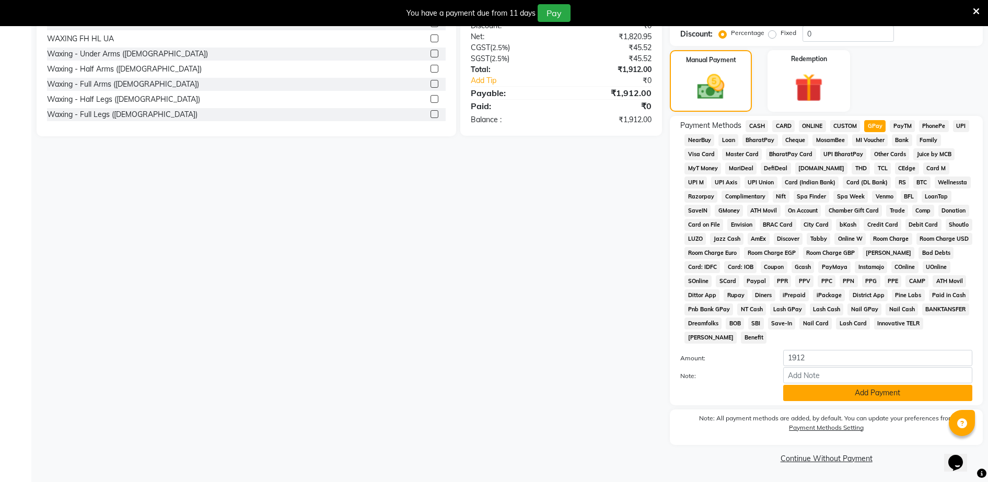
click at [812, 395] on button "Add Payment" at bounding box center [878, 393] width 189 height 16
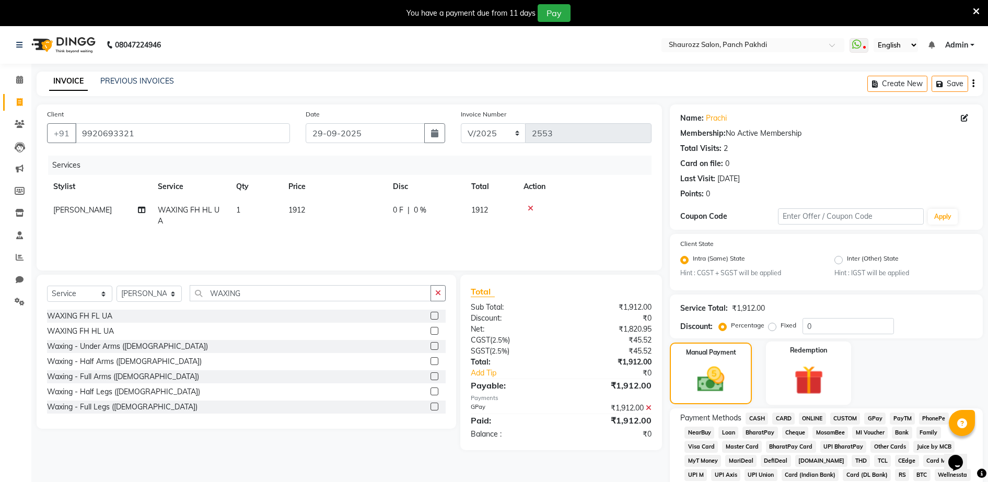
scroll to position [296, 0]
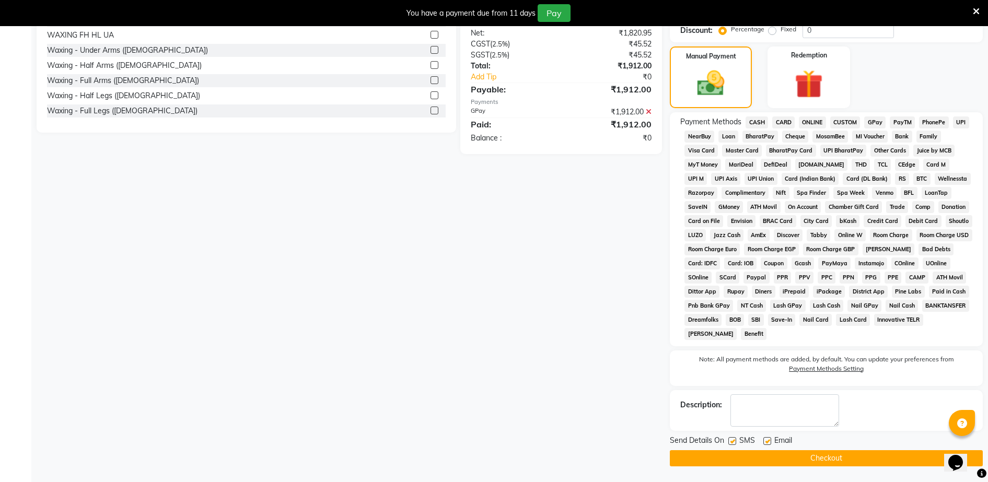
click at [854, 460] on button "Checkout" at bounding box center [826, 459] width 313 height 16
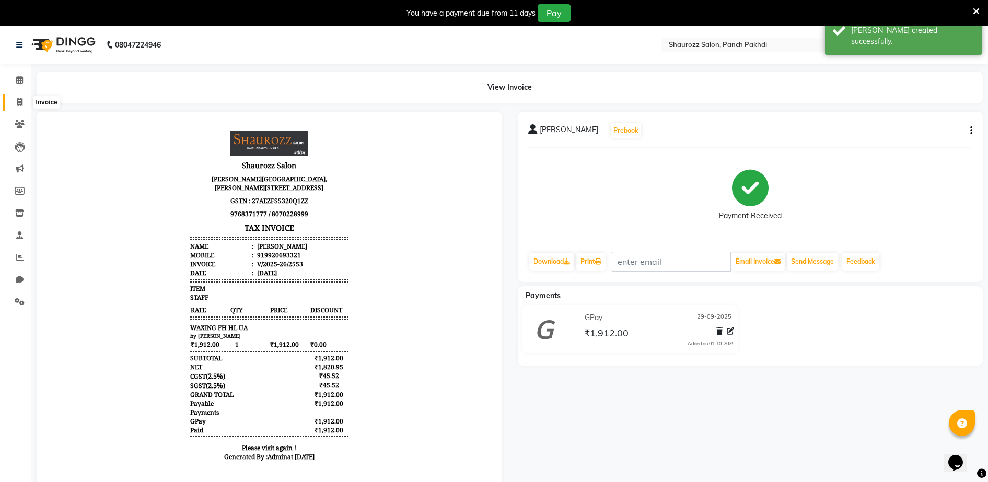
click at [14, 106] on span at bounding box center [19, 103] width 18 height 12
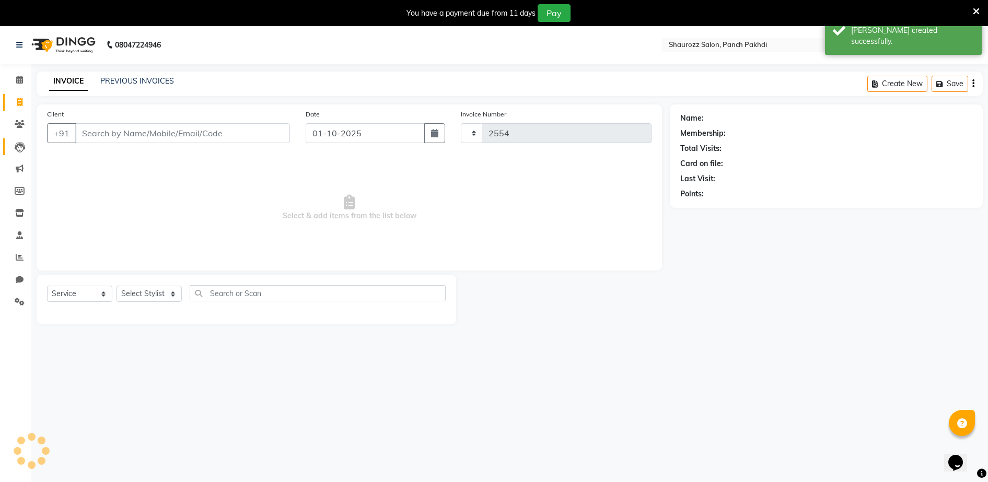
scroll to position [26, 0]
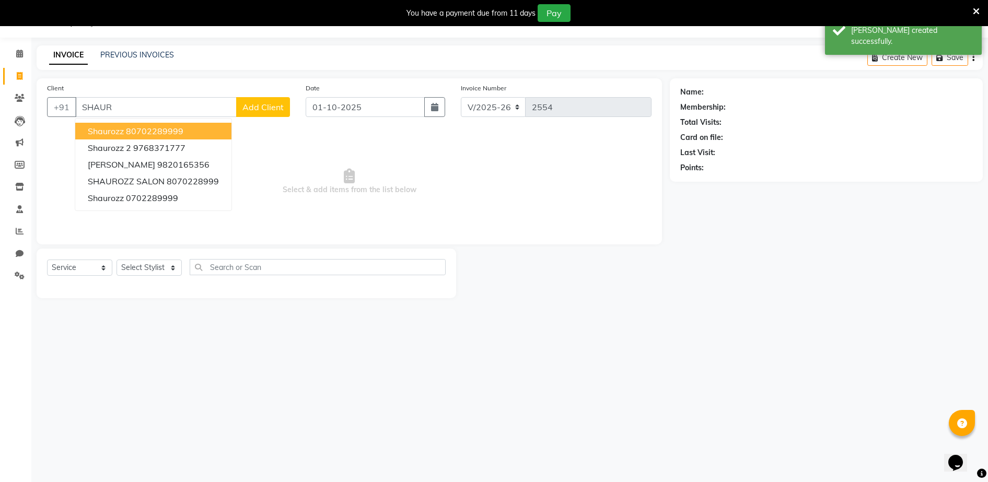
click at [145, 131] on ngb-highlight "80702289999" at bounding box center [154, 131] width 57 height 10
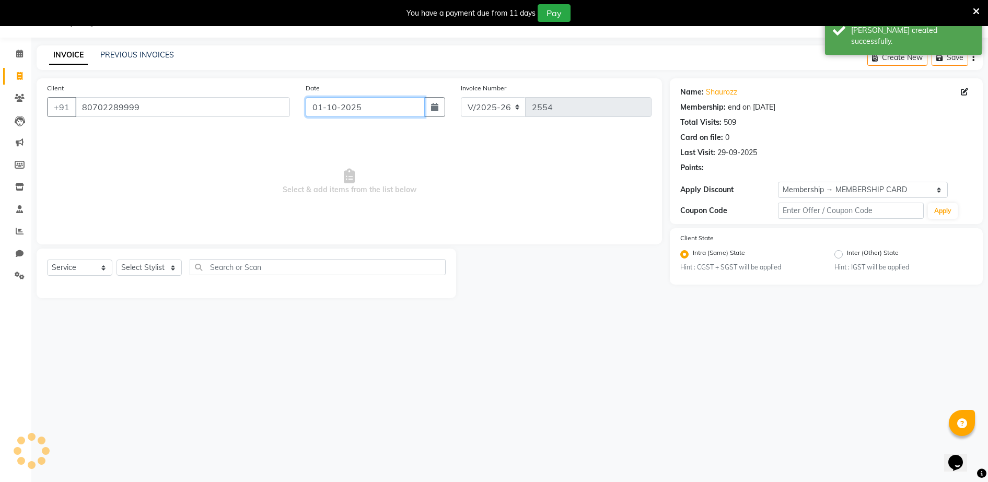
click at [322, 106] on input "01-10-2025" at bounding box center [365, 107] width 119 height 20
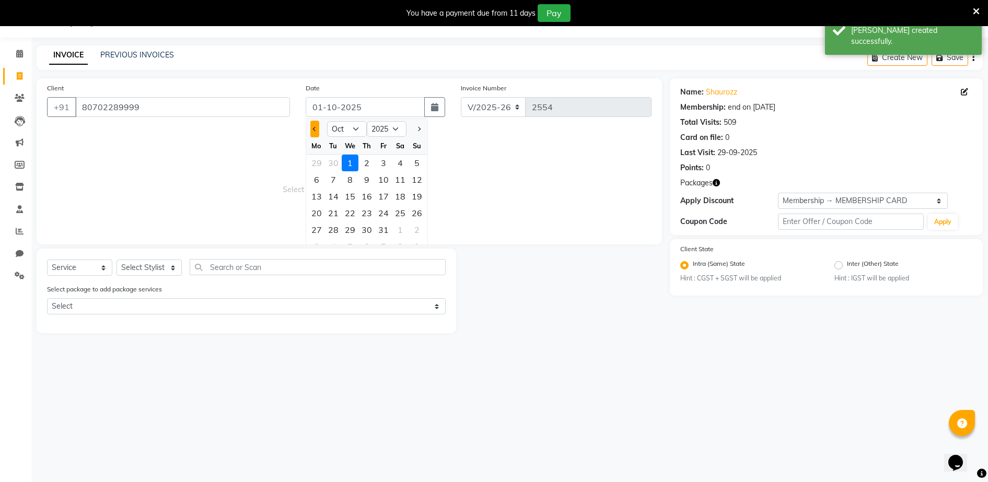
click at [315, 130] on span "Previous month" at bounding box center [315, 129] width 4 height 4
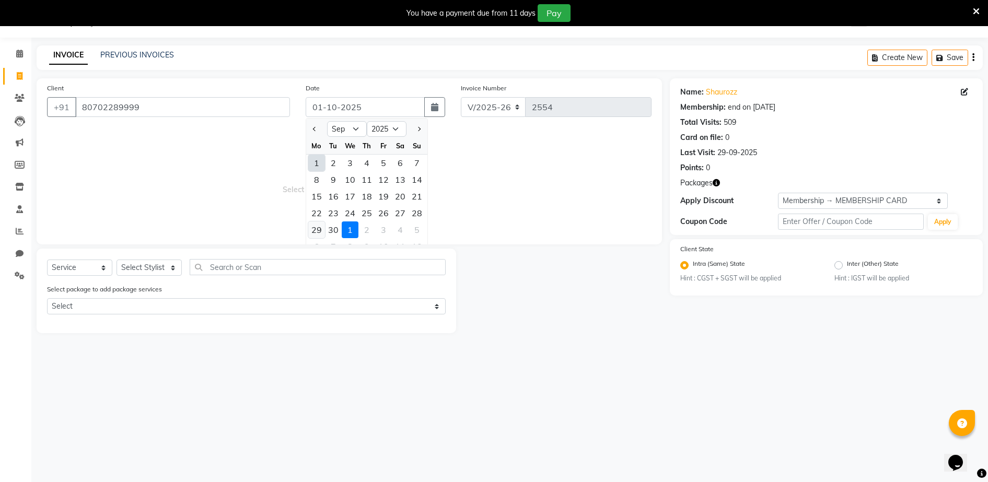
click at [316, 231] on div "29" at bounding box center [316, 230] width 17 height 17
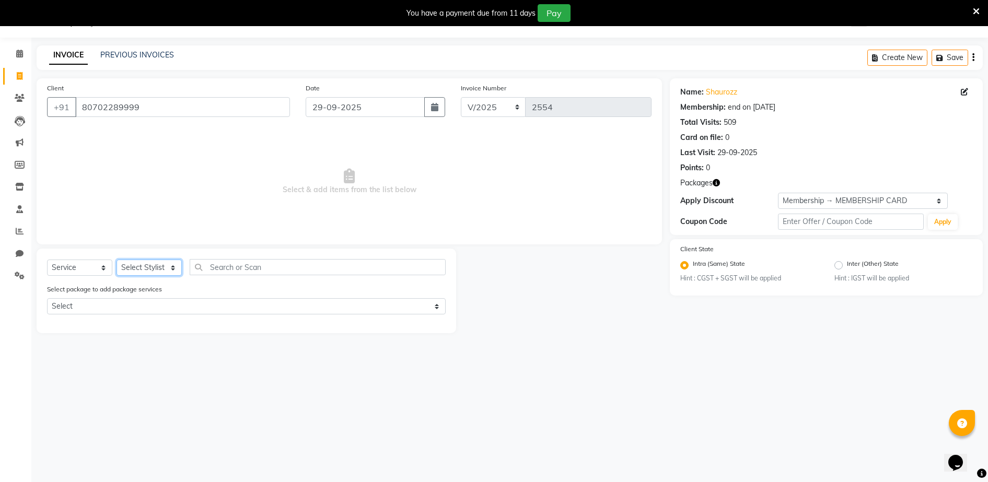
click at [146, 271] on select "Select Stylist ADITYA [PERSON_NAME] [PERSON_NAME] [PERSON_NAME] Salon Samseer s…" at bounding box center [149, 268] width 65 height 16
click at [117, 260] on select "Select Stylist ADITYA [PERSON_NAME] [PERSON_NAME] [PERSON_NAME] Salon Samseer s…" at bounding box center [149, 268] width 65 height 16
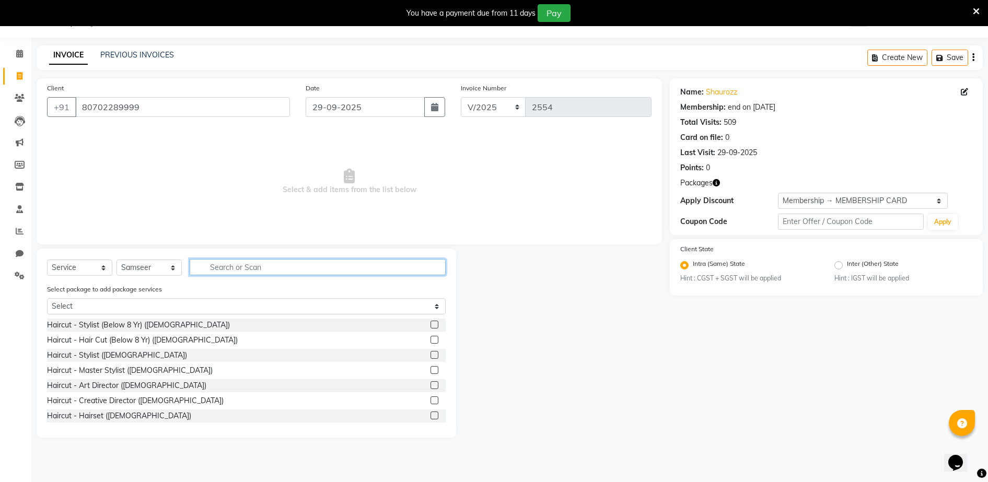
click at [248, 273] on input "text" at bounding box center [318, 267] width 256 height 16
click at [222, 254] on div "Select Service Product Membership Package Voucher Prepaid Gift Card Select Styl…" at bounding box center [247, 343] width 420 height 189
click at [233, 271] on input "text" at bounding box center [318, 267] width 256 height 16
click at [431, 345] on div at bounding box center [434, 341] width 7 height 11
click at [431, 337] on label at bounding box center [435, 340] width 8 height 8
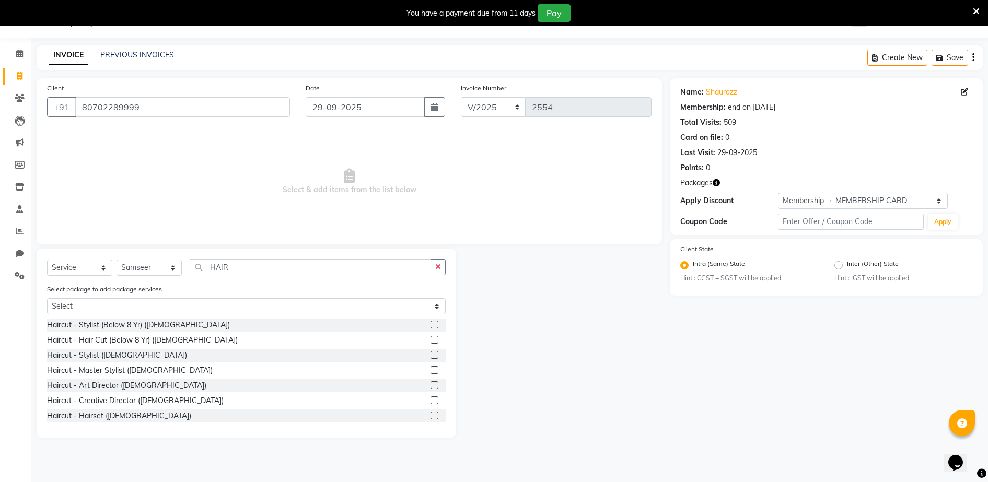
click at [431, 337] on input "checkbox" at bounding box center [434, 340] width 7 height 7
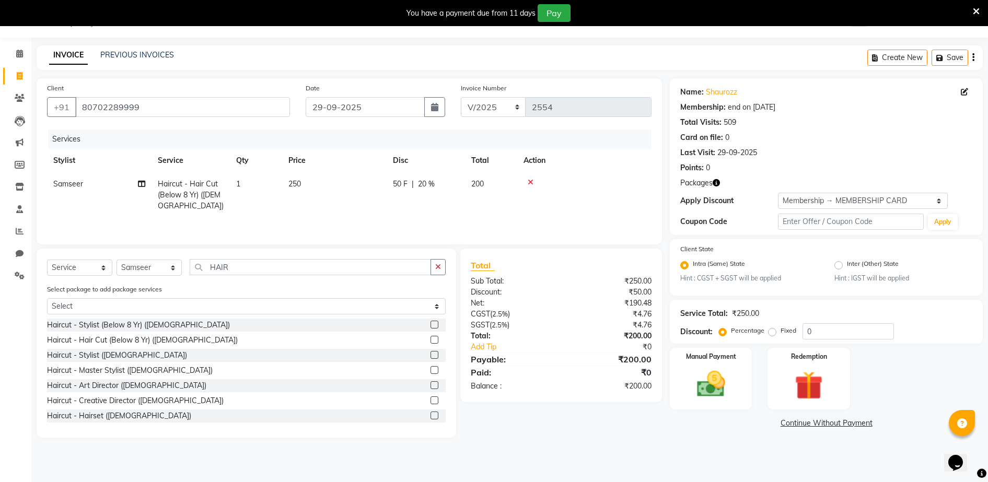
click at [431, 352] on label at bounding box center [435, 355] width 8 height 8
click at [431, 352] on input "checkbox" at bounding box center [434, 355] width 7 height 7
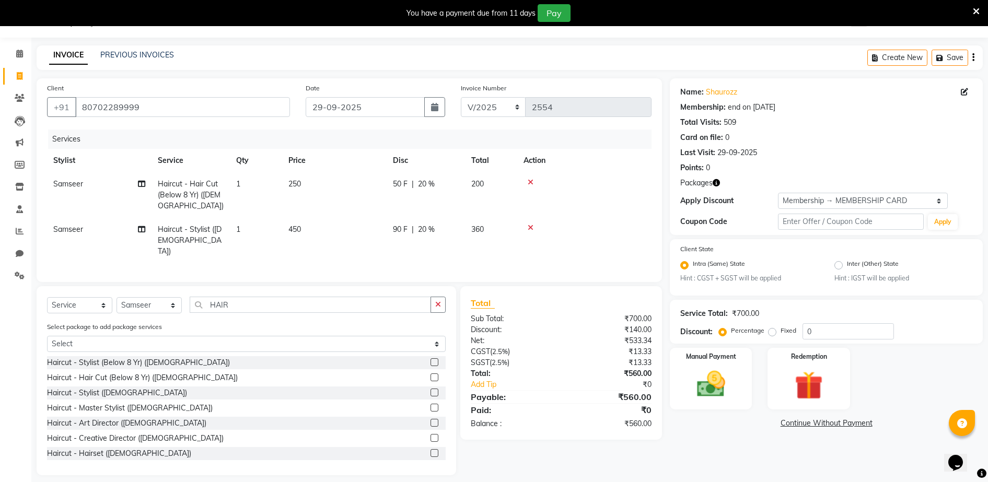
click at [533, 183] on div at bounding box center [585, 182] width 122 height 7
click at [533, 182] on icon at bounding box center [531, 182] width 6 height 7
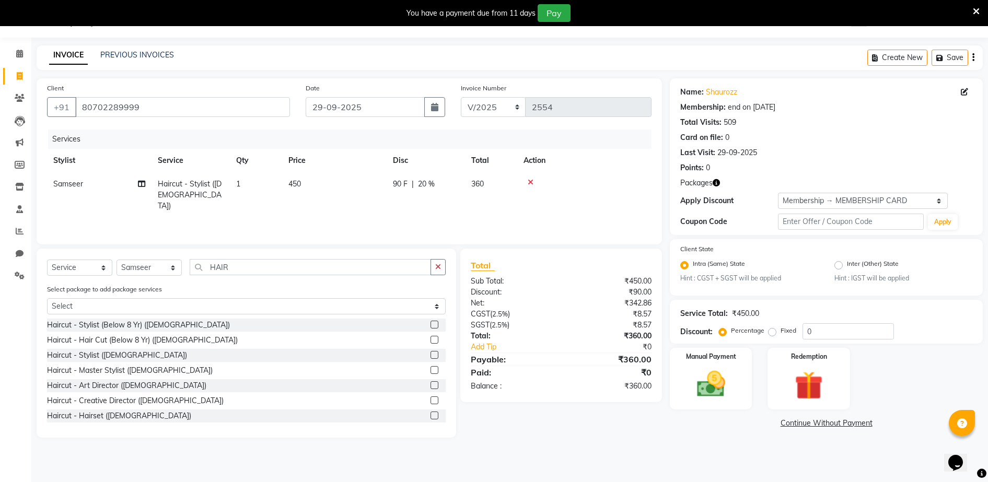
click at [297, 183] on span "450" at bounding box center [295, 183] width 13 height 9
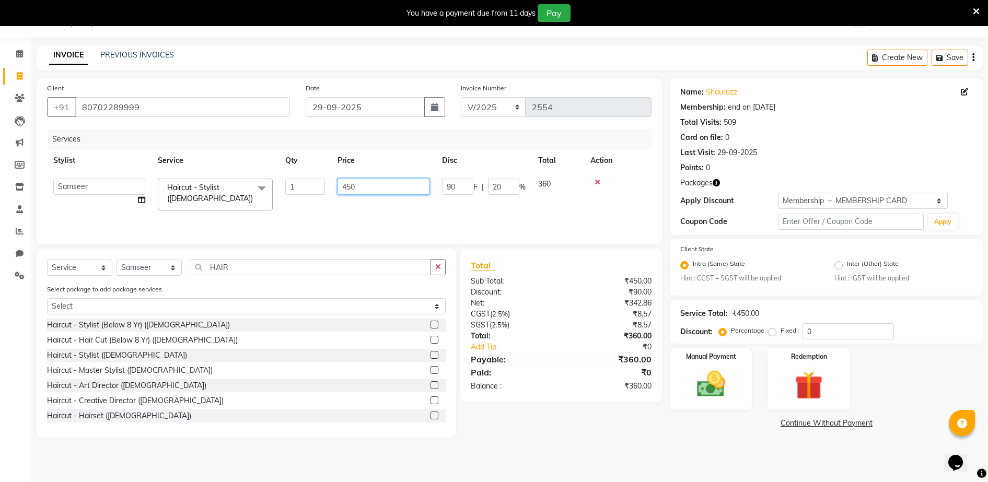
click at [352, 183] on input "450" at bounding box center [384, 187] width 92 height 16
click at [355, 182] on input "450" at bounding box center [384, 187] width 92 height 16
click at [404, 200] on tr "ADITYA [PERSON_NAME] [PERSON_NAME] [PERSON_NAME] Salon Samseer siddhi [PERSON_N…" at bounding box center [349, 194] width 605 height 44
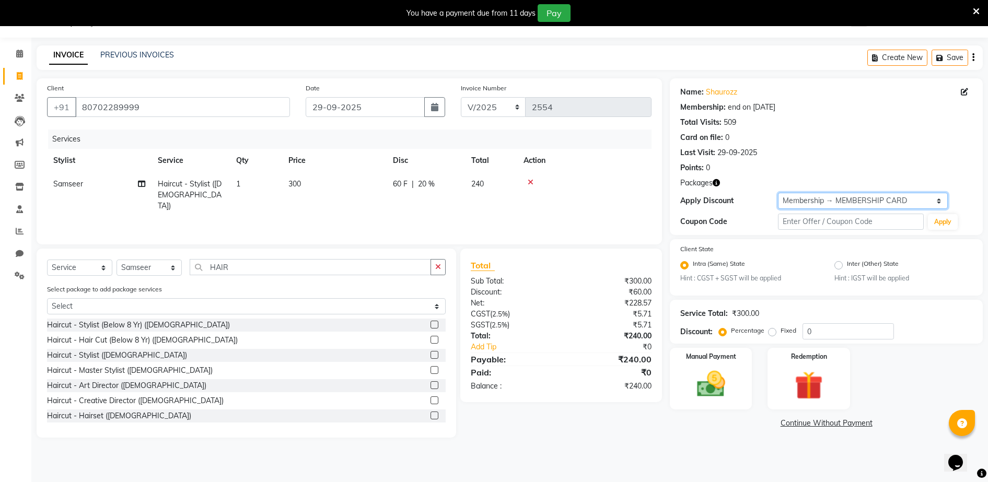
drag, startPoint x: 789, startPoint y: 197, endPoint x: 802, endPoint y: 210, distance: 18.1
click at [793, 198] on select "Select Membership → MEMBERSHIP CARD" at bounding box center [863, 201] width 170 height 16
click at [778, 193] on select "Select Membership → MEMBERSHIP CARD" at bounding box center [863, 201] width 170 height 16
click at [722, 371] on img at bounding box center [711, 385] width 48 height 34
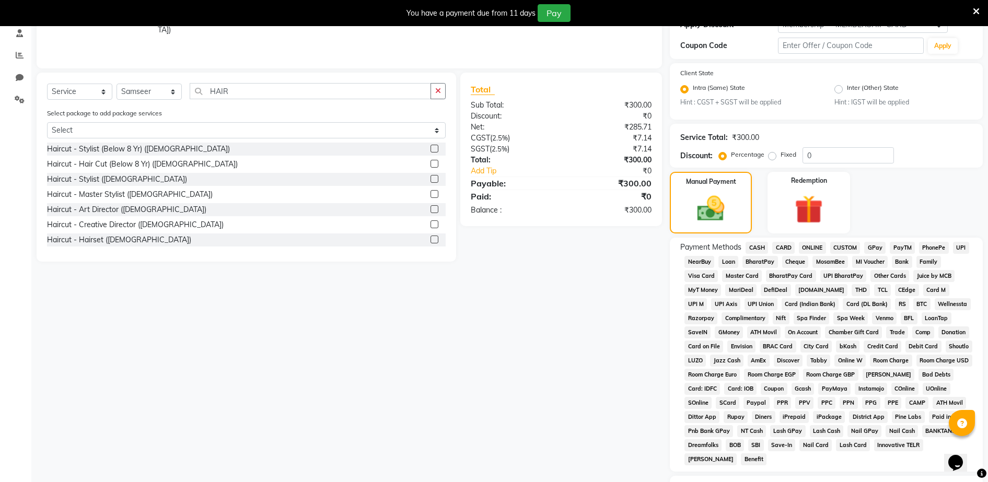
scroll to position [269, 0]
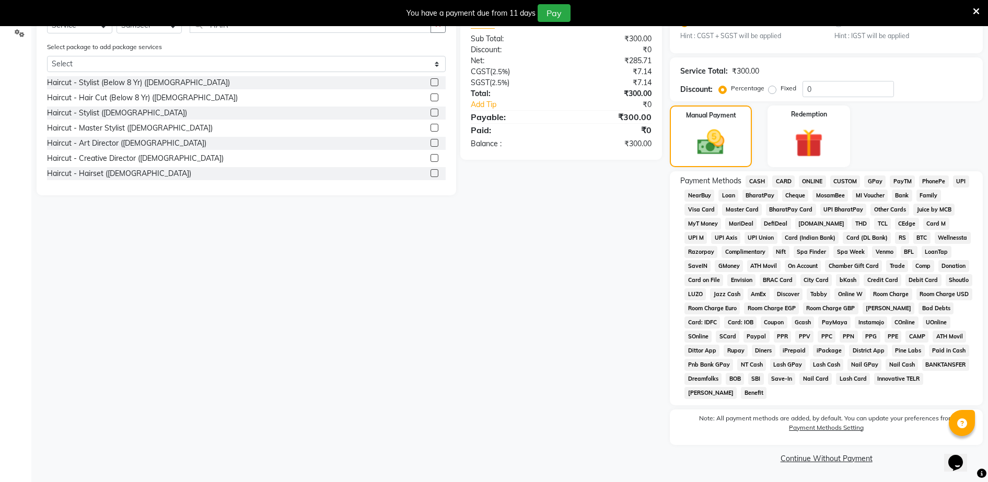
click at [875, 182] on span "GPay" at bounding box center [875, 182] width 21 height 12
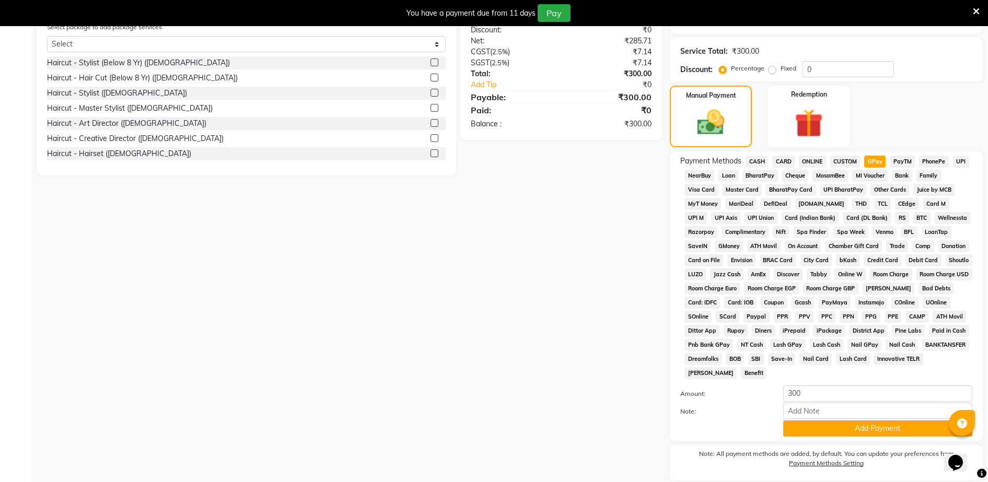
scroll to position [324, 0]
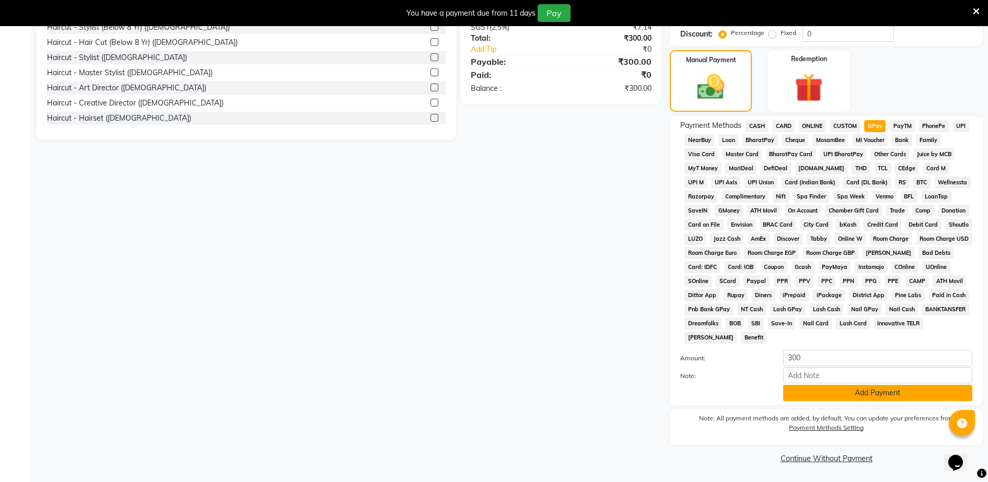
click at [828, 393] on button "Add Payment" at bounding box center [878, 393] width 189 height 16
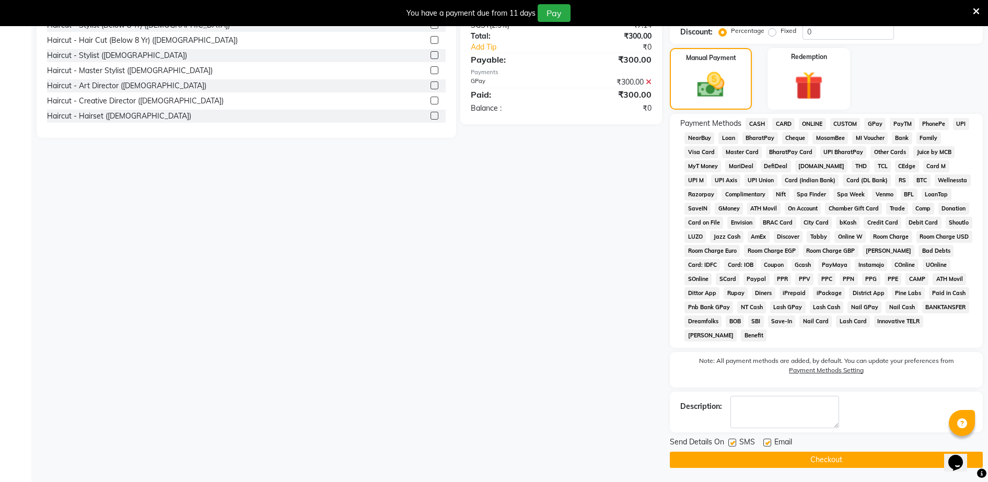
scroll to position [328, 0]
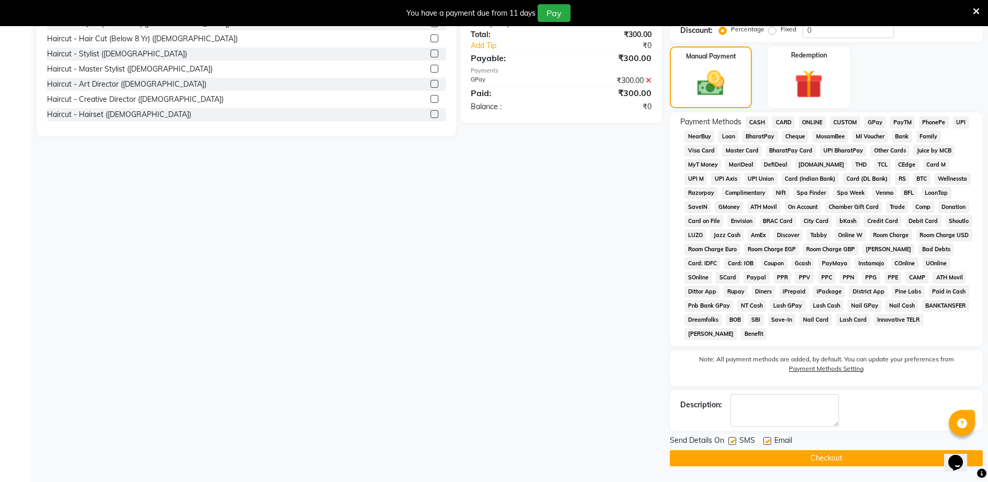
click at [828, 446] on div "Send Details On SMS Email" at bounding box center [826, 441] width 313 height 13
click at [831, 457] on button "Checkout" at bounding box center [826, 459] width 313 height 16
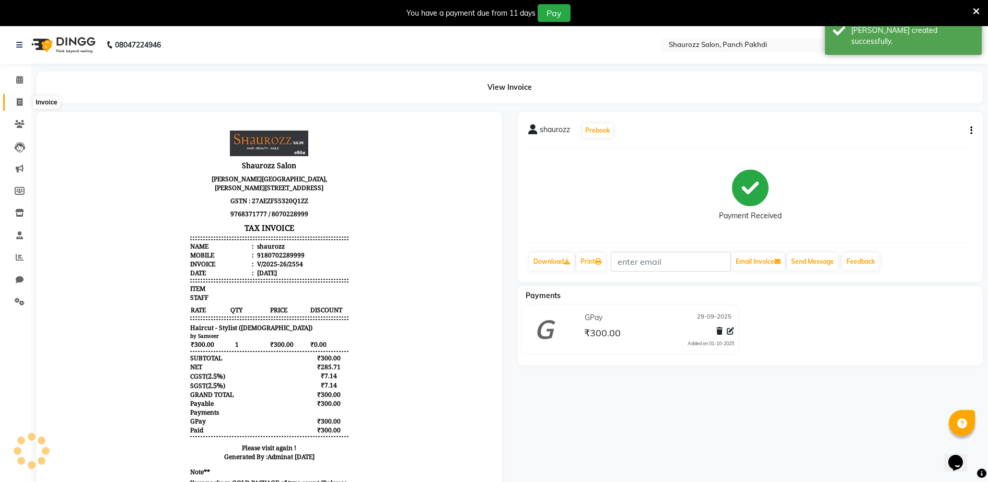
click at [18, 103] on icon at bounding box center [20, 102] width 6 height 8
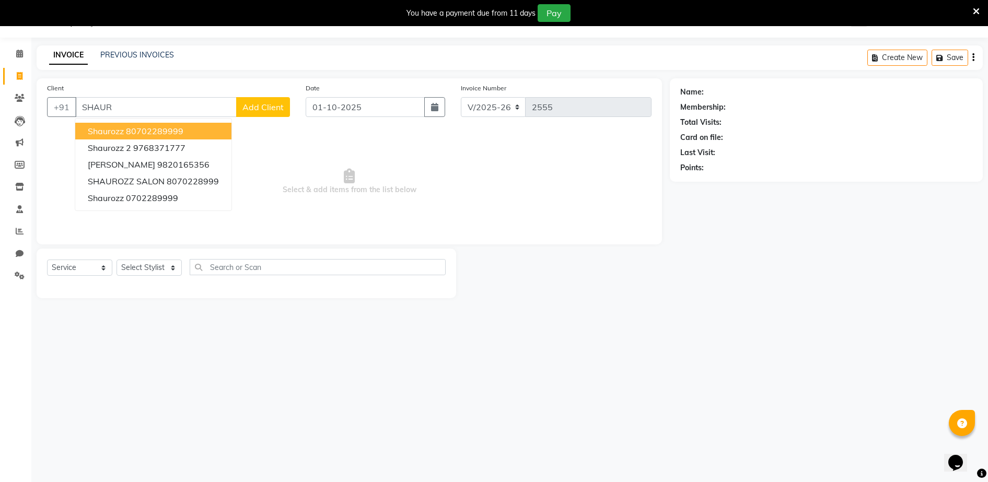
click at [126, 134] on ngb-highlight "80702289999" at bounding box center [154, 131] width 57 height 10
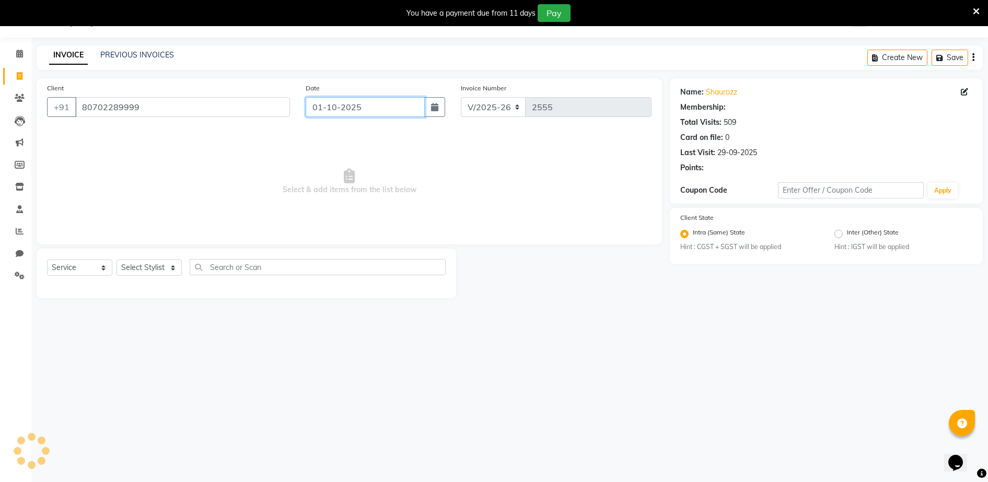
click at [320, 100] on input "01-10-2025" at bounding box center [365, 107] width 119 height 20
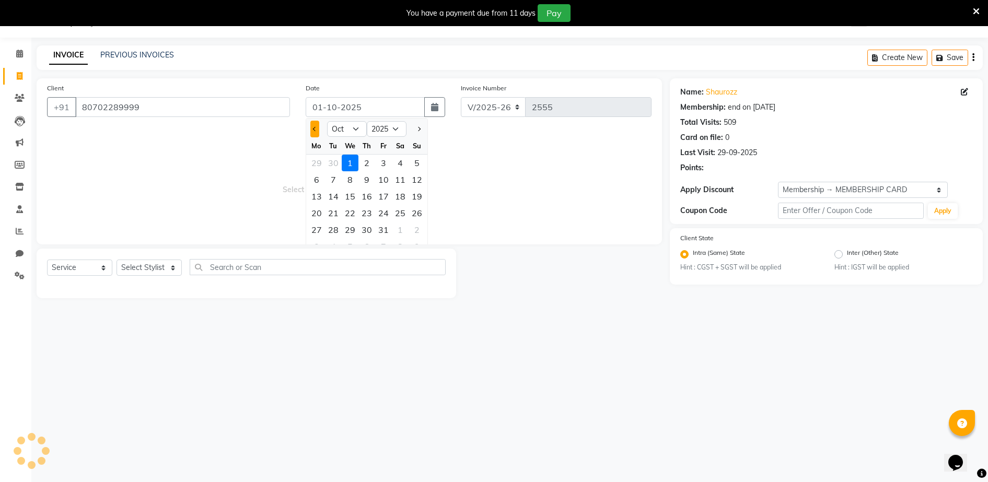
click at [312, 130] on button "Previous month" at bounding box center [314, 129] width 9 height 17
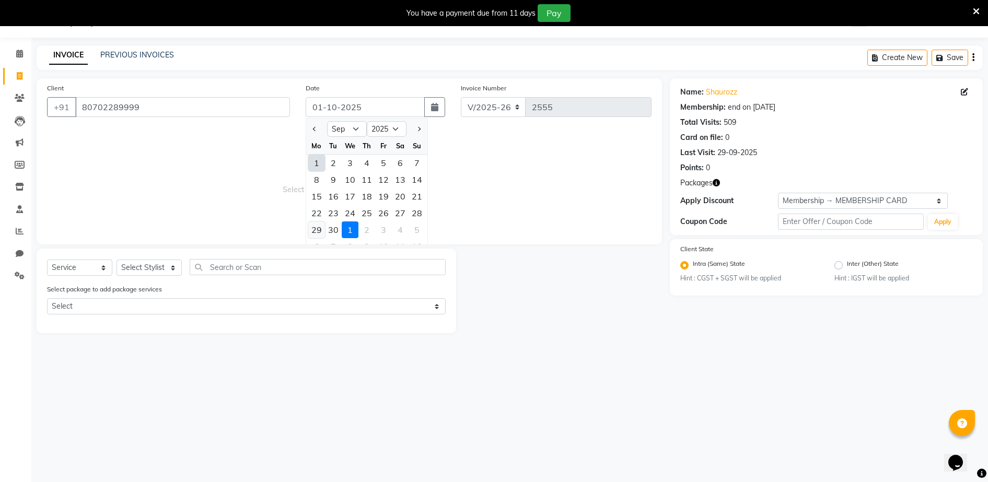
click at [321, 231] on div "29" at bounding box center [316, 230] width 17 height 17
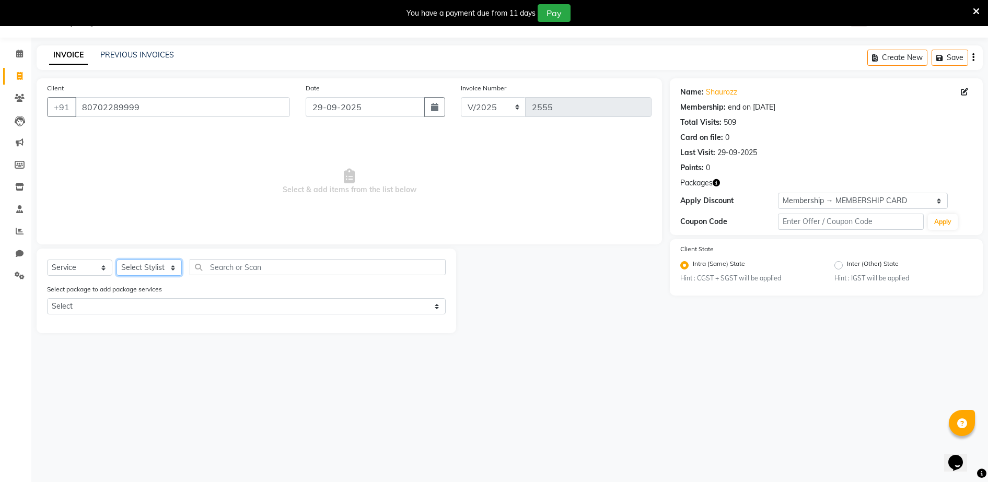
click at [166, 273] on select "Select Stylist ADITYA [PERSON_NAME] [PERSON_NAME] [PERSON_NAME] Salon Samseer s…" at bounding box center [149, 268] width 65 height 16
click at [117, 260] on select "Select Stylist ADITYA [PERSON_NAME] [PERSON_NAME] [PERSON_NAME] Salon Samseer s…" at bounding box center [149, 268] width 65 height 16
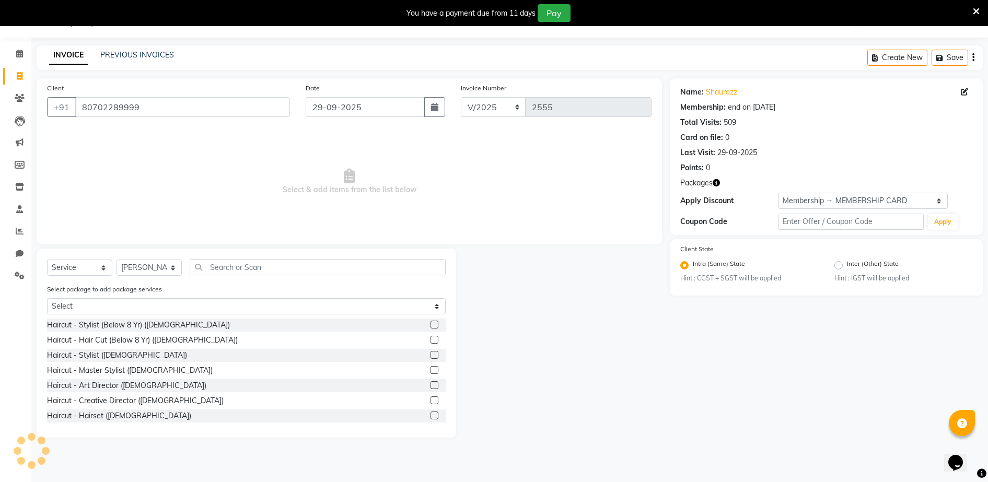
click at [275, 255] on div "Select Service Product Membership Package Voucher Prepaid Gift Card Select Styl…" at bounding box center [247, 343] width 420 height 189
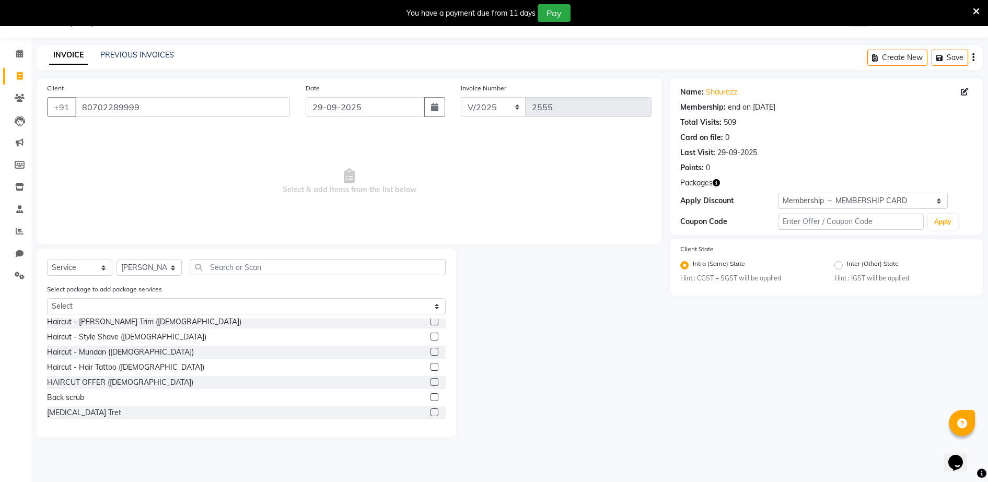
scroll to position [131, 0]
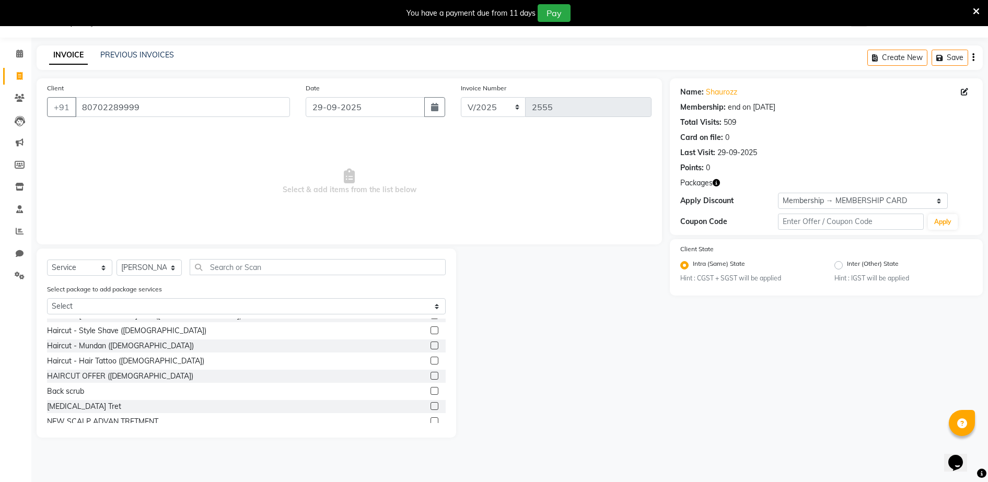
click at [431, 374] on label at bounding box center [435, 376] width 8 height 8
click at [431, 374] on input "checkbox" at bounding box center [434, 376] width 7 height 7
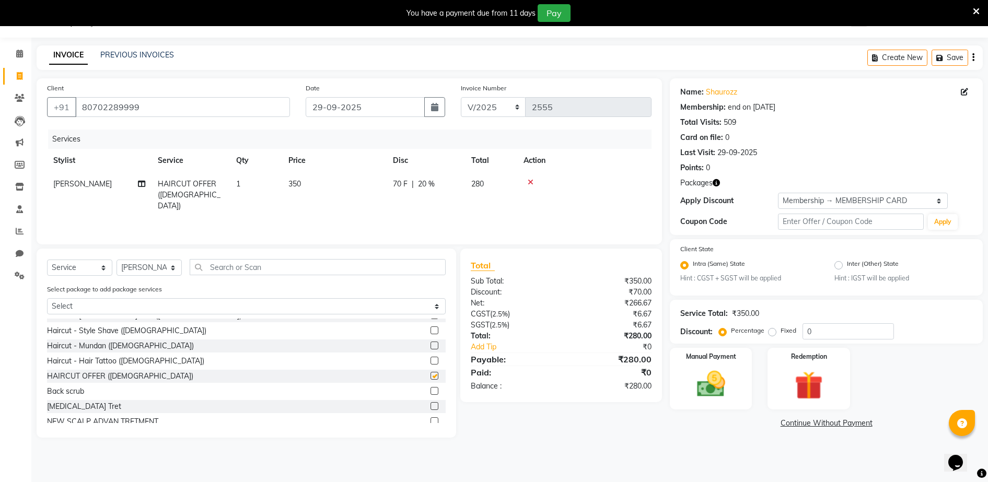
click at [310, 190] on td "350" at bounding box center [334, 194] width 105 height 45
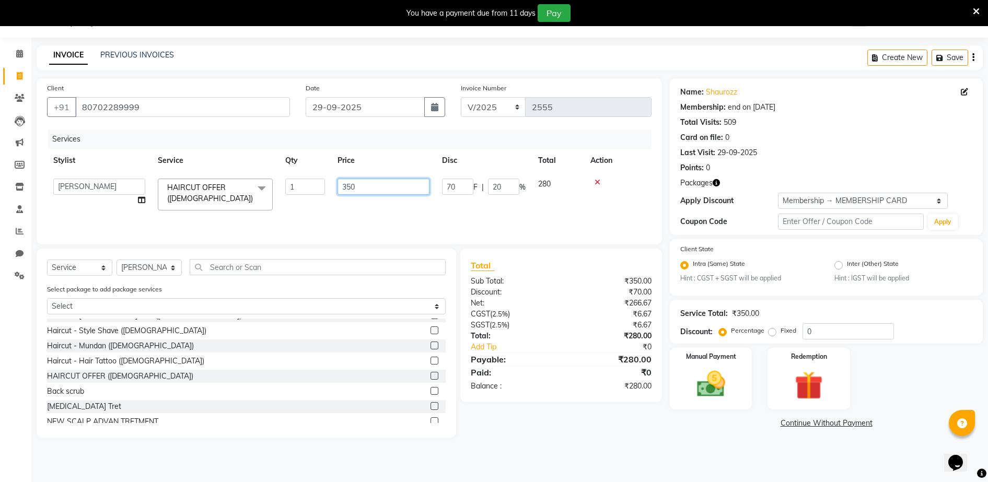
click at [380, 185] on input "350" at bounding box center [384, 187] width 92 height 16
click at [387, 168] on tr "Stylist Service Qty Price Disc Total Action" at bounding box center [349, 161] width 605 height 24
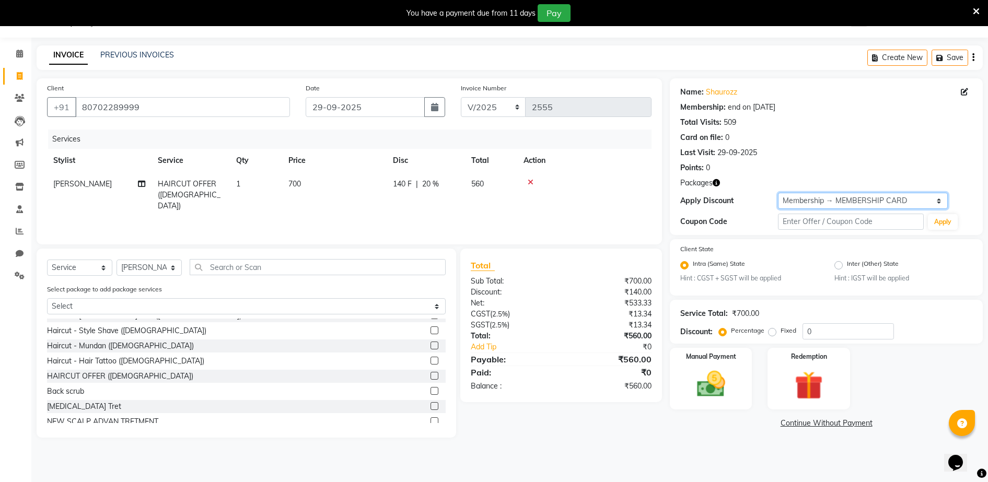
drag, startPoint x: 837, startPoint y: 204, endPoint x: 837, endPoint y: 211, distance: 6.3
click at [837, 204] on select "Select Membership → MEMBERSHIP CARD" at bounding box center [863, 201] width 170 height 16
click at [778, 193] on select "Select Membership → MEMBERSHIP CARD" at bounding box center [863, 201] width 170 height 16
click at [720, 383] on img at bounding box center [711, 385] width 48 height 34
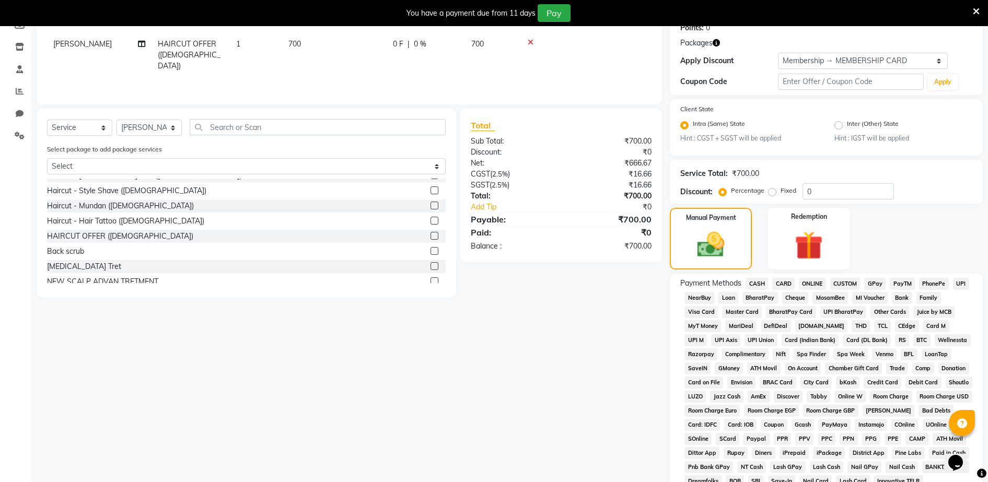
scroll to position [269, 0]
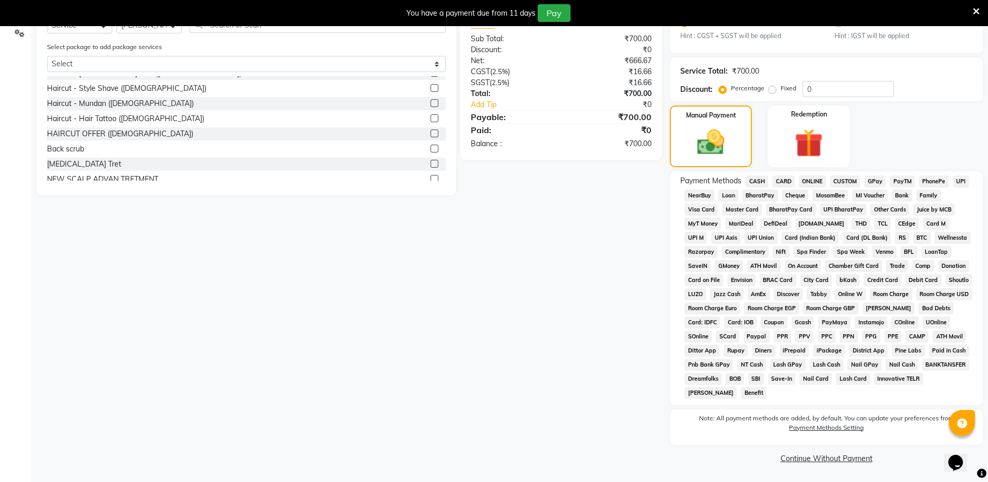
click at [757, 184] on span "CASH" at bounding box center [757, 182] width 22 height 12
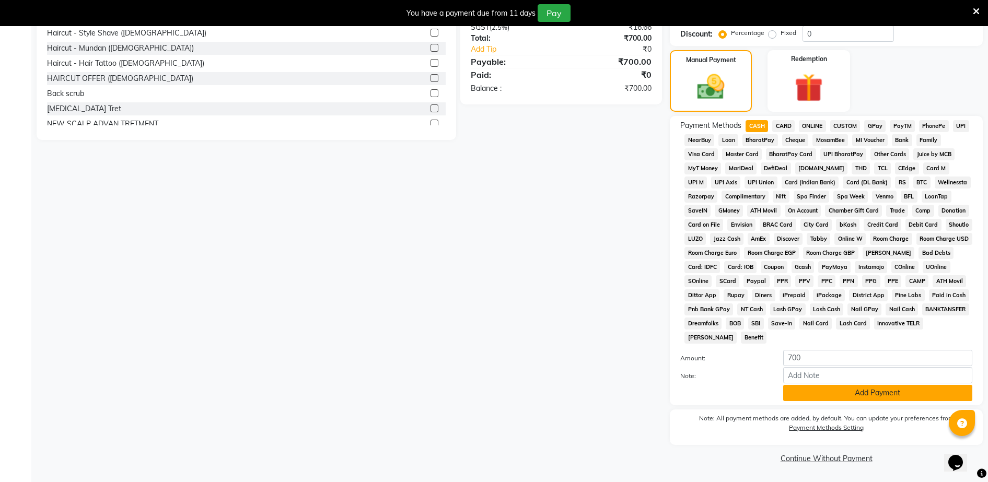
click at [826, 389] on button "Add Payment" at bounding box center [878, 393] width 189 height 16
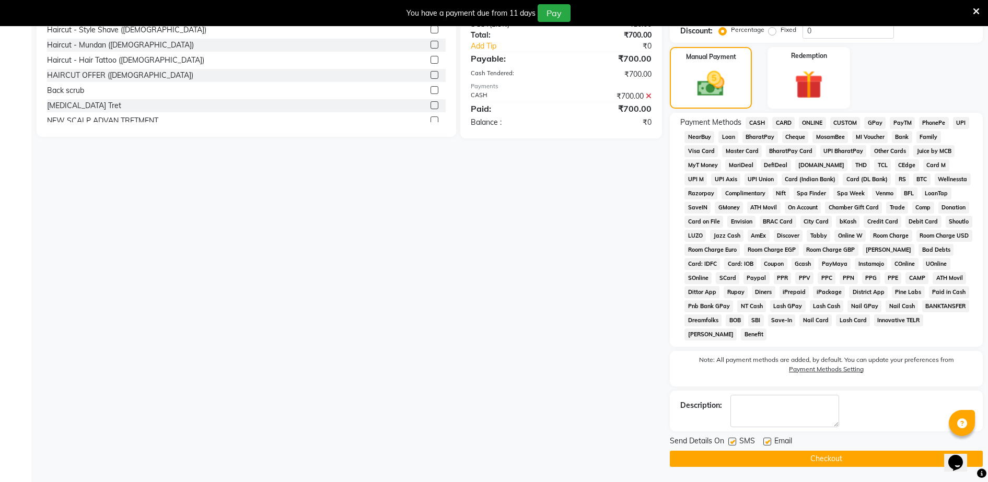
scroll to position [328, 0]
click at [828, 460] on button "Checkout" at bounding box center [826, 459] width 313 height 16
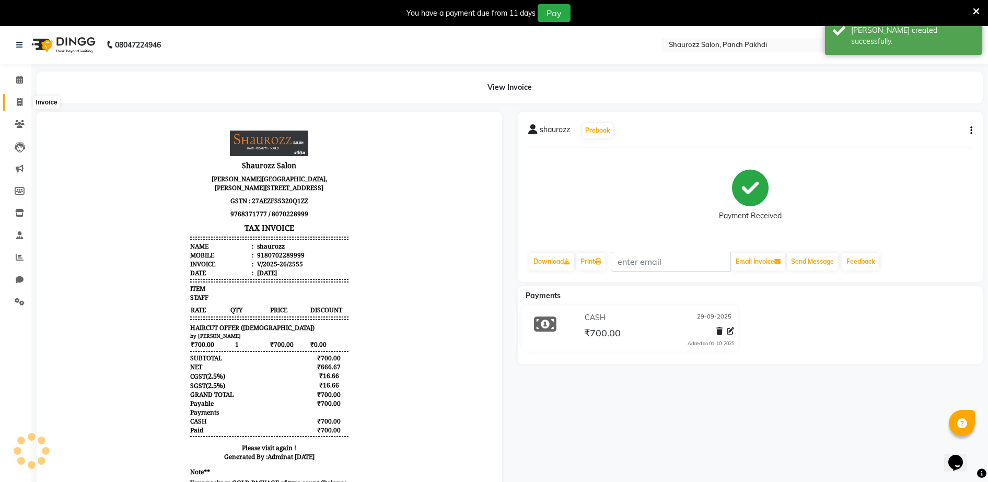
drag, startPoint x: 21, startPoint y: 102, endPoint x: 13, endPoint y: 106, distance: 9.6
click at [21, 102] on icon at bounding box center [20, 102] width 6 height 8
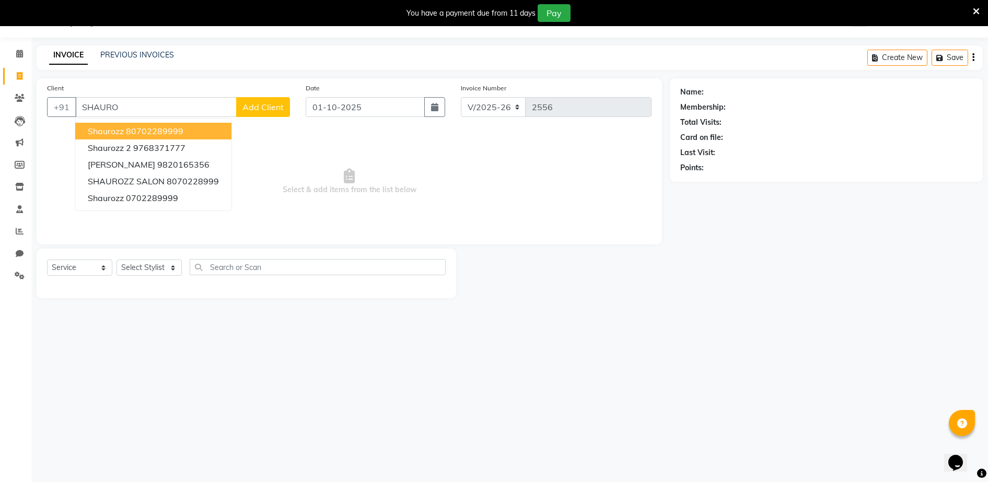
drag, startPoint x: 177, startPoint y: 132, endPoint x: 307, endPoint y: 123, distance: 130.5
click at [178, 132] on ngb-highlight "80702289999" at bounding box center [154, 131] width 57 height 10
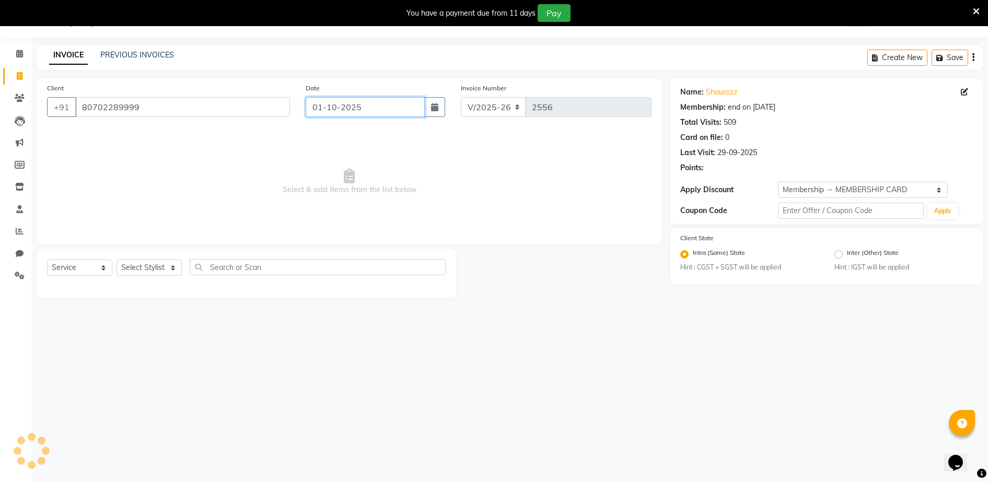
click at [344, 110] on input "01-10-2025" at bounding box center [365, 107] width 119 height 20
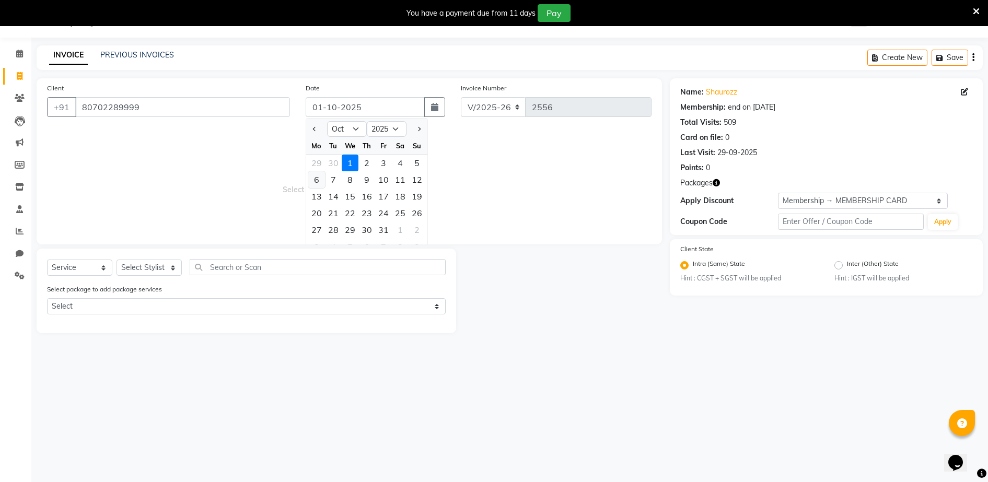
drag, startPoint x: 318, startPoint y: 129, endPoint x: 318, endPoint y: 176, distance: 46.5
click at [317, 130] on button "Previous month" at bounding box center [314, 129] width 9 height 17
click at [314, 227] on div "29" at bounding box center [316, 230] width 17 height 17
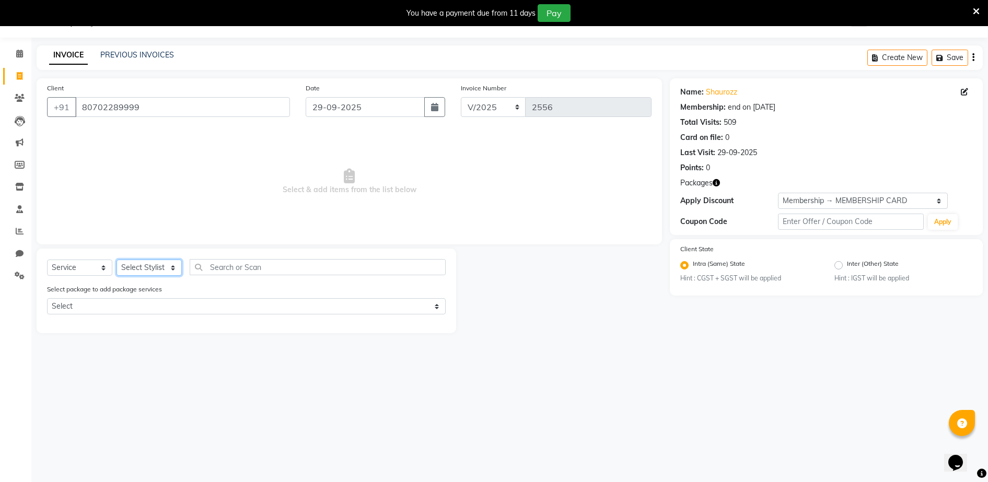
click at [144, 271] on select "Select Stylist ADITYA [PERSON_NAME] [PERSON_NAME] [PERSON_NAME] Salon Samseer s…" at bounding box center [149, 268] width 65 height 16
click at [117, 260] on select "Select Stylist ADITYA [PERSON_NAME] [PERSON_NAME] [PERSON_NAME] Salon Samseer s…" at bounding box center [149, 268] width 65 height 16
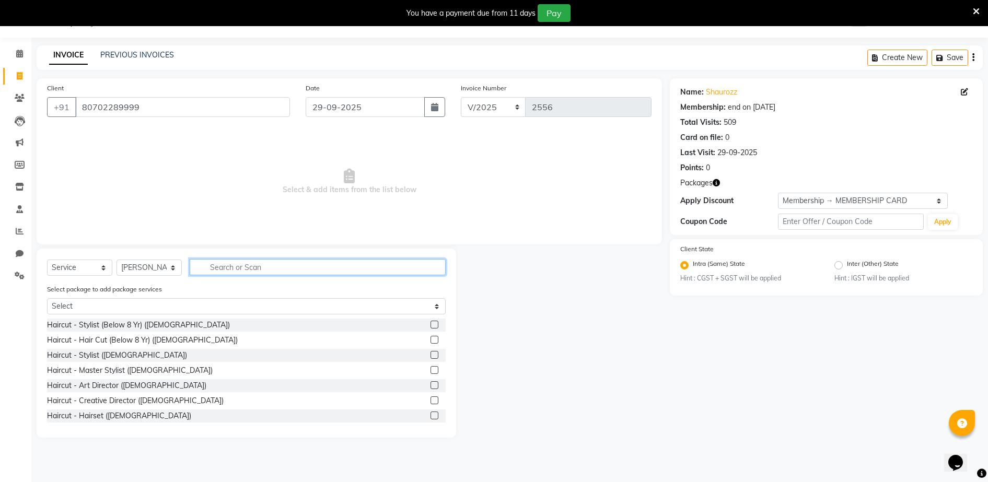
click at [242, 263] on input "text" at bounding box center [318, 267] width 256 height 16
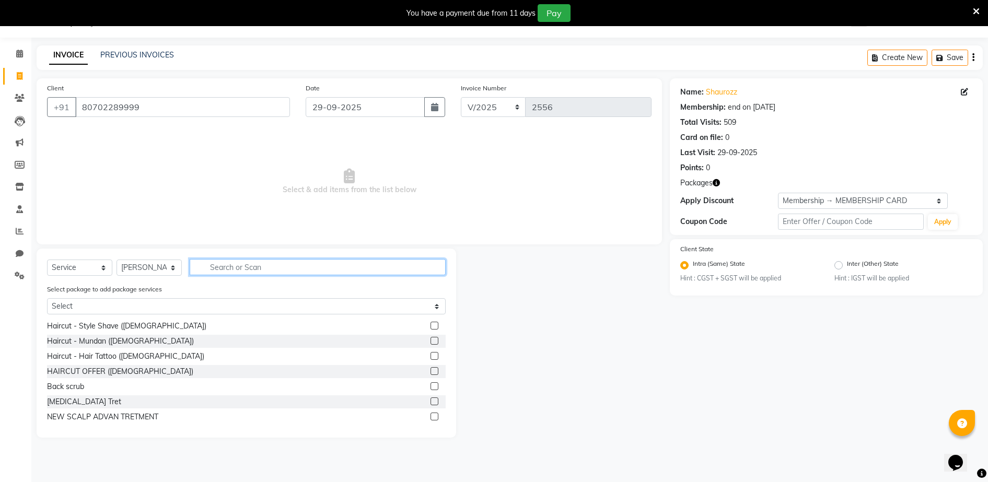
scroll to position [131, 0]
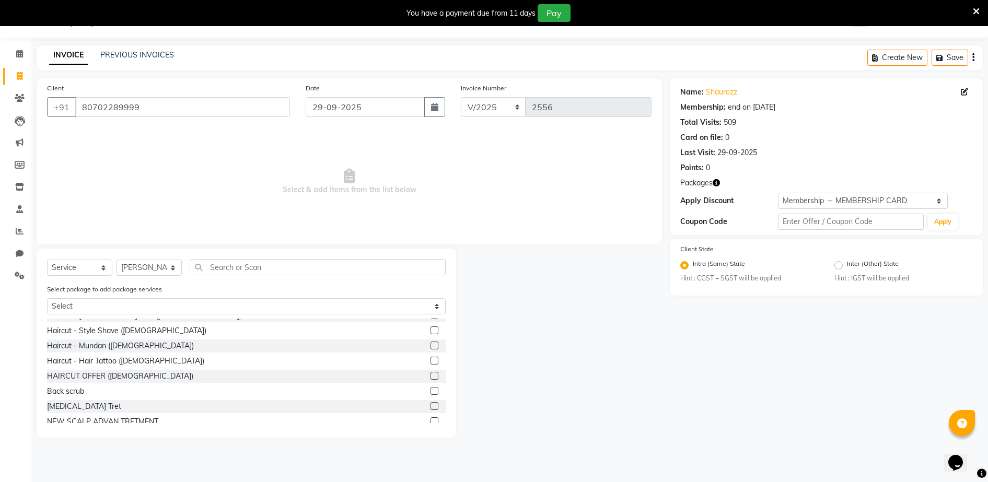
click at [431, 376] on label at bounding box center [435, 376] width 8 height 8
click at [431, 376] on input "checkbox" at bounding box center [434, 376] width 7 height 7
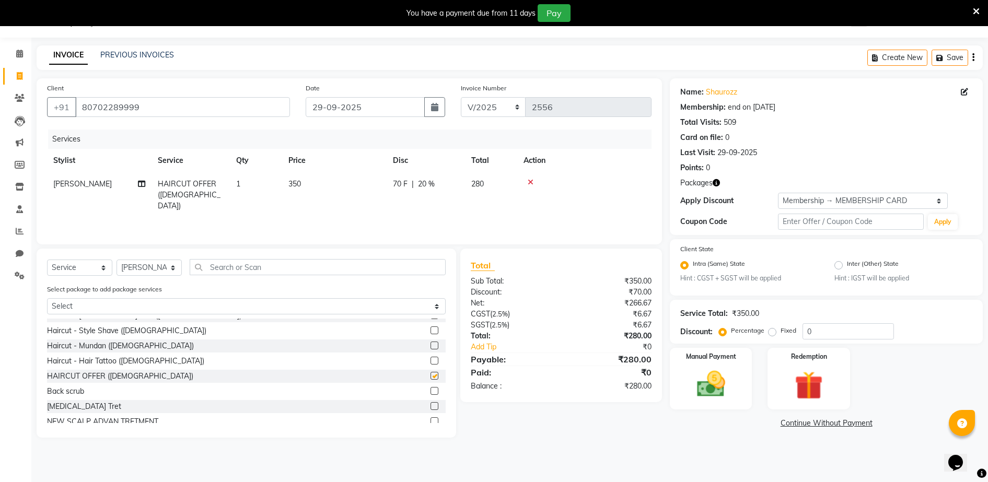
click at [307, 197] on td "350" at bounding box center [334, 194] width 105 height 45
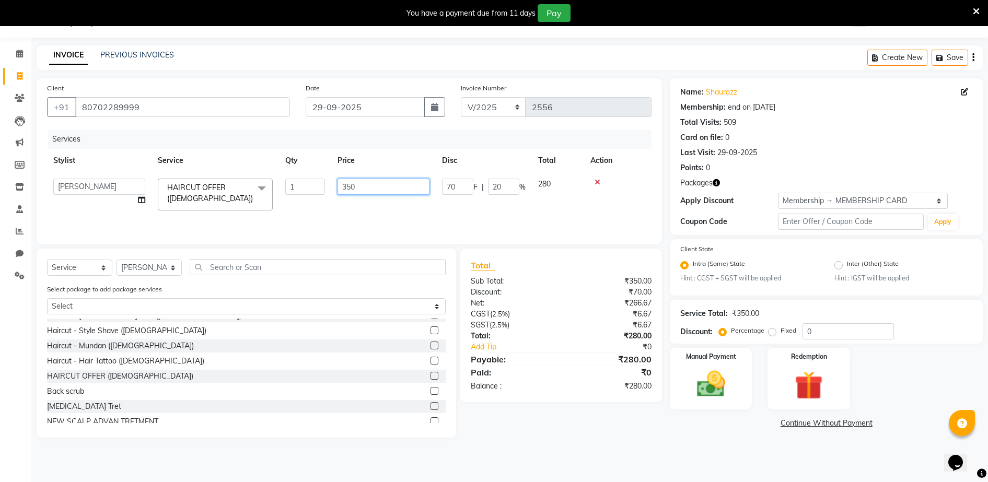
drag, startPoint x: 358, startPoint y: 182, endPoint x: 363, endPoint y: 186, distance: 6.4
click at [358, 183] on input "350" at bounding box center [384, 187] width 92 height 16
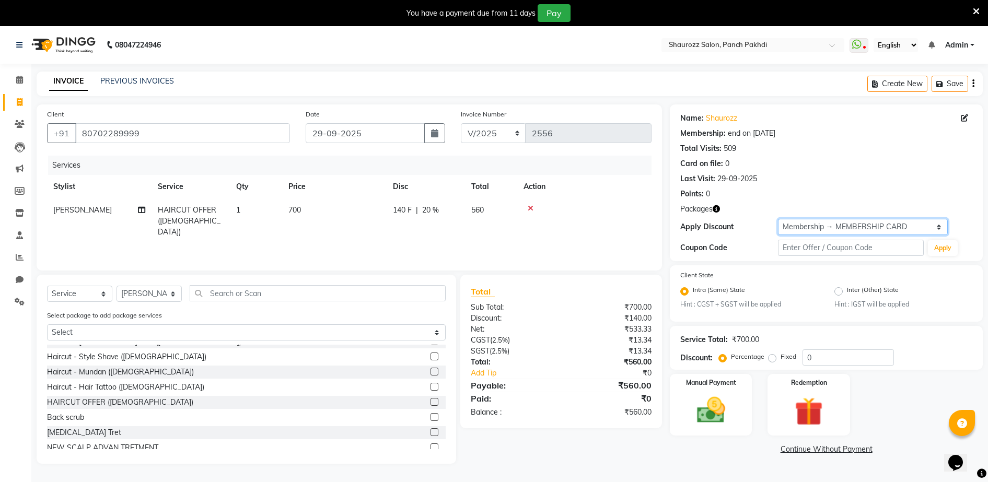
click at [825, 222] on select "Select Membership → MEMBERSHIP CARD" at bounding box center [863, 227] width 170 height 16
click at [778, 219] on select "Select Membership → MEMBERSHIP CARD" at bounding box center [863, 227] width 170 height 16
click at [717, 386] on label "Manual Payment" at bounding box center [711, 382] width 52 height 10
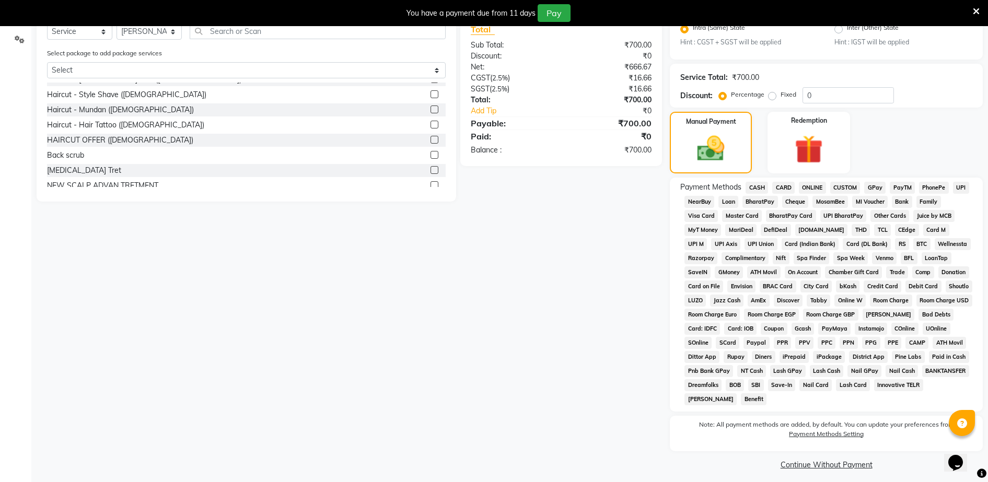
scroll to position [269, 0]
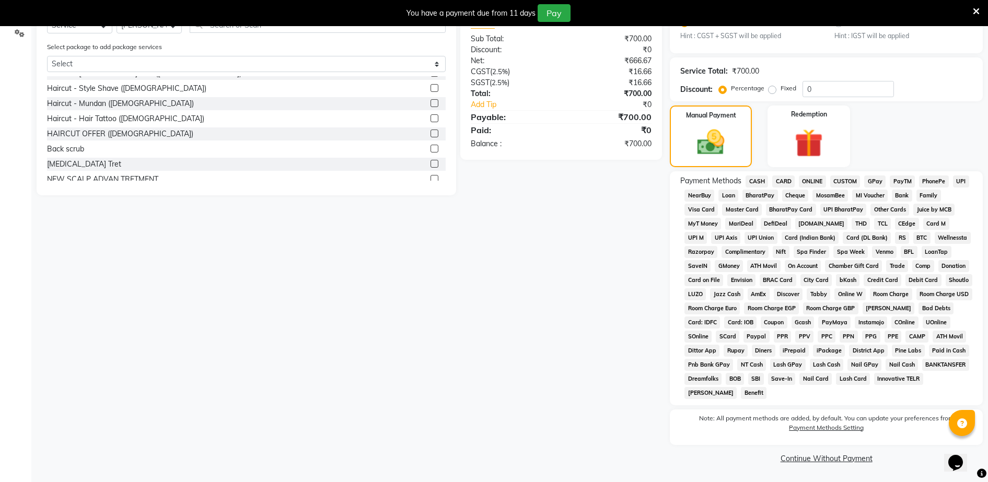
click at [751, 178] on span "CASH" at bounding box center [757, 182] width 22 height 12
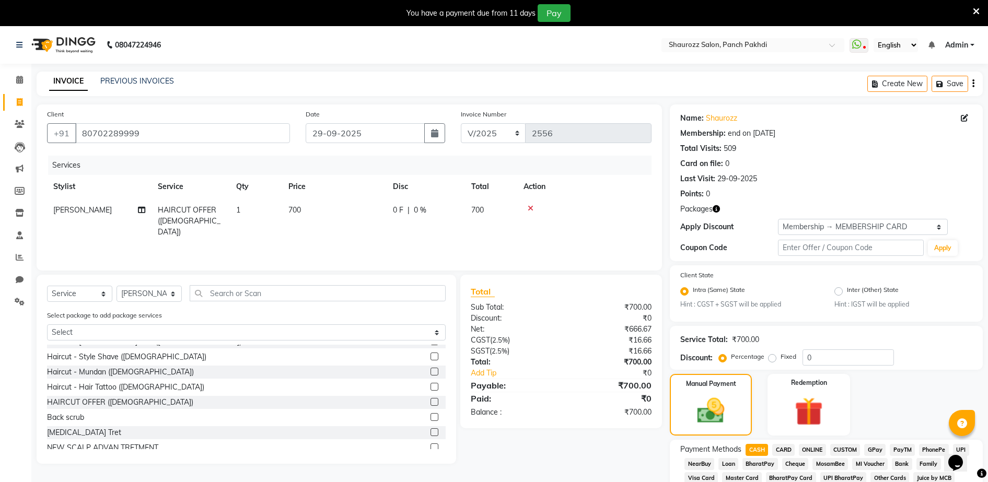
scroll to position [324, 0]
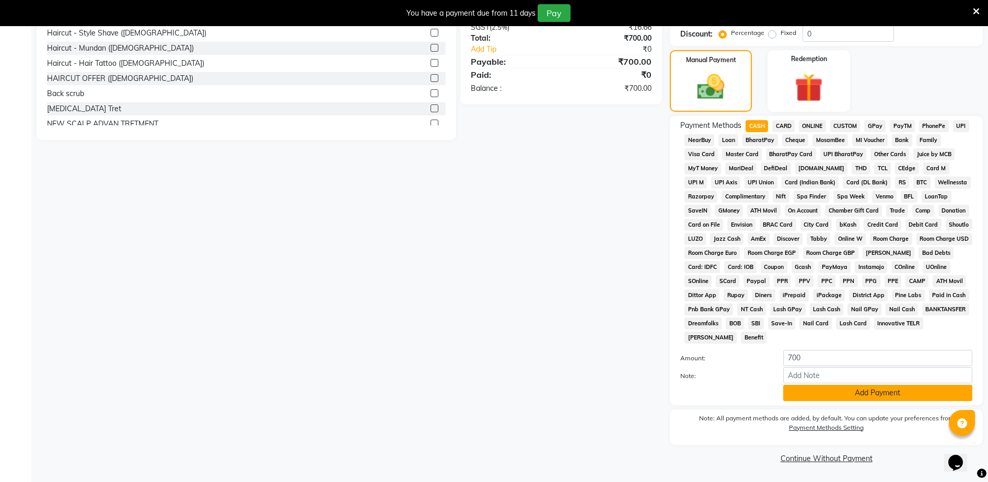
click at [864, 398] on button "Add Payment" at bounding box center [878, 393] width 189 height 16
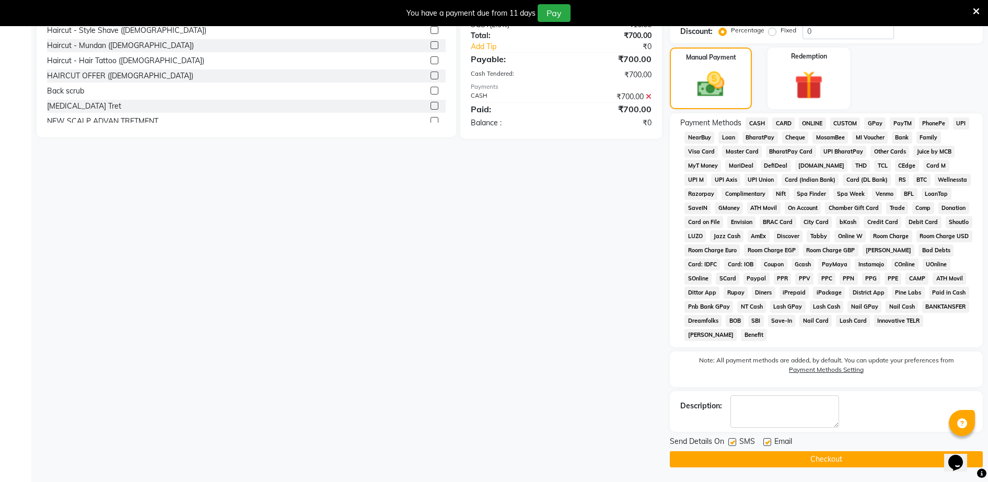
scroll to position [328, 0]
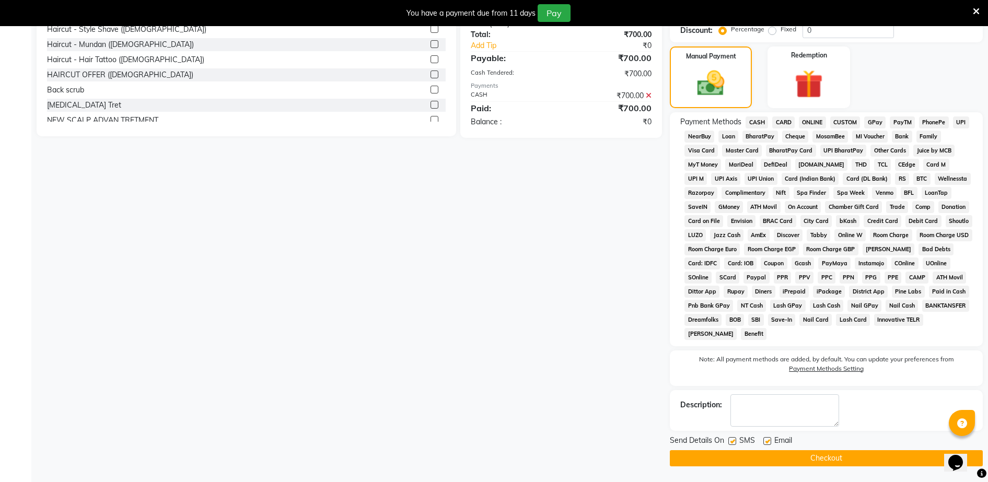
click at [849, 453] on button "Checkout" at bounding box center [826, 459] width 313 height 16
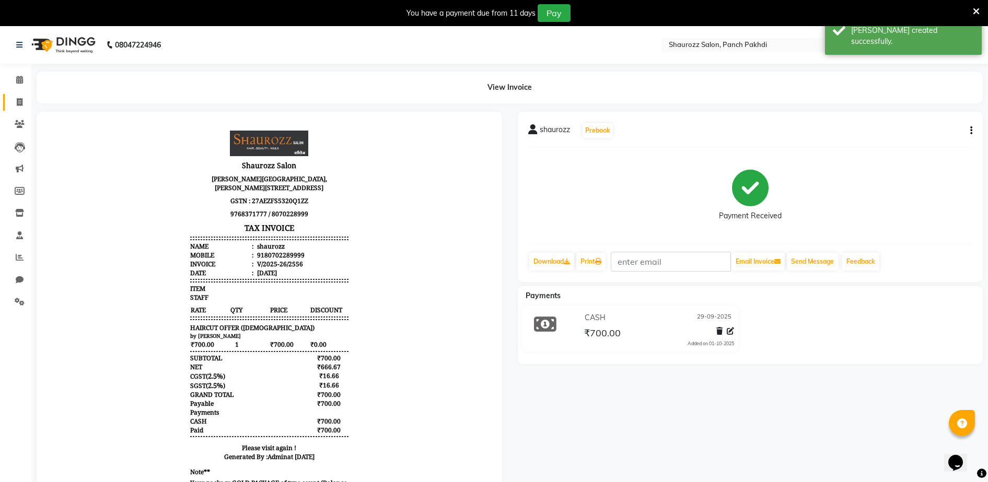
click at [27, 105] on li "Invoice" at bounding box center [15, 102] width 31 height 22
click at [21, 101] on icon at bounding box center [20, 102] width 6 height 8
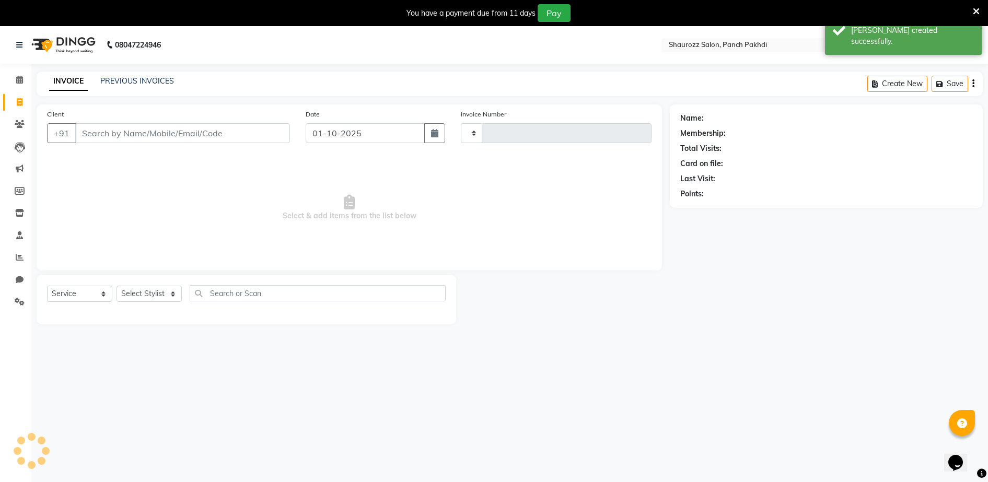
scroll to position [26, 0]
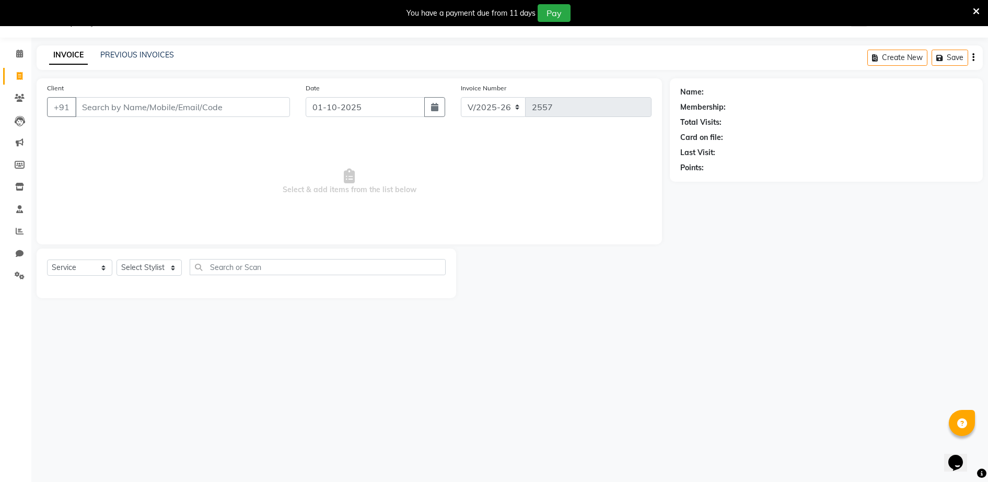
click at [136, 107] on input "Client" at bounding box center [182, 107] width 215 height 20
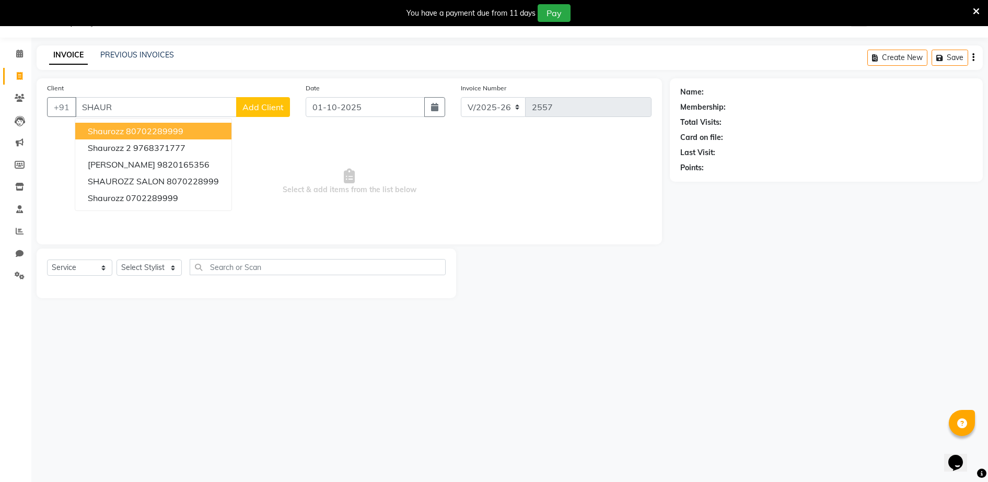
click at [134, 128] on ngb-highlight "80702289999" at bounding box center [154, 131] width 57 height 10
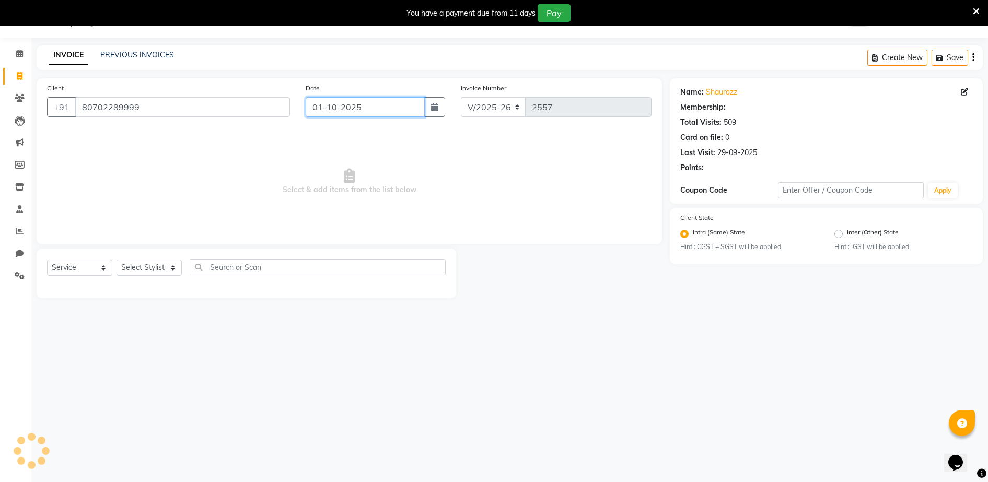
click at [343, 101] on input "01-10-2025" at bounding box center [365, 107] width 119 height 20
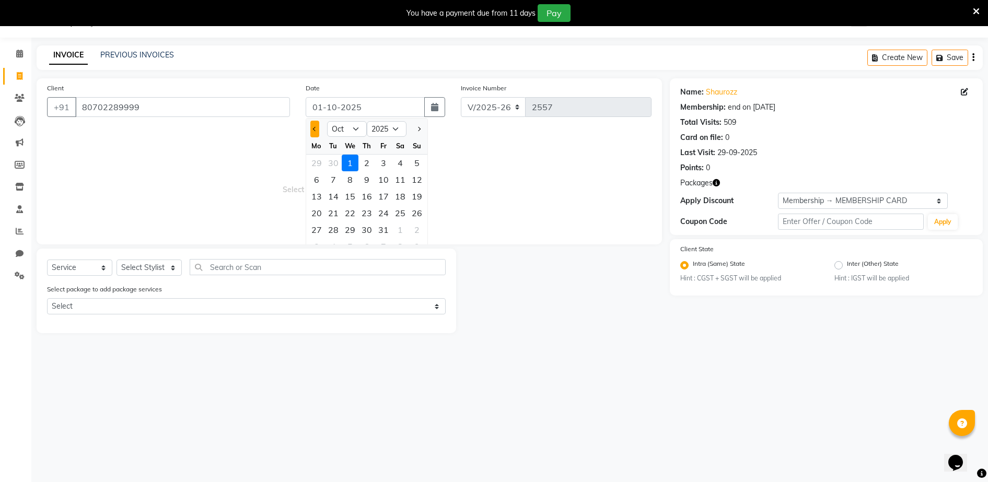
click at [315, 132] on button "Previous month" at bounding box center [314, 129] width 9 height 17
click at [336, 229] on div "30" at bounding box center [333, 230] width 17 height 17
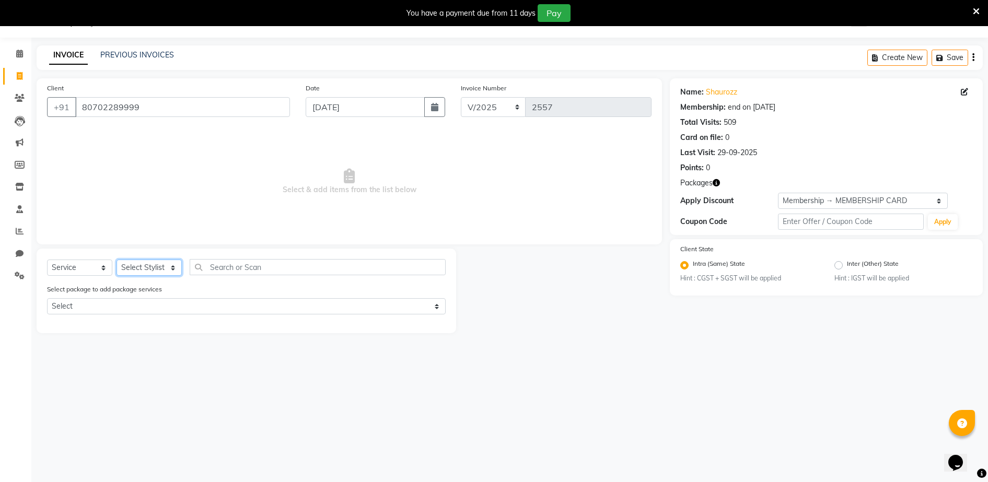
click at [158, 264] on select "Select Stylist ADITYA [PERSON_NAME] [PERSON_NAME] [PERSON_NAME] Salon Samseer s…" at bounding box center [149, 268] width 65 height 16
click at [117, 260] on select "Select Stylist ADITYA [PERSON_NAME] [PERSON_NAME] [PERSON_NAME] Salon Samseer s…" at bounding box center [149, 268] width 65 height 16
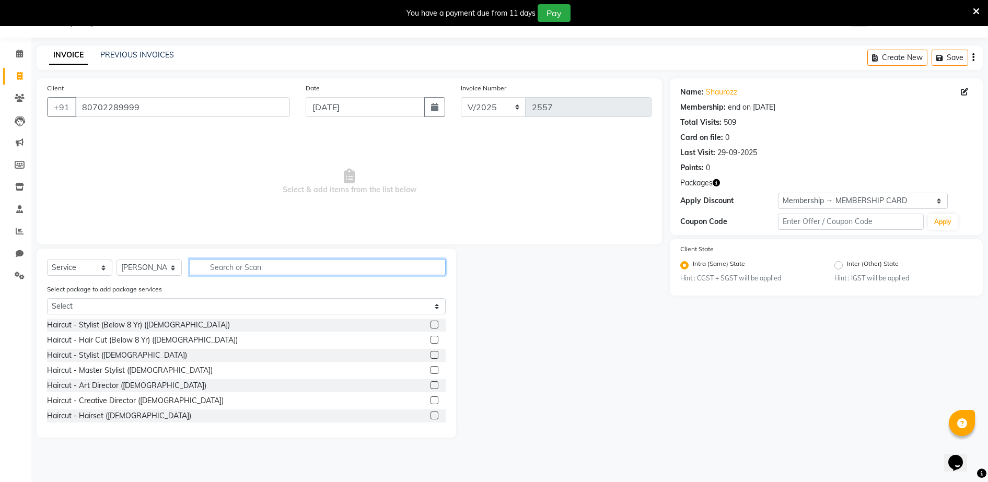
click at [255, 272] on input "text" at bounding box center [318, 267] width 256 height 16
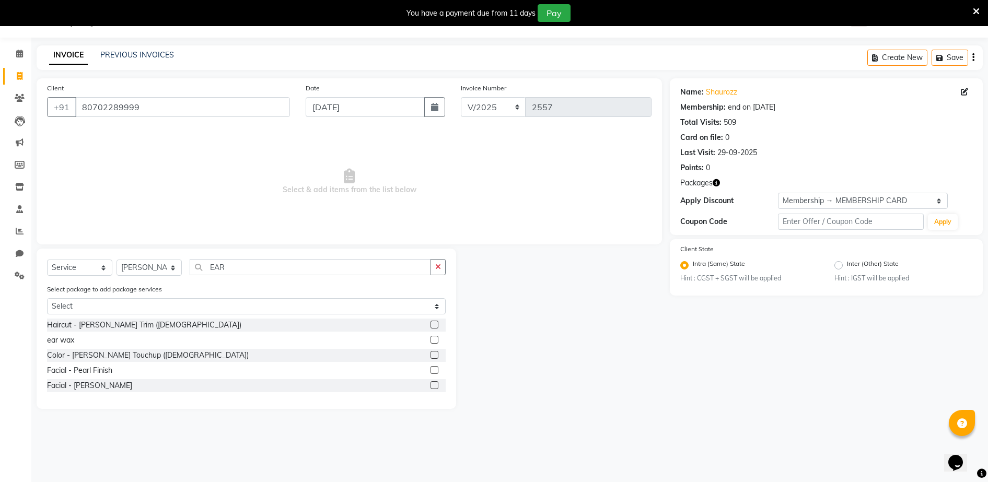
click at [433, 341] on label at bounding box center [435, 340] width 8 height 8
click at [433, 341] on input "checkbox" at bounding box center [434, 340] width 7 height 7
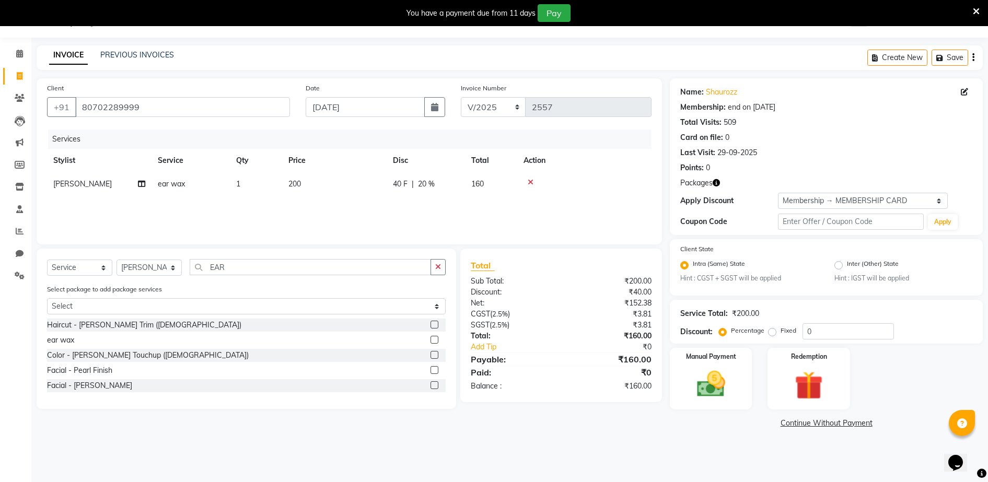
click at [325, 179] on td "200" at bounding box center [334, 184] width 105 height 24
click at [366, 185] on input "200" at bounding box center [384, 187] width 92 height 16
drag, startPoint x: 371, startPoint y: 172, endPoint x: 475, endPoint y: 171, distance: 104.0
click at [373, 172] on td "190" at bounding box center [334, 184] width 105 height 24
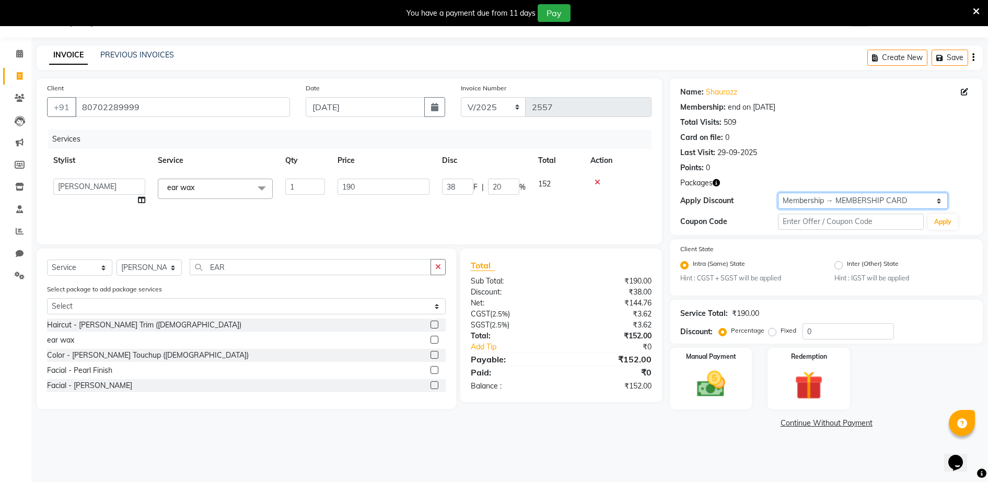
drag, startPoint x: 807, startPoint y: 204, endPoint x: 809, endPoint y: 210, distance: 5.6
click at [808, 207] on select "Select Membership → MEMBERSHIP CARD" at bounding box center [863, 201] width 170 height 16
click at [778, 193] on select "Select Membership → MEMBERSHIP CARD" at bounding box center [863, 201] width 170 height 16
click at [731, 404] on div "Manual Payment" at bounding box center [711, 379] width 85 height 64
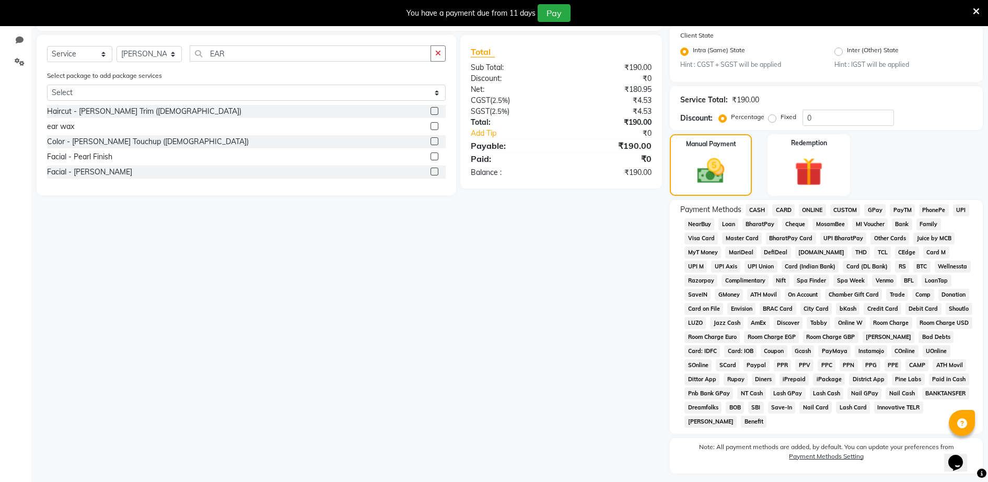
scroll to position [269, 0]
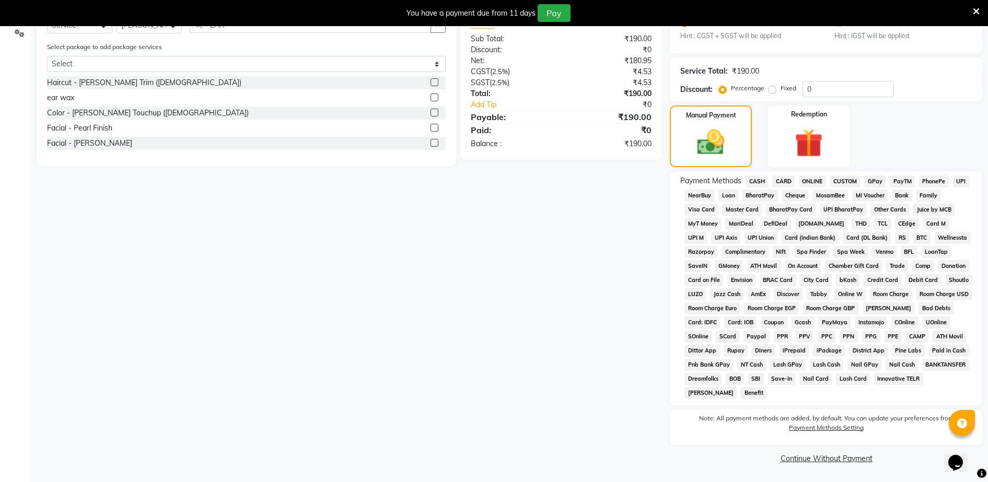
click at [877, 185] on span "GPay" at bounding box center [875, 182] width 21 height 12
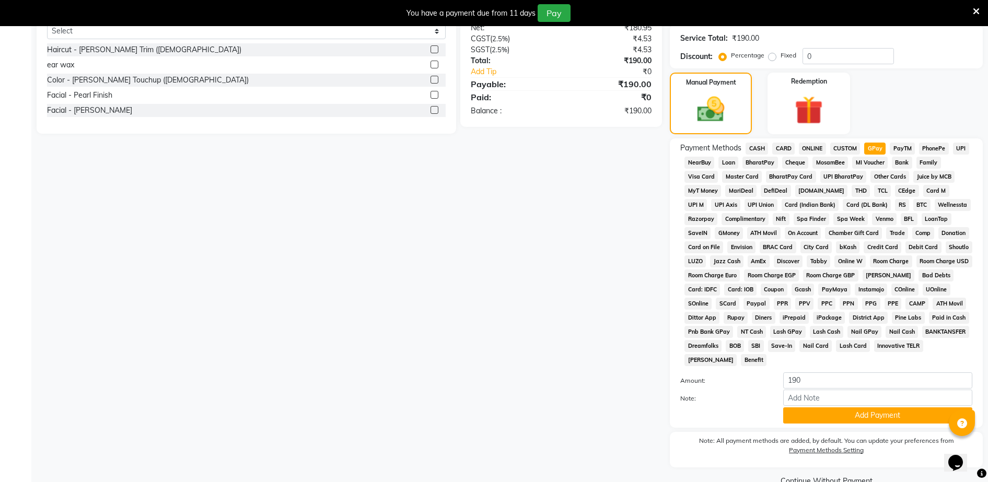
scroll to position [324, 0]
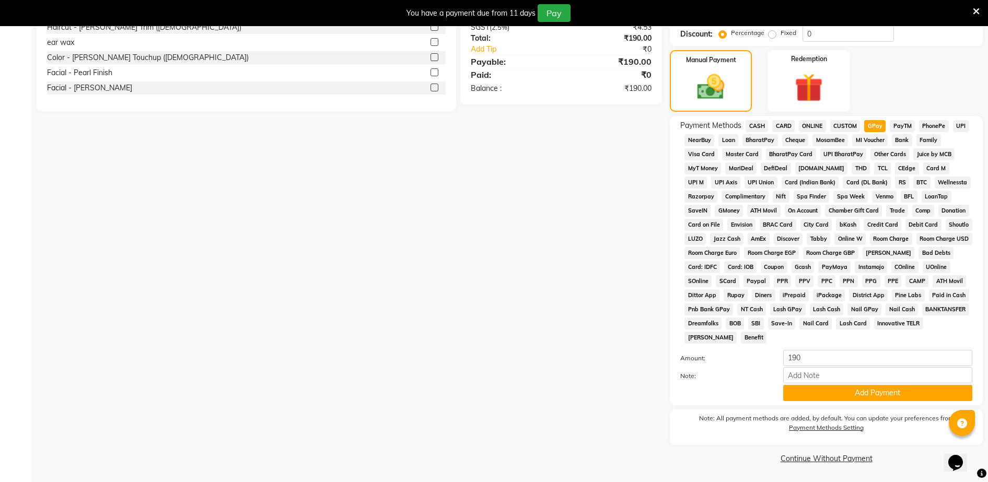
click at [856, 406] on div "Name: Shaurozz Membership: end on [DATE] Total Visits: 509 Card on file: 0 Last…" at bounding box center [830, 123] width 321 height 686
click at [857, 402] on div "Payment Methods CASH CARD ONLINE CUSTOM GPay PayTM PhonePe UPI NearBuy Loan Bha…" at bounding box center [826, 261] width 313 height 290
click at [860, 399] on button "Add Payment" at bounding box center [878, 393] width 189 height 16
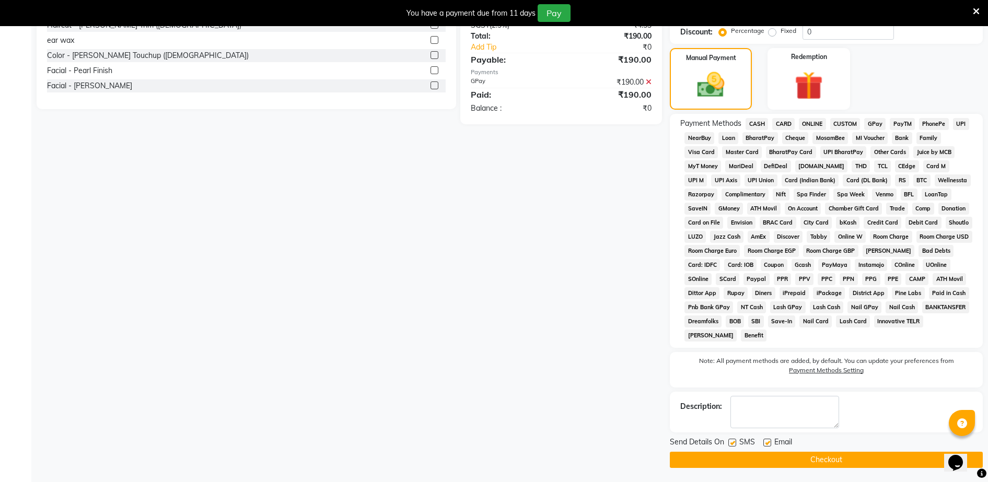
scroll to position [328, 0]
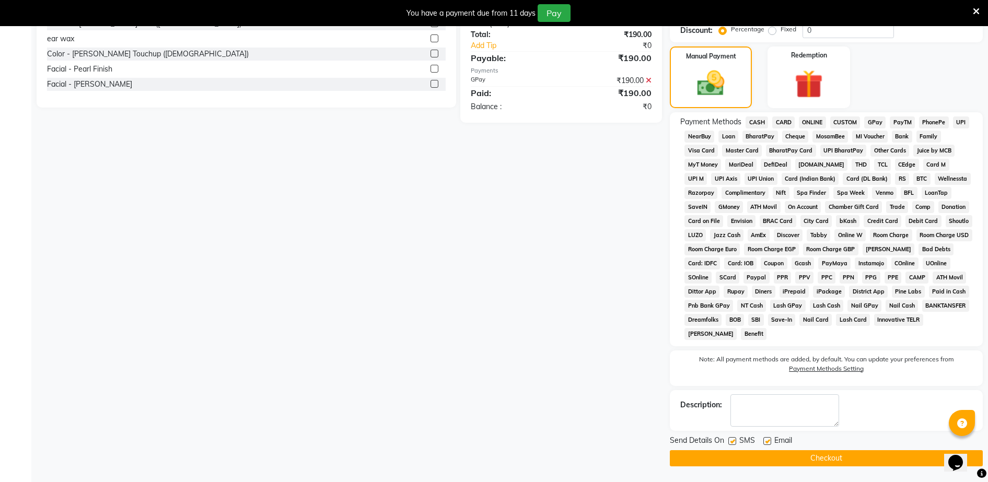
click at [842, 452] on button "Checkout" at bounding box center [826, 459] width 313 height 16
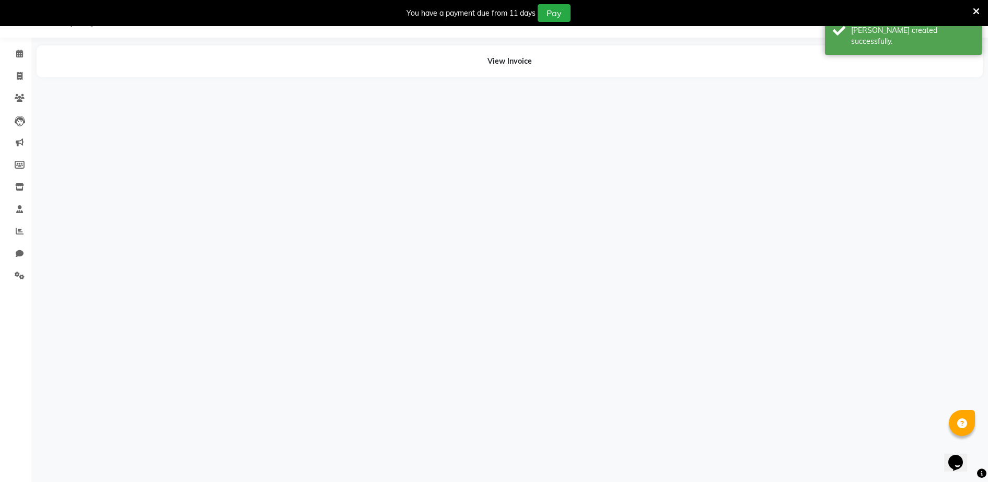
click at [808, 456] on div "08047224946 Select Location × Shaurozz Salon, Panch Pakhdi WhatsApp Status ✕ St…" at bounding box center [494, 241] width 988 height 482
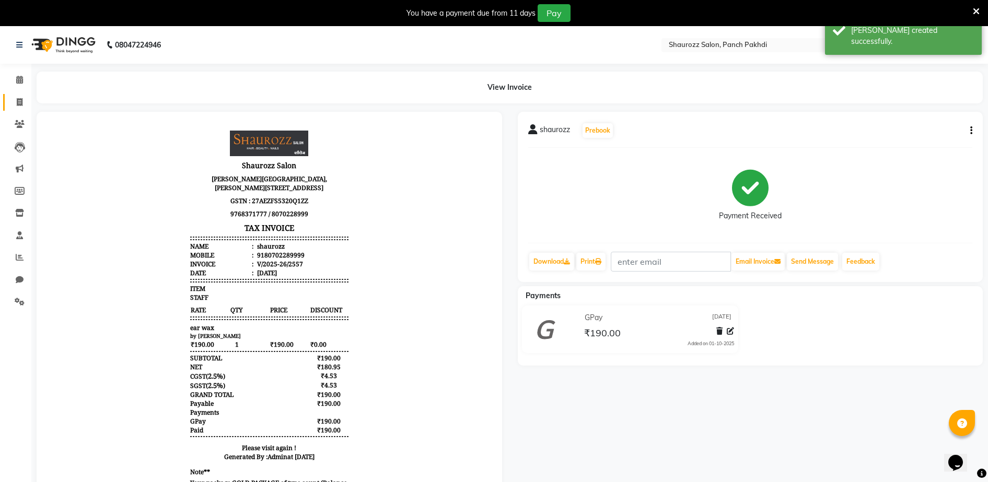
click at [15, 102] on span at bounding box center [19, 103] width 18 height 12
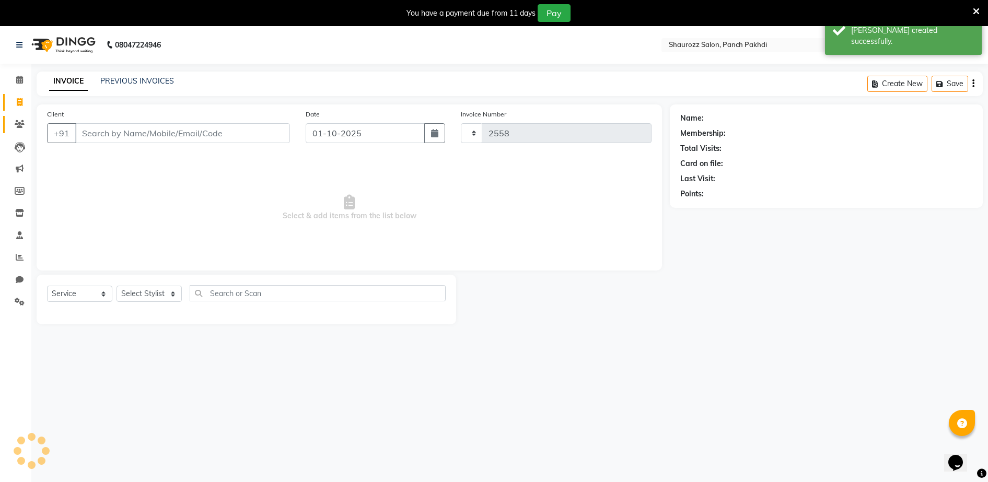
scroll to position [26, 0]
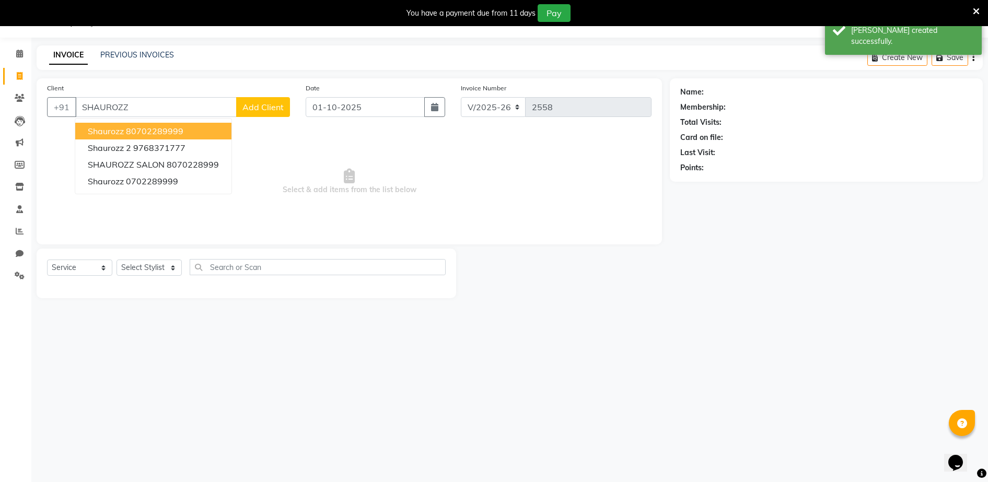
drag, startPoint x: 156, startPoint y: 133, endPoint x: 182, endPoint y: 128, distance: 26.8
click at [159, 129] on ngb-highlight "80702289999" at bounding box center [154, 131] width 57 height 10
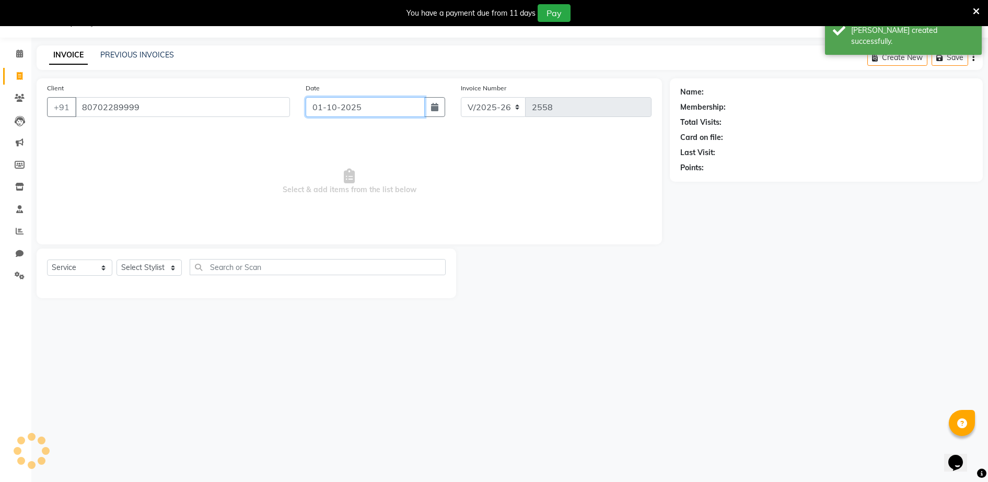
click at [386, 107] on input "01-10-2025" at bounding box center [365, 107] width 119 height 20
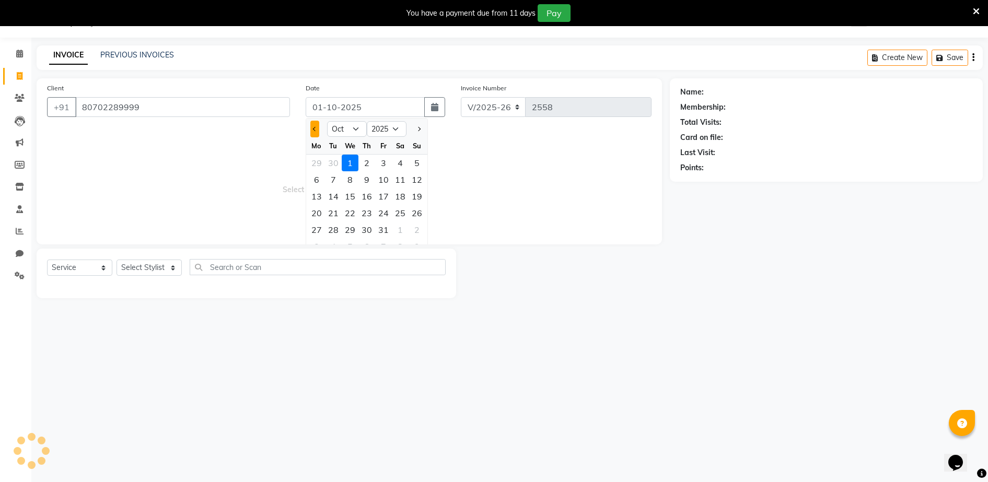
click at [316, 131] on button "Previous month" at bounding box center [314, 129] width 9 height 17
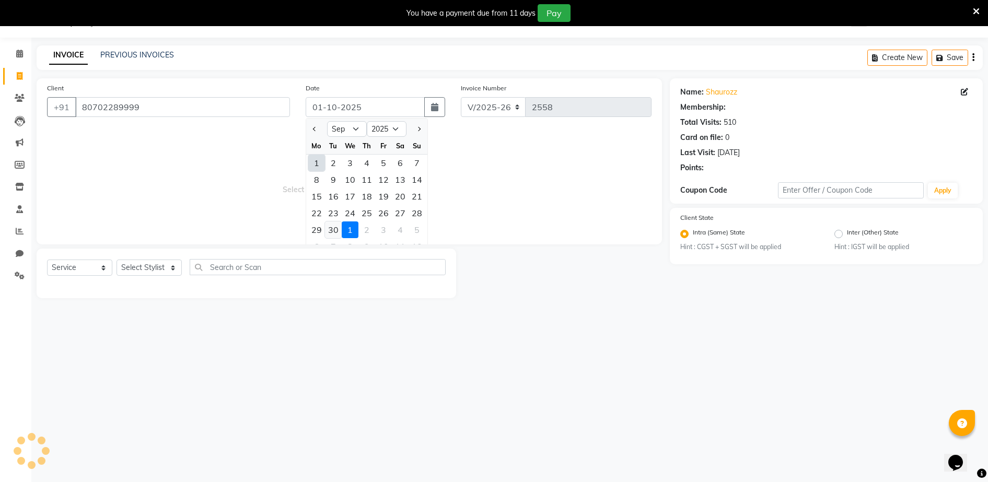
click at [337, 233] on div "30" at bounding box center [333, 230] width 17 height 17
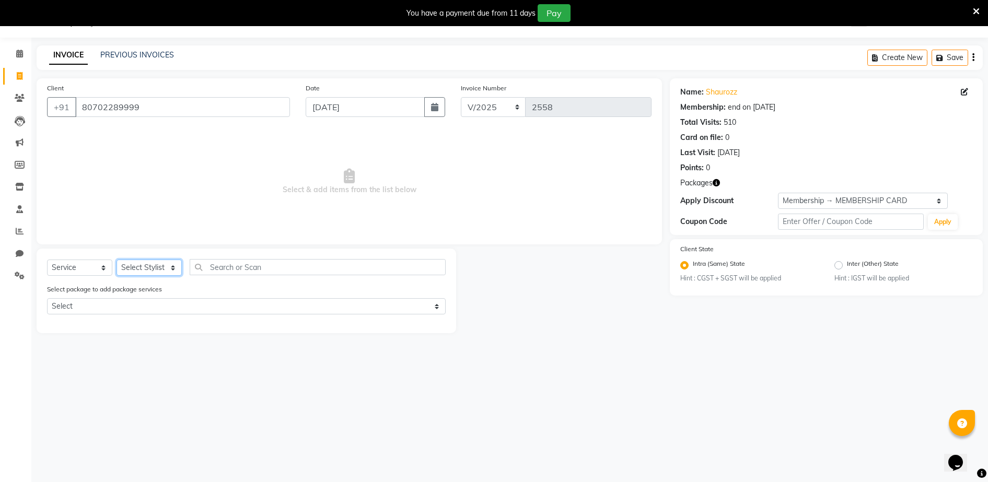
click at [157, 271] on select "Select Stylist ADITYA [PERSON_NAME] [PERSON_NAME] [PERSON_NAME] Salon Samseer s…" at bounding box center [149, 268] width 65 height 16
click at [117, 260] on select "Select Stylist ADITYA [PERSON_NAME] [PERSON_NAME] [PERSON_NAME] Salon Samseer s…" at bounding box center [149, 268] width 65 height 16
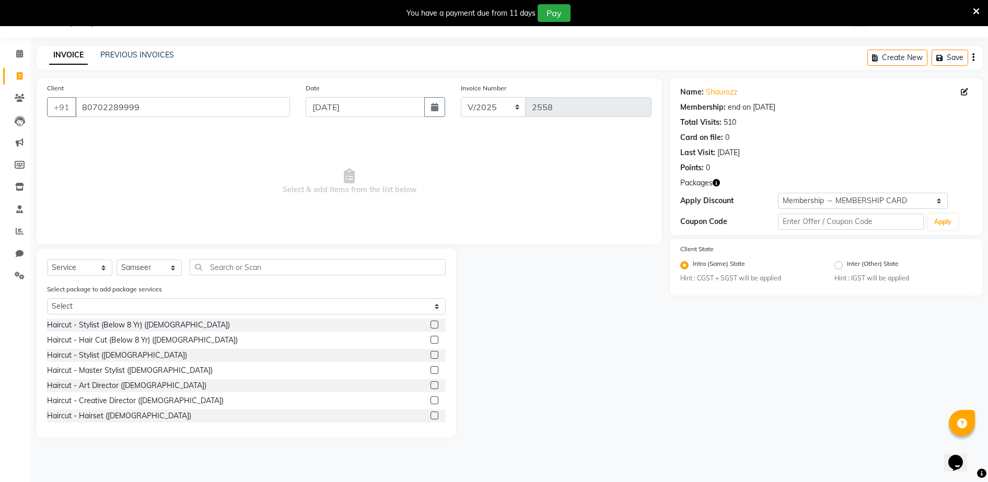
drag, startPoint x: 256, startPoint y: 258, endPoint x: 255, endPoint y: 268, distance: 10.0
click at [256, 261] on div "Select Service Product Membership Package Voucher Prepaid Gift Card Select Styl…" at bounding box center [247, 343] width 420 height 189
click at [255, 268] on input "text" at bounding box center [318, 267] width 256 height 16
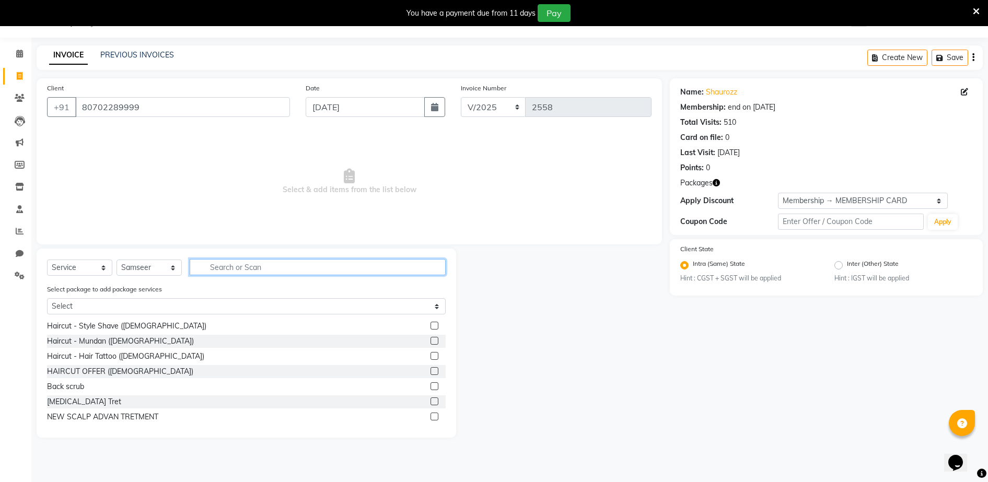
scroll to position [131, 0]
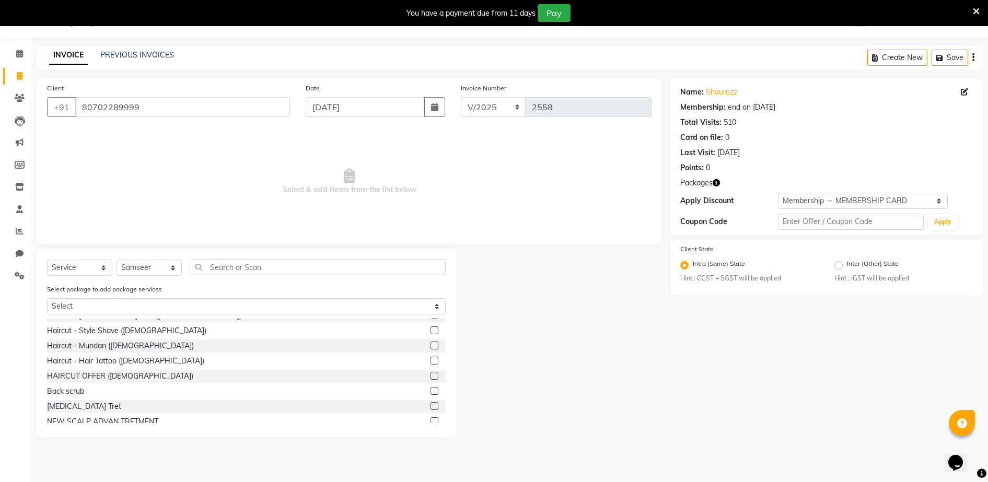
click at [431, 376] on label at bounding box center [435, 376] width 8 height 8
click at [431, 376] on input "checkbox" at bounding box center [434, 376] width 7 height 7
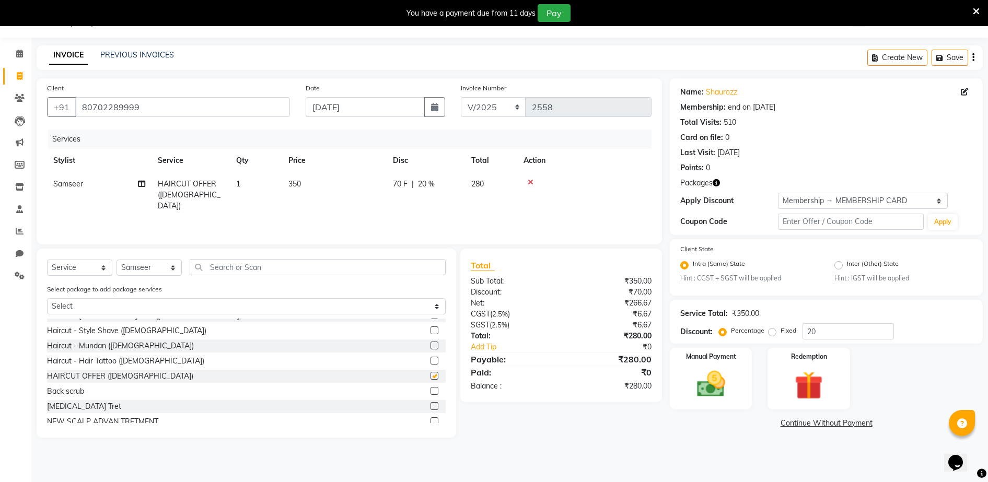
click at [304, 191] on td "350" at bounding box center [334, 194] width 105 height 45
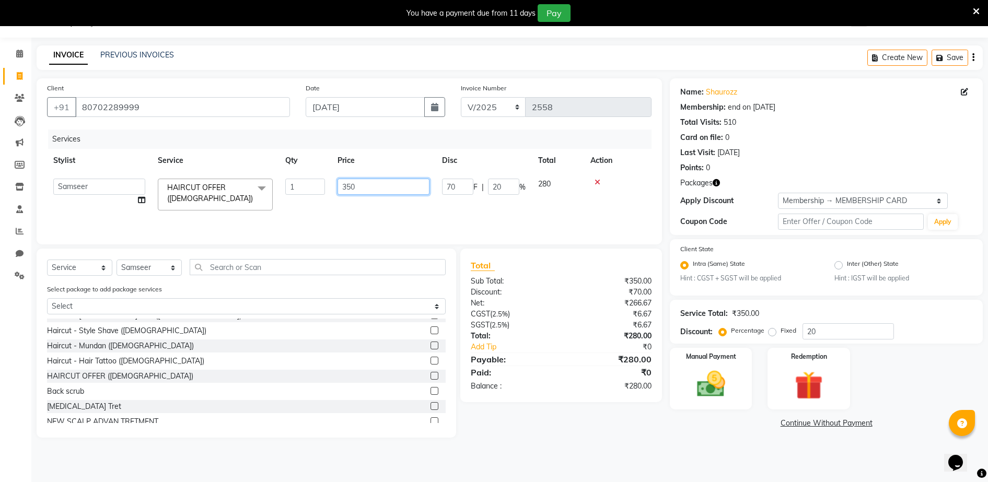
click at [382, 189] on input "350" at bounding box center [384, 187] width 92 height 16
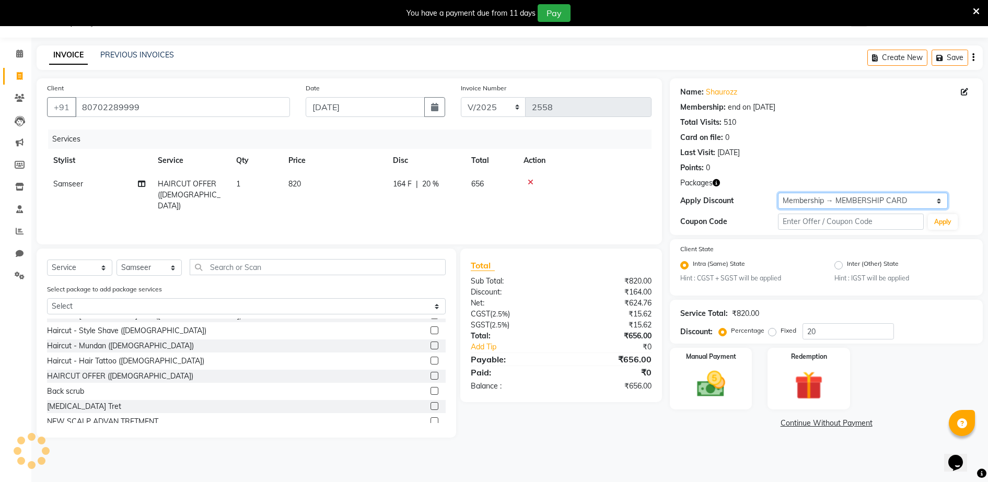
click at [807, 197] on select "Select Membership → MEMBERSHIP CARD" at bounding box center [863, 201] width 170 height 16
drag, startPoint x: 809, startPoint y: 210, endPoint x: 802, endPoint y: 227, distance: 19.0
click at [809, 210] on div "Name: Shaurozz Membership: end on [DATE] Total Visits: 510 Card on file: 0 Last…" at bounding box center [826, 156] width 313 height 157
click at [822, 212] on div "Name: Shaurozz Membership: end on [DATE] Total Visits: 510 Card on file: 0 Last…" at bounding box center [826, 156] width 313 height 157
drag, startPoint x: 837, startPoint y: 201, endPoint x: 832, endPoint y: 209, distance: 10.1
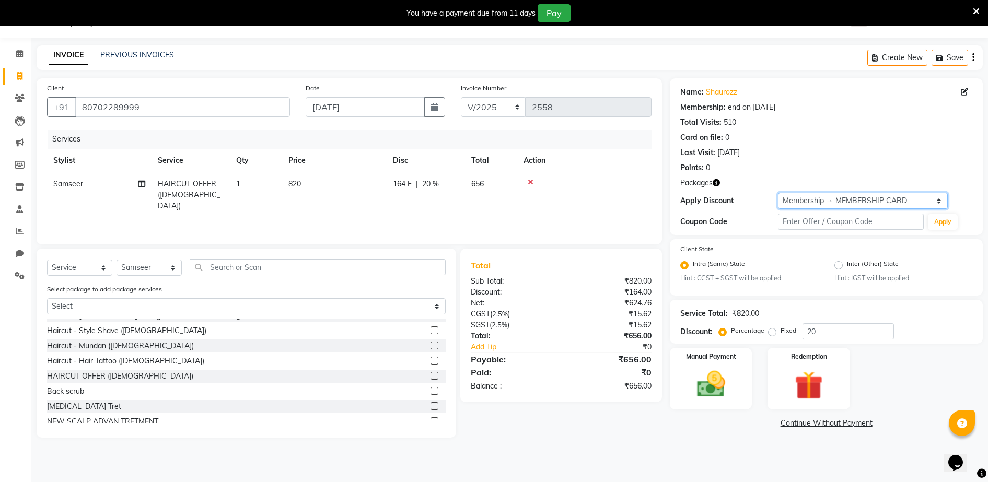
click at [837, 201] on select "Select Membership → MEMBERSHIP CARD" at bounding box center [863, 201] width 170 height 16
click at [778, 193] on select "Select Membership → MEMBERSHIP CARD" at bounding box center [863, 201] width 170 height 16
click at [708, 371] on img at bounding box center [711, 385] width 48 height 34
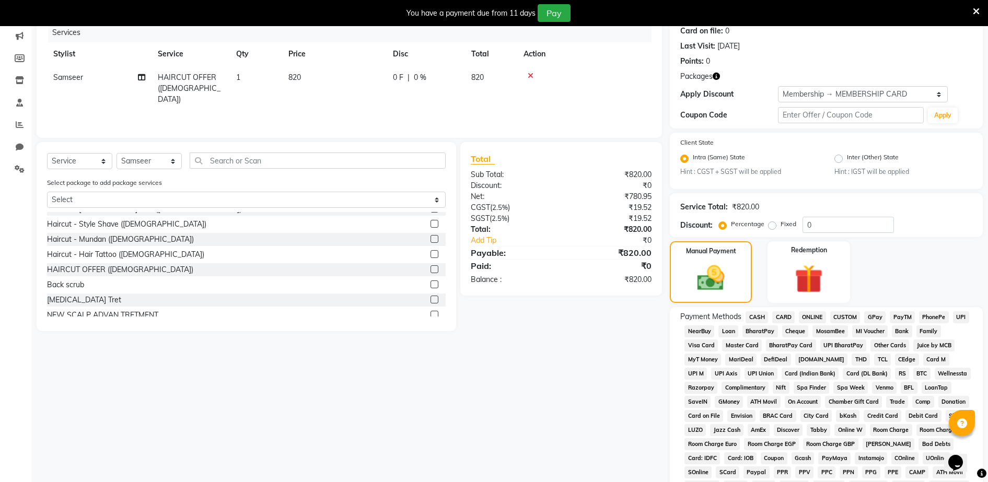
scroll to position [157, 0]
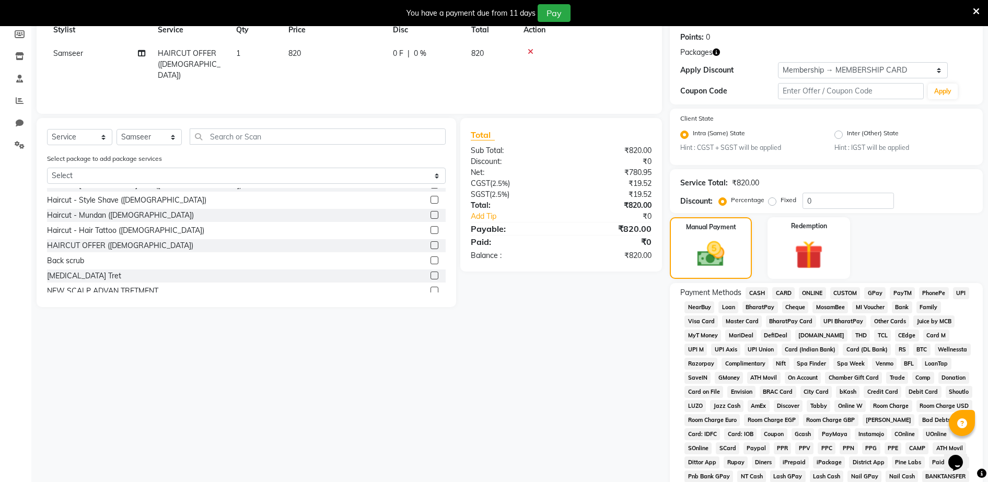
click at [753, 291] on span "CASH" at bounding box center [757, 293] width 22 height 12
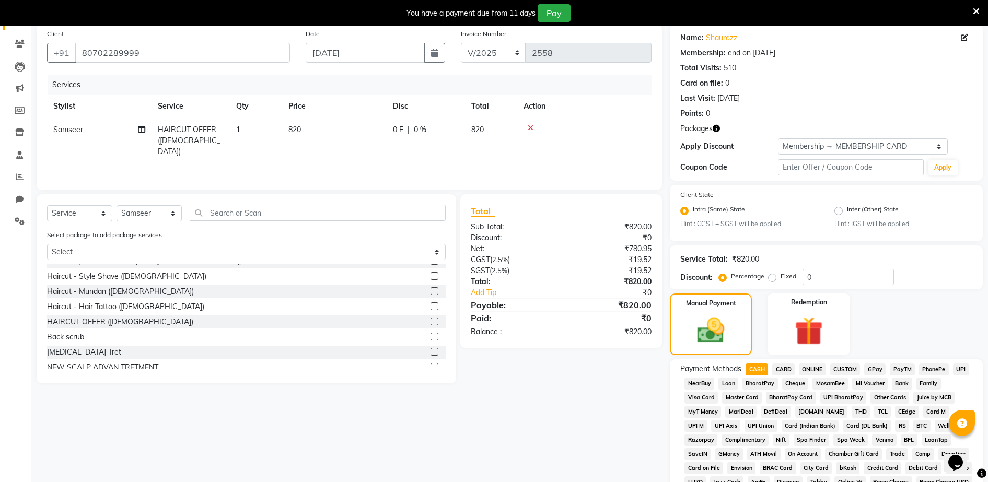
scroll to position [324, 0]
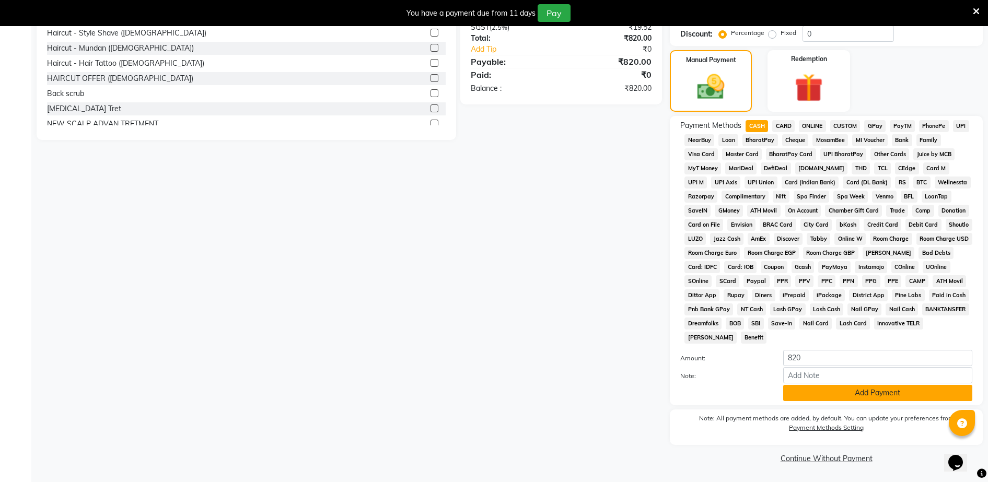
click at [863, 399] on button "Add Payment" at bounding box center [878, 393] width 189 height 16
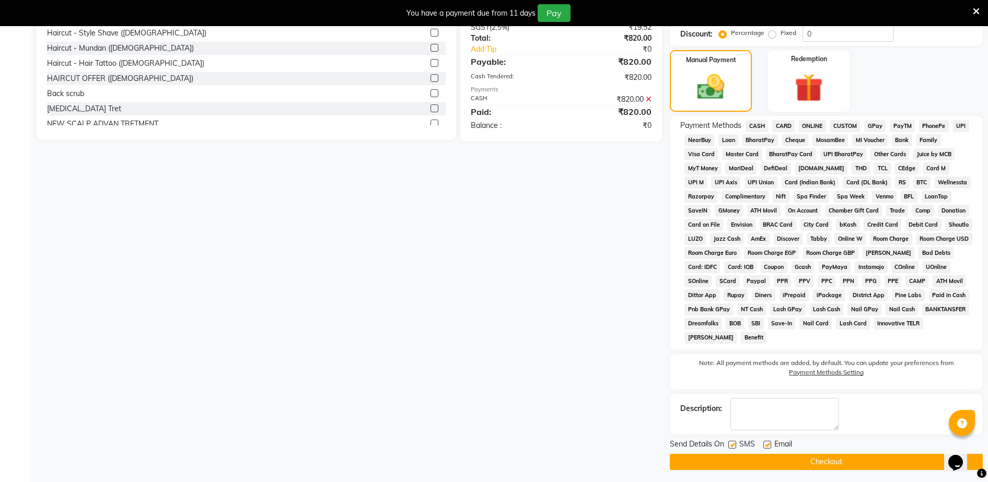
scroll to position [328, 0]
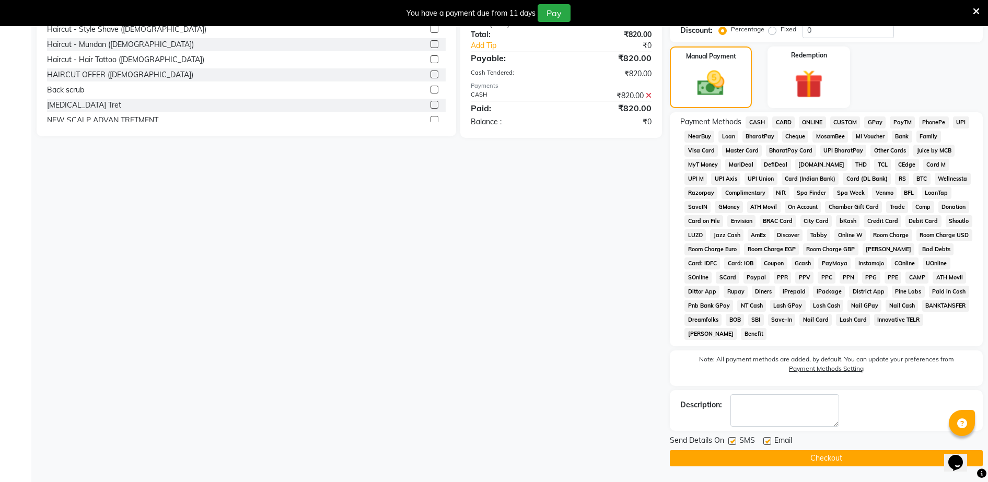
click at [860, 459] on button "Checkout" at bounding box center [826, 459] width 313 height 16
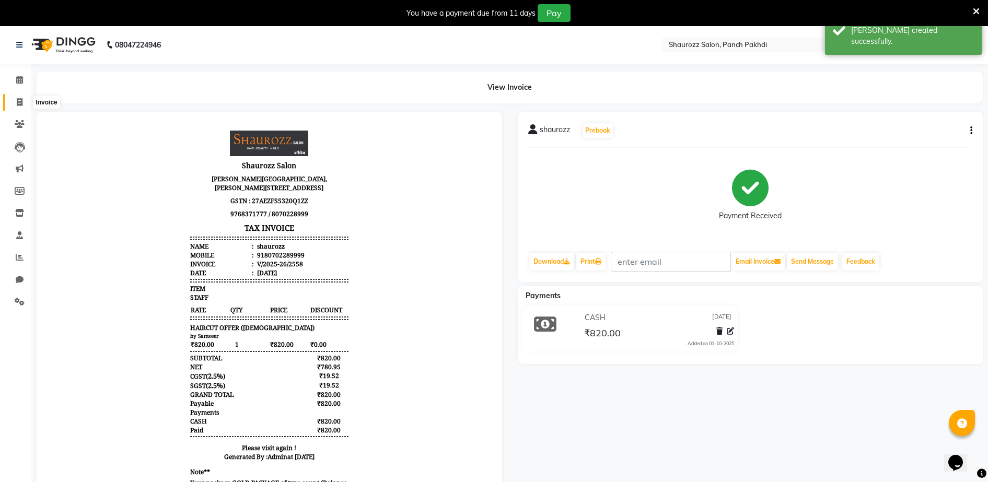
click at [17, 99] on icon at bounding box center [20, 102] width 6 height 8
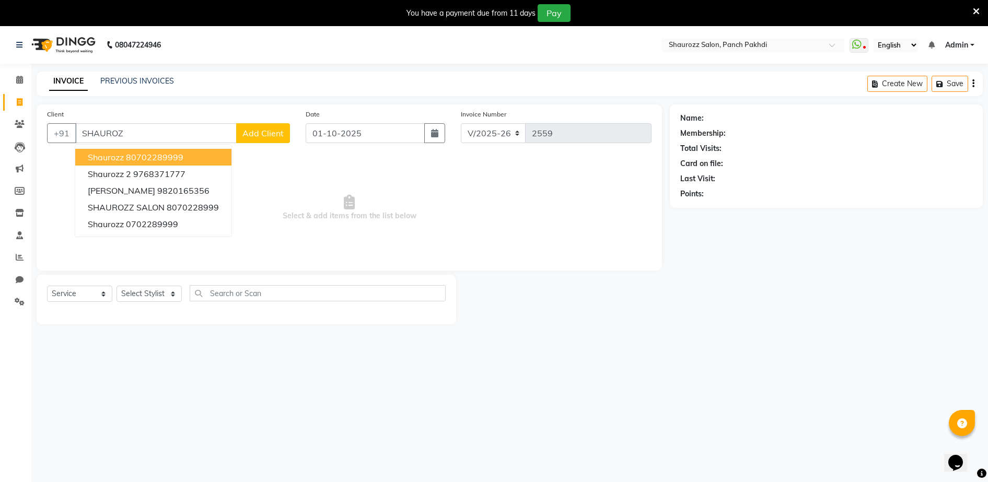
drag, startPoint x: 158, startPoint y: 160, endPoint x: 182, endPoint y: 156, distance: 24.9
click at [159, 157] on ngb-highlight "80702289999" at bounding box center [154, 157] width 57 height 10
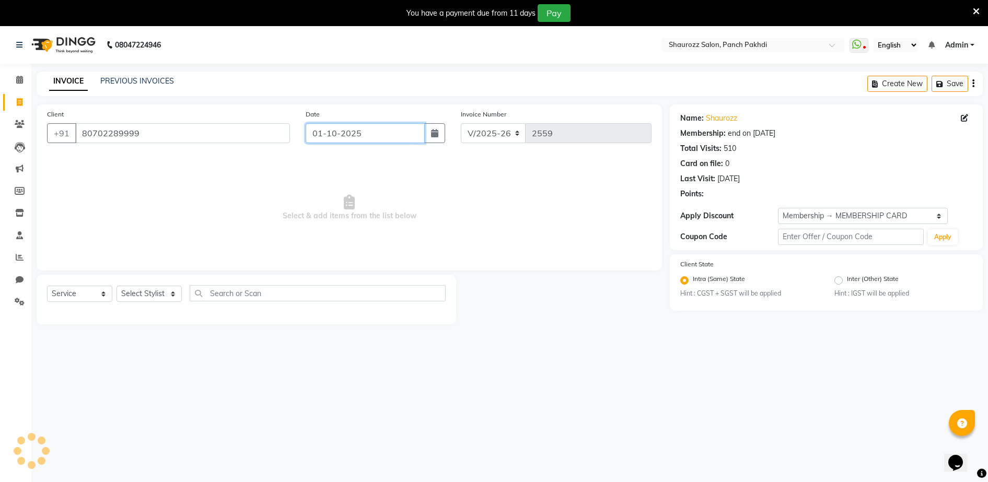
click at [401, 131] on input "01-10-2025" at bounding box center [365, 133] width 119 height 20
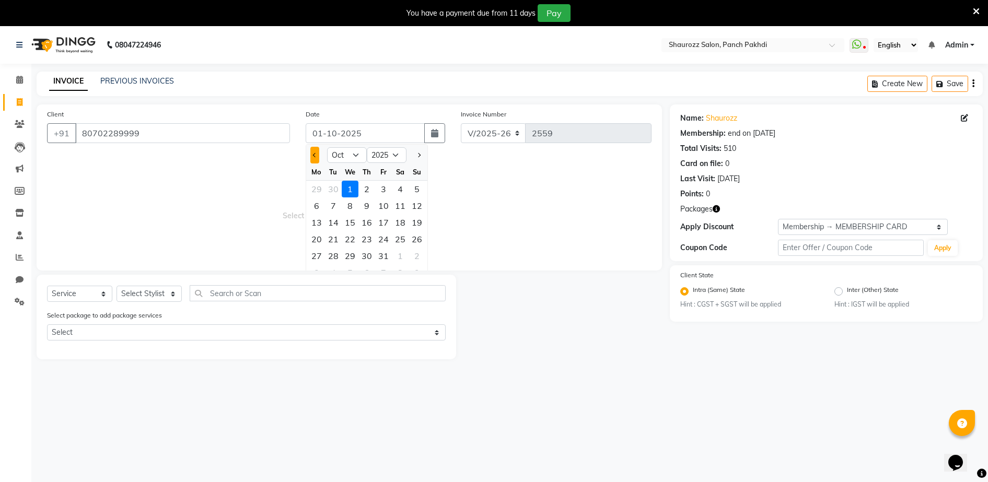
drag, startPoint x: 312, startPoint y: 155, endPoint x: 317, endPoint y: 154, distance: 5.3
click at [317, 154] on button "Previous month" at bounding box center [314, 155] width 9 height 17
click at [336, 254] on div "30" at bounding box center [333, 256] width 17 height 17
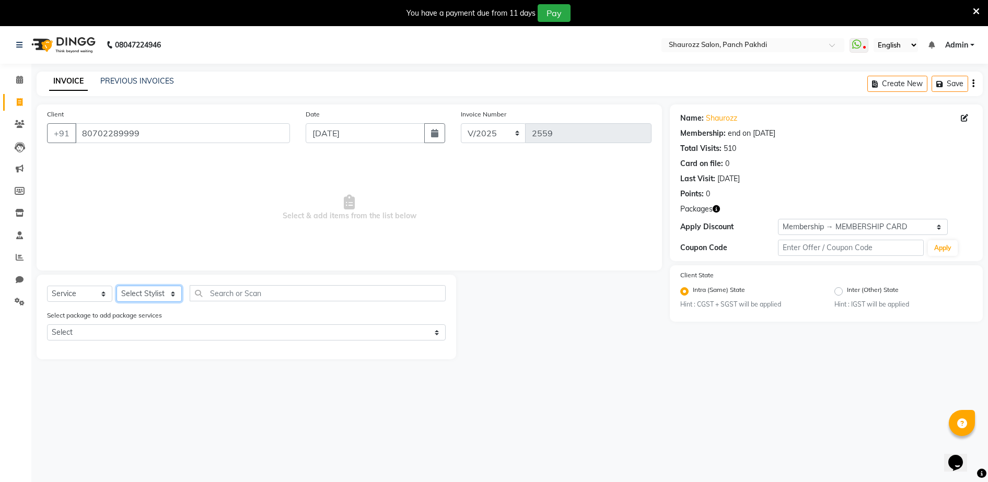
click at [149, 295] on select "Select Stylist ADITYA [PERSON_NAME] [PERSON_NAME] [PERSON_NAME] Salon Samseer s…" at bounding box center [149, 294] width 65 height 16
click at [117, 286] on select "Select Stylist ADITYA [PERSON_NAME] [PERSON_NAME] [PERSON_NAME] Salon Samseer s…" at bounding box center [149, 294] width 65 height 16
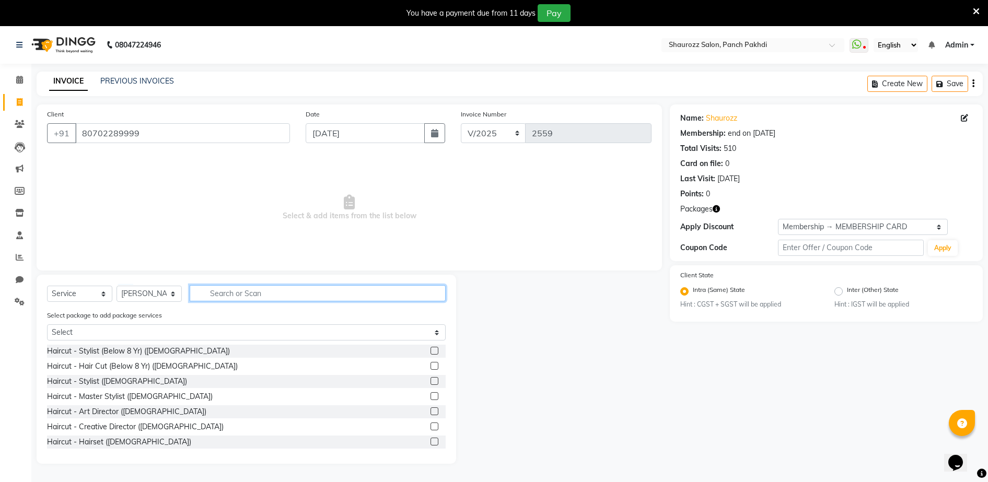
click at [266, 287] on input "text" at bounding box center [318, 293] width 256 height 16
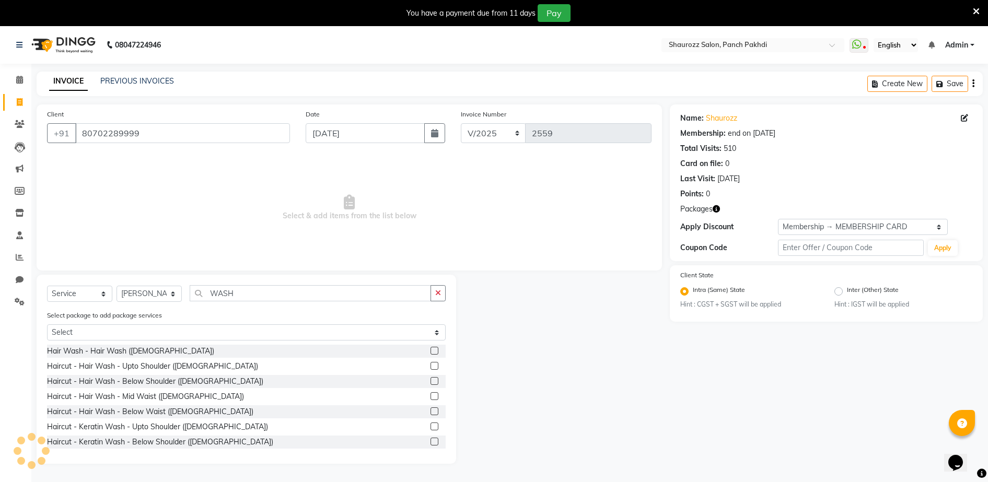
click at [431, 379] on label at bounding box center [435, 381] width 8 height 8
click at [431, 379] on input "checkbox" at bounding box center [434, 381] width 7 height 7
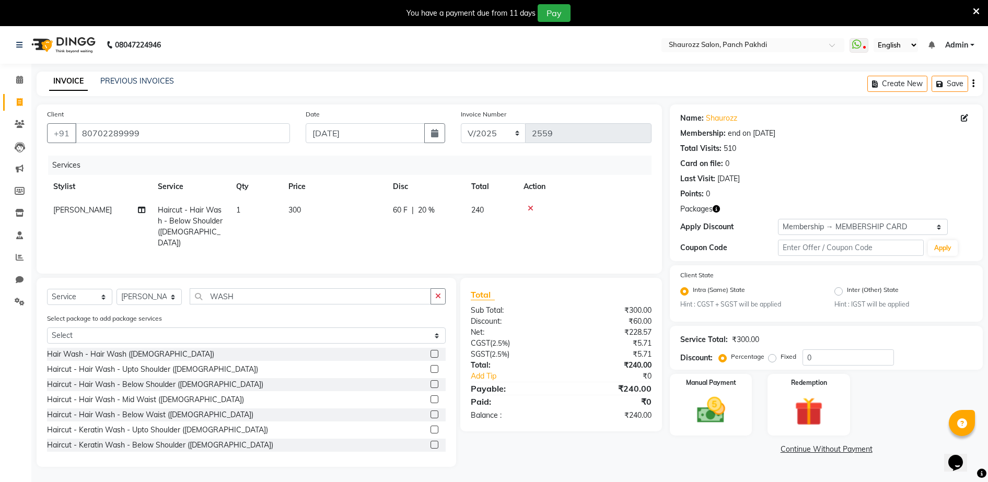
click at [301, 214] on td "300" at bounding box center [334, 227] width 105 height 56
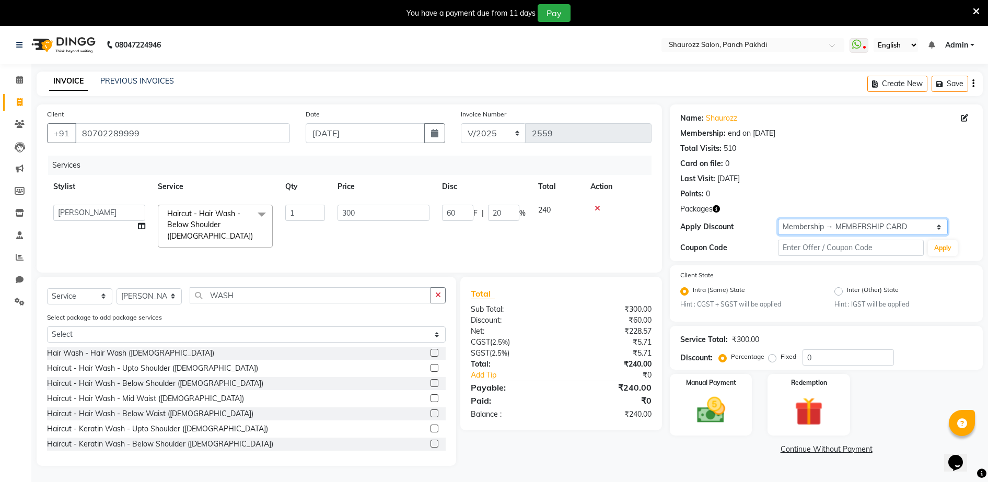
click at [832, 221] on select "Select Membership → MEMBERSHIP CARD" at bounding box center [863, 227] width 170 height 16
click at [778, 219] on select "Select Membership → MEMBERSHIP CARD" at bounding box center [863, 227] width 170 height 16
click at [404, 215] on input "300" at bounding box center [384, 213] width 92 height 16
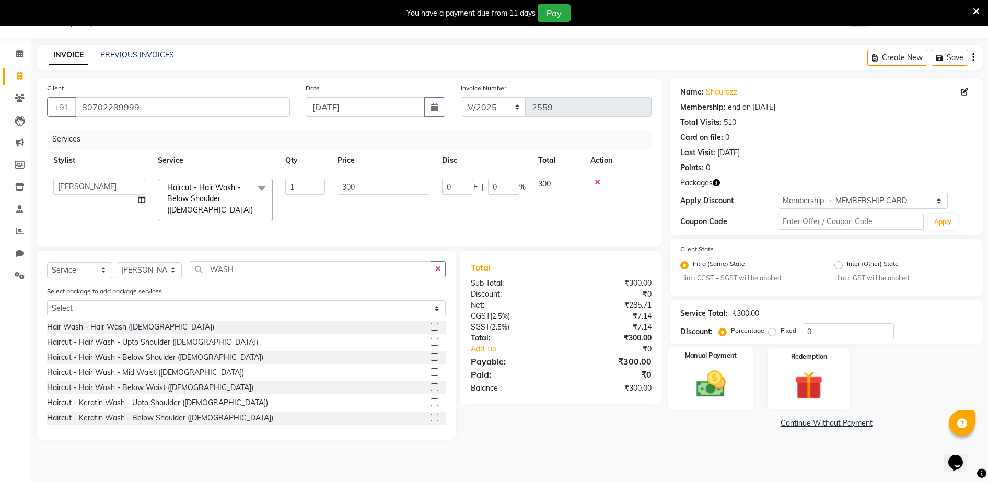
click at [735, 394] on img at bounding box center [711, 385] width 48 height 34
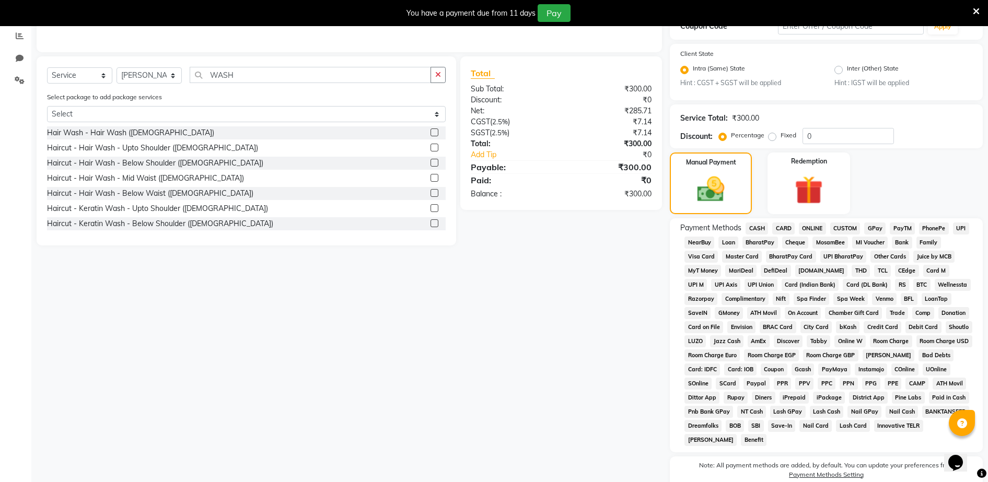
scroll to position [222, 0]
click at [878, 229] on span "GPay" at bounding box center [875, 228] width 21 height 12
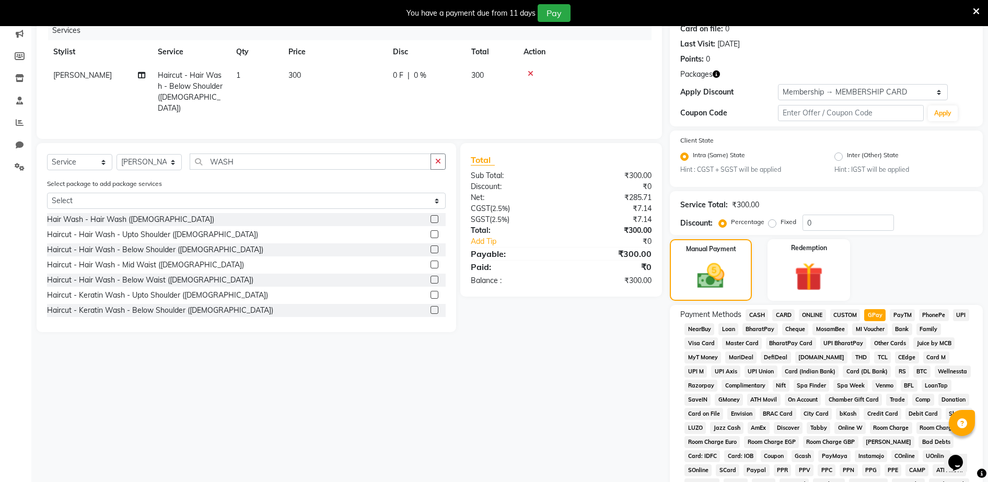
scroll to position [324, 0]
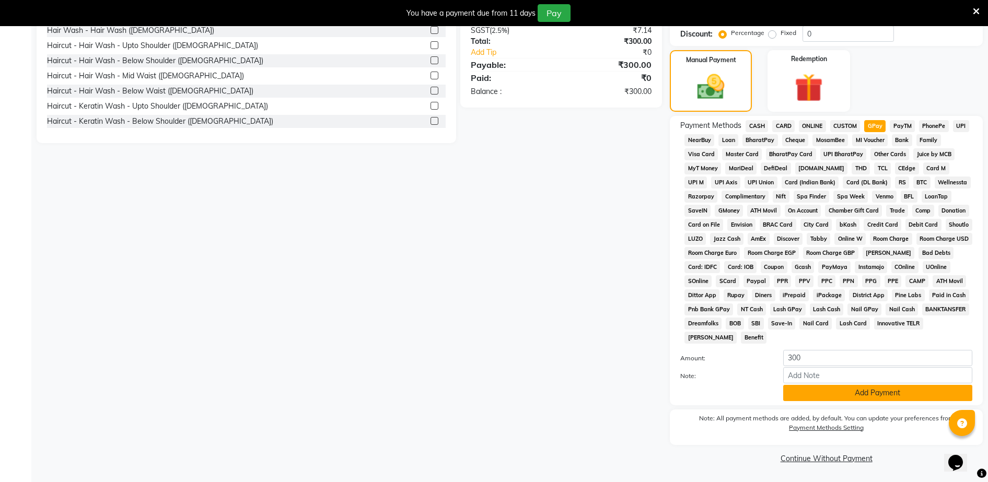
click at [845, 389] on button "Add Payment" at bounding box center [878, 393] width 189 height 16
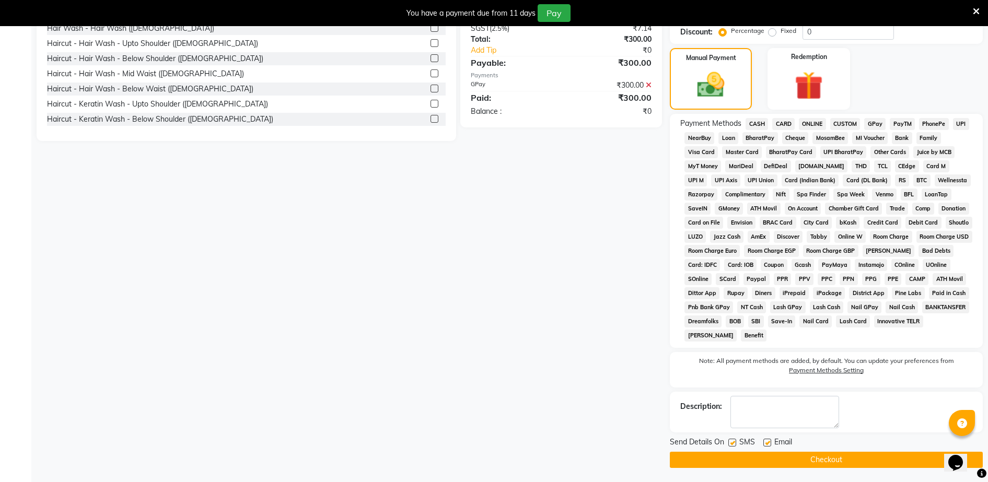
scroll to position [328, 0]
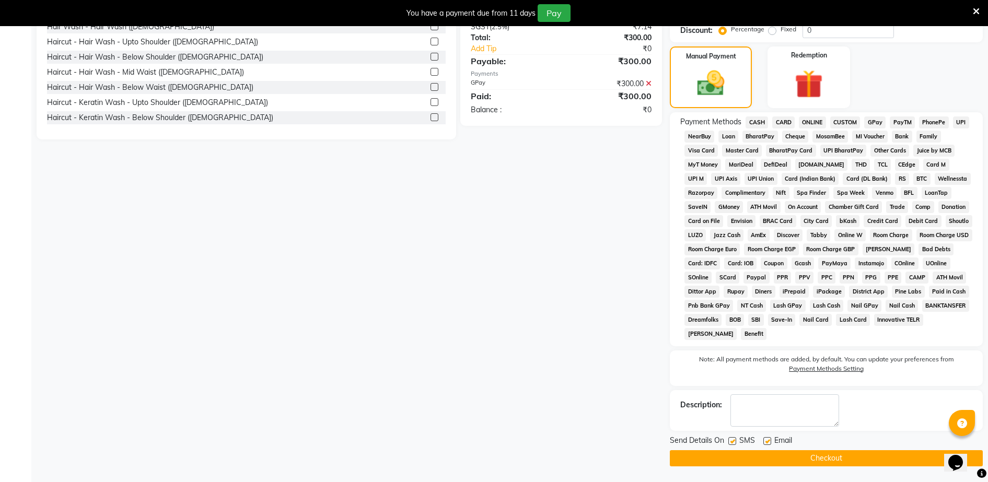
click at [848, 453] on button "Checkout" at bounding box center [826, 459] width 313 height 16
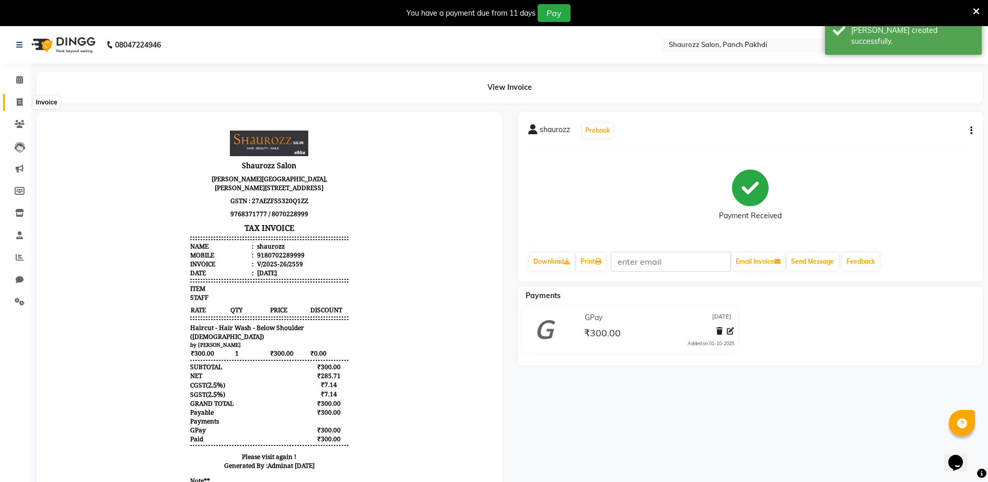
click at [21, 101] on icon at bounding box center [20, 102] width 6 height 8
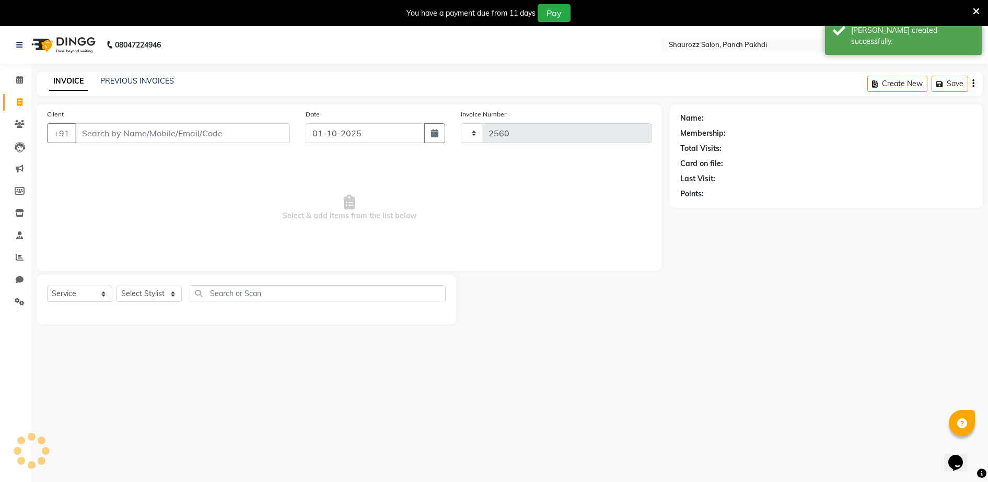
scroll to position [26, 0]
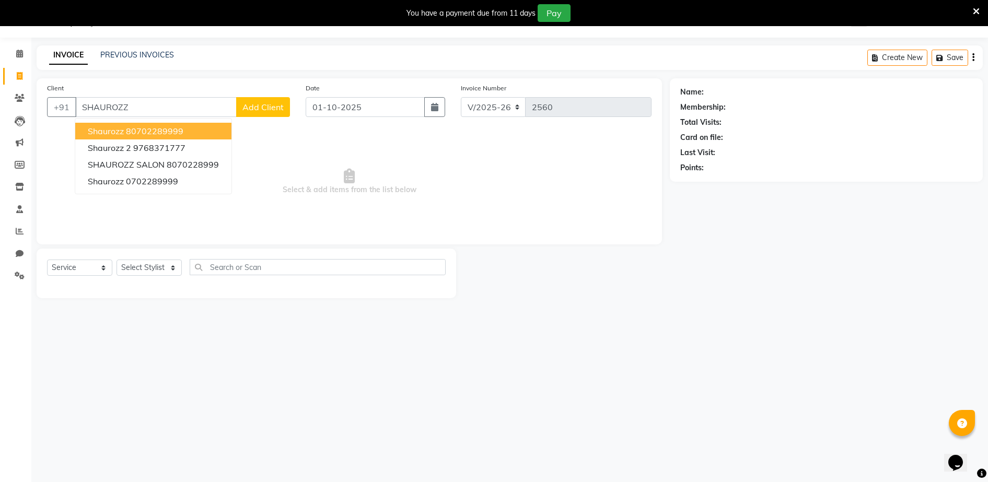
click at [134, 130] on ngb-highlight "80702289999" at bounding box center [154, 131] width 57 height 10
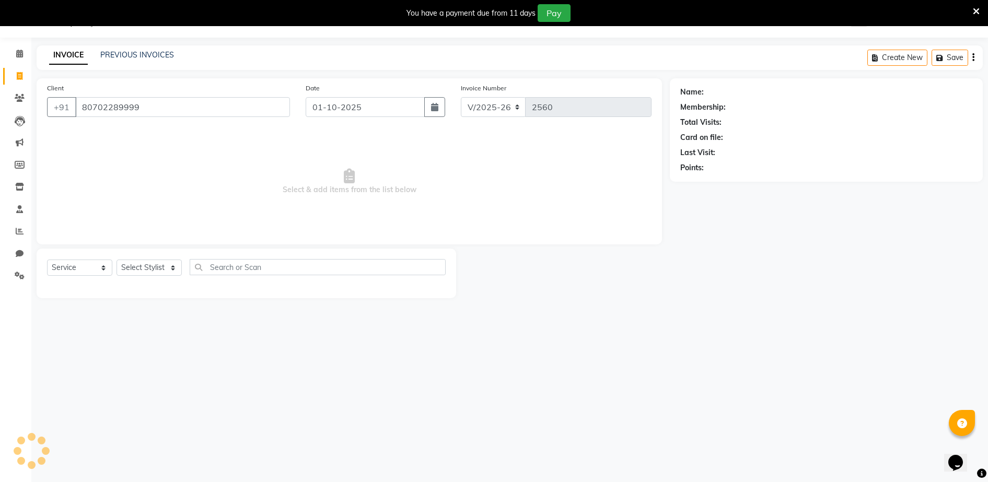
click at [352, 90] on div "Date [DATE]" at bounding box center [375, 104] width 155 height 43
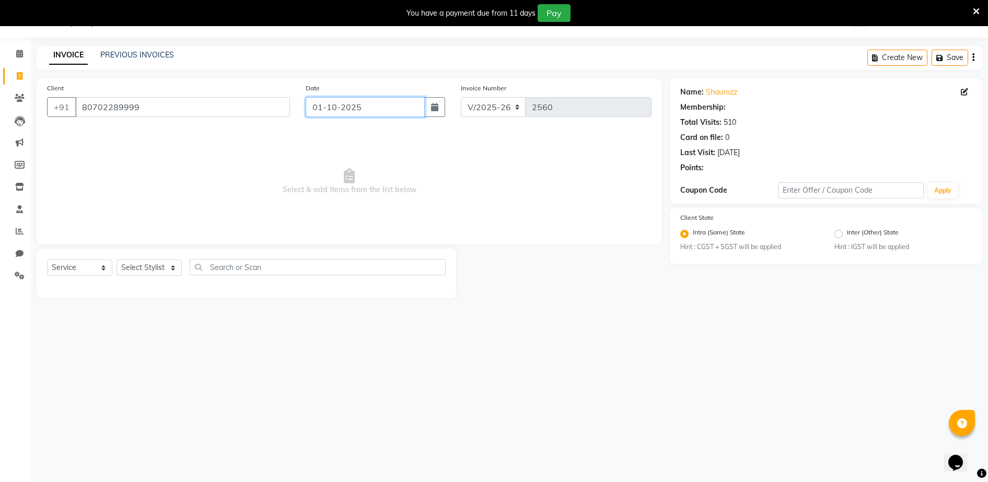
click at [354, 99] on input "01-10-2025" at bounding box center [365, 107] width 119 height 20
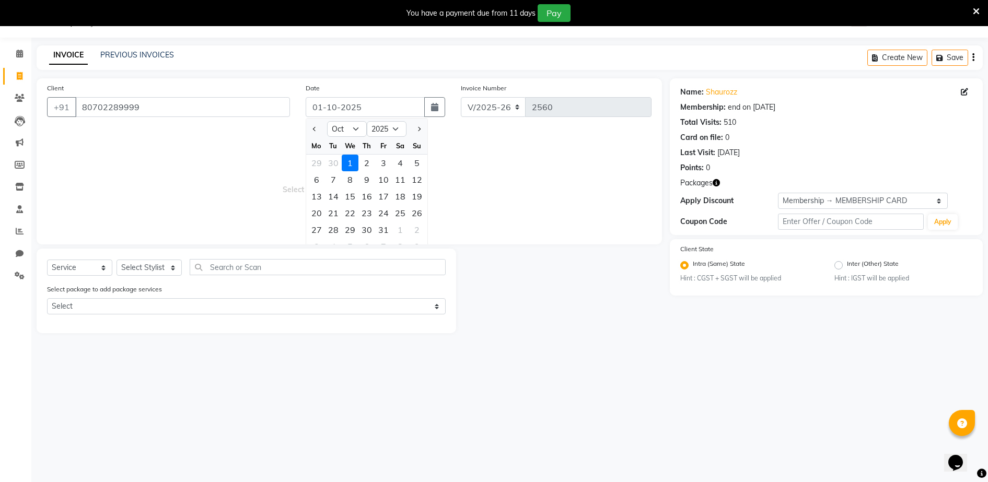
click at [320, 129] on div at bounding box center [316, 129] width 21 height 17
click at [313, 127] on button "Previous month" at bounding box center [314, 129] width 9 height 17
click at [332, 232] on div "30" at bounding box center [333, 230] width 17 height 17
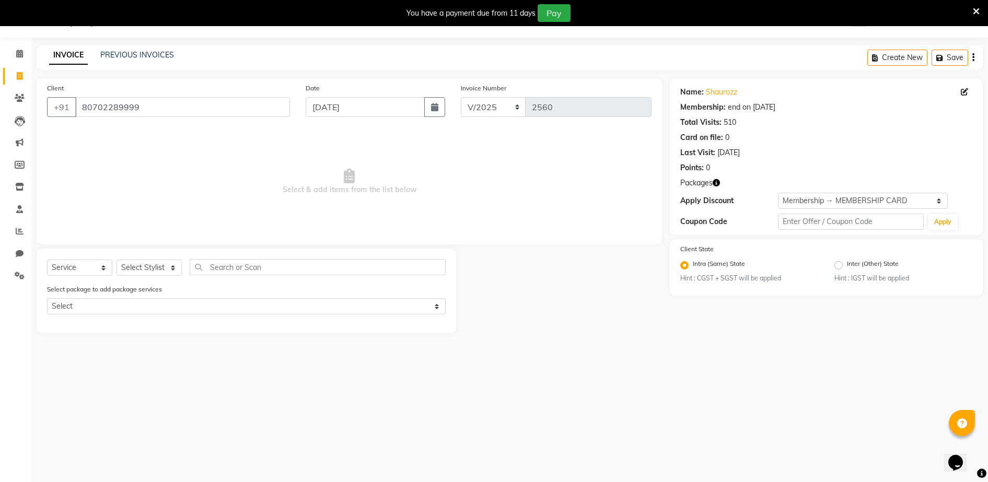
click at [154, 277] on div "Select Service Product Membership Package Voucher Prepaid Gift Card Select Styl…" at bounding box center [246, 271] width 399 height 25
click at [152, 269] on select "Select Stylist ADITYA [PERSON_NAME] [PERSON_NAME] [PERSON_NAME] Salon Samseer s…" at bounding box center [149, 268] width 65 height 16
click at [117, 260] on select "Select Stylist ADITYA [PERSON_NAME] [PERSON_NAME] [PERSON_NAME] Salon Samseer s…" at bounding box center [149, 268] width 65 height 16
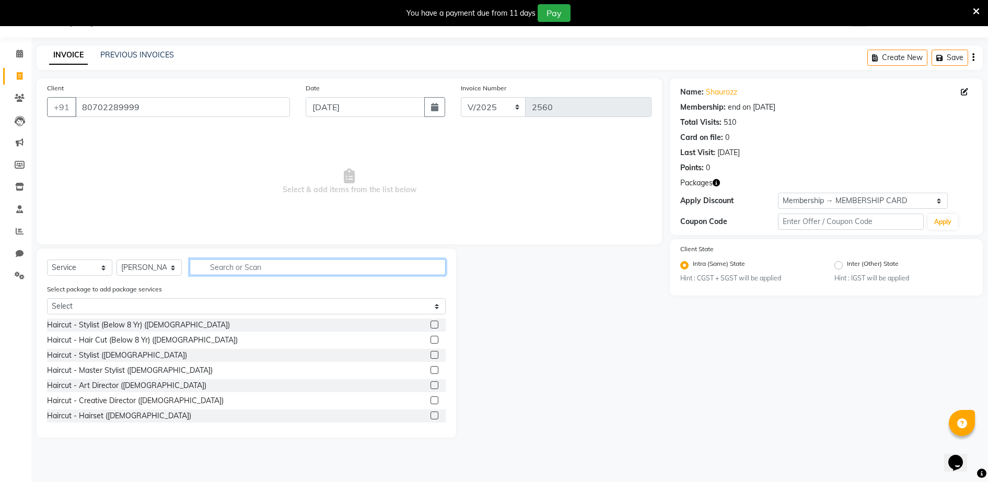
click at [248, 262] on input "text" at bounding box center [318, 267] width 256 height 16
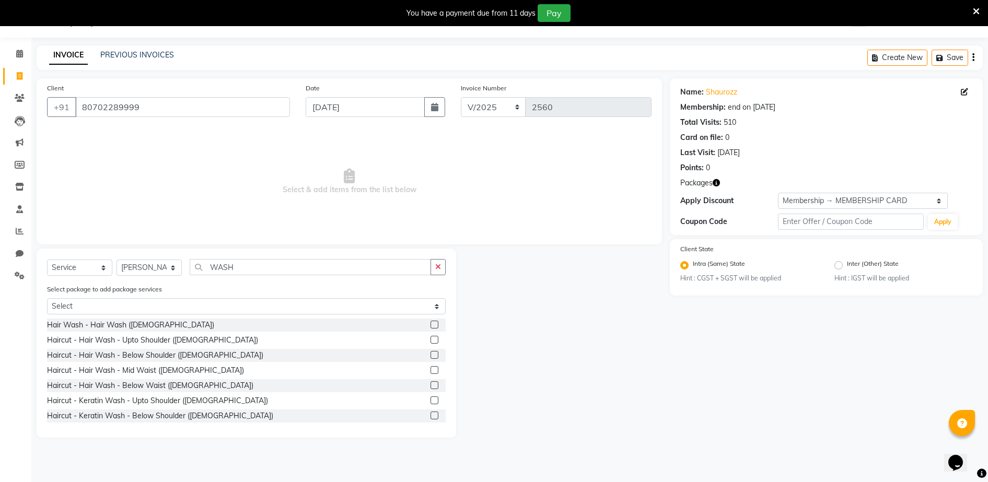
click at [431, 355] on label at bounding box center [435, 355] width 8 height 8
click at [431, 355] on input "checkbox" at bounding box center [434, 355] width 7 height 7
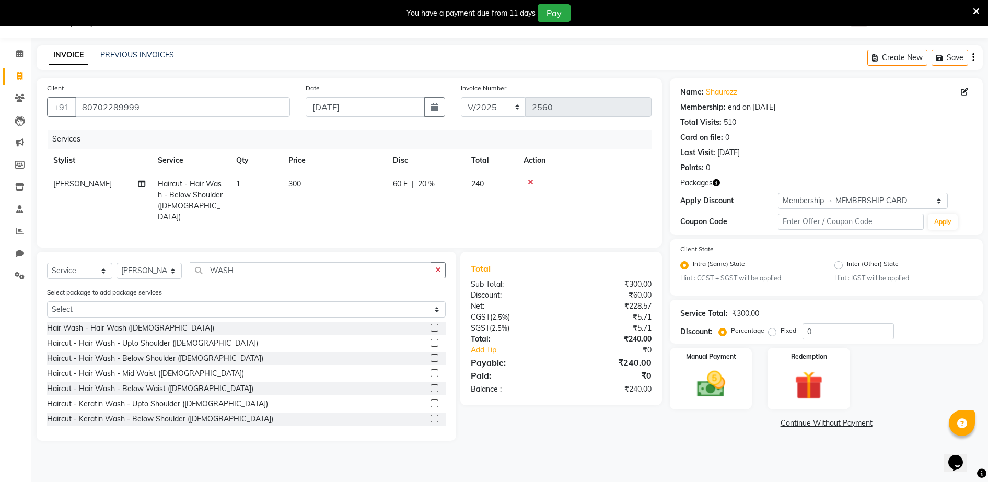
click at [307, 185] on td "300" at bounding box center [334, 200] width 105 height 56
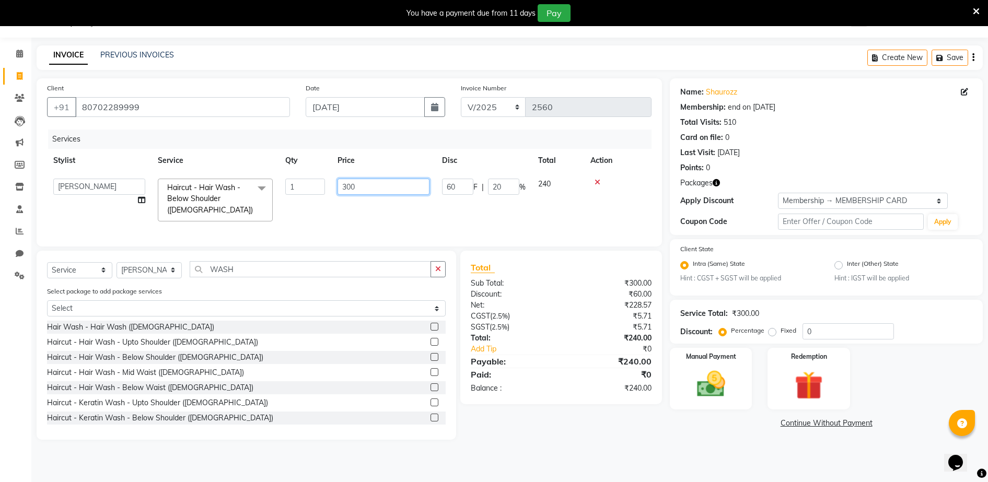
click at [367, 185] on input "300" at bounding box center [384, 187] width 92 height 16
click at [405, 166] on tr "Stylist Service Qty Price Disc Total Action" at bounding box center [349, 161] width 605 height 24
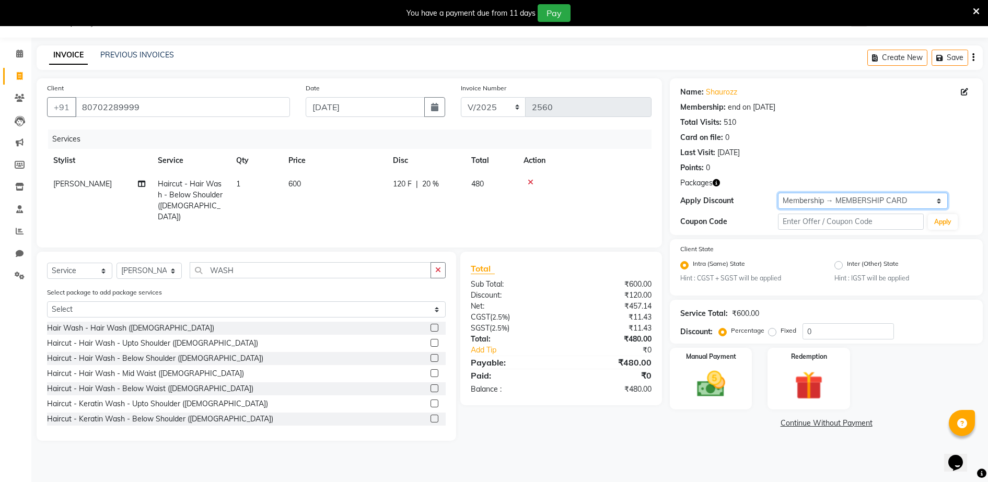
click at [851, 197] on select "Select Membership → MEMBERSHIP CARD" at bounding box center [863, 201] width 170 height 16
click at [778, 193] on select "Select Membership → MEMBERSHIP CARD" at bounding box center [863, 201] width 170 height 16
click at [128, 269] on select "Select Stylist ADITYA [PERSON_NAME] [PERSON_NAME] [PERSON_NAME] Salon Samseer s…" at bounding box center [149, 271] width 65 height 16
click at [117, 263] on select "Select Stylist ADITYA [PERSON_NAME] [PERSON_NAME] [PERSON_NAME] Salon Samseer s…" at bounding box center [149, 271] width 65 height 16
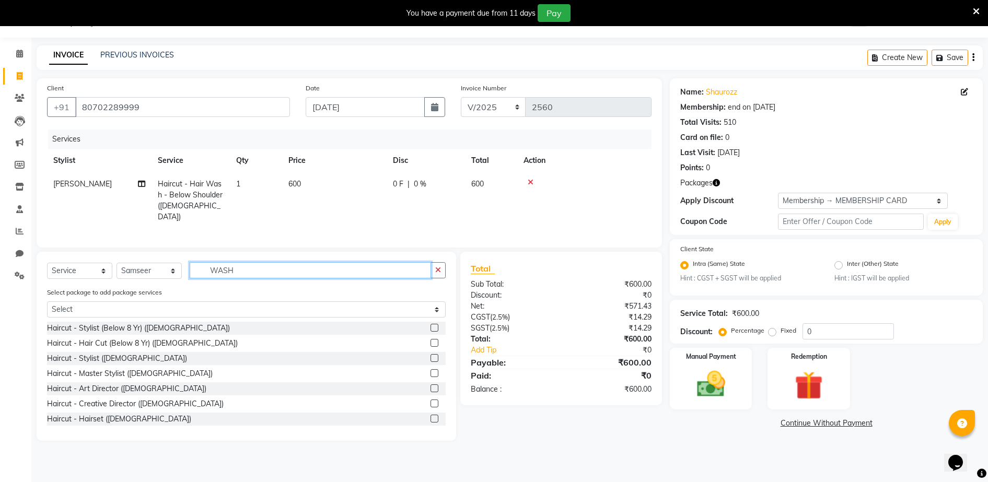
click at [264, 270] on input "WASH" at bounding box center [310, 270] width 241 height 16
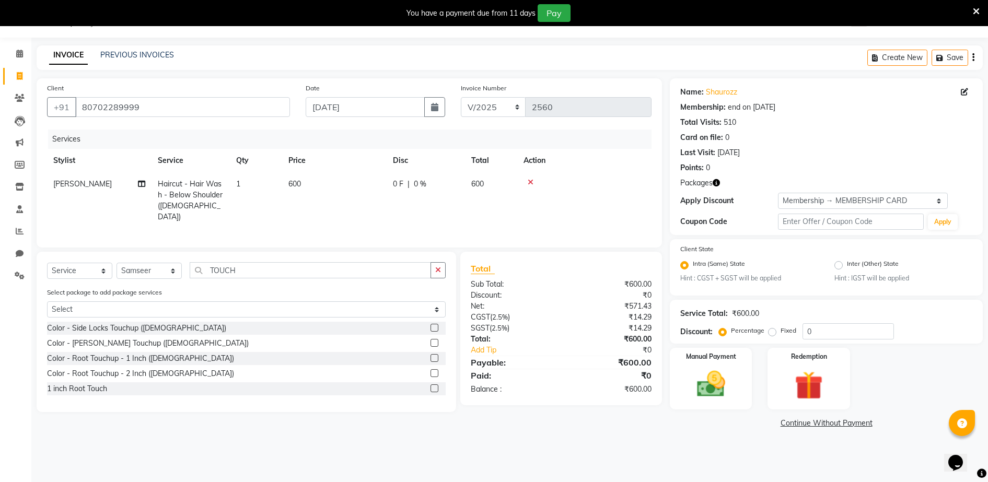
drag, startPoint x: 437, startPoint y: 358, endPoint x: 413, endPoint y: 327, distance: 39.1
click at [436, 357] on label at bounding box center [435, 358] width 8 height 8
click at [436, 357] on input "checkbox" at bounding box center [434, 358] width 7 height 7
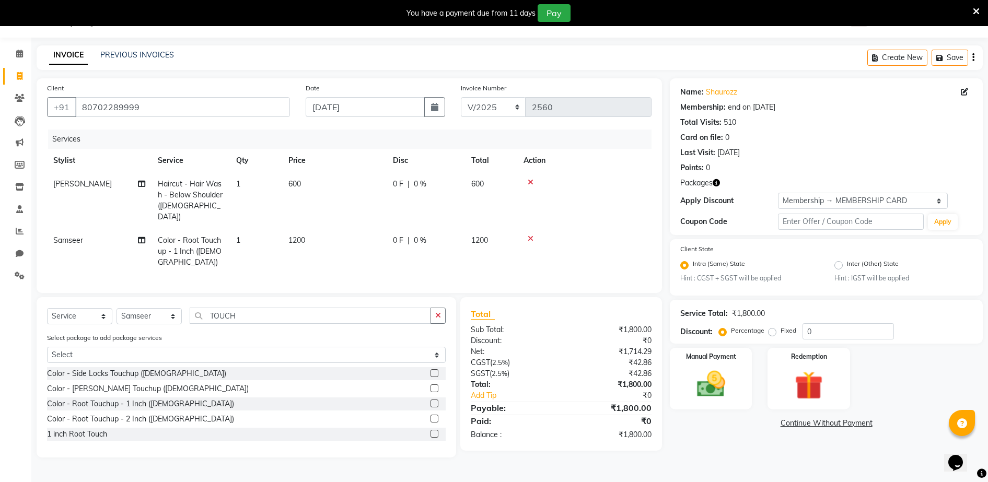
click at [311, 237] on td "1200" at bounding box center [334, 251] width 105 height 45
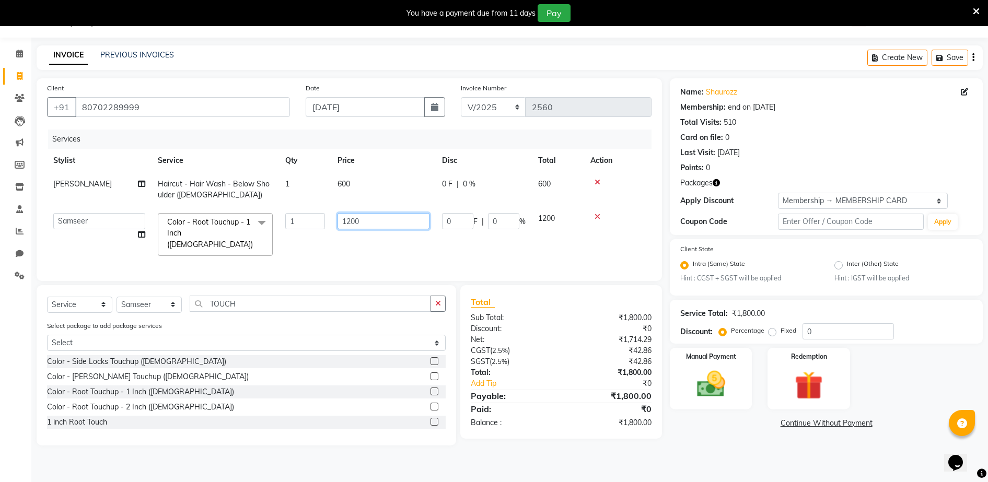
click at [371, 219] on input "1200" at bounding box center [384, 221] width 92 height 16
click at [378, 202] on td "600" at bounding box center [383, 189] width 105 height 34
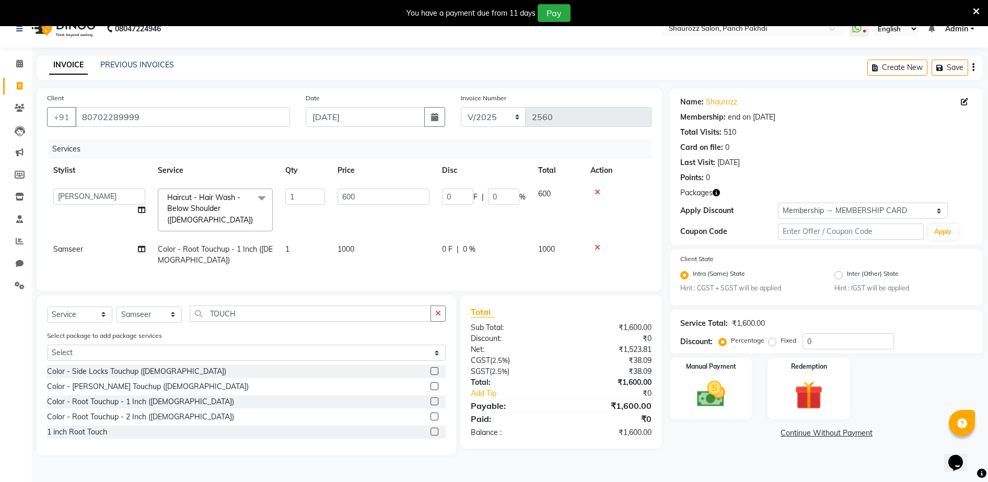
scroll to position [0, 0]
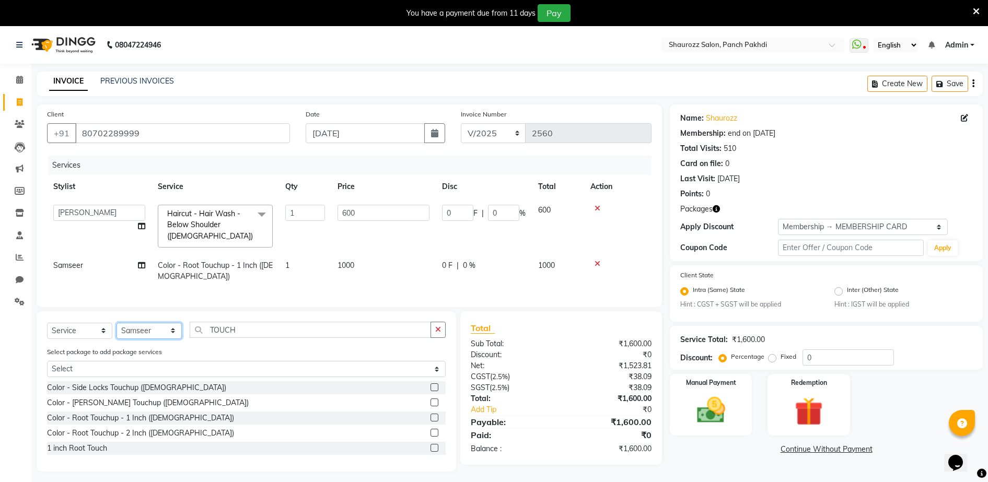
click at [155, 337] on select "Select Stylist ADITYA [PERSON_NAME] [PERSON_NAME] [PERSON_NAME] Salon Samseer s…" at bounding box center [149, 331] width 65 height 16
click at [117, 332] on select "Select Stylist ADITYA [PERSON_NAME] [PERSON_NAME] [PERSON_NAME] Salon Samseer s…" at bounding box center [149, 331] width 65 height 16
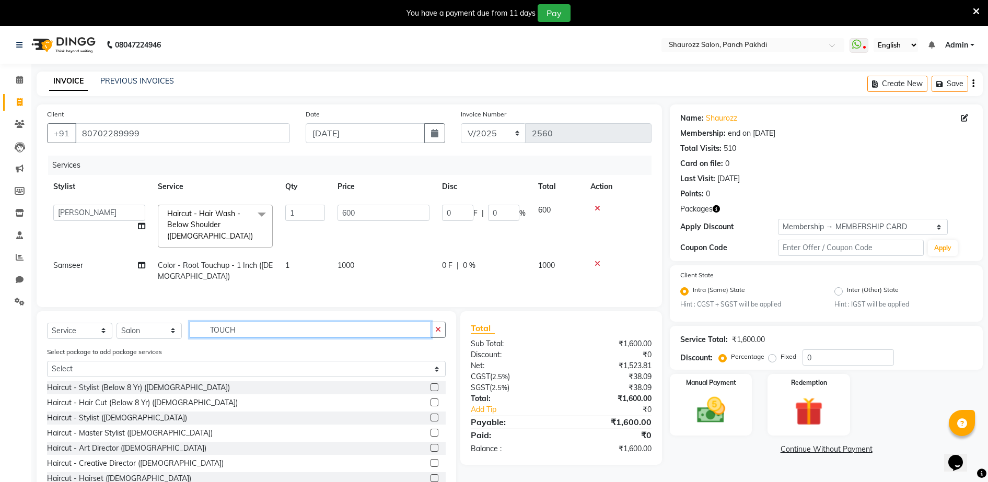
click at [281, 336] on input "TOUCH" at bounding box center [310, 330] width 241 height 16
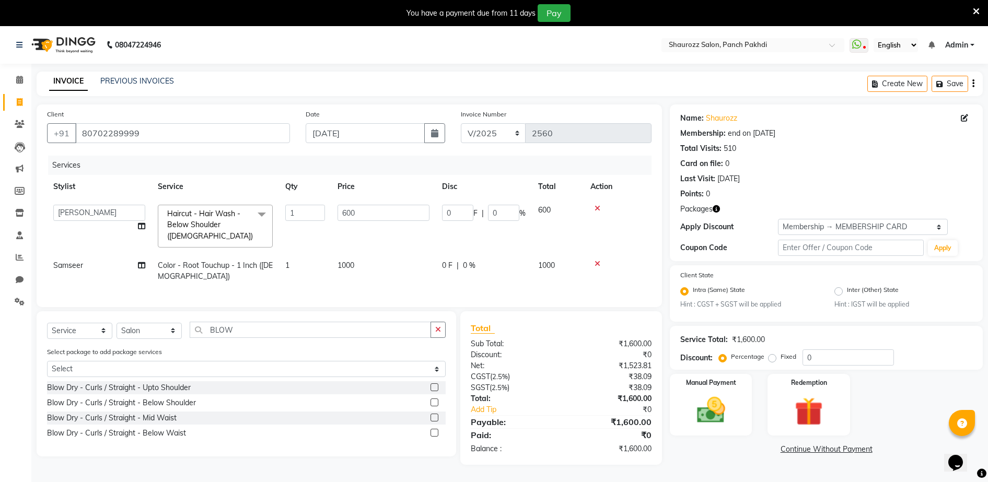
click at [437, 407] on label at bounding box center [435, 403] width 8 height 8
click at [437, 407] on input "checkbox" at bounding box center [434, 403] width 7 height 7
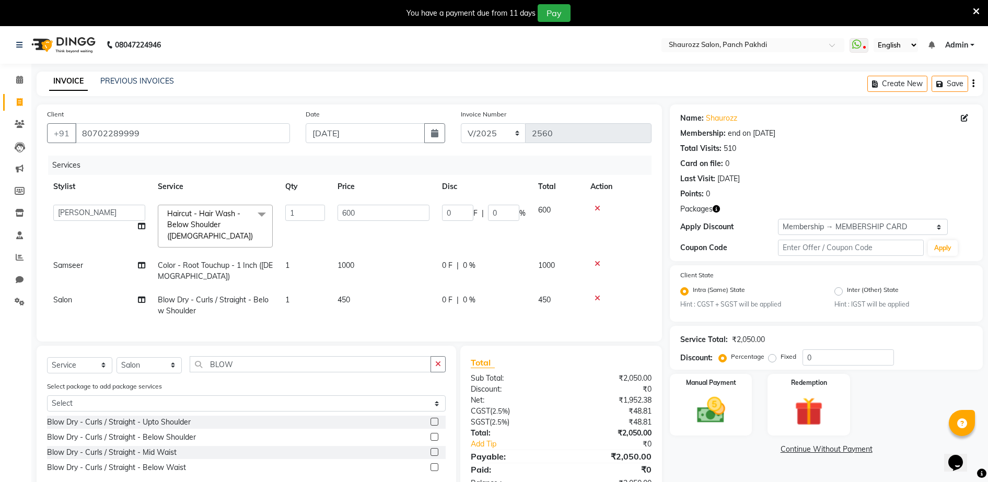
click at [359, 311] on td "450" at bounding box center [383, 306] width 105 height 34
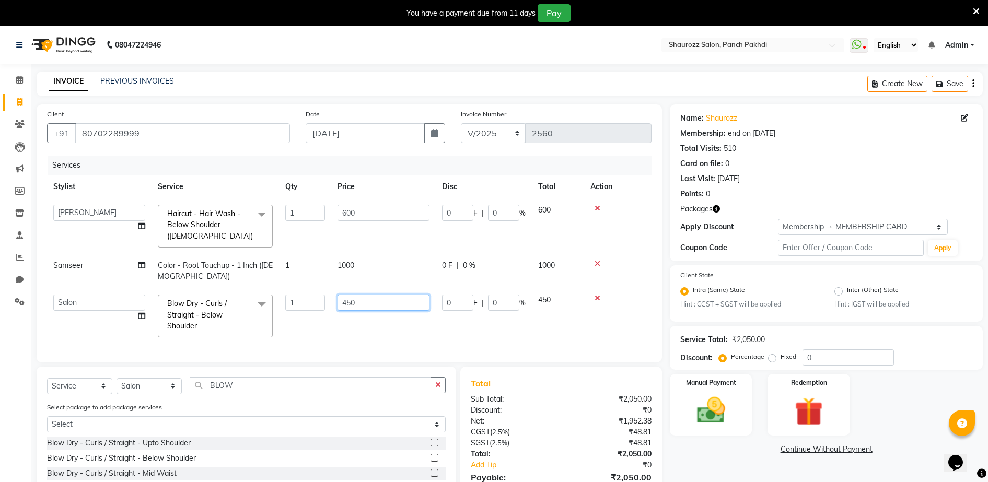
click at [398, 299] on input "450" at bounding box center [384, 303] width 92 height 16
click at [385, 231] on td "600" at bounding box center [383, 226] width 105 height 55
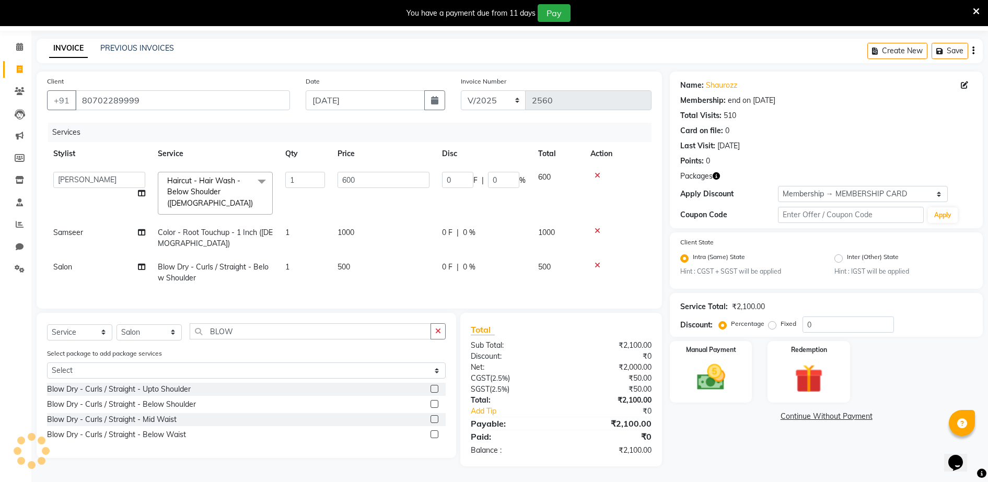
scroll to position [43, 0]
drag, startPoint x: 681, startPoint y: 358, endPoint x: 703, endPoint y: 349, distance: 23.5
click at [681, 358] on div "Manual Payment" at bounding box center [711, 372] width 85 height 64
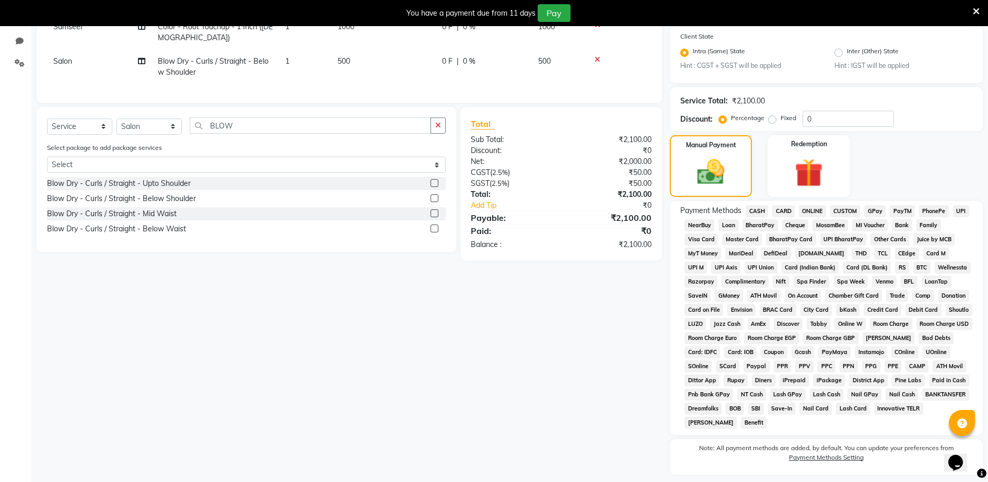
click at [760, 214] on span "CASH" at bounding box center [757, 211] width 22 height 12
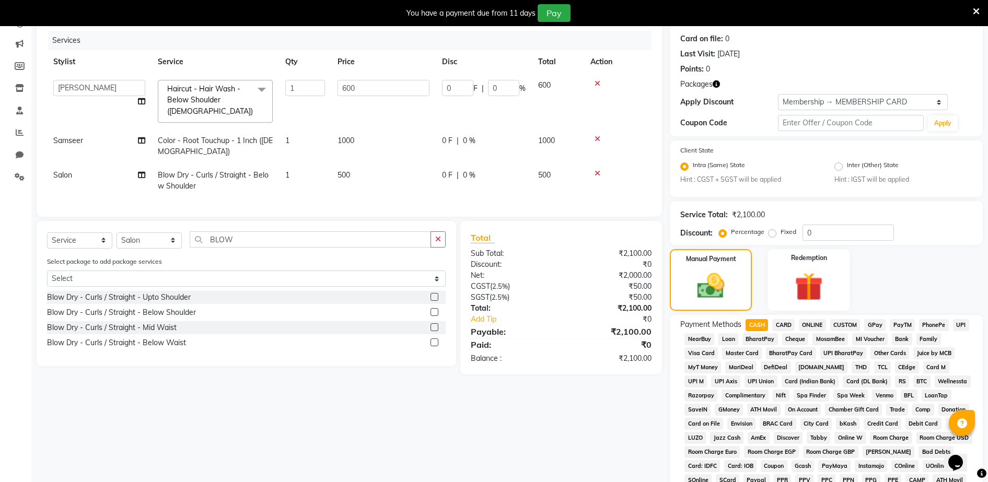
scroll to position [0, 0]
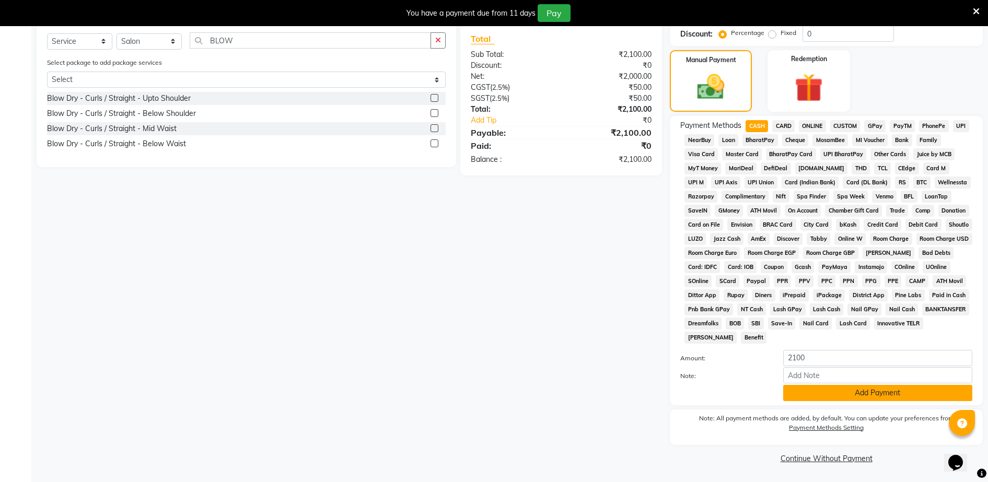
click at [822, 396] on button "Add Payment" at bounding box center [878, 393] width 189 height 16
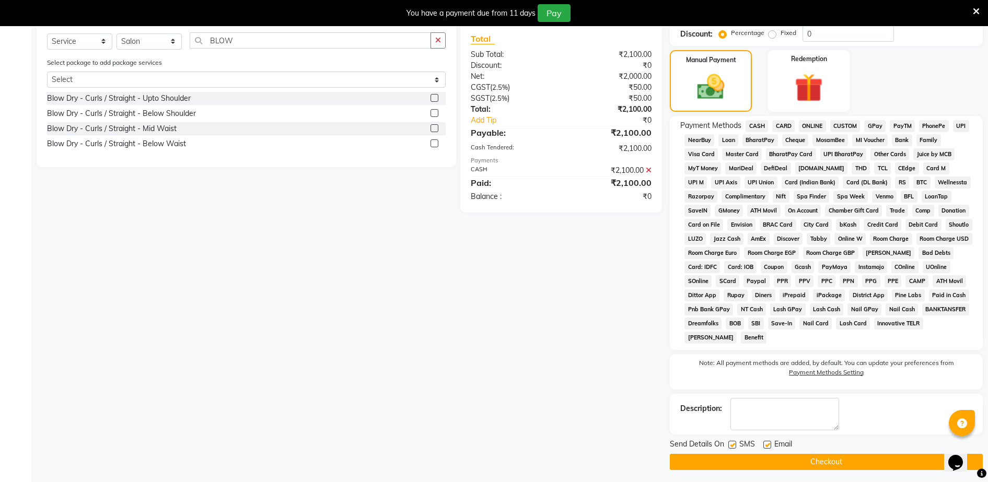
scroll to position [328, 0]
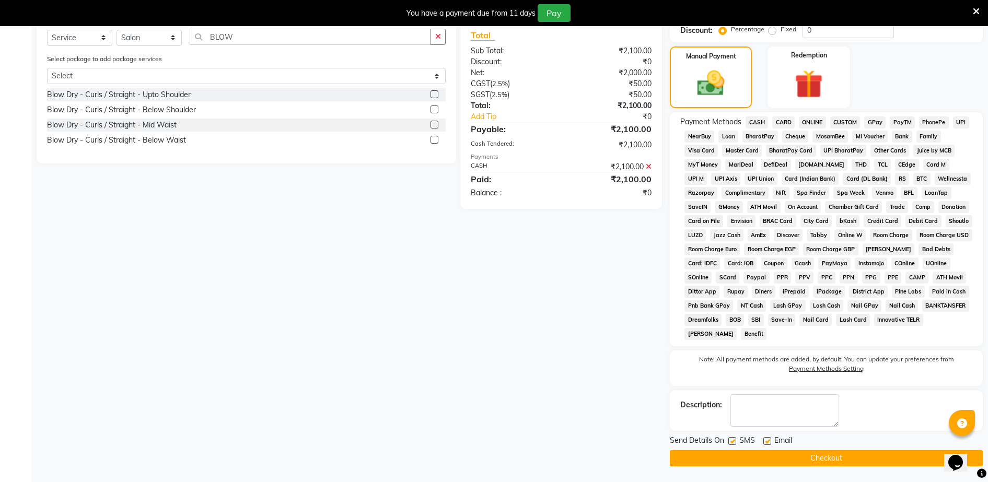
click at [833, 452] on button "Checkout" at bounding box center [826, 459] width 313 height 16
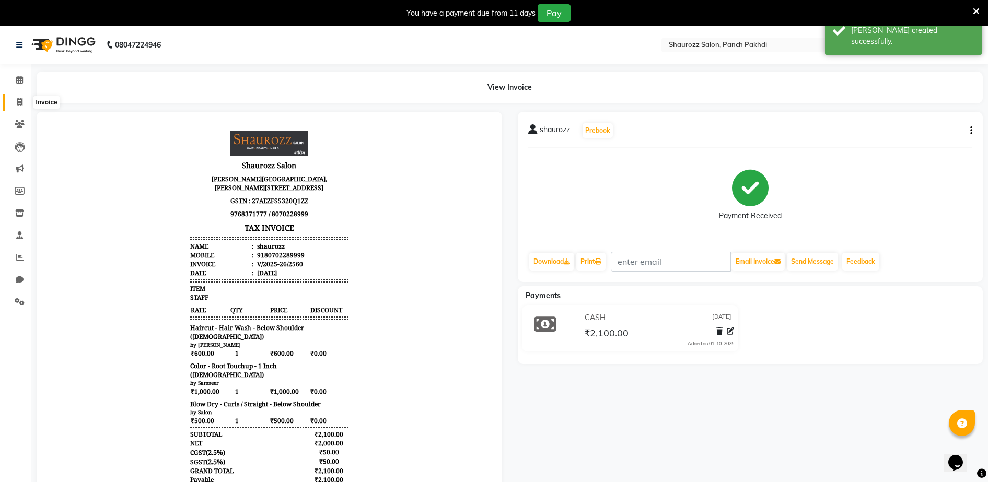
click at [18, 105] on icon at bounding box center [20, 102] width 6 height 8
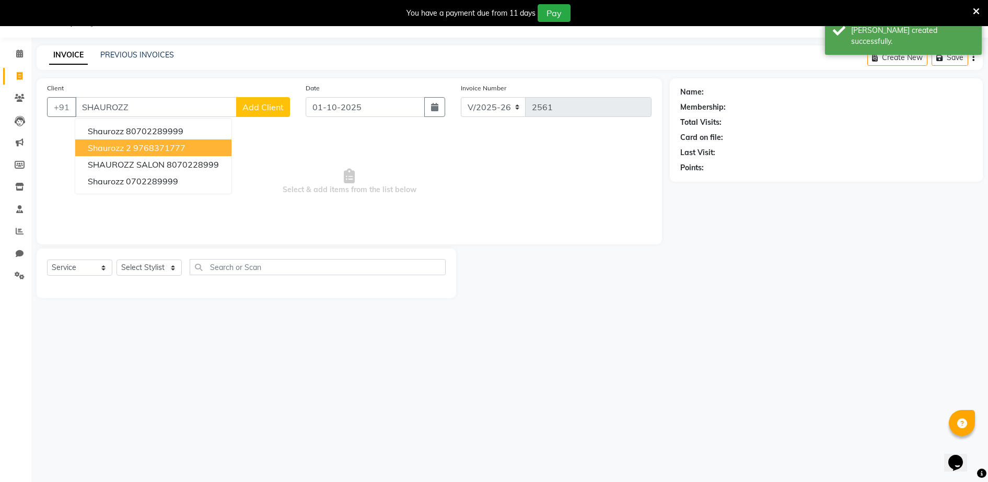
click at [153, 132] on ngb-highlight "80702289999" at bounding box center [154, 131] width 57 height 10
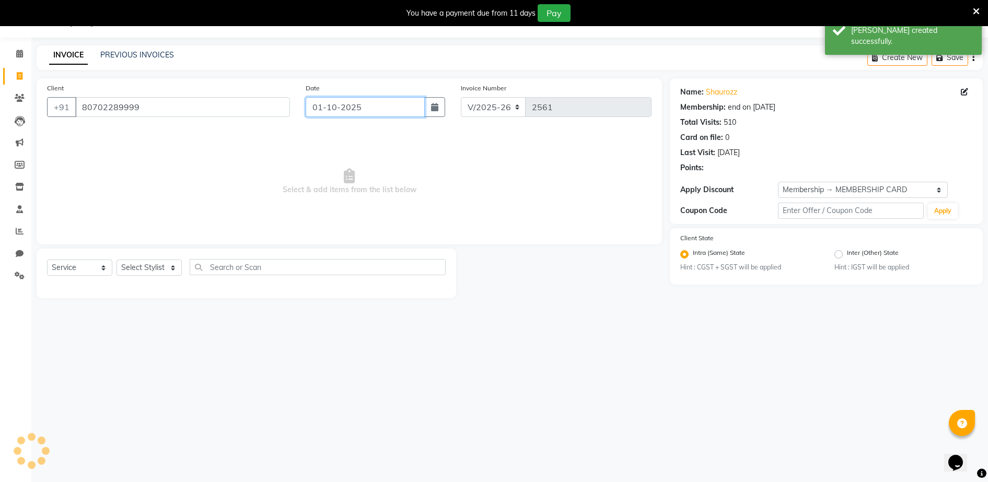
click at [339, 113] on input "01-10-2025" at bounding box center [365, 107] width 119 height 20
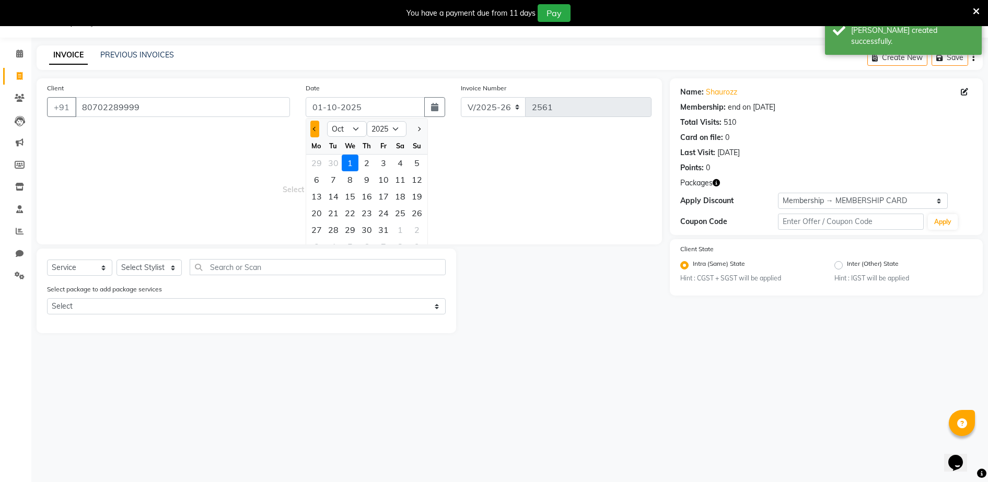
click at [317, 128] on button "Previous month" at bounding box center [314, 129] width 9 height 17
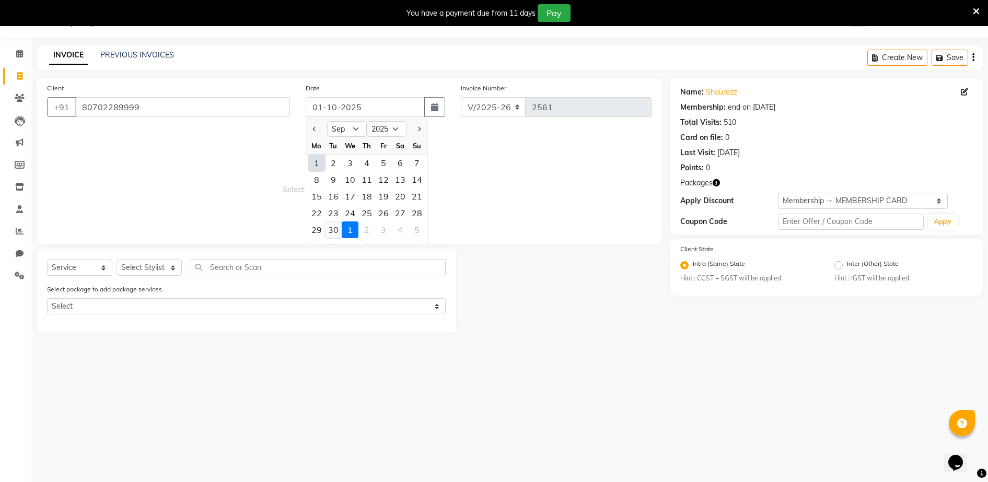
click at [337, 230] on div "30" at bounding box center [333, 230] width 17 height 17
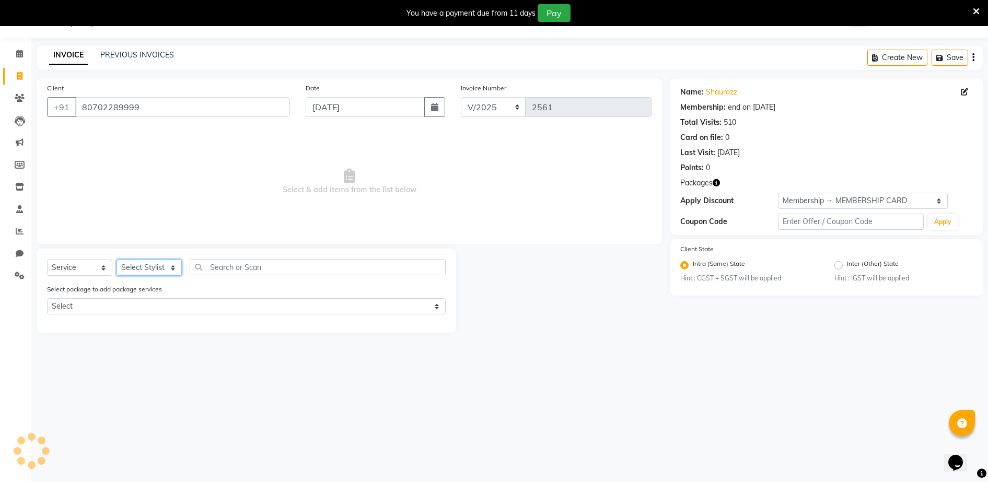
click at [150, 267] on select "Select Stylist ADITYA [PERSON_NAME] [PERSON_NAME] [PERSON_NAME] Salon Samseer s…" at bounding box center [149, 268] width 65 height 16
click at [117, 260] on select "Select Stylist ADITYA [PERSON_NAME] [PERSON_NAME] [PERSON_NAME] Salon Samseer s…" at bounding box center [149, 268] width 65 height 16
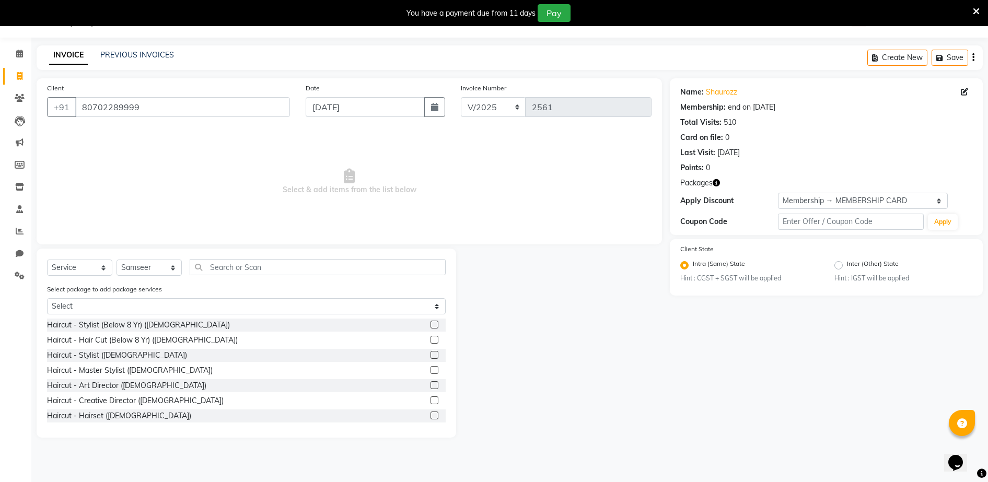
drag, startPoint x: 250, startPoint y: 279, endPoint x: 253, endPoint y: 271, distance: 7.8
click at [252, 273] on div "Select Service Product Membership Package Voucher Prepaid Gift Card Select Styl…" at bounding box center [246, 271] width 399 height 25
click at [255, 267] on input "text" at bounding box center [318, 267] width 256 height 16
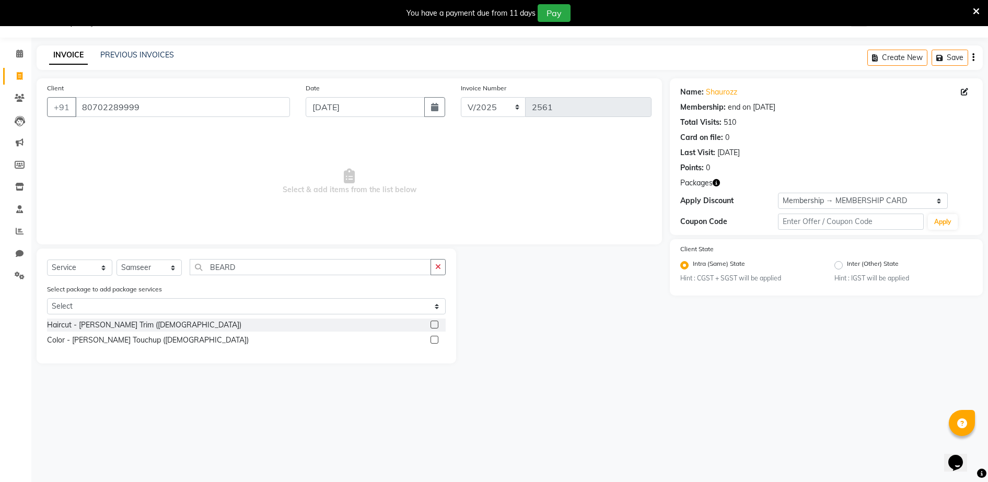
click at [435, 324] on label at bounding box center [435, 325] width 8 height 8
click at [435, 324] on input "checkbox" at bounding box center [434, 325] width 7 height 7
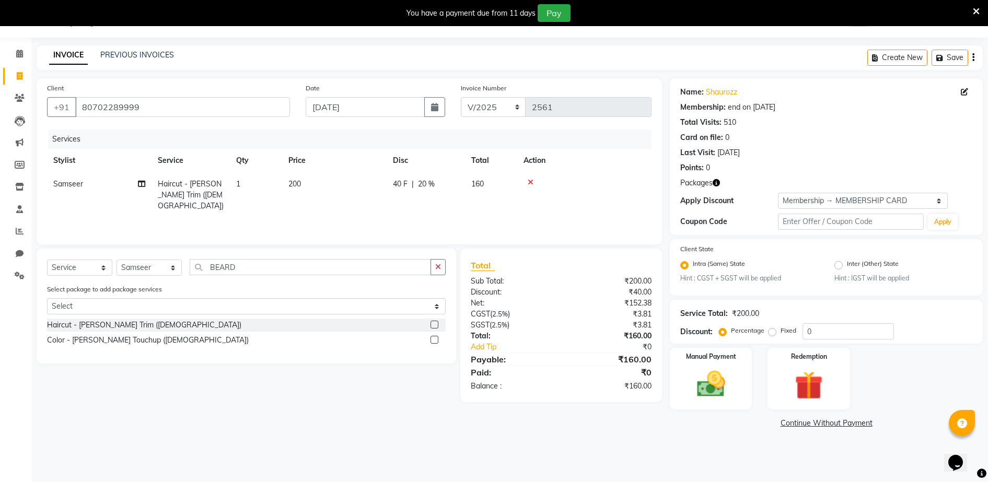
click at [300, 171] on th "Price" at bounding box center [334, 161] width 105 height 24
drag, startPoint x: 826, startPoint y: 202, endPoint x: 826, endPoint y: 210, distance: 8.4
click at [826, 205] on select "Select Membership → MEMBERSHIP CARD" at bounding box center [863, 201] width 170 height 16
click at [778, 193] on select "Select Membership → MEMBERSHIP CARD" at bounding box center [863, 201] width 170 height 16
click at [732, 368] on img at bounding box center [711, 385] width 48 height 34
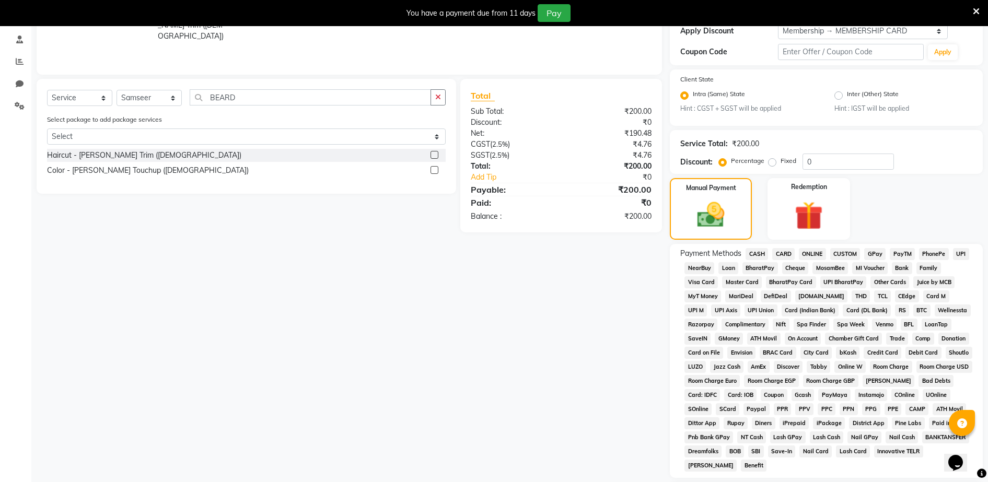
scroll to position [269, 0]
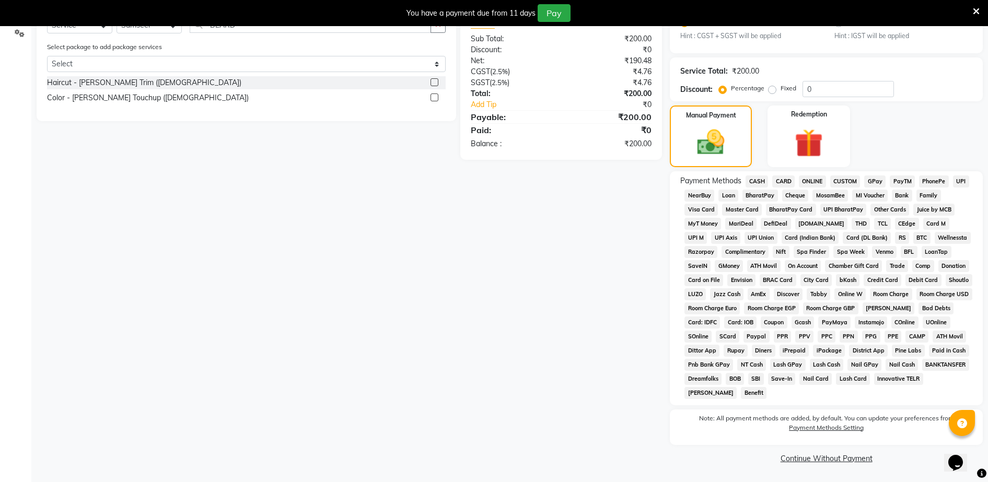
click at [761, 181] on span "CASH" at bounding box center [757, 182] width 22 height 12
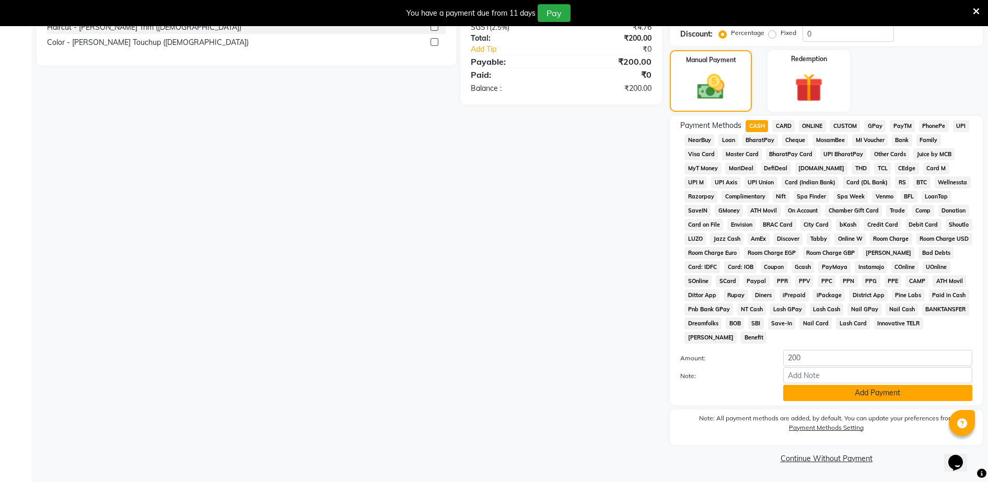
click at [847, 401] on button "Add Payment" at bounding box center [878, 393] width 189 height 16
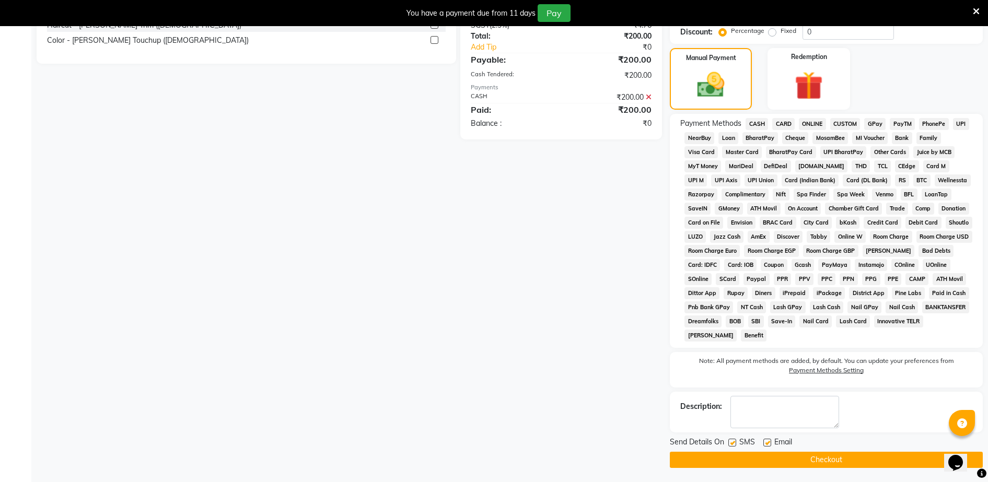
scroll to position [328, 0]
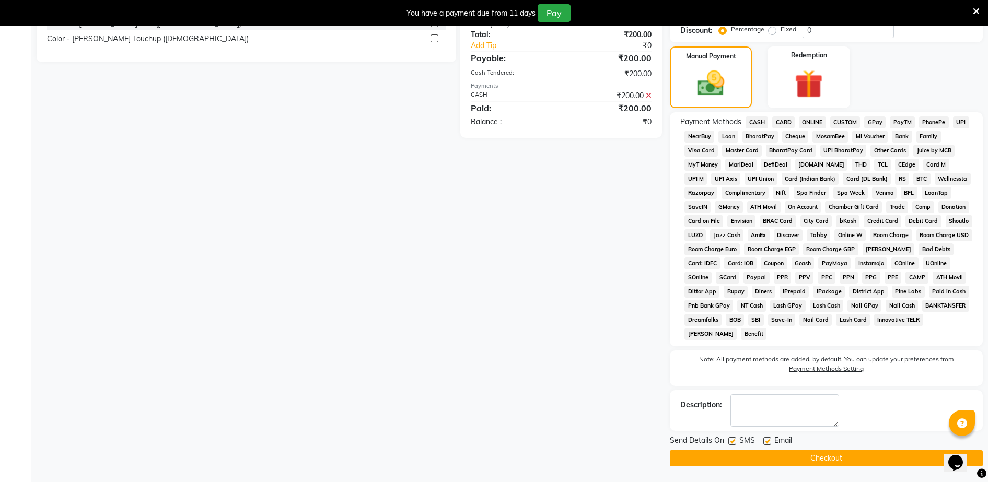
click at [851, 453] on button "Checkout" at bounding box center [826, 459] width 313 height 16
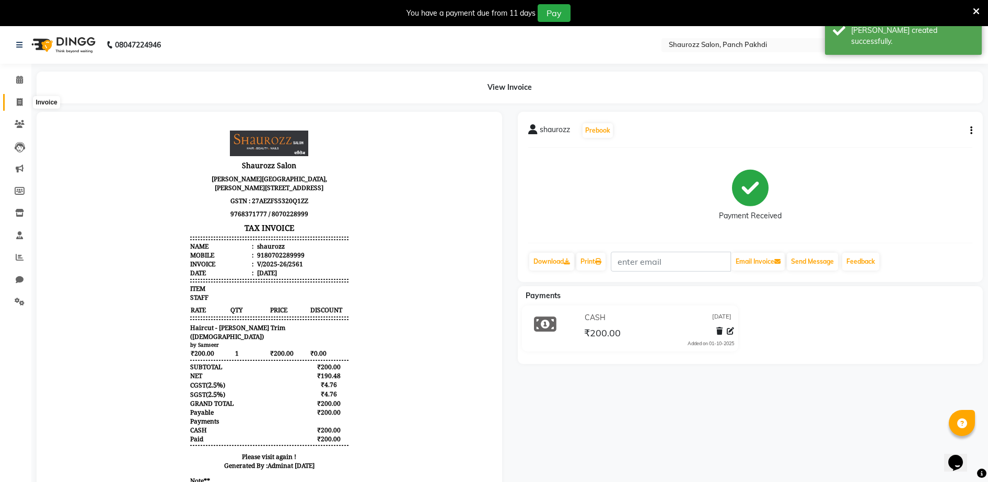
click at [17, 98] on icon at bounding box center [20, 102] width 6 height 8
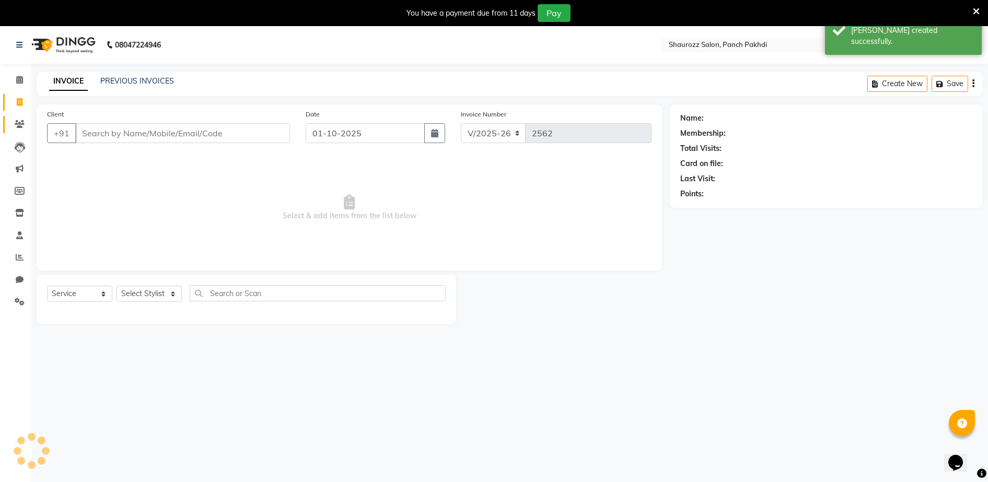
scroll to position [26, 0]
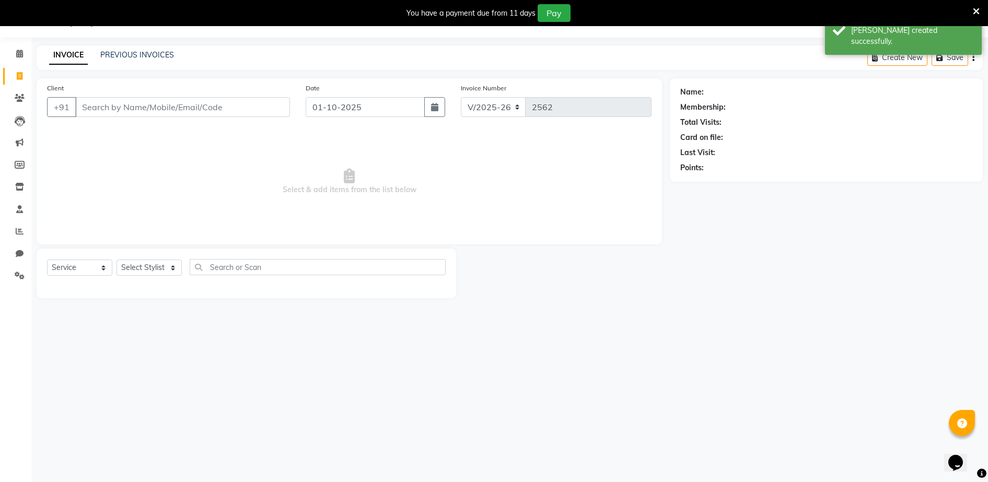
click at [143, 103] on input "Client" at bounding box center [182, 107] width 215 height 20
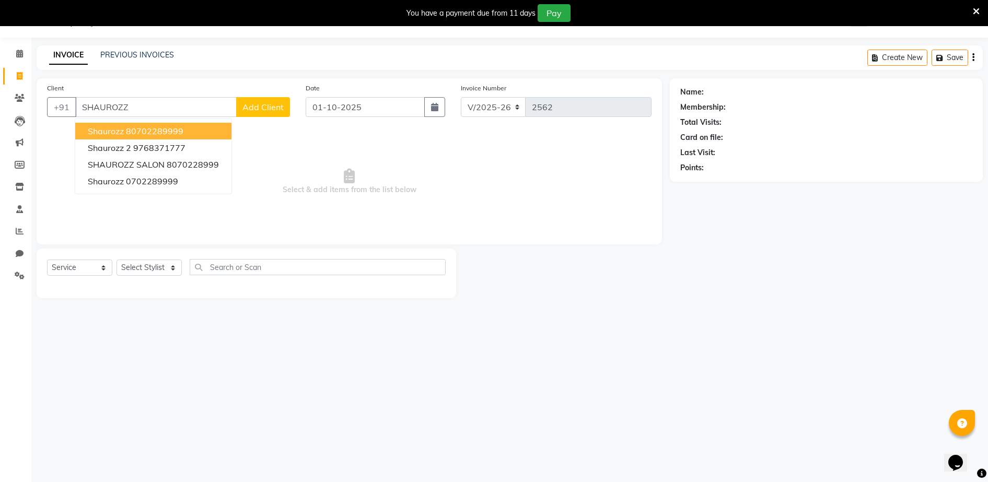
click at [102, 133] on span "shaurozz" at bounding box center [106, 131] width 36 height 10
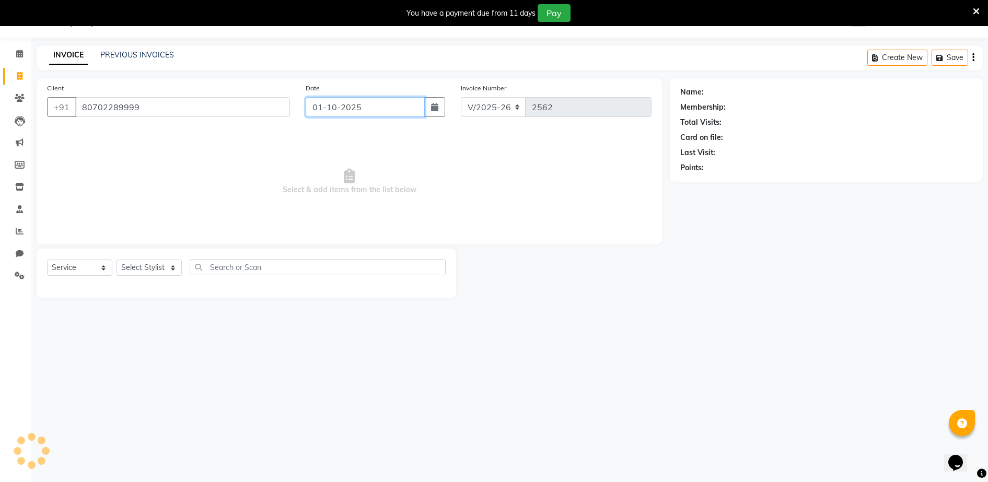
click at [359, 108] on input "01-10-2025" at bounding box center [365, 107] width 119 height 20
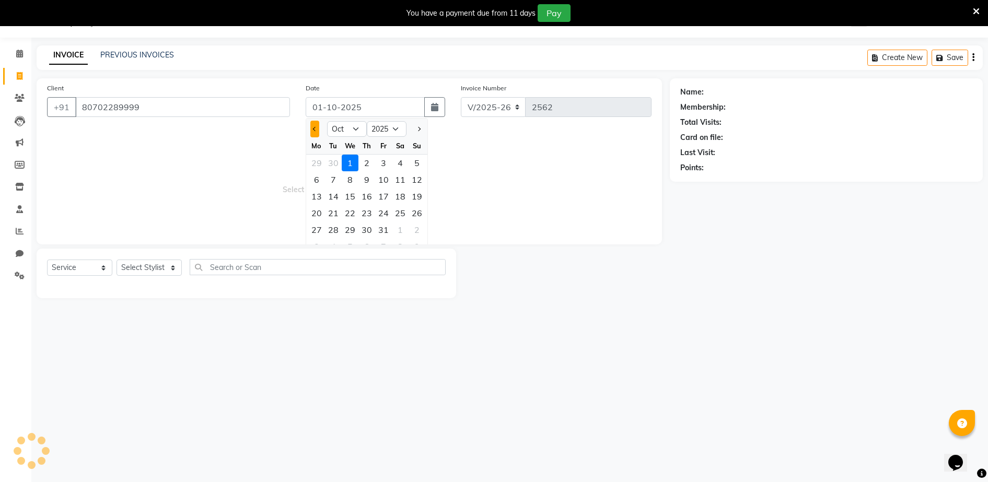
click at [316, 130] on span "Previous month" at bounding box center [315, 129] width 4 height 4
click at [332, 229] on div "30" at bounding box center [333, 230] width 17 height 17
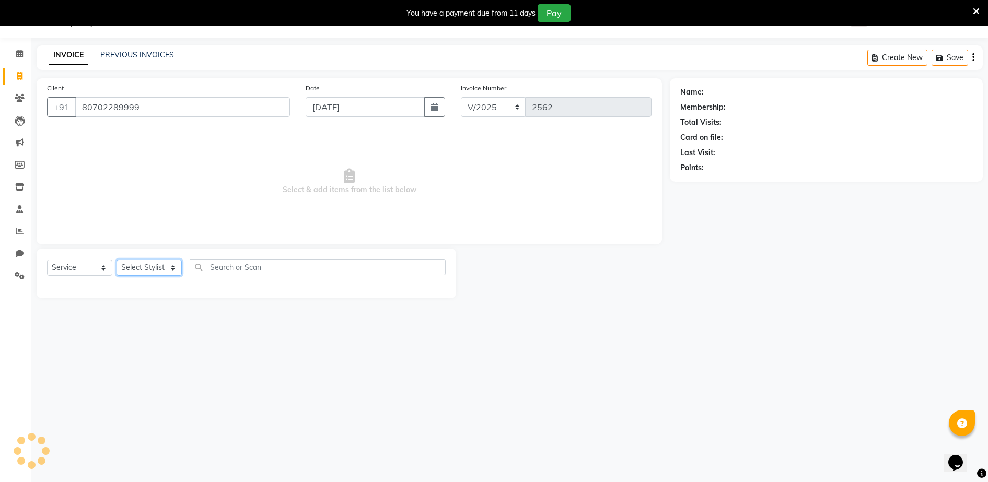
click at [160, 269] on select "Select Stylist ADITYA [PERSON_NAME] [PERSON_NAME] [PERSON_NAME] Salon Samseer s…" at bounding box center [149, 268] width 65 height 16
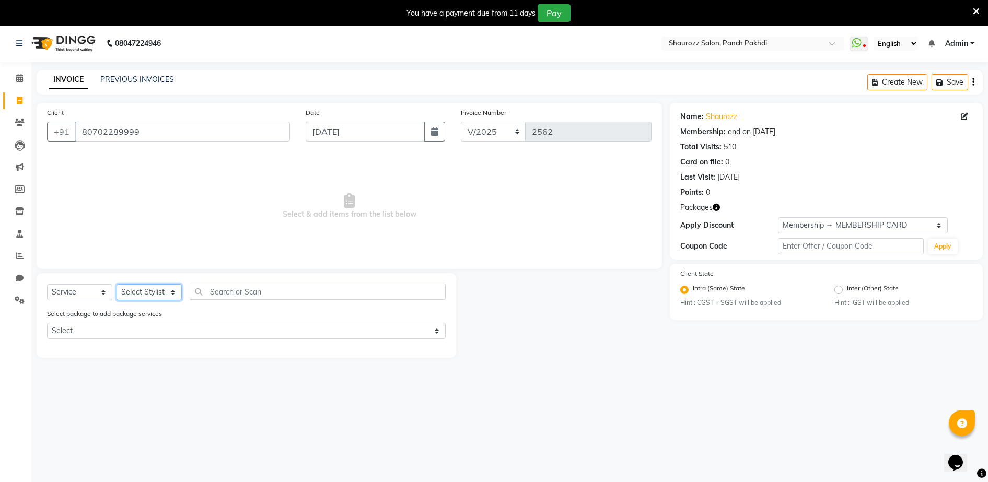
scroll to position [0, 0]
click at [134, 296] on select "Select Stylist ADITYA [PERSON_NAME] [PERSON_NAME] [PERSON_NAME] Salon Samseer s…" at bounding box center [149, 294] width 65 height 16
click at [117, 286] on select "Select Stylist ADITYA [PERSON_NAME] [PERSON_NAME] [PERSON_NAME] Salon Samseer s…" at bounding box center [149, 294] width 65 height 16
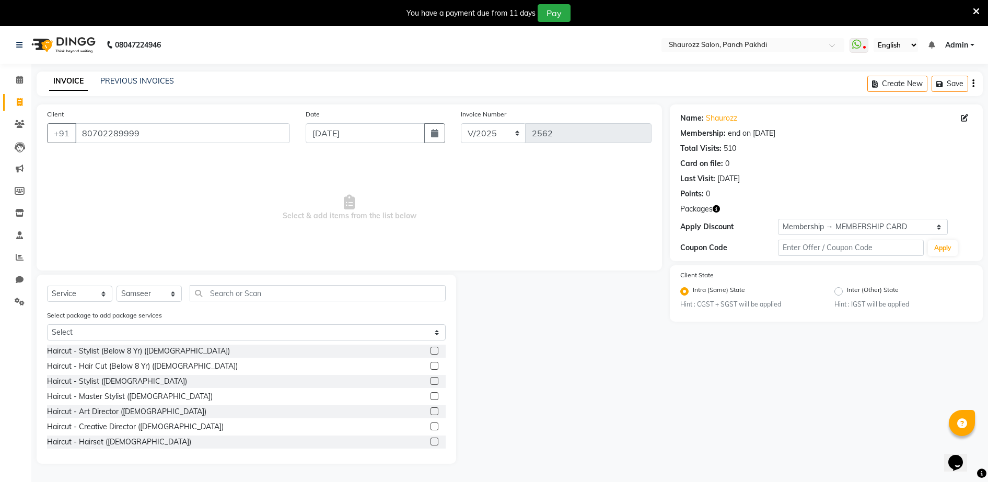
click at [243, 284] on div "Select Service Product Membership Package Voucher Prepaid Gift Card Select Styl…" at bounding box center [247, 369] width 420 height 189
drag, startPoint x: 248, startPoint y: 304, endPoint x: 253, endPoint y: 290, distance: 14.6
click at [248, 302] on div "Select Service Product Membership Package Voucher Prepaid Gift Card Select Styl…" at bounding box center [246, 297] width 399 height 25
click at [254, 290] on input "text" at bounding box center [318, 293] width 256 height 16
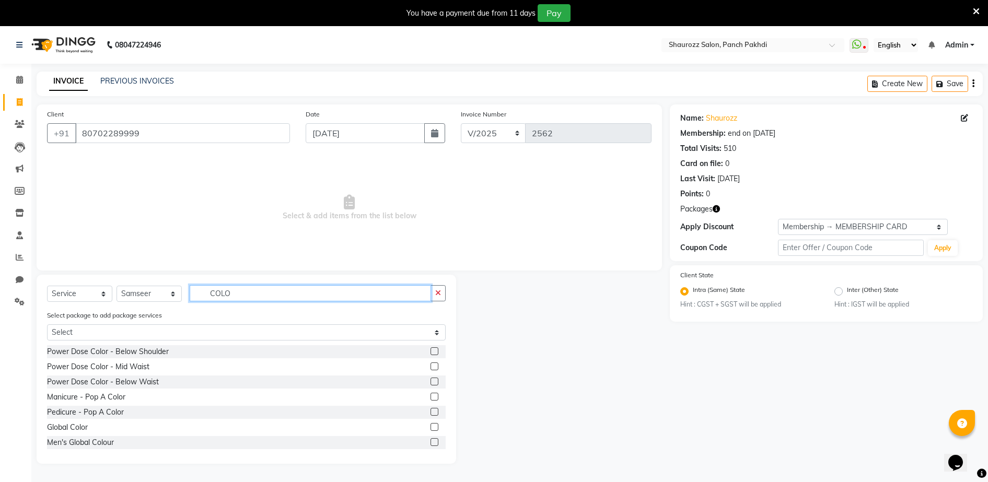
scroll to position [487, 0]
click at [431, 440] on label at bounding box center [435, 440] width 8 height 8
click at [431, 440] on input "checkbox" at bounding box center [434, 440] width 7 height 7
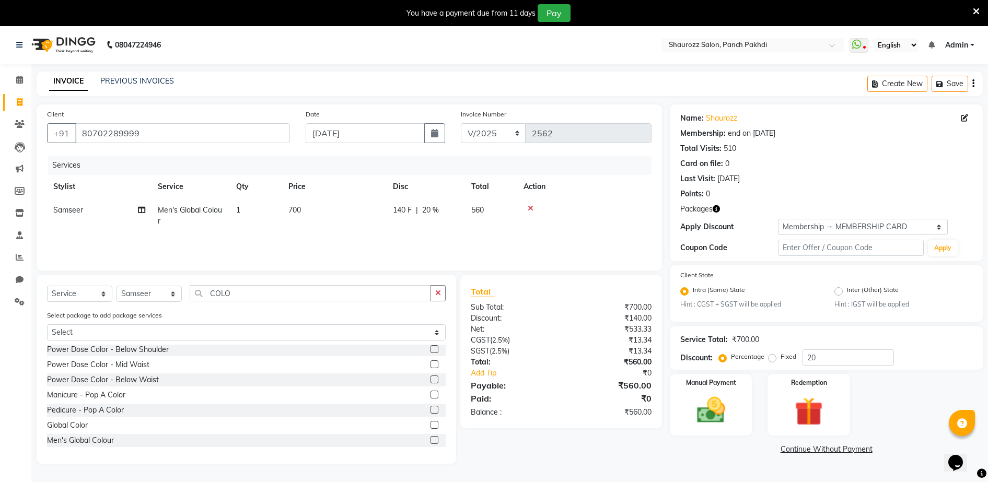
drag, startPoint x: 324, startPoint y: 206, endPoint x: 337, endPoint y: 206, distance: 12.5
click at [325, 206] on td "700" at bounding box center [334, 216] width 105 height 34
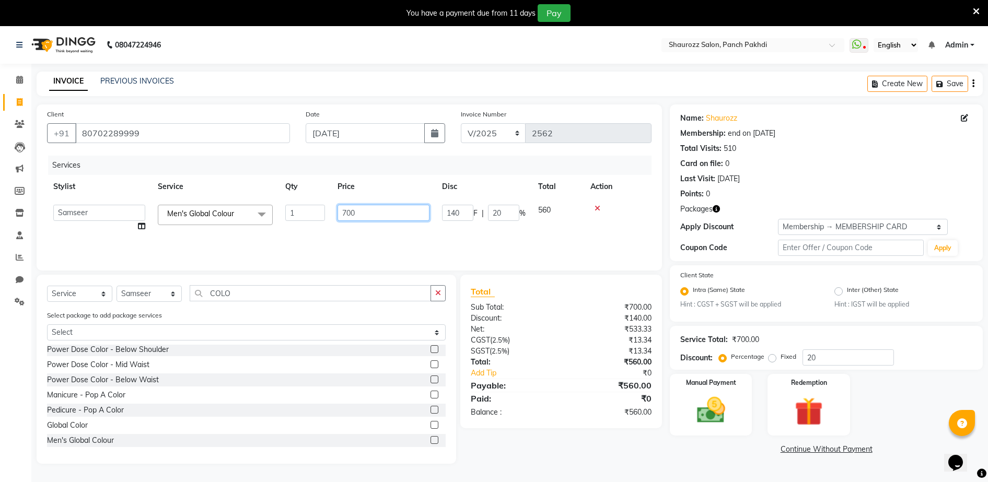
click at [382, 212] on input "700" at bounding box center [384, 213] width 92 height 16
click at [839, 220] on select "Select Membership → MEMBERSHIP CARD" at bounding box center [863, 227] width 170 height 16
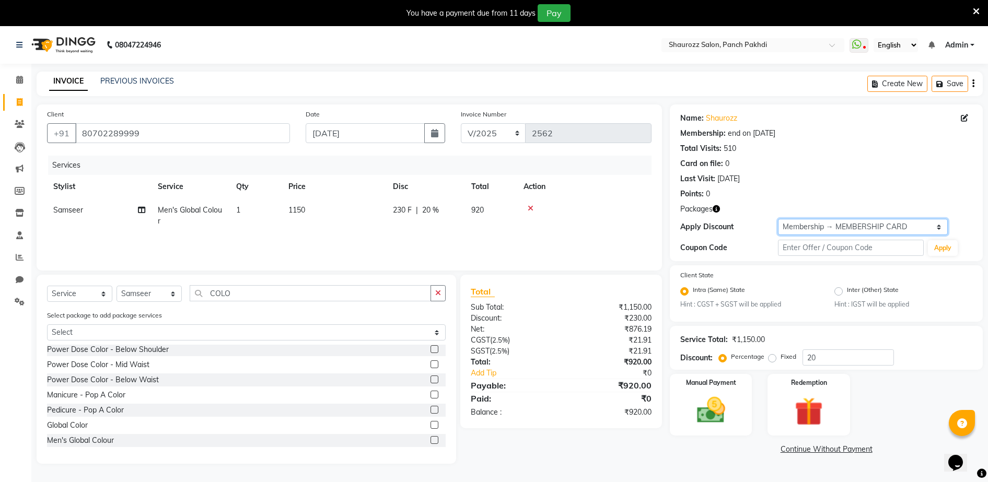
click at [778, 219] on select "Select Membership → MEMBERSHIP CARD" at bounding box center [863, 227] width 170 height 16
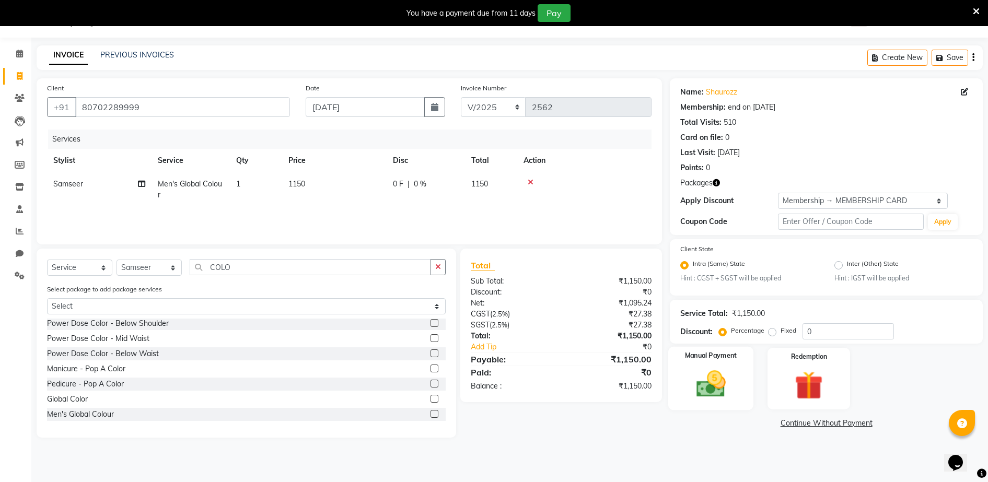
click at [705, 386] on img at bounding box center [711, 385] width 48 height 34
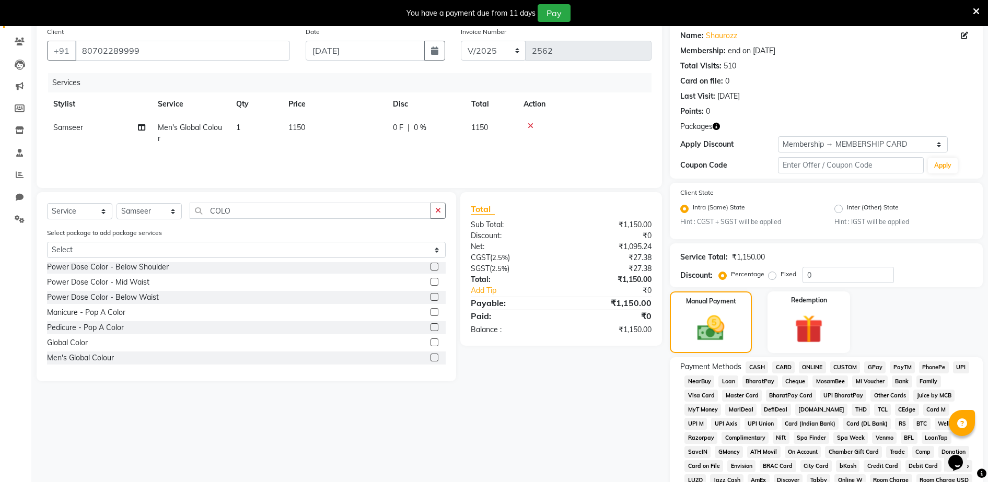
scroll to position [222, 0]
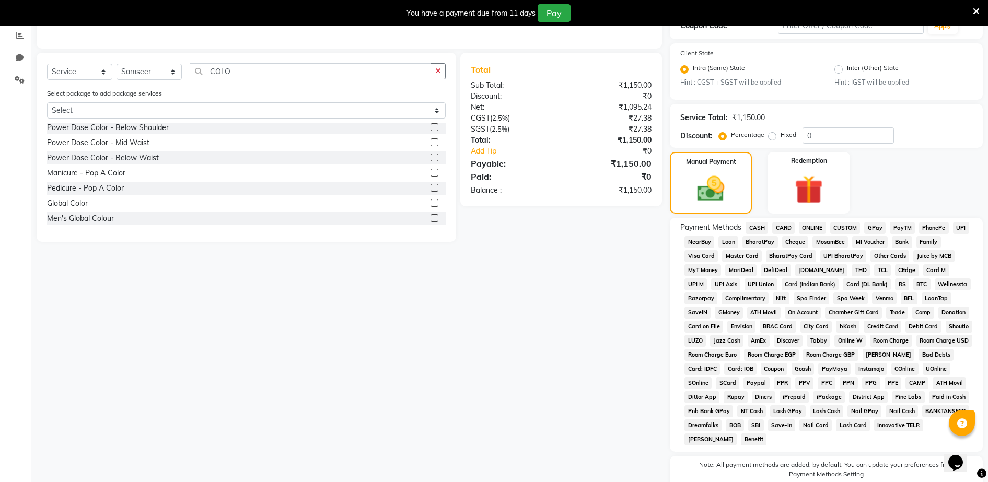
click at [882, 224] on span "GPay" at bounding box center [875, 228] width 21 height 12
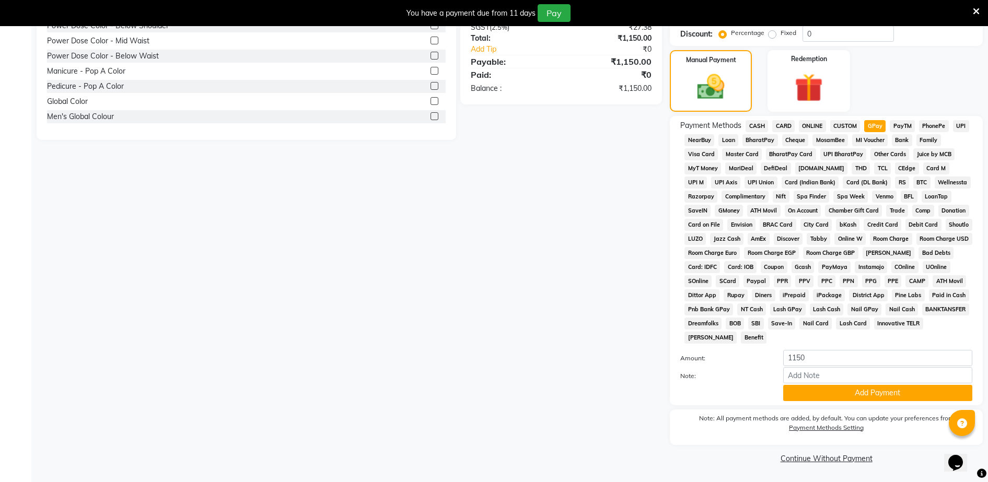
click at [822, 391] on button "Add Payment" at bounding box center [878, 393] width 189 height 16
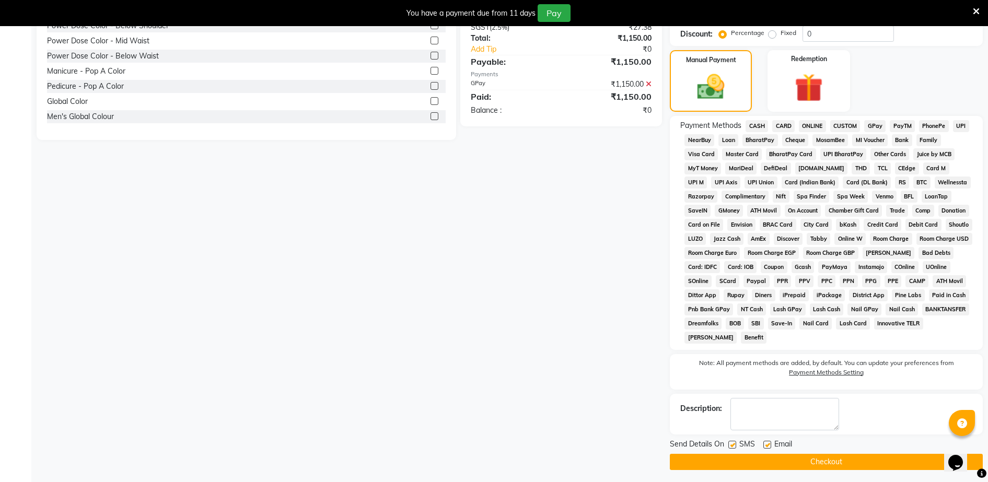
scroll to position [328, 0]
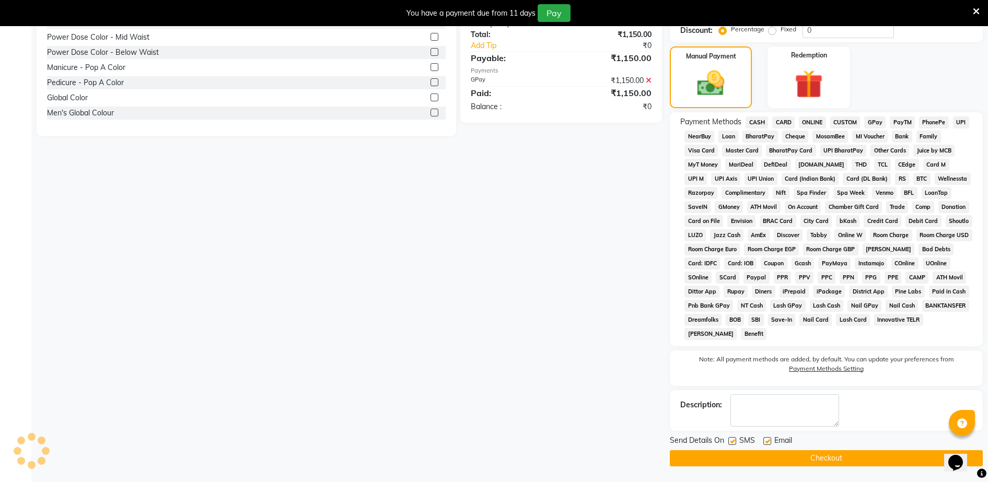
click at [826, 456] on button "Checkout" at bounding box center [826, 459] width 313 height 16
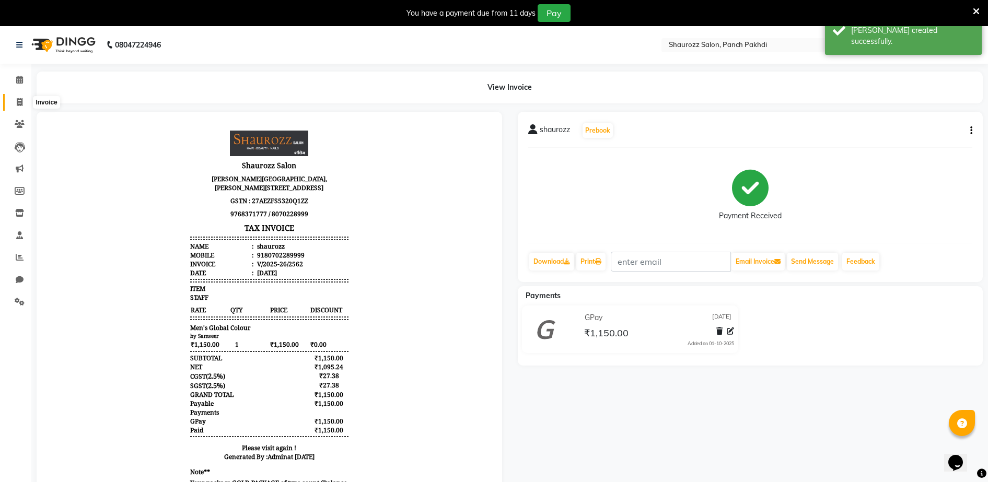
click at [25, 98] on span at bounding box center [19, 103] width 18 height 12
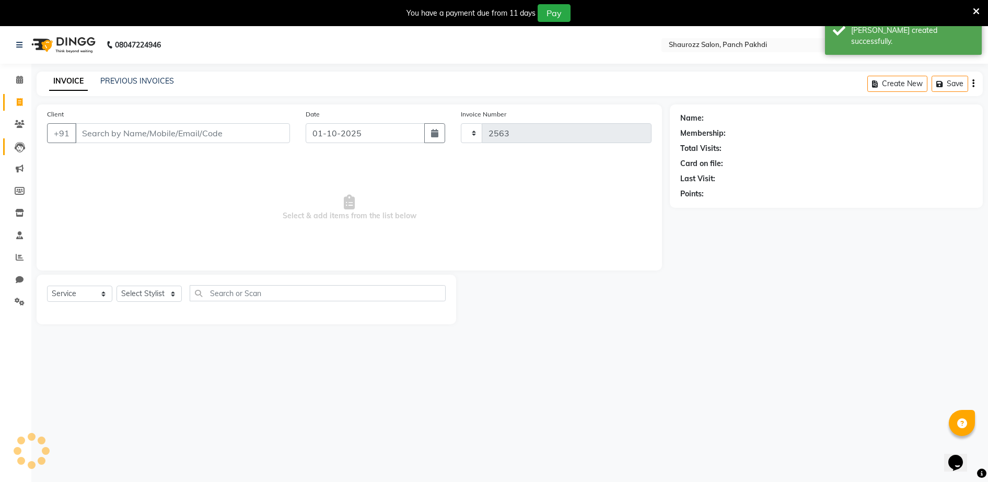
scroll to position [26, 0]
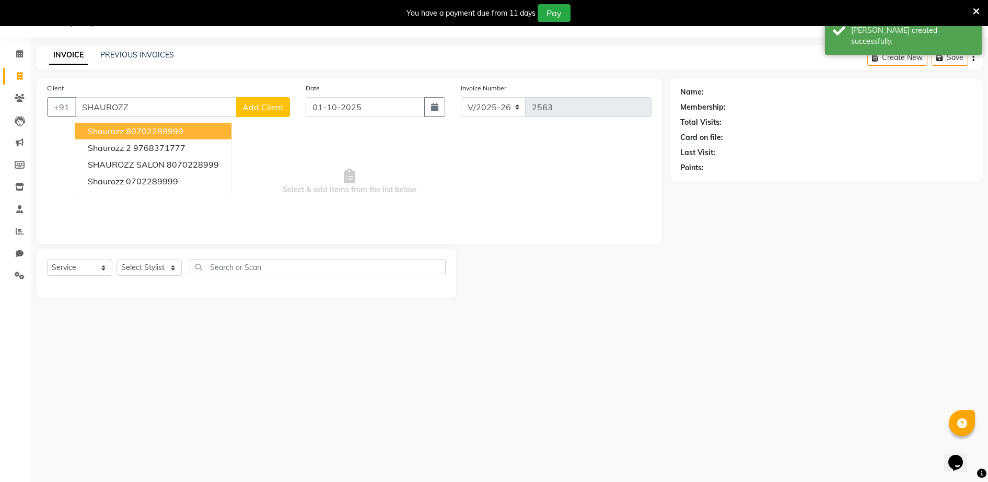
click at [167, 132] on ngb-highlight "80702289999" at bounding box center [154, 131] width 57 height 10
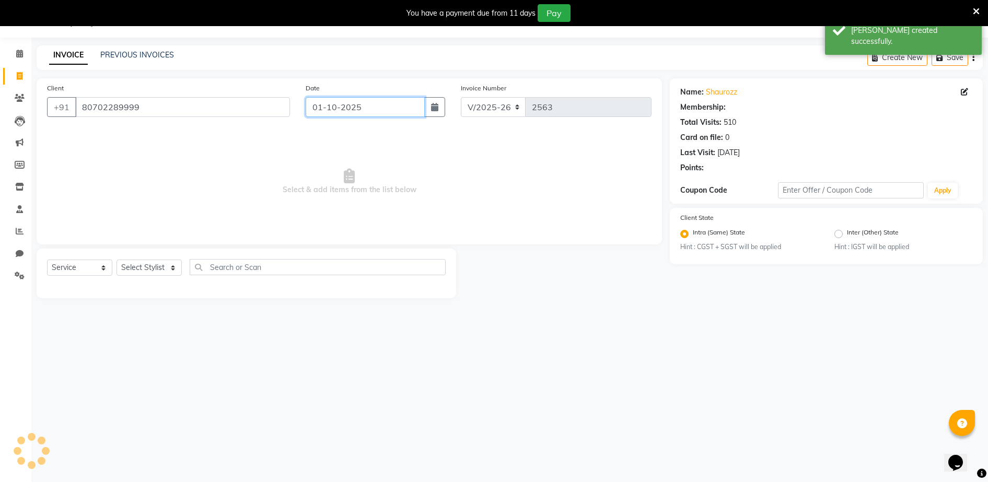
click at [366, 101] on input "01-10-2025" at bounding box center [365, 107] width 119 height 20
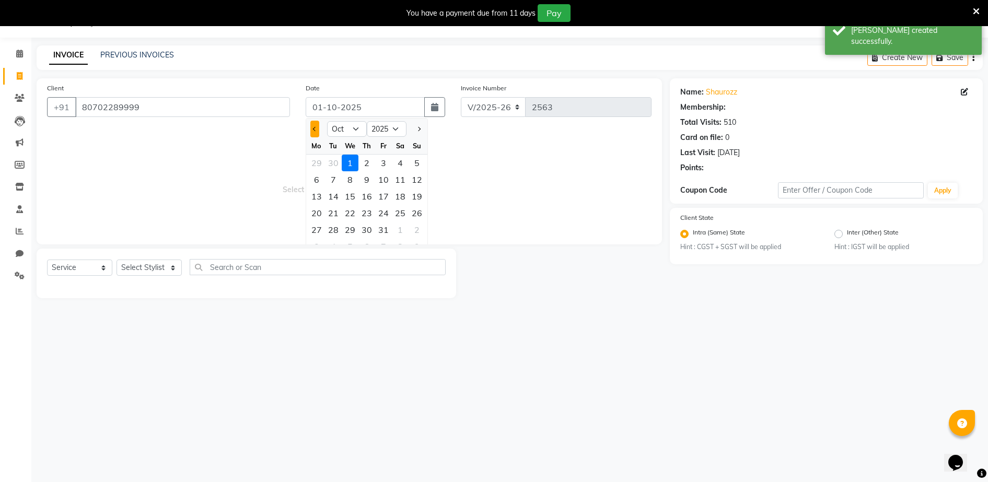
click at [312, 129] on button "Previous month" at bounding box center [314, 129] width 9 height 17
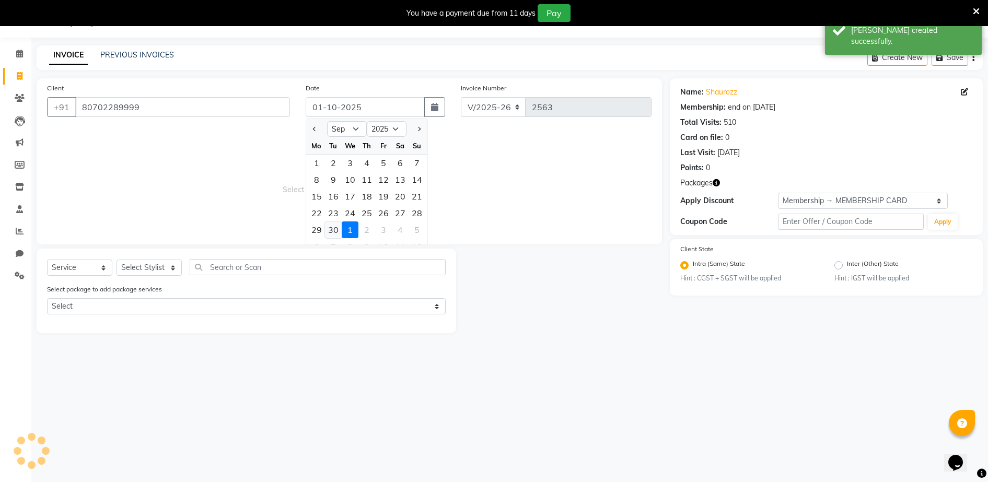
click at [333, 227] on div "30" at bounding box center [333, 230] width 17 height 17
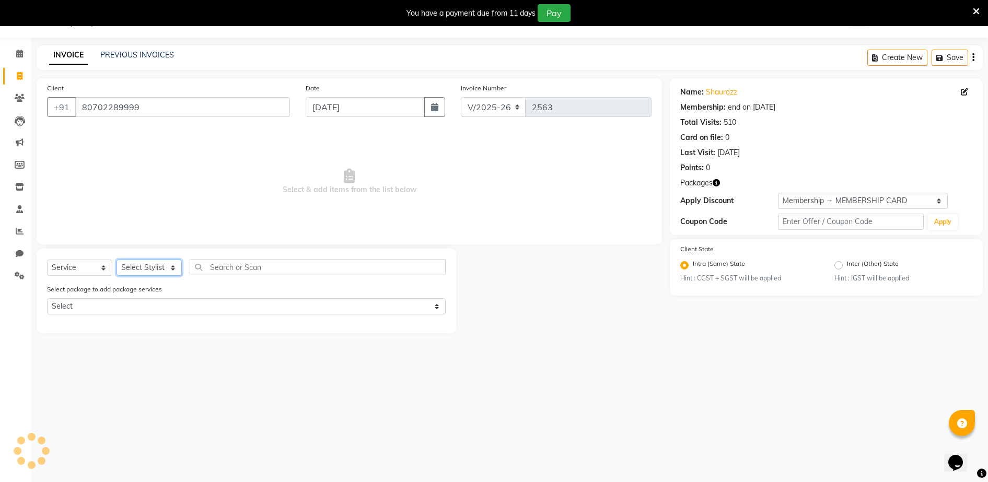
click at [146, 263] on select "Select Stylist ADITYA [PERSON_NAME] [PERSON_NAME] [PERSON_NAME] Salon Samseer s…" at bounding box center [149, 268] width 65 height 16
click at [117, 260] on select "Select Stylist ADITYA [PERSON_NAME] [PERSON_NAME] [PERSON_NAME] Salon Samseer s…" at bounding box center [149, 268] width 65 height 16
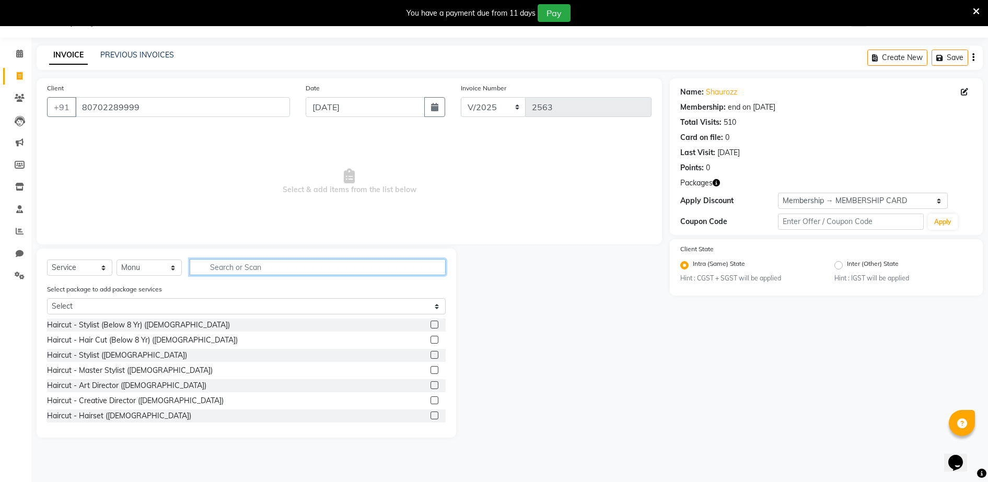
click at [248, 267] on input "text" at bounding box center [318, 267] width 256 height 16
click at [431, 354] on label at bounding box center [435, 355] width 8 height 8
click at [431, 354] on input "checkbox" at bounding box center [434, 355] width 7 height 7
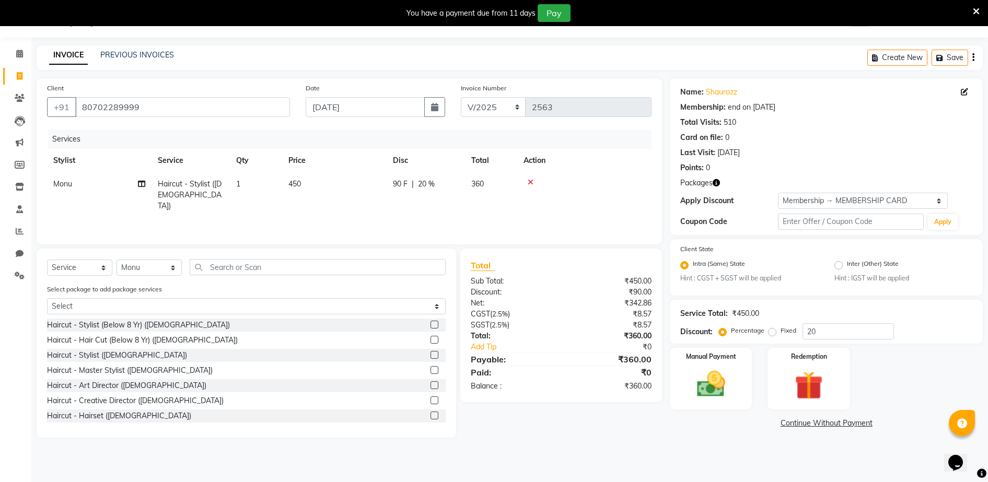
click at [312, 183] on td "450" at bounding box center [334, 194] width 105 height 45
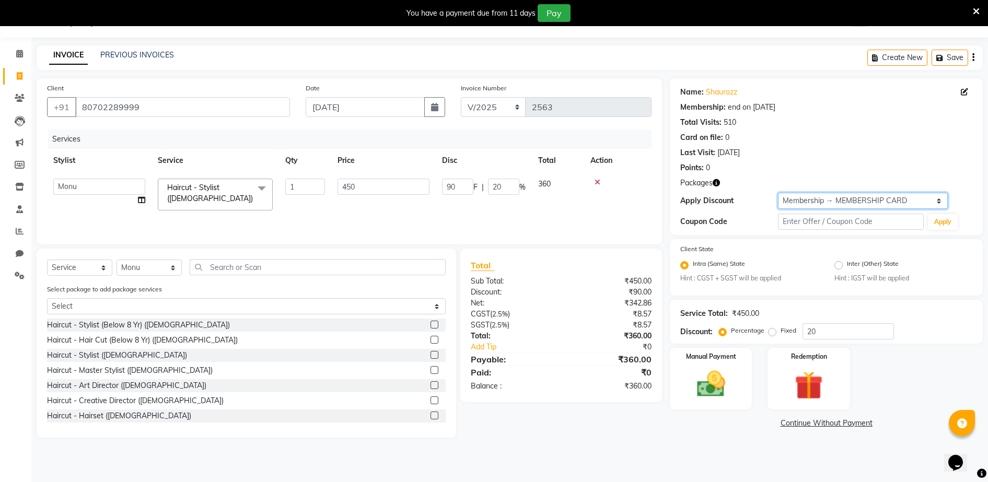
click at [813, 198] on select "Select Membership → MEMBERSHIP CARD" at bounding box center [863, 201] width 170 height 16
click at [778, 193] on select "Select Membership → MEMBERSHIP CARD" at bounding box center [863, 201] width 170 height 16
click at [715, 391] on img at bounding box center [711, 385] width 48 height 34
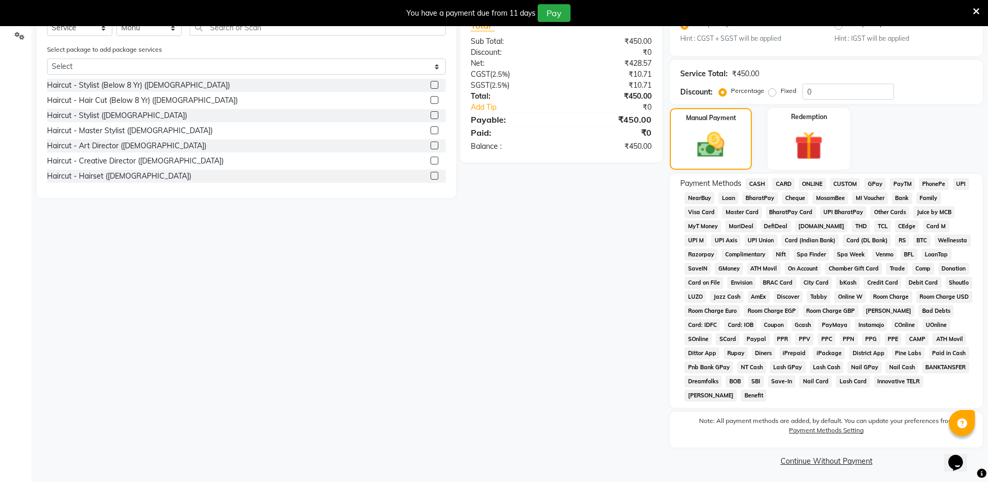
scroll to position [269, 0]
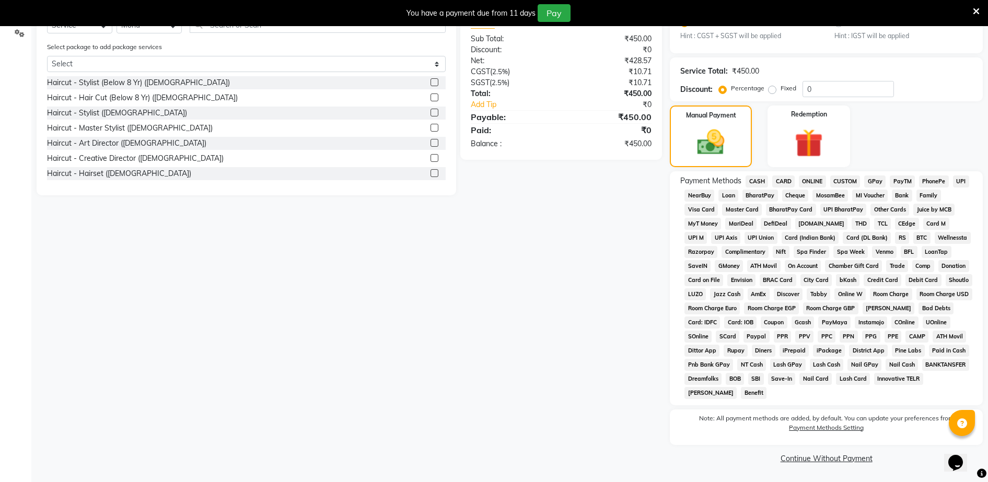
click at [759, 181] on span "CASH" at bounding box center [757, 182] width 22 height 12
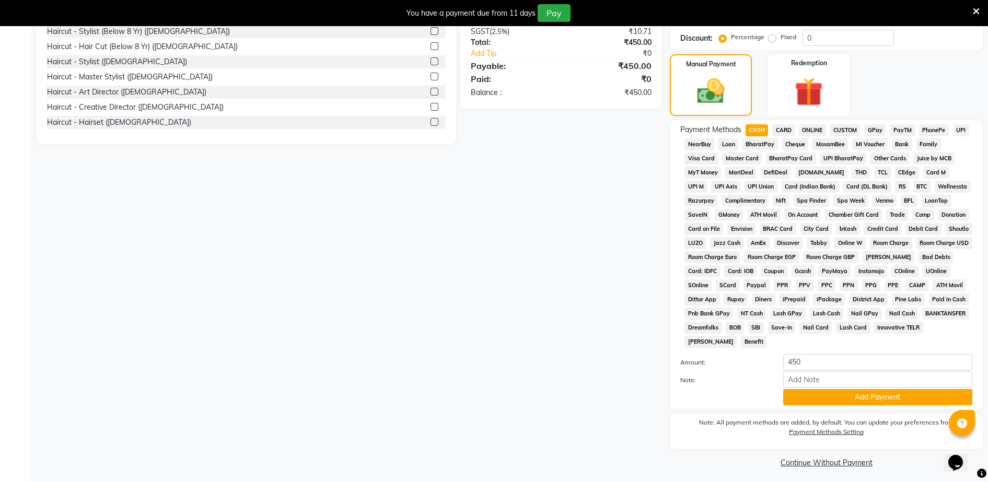
scroll to position [324, 0]
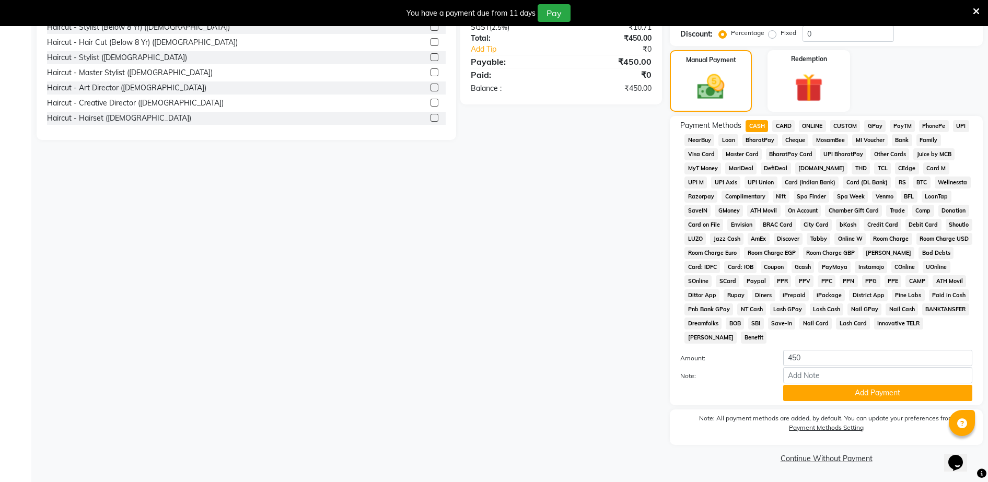
click at [870, 384] on div "Note:" at bounding box center [827, 376] width 308 height 18
click at [856, 383] on input "Note:" at bounding box center [878, 375] width 189 height 16
click at [858, 397] on button "Add Payment" at bounding box center [878, 393] width 189 height 16
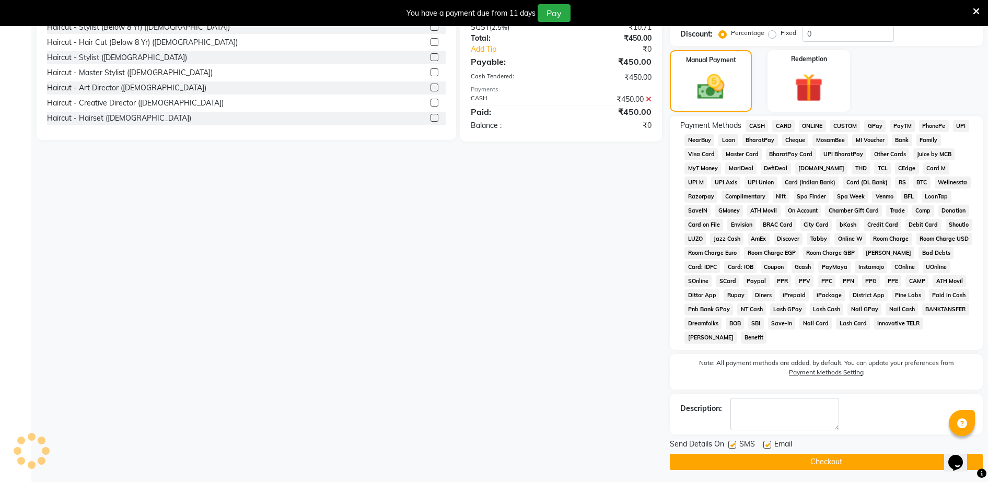
scroll to position [328, 0]
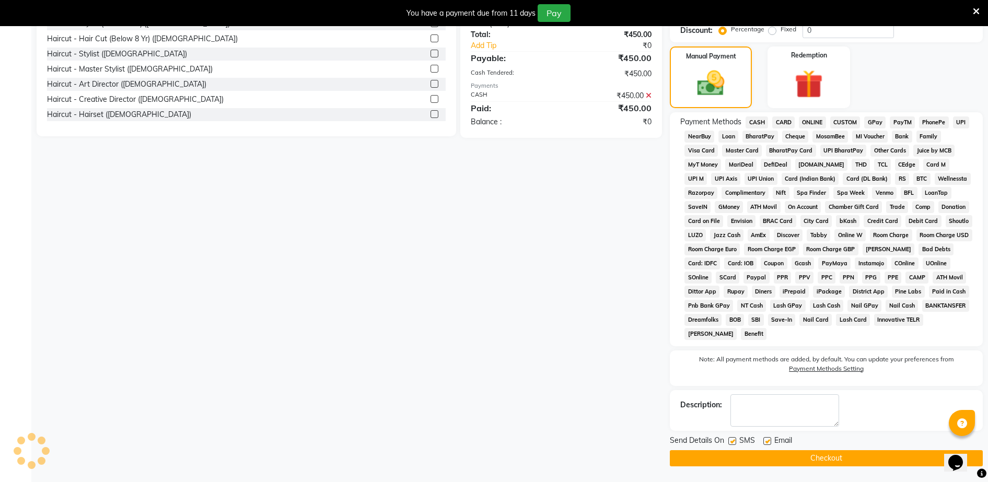
click at [837, 460] on button "Checkout" at bounding box center [826, 459] width 313 height 16
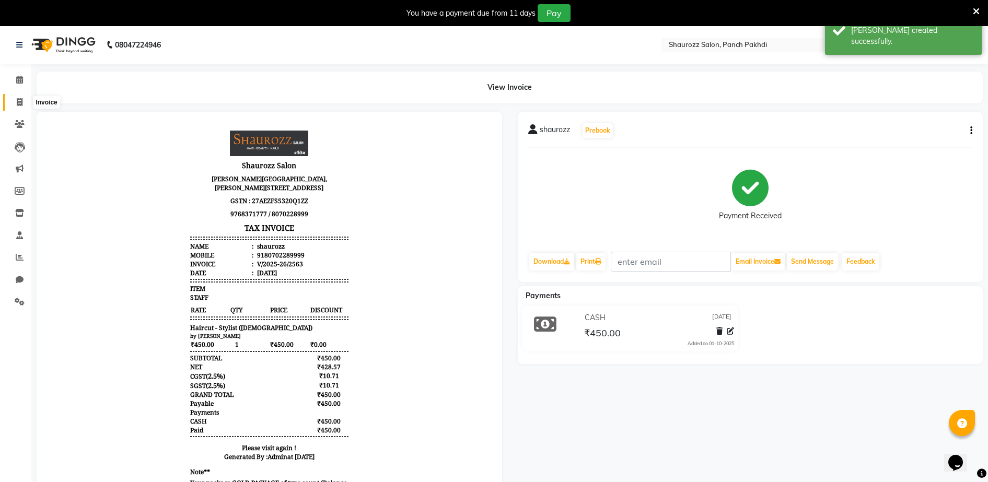
click at [26, 104] on span at bounding box center [19, 103] width 18 height 12
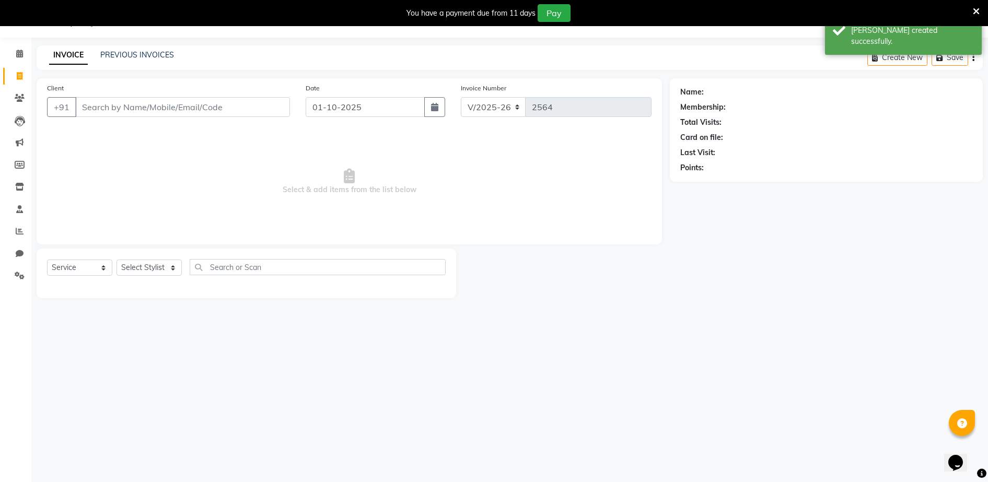
click at [179, 112] on input "Client" at bounding box center [182, 107] width 215 height 20
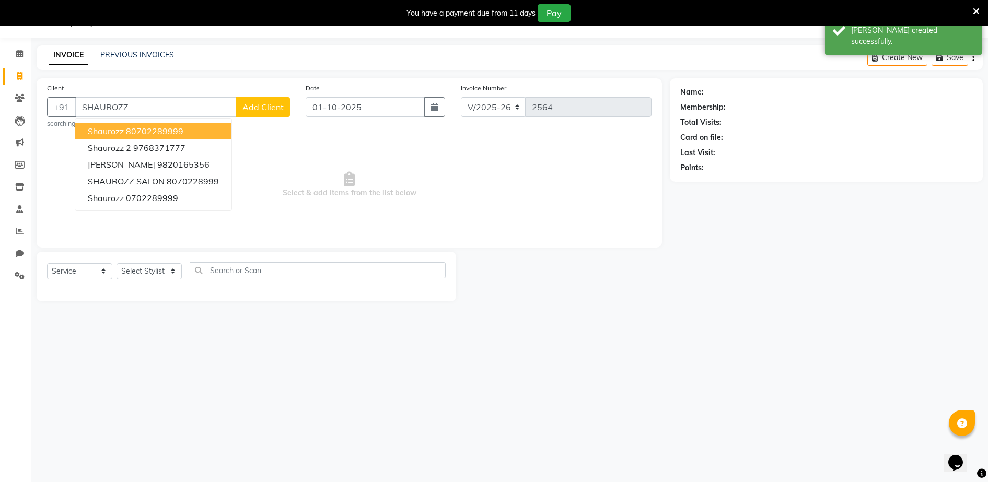
click at [161, 134] on ngb-highlight "80702289999" at bounding box center [154, 131] width 57 height 10
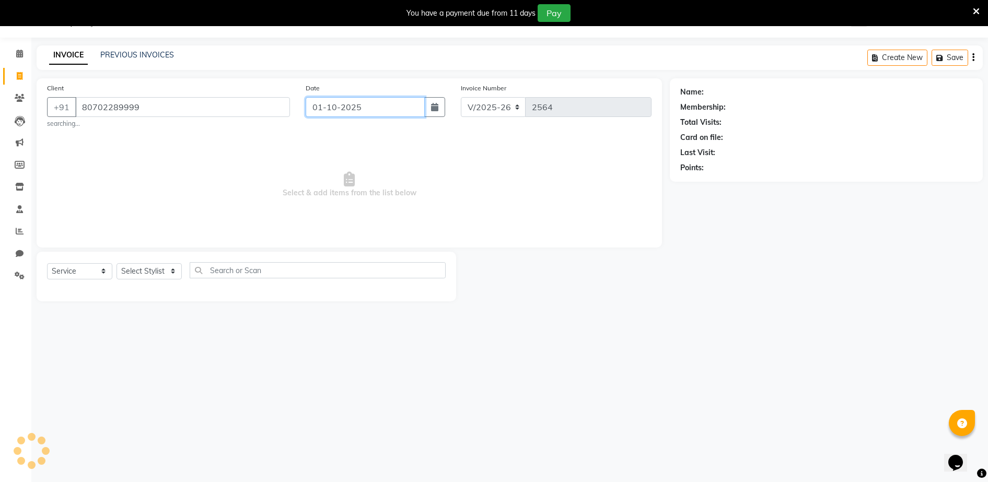
click at [359, 112] on input "01-10-2025" at bounding box center [365, 107] width 119 height 20
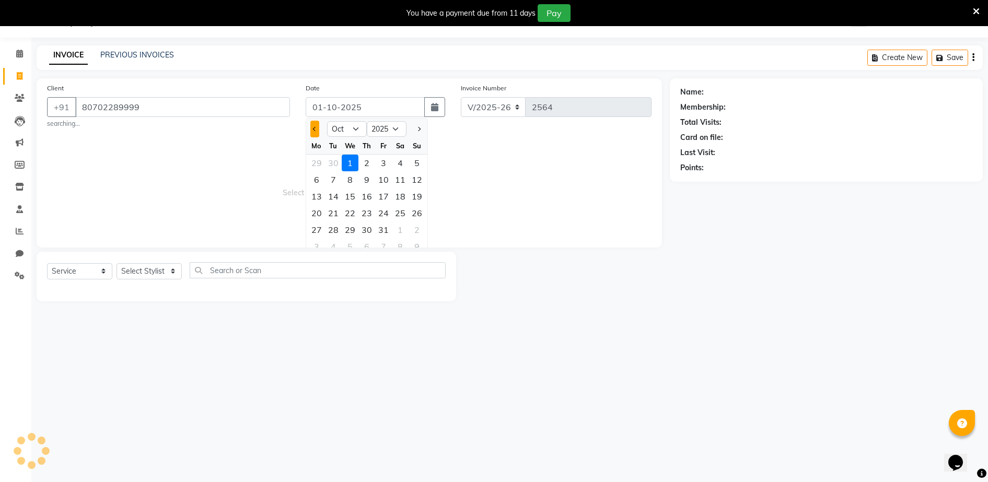
click at [317, 129] on span "Previous month" at bounding box center [315, 129] width 4 height 4
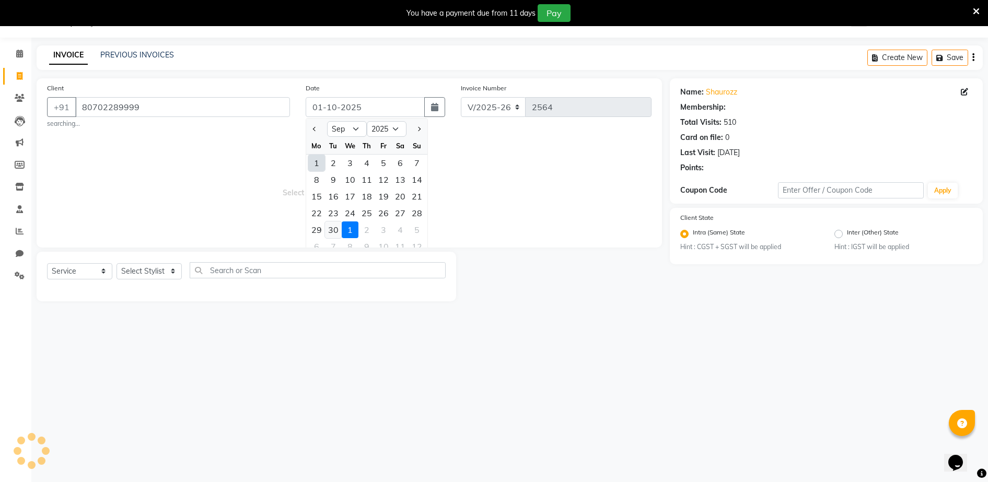
click at [333, 225] on div "30" at bounding box center [333, 230] width 17 height 17
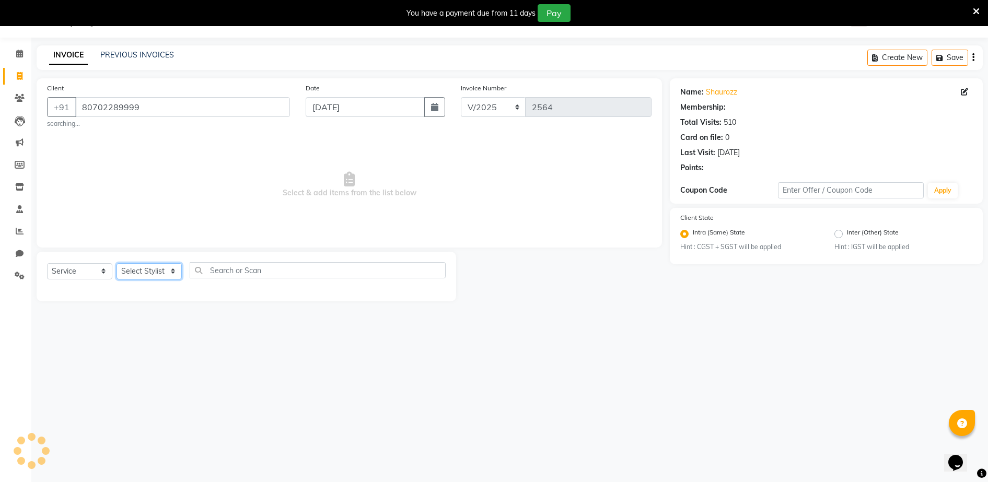
click at [145, 271] on select "Select Stylist ADITYA [PERSON_NAME] [PERSON_NAME] [PERSON_NAME] Salon Samseer s…" at bounding box center [149, 271] width 65 height 16
click at [117, 263] on select "Select Stylist ADITYA [PERSON_NAME] [PERSON_NAME] [PERSON_NAME] Salon Samseer s…" at bounding box center [149, 271] width 65 height 16
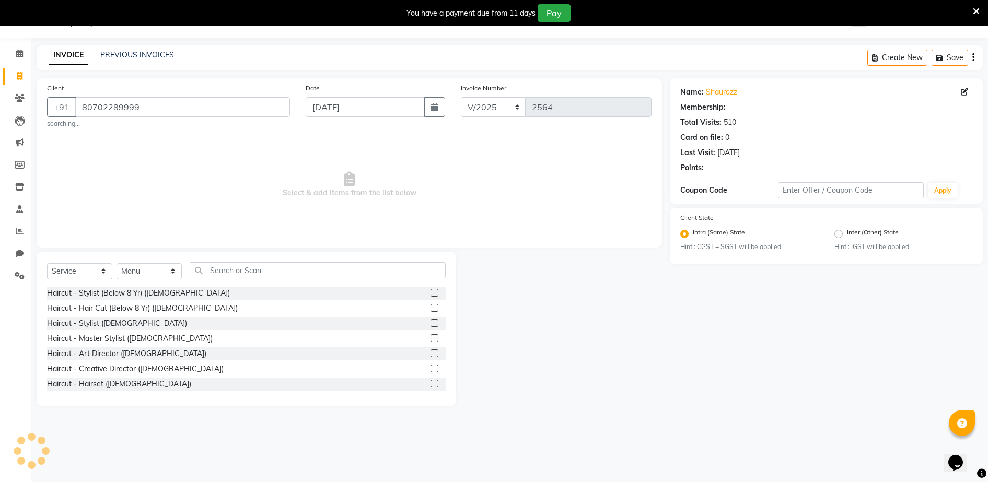
drag, startPoint x: 235, startPoint y: 251, endPoint x: 237, endPoint y: 265, distance: 13.8
click at [237, 265] on div "Select Service Product Membership Package Voucher Prepaid Gift Card Select Styl…" at bounding box center [247, 329] width 420 height 154
click at [237, 266] on input "text" at bounding box center [318, 270] width 256 height 16
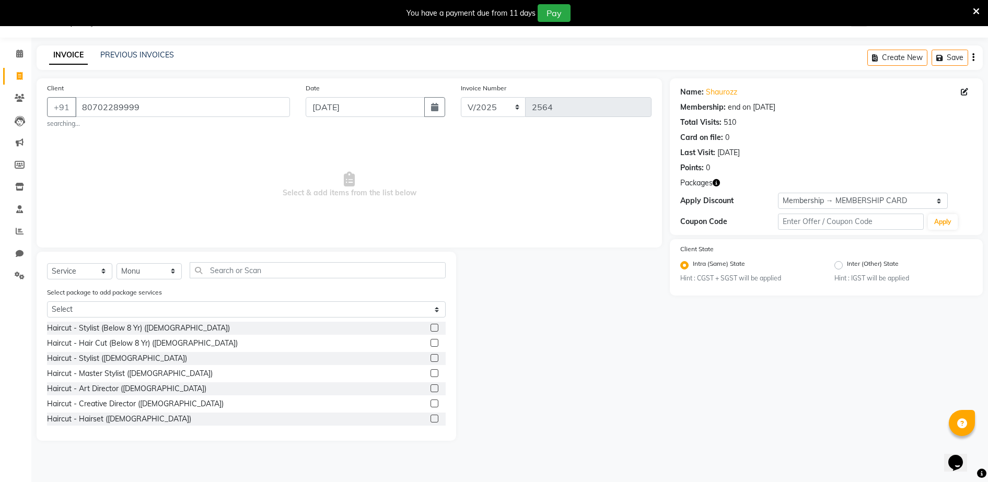
click at [431, 357] on label at bounding box center [435, 358] width 8 height 8
click at [431, 357] on input "checkbox" at bounding box center [434, 358] width 7 height 7
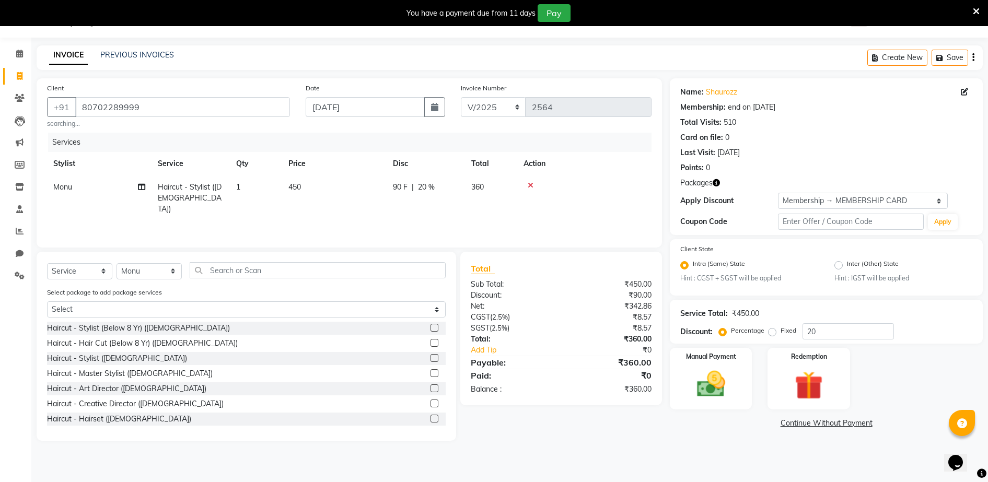
click at [310, 200] on td "450" at bounding box center [334, 198] width 105 height 45
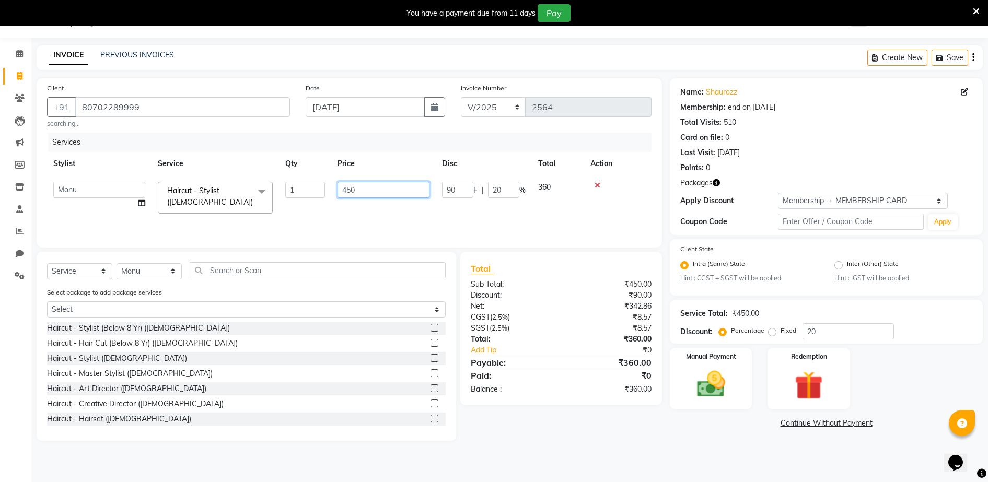
click at [355, 190] on input "450" at bounding box center [384, 190] width 92 height 16
drag, startPoint x: 810, startPoint y: 191, endPoint x: 811, endPoint y: 203, distance: 12.1
click at [810, 197] on div "Name: Shaurozz Membership: end on [DATE] Total Visits: 510 Card on file: 0 Last…" at bounding box center [826, 156] width 313 height 157
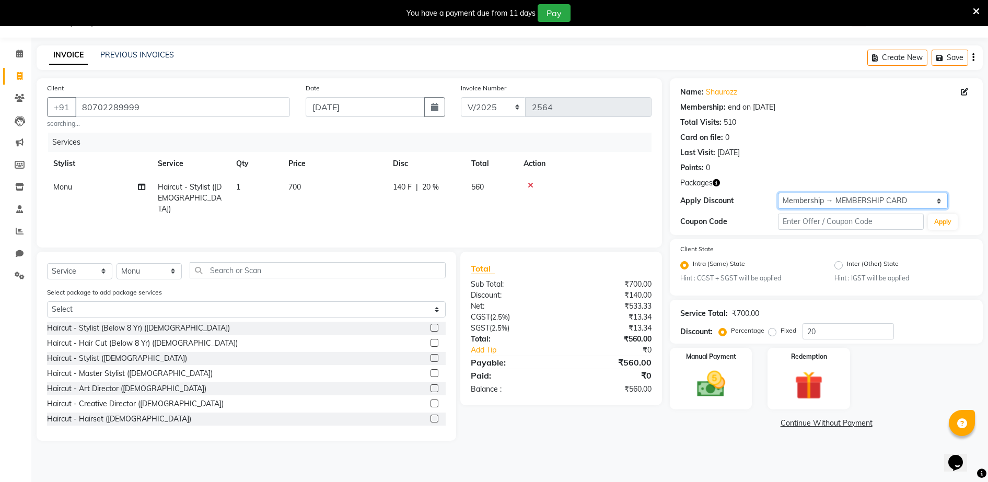
drag, startPoint x: 811, startPoint y: 203, endPoint x: 814, endPoint y: 211, distance: 7.8
click at [812, 204] on select "Select Membership → MEMBERSHIP CARD" at bounding box center [863, 201] width 170 height 16
click at [778, 193] on select "Select Membership → MEMBERSHIP CARD" at bounding box center [863, 201] width 170 height 16
click at [732, 376] on img at bounding box center [711, 385] width 48 height 34
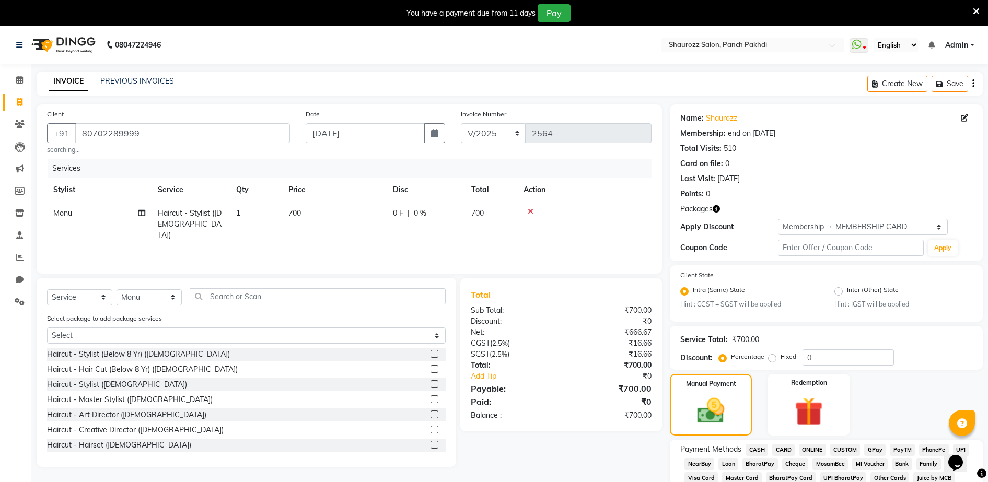
scroll to position [269, 0]
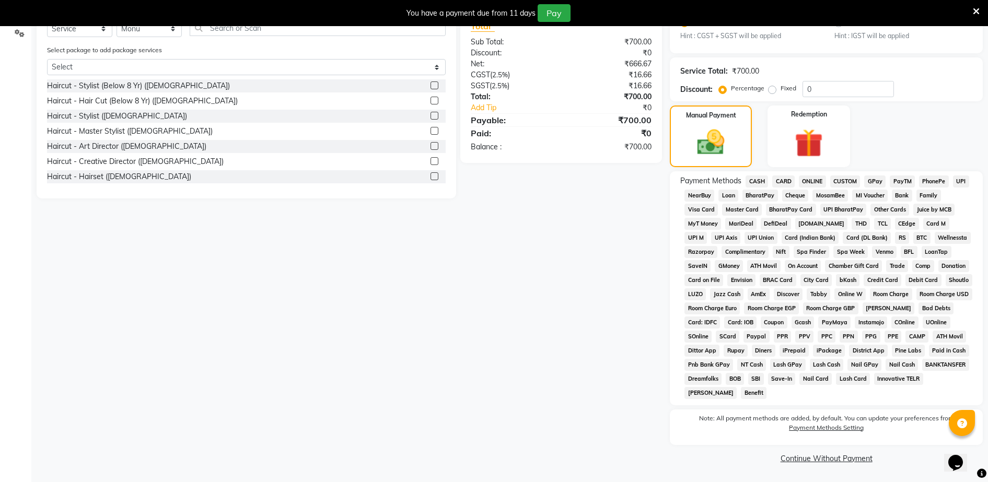
click at [870, 178] on span "GPay" at bounding box center [875, 182] width 21 height 12
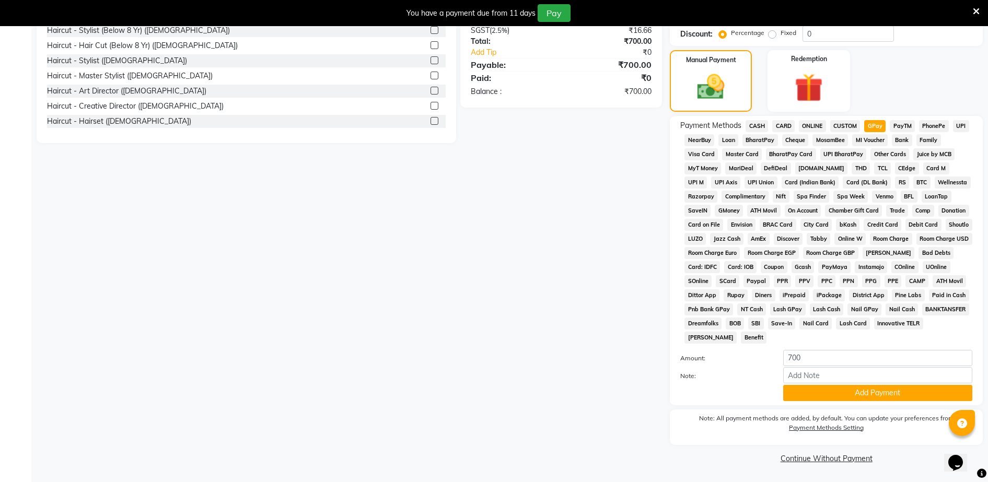
click at [847, 390] on button "Add Payment" at bounding box center [878, 393] width 189 height 16
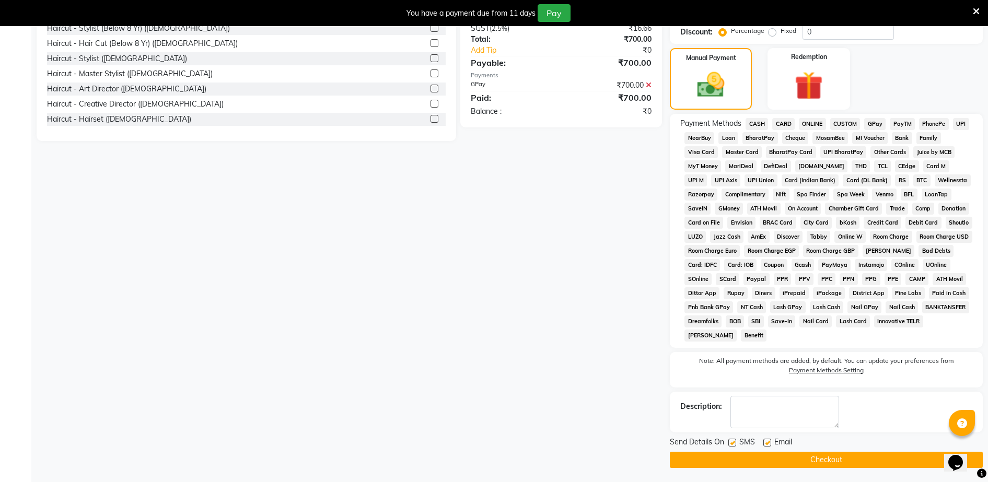
scroll to position [328, 0]
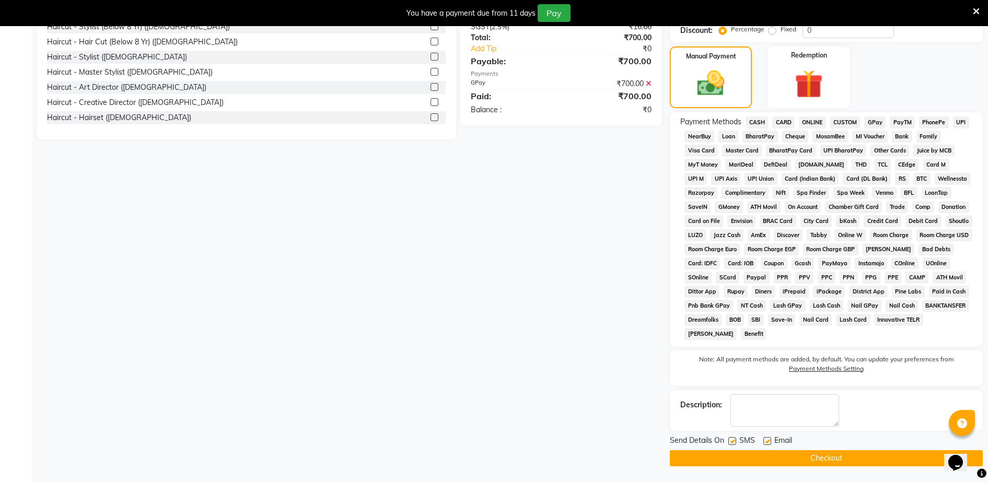
click at [854, 454] on button "Checkout" at bounding box center [826, 459] width 313 height 16
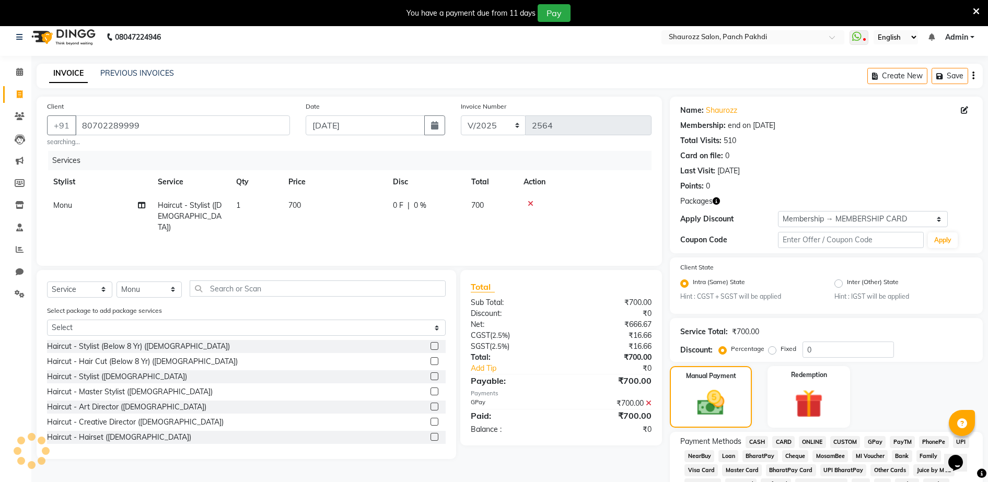
scroll to position [0, 0]
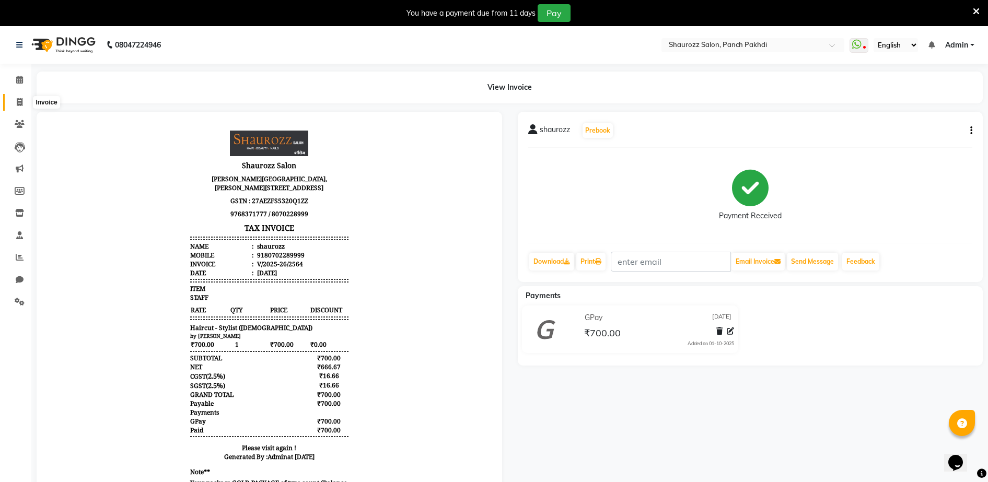
click at [20, 100] on icon at bounding box center [20, 102] width 6 height 8
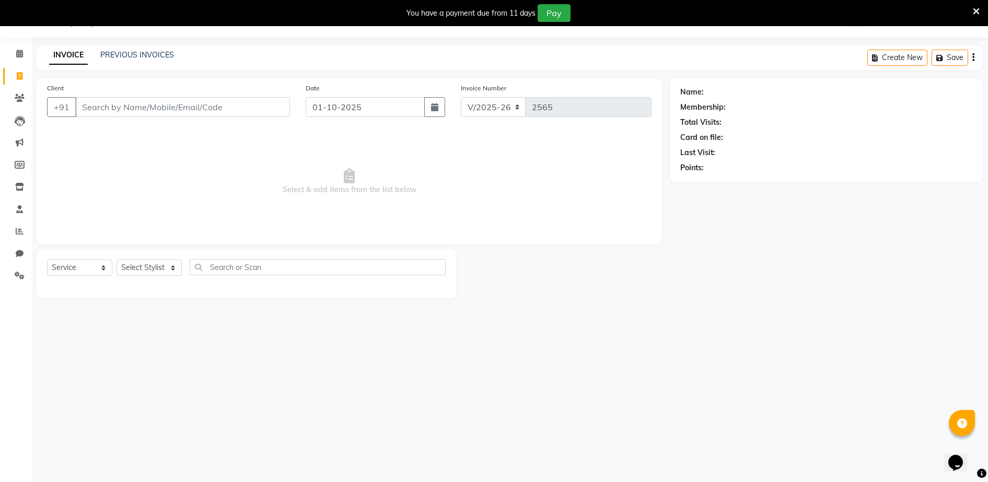
click at [101, 108] on input "Client" at bounding box center [182, 107] width 215 height 20
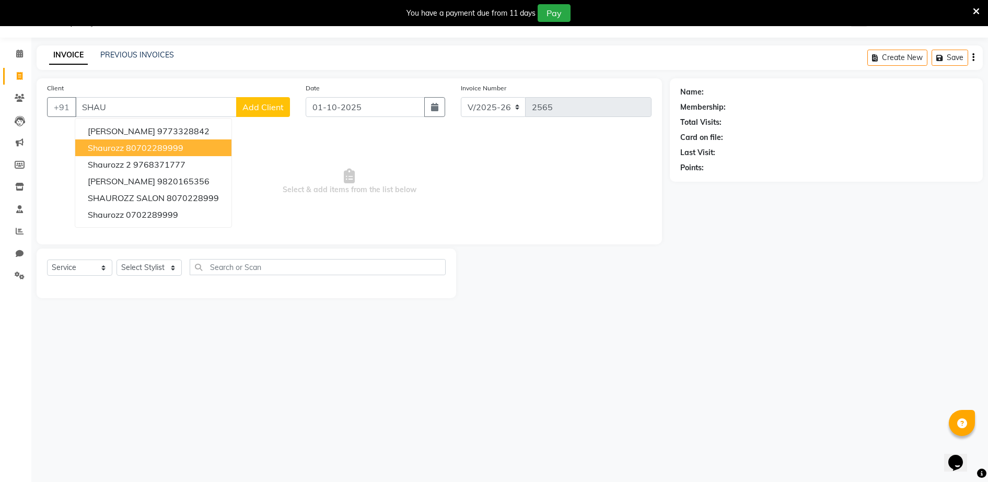
drag, startPoint x: 162, startPoint y: 141, endPoint x: 166, endPoint y: 145, distance: 5.6
click at [162, 143] on button "shaurozz 80702289999" at bounding box center [153, 148] width 156 height 17
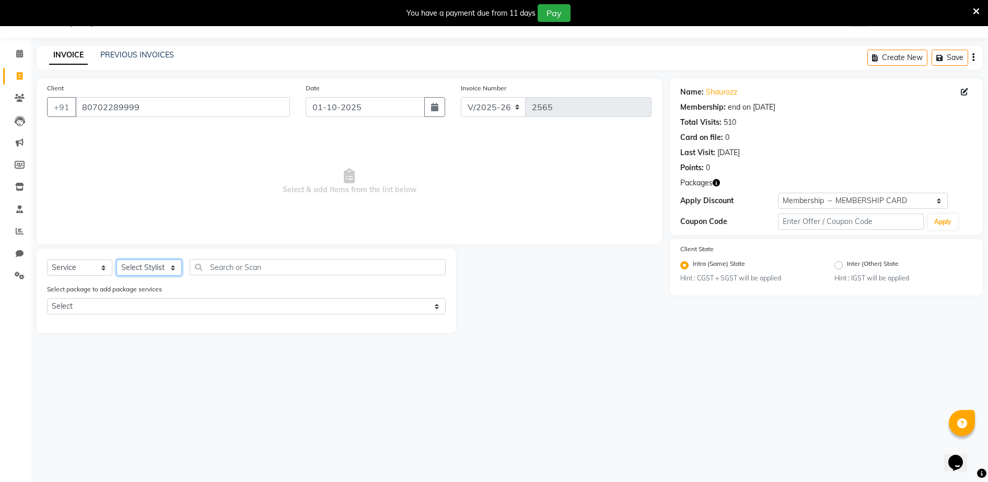
click at [144, 261] on select "Select Stylist ADITYA [PERSON_NAME] [PERSON_NAME] [PERSON_NAME] Salon Samseer s…" at bounding box center [149, 268] width 65 height 16
click at [117, 260] on select "Select Stylist ADITYA [PERSON_NAME] [PERSON_NAME] [PERSON_NAME] Salon Samseer s…" at bounding box center [149, 268] width 65 height 16
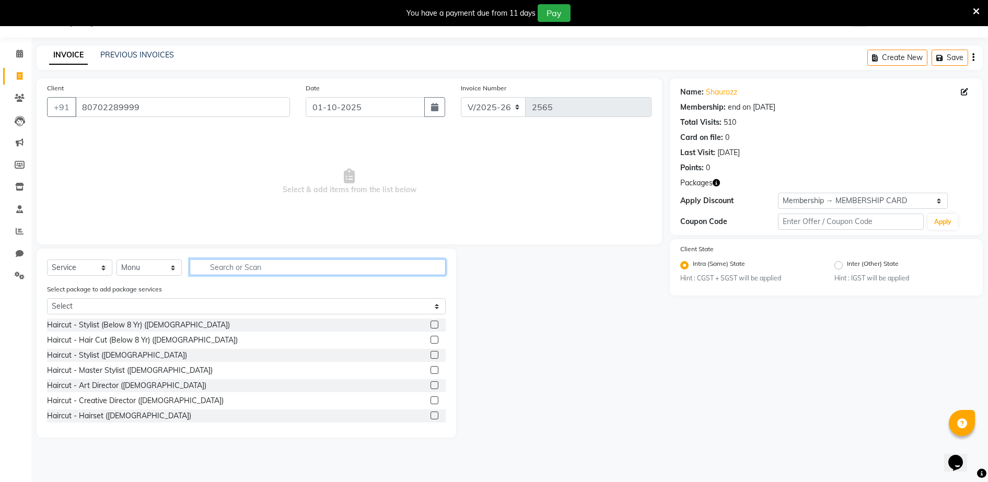
drag, startPoint x: 237, startPoint y: 275, endPoint x: 242, endPoint y: 272, distance: 5.4
click at [241, 273] on input "text" at bounding box center [318, 267] width 256 height 16
click at [431, 358] on label at bounding box center [435, 355] width 8 height 8
click at [431, 358] on input "checkbox" at bounding box center [434, 355] width 7 height 7
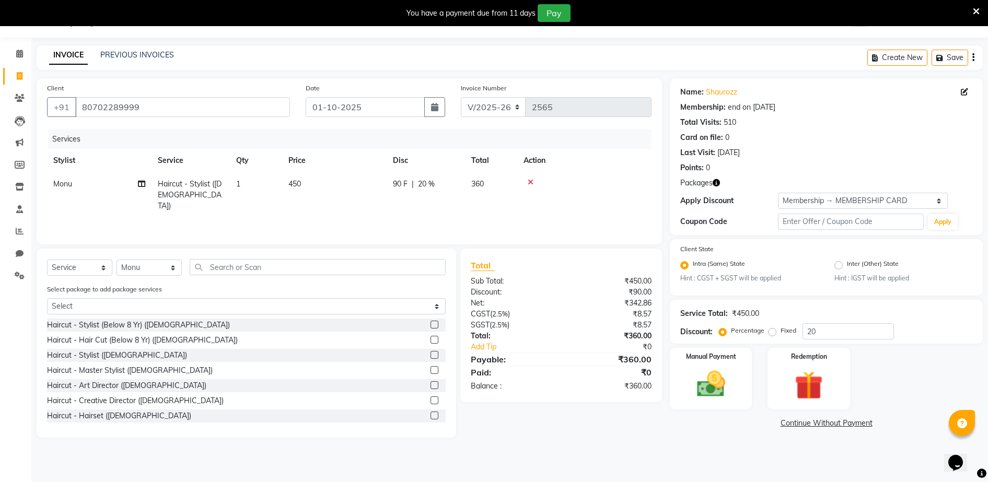
click at [306, 175] on td "450" at bounding box center [334, 194] width 105 height 45
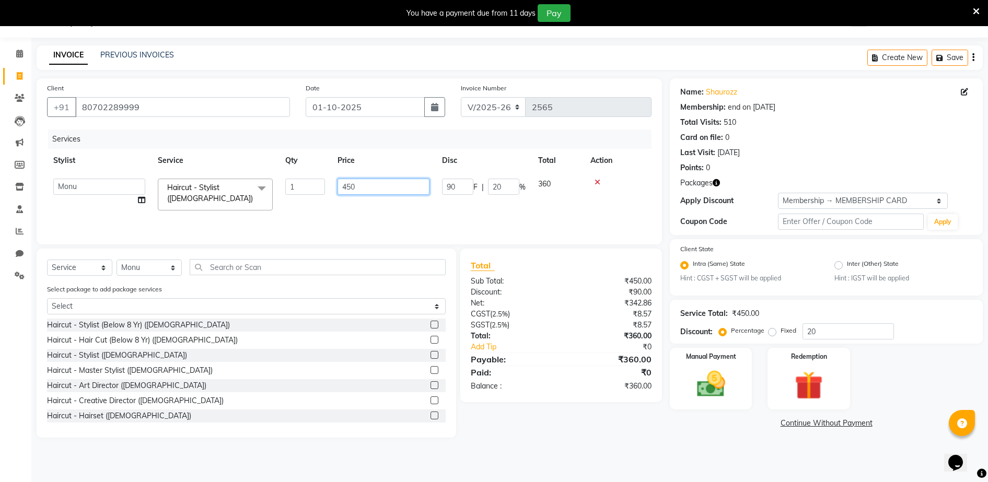
click at [377, 186] on input "450" at bounding box center [384, 187] width 92 height 16
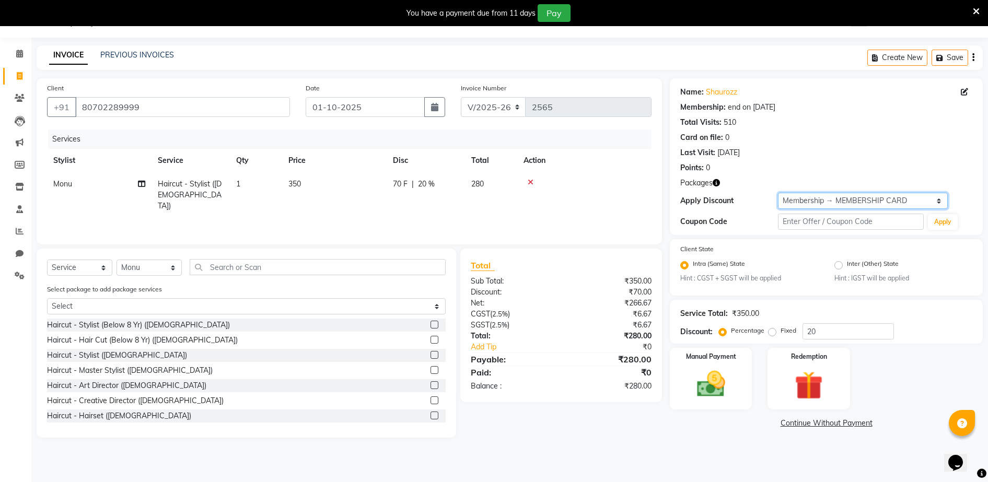
drag, startPoint x: 866, startPoint y: 205, endPoint x: 856, endPoint y: 210, distance: 10.3
click at [866, 205] on select "Select Membership → MEMBERSHIP CARD" at bounding box center [863, 201] width 170 height 16
click at [778, 193] on select "Select Membership → MEMBERSHIP CARD" at bounding box center [863, 201] width 170 height 16
click at [710, 368] on img at bounding box center [711, 385] width 48 height 34
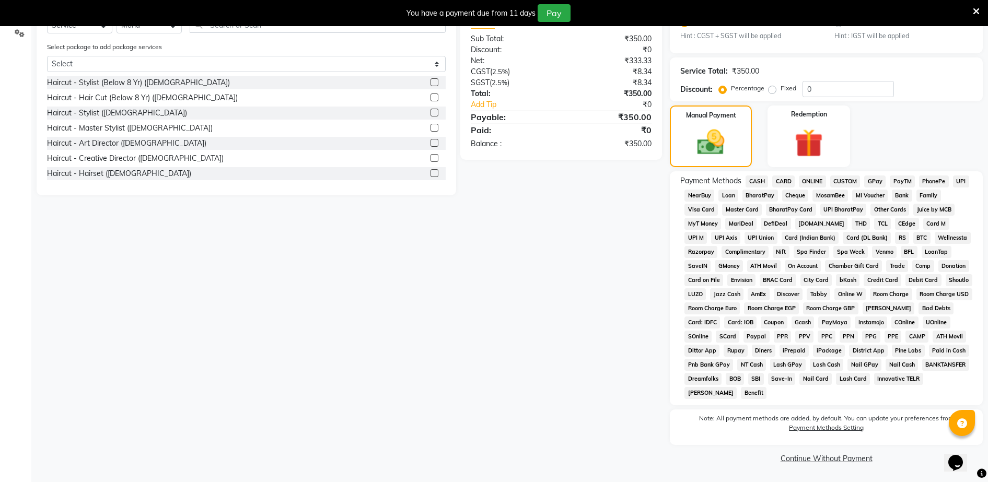
click at [765, 181] on span "CASH" at bounding box center [757, 182] width 22 height 12
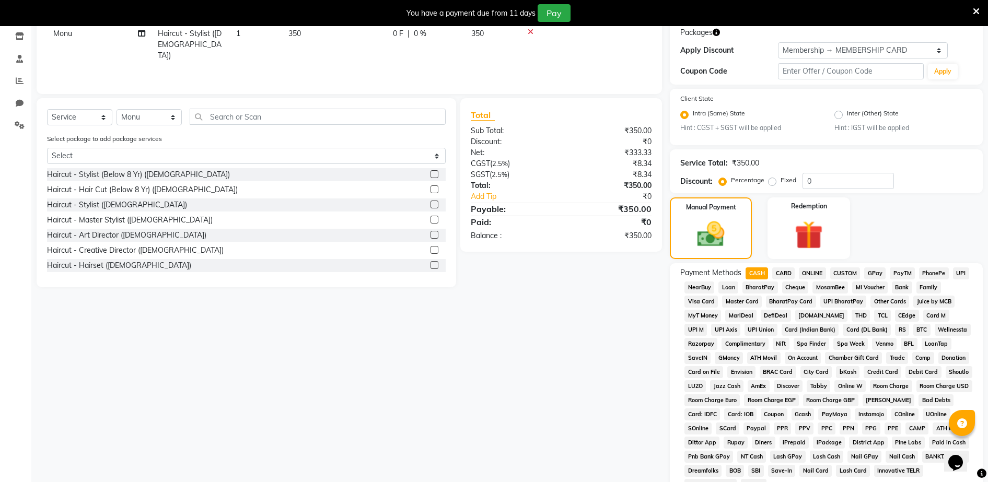
scroll to position [0, 0]
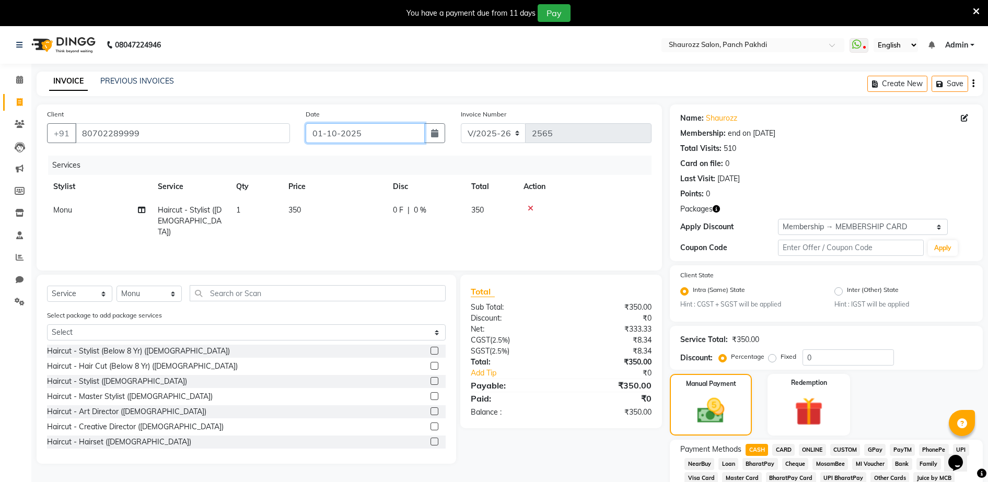
click at [353, 136] on input "01-10-2025" at bounding box center [365, 133] width 119 height 20
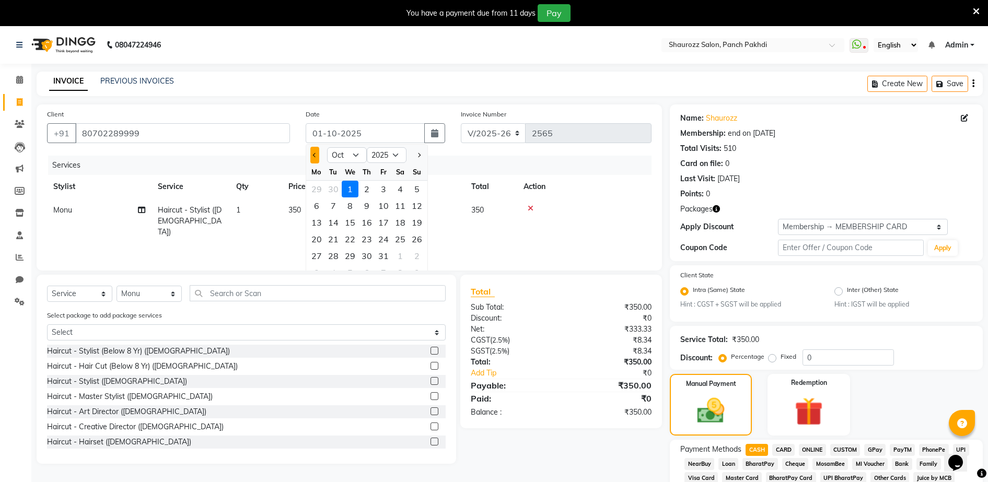
click at [311, 157] on button "Previous month" at bounding box center [314, 155] width 9 height 17
click at [335, 254] on div "30" at bounding box center [333, 256] width 17 height 17
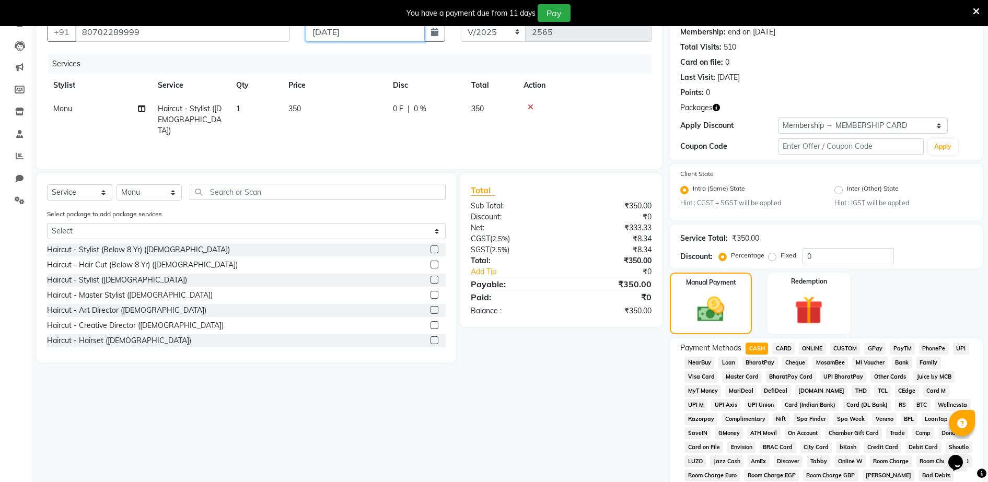
scroll to position [324, 0]
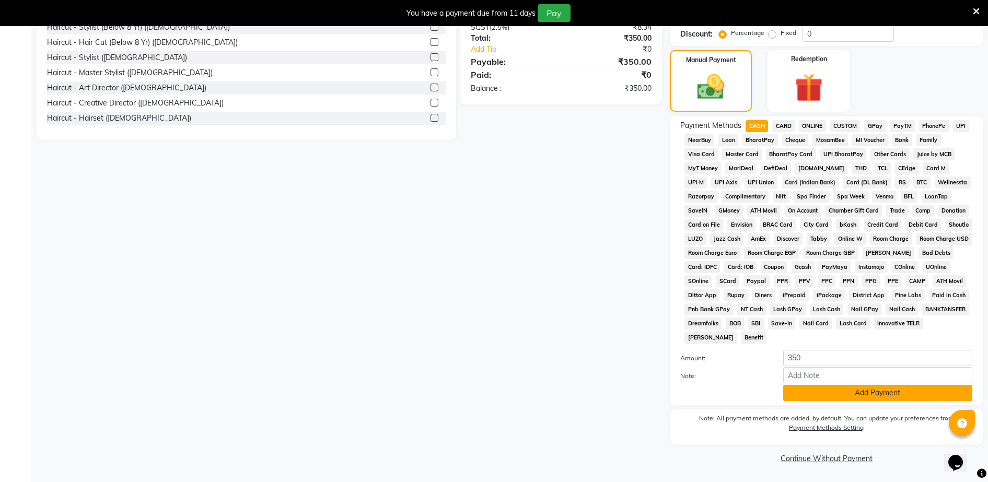
click at [823, 389] on button "Add Payment" at bounding box center [878, 393] width 189 height 16
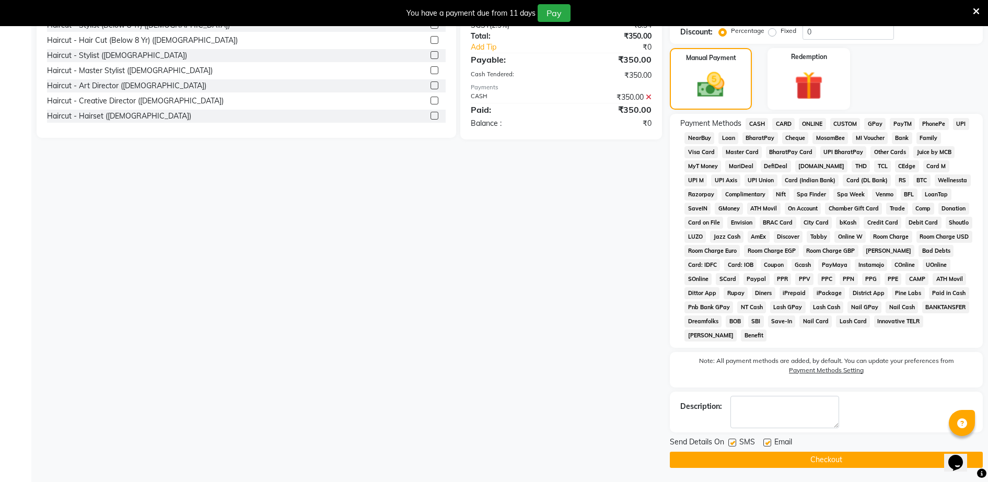
scroll to position [328, 0]
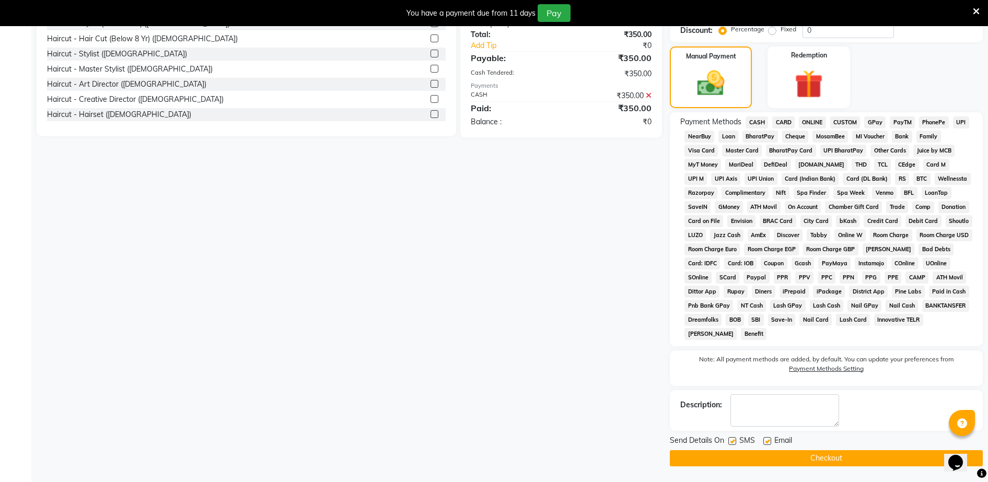
click at [824, 456] on button "Checkout" at bounding box center [826, 459] width 313 height 16
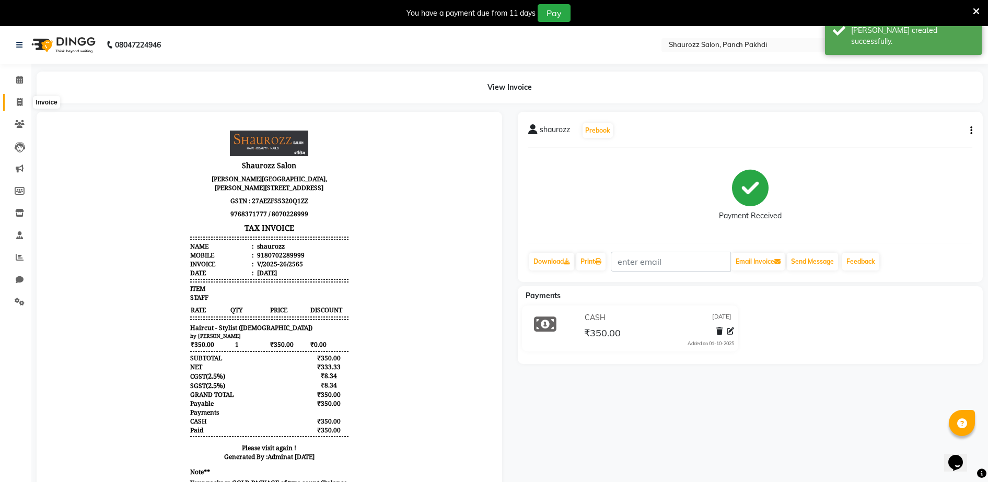
click at [25, 102] on span at bounding box center [19, 103] width 18 height 12
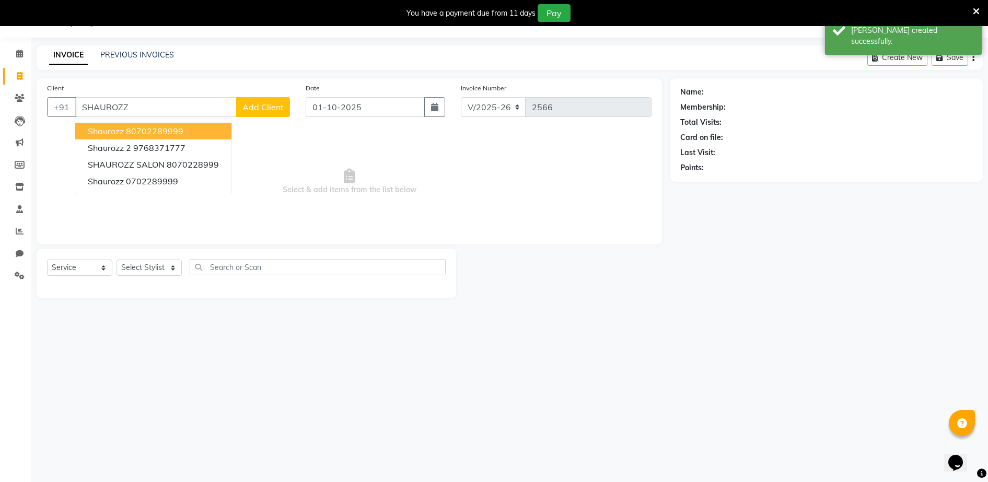
click at [180, 134] on ngb-highlight "80702289999" at bounding box center [154, 131] width 57 height 10
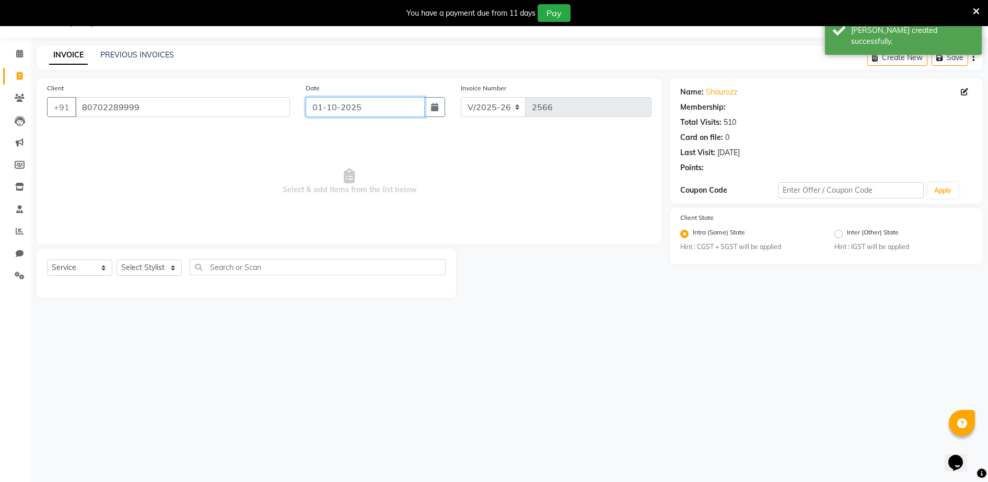
click at [362, 102] on input "01-10-2025" at bounding box center [365, 107] width 119 height 20
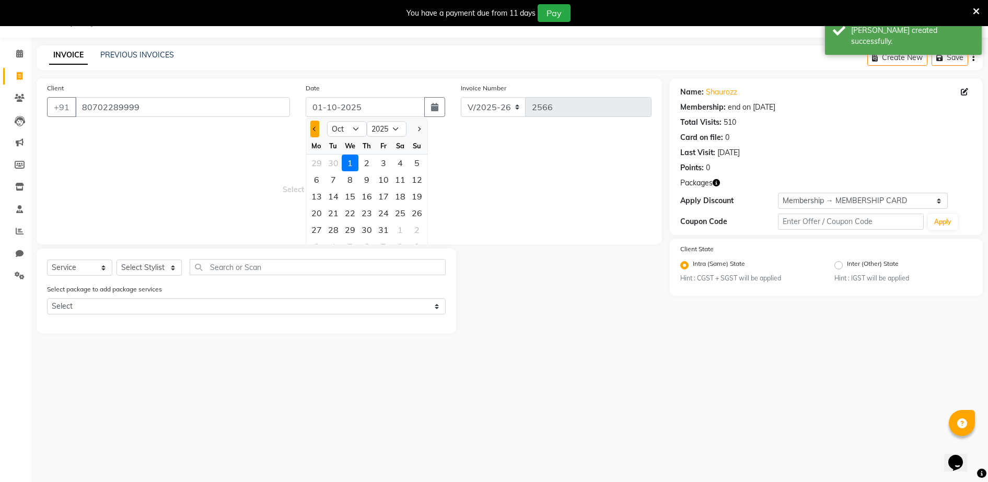
click at [315, 126] on button "Previous month" at bounding box center [314, 129] width 9 height 17
click at [327, 227] on div "30" at bounding box center [333, 230] width 17 height 17
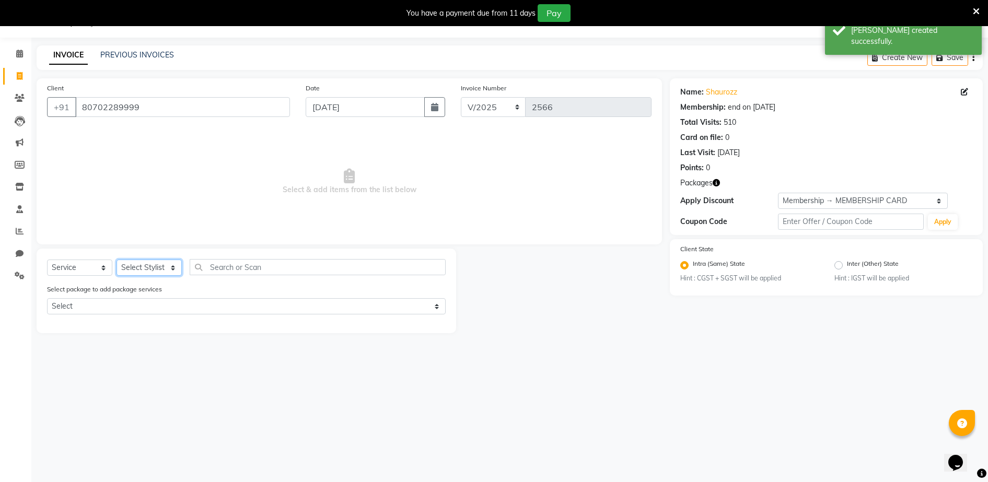
click at [162, 263] on select "Select Stylist ADITYA [PERSON_NAME] [PERSON_NAME] [PERSON_NAME] Salon Samseer s…" at bounding box center [149, 268] width 65 height 16
click at [117, 260] on select "Select Stylist ADITYA [PERSON_NAME] [PERSON_NAME] [PERSON_NAME] Salon Samseer s…" at bounding box center [149, 268] width 65 height 16
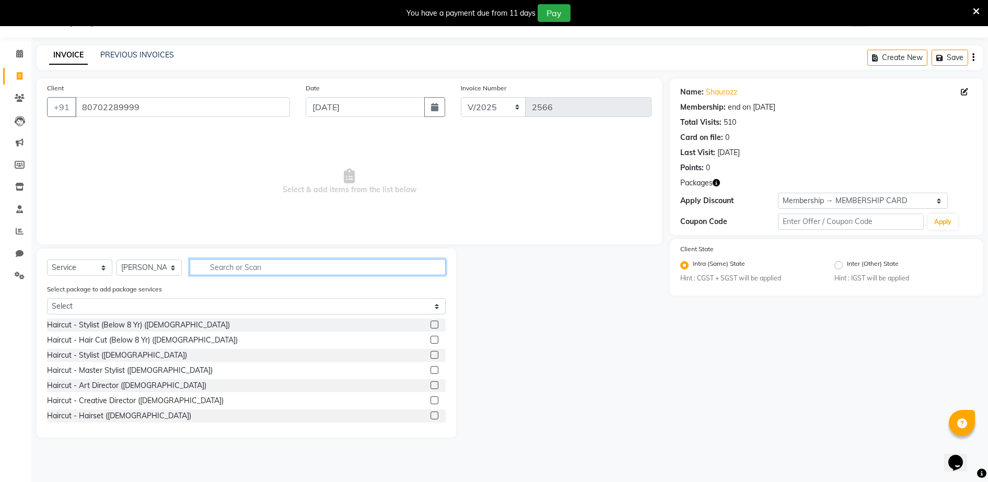
click at [261, 267] on input "text" at bounding box center [318, 267] width 256 height 16
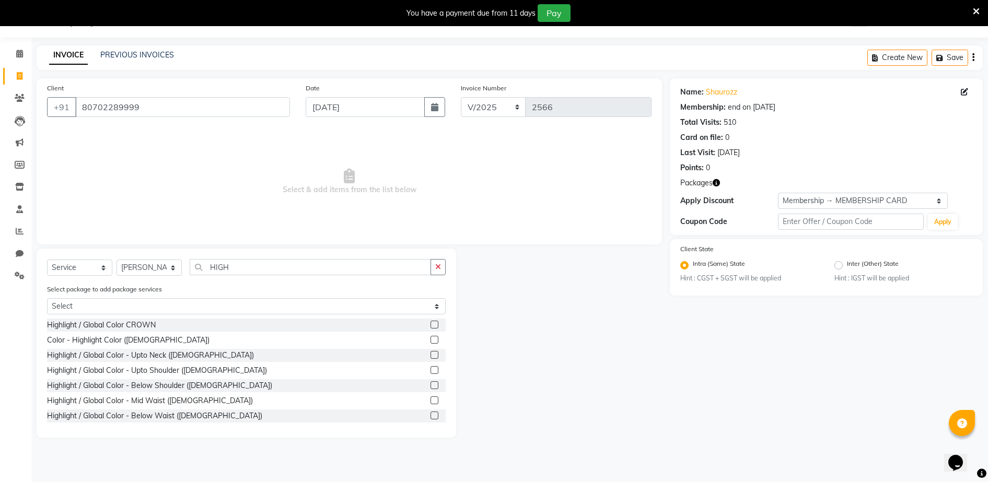
click at [431, 370] on label at bounding box center [435, 370] width 8 height 8
click at [431, 370] on input "checkbox" at bounding box center [434, 370] width 7 height 7
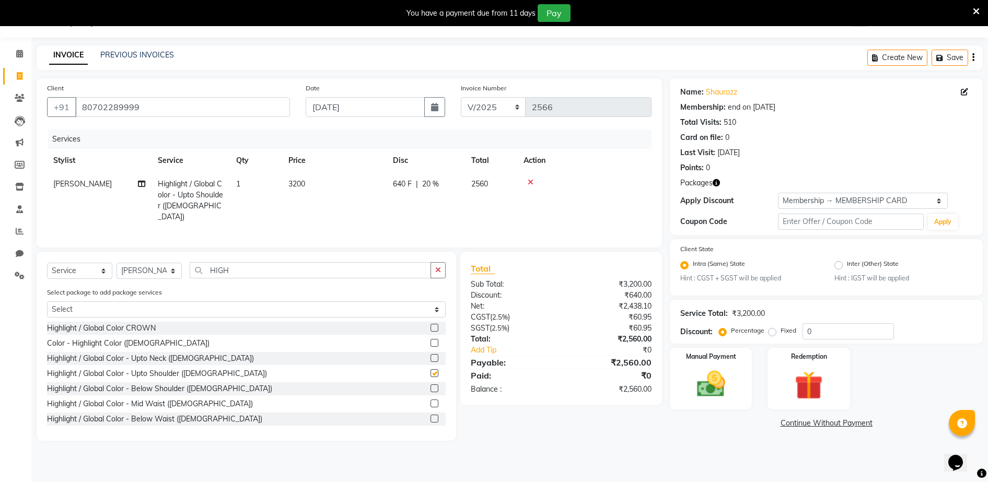
drag, startPoint x: 281, startPoint y: 183, endPoint x: 287, endPoint y: 185, distance: 6.4
click at [284, 184] on tr "[PERSON_NAME] Highlight / Global Color - Upto Shoulder ([DEMOGRAPHIC_DATA]) 1 3…" at bounding box center [349, 200] width 605 height 56
click at [352, 197] on td "3200" at bounding box center [334, 200] width 105 height 56
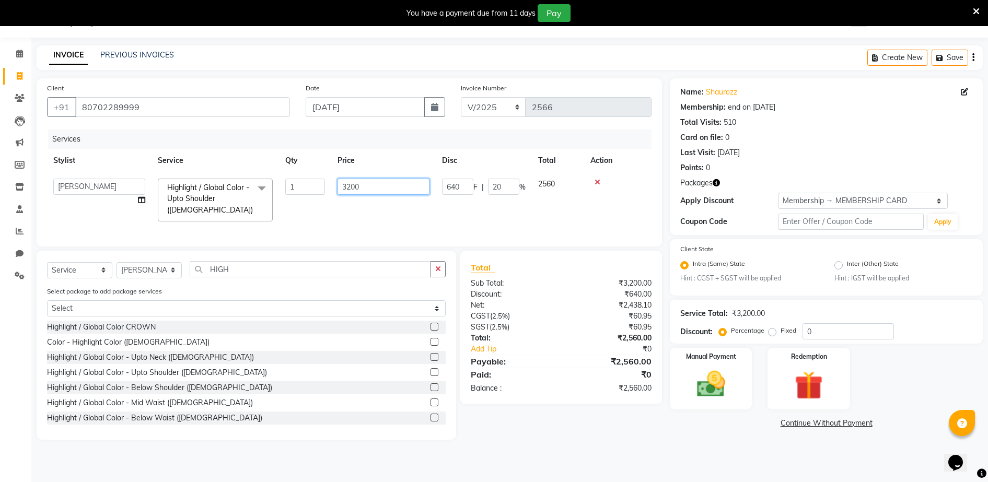
click at [367, 187] on input "3200" at bounding box center [384, 187] width 92 height 16
click at [356, 179] on input "5500" at bounding box center [384, 187] width 92 height 16
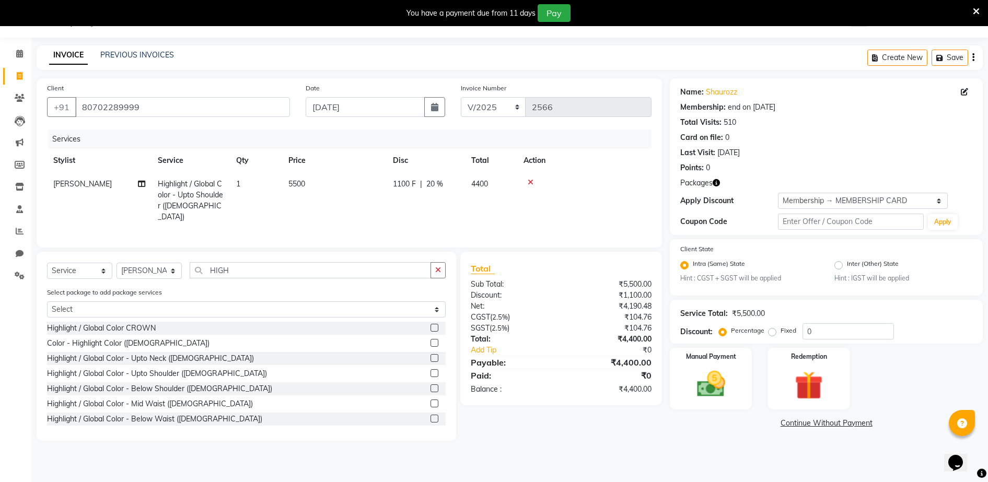
click at [407, 168] on tr "Stylist Service Qty Price Disc Total Action" at bounding box center [349, 161] width 605 height 24
drag, startPoint x: 807, startPoint y: 203, endPoint x: 809, endPoint y: 210, distance: 7.0
click at [807, 203] on select "Select Membership → MEMBERSHIP CARD" at bounding box center [863, 201] width 170 height 16
click
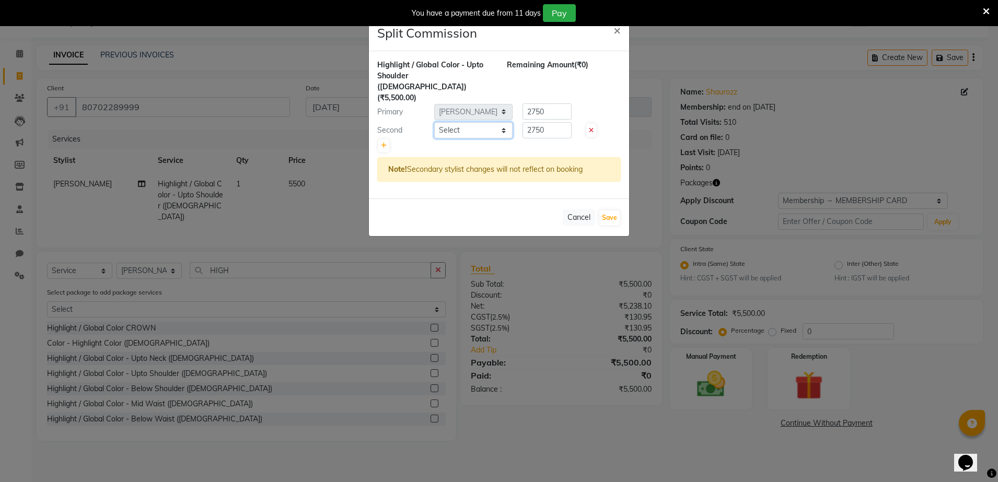
drag, startPoint x: 468, startPoint y: 110, endPoint x: 473, endPoint y: 114, distance: 6.4
drag, startPoint x: 614, startPoint y: 195, endPoint x: 618, endPoint y: 203, distance: 8.7
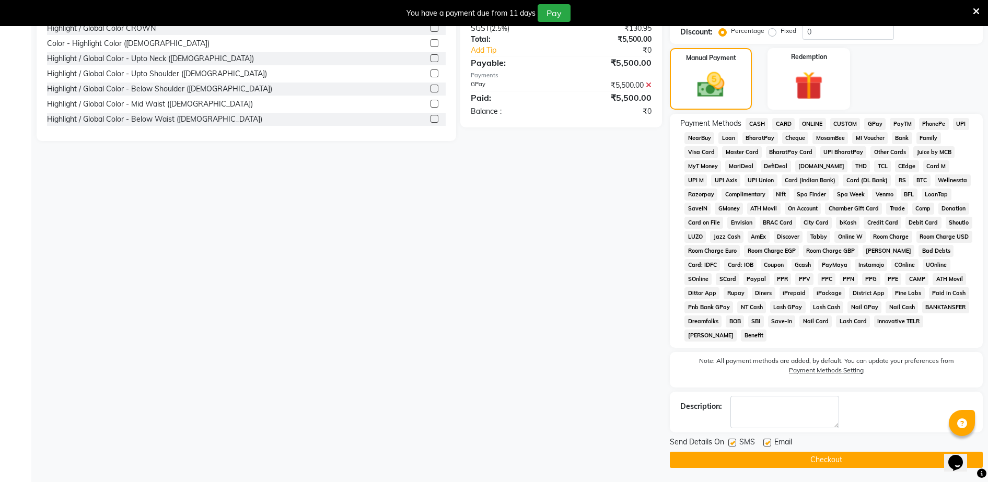
scroll to position [328, 0]
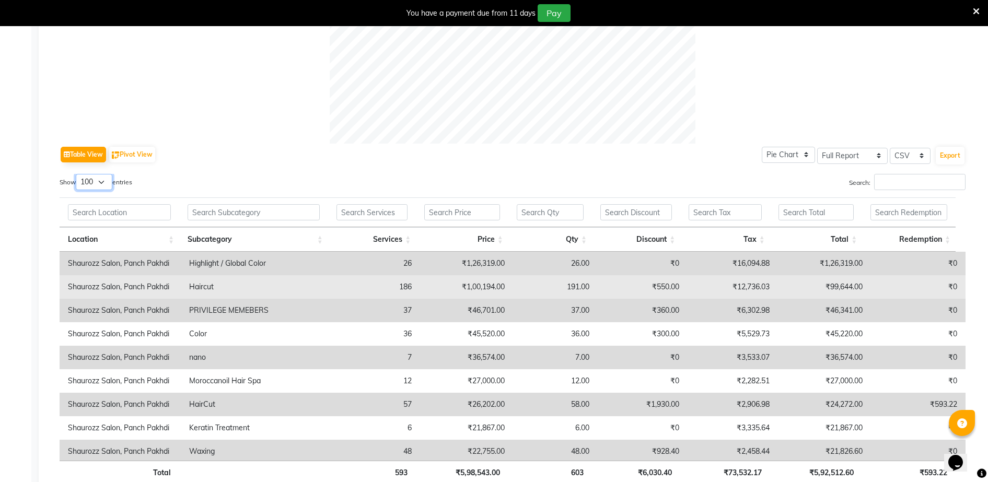
scroll to position [488, 0]
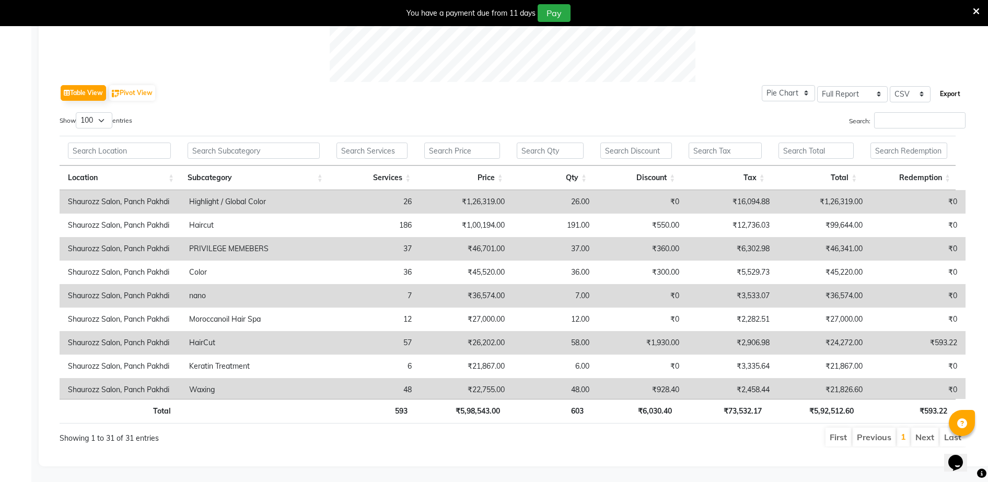
click at [954, 85] on button "Export" at bounding box center [950, 94] width 29 height 18
click at [145, 90] on button "Pivot View" at bounding box center [132, 93] width 46 height 16
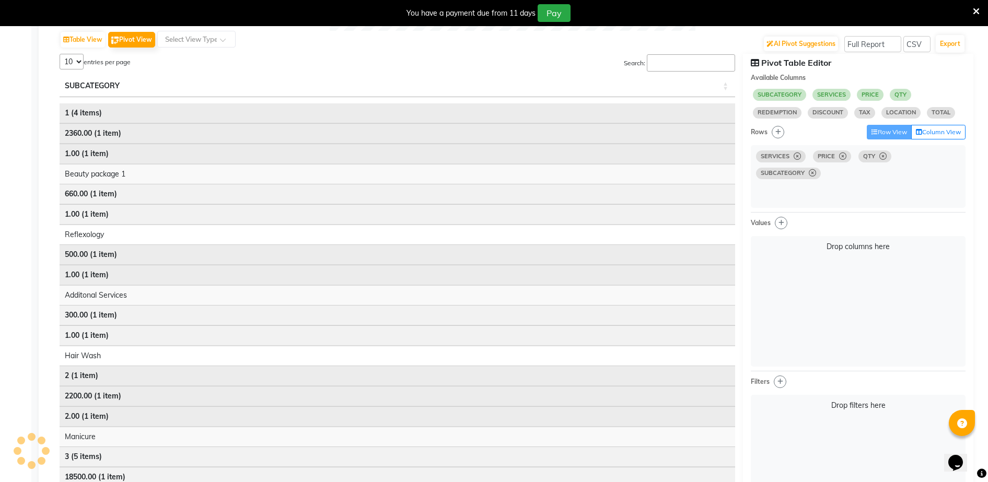
scroll to position [574, 0]
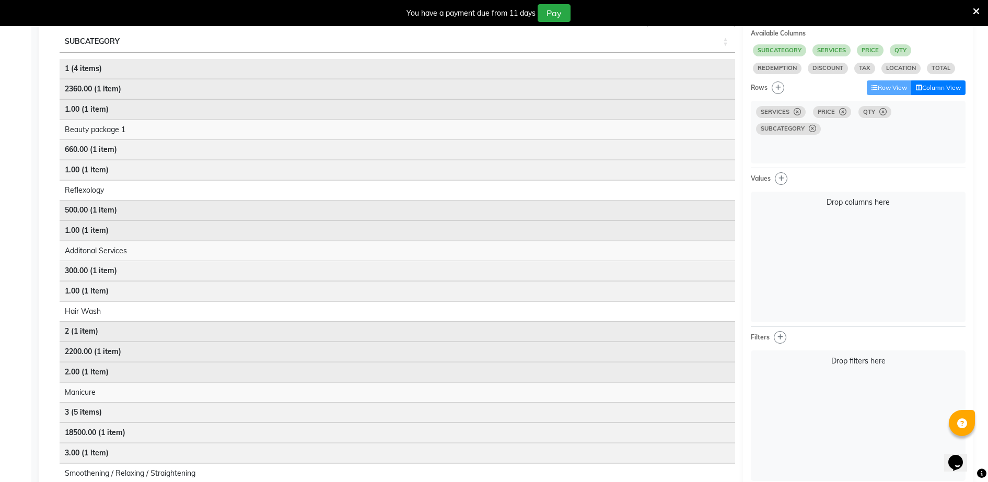
click at [942, 87] on button "Column View" at bounding box center [939, 87] width 54 height 15
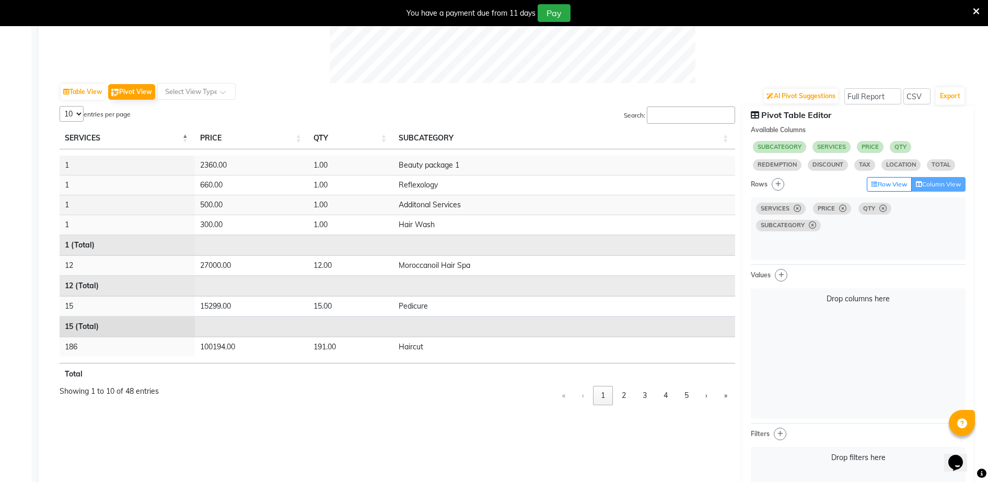
scroll to position [443, 0]
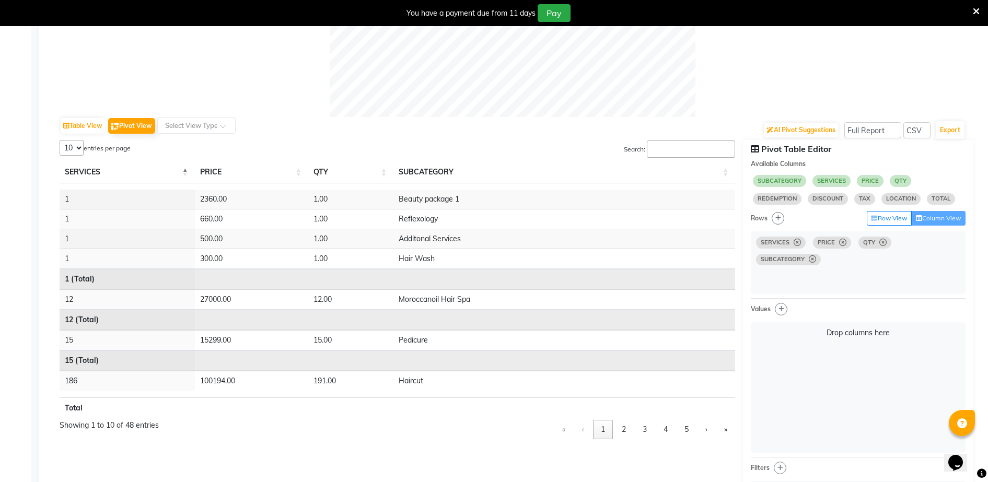
click at [65, 148] on select "5 10 25 50 48" at bounding box center [72, 148] width 24 height 16
click at [60, 140] on select "5 10 25 50 48" at bounding box center [72, 148] width 24 height 16
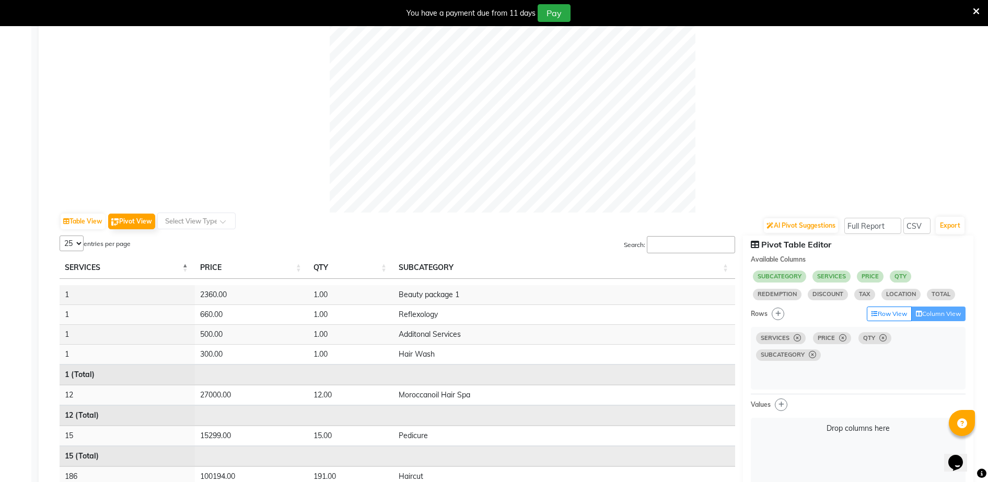
scroll to position [346, 0]
click at [75, 247] on select "5 10 25 50 48" at bounding box center [72, 245] width 24 height 16
click at [60, 237] on select "5 10 25 50 48" at bounding box center [72, 245] width 24 height 16
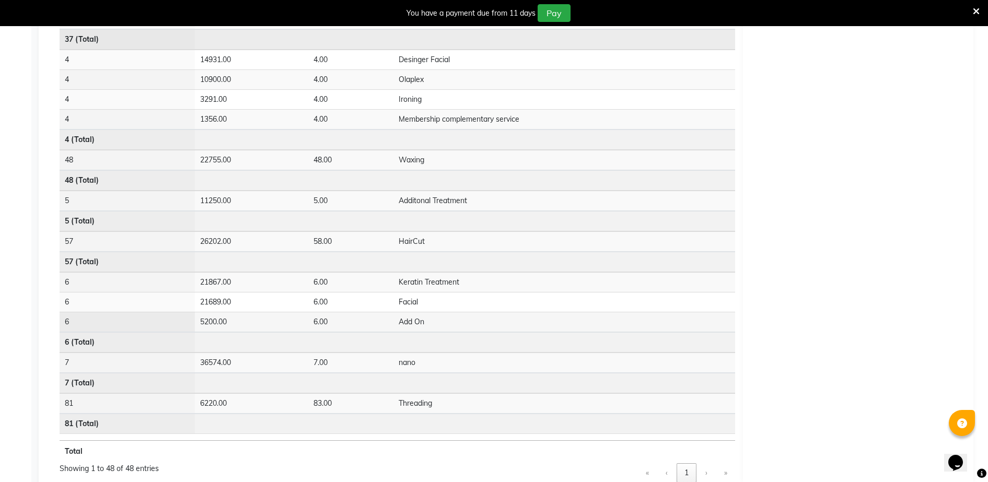
scroll to position [1204, 0]
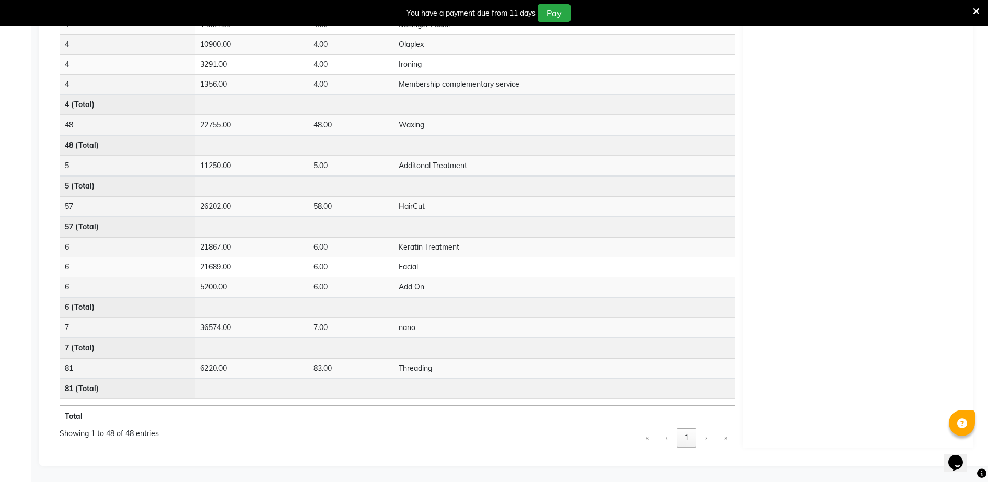
click at [725, 439] on button "»" at bounding box center [726, 438] width 19 height 19
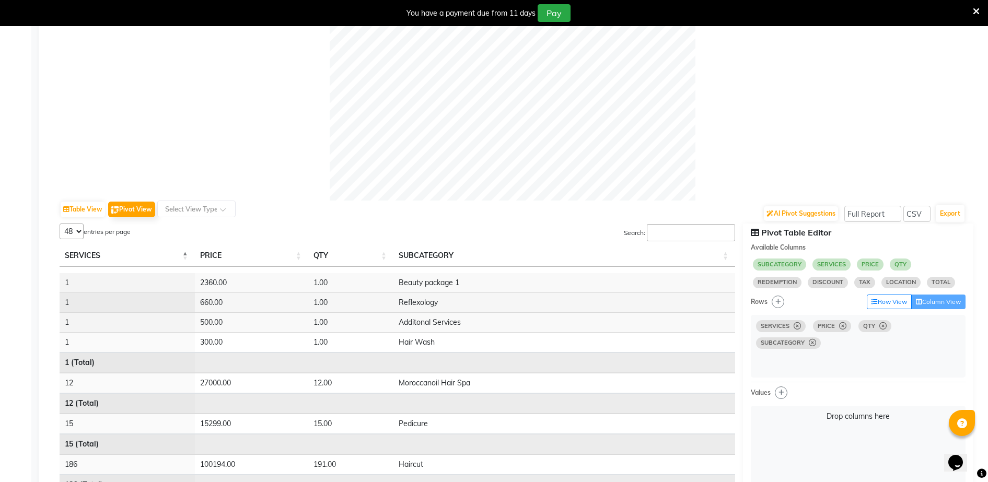
scroll to position [355, 0]
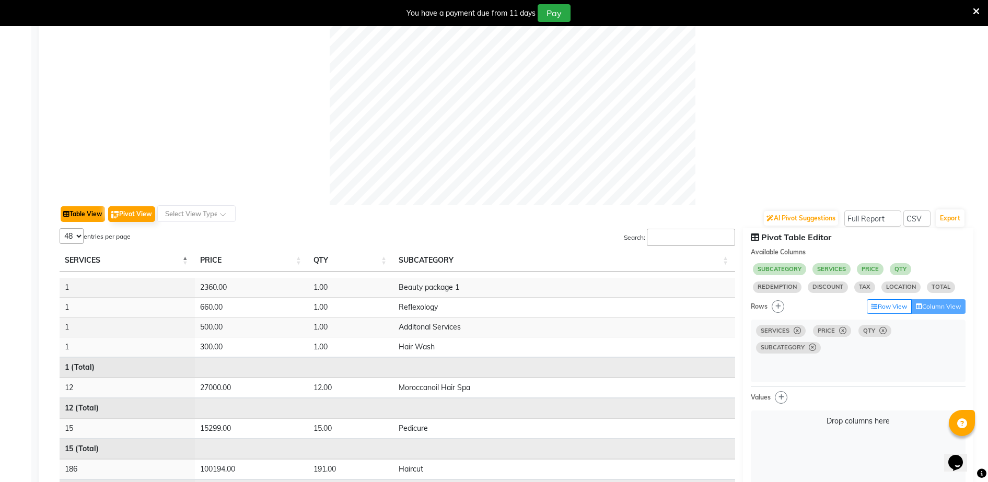
click at [92, 216] on button "Table View" at bounding box center [83, 214] width 44 height 16
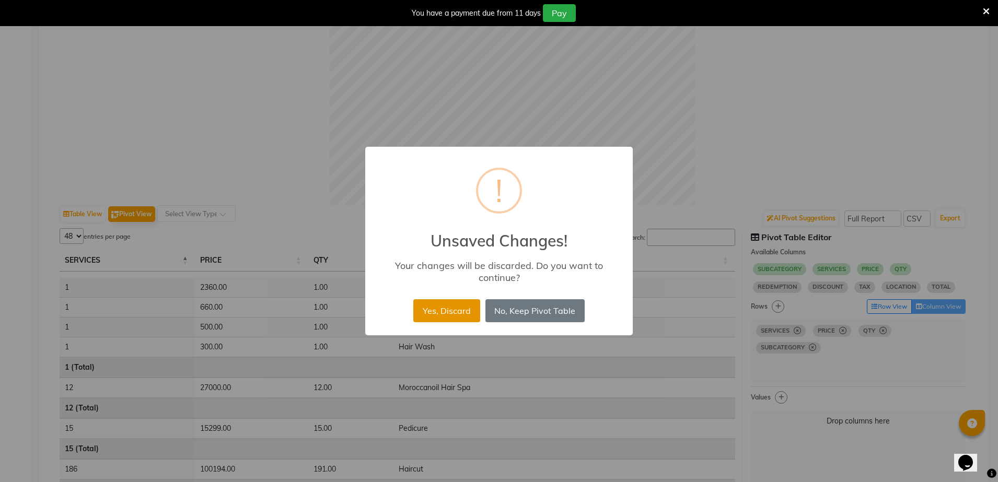
click at [444, 312] on button "Yes, Discard" at bounding box center [446, 311] width 66 height 23
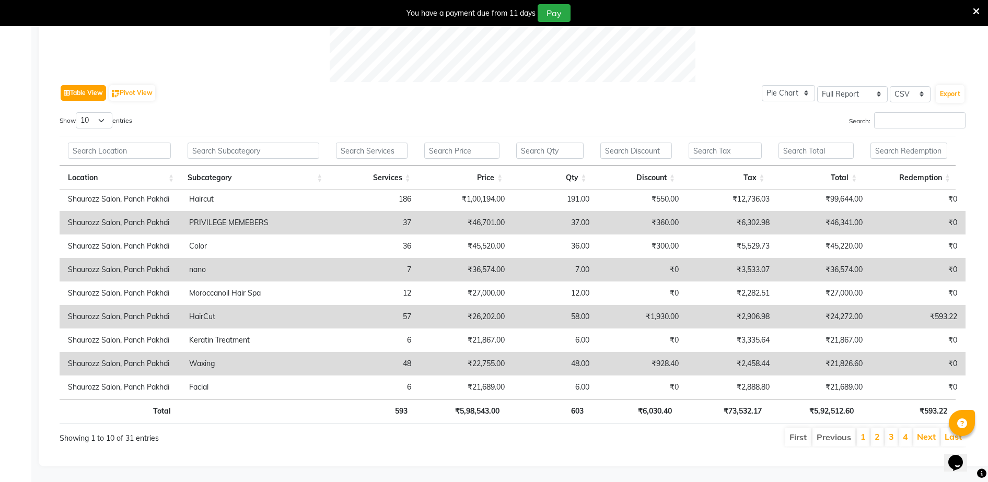
scroll to position [488, 0]
click at [787, 85] on select "Pie Chart Bar Chart" at bounding box center [788, 93] width 53 height 16
click at [763, 85] on select "Pie Chart Bar Chart" at bounding box center [788, 93] width 53 height 16
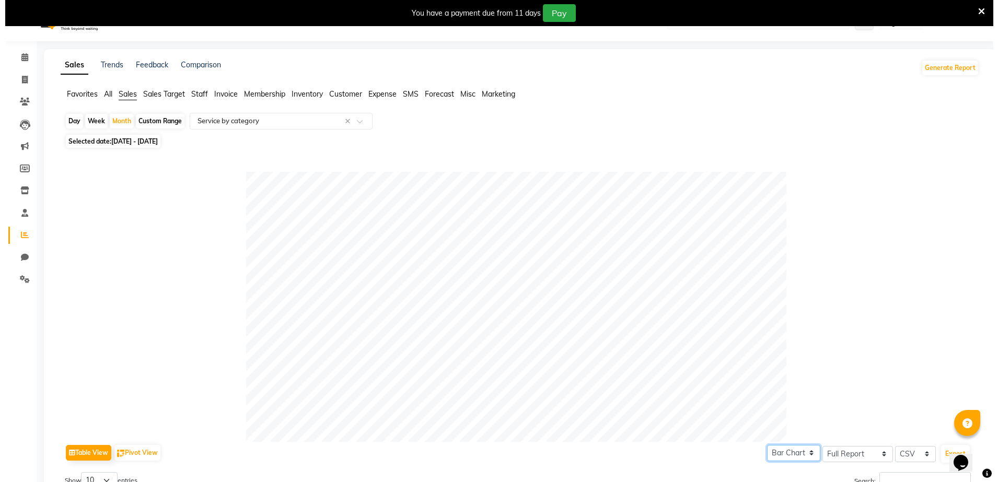
scroll to position [0, 0]
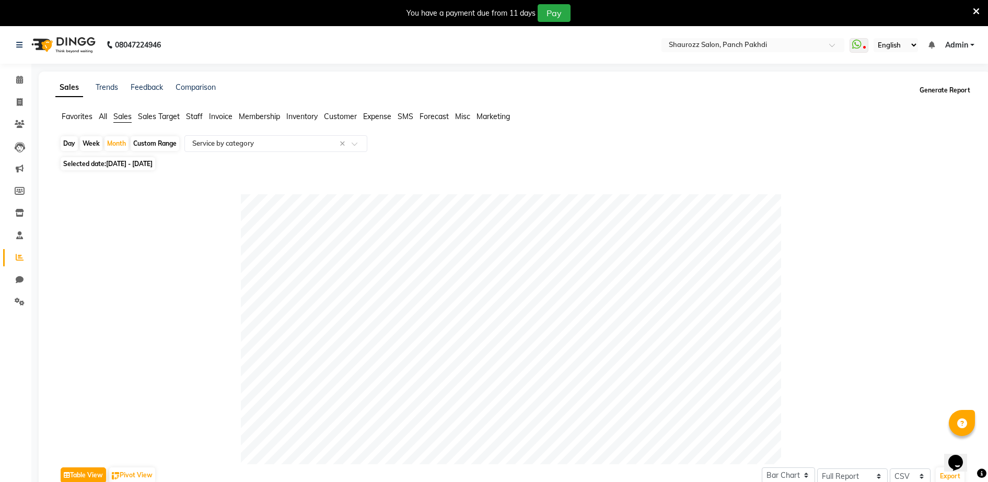
click at [948, 93] on button "Generate Report" at bounding box center [945, 90] width 56 height 15
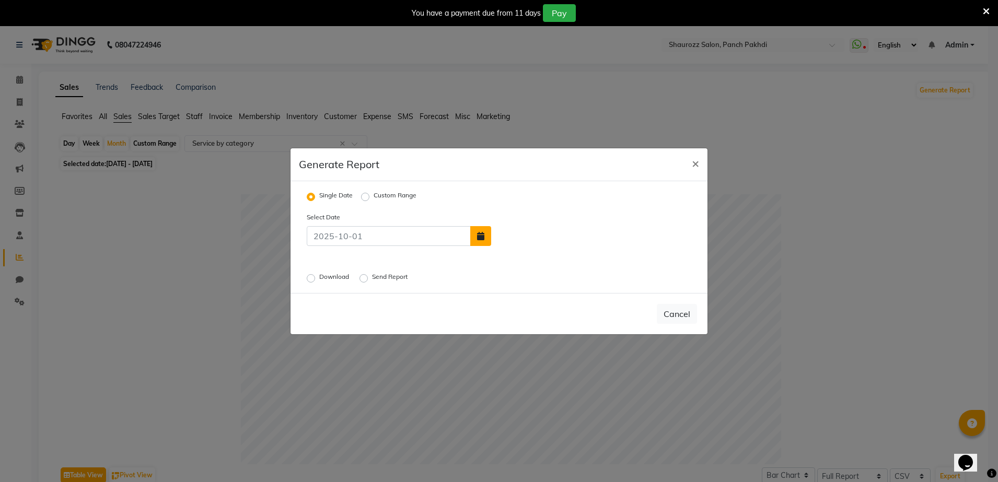
click at [487, 241] on button "button" at bounding box center [480, 236] width 21 height 20
click at [500, 177] on span "Previous month" at bounding box center [502, 177] width 4 height 4
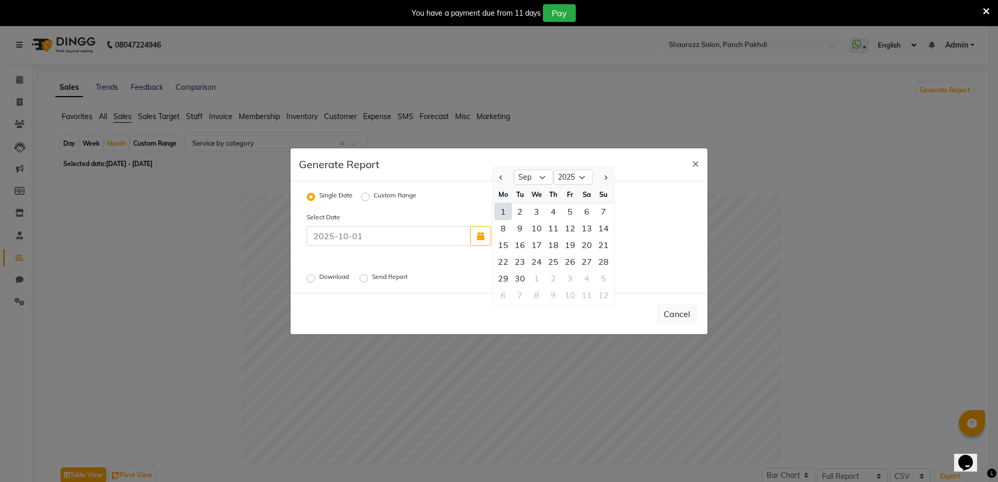
click at [501, 214] on div "1" at bounding box center [503, 211] width 17 height 17
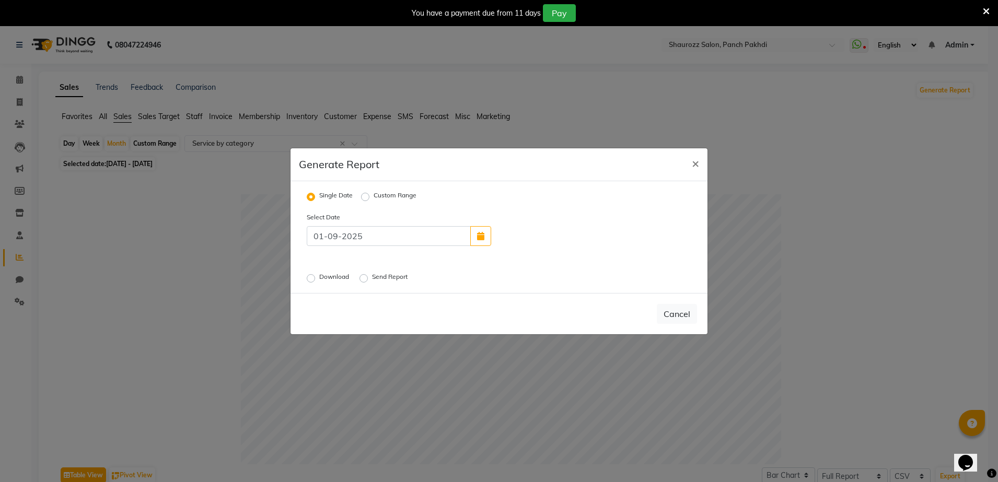
click at [374, 197] on label "Custom Range" at bounding box center [395, 197] width 43 height 13
click at [363, 197] on input "Custom Range" at bounding box center [366, 196] width 7 height 7
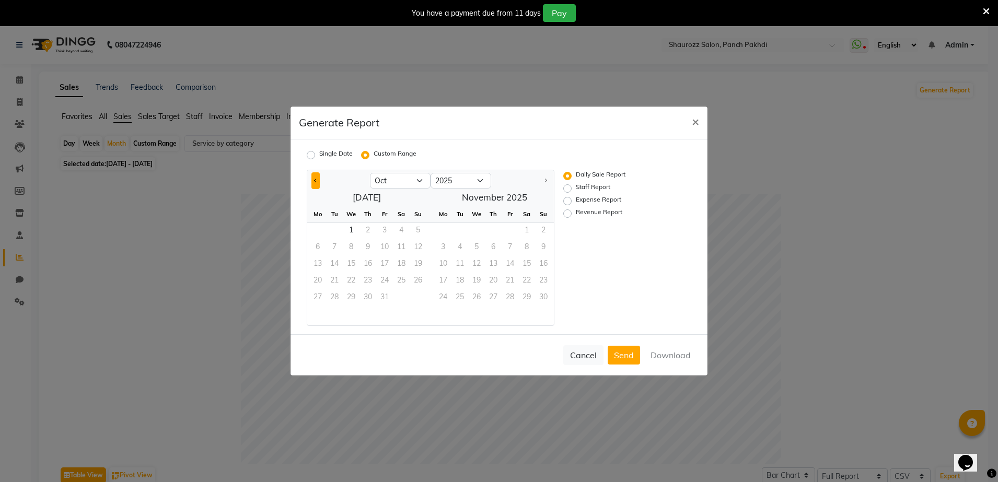
click at [316, 180] on span "Previous month" at bounding box center [316, 180] width 4 height 4
click at [323, 227] on span "1" at bounding box center [317, 231] width 17 height 17
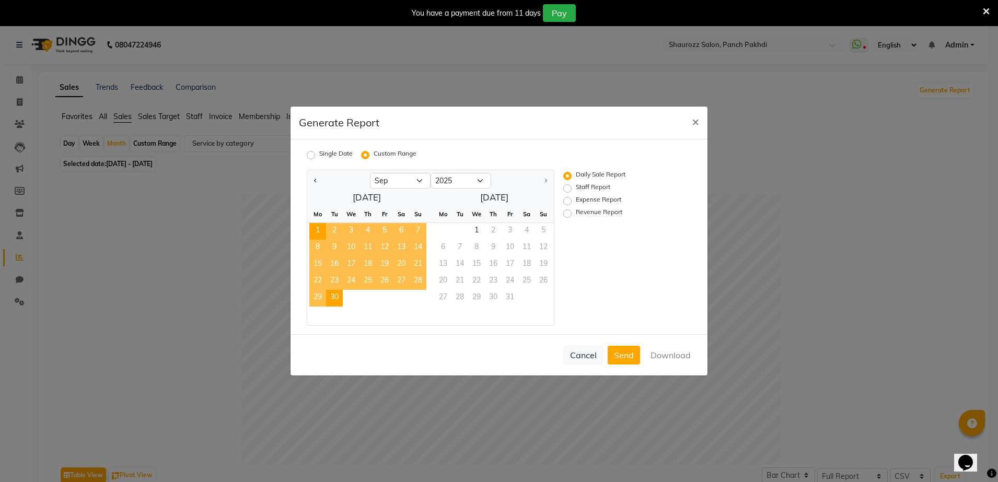
click at [341, 296] on span "30" at bounding box center [334, 298] width 17 height 17
click at [576, 187] on label "Staff Report" at bounding box center [593, 188] width 34 height 13
click at [566, 187] on input "Staff Report" at bounding box center [569, 188] width 7 height 7
click at [666, 356] on button "Download" at bounding box center [670, 355] width 53 height 19
